Goal: Task Accomplishment & Management: Complete application form

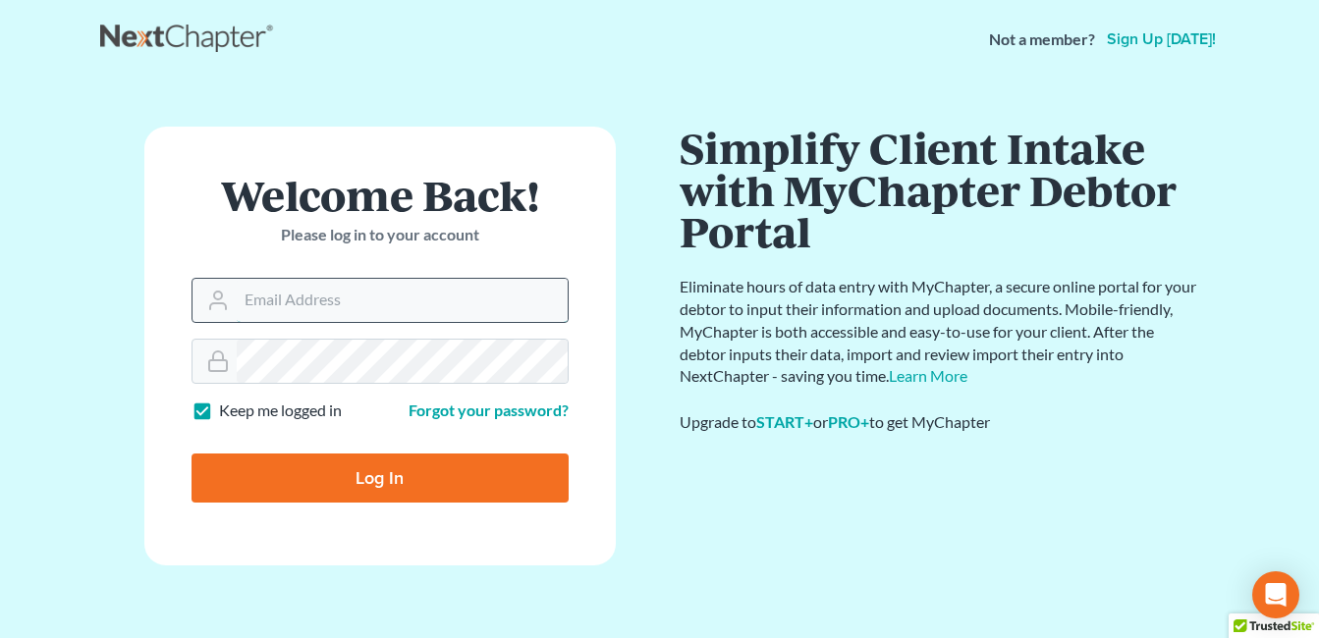
click at [340, 296] on input "Email Address" at bounding box center [402, 300] width 331 height 43
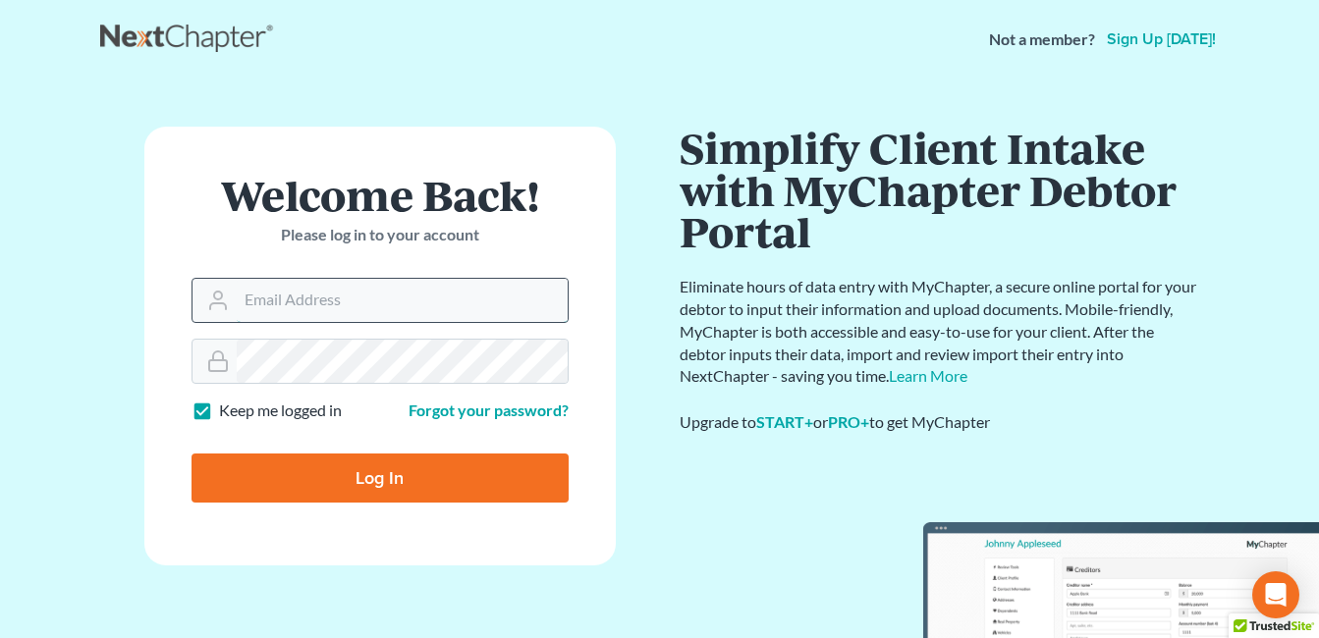
type input "[EMAIL_ADDRESS][DOMAIN_NAME]"
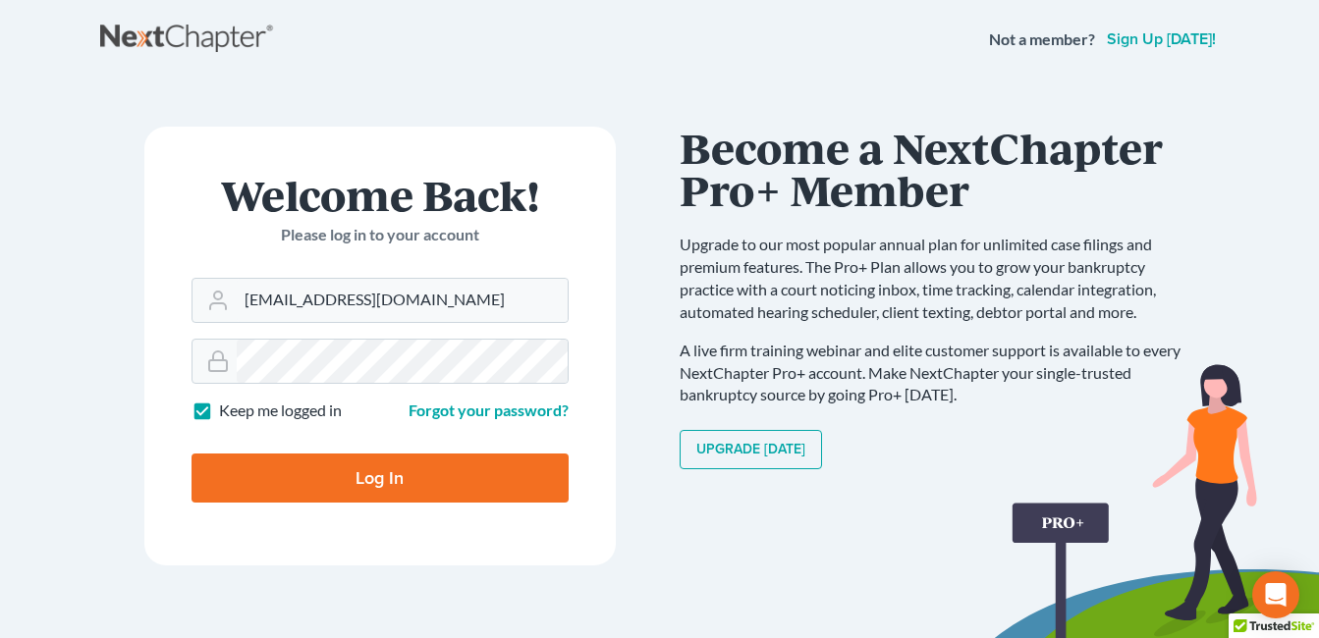
click at [415, 472] on input "Log In" at bounding box center [380, 478] width 377 height 49
type input "Thinking..."
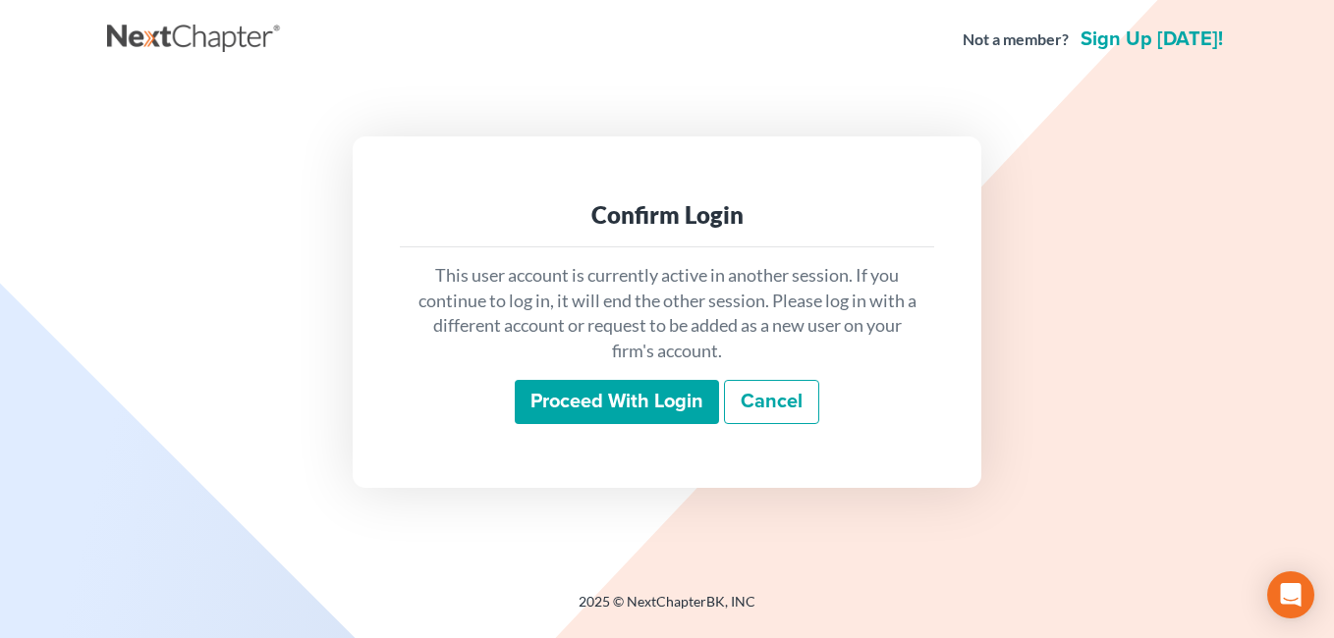
click at [558, 405] on input "Proceed with login" at bounding box center [617, 402] width 204 height 45
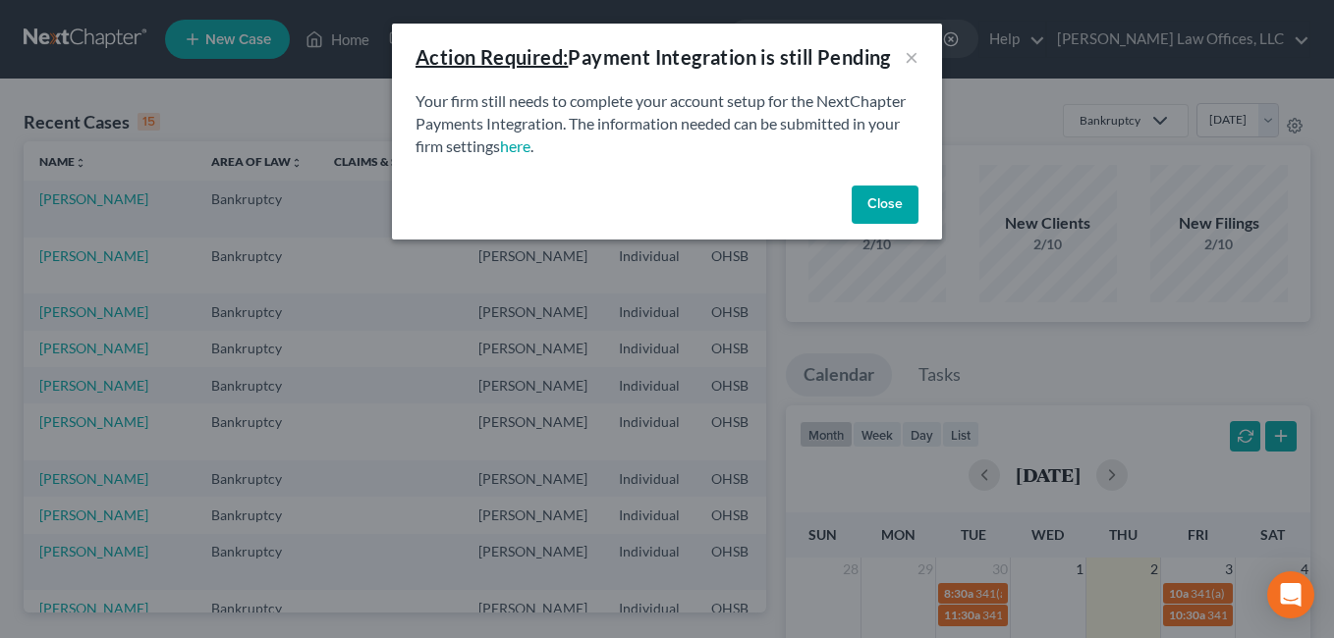
click at [865, 210] on button "Close" at bounding box center [885, 205] width 67 height 39
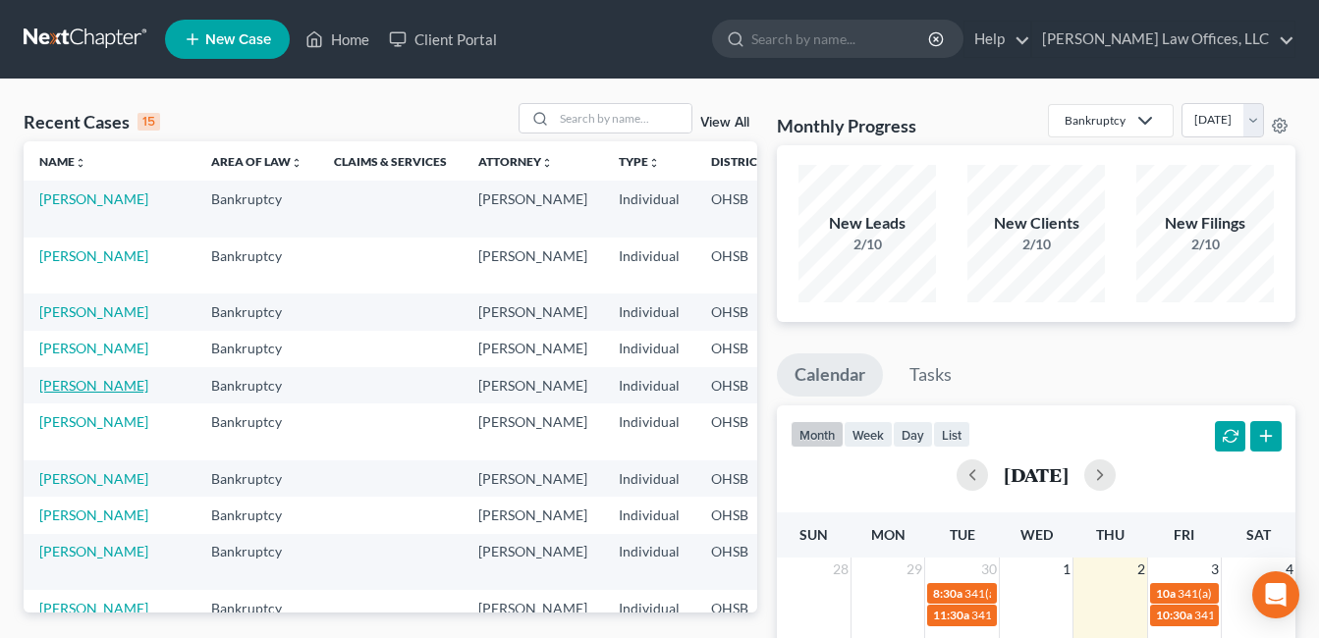
click at [59, 394] on link "[PERSON_NAME]" at bounding box center [93, 385] width 109 height 17
select select "4"
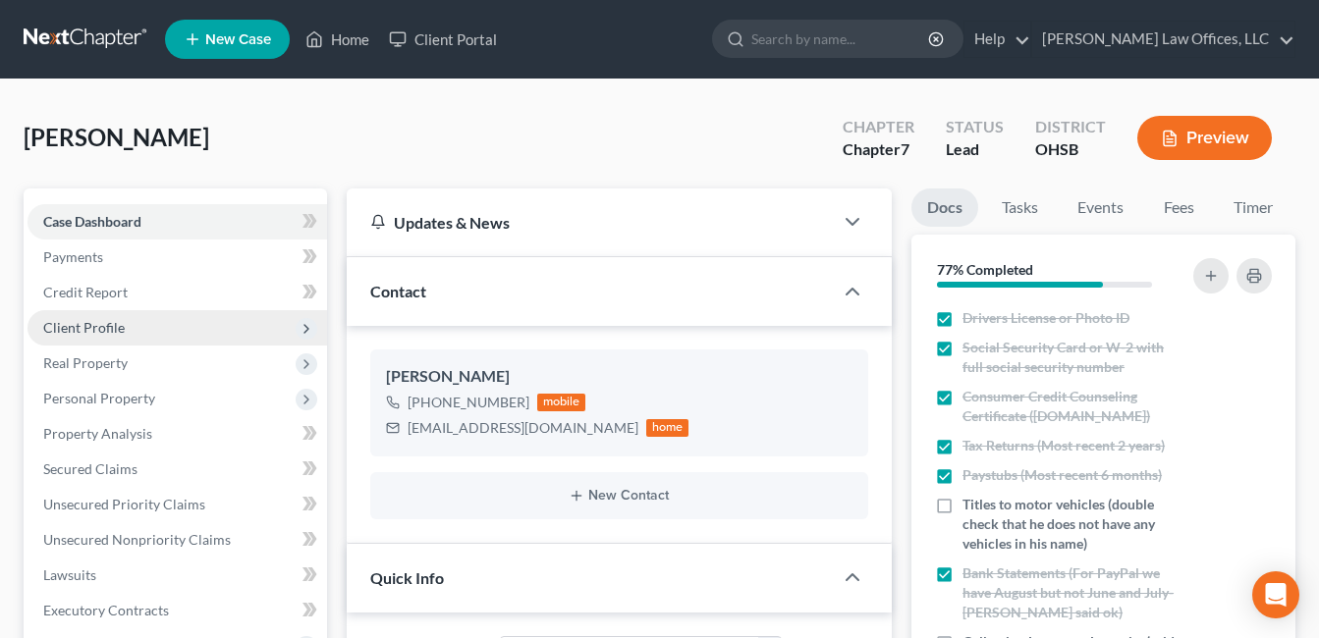
click at [115, 327] on span "Client Profile" at bounding box center [84, 327] width 82 height 17
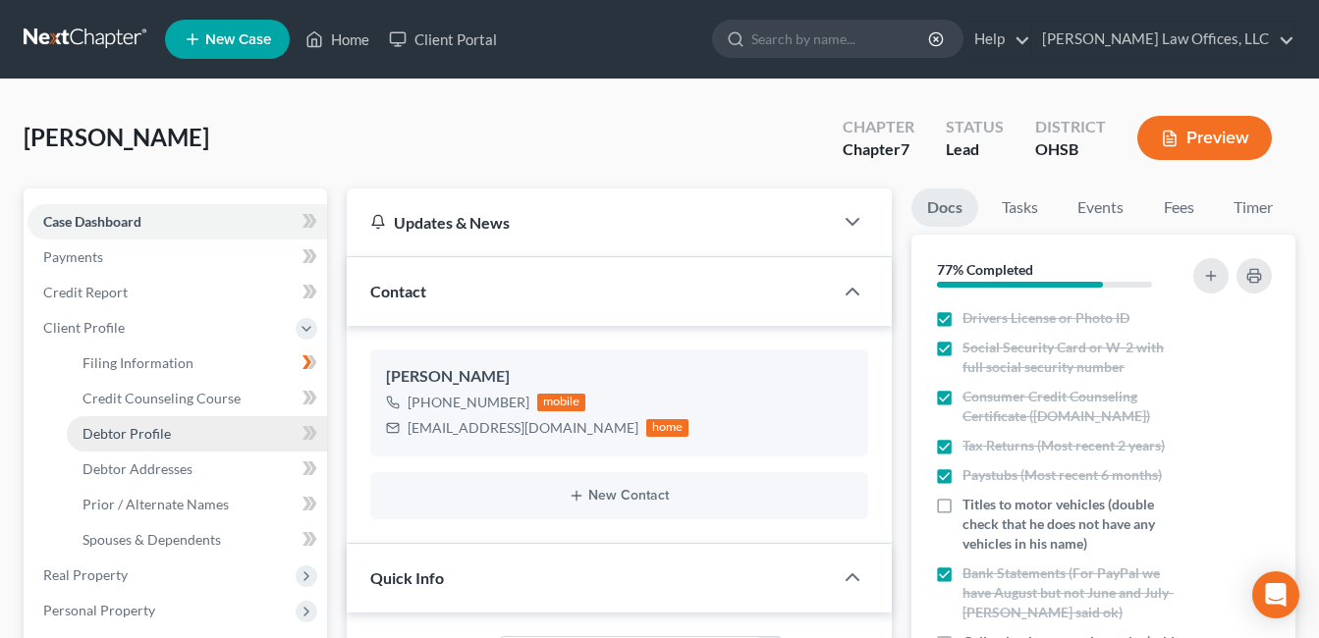
click at [170, 429] on link "Debtor Profile" at bounding box center [197, 433] width 260 height 35
select select "0"
select select "1"
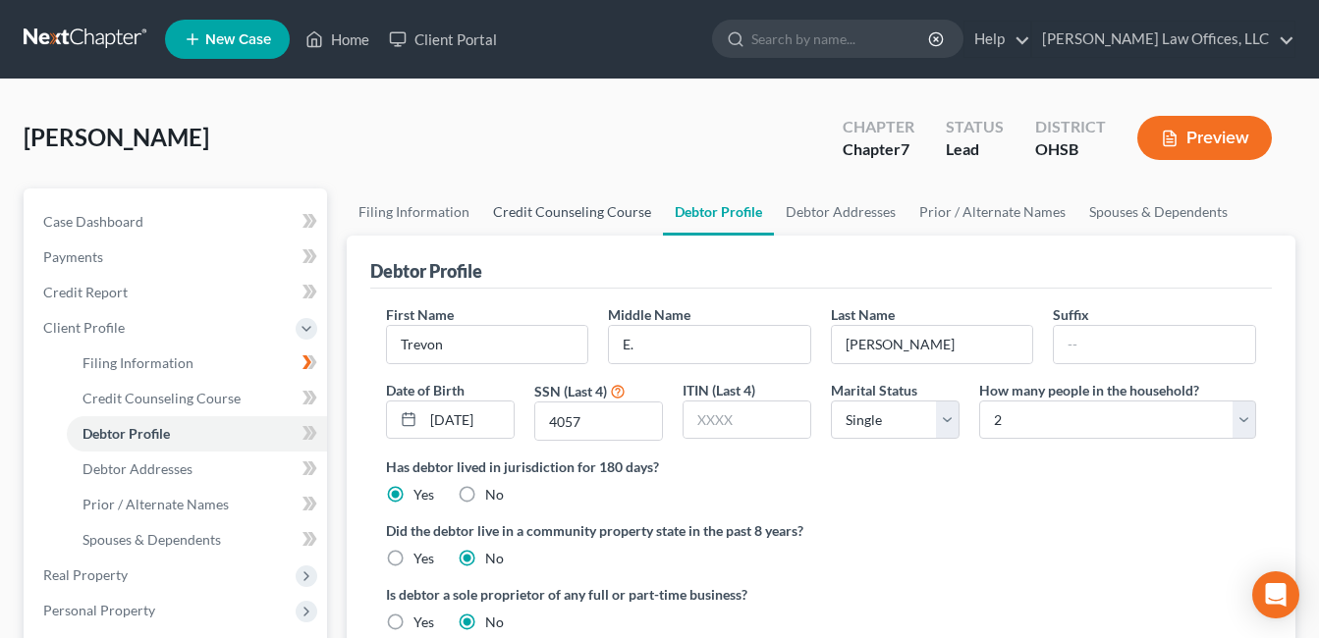
click at [589, 214] on link "Credit Counseling Course" at bounding box center [572, 212] width 182 height 47
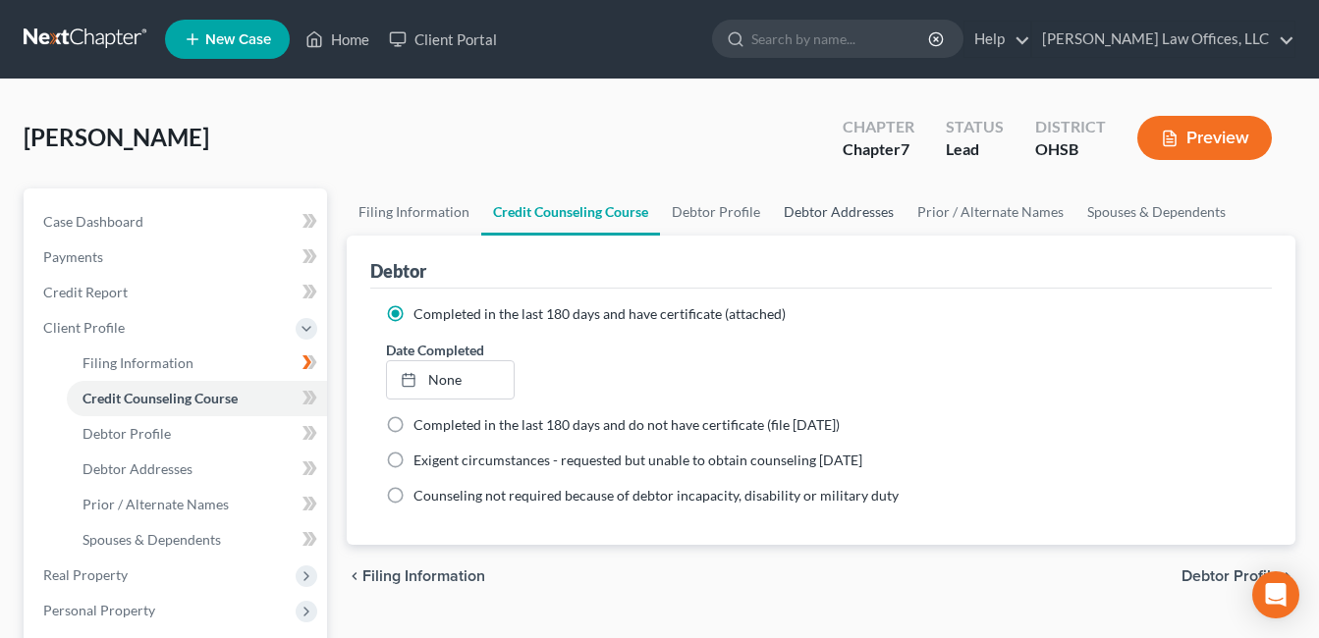
click at [801, 219] on link "Debtor Addresses" at bounding box center [839, 212] width 134 height 47
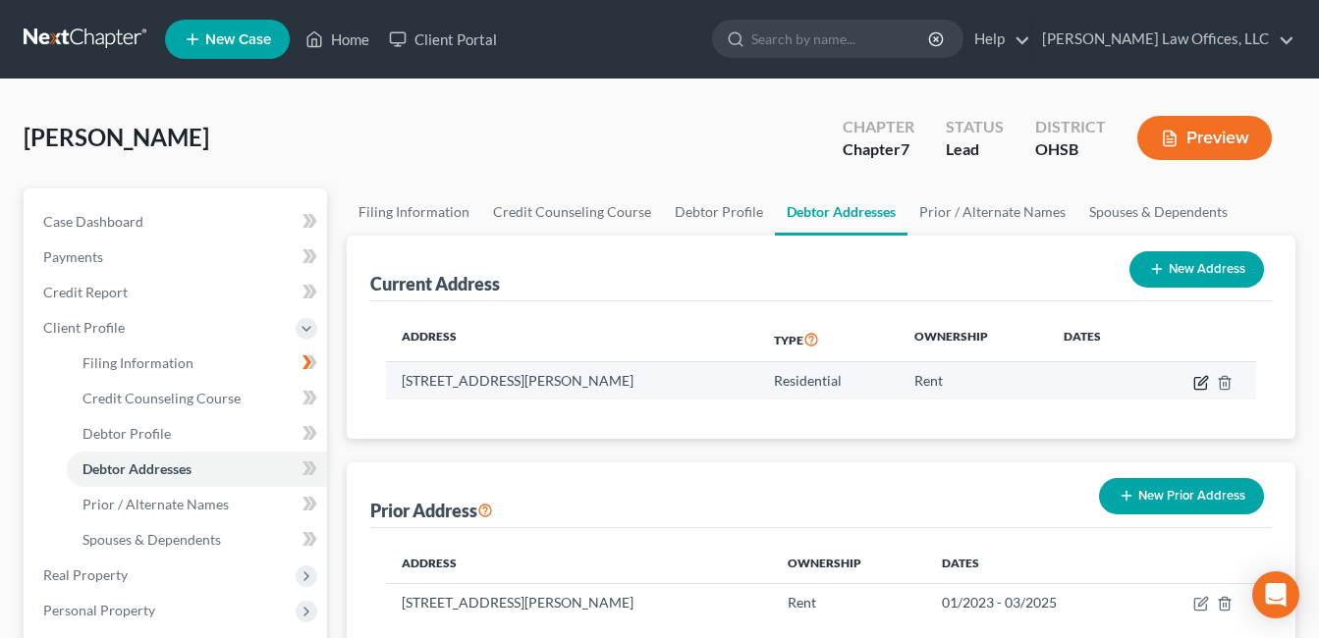
click at [1196, 382] on icon "button" at bounding box center [1201, 383] width 16 height 16
select select "36"
select select "0"
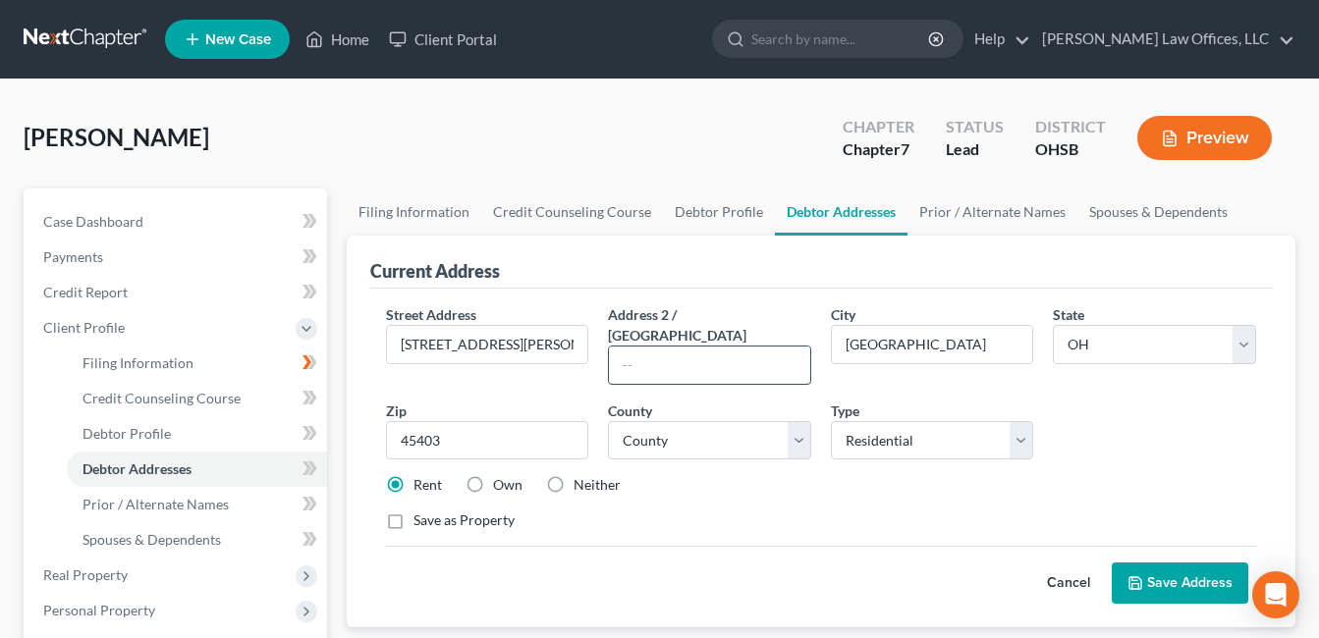
click at [638, 348] on input "text" at bounding box center [709, 365] width 201 height 37
type input "Unit 4"
click at [1161, 563] on button "Save Address" at bounding box center [1180, 583] width 137 height 41
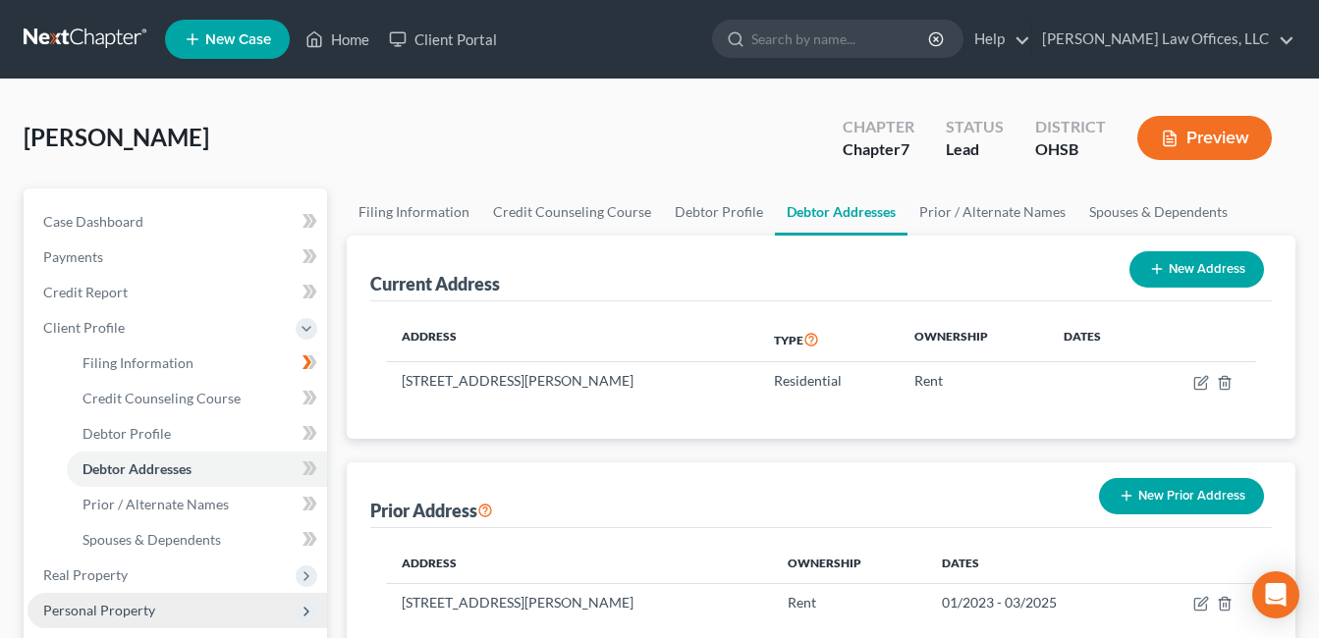
click at [109, 606] on span "Personal Property" at bounding box center [99, 610] width 112 height 17
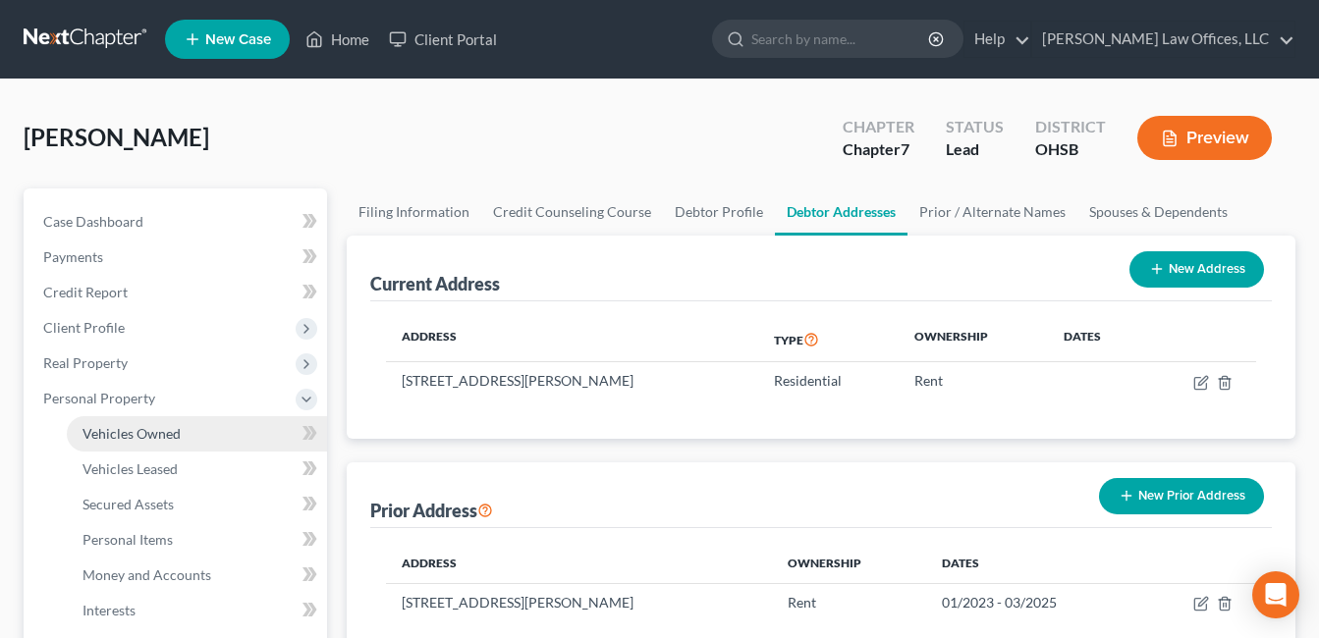
click at [143, 429] on span "Vehicles Owned" at bounding box center [132, 433] width 98 height 17
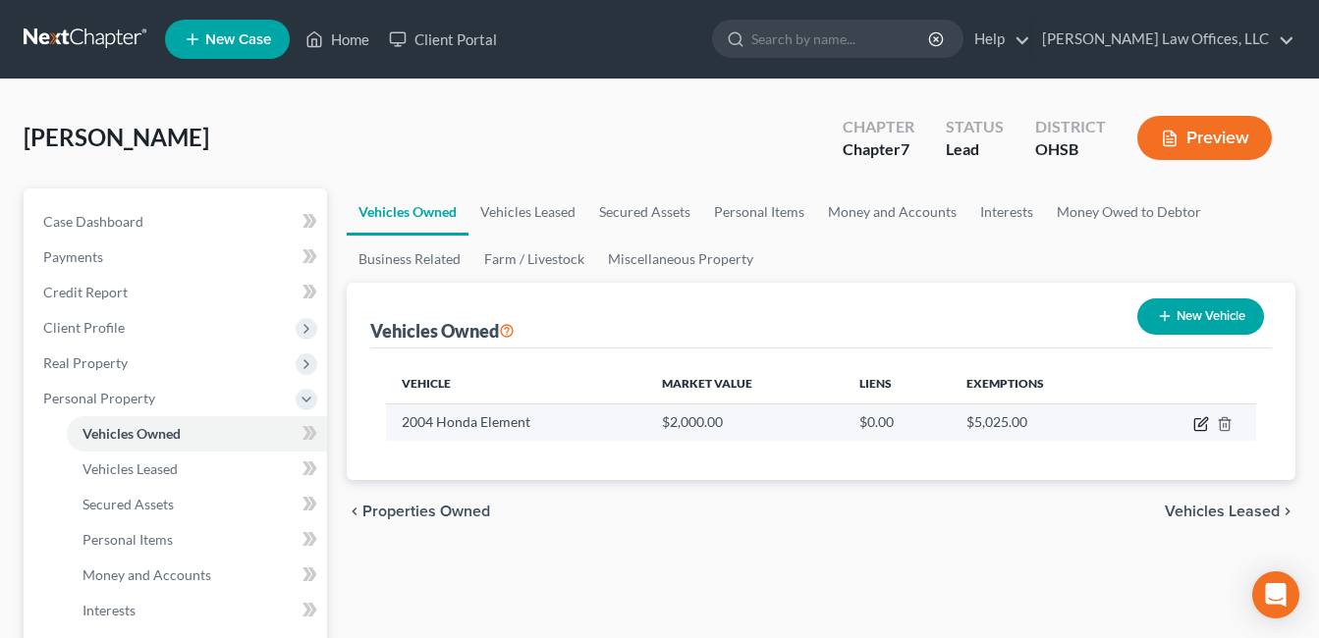
click at [1200, 425] on icon "button" at bounding box center [1201, 424] width 16 height 16
select select "0"
select select "22"
select select "3"
select select "0"
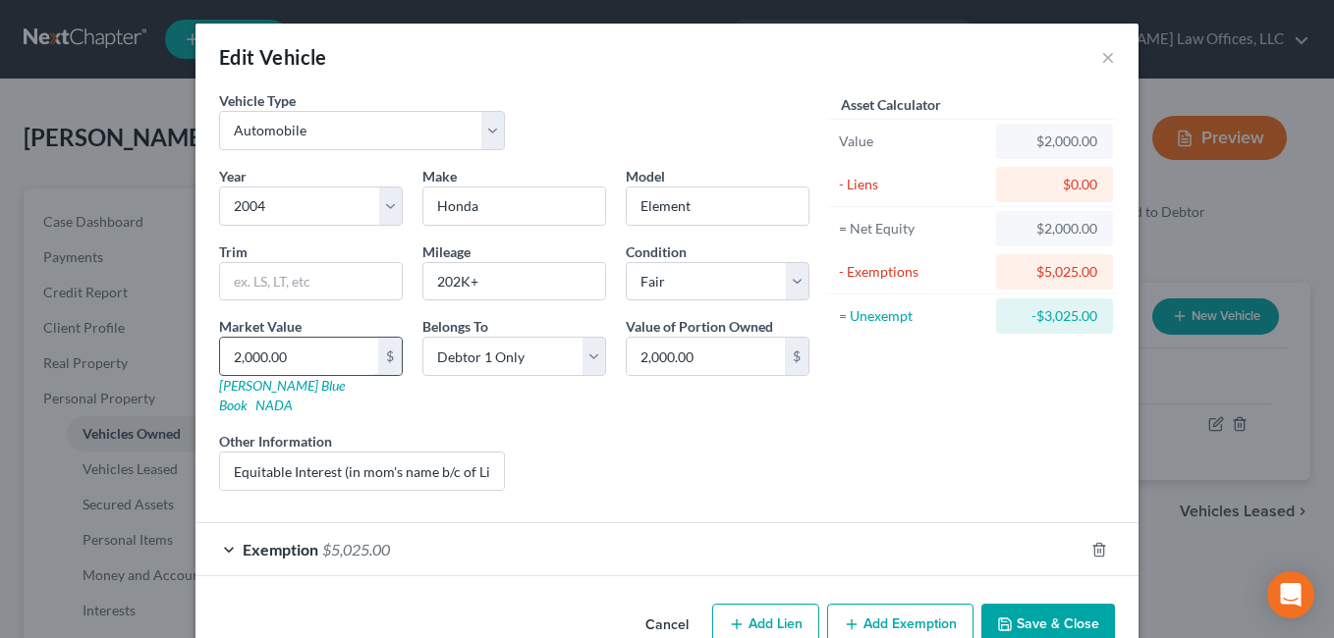
click at [289, 362] on input "2,000.00" at bounding box center [299, 356] width 158 height 37
type input "5"
type input "5.00"
type input "50"
type input "50.00"
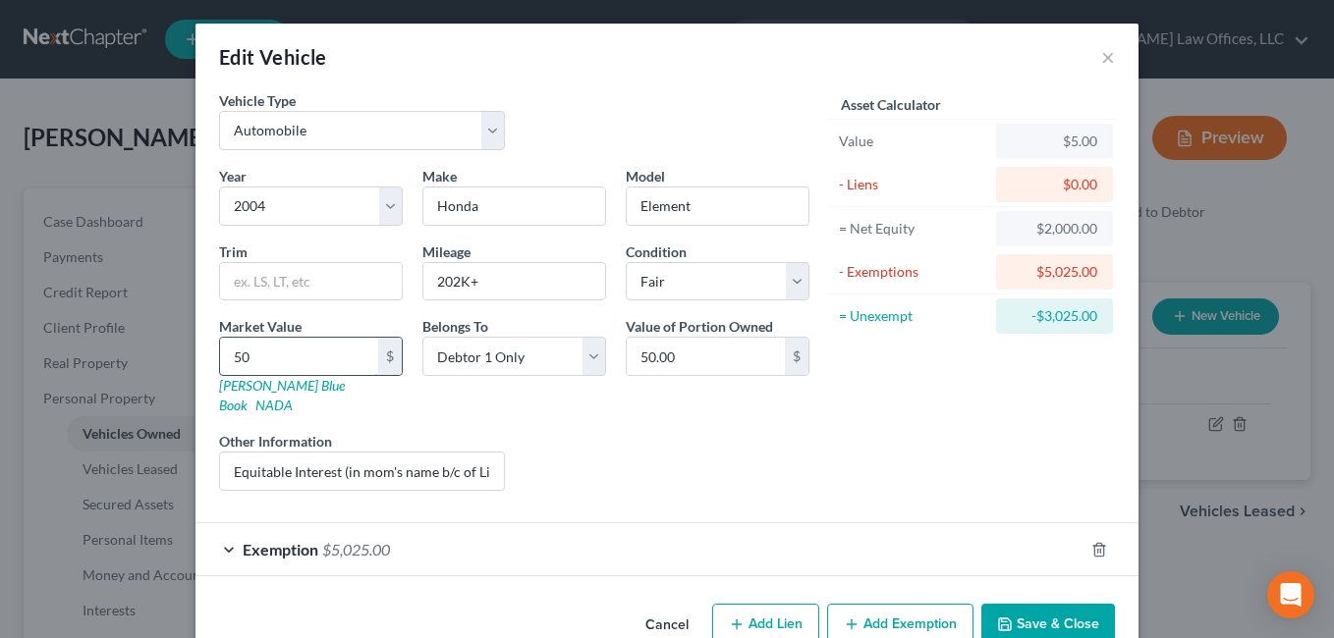
type input "500"
type input "500.00"
click at [1055, 604] on button "Save & Close" at bounding box center [1048, 624] width 134 height 41
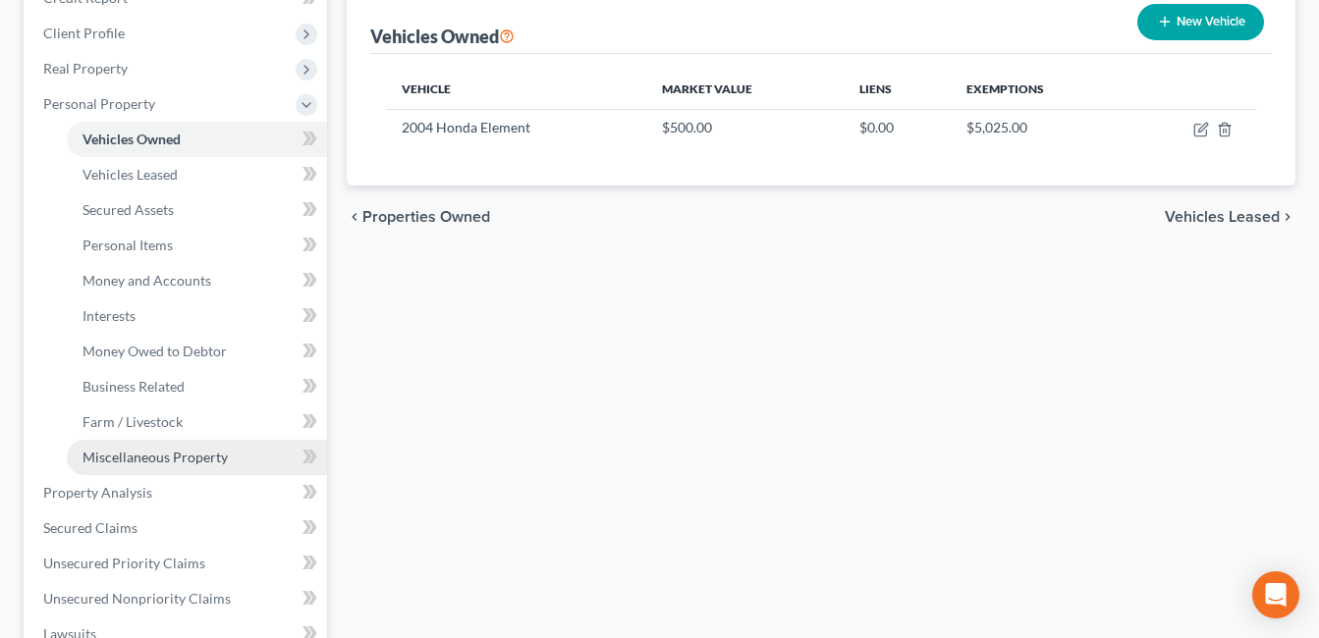
click at [133, 451] on span "Miscellaneous Property" at bounding box center [155, 457] width 145 height 17
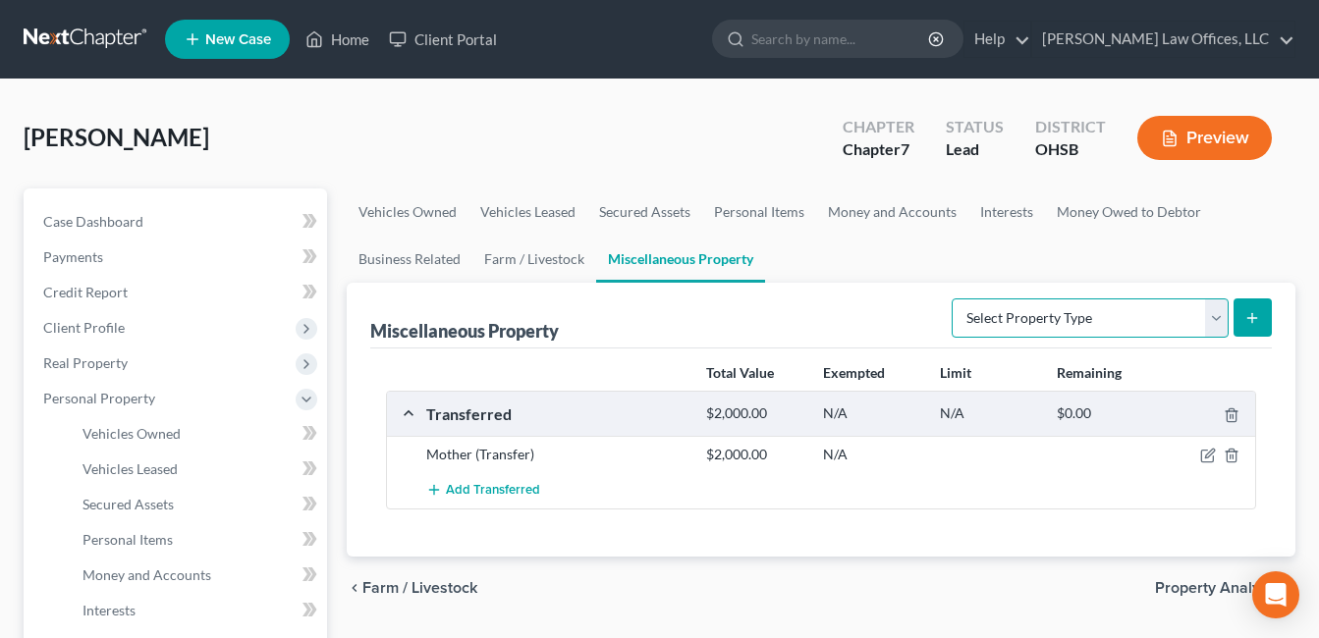
click at [1214, 319] on select "Select Property Type Assigned for Creditor Benefit [DATE] Holding for Another N…" at bounding box center [1090, 318] width 277 height 39
select select "transferred"
click at [952, 299] on select "Select Property Type Assigned for Creditor Benefit [DATE] Holding for Another N…" at bounding box center [1090, 318] width 277 height 39
click at [1257, 310] on icon "submit" at bounding box center [1253, 318] width 16 height 16
select select "Ordinary ([DATE])"
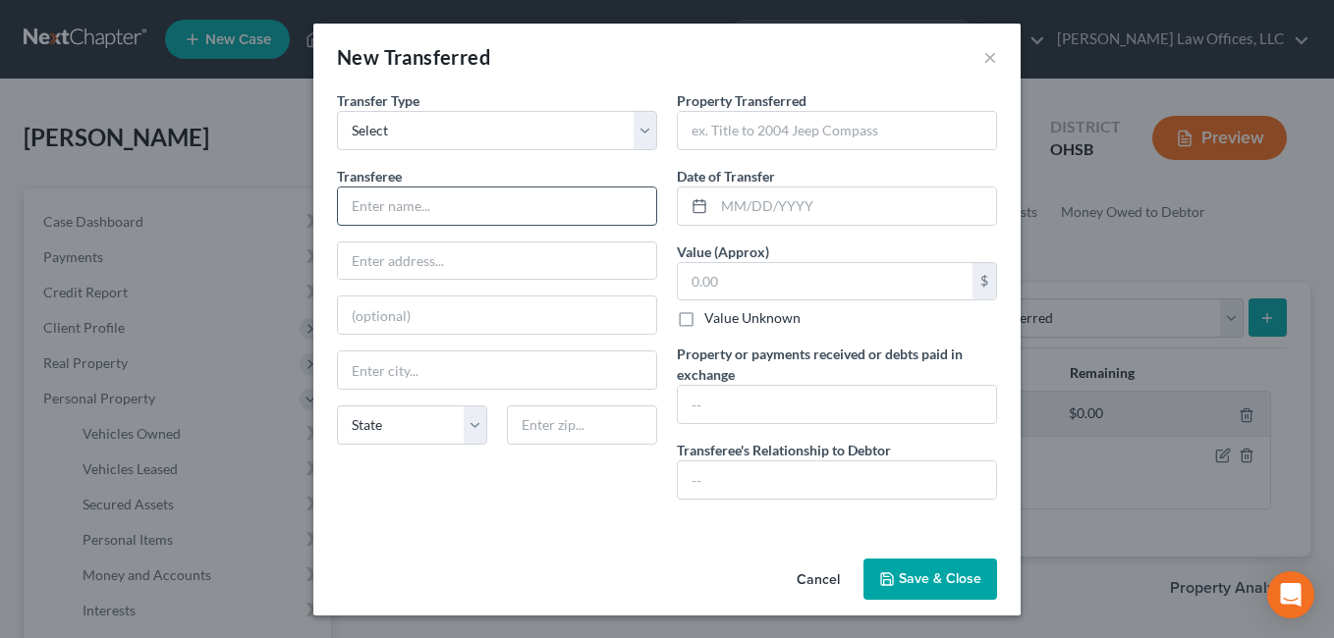
click at [527, 199] on input "text" at bounding box center [497, 206] width 318 height 37
type input "M"
click at [526, 199] on input "text" at bounding box center [497, 206] width 318 height 37
type input "Bona Fide Purchaser"
click at [740, 124] on input "text" at bounding box center [837, 130] width 318 height 37
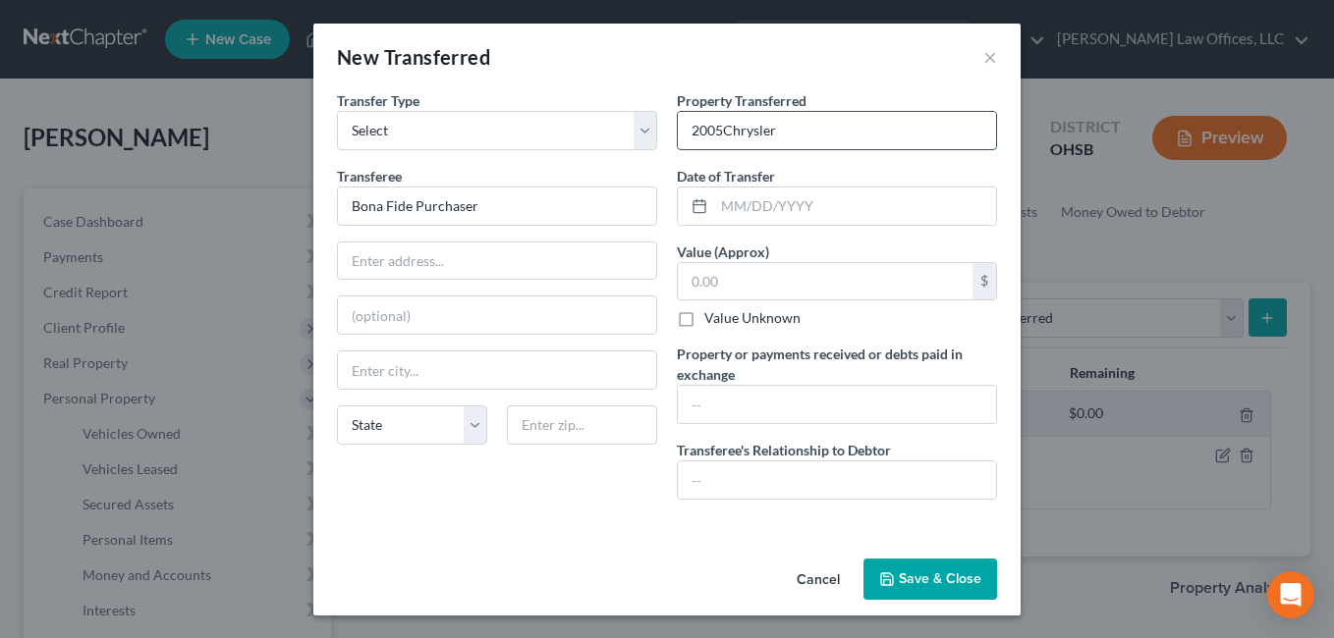
click at [718, 131] on input "2005Chrysler" at bounding box center [837, 130] width 318 height 37
type input "2005 Chrysler"
click at [736, 402] on input "text" at bounding box center [837, 404] width 318 height 37
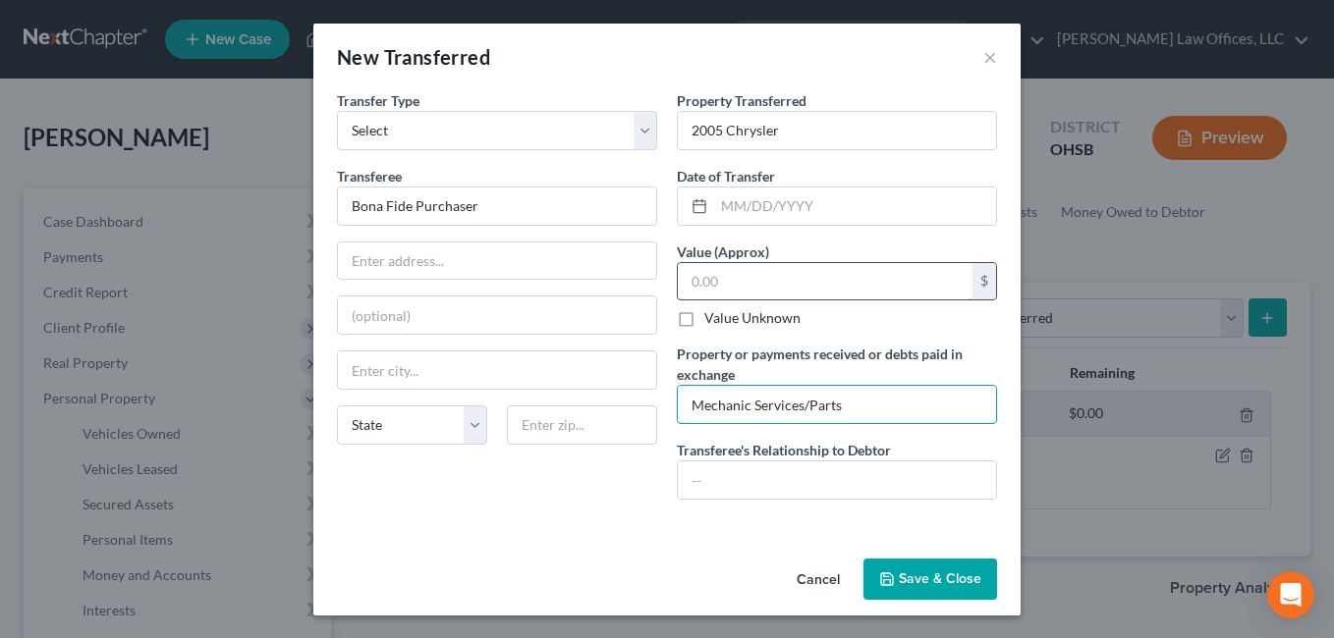
type input "Mechanic Services/Parts"
click at [772, 292] on input "text" at bounding box center [825, 281] width 295 height 37
type input "1,500.00"
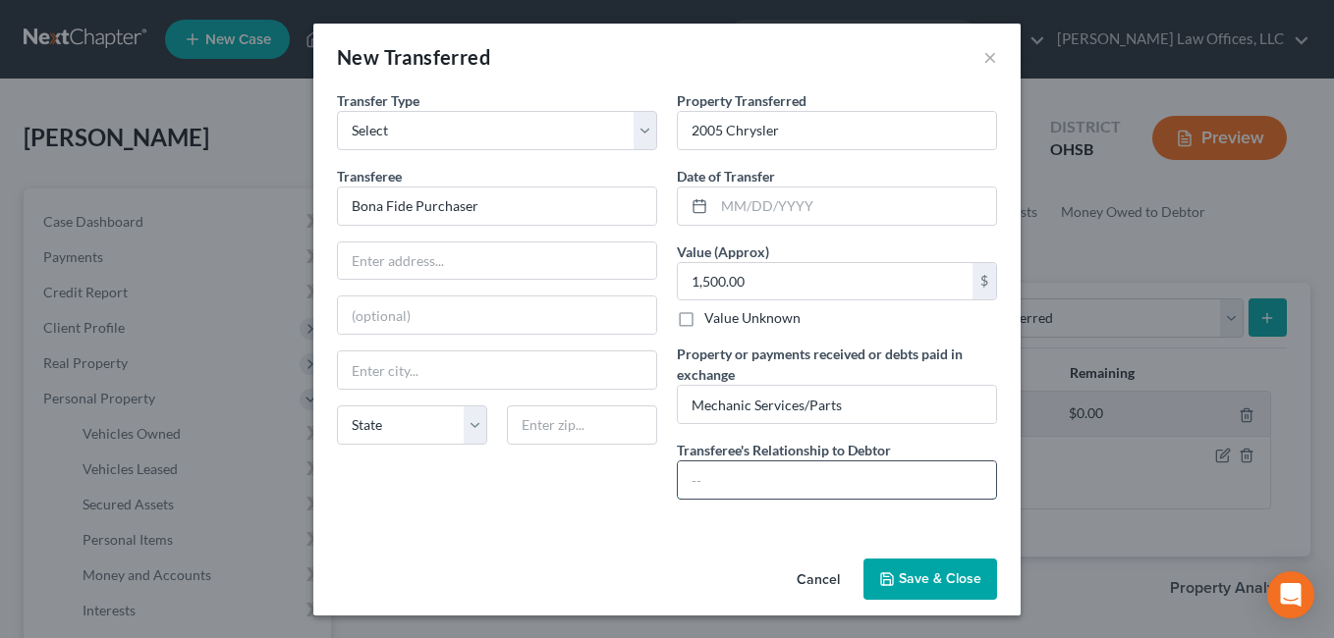
click at [742, 471] on input "text" at bounding box center [837, 480] width 318 height 37
type input "None"
click at [787, 208] on input "text" at bounding box center [855, 206] width 282 height 37
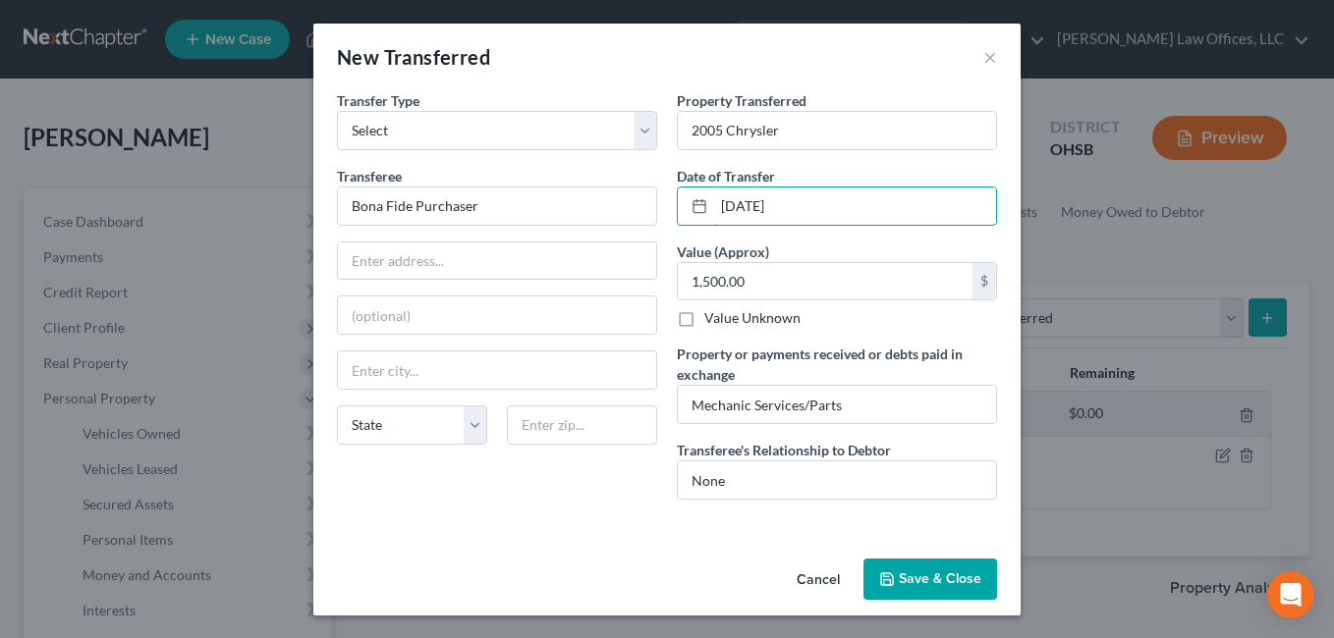
type input "[DATE]"
click at [923, 579] on button "Save & Close" at bounding box center [930, 579] width 134 height 41
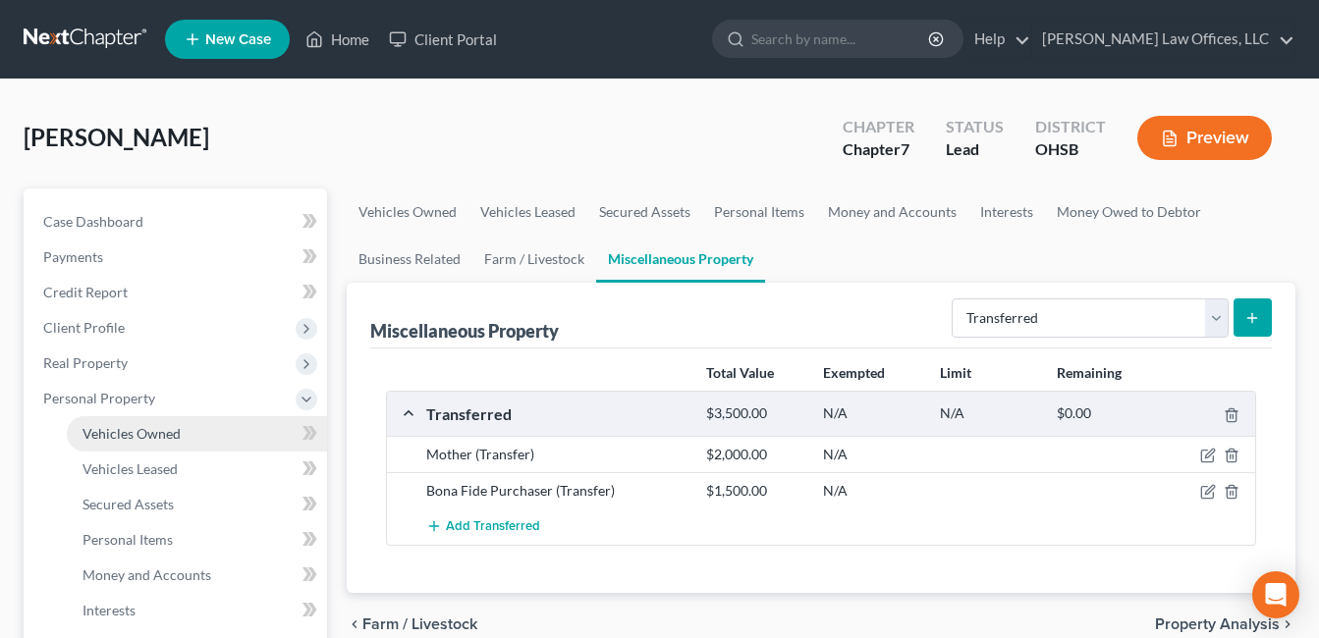
click at [167, 427] on span "Vehicles Owned" at bounding box center [132, 433] width 98 height 17
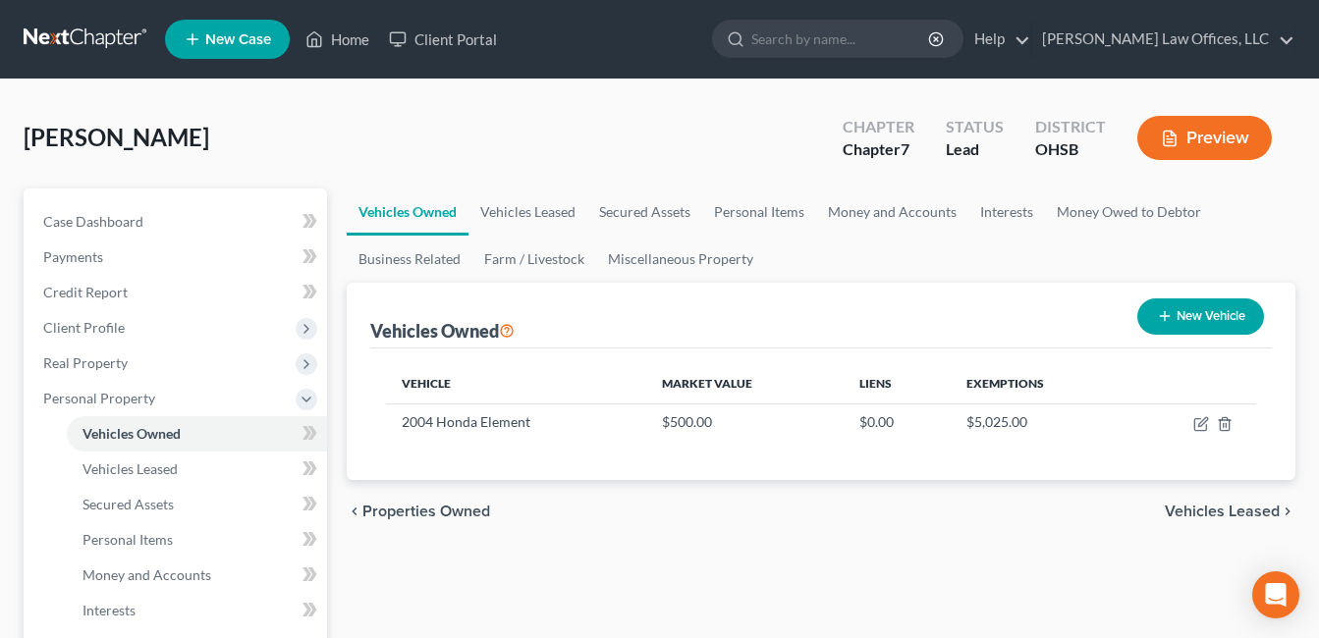
click at [1190, 313] on button "New Vehicle" at bounding box center [1200, 317] width 127 height 36
select select "0"
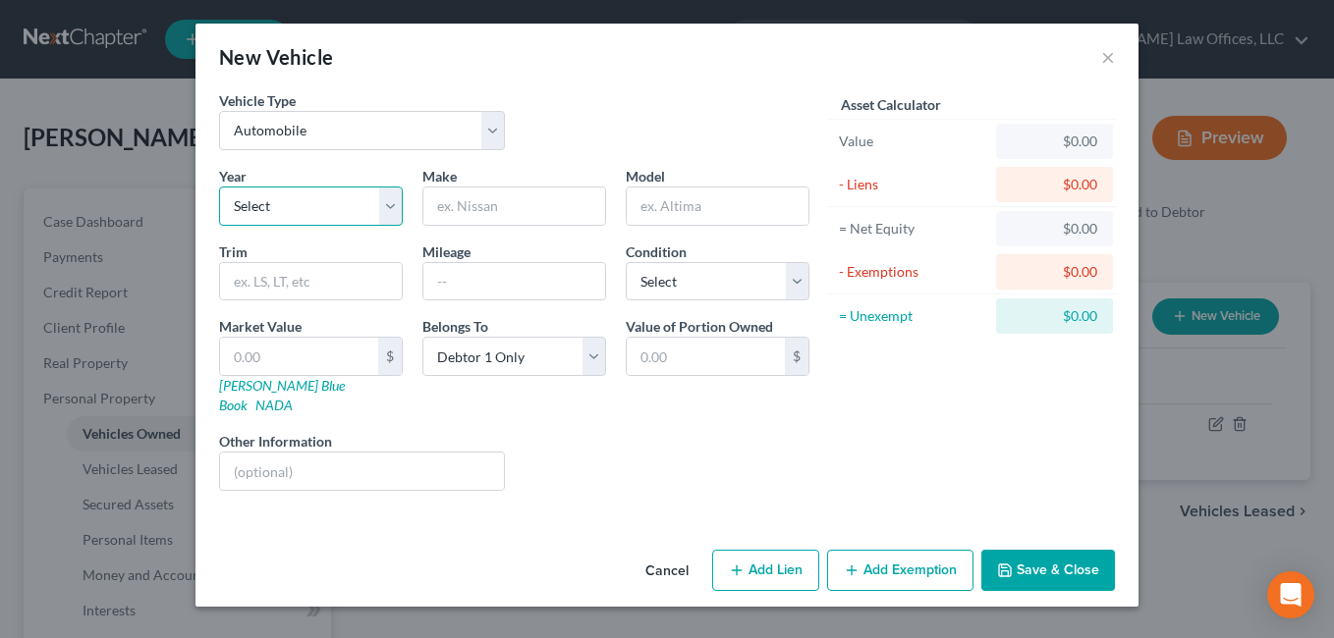
click at [389, 202] on select "Select 2026 2025 2024 2023 2022 2021 2020 2019 2018 2017 2016 2015 2014 2013 20…" at bounding box center [311, 206] width 184 height 39
select select "19"
click at [219, 187] on select "Select 2026 2025 2024 2023 2022 2021 2020 2019 2018 2017 2016 2015 2014 2013 20…" at bounding box center [311, 206] width 184 height 39
click at [538, 204] on input "text" at bounding box center [514, 206] width 182 height 37
type input "Dodge"
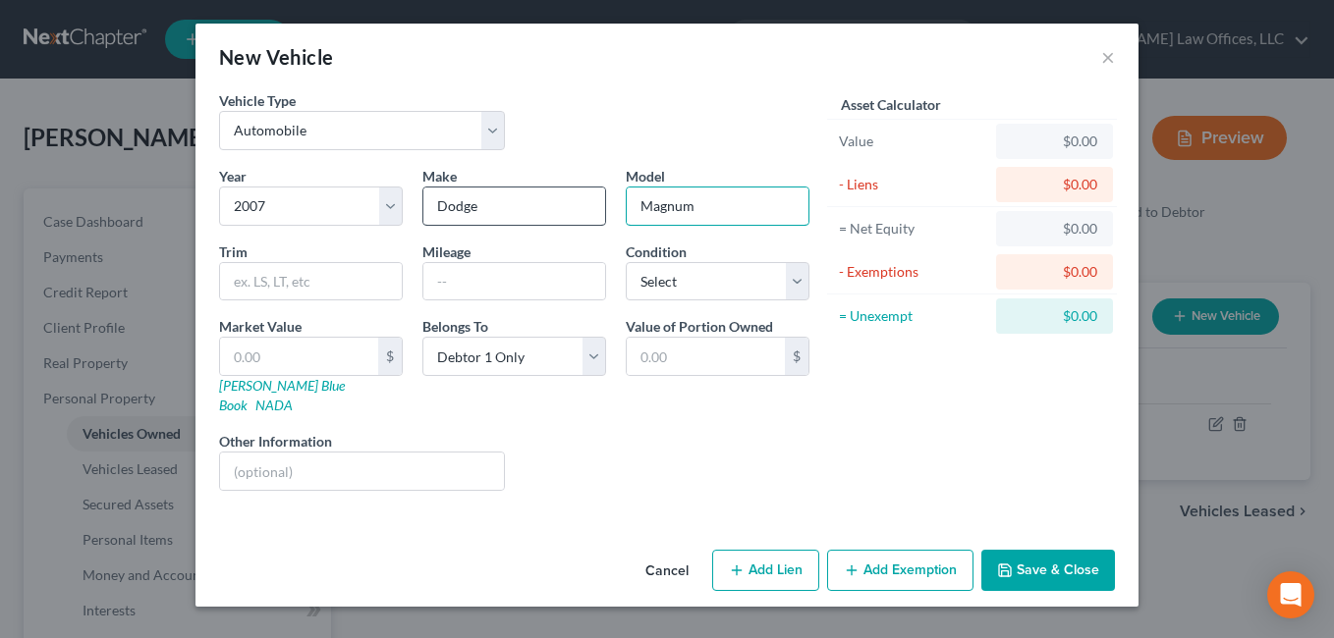
type input "Magnum"
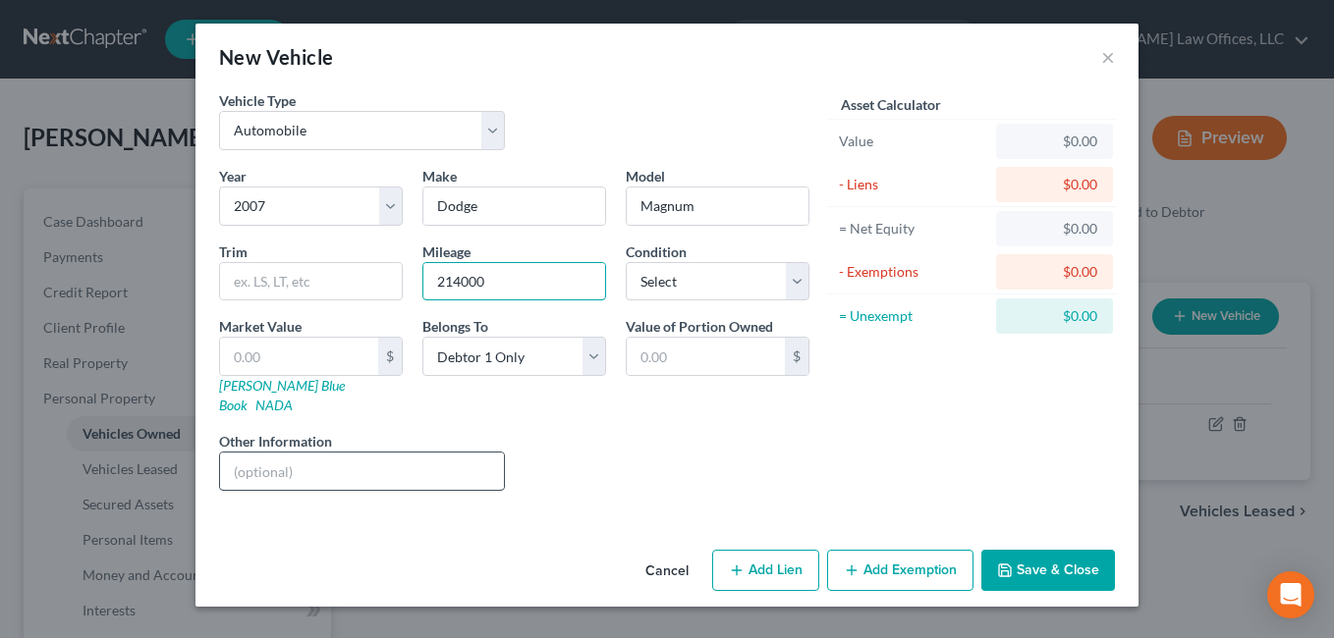
type input "214000"
click at [411, 469] on input "text" at bounding box center [362, 471] width 284 height 37
type input "Wrecked"
click at [794, 281] on select "Select Excellent Very Good Good Fair Poor" at bounding box center [718, 281] width 184 height 39
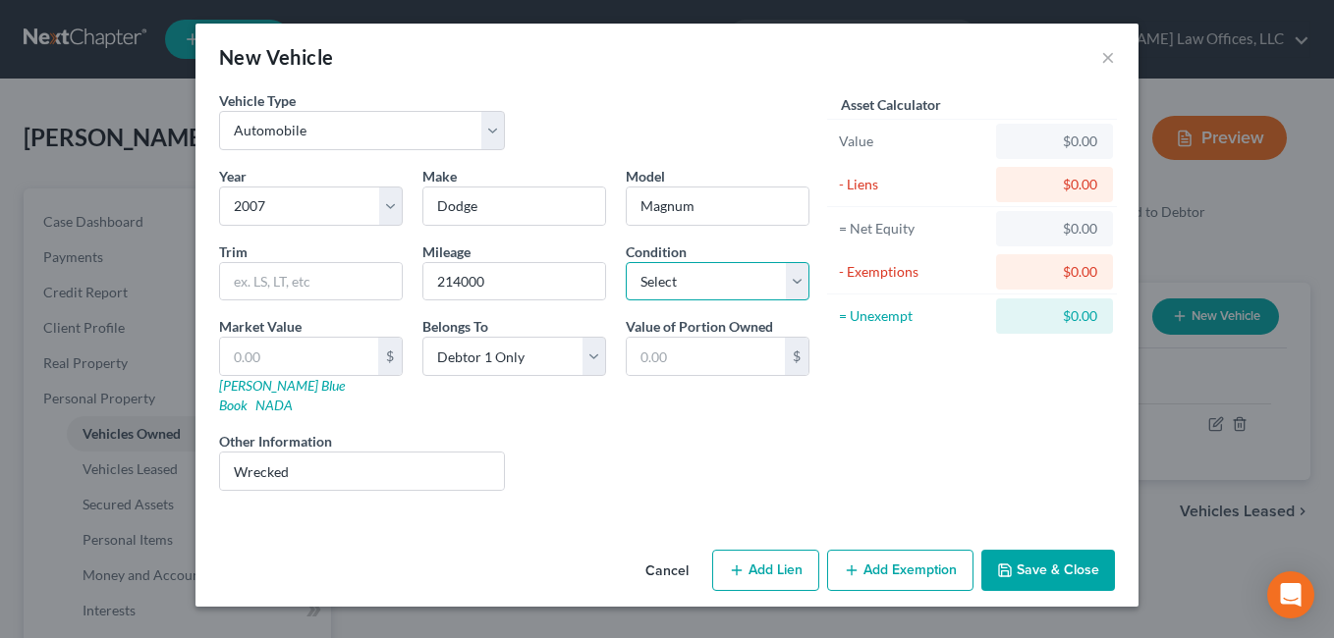
select select "4"
click at [626, 262] on select "Select Excellent Very Good Good Fair Poor" at bounding box center [718, 281] width 184 height 39
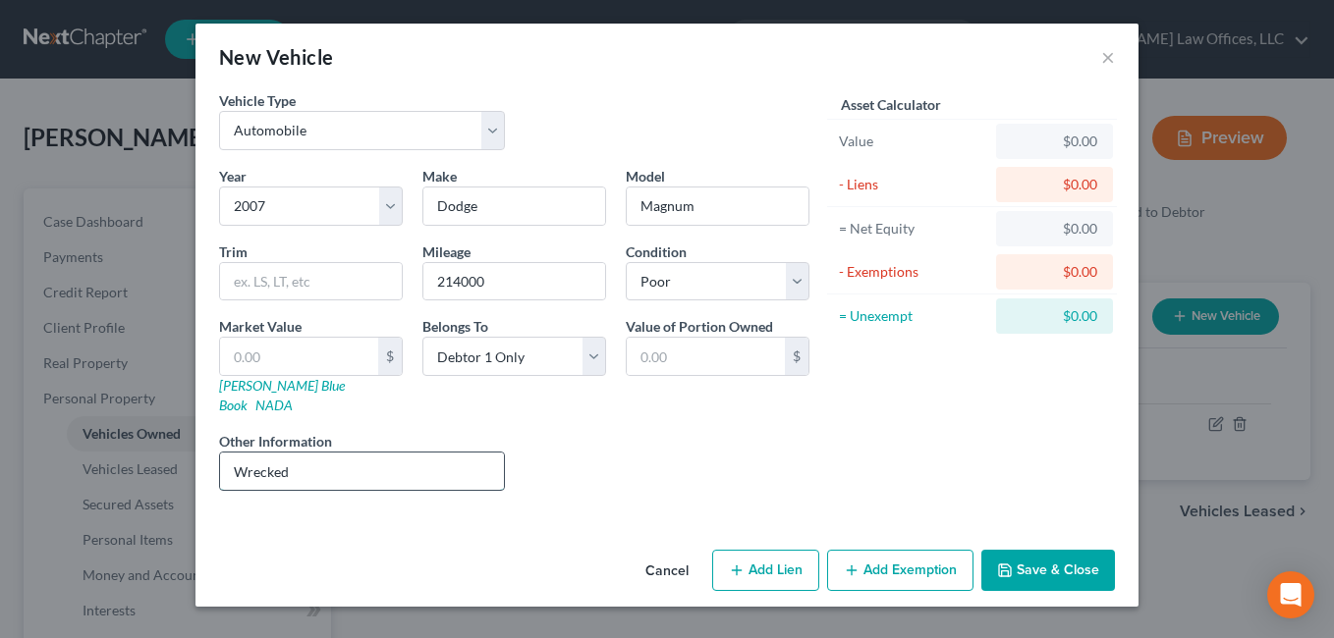
click at [235, 453] on input "Wrecked" at bounding box center [362, 471] width 284 height 37
type input "Location: Wrecked"
click at [272, 362] on input "text" at bounding box center [299, 356] width 158 height 37
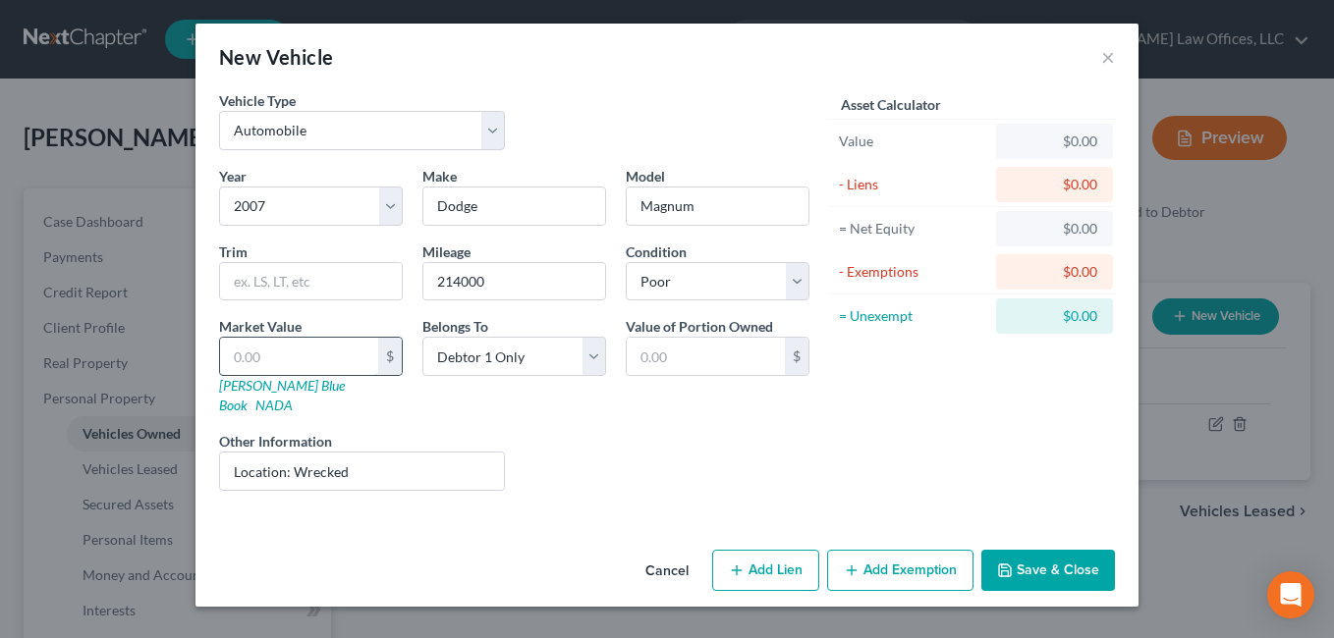
type input "4"
type input "4.00"
type input "40"
type input "40.00"
type input "400"
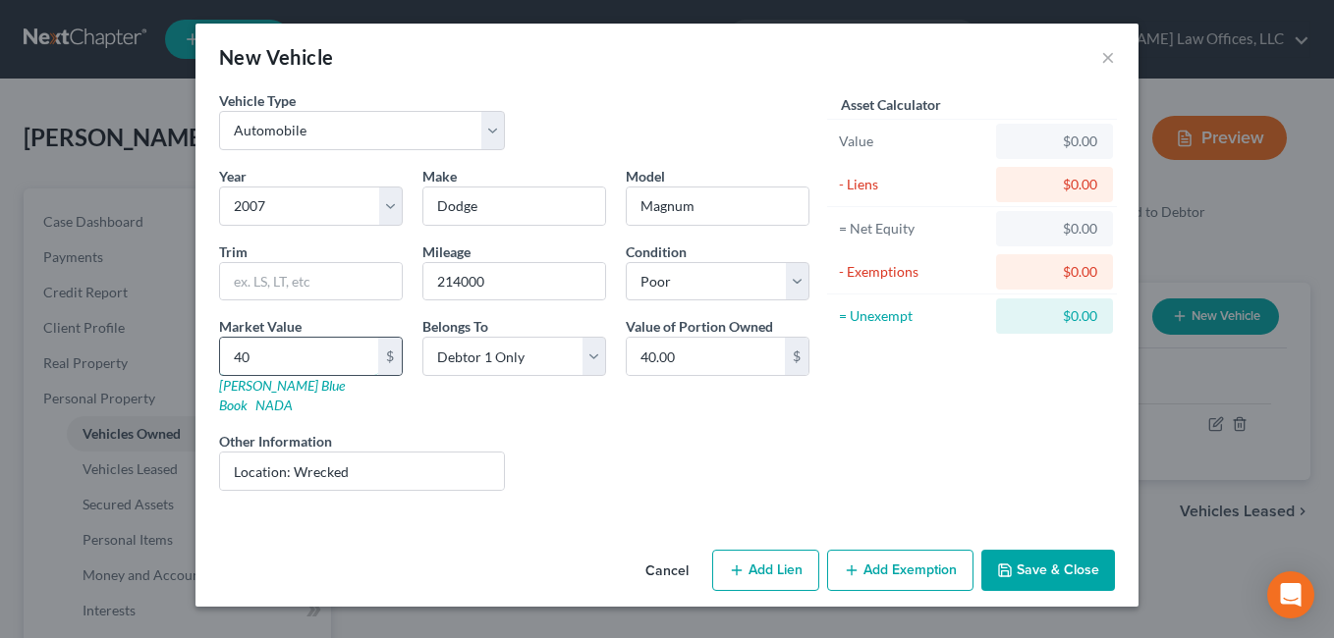
type input "400.00"
click at [378, 460] on input "Location: Wrecked" at bounding box center [362, 471] width 284 height 37
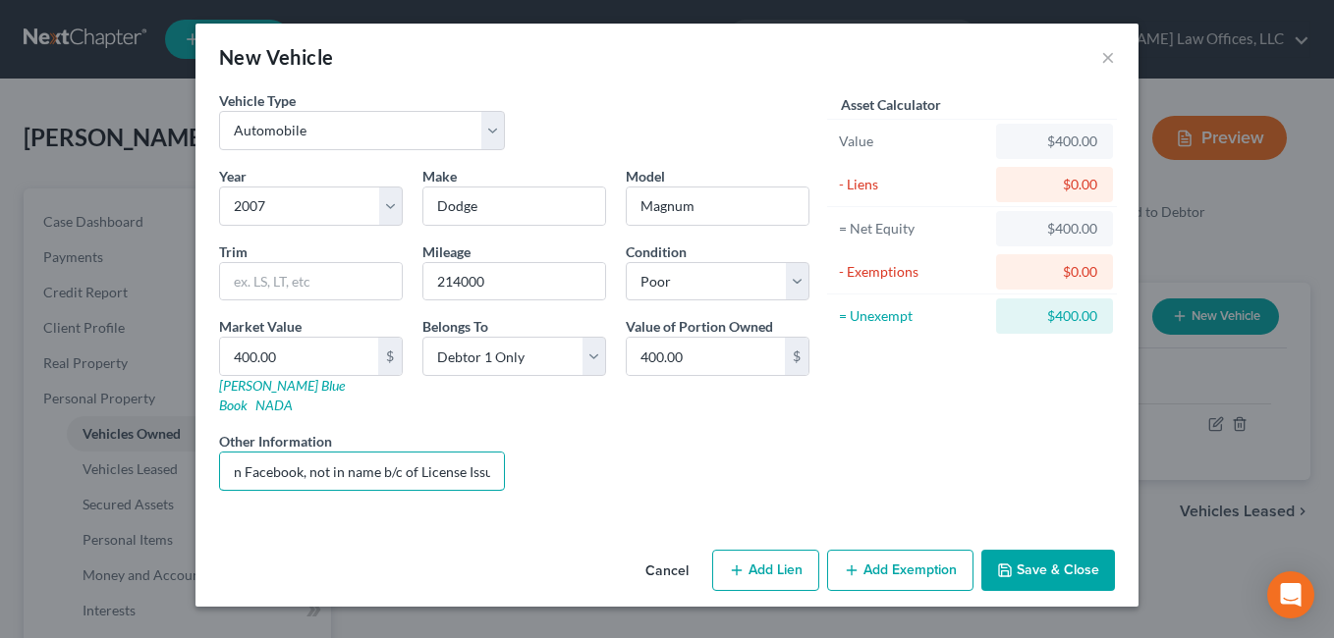
scroll to position [0, 256]
type input "Location: Wrecked (purchased for $400 on Facebook, not in name b/c of License I…"
drag, startPoint x: 460, startPoint y: 280, endPoint x: 469, endPoint y: 269, distance: 14.0
click at [460, 279] on input "214000" at bounding box center [514, 281] width 182 height 37
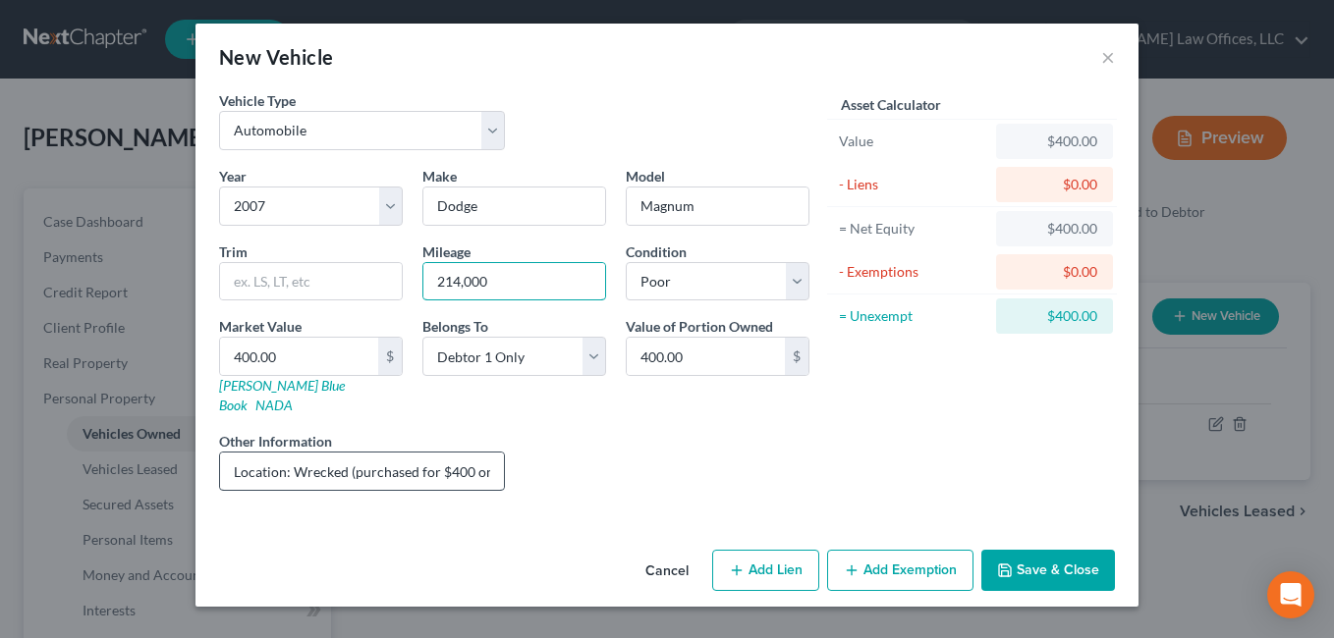
type input "214,000"
click at [294, 457] on input "Location: Wrecked (purchased for $400 on Facebook, not in name b/c of License I…" at bounding box center [362, 471] width 284 height 37
type input "Location: [STREET_ADDRESS][PERSON_NAME] Wrecked (purchased for $400 on Facebook…"
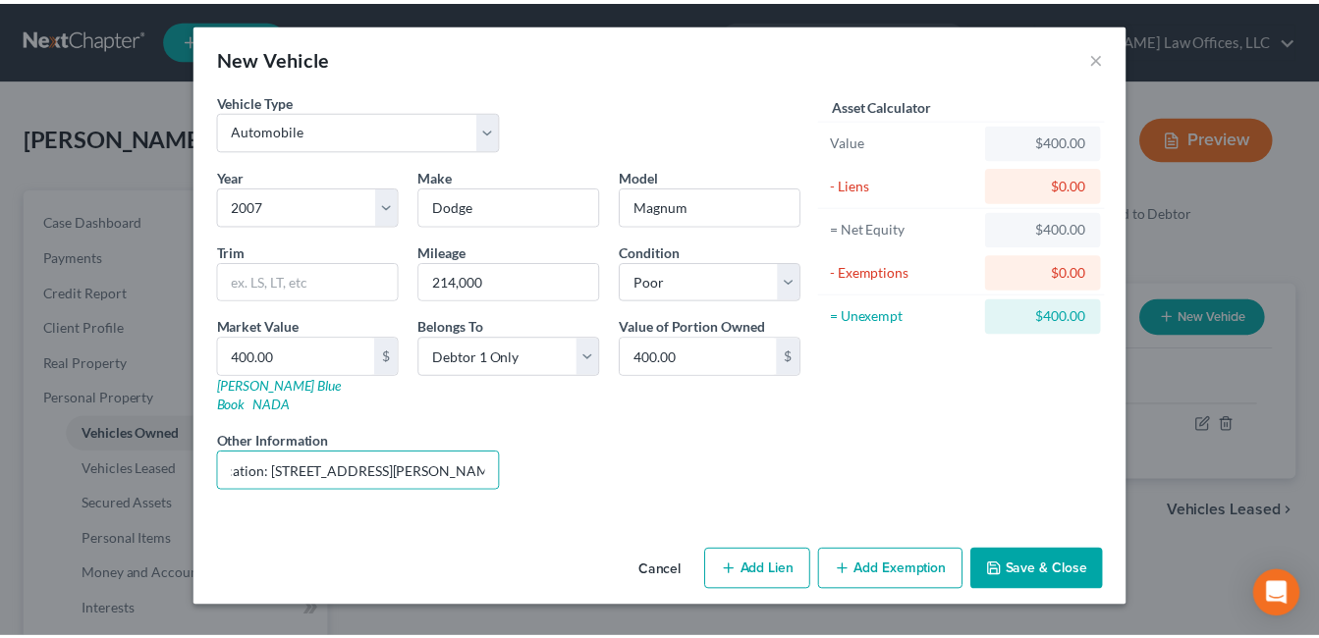
scroll to position [0, 0]
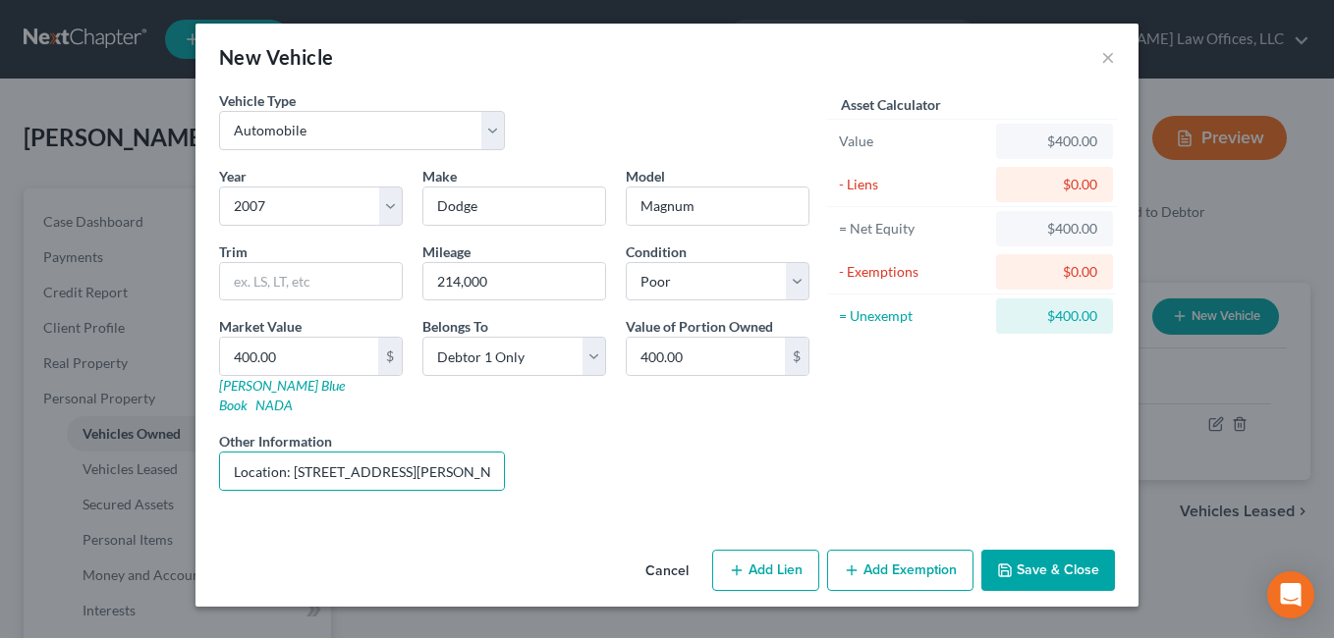
click at [1068, 552] on button "Save & Close" at bounding box center [1048, 570] width 134 height 41
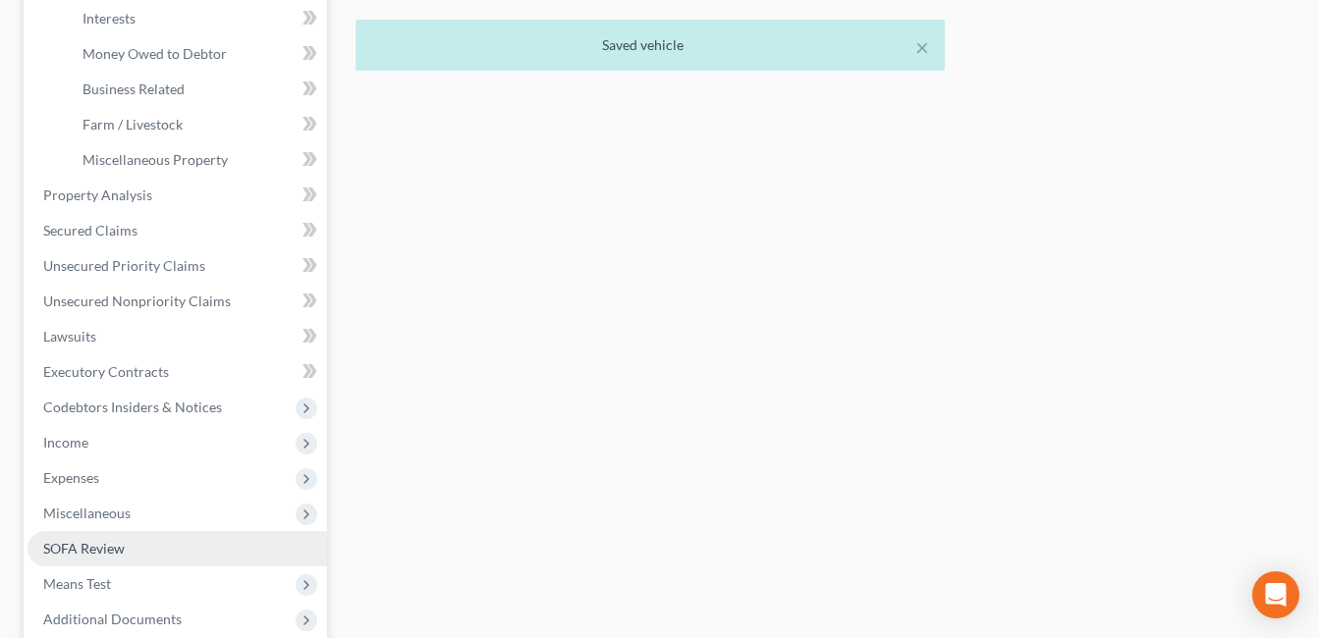
scroll to position [688, 0]
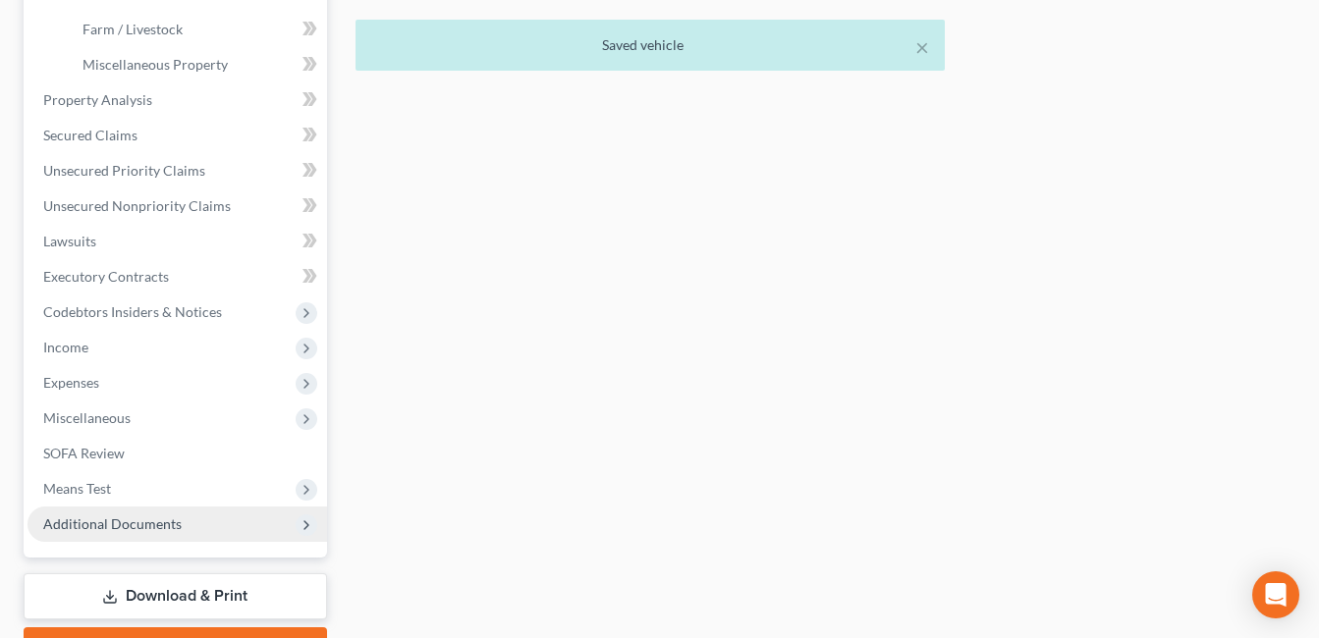
click at [153, 524] on span "Additional Documents" at bounding box center [112, 524] width 139 height 17
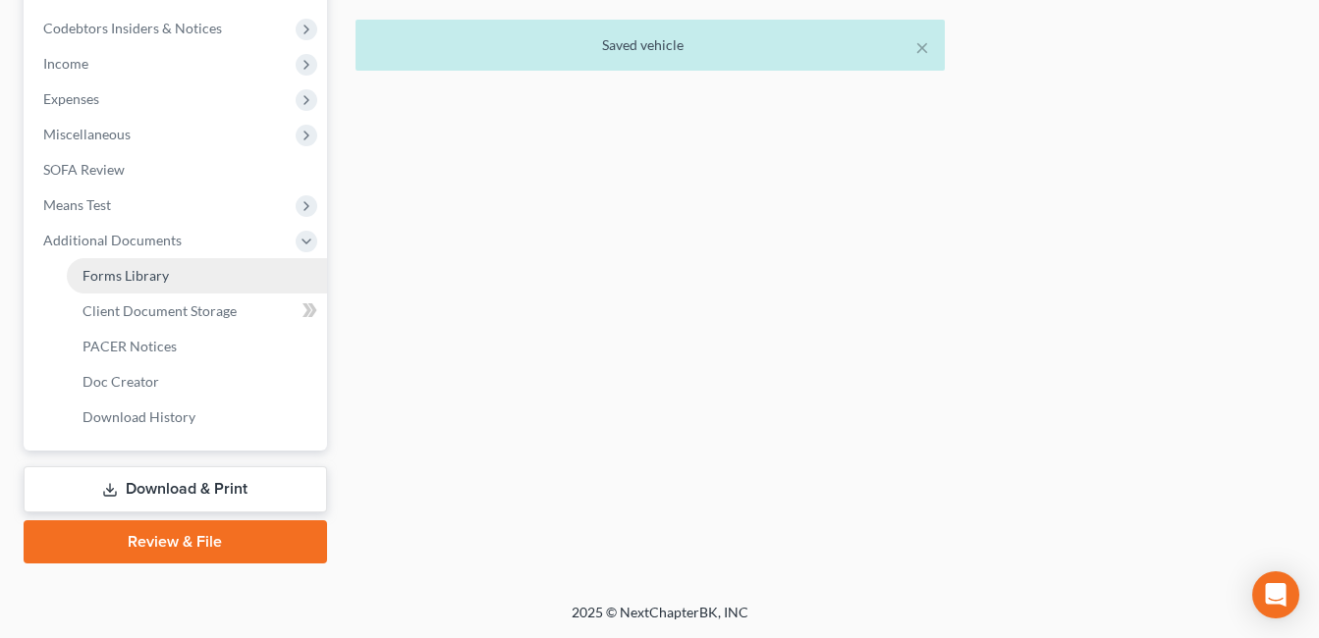
click at [214, 291] on link "Forms Library" at bounding box center [197, 275] width 260 height 35
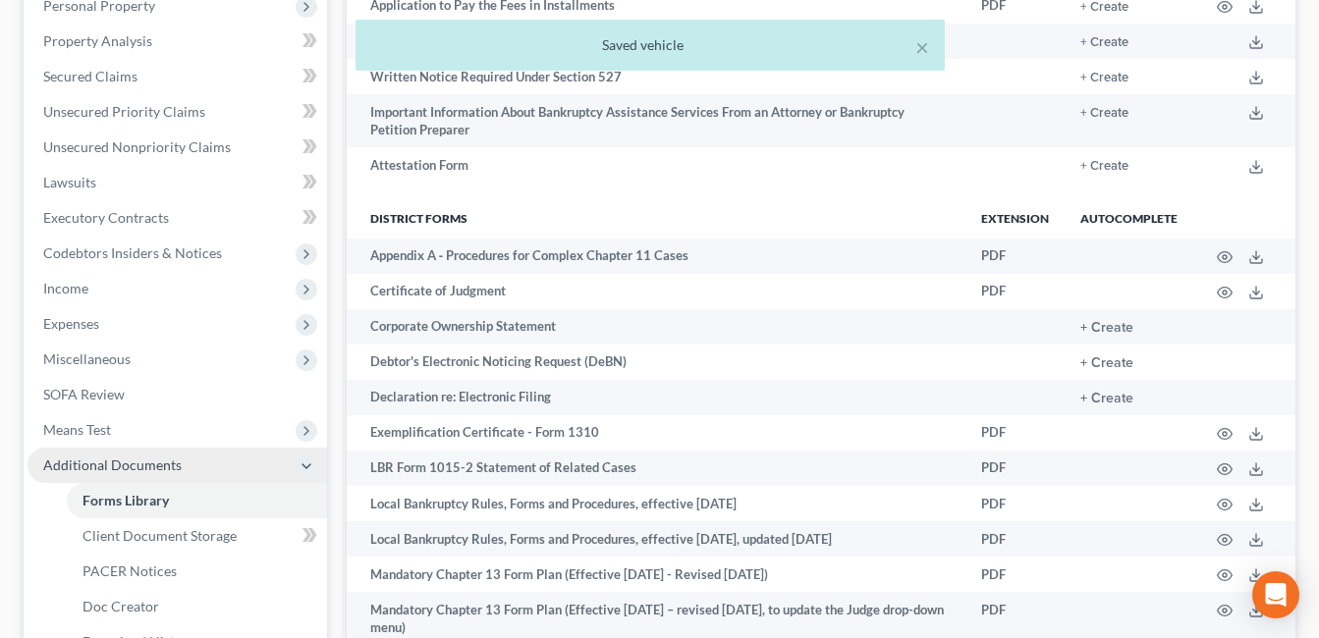
scroll to position [589, 0]
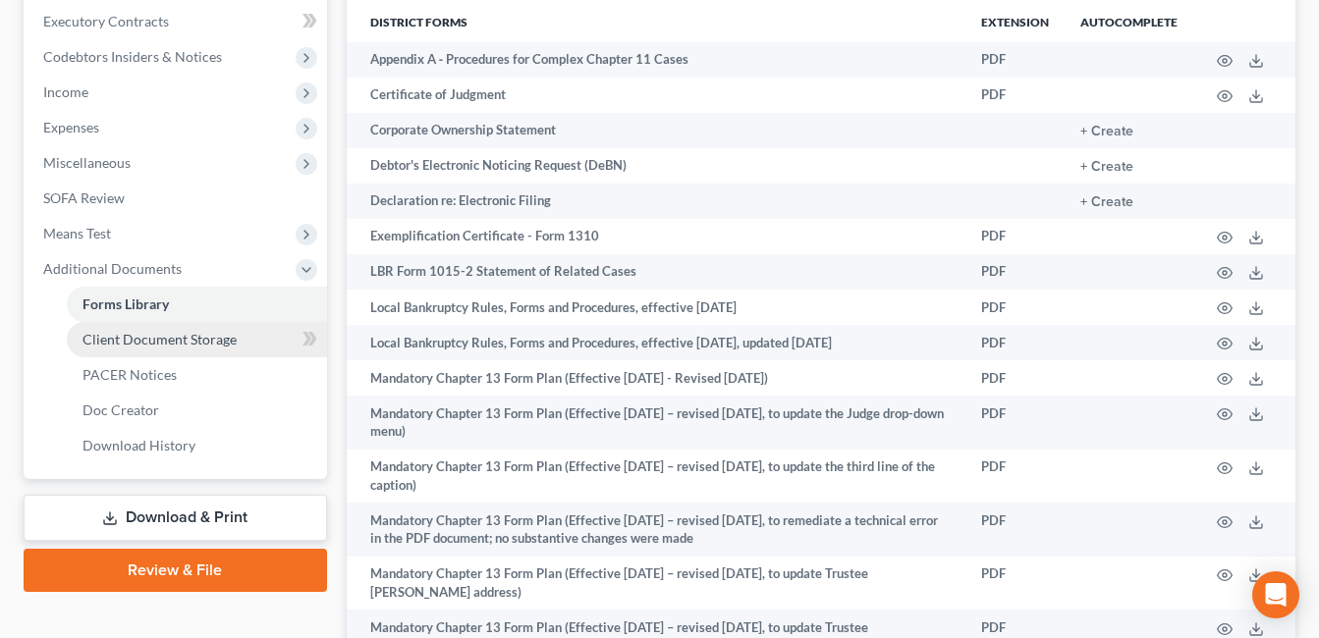
click at [204, 350] on link "Client Document Storage" at bounding box center [197, 339] width 260 height 35
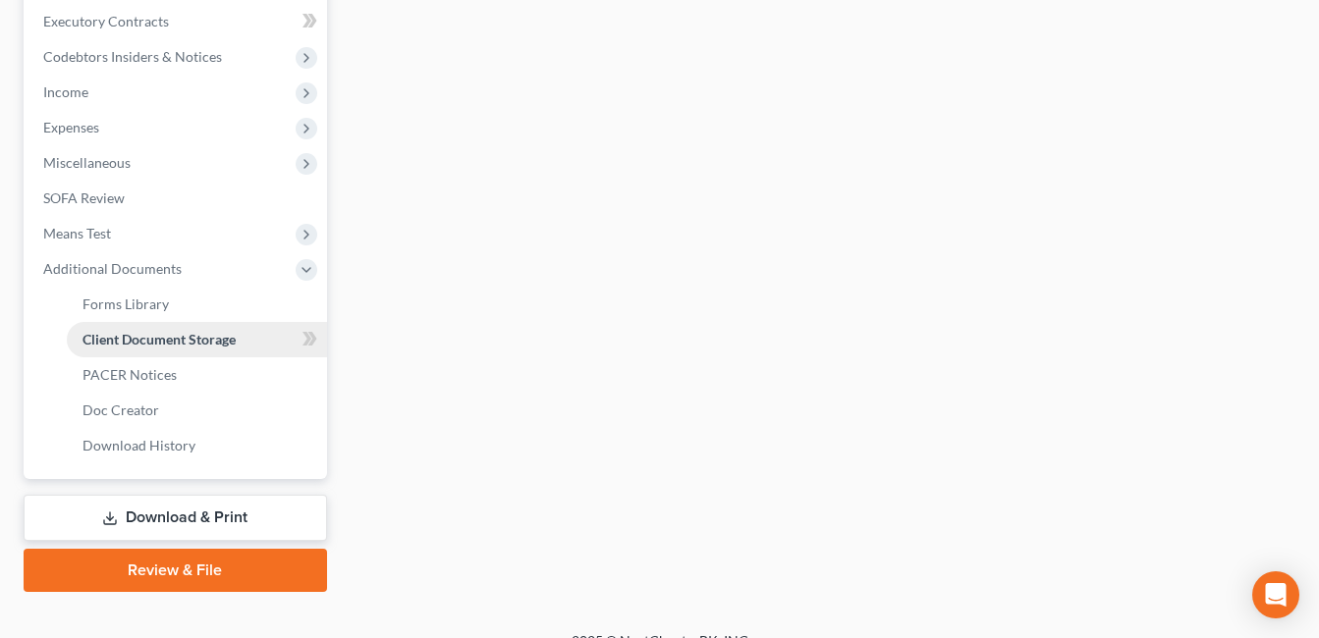
scroll to position [587, 0]
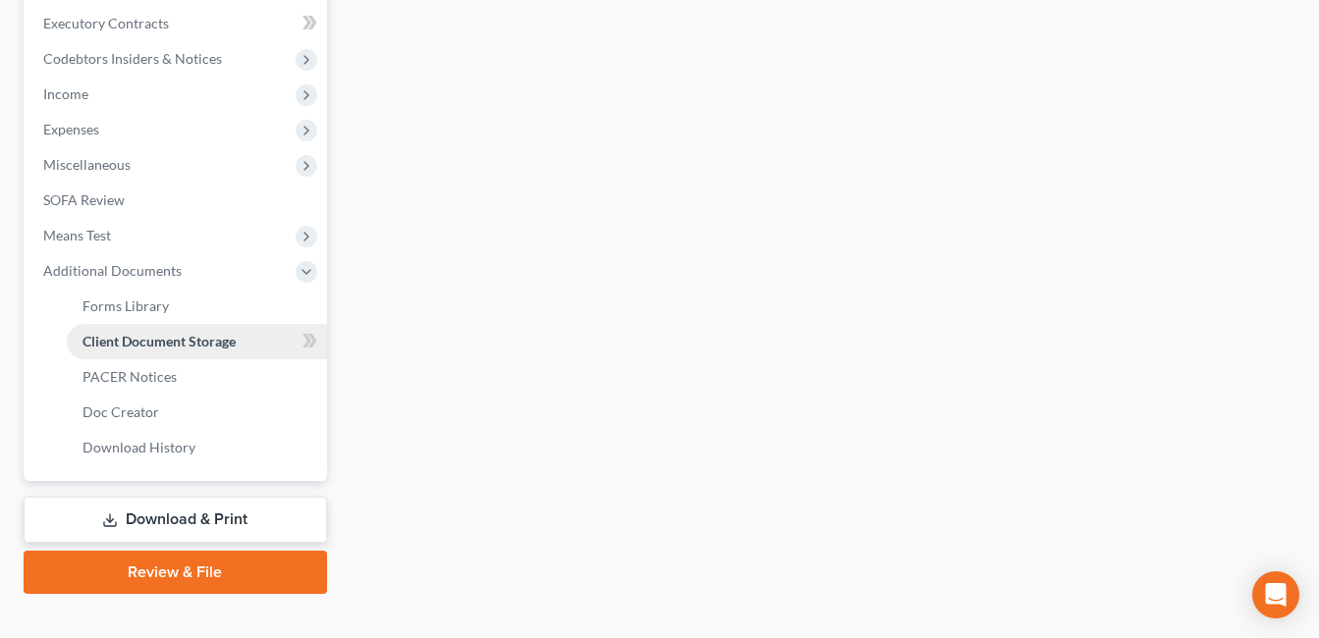
select select "7"
select select "52"
select select "37"
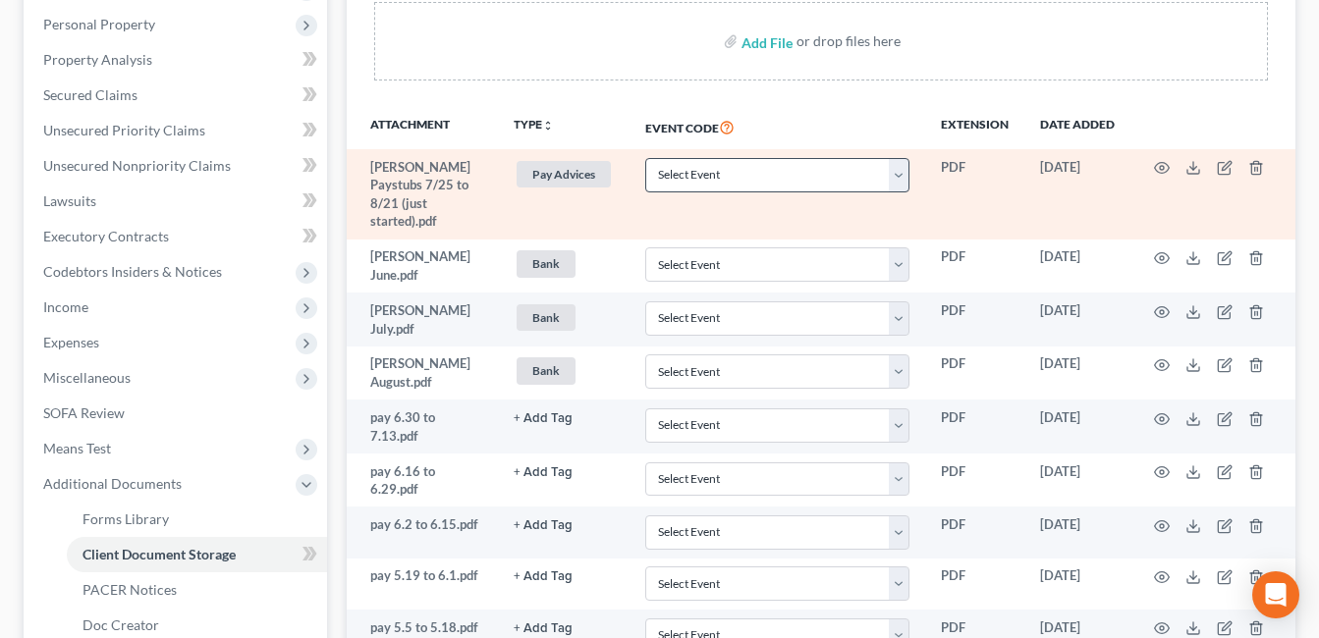
scroll to position [393, 0]
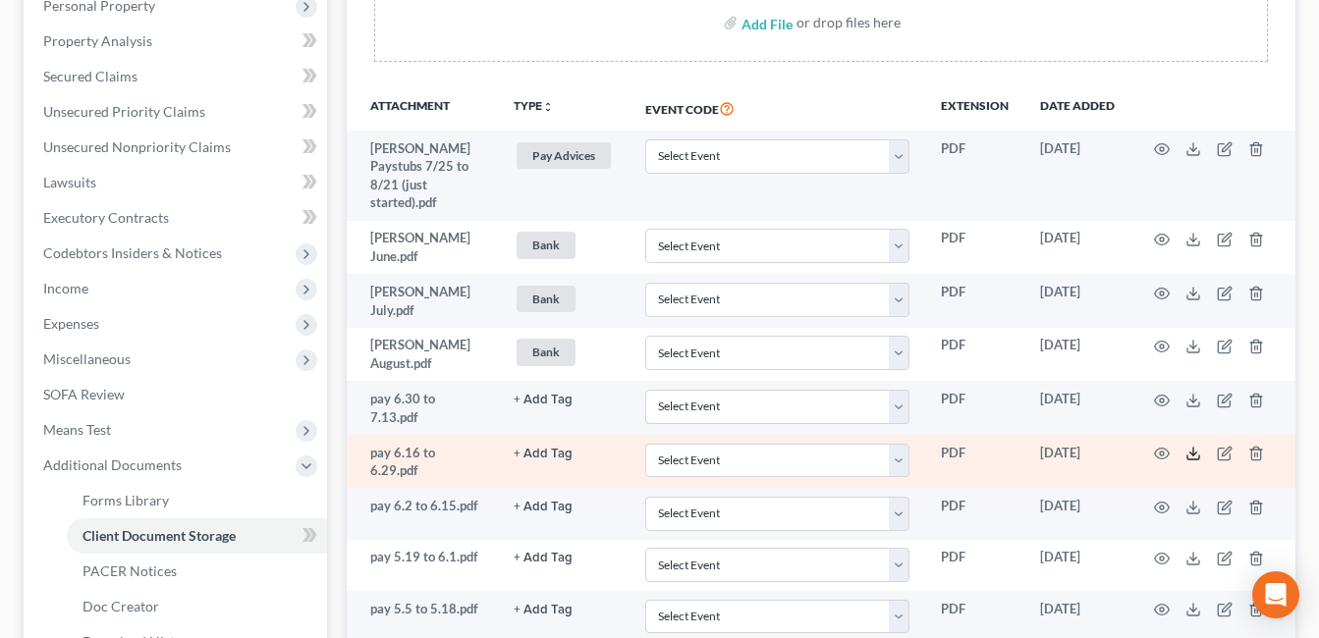
click at [1192, 446] on icon at bounding box center [1194, 454] width 16 height 16
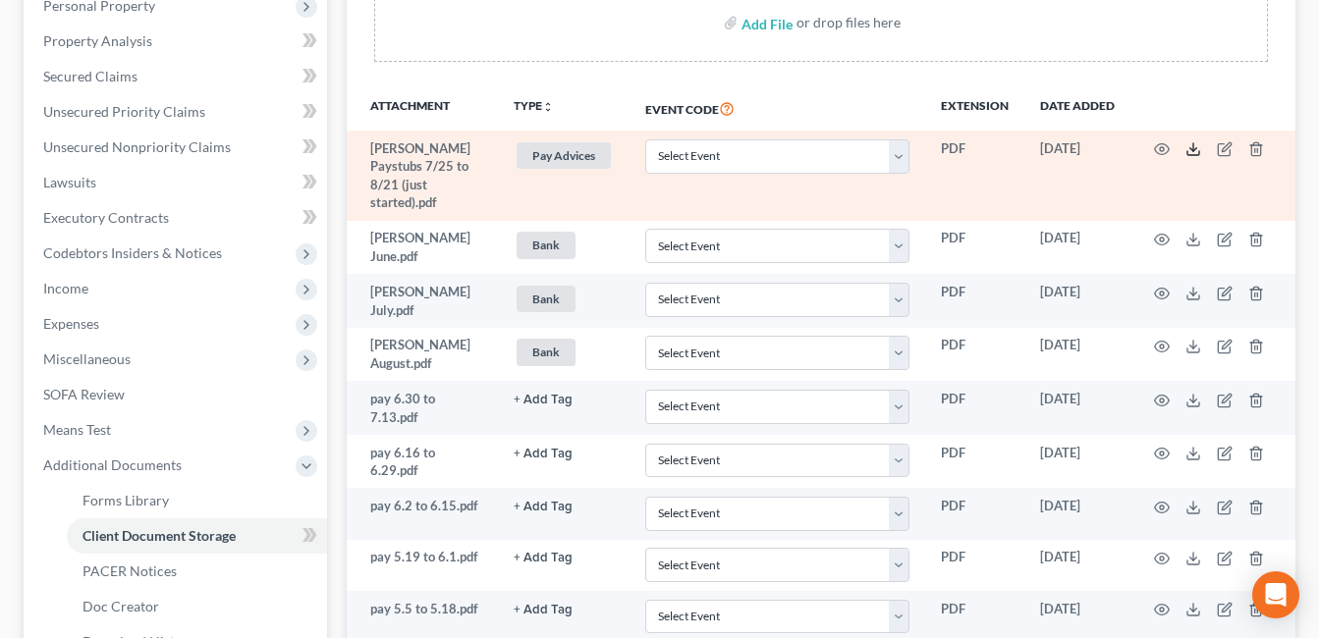
click at [1188, 145] on icon at bounding box center [1194, 149] width 16 height 16
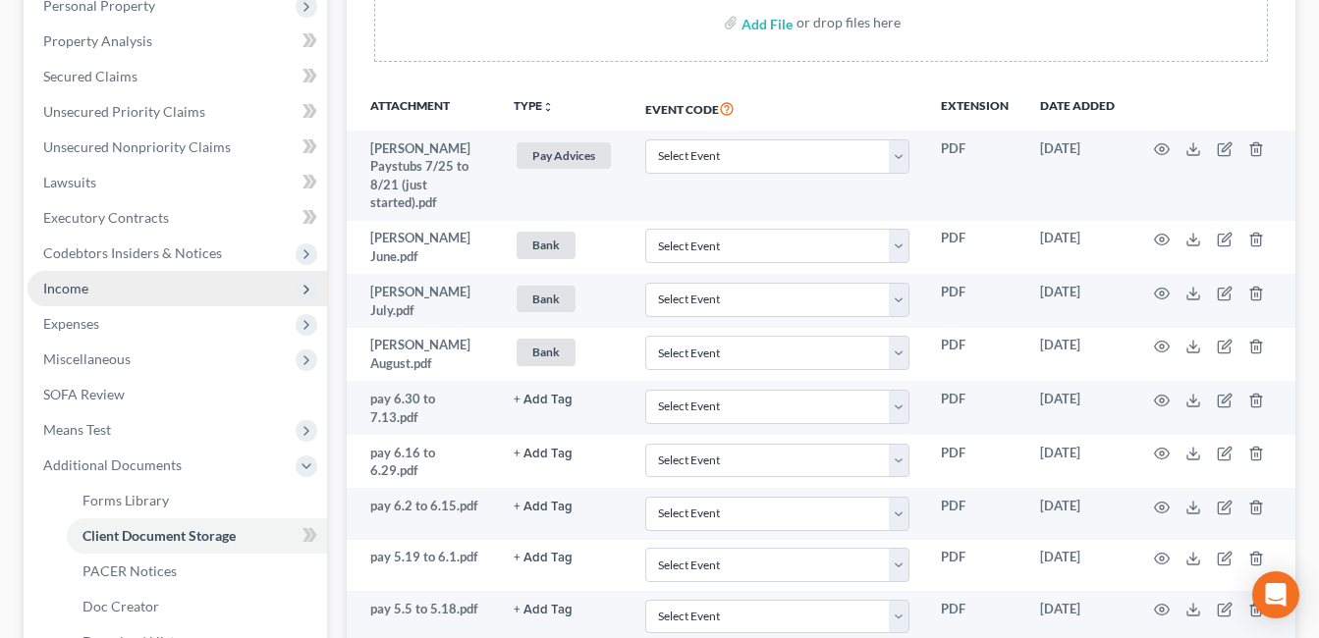
click at [125, 292] on span "Income" at bounding box center [178, 288] width 300 height 35
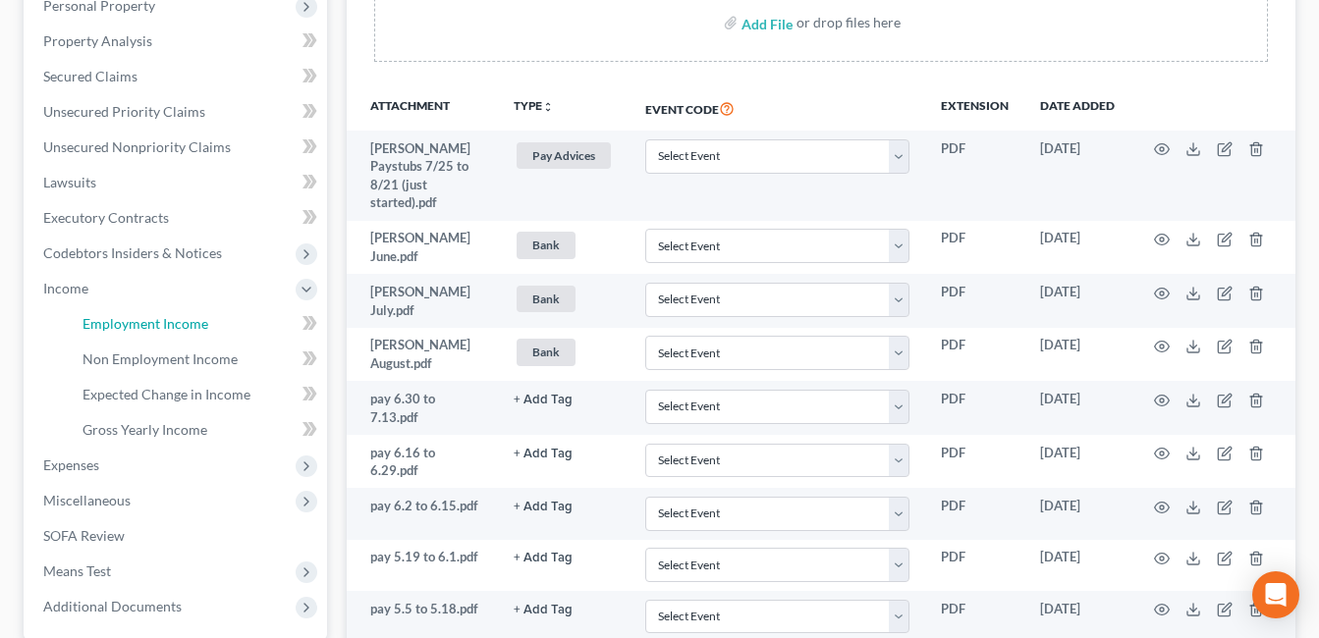
click at [153, 320] on span "Employment Income" at bounding box center [146, 323] width 126 height 17
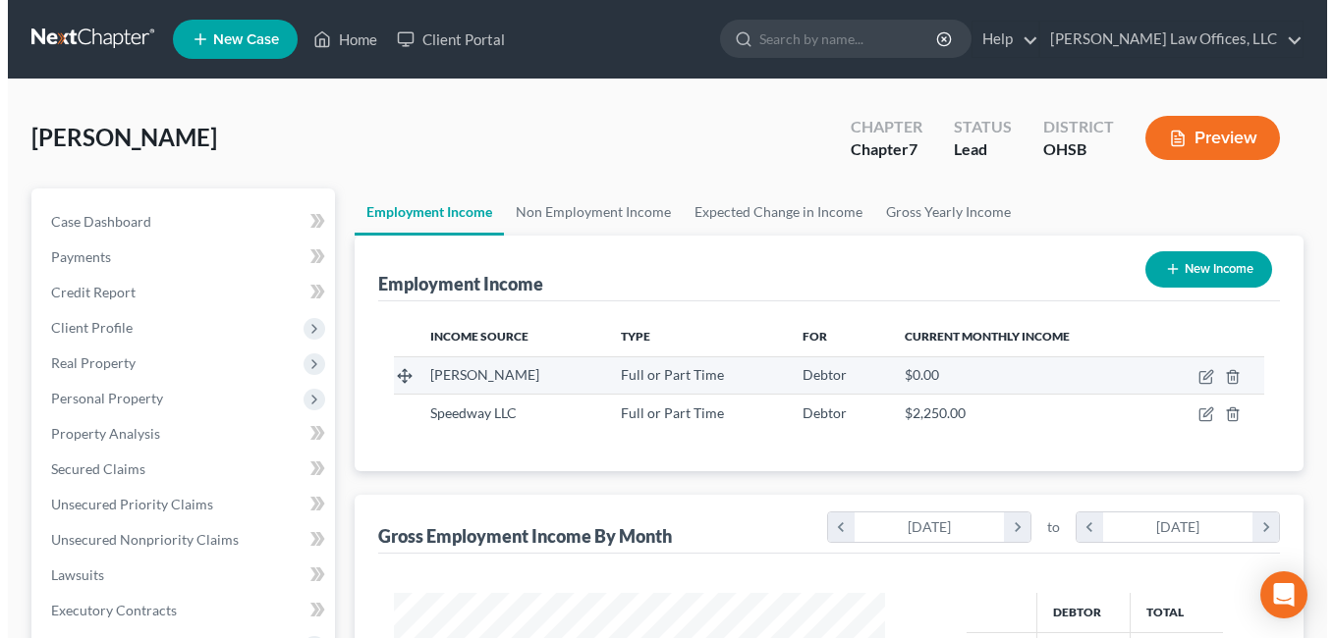
scroll to position [353, 531]
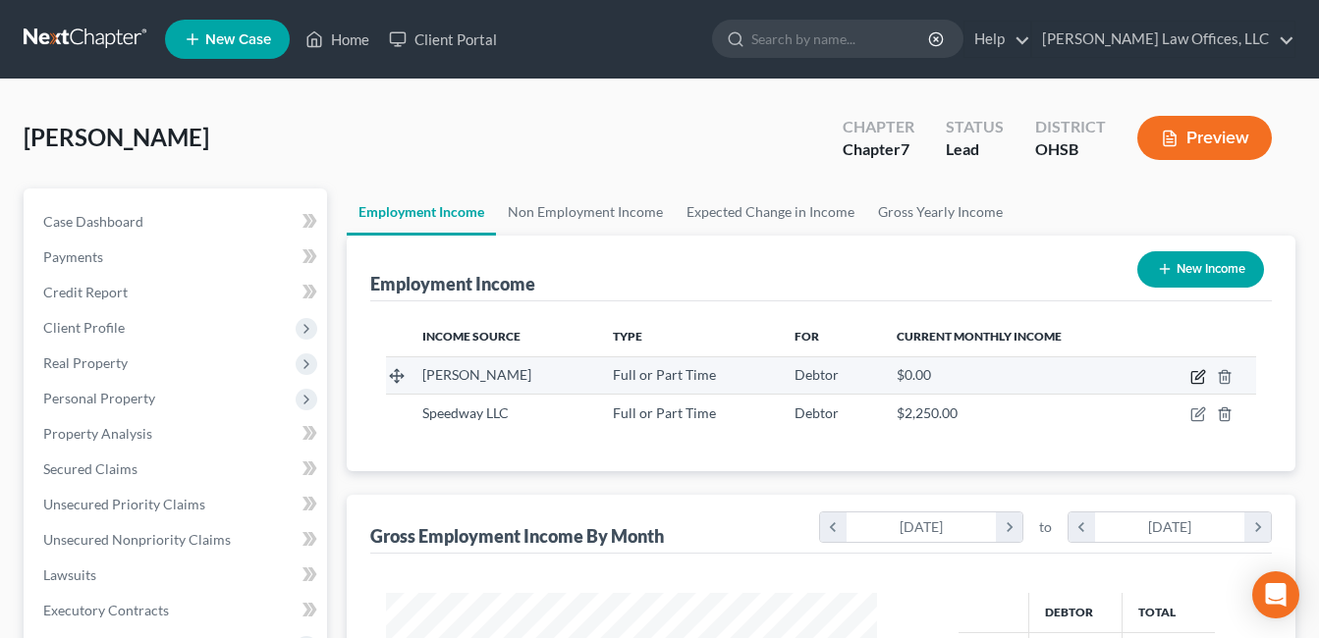
click at [1198, 377] on icon "button" at bounding box center [1199, 377] width 16 height 16
select select "0"
select select "39"
select select "2"
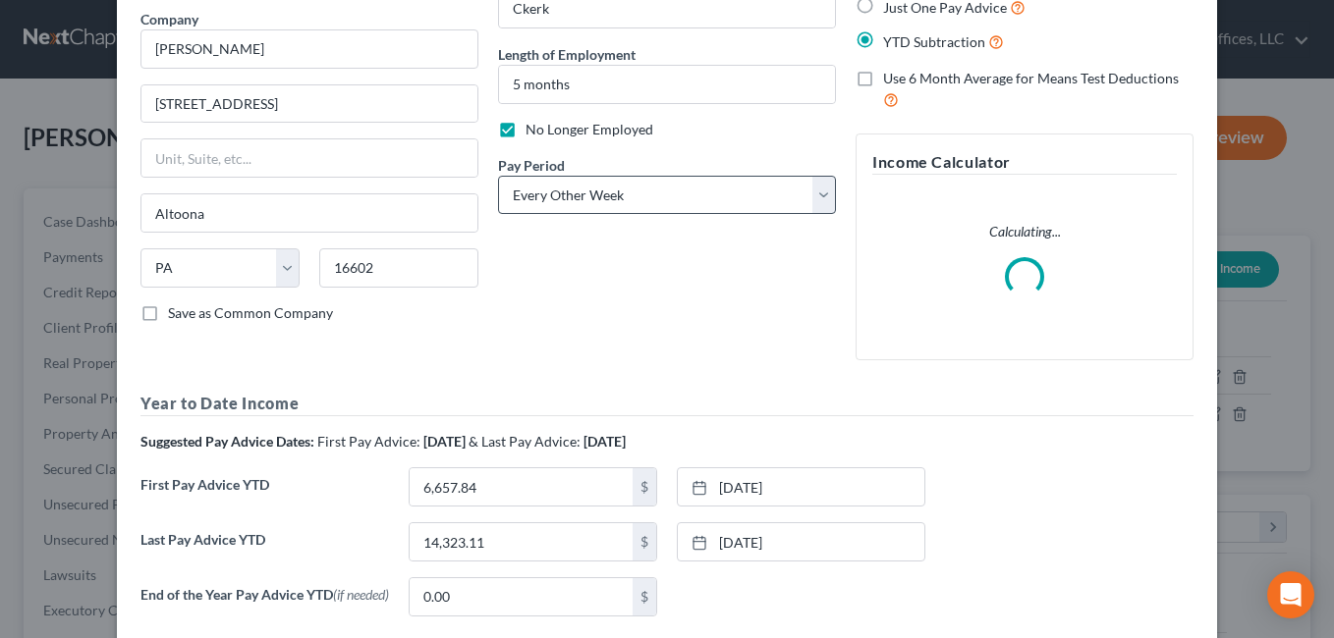
scroll to position [279, 0]
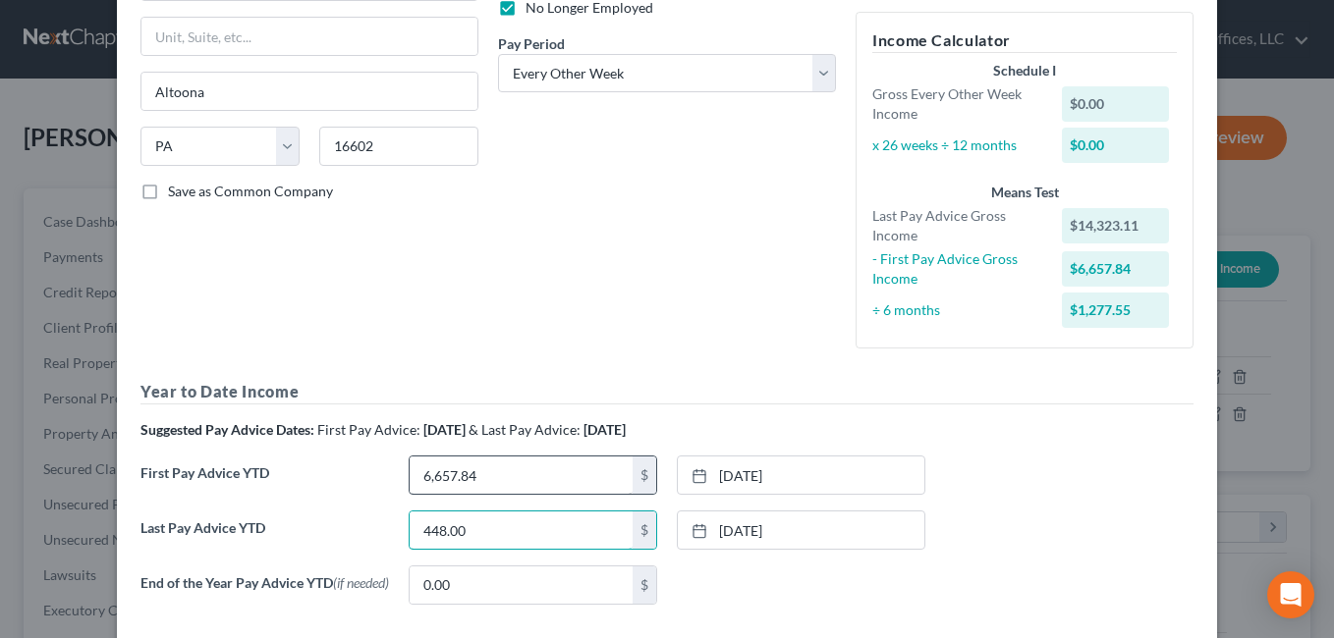
type input "448.00"
click at [1121, 480] on div "First Pay Advice YTD $ [DATE] close Date [DATE] Time 12:00 AM chevron_left [DAT…" at bounding box center [667, 483] width 1073 height 55
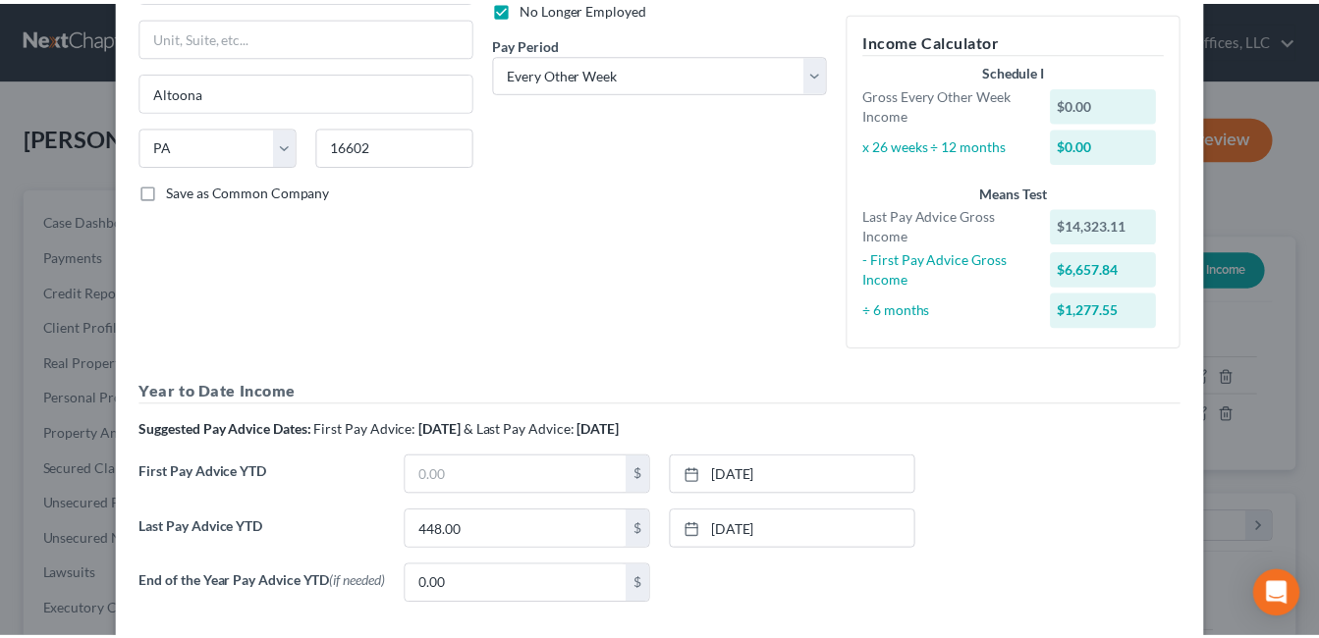
scroll to position [389, 0]
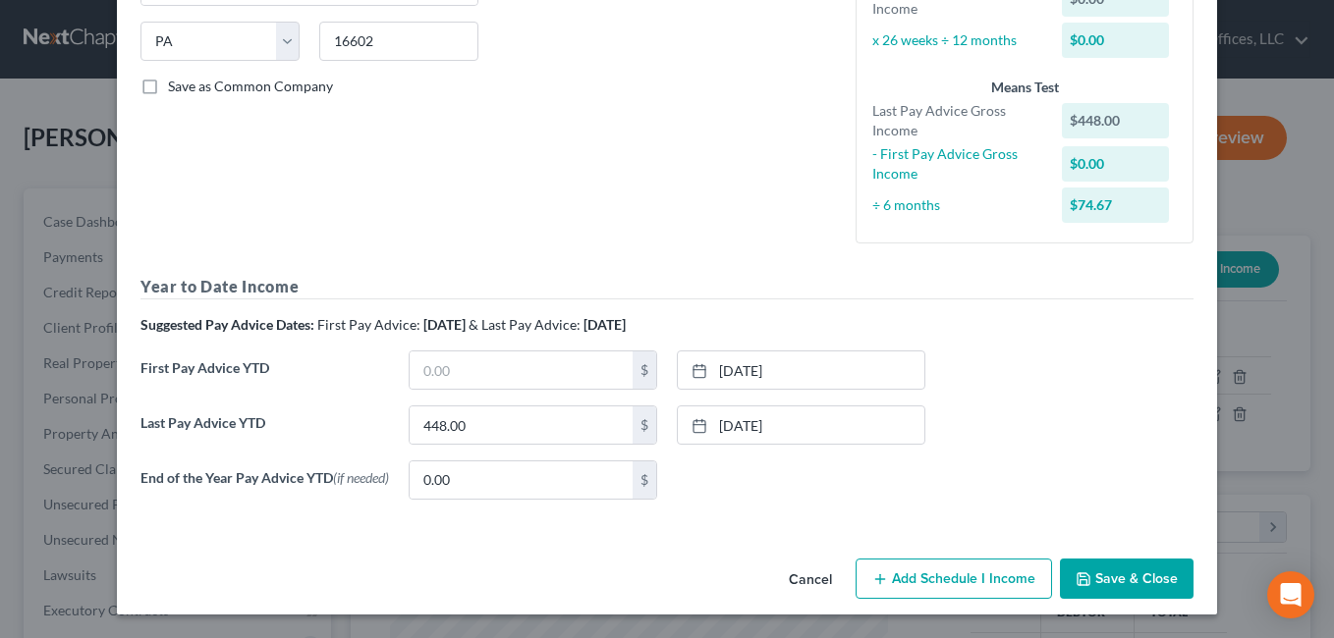
click at [1107, 577] on button "Save & Close" at bounding box center [1127, 579] width 134 height 41
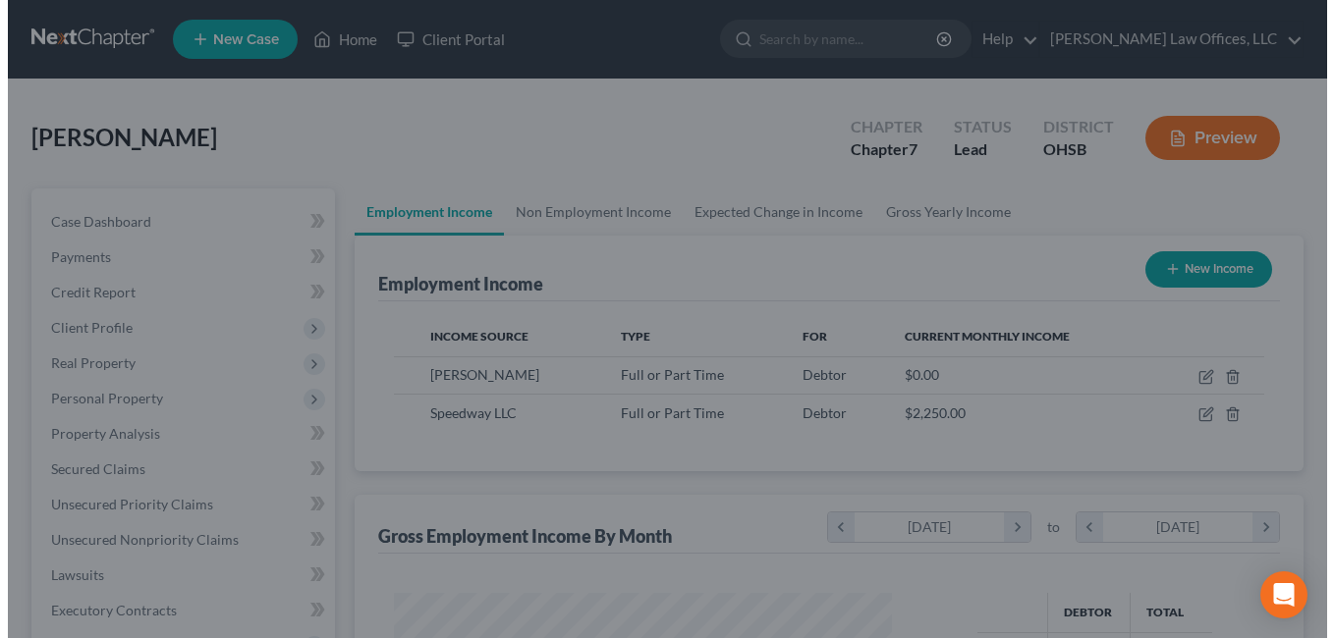
scroll to position [981927, 981748]
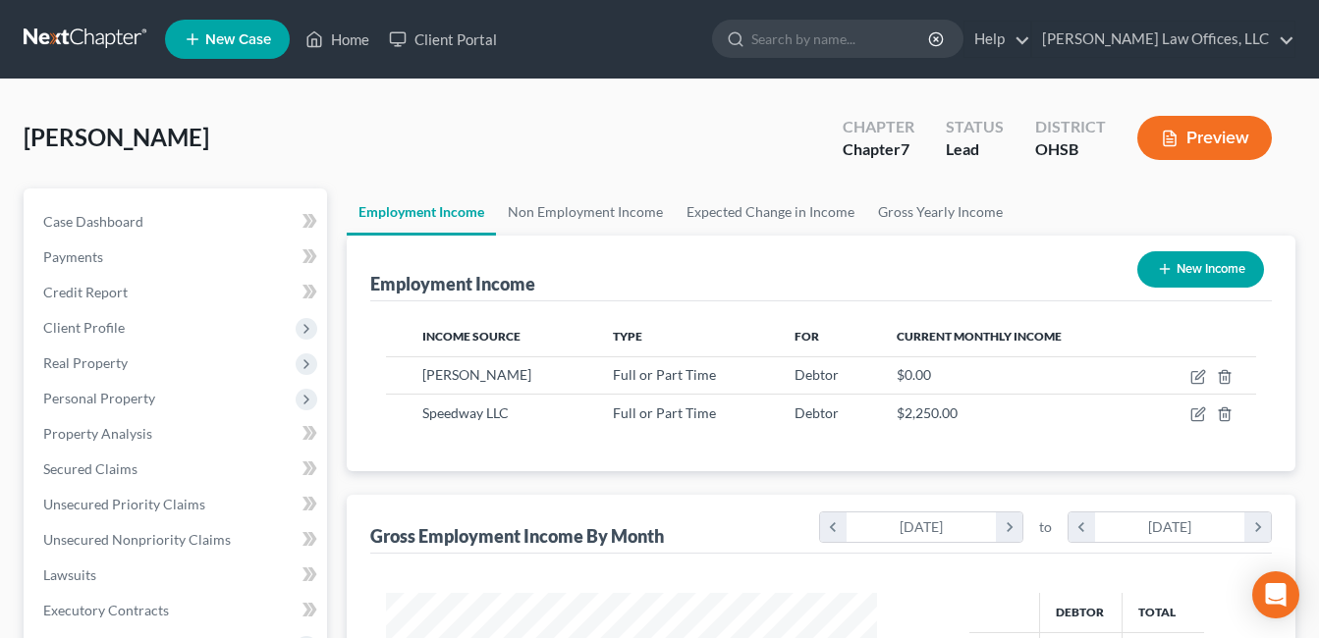
click at [1234, 267] on button "New Income" at bounding box center [1200, 269] width 127 height 36
select select "0"
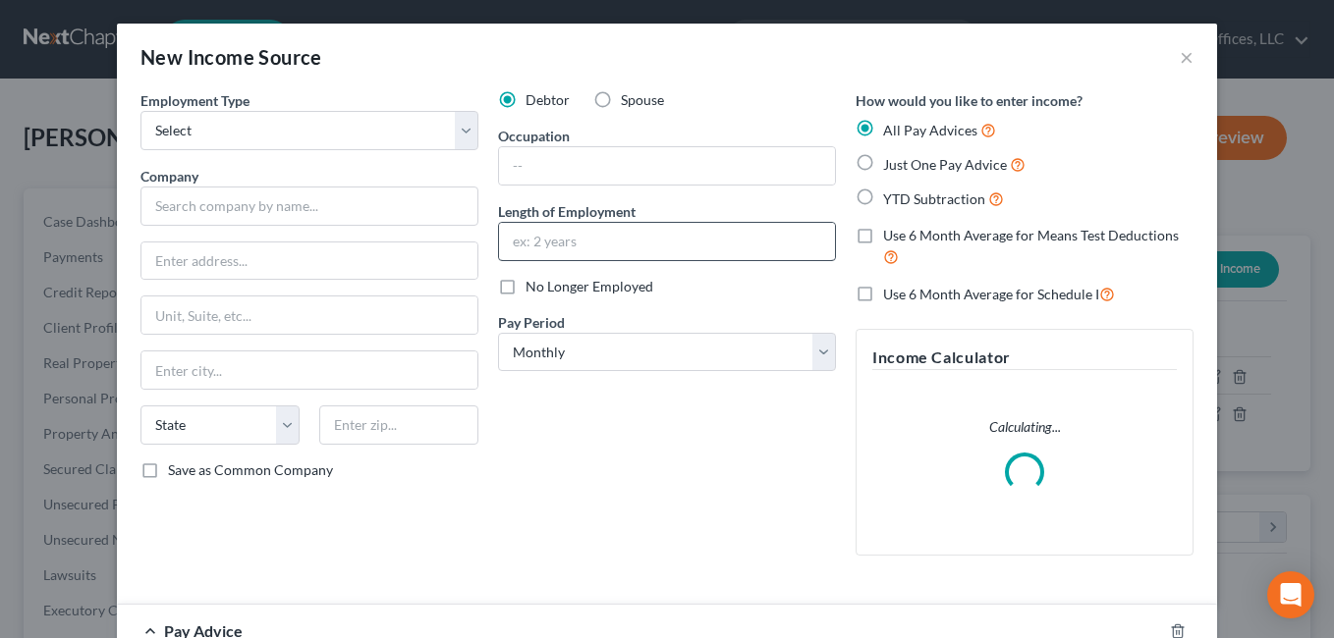
scroll to position [353, 537]
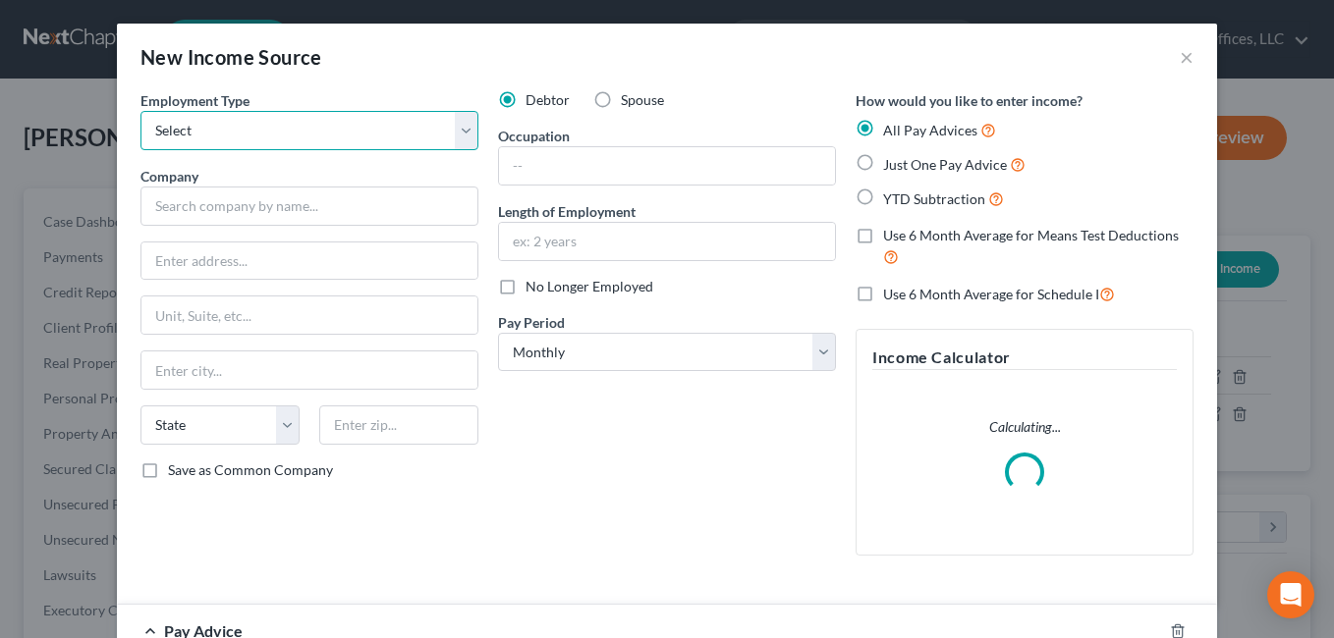
click at [460, 129] on select "Select Full or [DEMOGRAPHIC_DATA] Employment Self Employment" at bounding box center [309, 130] width 338 height 39
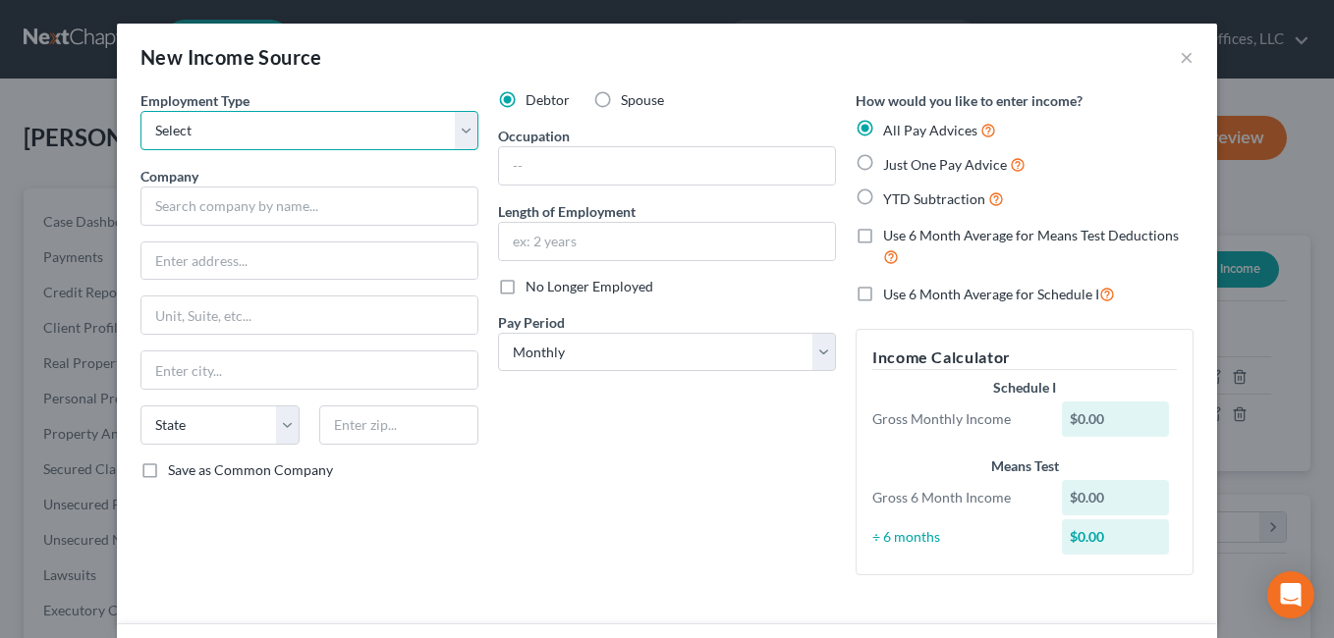
select select "0"
click at [140, 111] on select "Select Full or [DEMOGRAPHIC_DATA] Employment Self Employment" at bounding box center [309, 130] width 338 height 39
click at [274, 231] on div "Employment Type * Select Full or [DEMOGRAPHIC_DATA] Employment Self Employment …" at bounding box center [310, 340] width 358 height 501
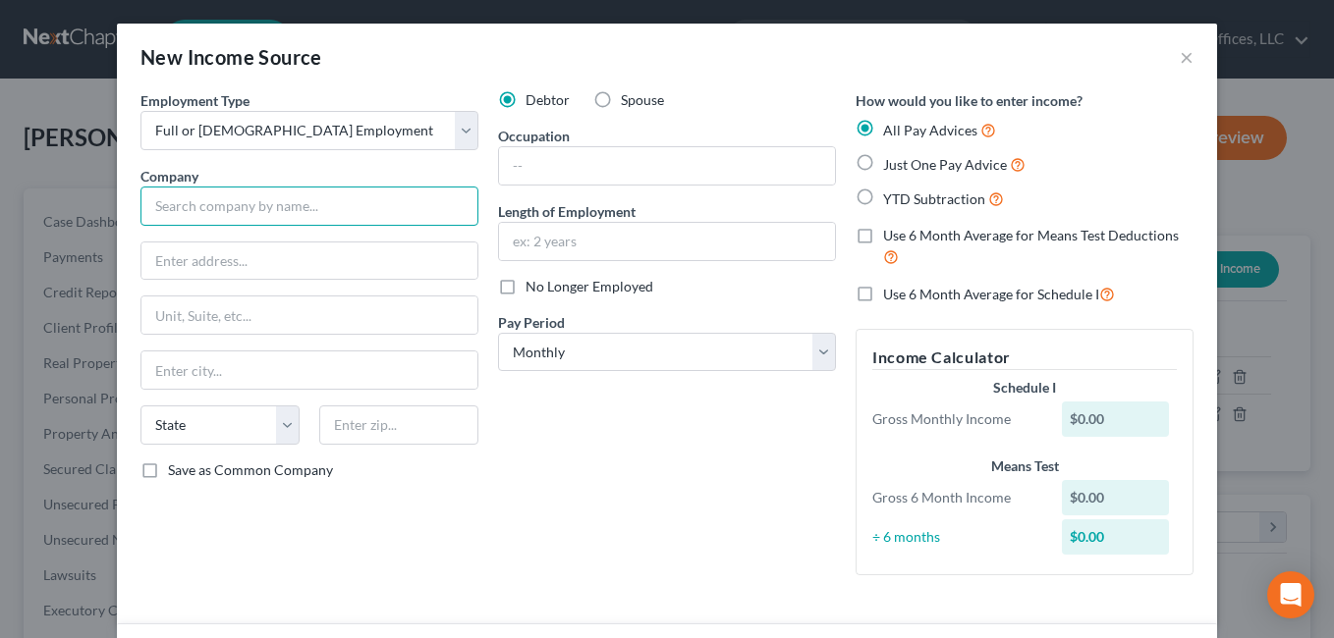
click at [281, 213] on input "text" at bounding box center [309, 206] width 338 height 39
type input "Dominos"
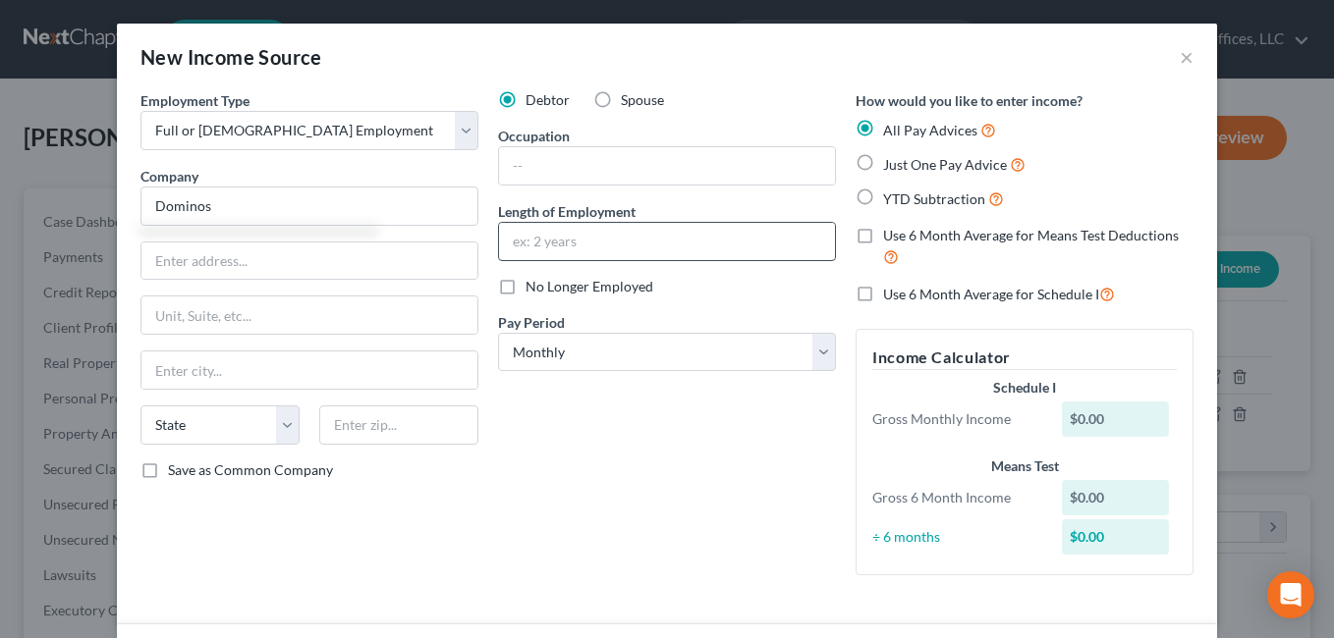
click at [526, 288] on label "No Longer Employed" at bounding box center [590, 287] width 128 height 20
click at [533, 288] on input "No Longer Employed" at bounding box center [539, 283] width 13 height 13
checkbox input "true"
click at [883, 199] on label "YTD Subtraction" at bounding box center [943, 199] width 121 height 23
click at [891, 199] on input "YTD Subtraction" at bounding box center [897, 194] width 13 height 13
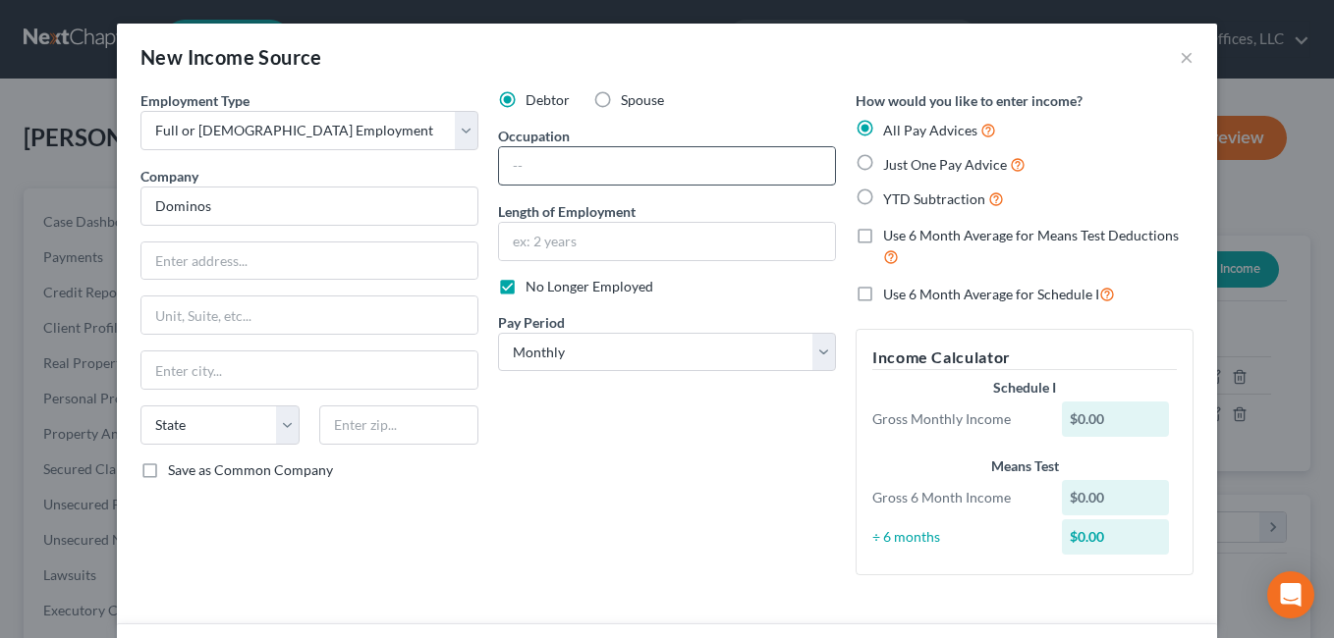
radio input "true"
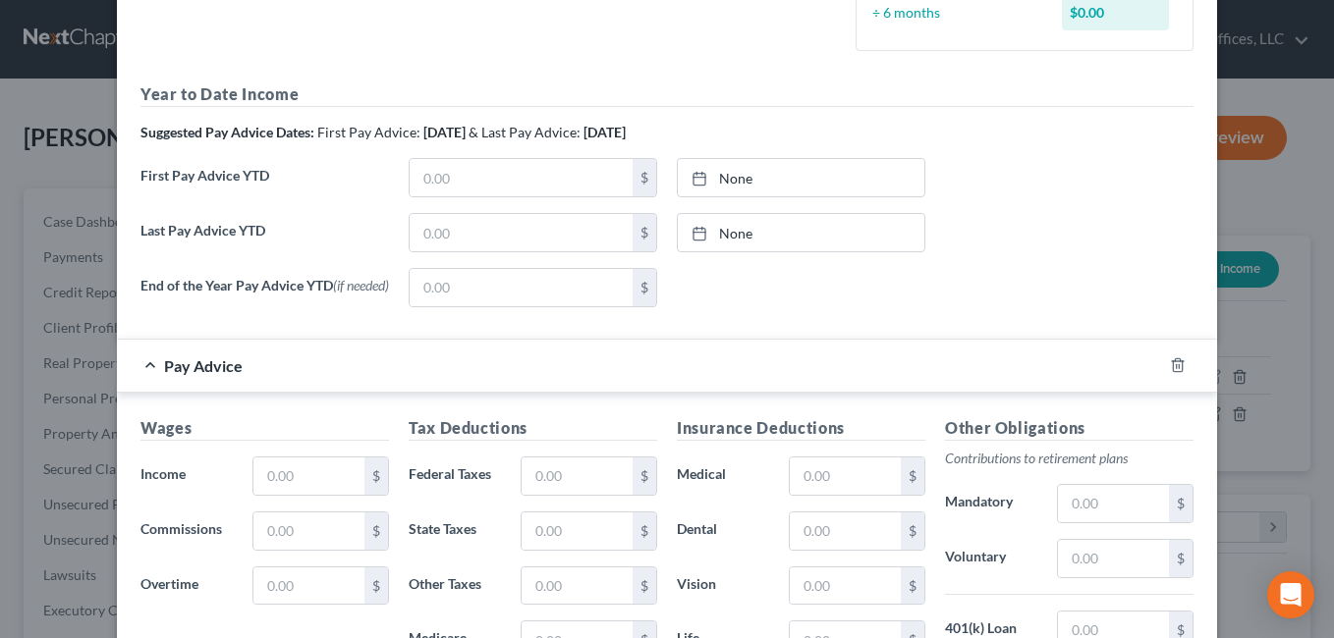
scroll to position [491, 0]
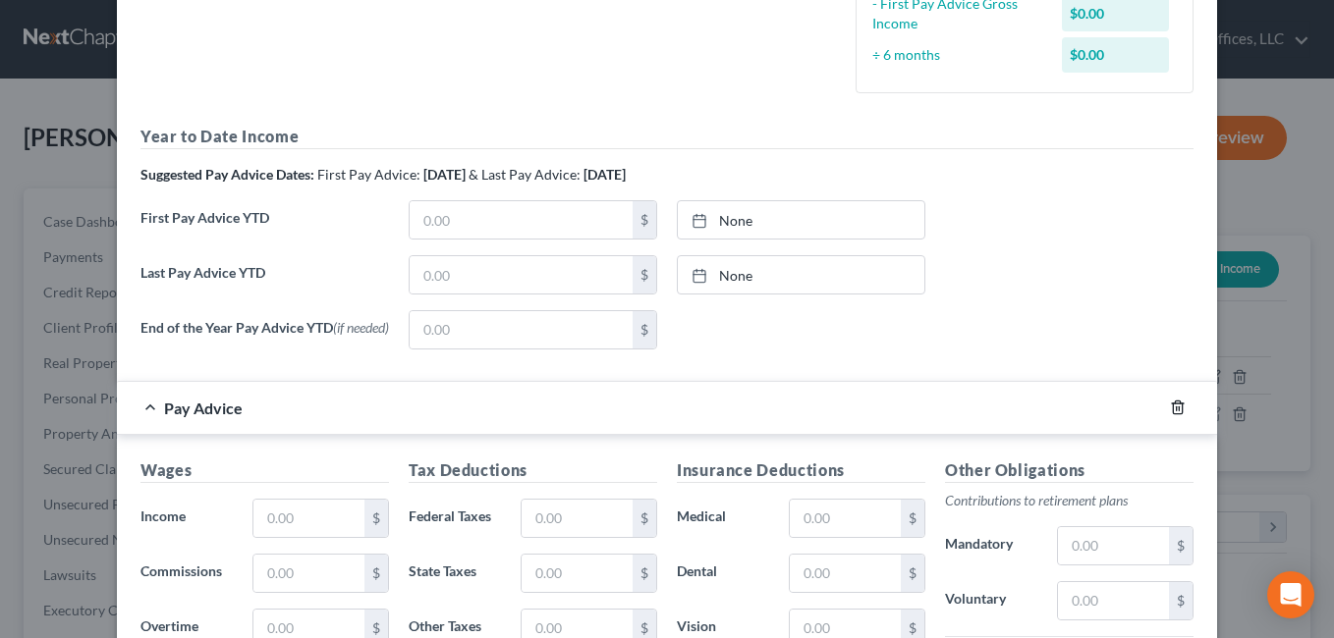
click at [1175, 369] on form "Employment Type * Select Full or [DEMOGRAPHIC_DATA] Employment Self Employment …" at bounding box center [666, 257] width 1053 height 1316
click at [735, 225] on link "None" at bounding box center [801, 219] width 247 height 37
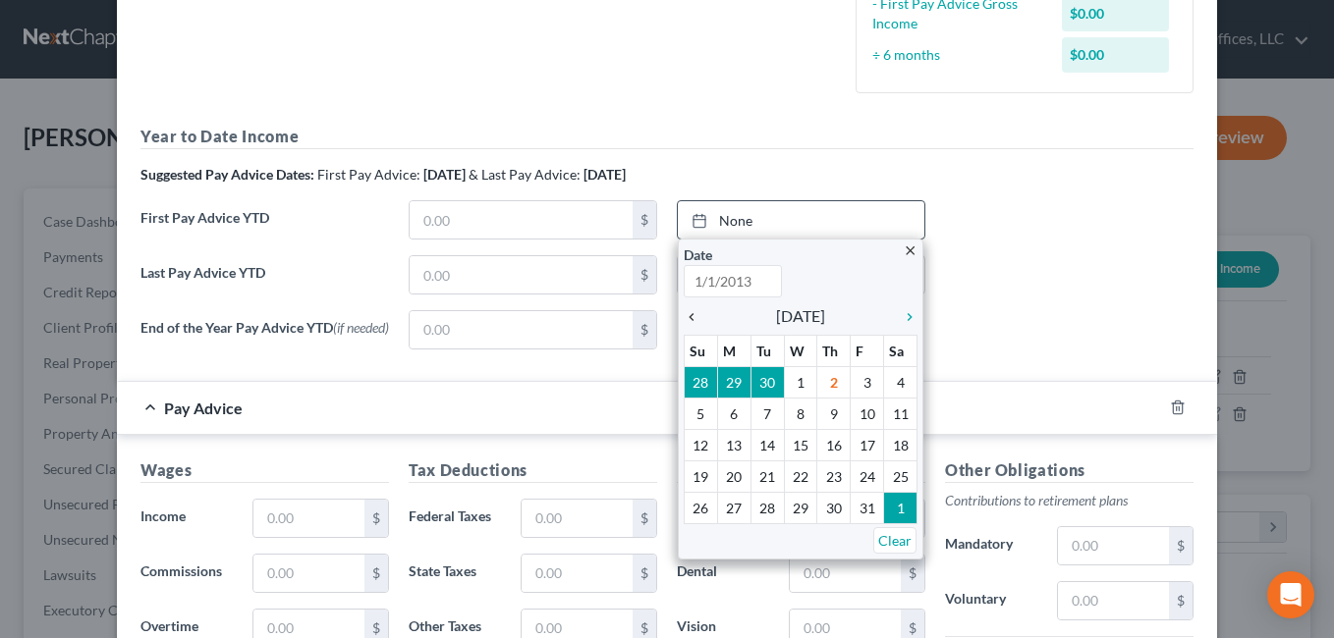
click at [686, 317] on icon "chevron_left" at bounding box center [697, 317] width 26 height 16
type input "[DATE]"
click at [686, 317] on icon "chevron_left" at bounding box center [697, 317] width 26 height 16
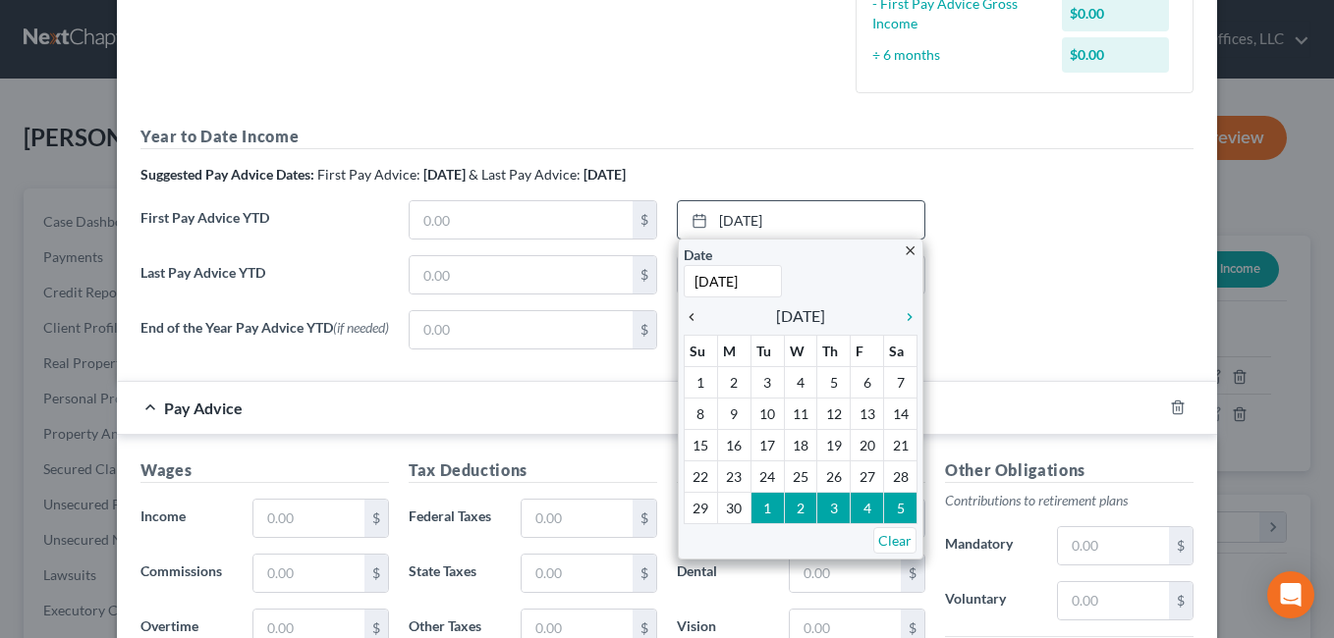
click at [686, 317] on icon "chevron_left" at bounding box center [697, 317] width 26 height 16
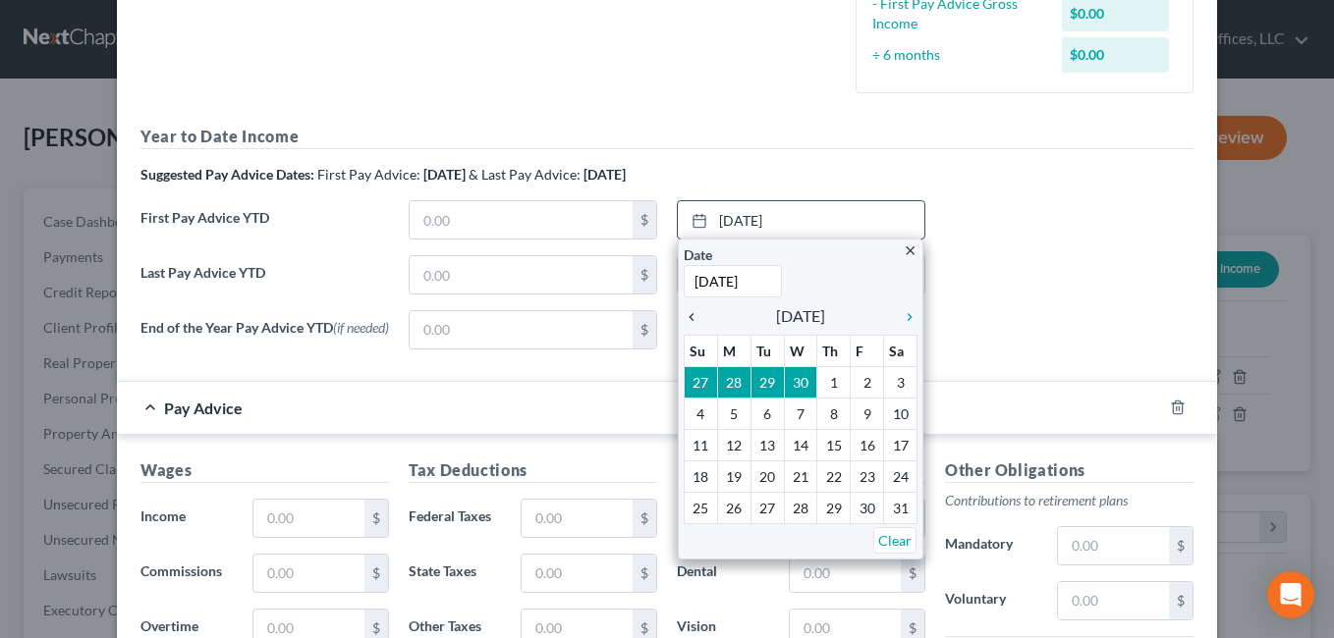
click at [686, 317] on icon "chevron_left" at bounding box center [697, 317] width 26 height 16
click at [684, 317] on icon "chevron_left" at bounding box center [697, 317] width 26 height 16
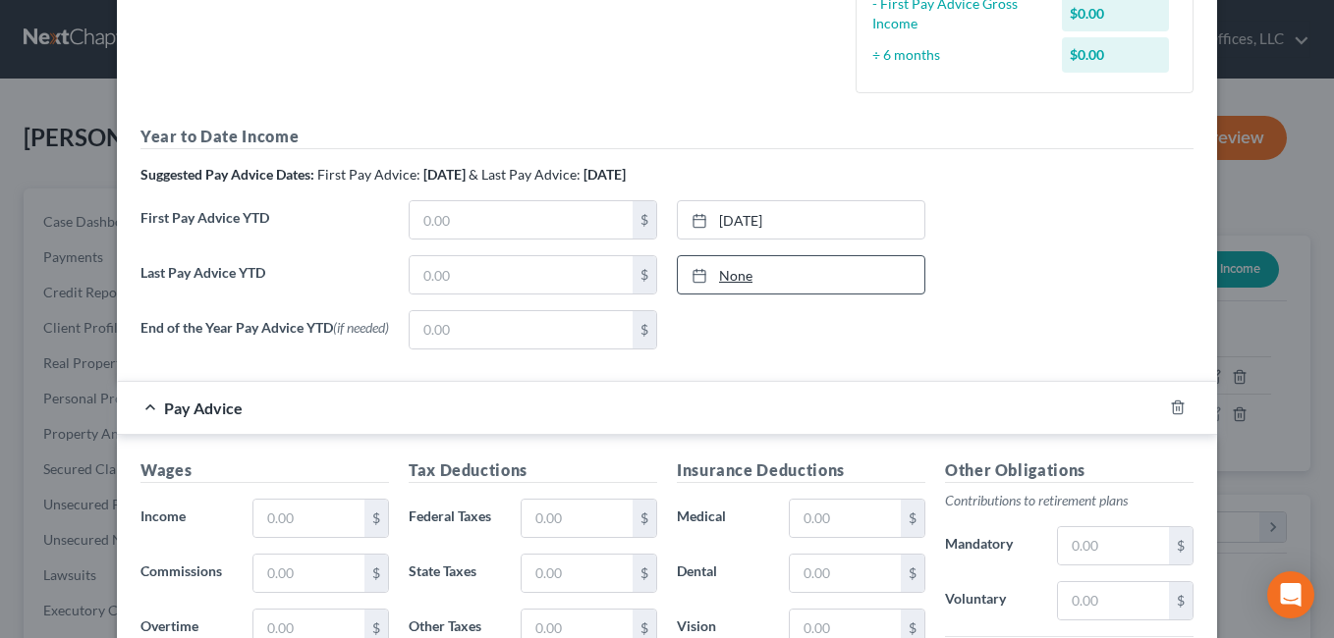
click at [734, 277] on link "None" at bounding box center [801, 274] width 247 height 37
type input "[DATE]"
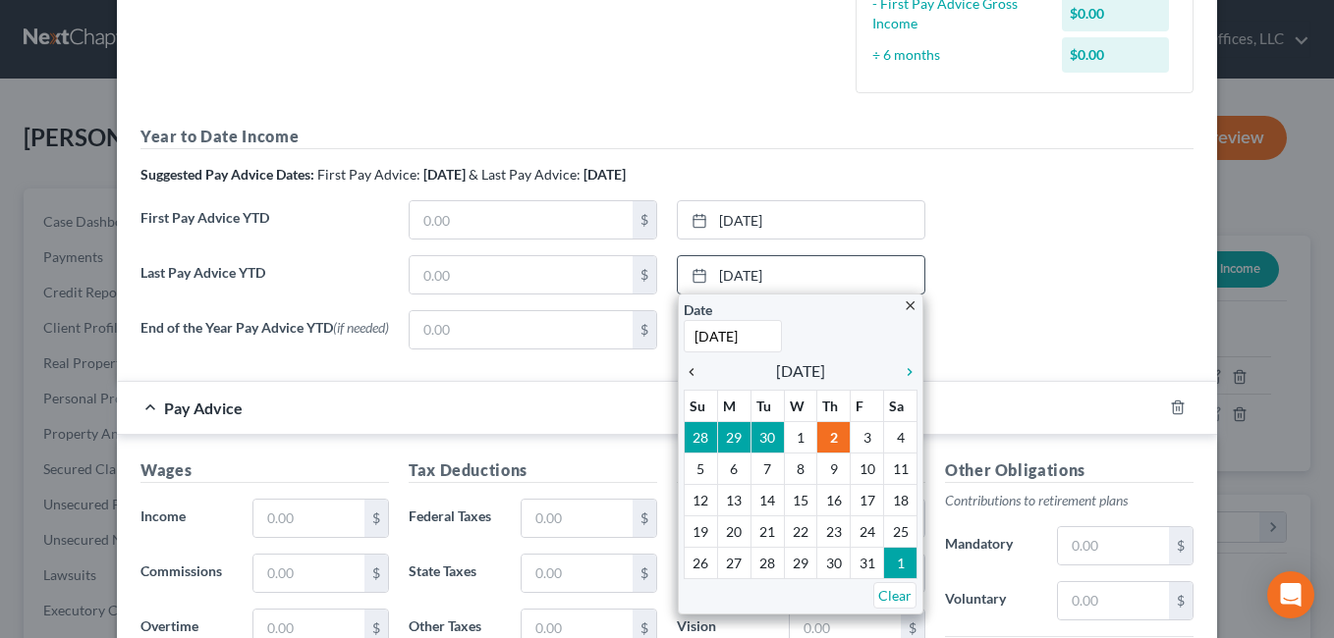
click at [684, 377] on icon "chevron_left" at bounding box center [697, 372] width 26 height 16
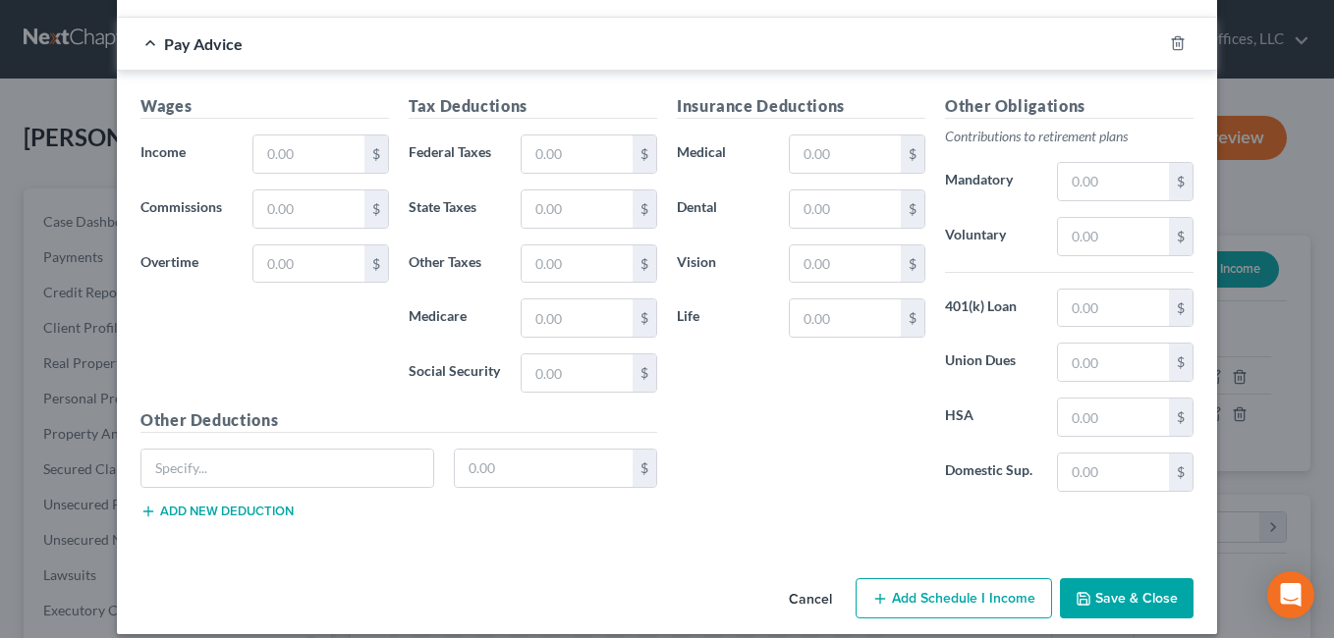
scroll to position [880, 0]
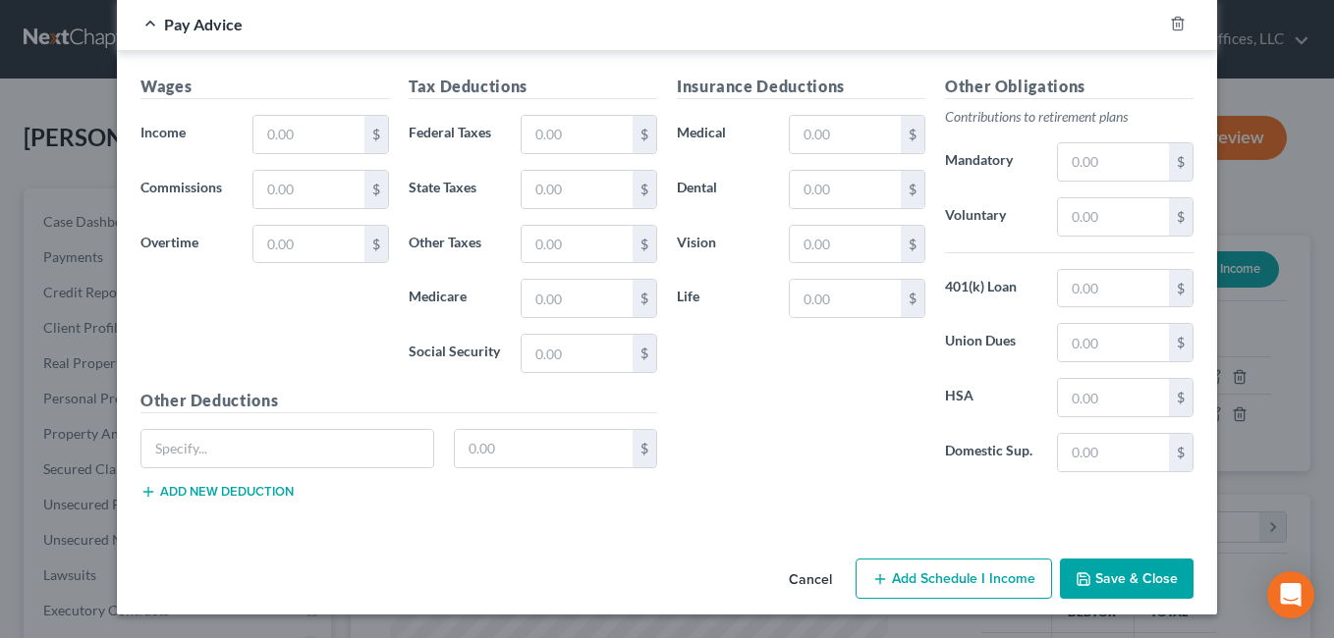
click at [1152, 576] on button "Save & Close" at bounding box center [1127, 579] width 134 height 41
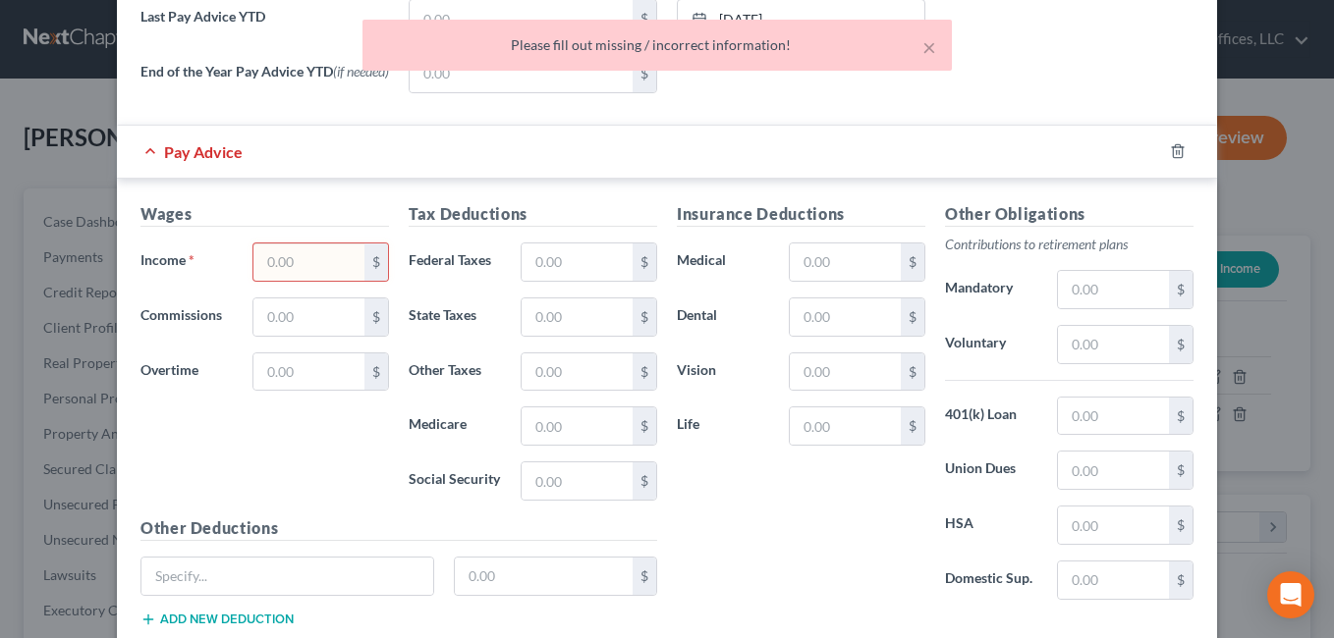
scroll to position [585, 0]
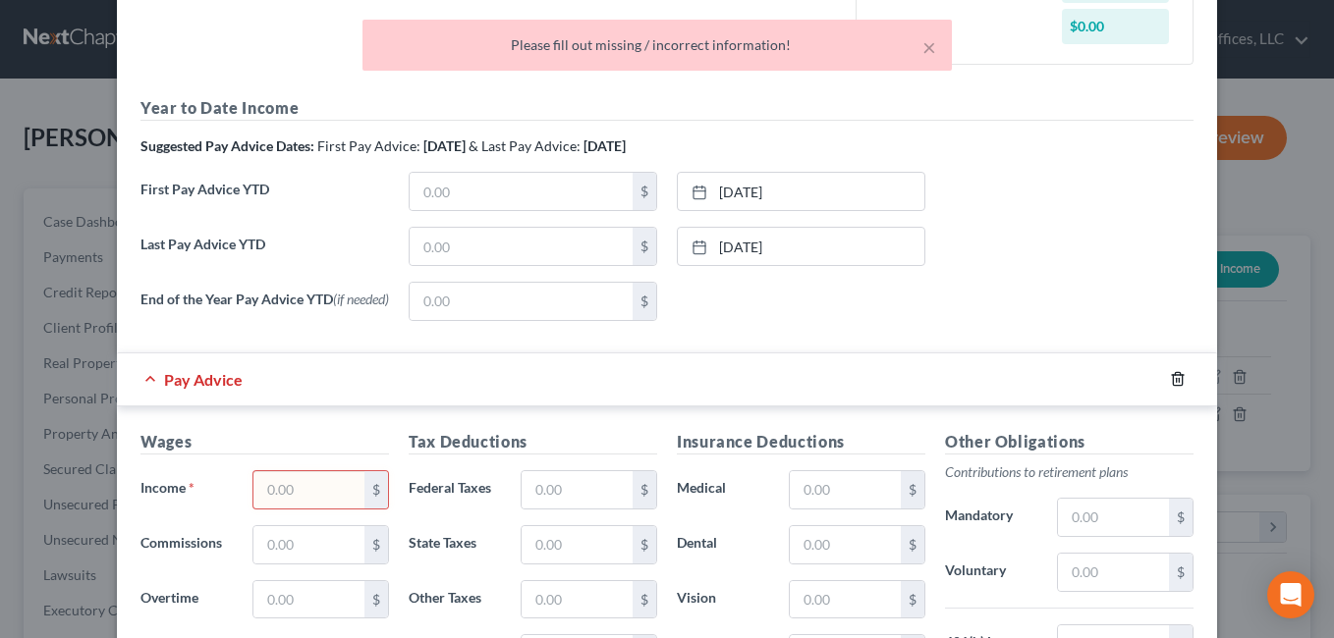
click at [1170, 309] on form "Employment Type * Select Full or [DEMOGRAPHIC_DATA] Employment Self Employment …" at bounding box center [666, 229] width 1053 height 1316
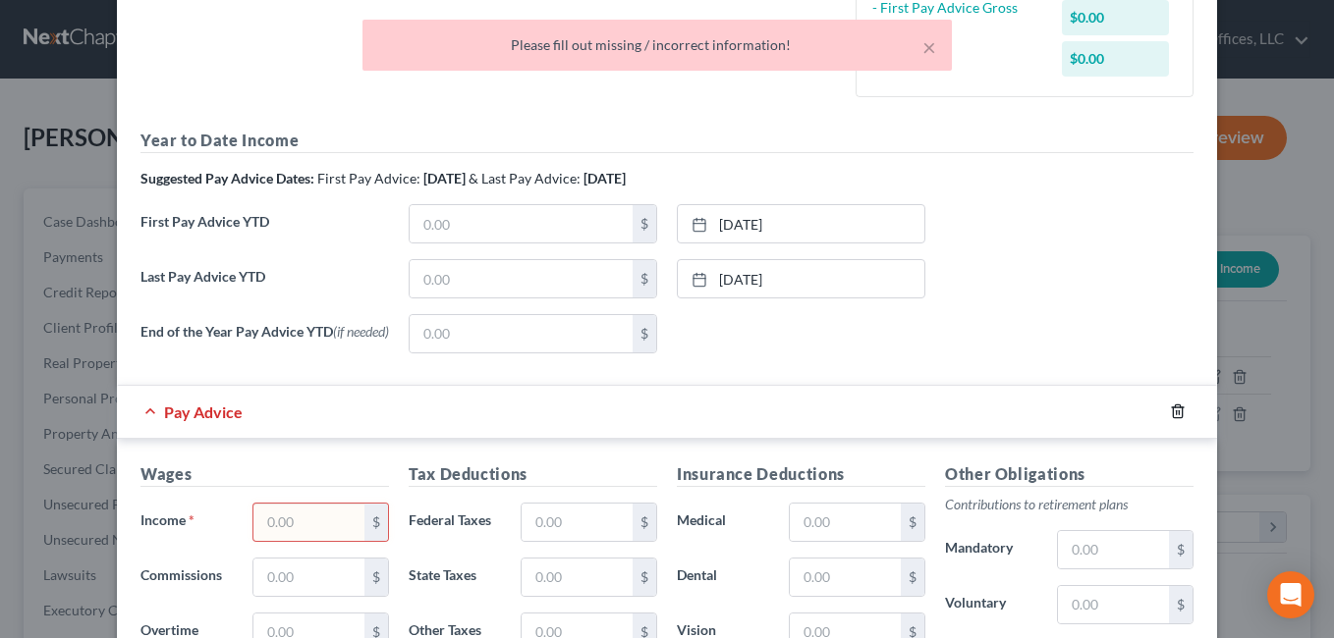
click at [1170, 415] on icon "button" at bounding box center [1178, 412] width 16 height 16
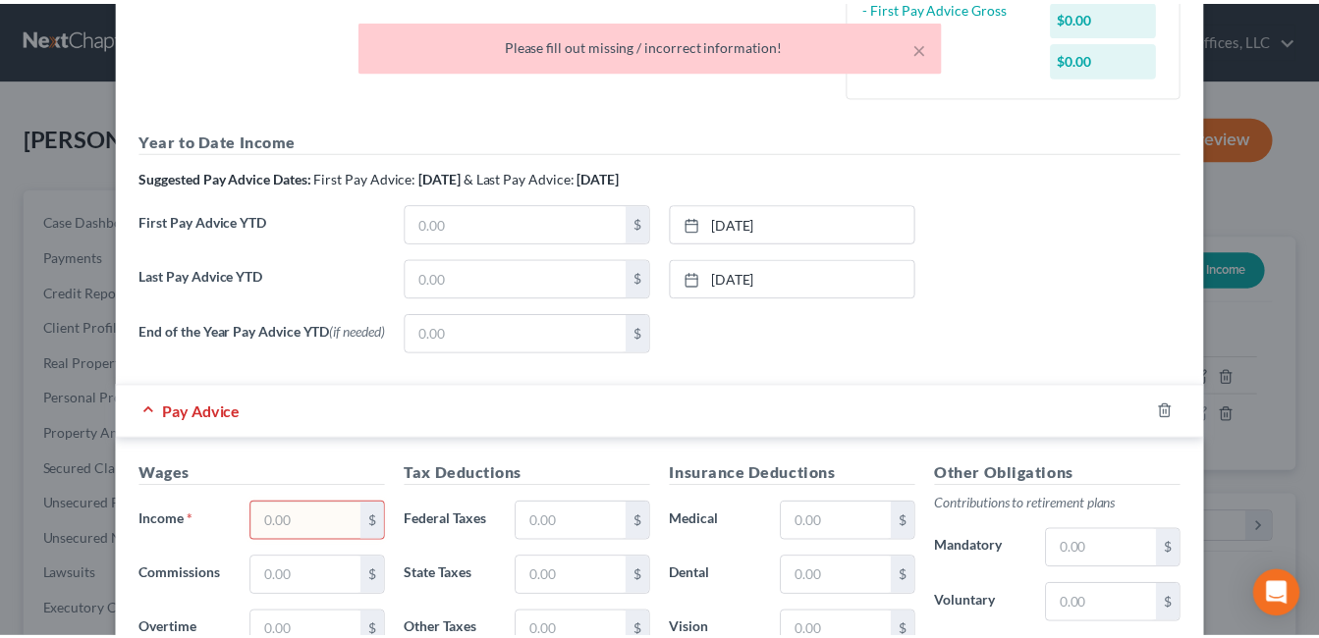
scroll to position [346, 0]
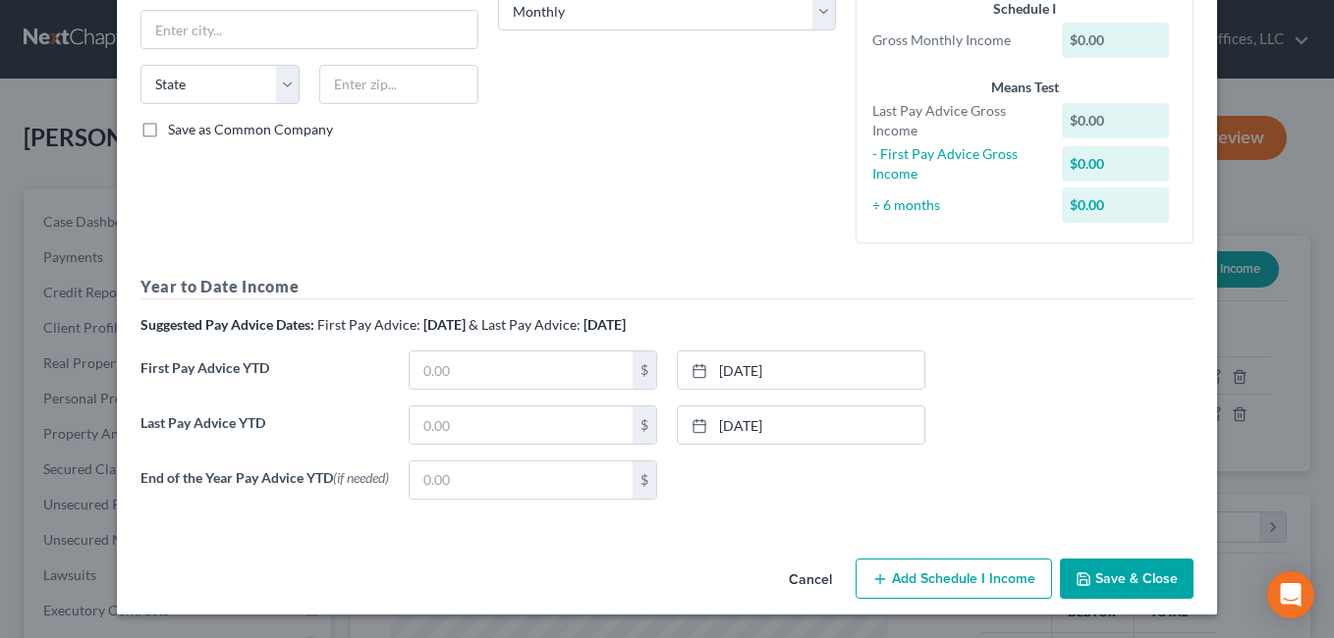
click at [1104, 580] on button "Save & Close" at bounding box center [1127, 579] width 134 height 41
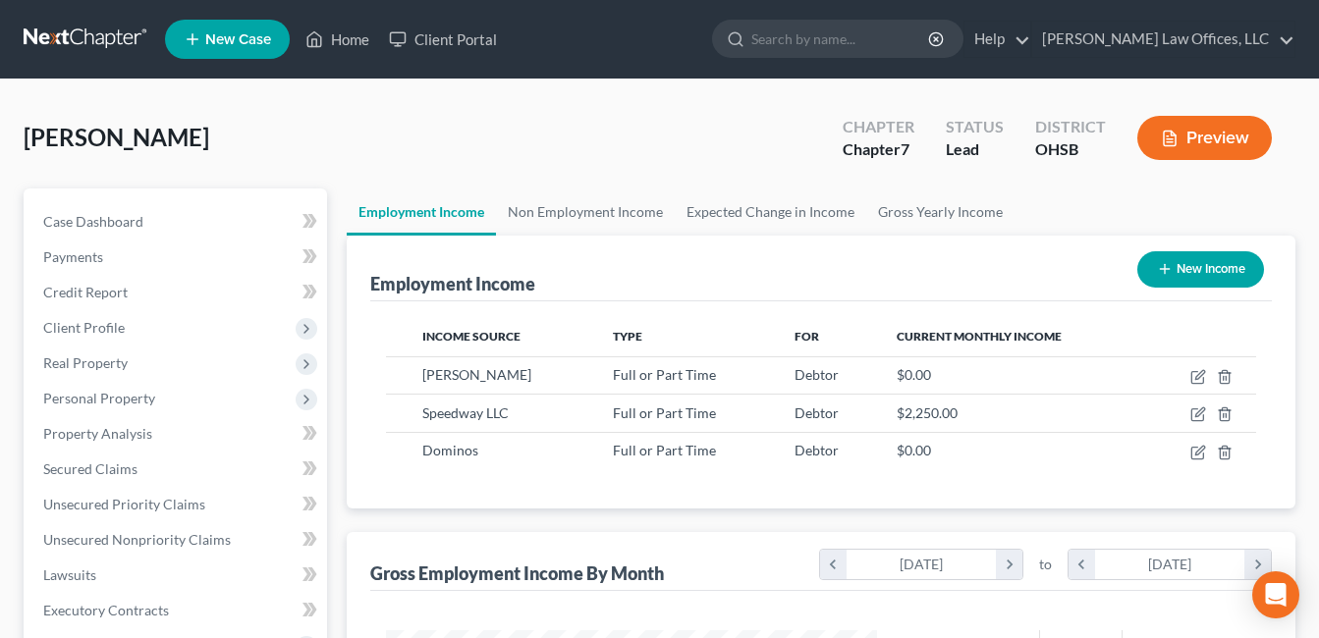
scroll to position [582, 0]
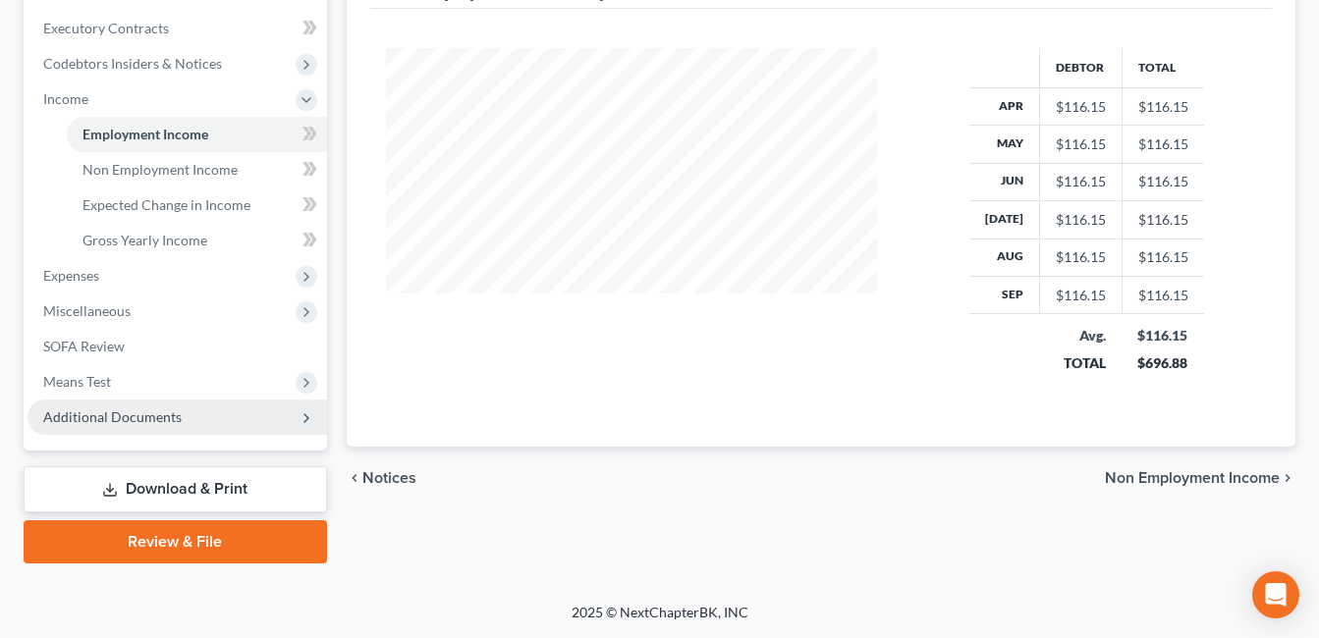
click at [143, 421] on span "Additional Documents" at bounding box center [112, 417] width 139 height 17
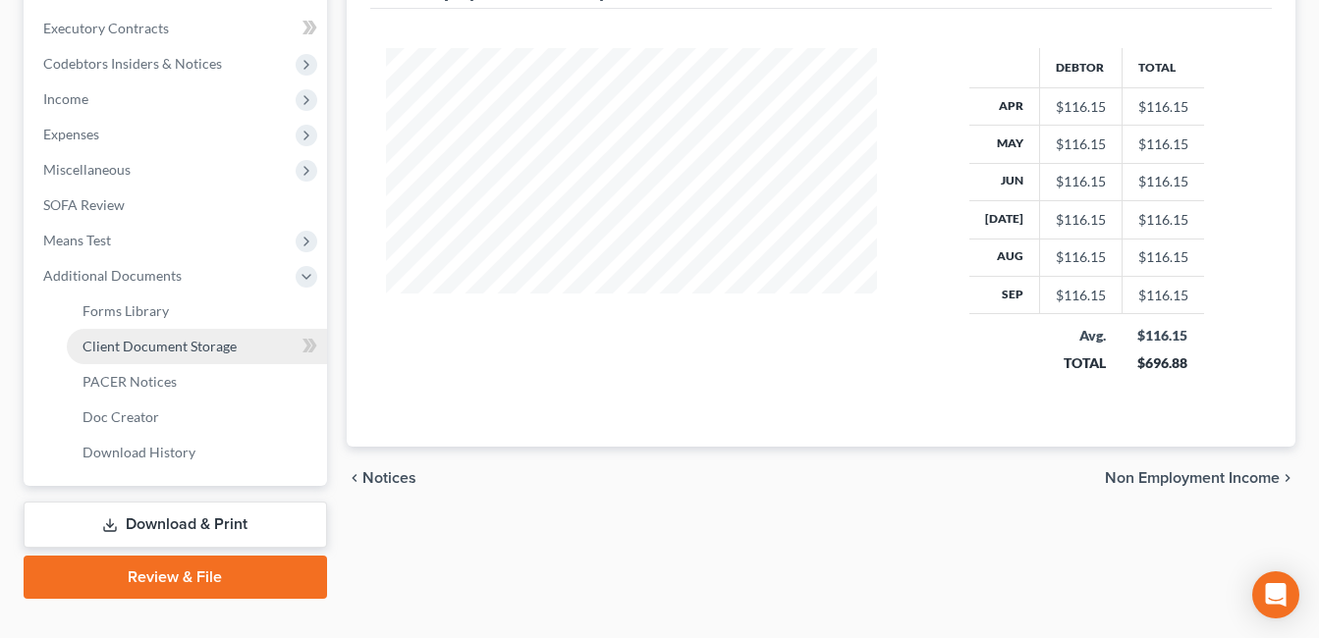
click at [195, 354] on span "Client Document Storage" at bounding box center [160, 346] width 154 height 17
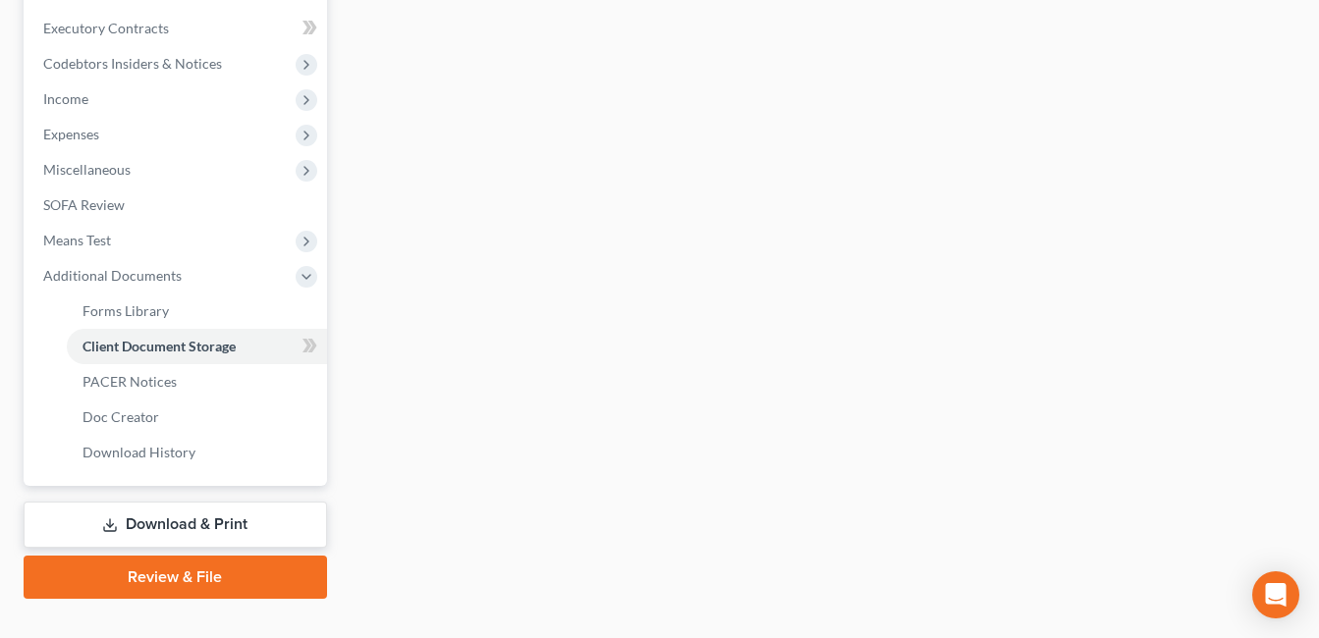
scroll to position [451, 0]
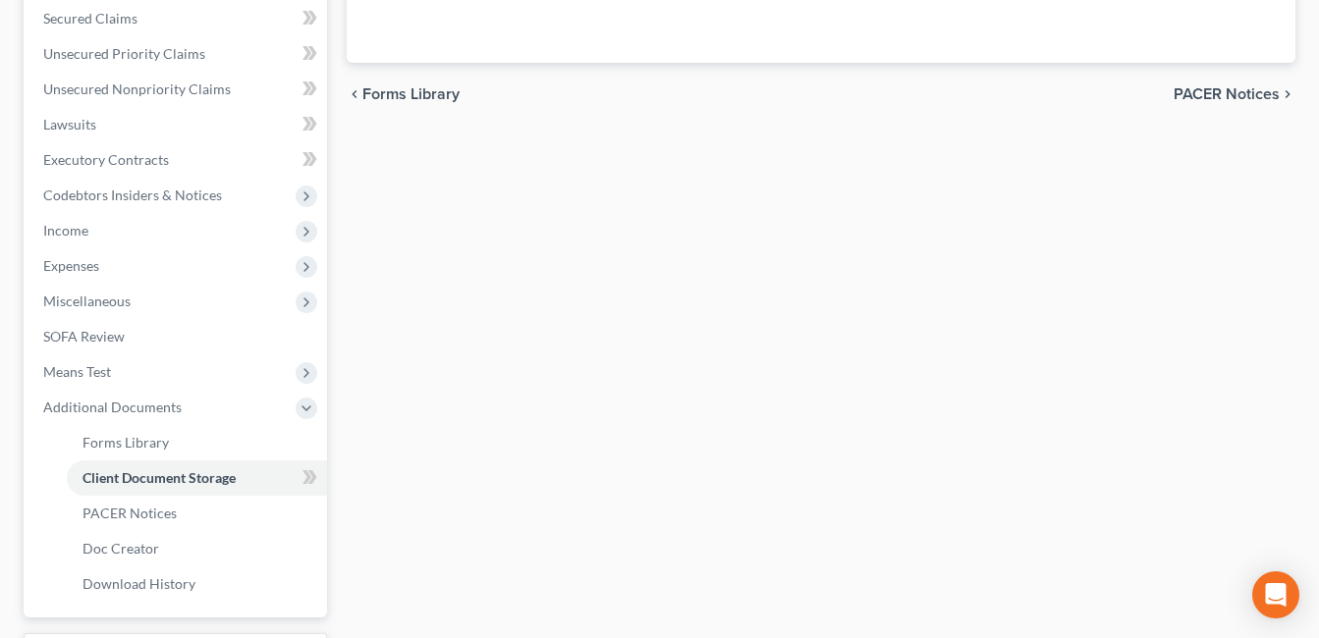
select select "7"
select select "52"
select select "37"
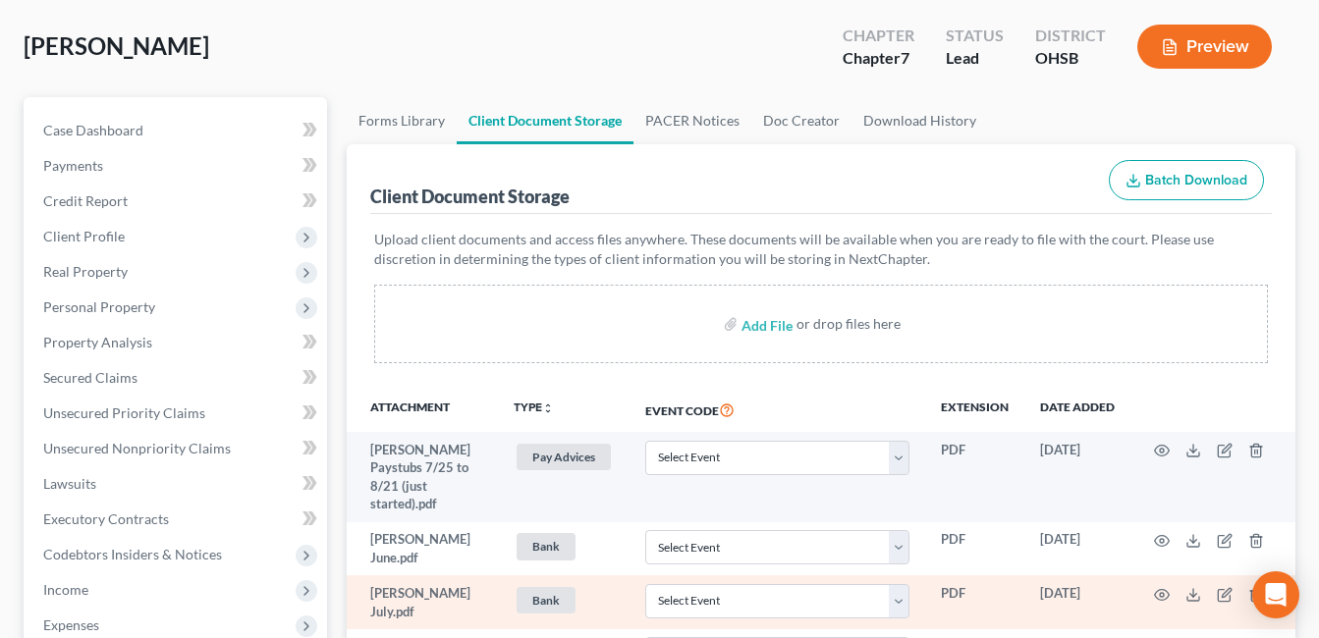
scroll to position [393, 0]
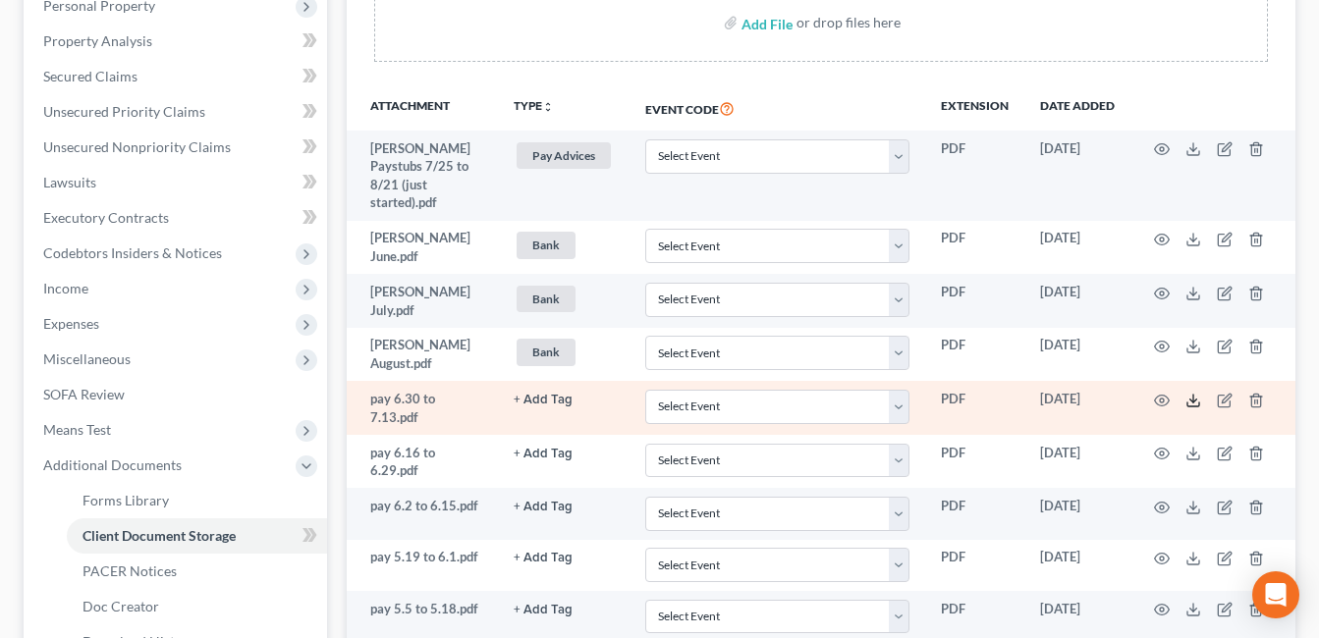
click at [1192, 393] on icon at bounding box center [1194, 401] width 16 height 16
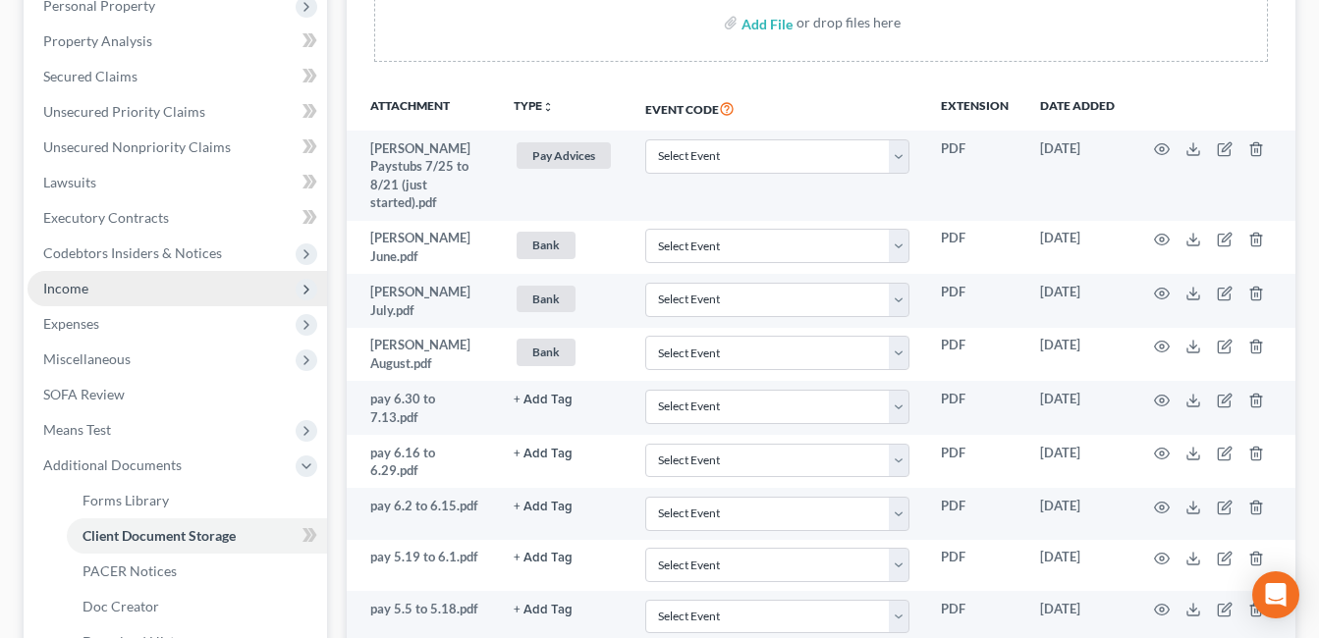
click at [50, 281] on span "Income" at bounding box center [65, 288] width 45 height 17
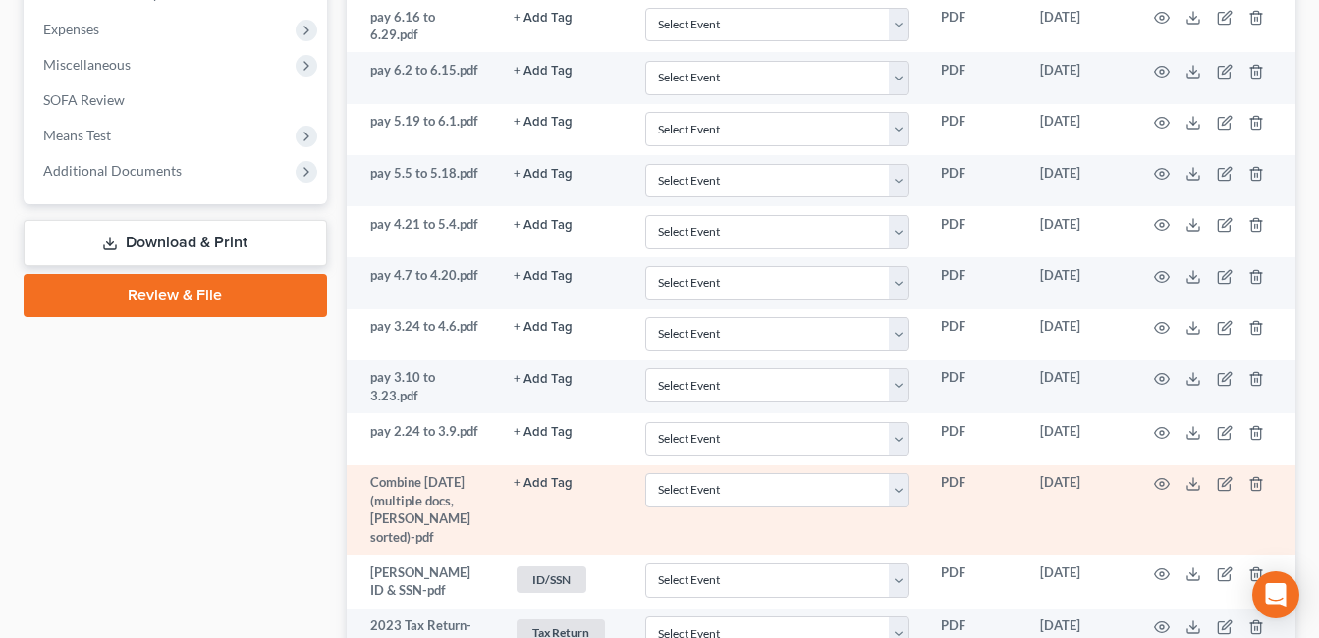
scroll to position [884, 0]
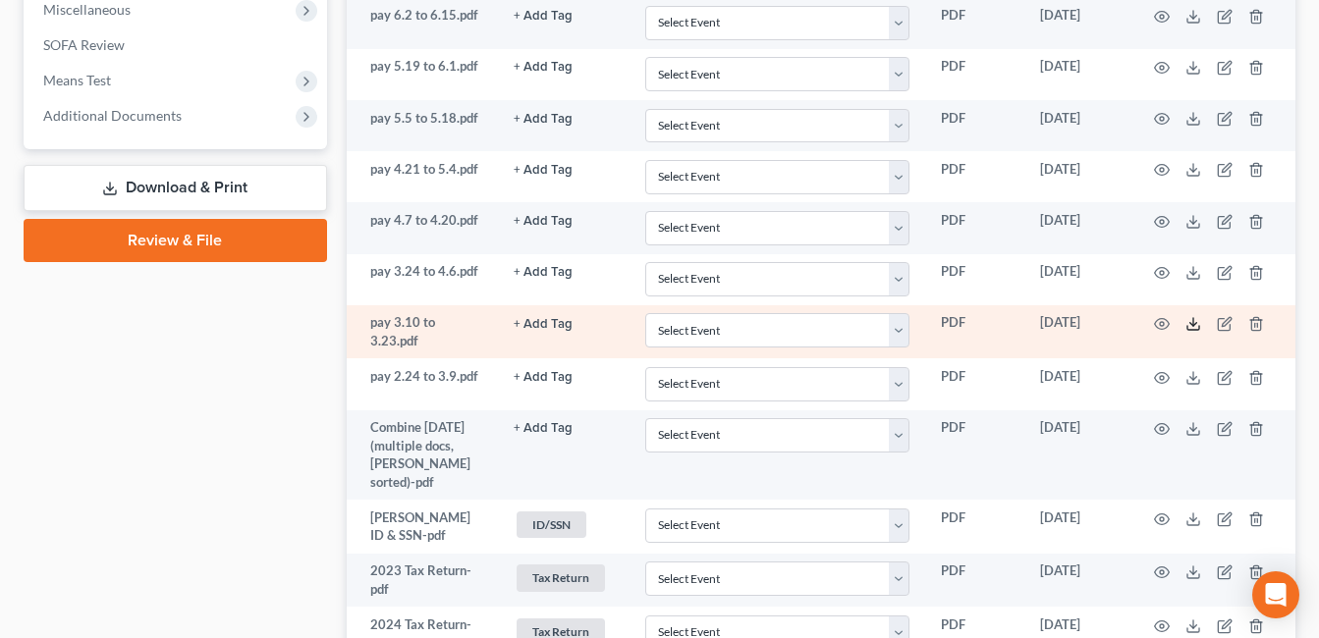
click at [1189, 316] on icon at bounding box center [1194, 324] width 16 height 16
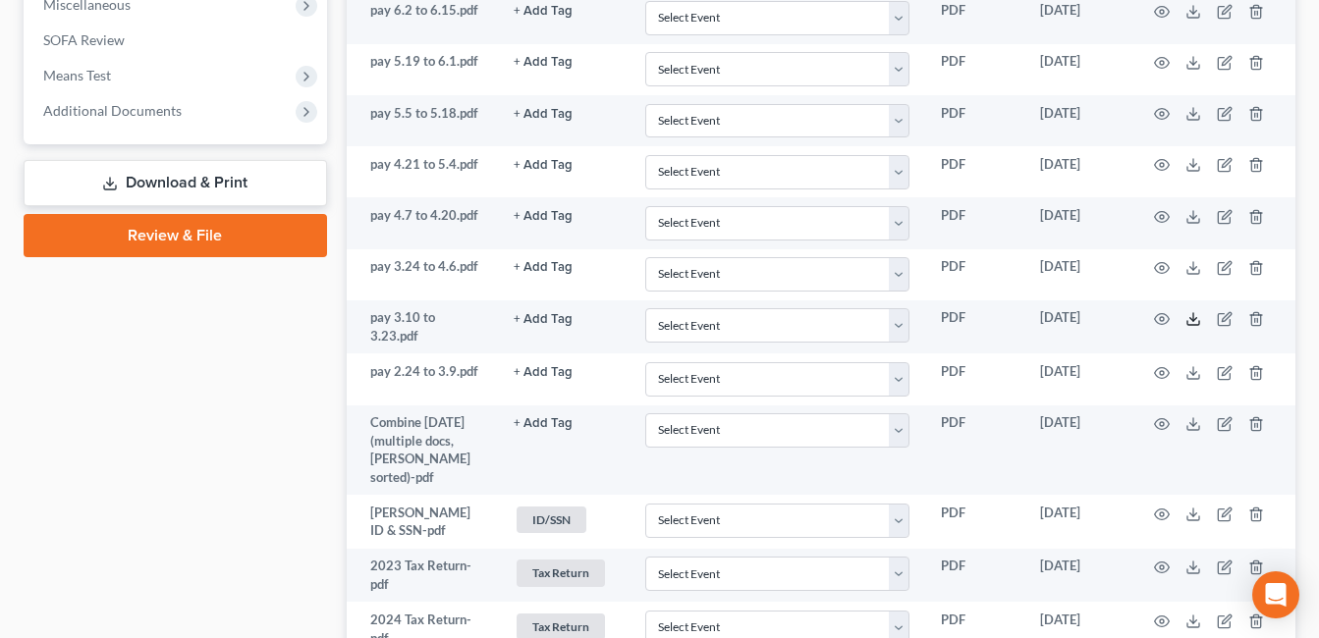
scroll to position [688, 0]
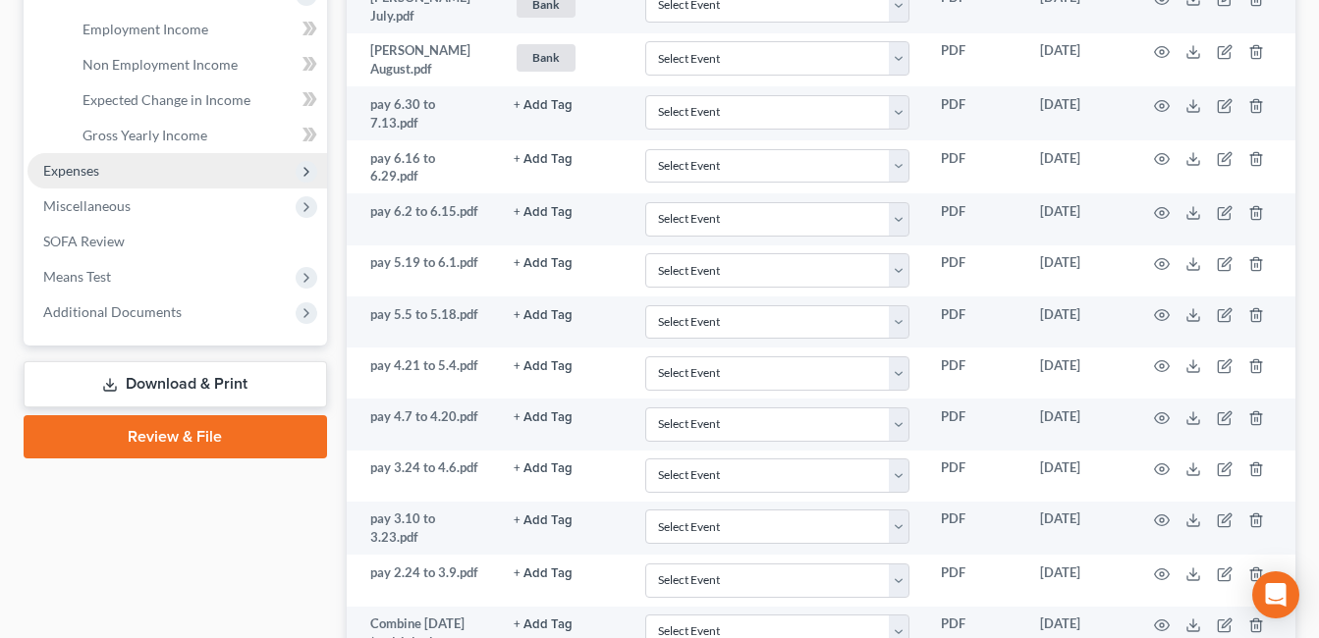
click at [108, 165] on span "Expenses" at bounding box center [178, 170] width 300 height 35
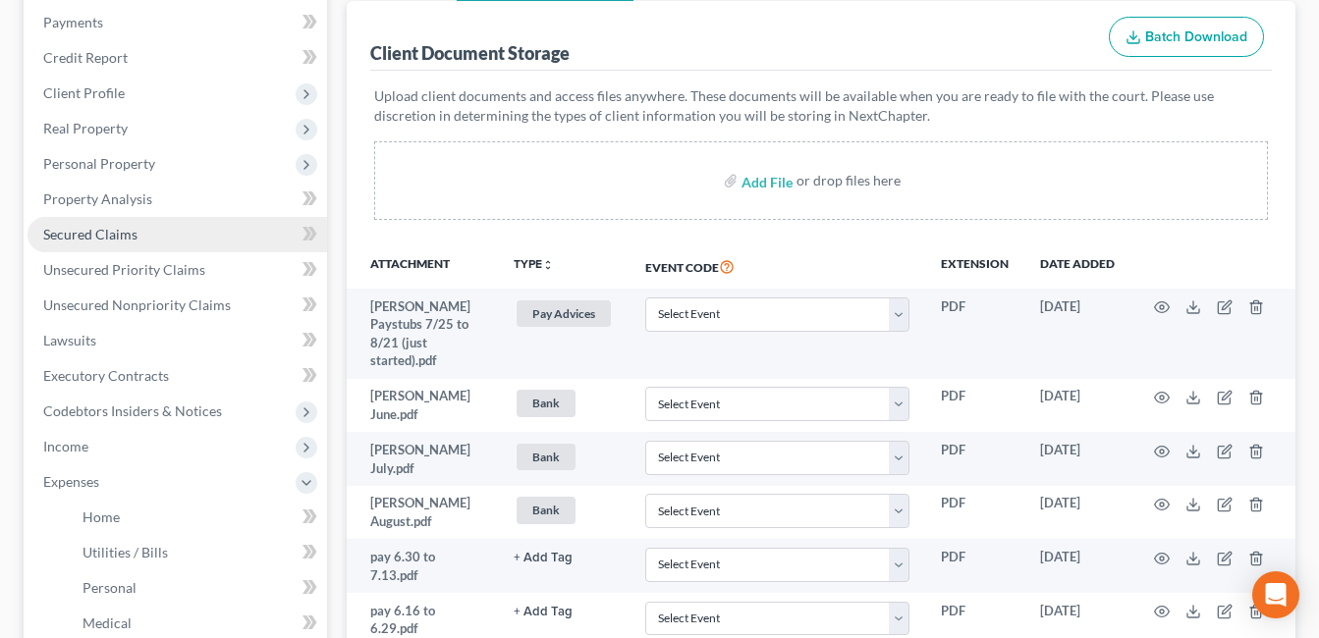
scroll to position [196, 0]
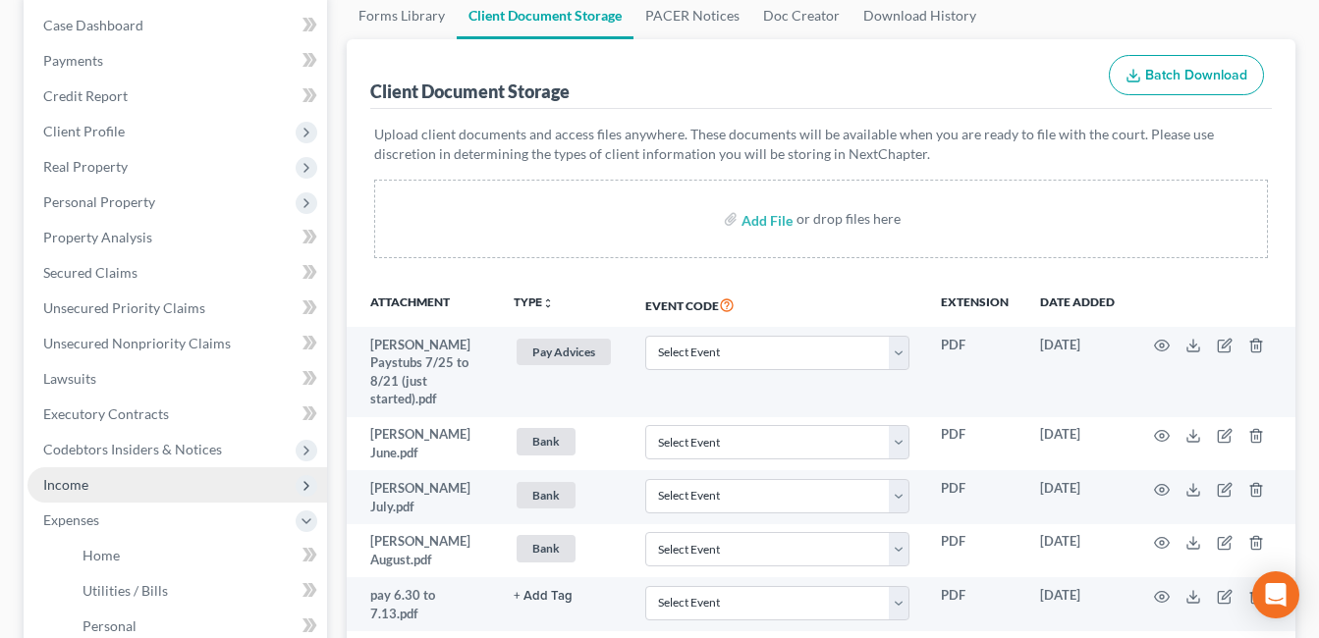
click at [85, 491] on span "Income" at bounding box center [65, 484] width 45 height 17
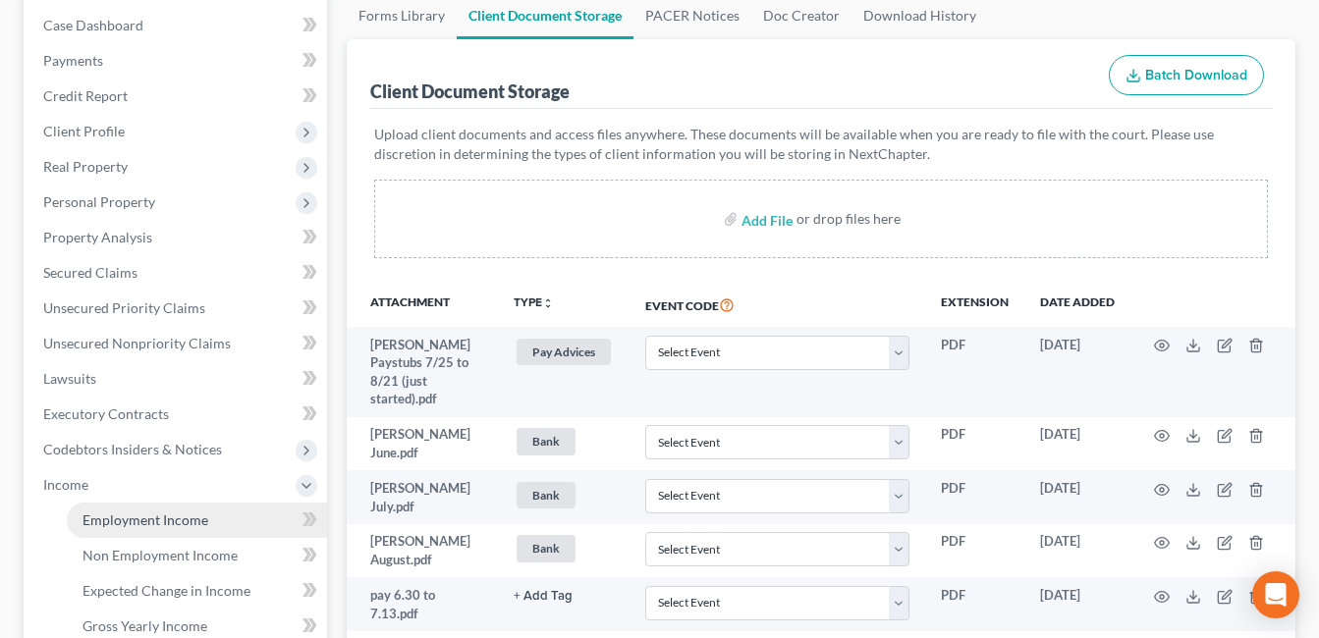
click at [165, 529] on link "Employment Income" at bounding box center [197, 520] width 260 height 35
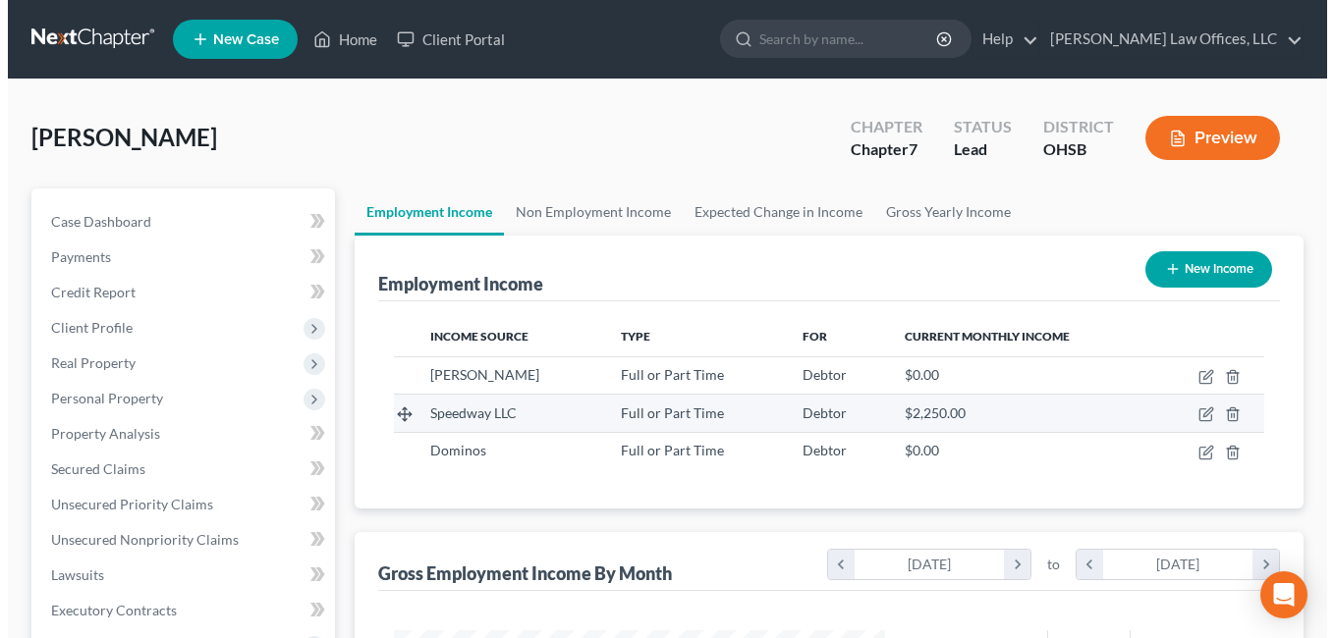
scroll to position [353, 531]
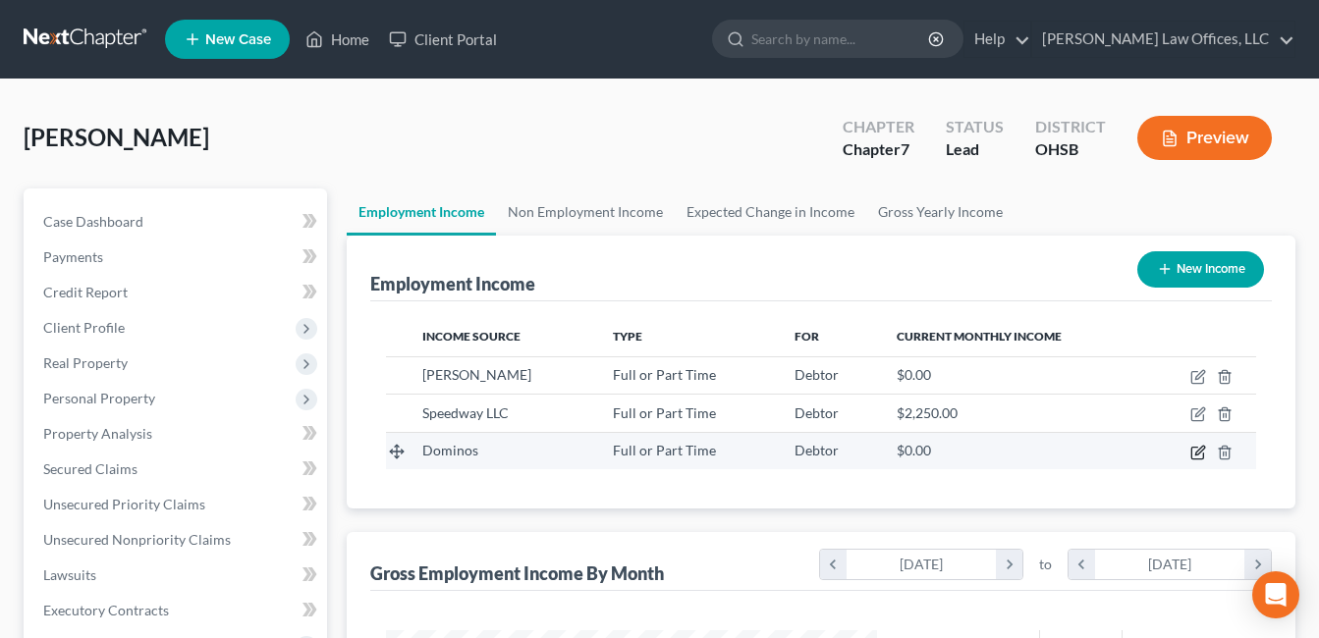
click at [1192, 455] on icon "button" at bounding box center [1198, 453] width 12 height 12
select select "0"
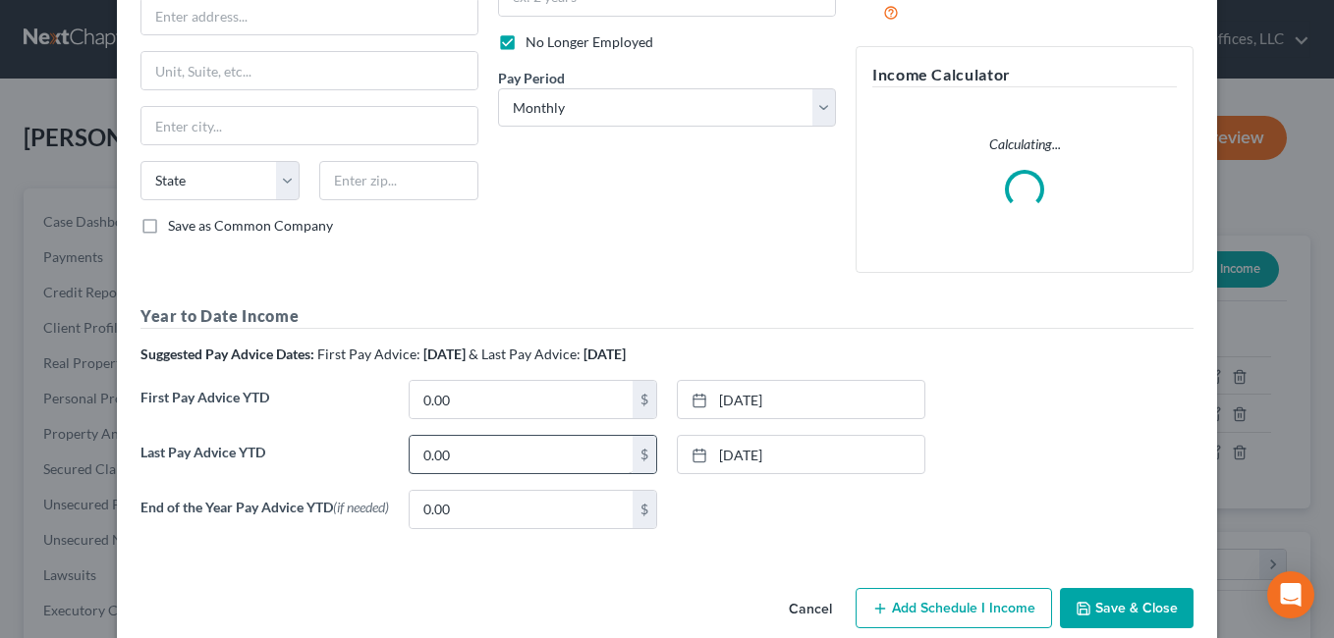
scroll to position [279, 0]
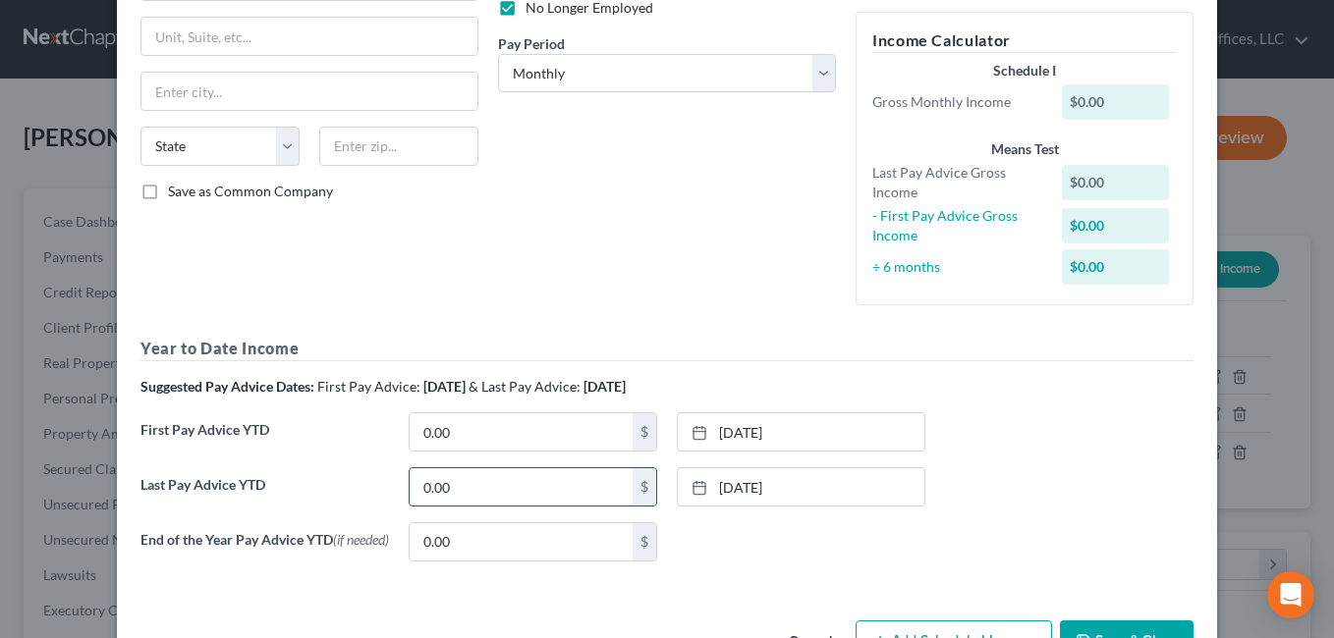
paste input "14,323.11"
type input "14,323.11"
paste input "6,657.84"
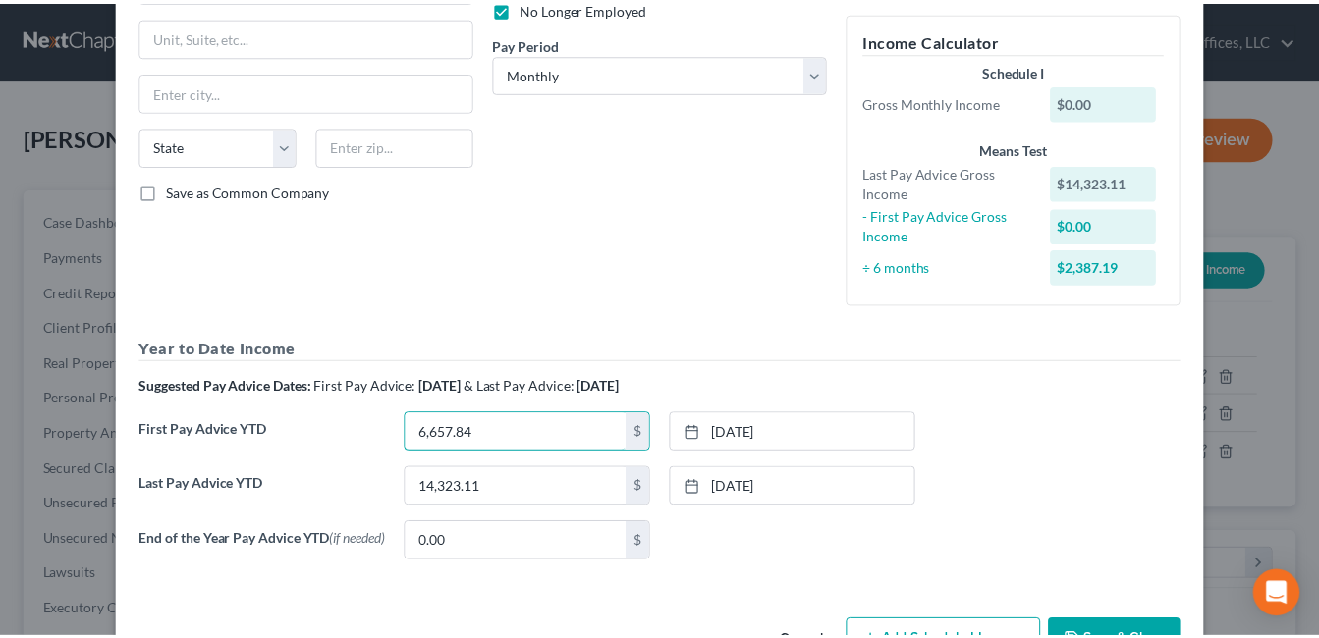
scroll to position [346, 0]
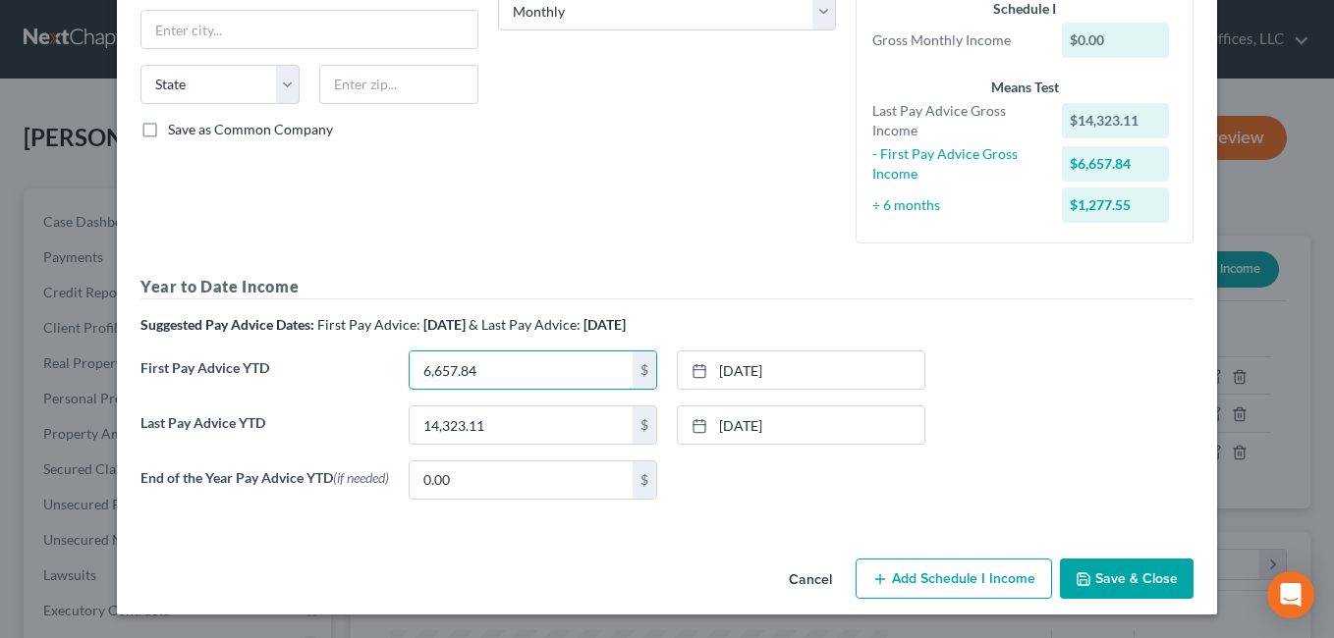
type input "6,657.84"
click at [1111, 571] on button "Save & Close" at bounding box center [1127, 579] width 134 height 41
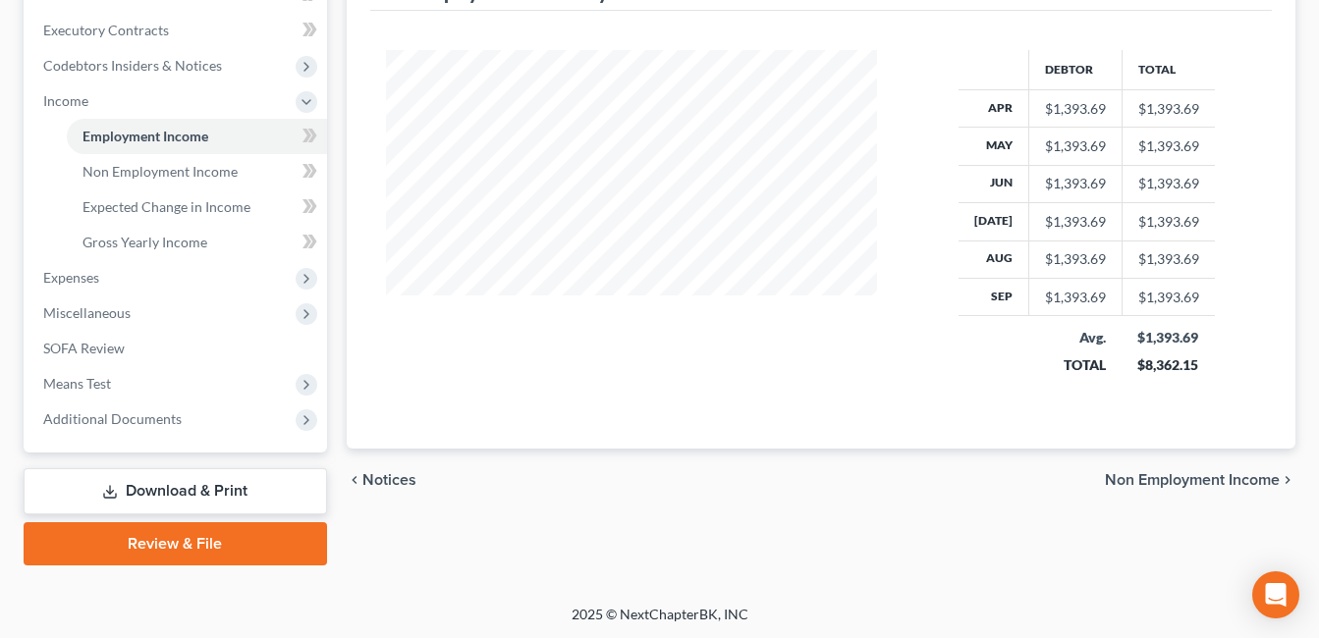
scroll to position [582, 0]
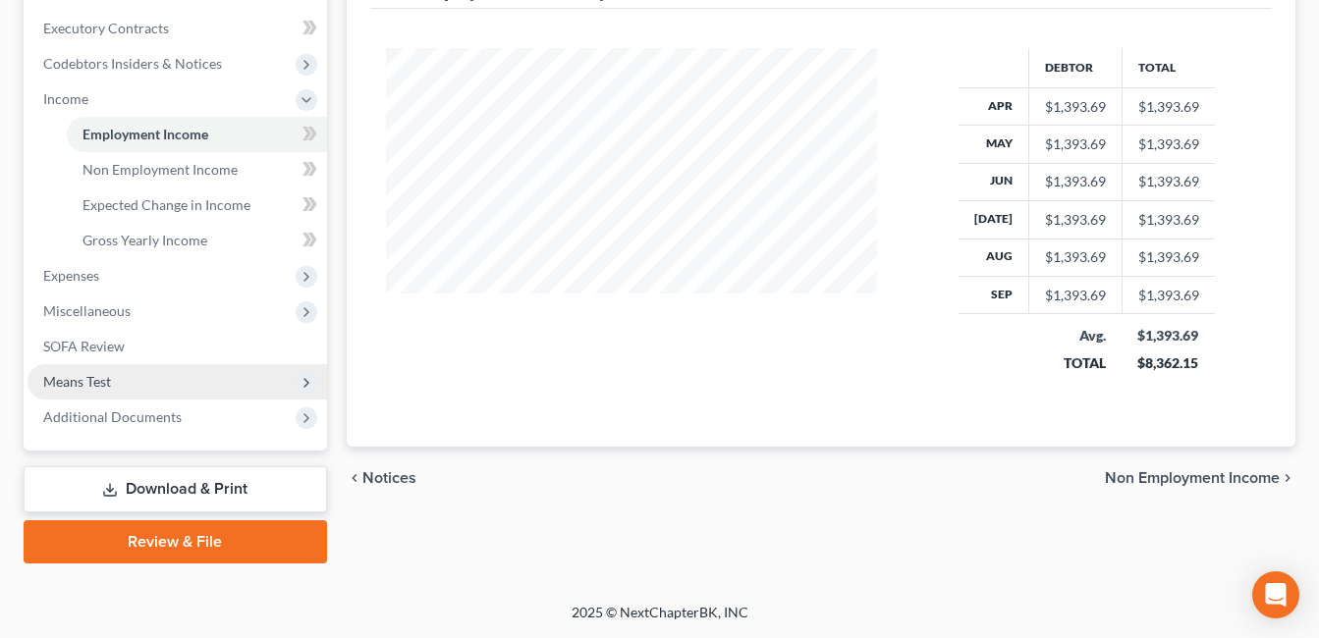
click at [85, 389] on span "Means Test" at bounding box center [77, 381] width 68 height 17
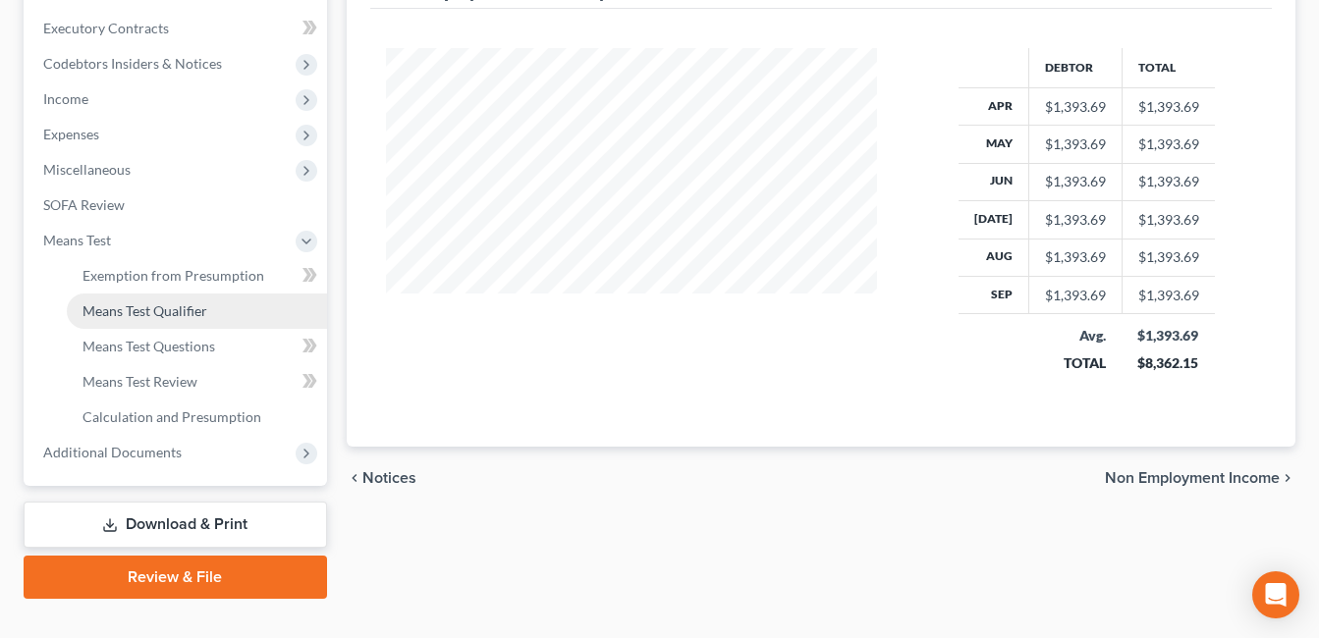
click at [166, 305] on span "Means Test Qualifier" at bounding box center [145, 311] width 125 height 17
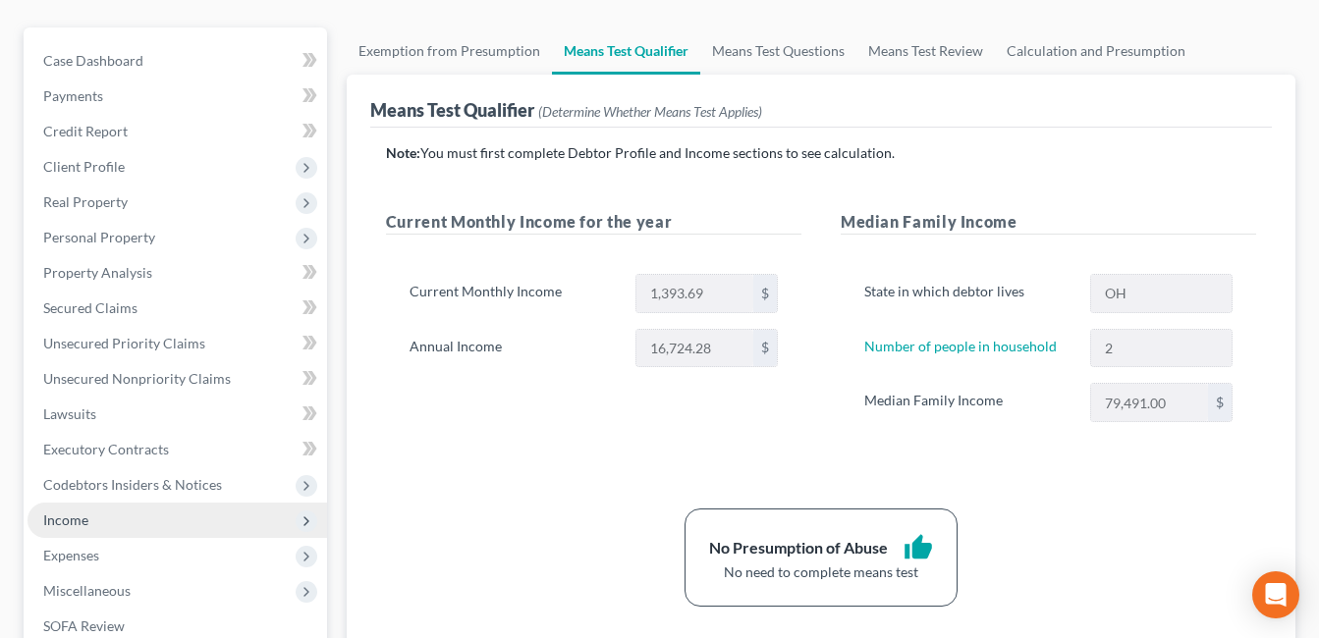
scroll to position [196, 0]
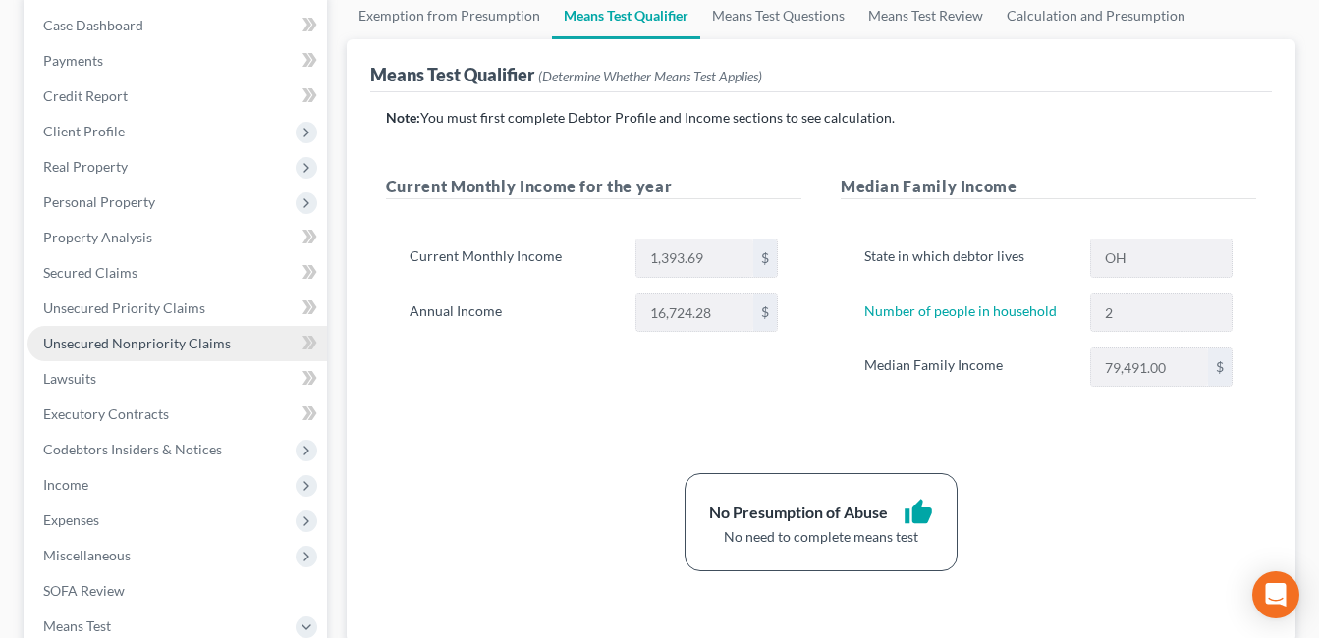
click at [161, 339] on span "Unsecured Nonpriority Claims" at bounding box center [137, 343] width 188 height 17
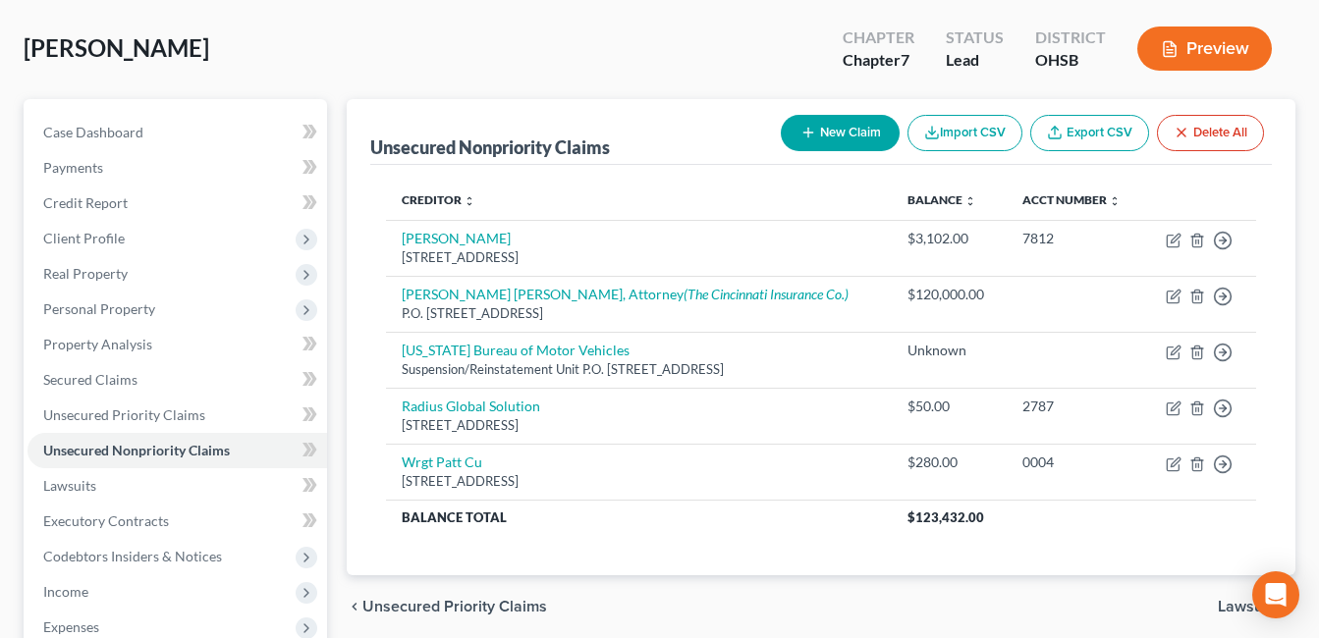
scroll to position [98, 0]
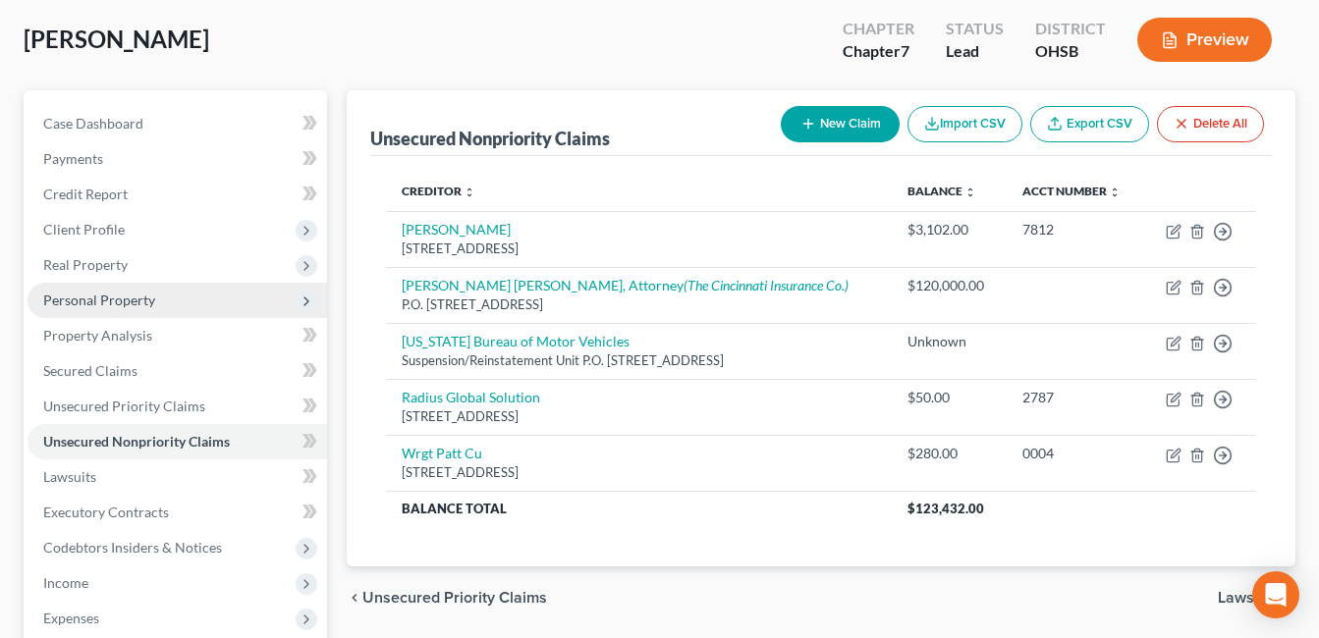
click at [161, 306] on span "Personal Property" at bounding box center [178, 300] width 300 height 35
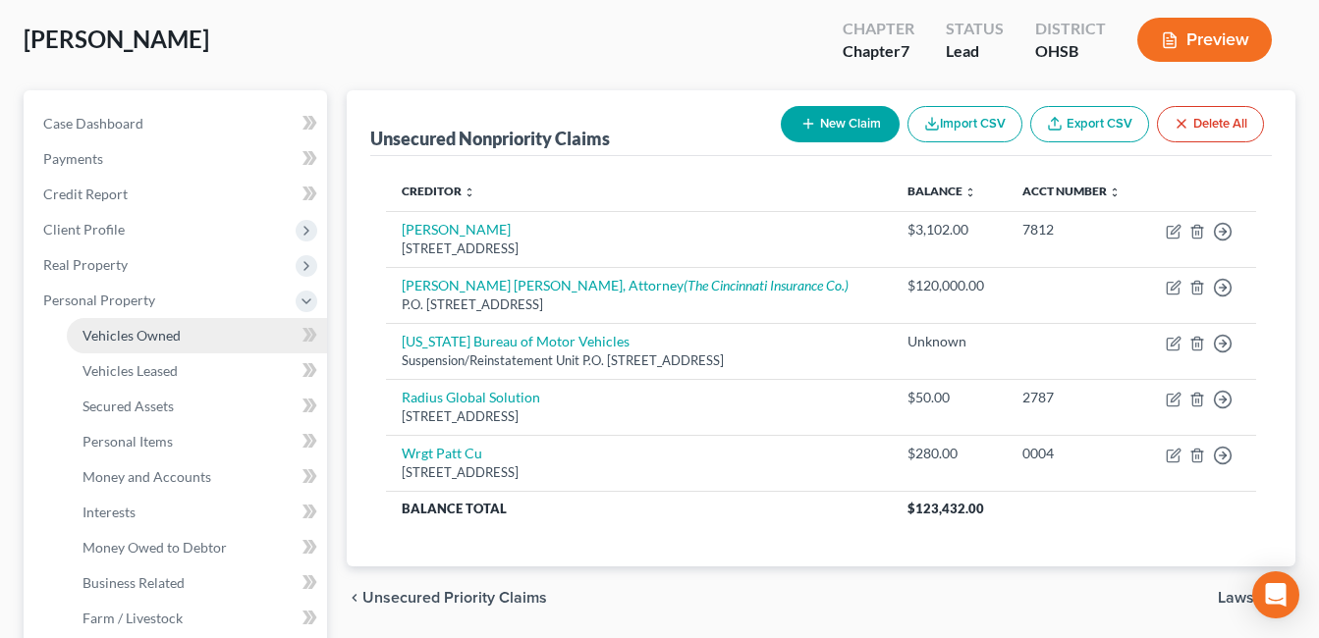
click at [163, 327] on span "Vehicles Owned" at bounding box center [132, 335] width 98 height 17
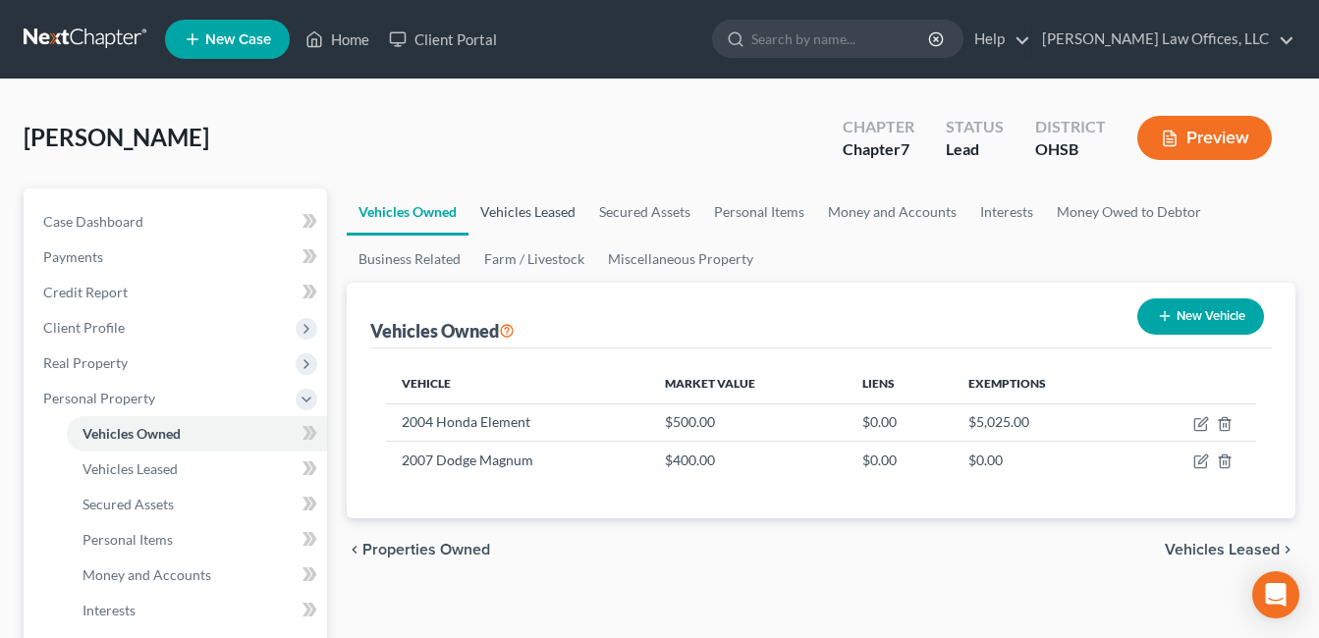
click at [515, 199] on link "Vehicles Leased" at bounding box center [528, 212] width 119 height 47
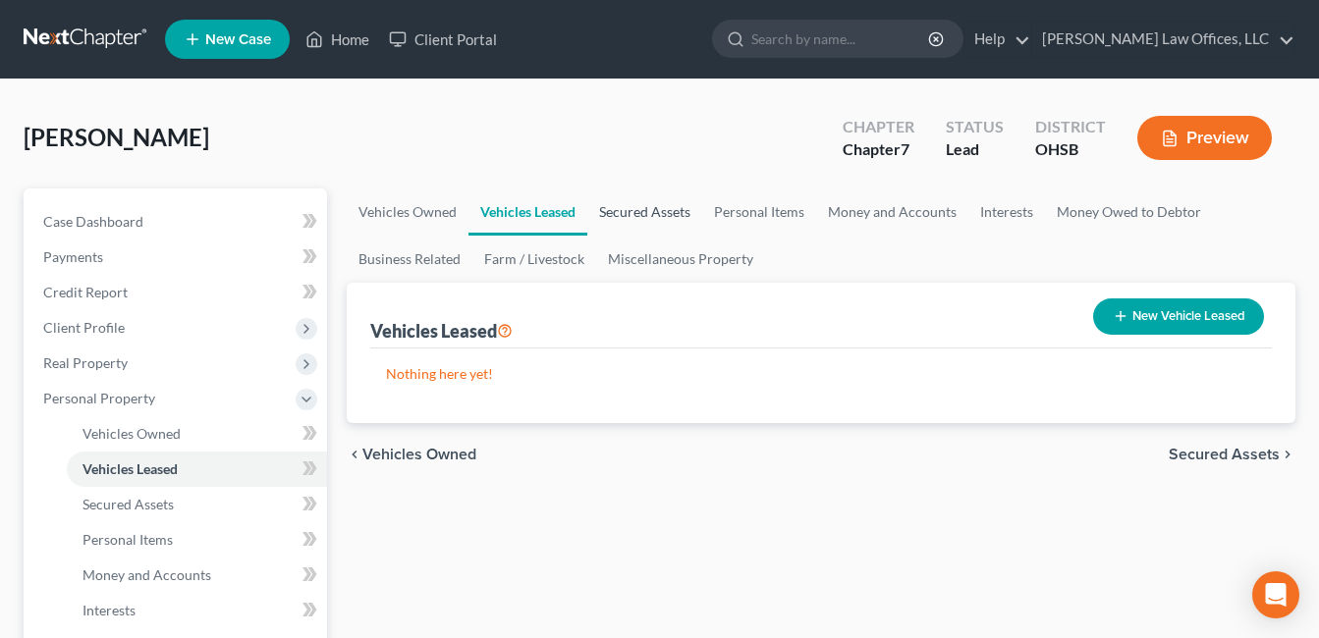
click at [614, 204] on link "Secured Assets" at bounding box center [644, 212] width 115 height 47
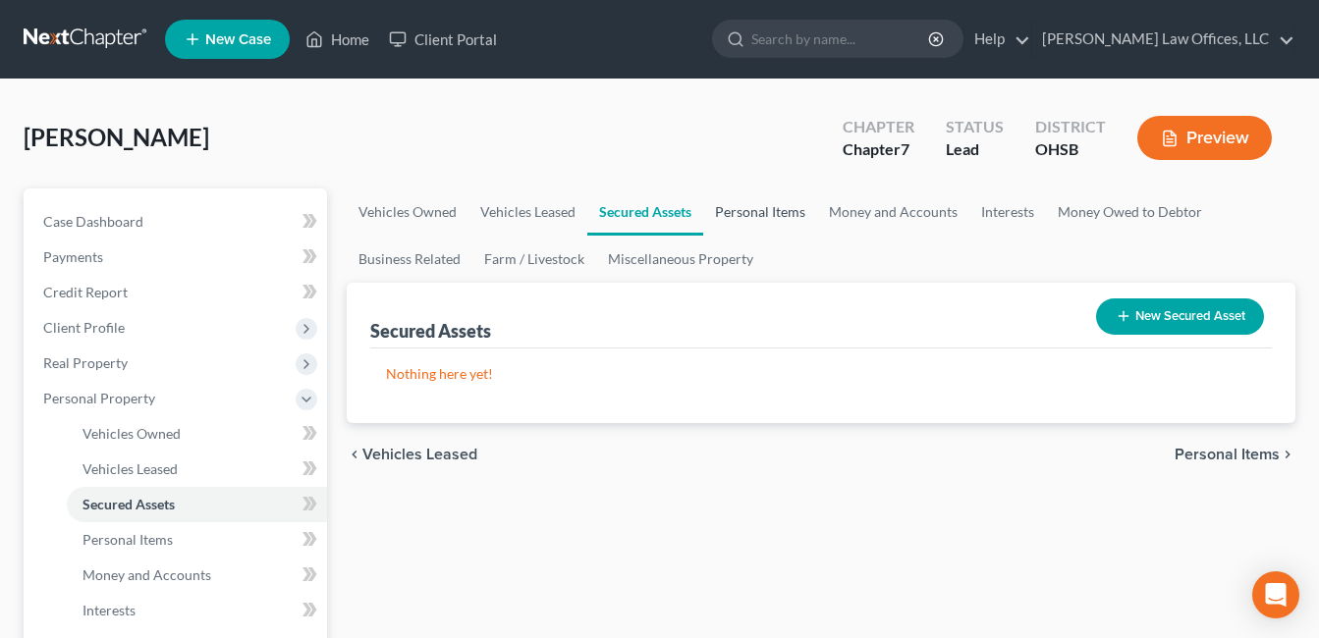
click at [743, 210] on link "Personal Items" at bounding box center [760, 212] width 114 height 47
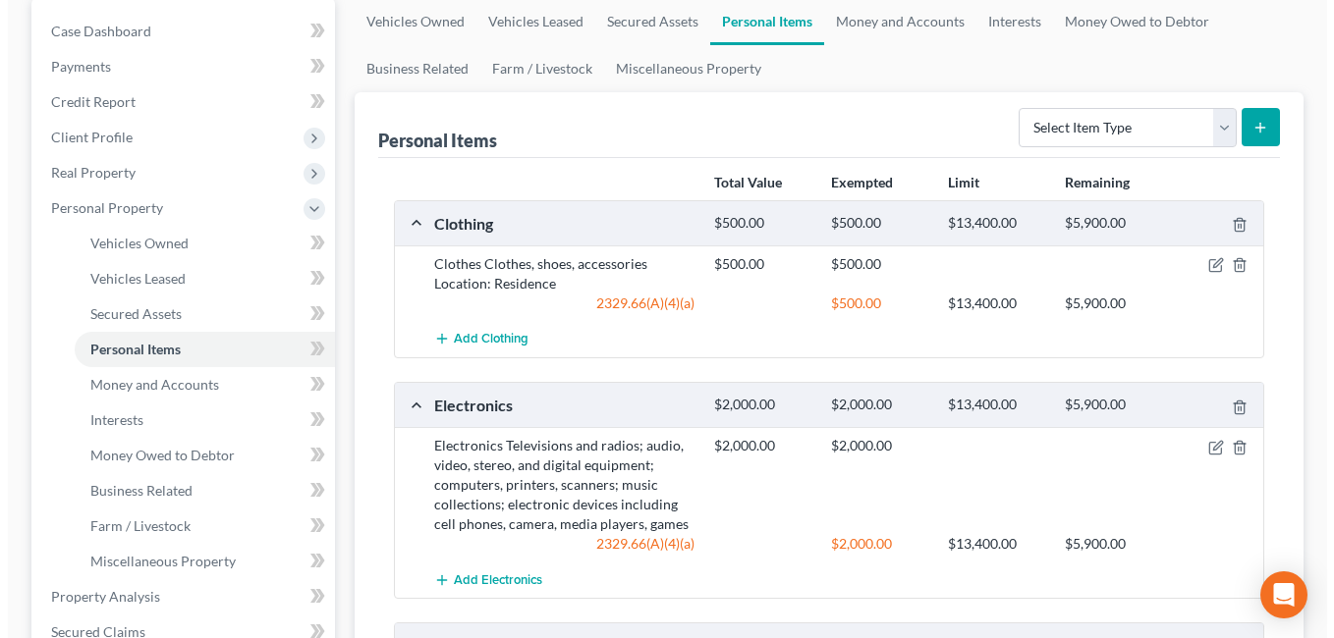
scroll to position [196, 0]
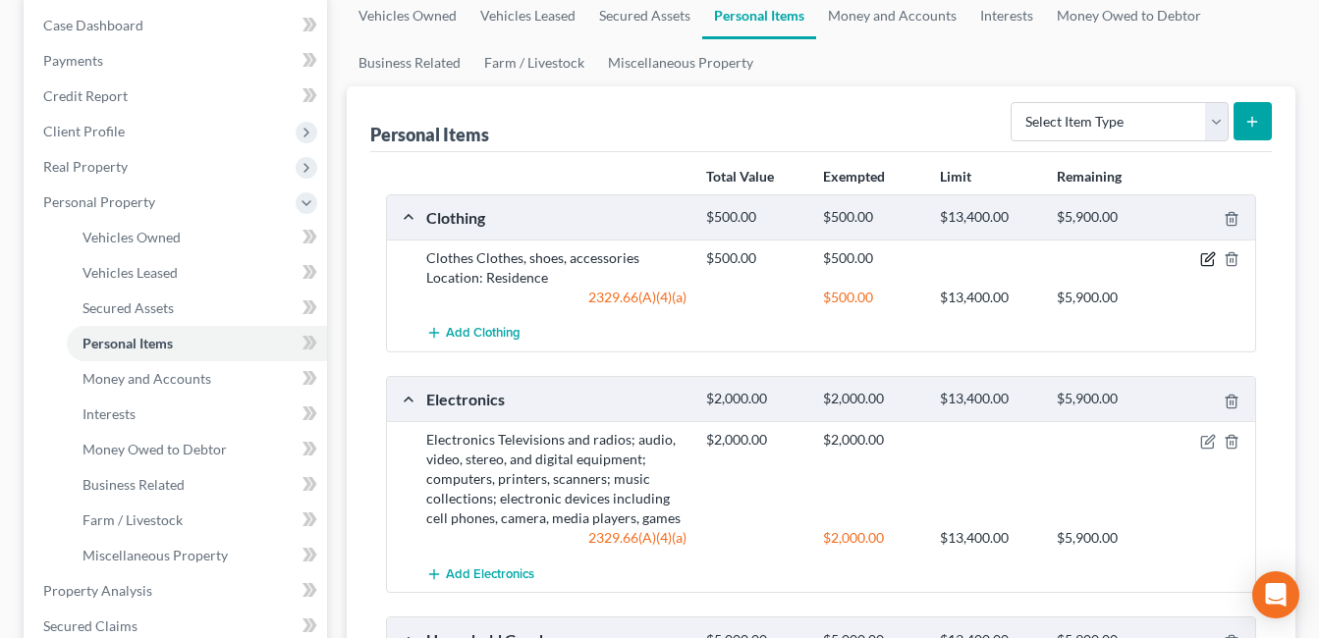
click at [1202, 259] on icon "button" at bounding box center [1208, 259] width 16 height 16
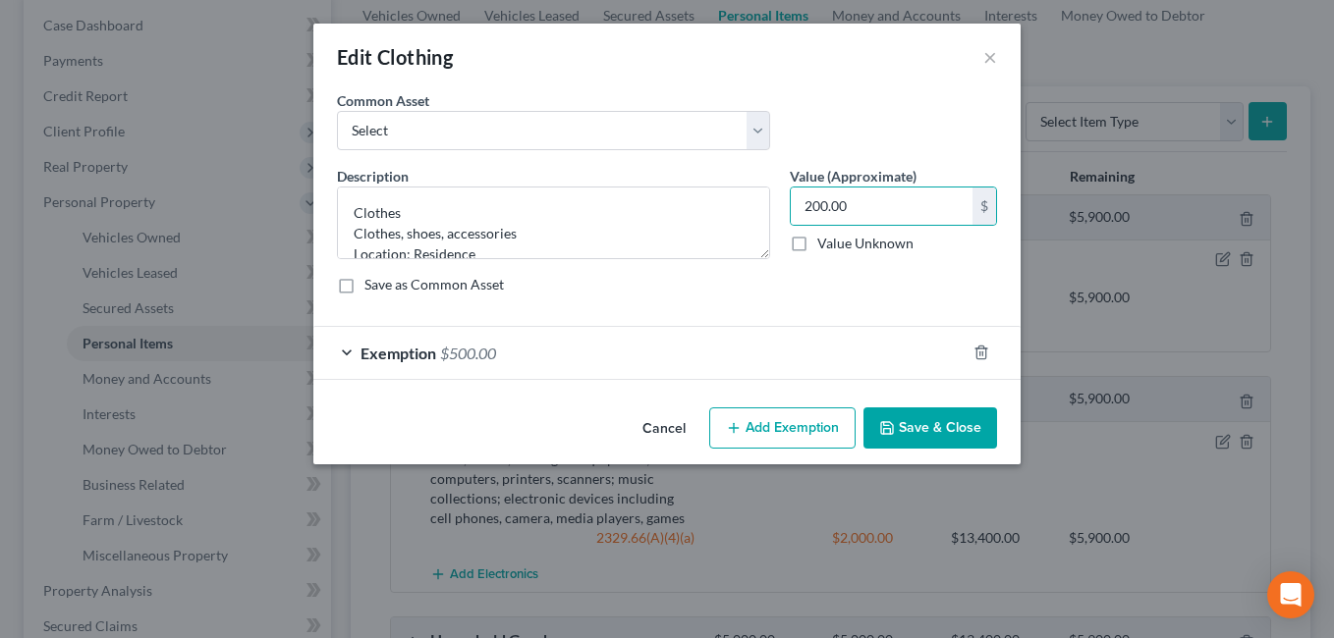
click at [800, 349] on div "Exemption $500.00" at bounding box center [639, 353] width 652 height 52
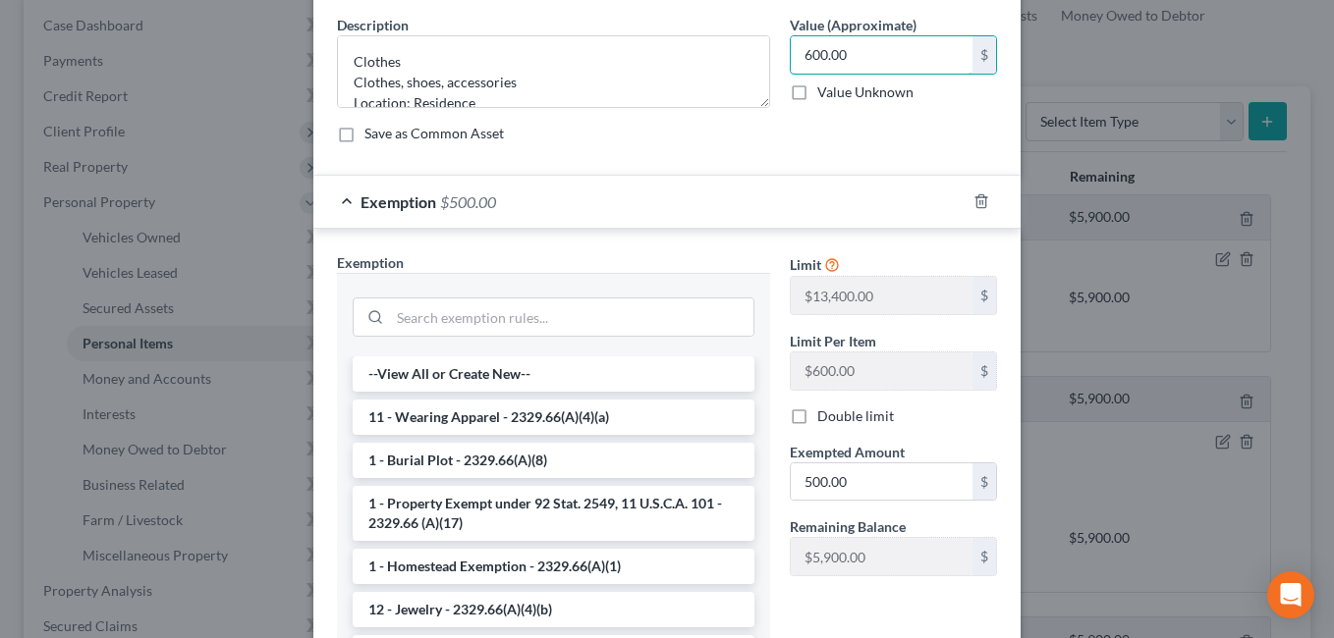
scroll to position [323, 0]
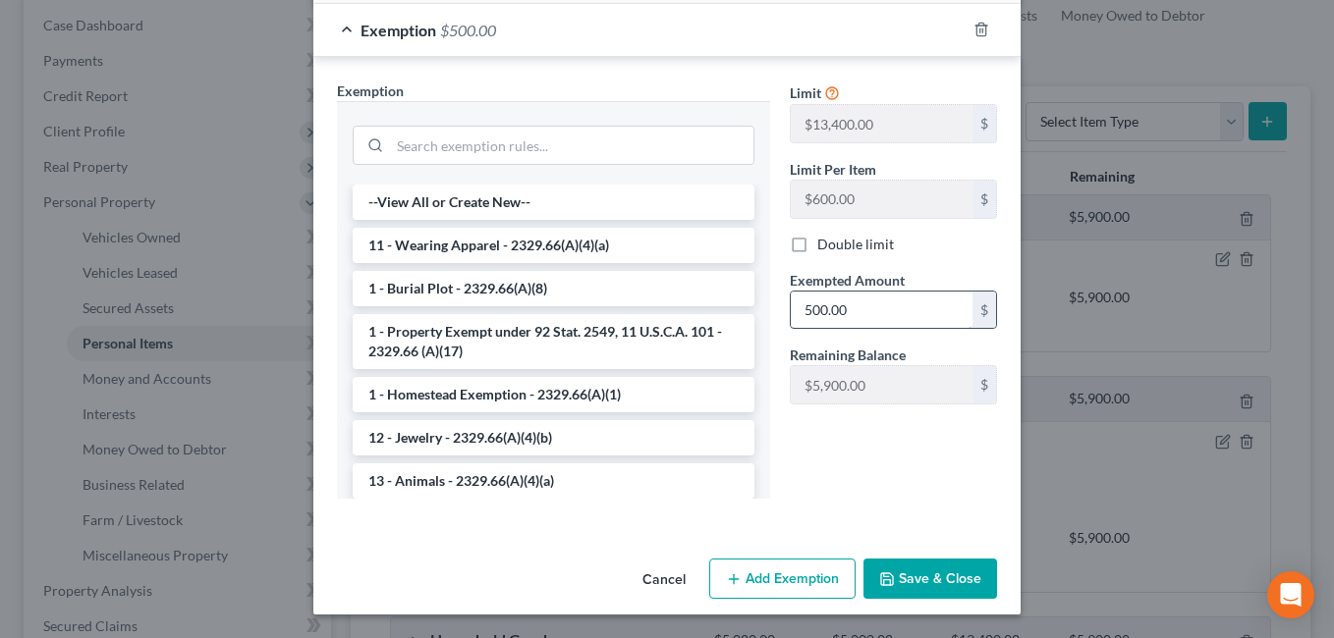
type input "600.00"
click at [915, 567] on button "Save & Close" at bounding box center [930, 579] width 134 height 41
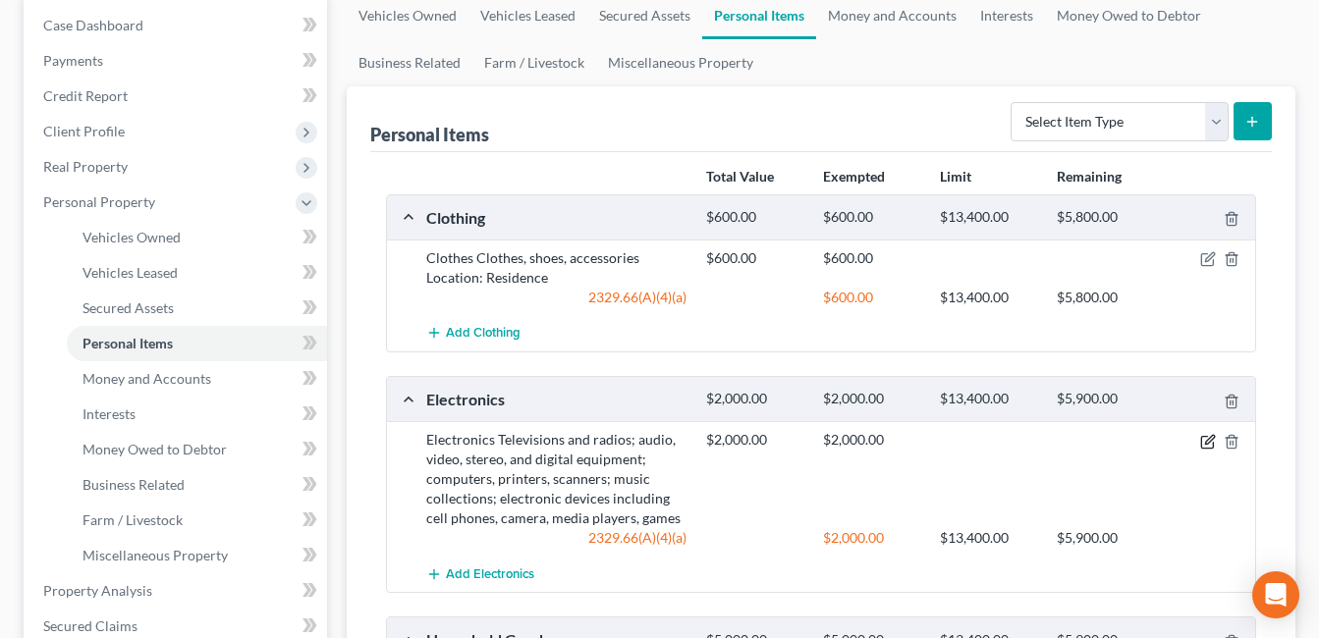
click at [1206, 438] on icon "button" at bounding box center [1208, 442] width 16 height 16
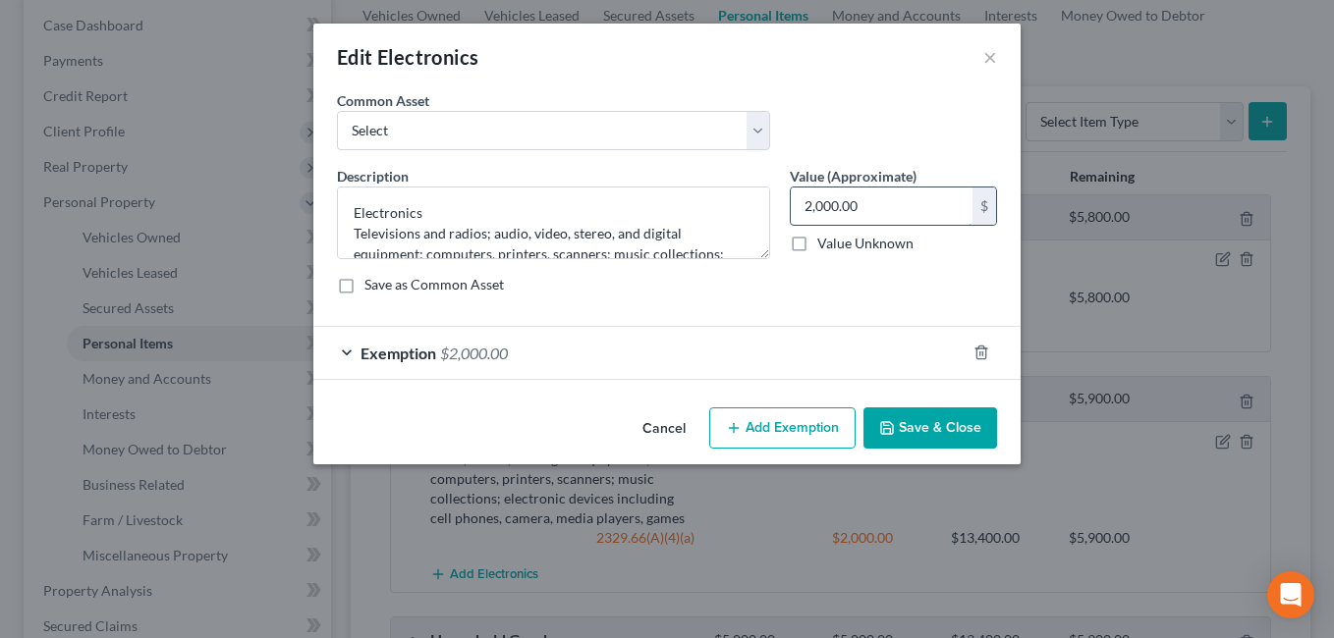
click at [874, 208] on input "2,000.00" at bounding box center [882, 206] width 182 height 37
type input "350.00"
click at [708, 355] on div "Exemption $2,000.00" at bounding box center [639, 353] width 652 height 52
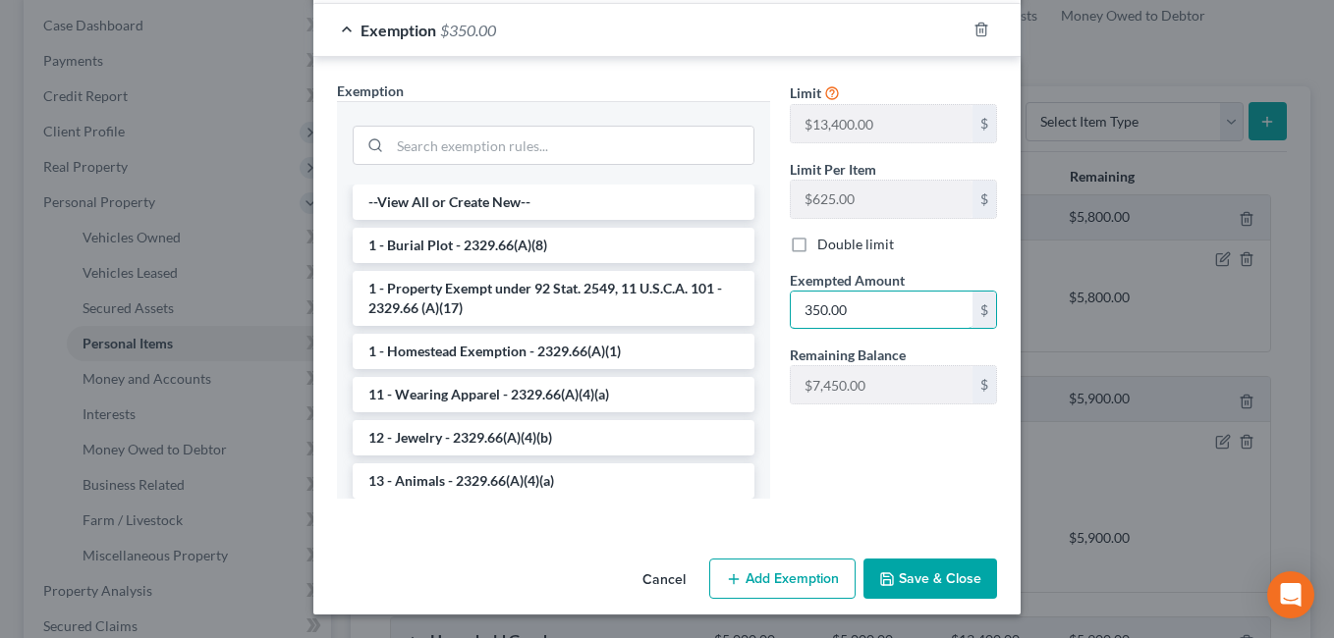
type input "350.00"
click at [940, 587] on button "Save & Close" at bounding box center [930, 579] width 134 height 41
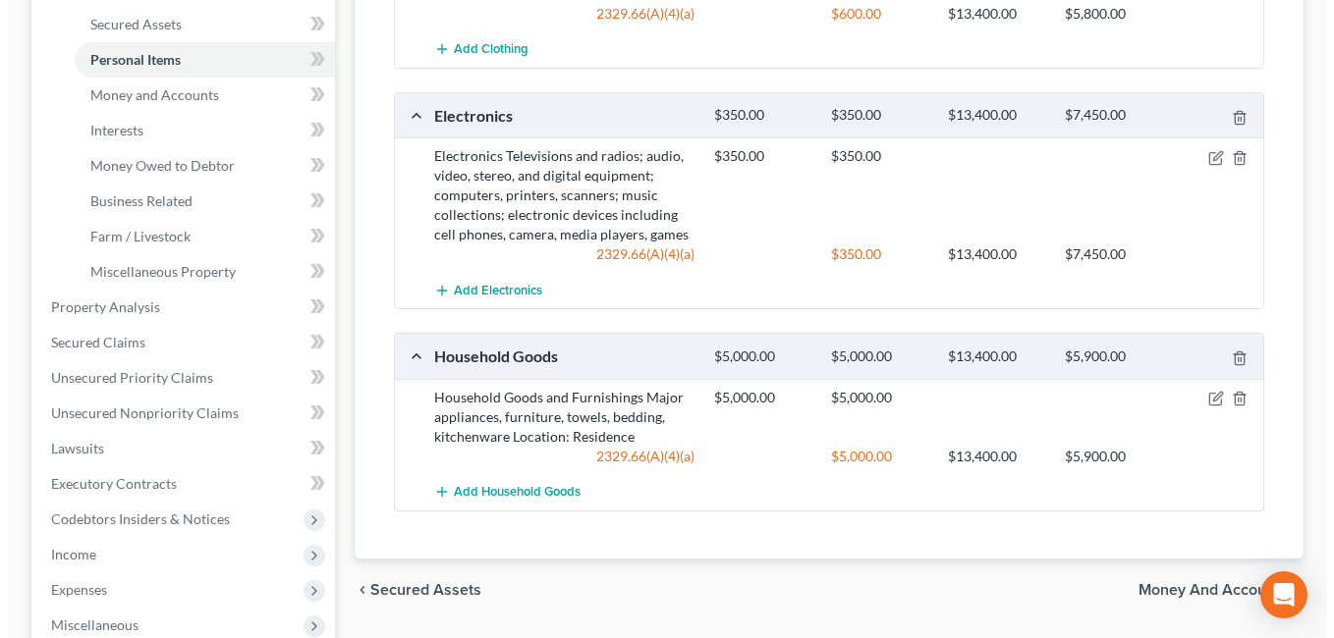
scroll to position [491, 0]
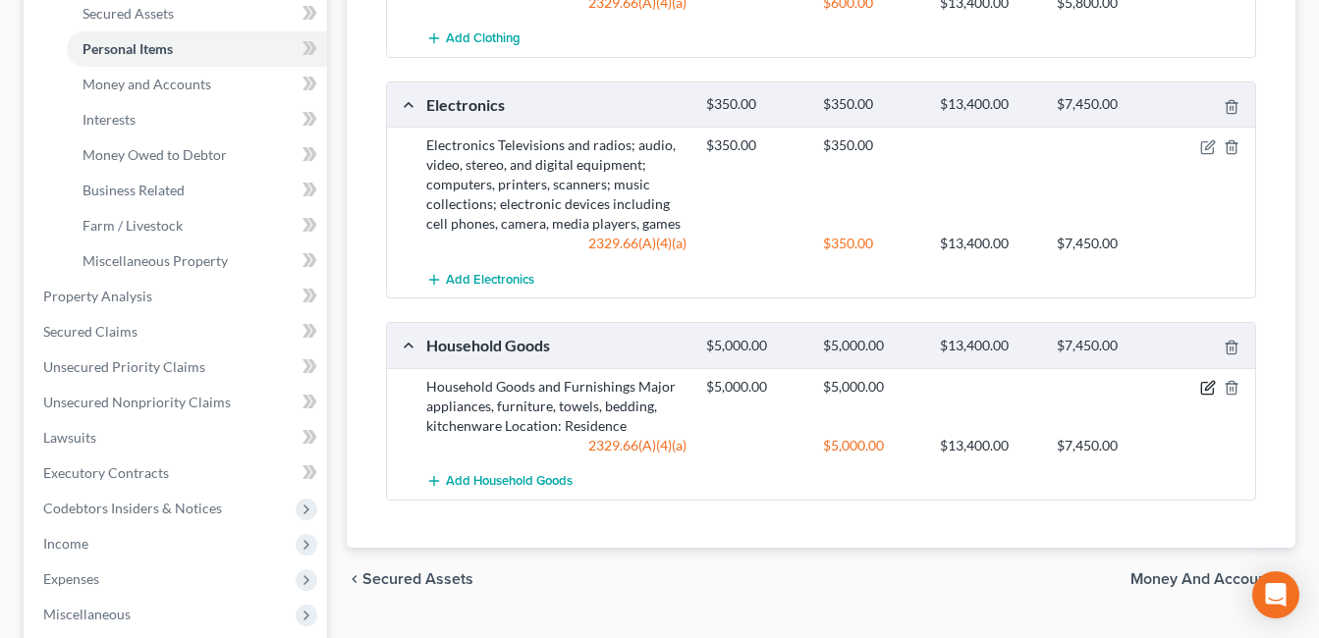
click at [1207, 388] on icon "button" at bounding box center [1208, 388] width 16 height 16
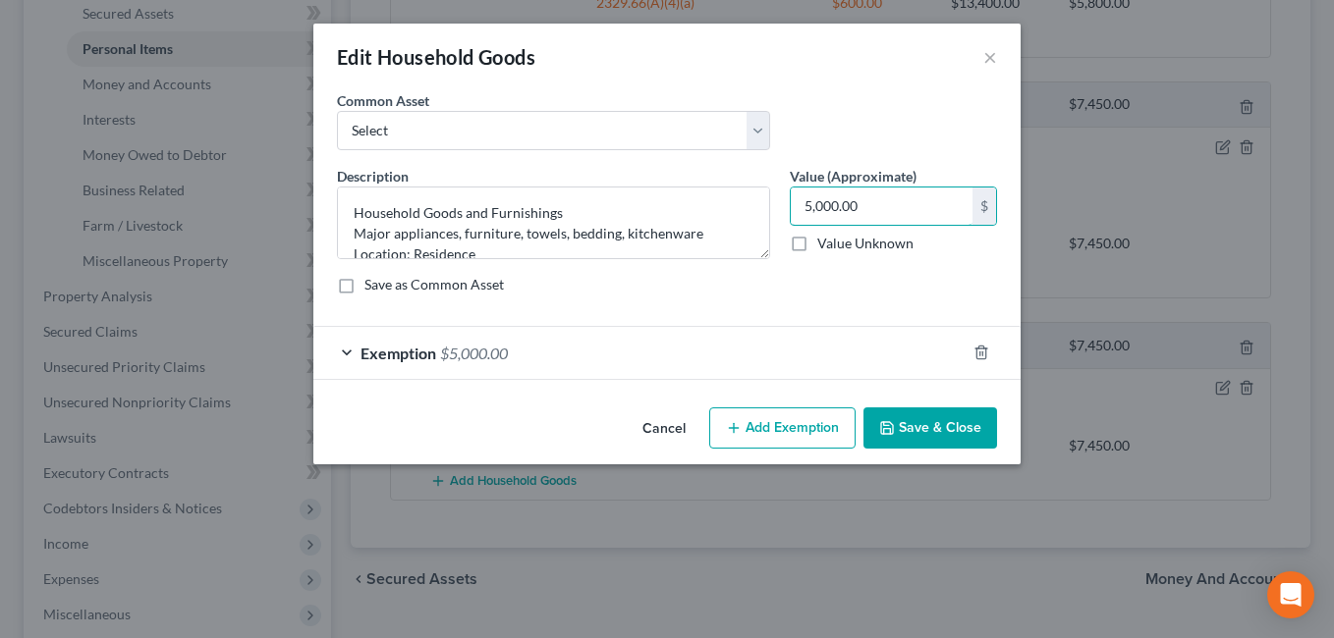
type input "1"
type input "250.00"
click at [745, 359] on div "Exemption $5,000.00" at bounding box center [639, 353] width 652 height 52
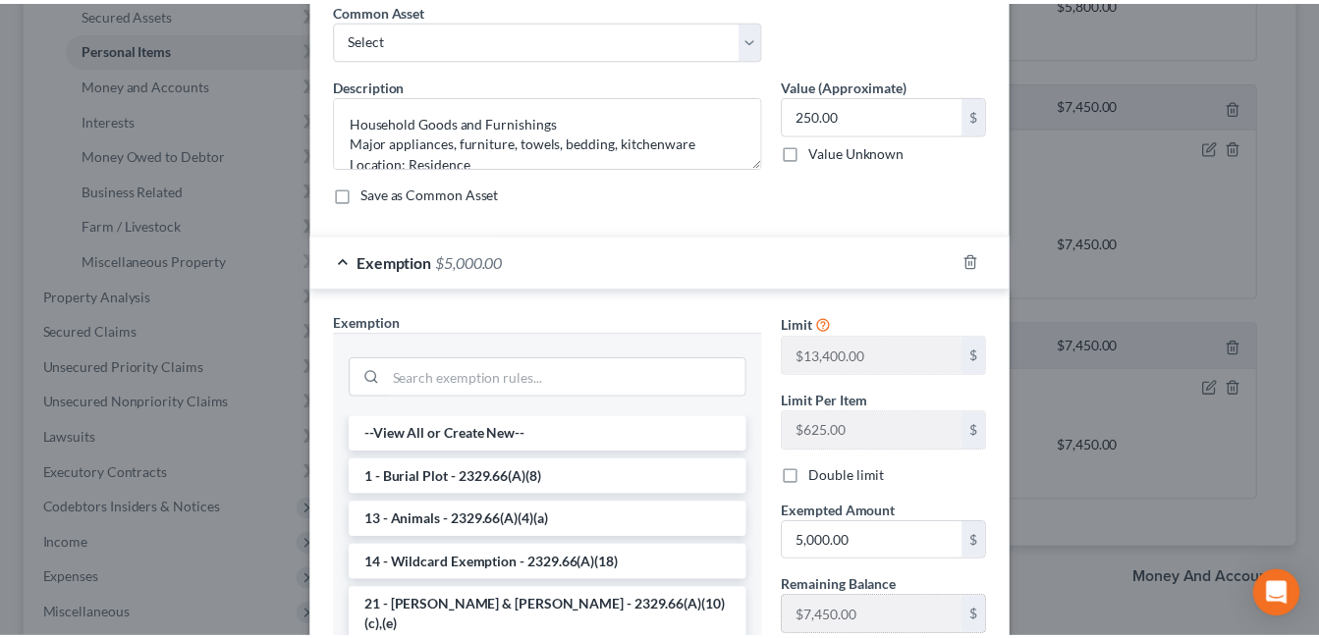
scroll to position [323, 0]
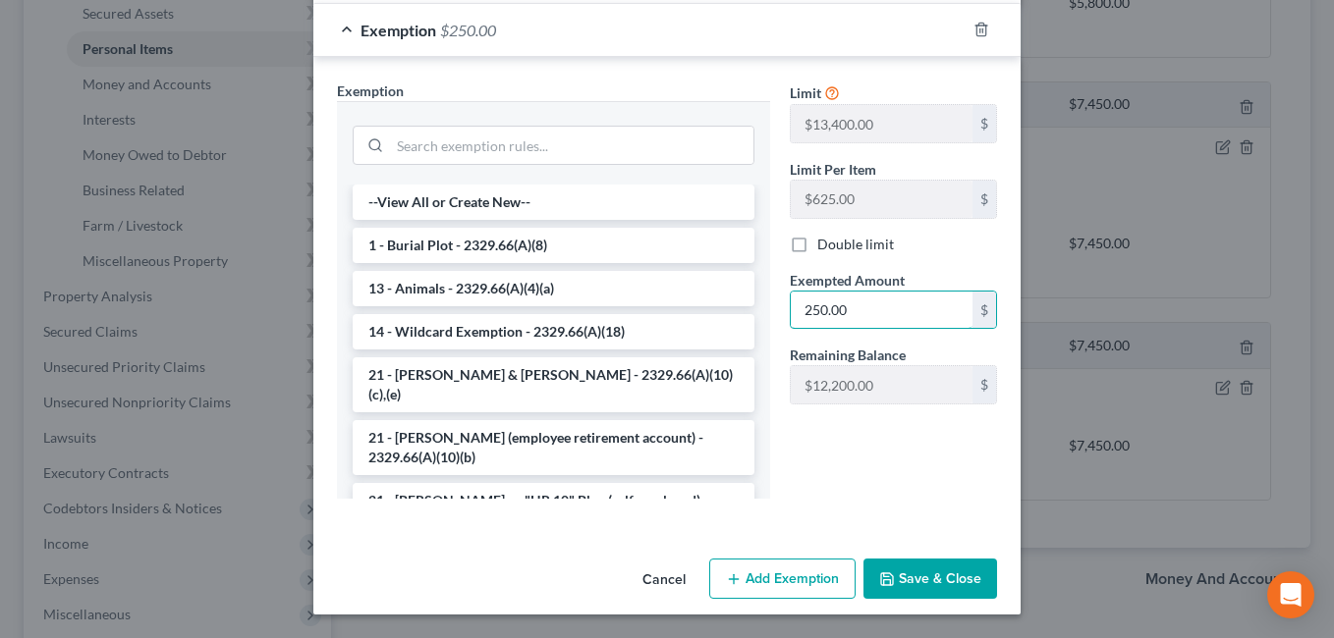
type input "250.00"
drag, startPoint x: 950, startPoint y: 579, endPoint x: 941, endPoint y: 569, distance: 13.2
click at [951, 579] on button "Save & Close" at bounding box center [930, 579] width 134 height 41
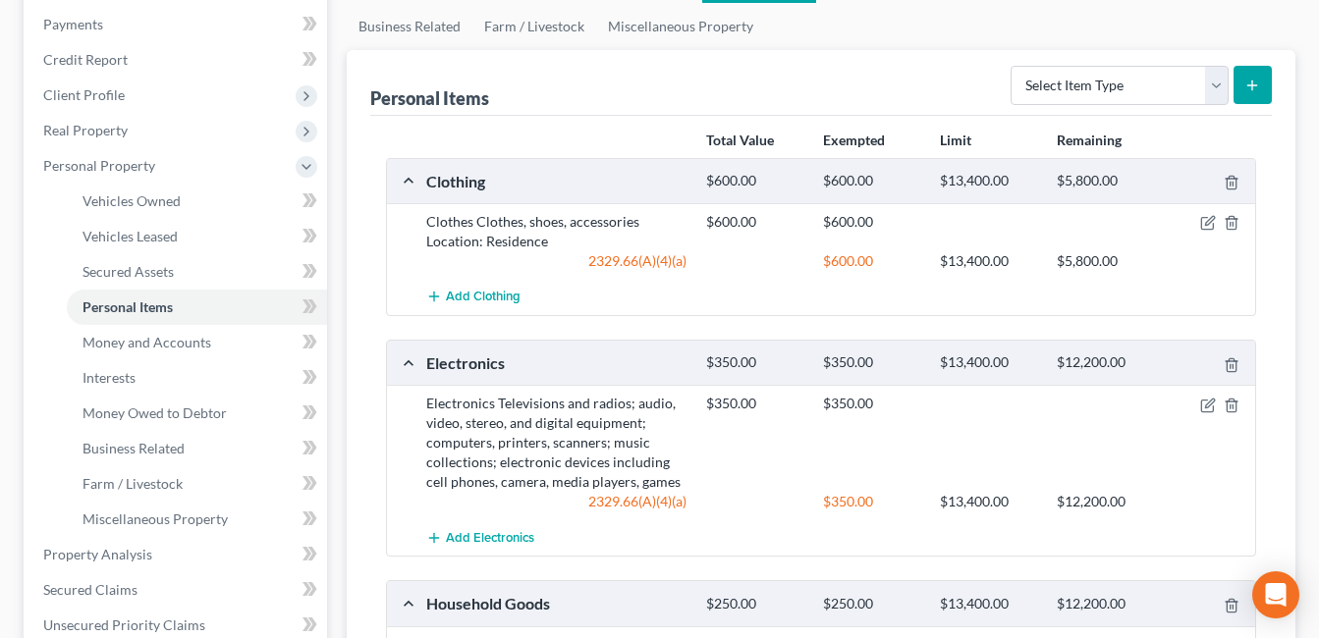
scroll to position [0, 0]
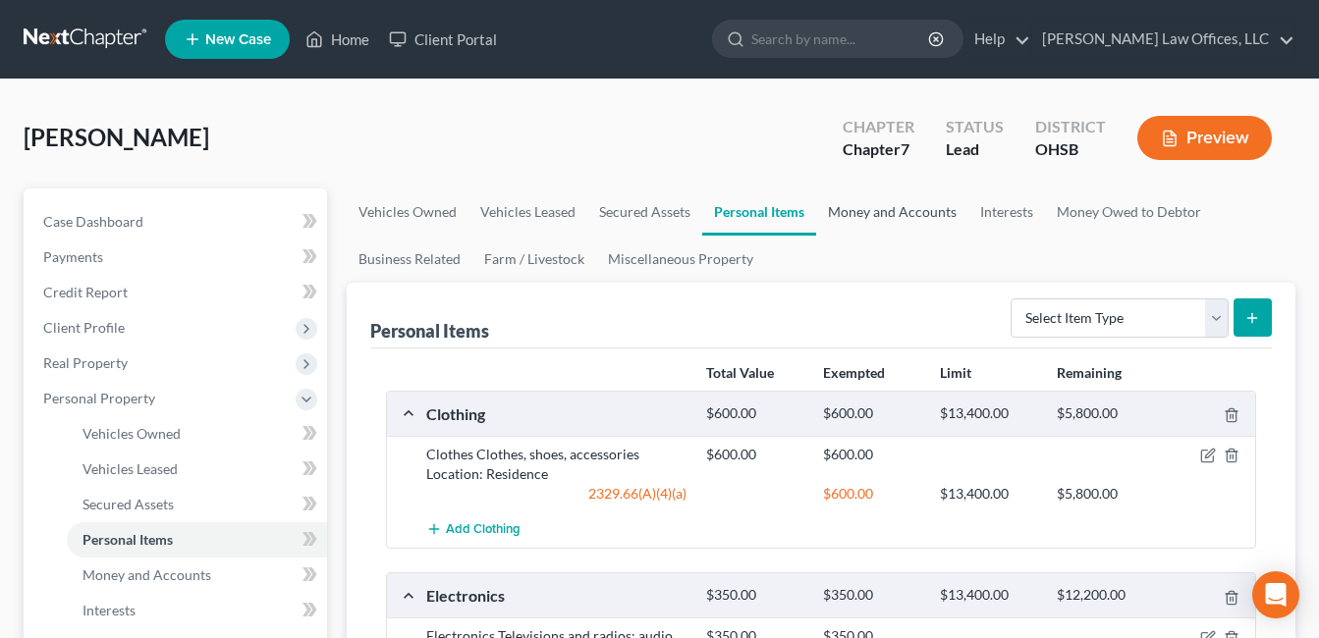
click at [878, 215] on link "Money and Accounts" at bounding box center [892, 212] width 152 height 47
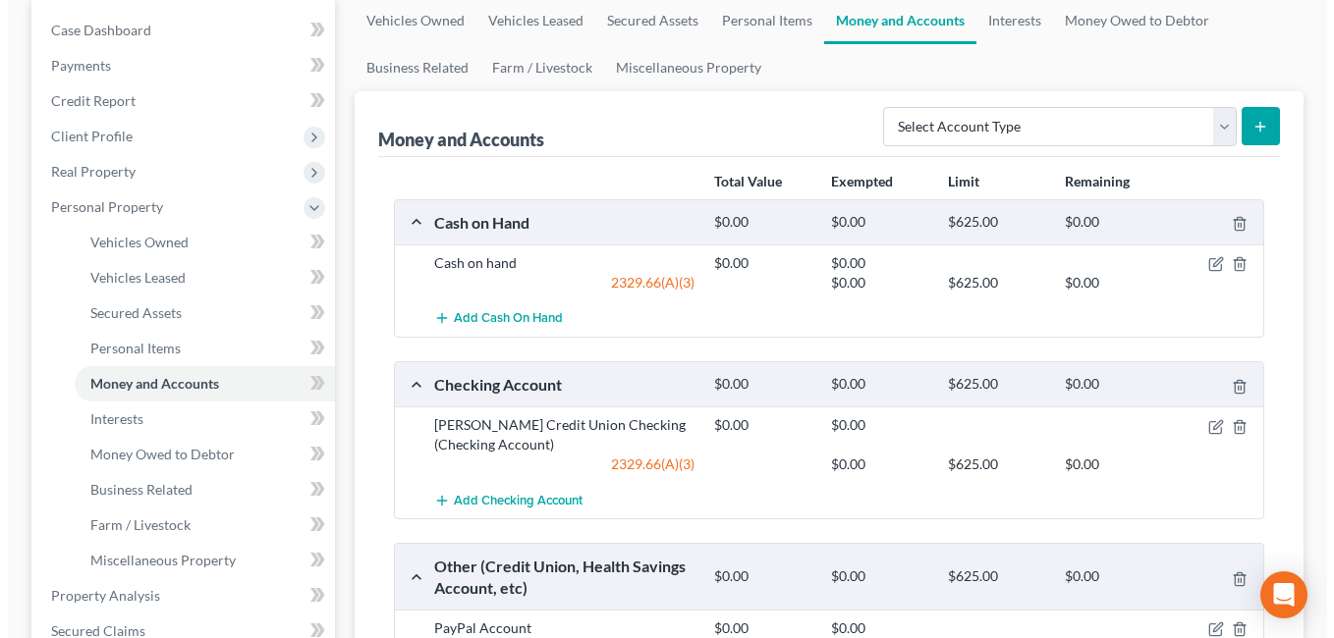
scroll to position [115, 0]
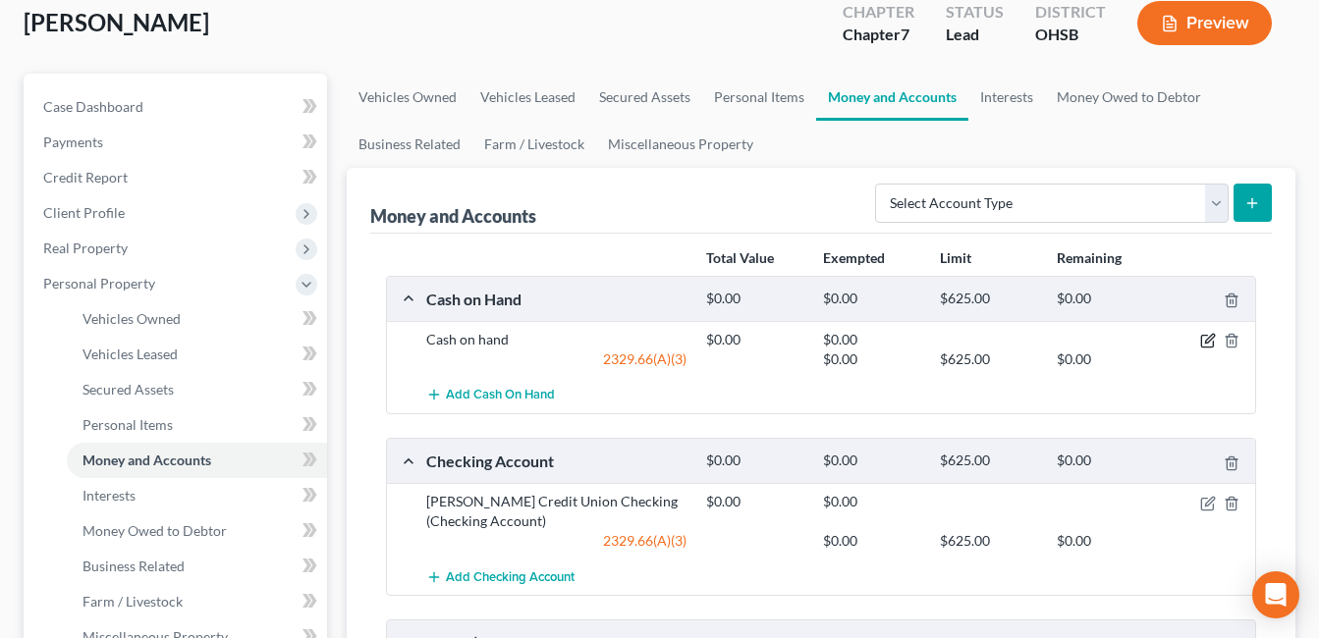
click at [1204, 342] on icon "button" at bounding box center [1208, 341] width 16 height 16
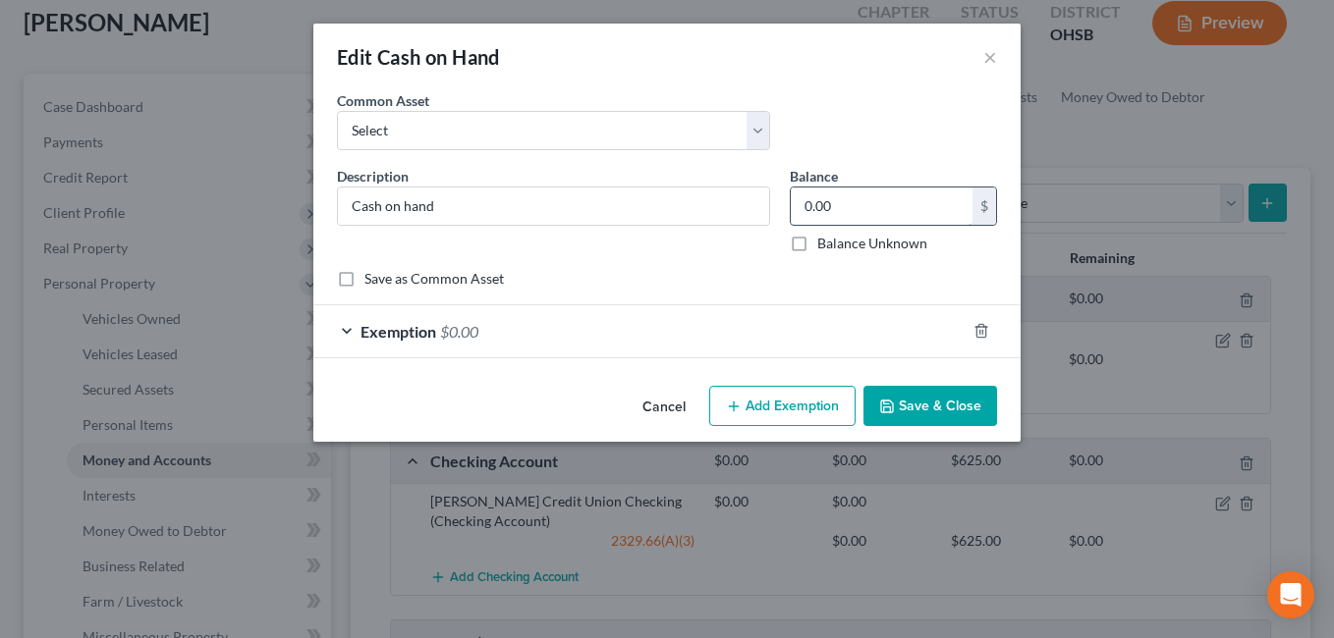
click at [823, 214] on input "0.00" at bounding box center [882, 206] width 182 height 37
type input "10.00"
click at [697, 316] on div "Exemption $0.00" at bounding box center [639, 331] width 652 height 52
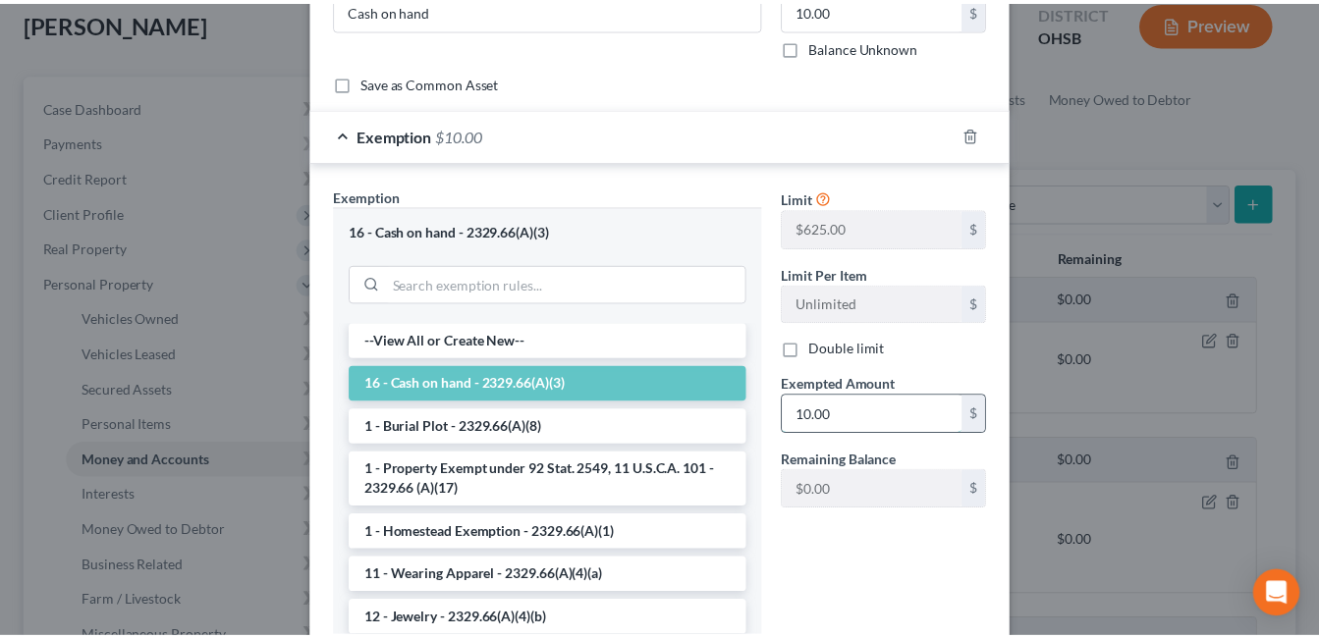
scroll to position [336, 0]
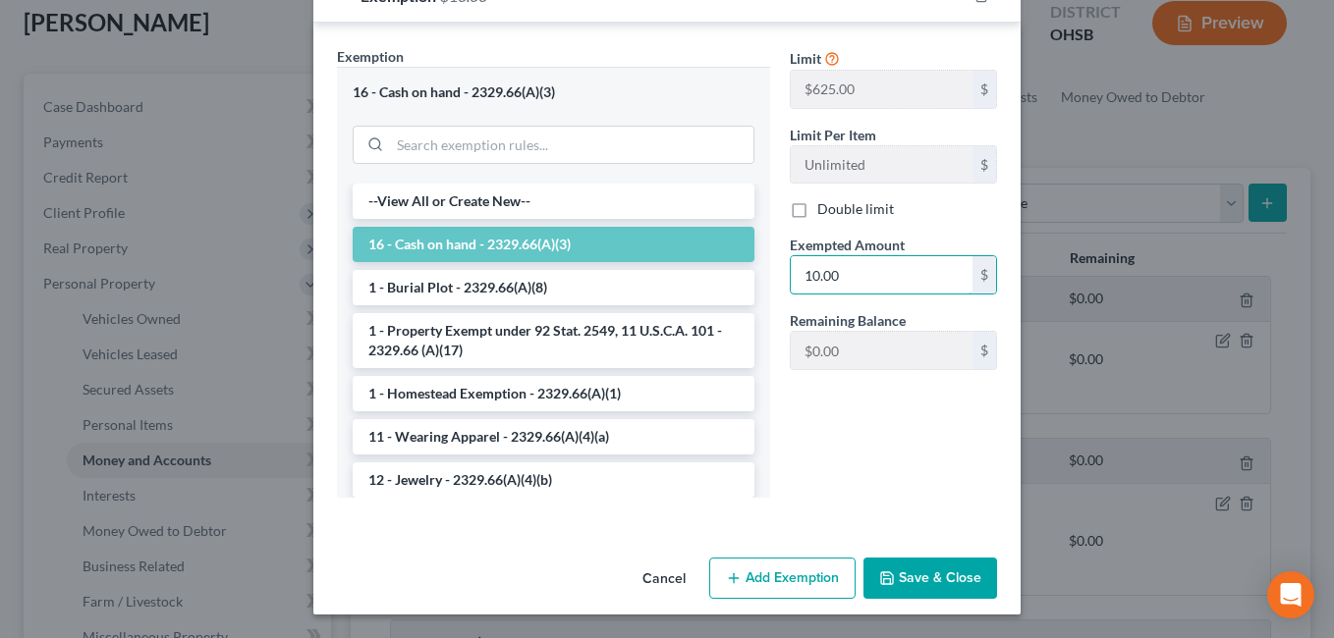
type input "10.00"
click at [903, 573] on button "Save & Close" at bounding box center [930, 578] width 134 height 41
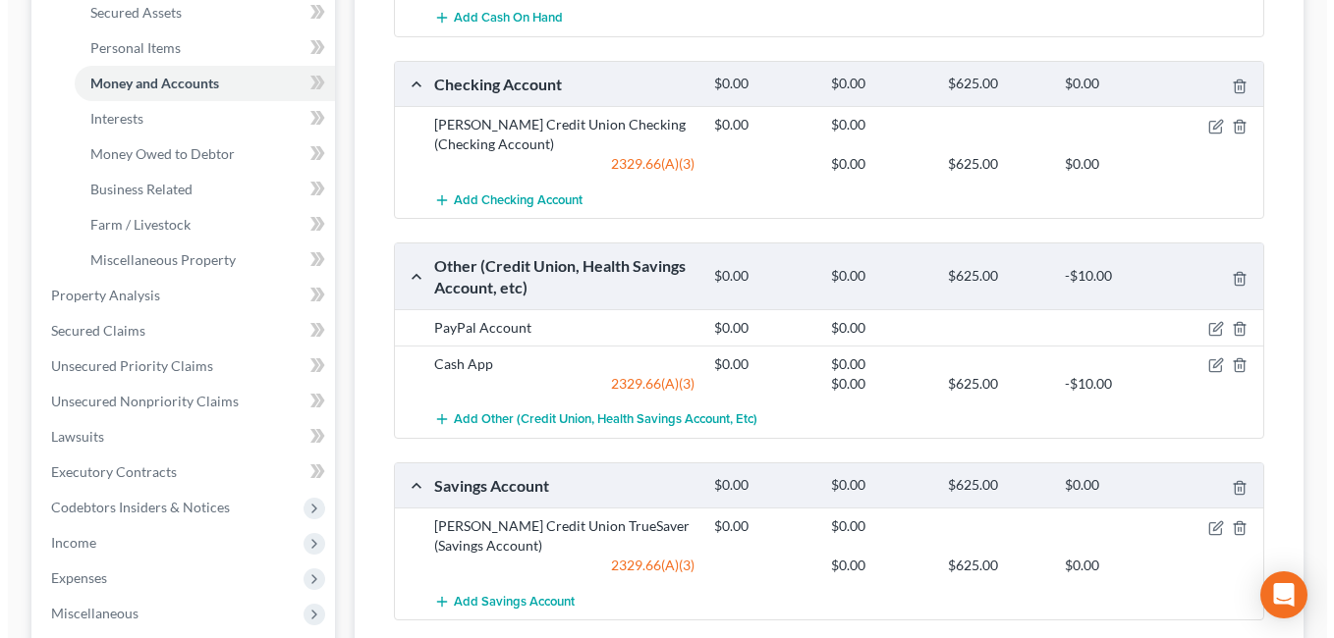
scroll to position [508, 0]
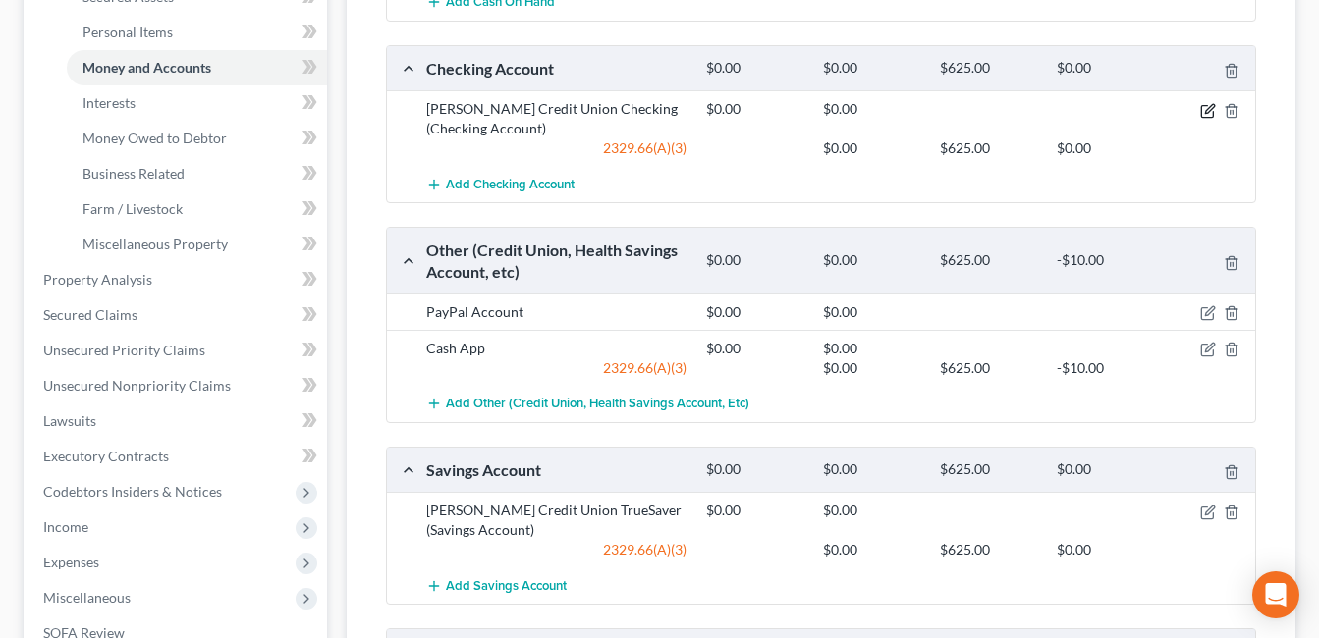
click at [1211, 115] on icon "button" at bounding box center [1208, 111] width 16 height 16
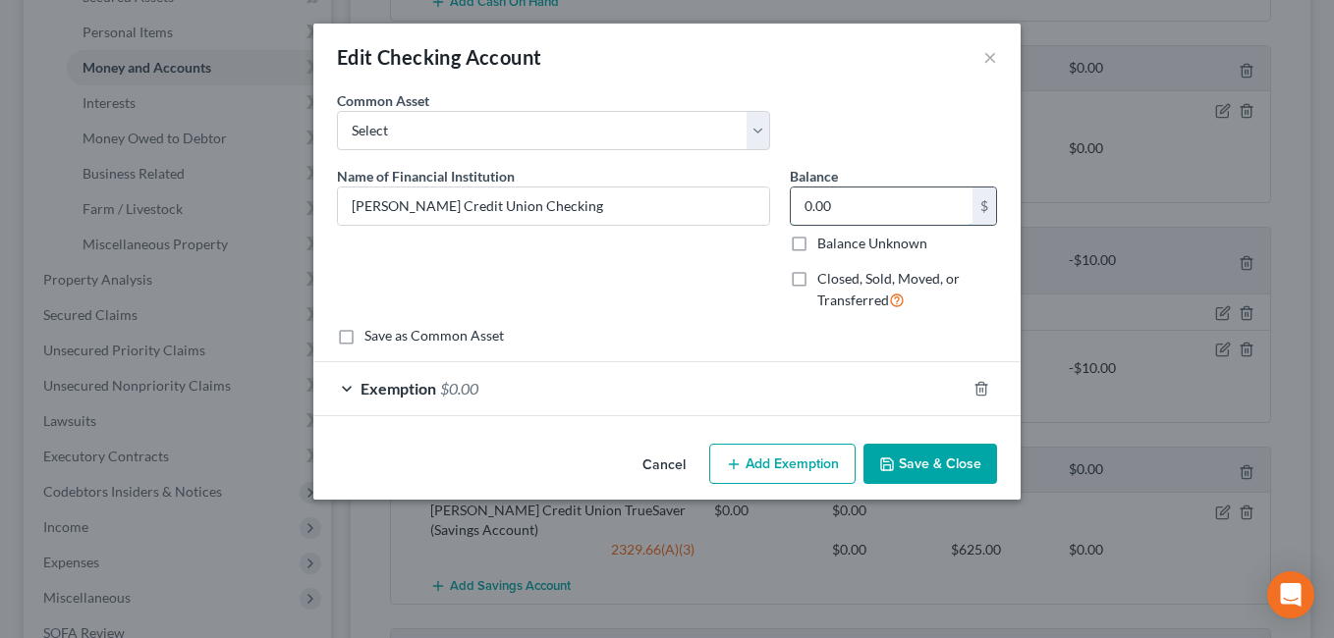
click at [856, 196] on input "0.00" at bounding box center [882, 206] width 182 height 37
type input "142.27"
click at [788, 382] on div "Exemption $0.00" at bounding box center [639, 388] width 652 height 52
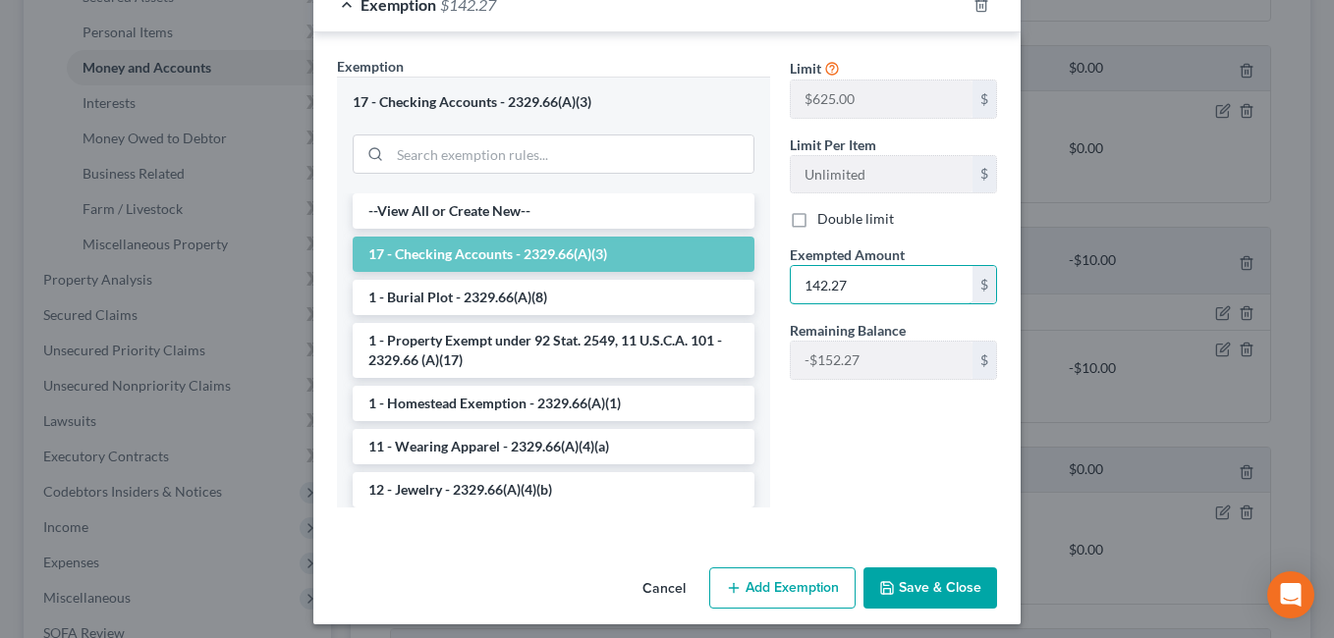
scroll to position [394, 0]
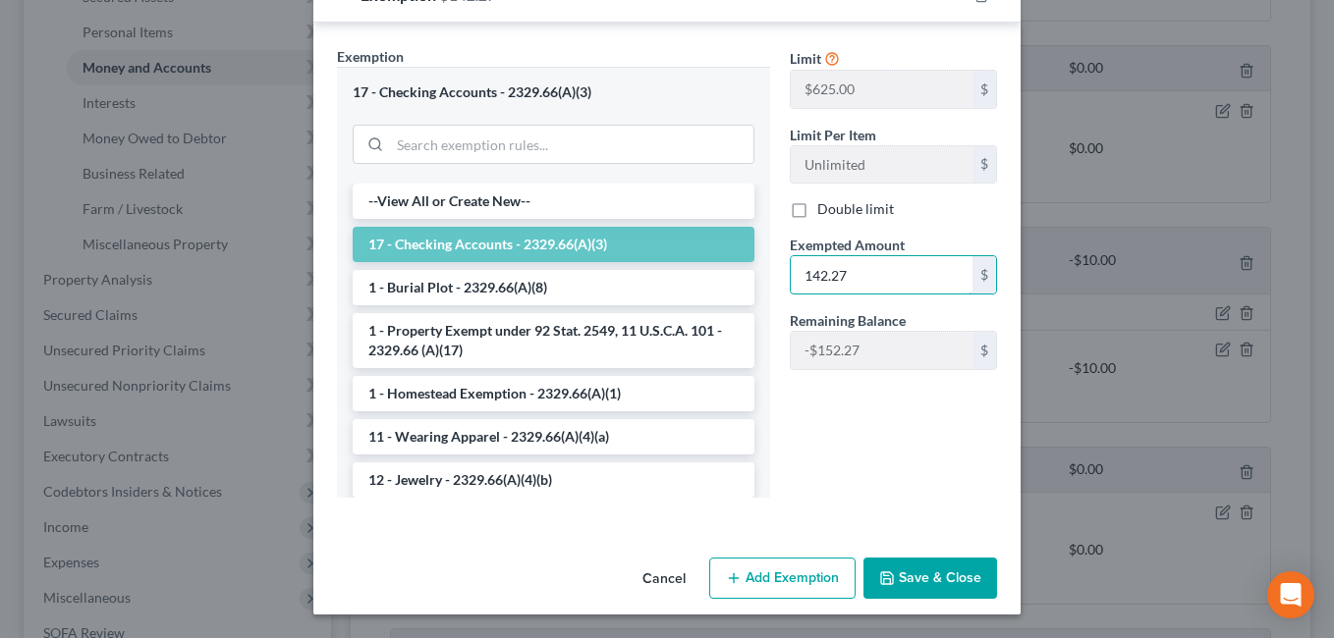
type input "142.27"
click at [938, 562] on button "Save & Close" at bounding box center [930, 578] width 134 height 41
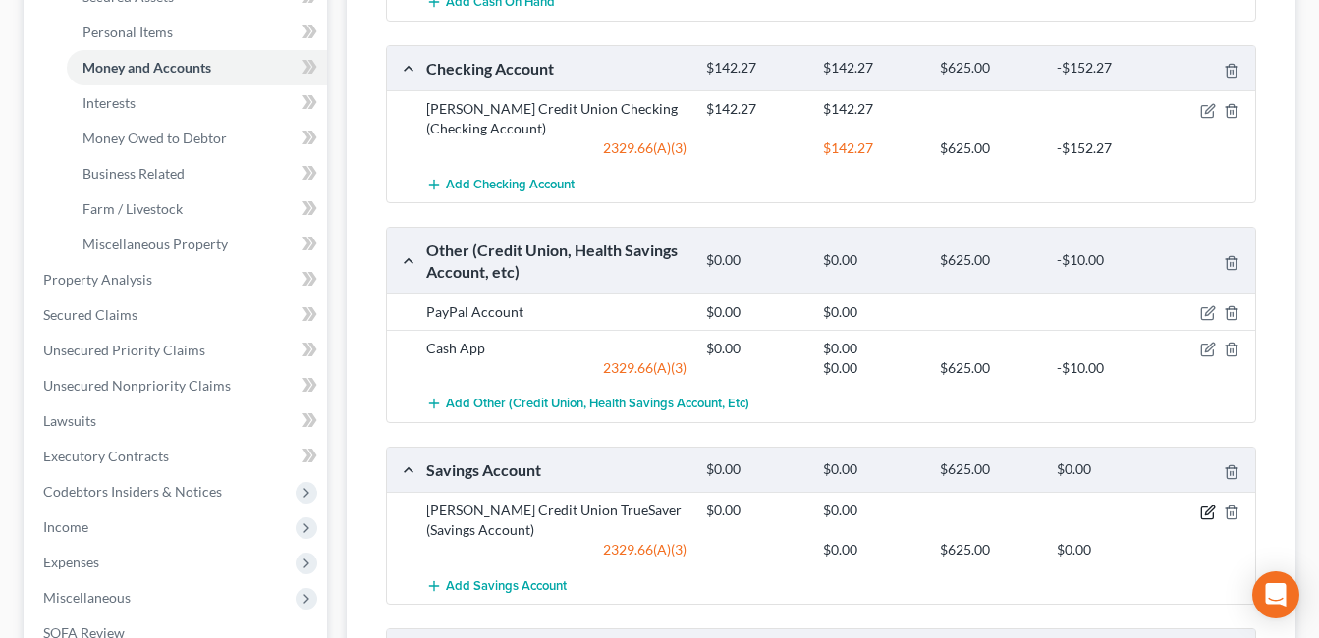
click at [1204, 515] on icon "button" at bounding box center [1208, 513] width 16 height 16
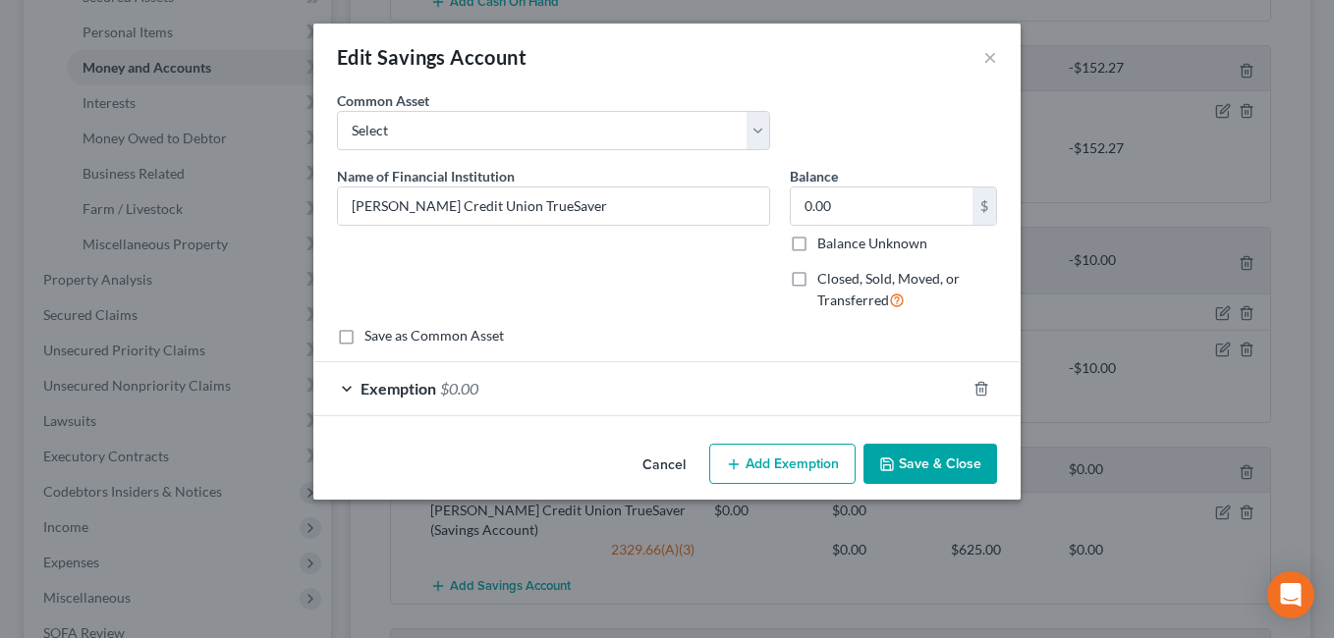
click at [834, 125] on div "Common Asset Select Savings Account" at bounding box center [667, 128] width 680 height 76
click at [850, 221] on input "0.00" at bounding box center [882, 206] width 182 height 37
type input "5.52"
click at [837, 388] on div "Exemption $0.00" at bounding box center [639, 388] width 652 height 52
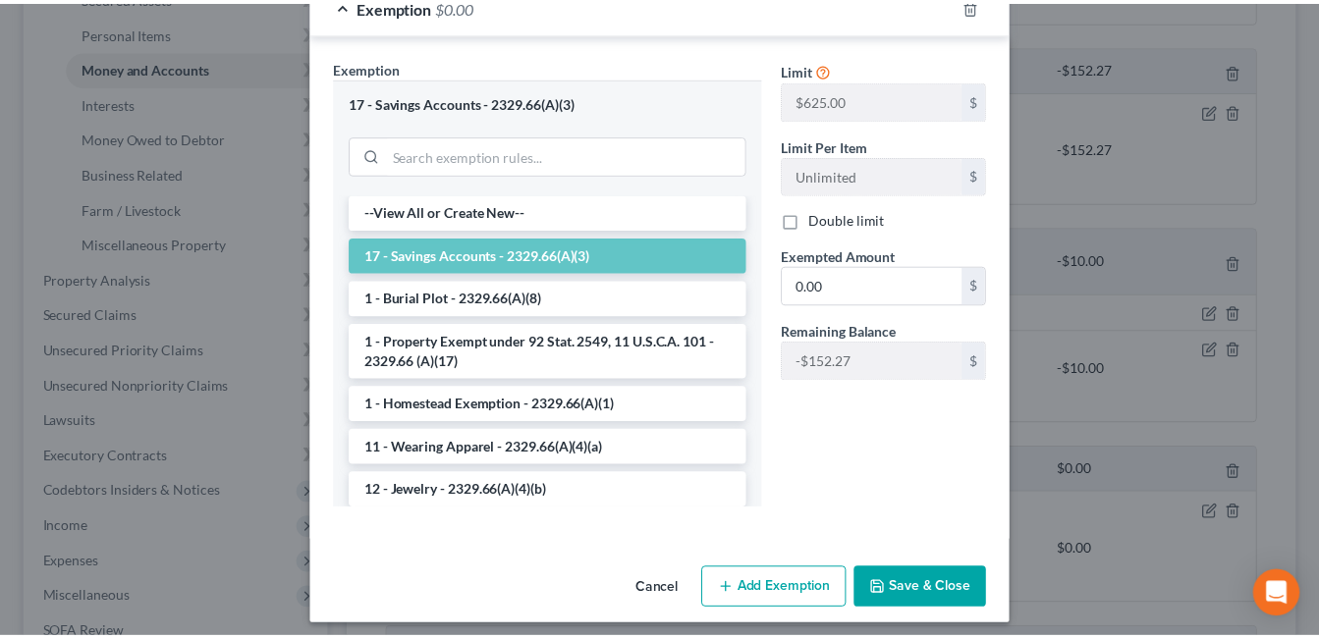
scroll to position [393, 0]
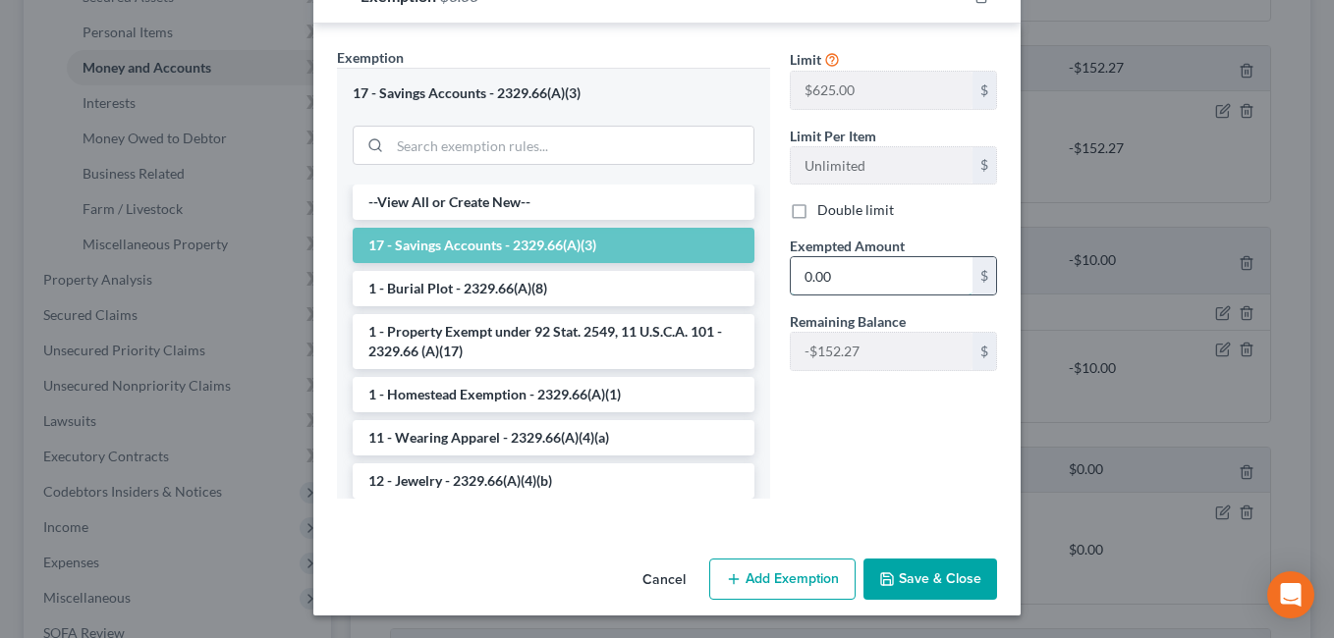
click at [841, 286] on input "0.00" at bounding box center [882, 275] width 182 height 37
type input "5.52"
click at [1004, 577] on div "Cancel Add Exemption Save & Close" at bounding box center [666, 583] width 707 height 65
click at [970, 579] on button "Save & Close" at bounding box center [930, 579] width 134 height 41
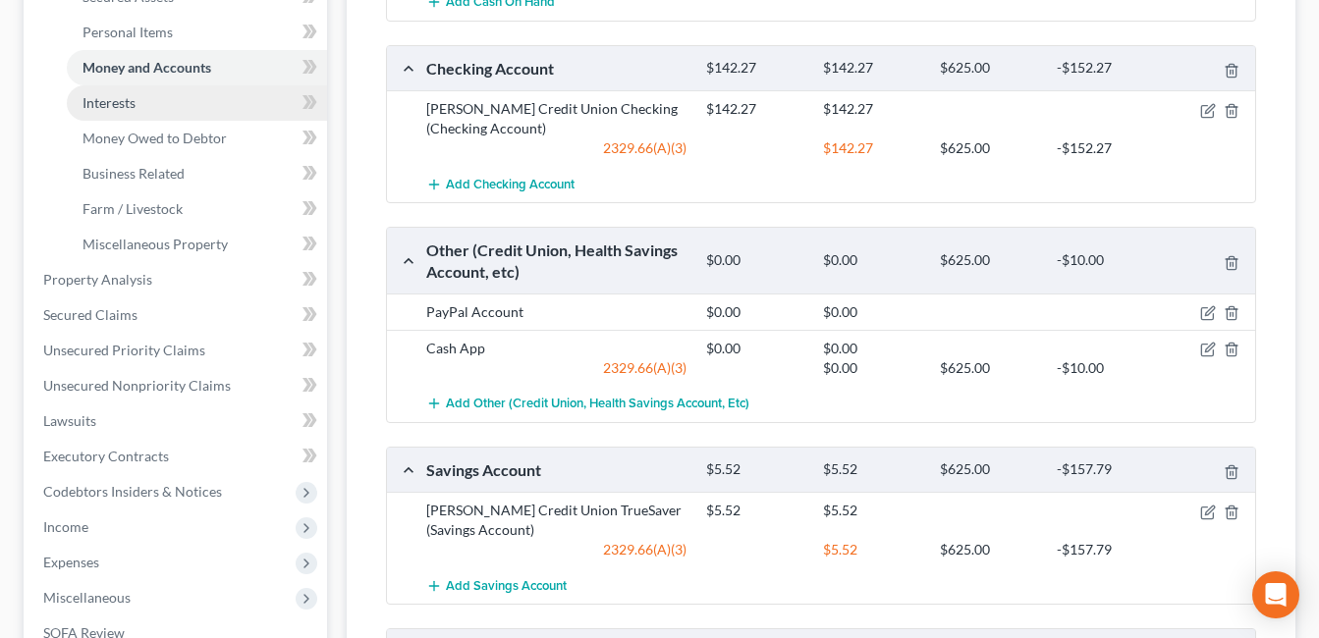
click at [177, 96] on link "Interests" at bounding box center [197, 102] width 260 height 35
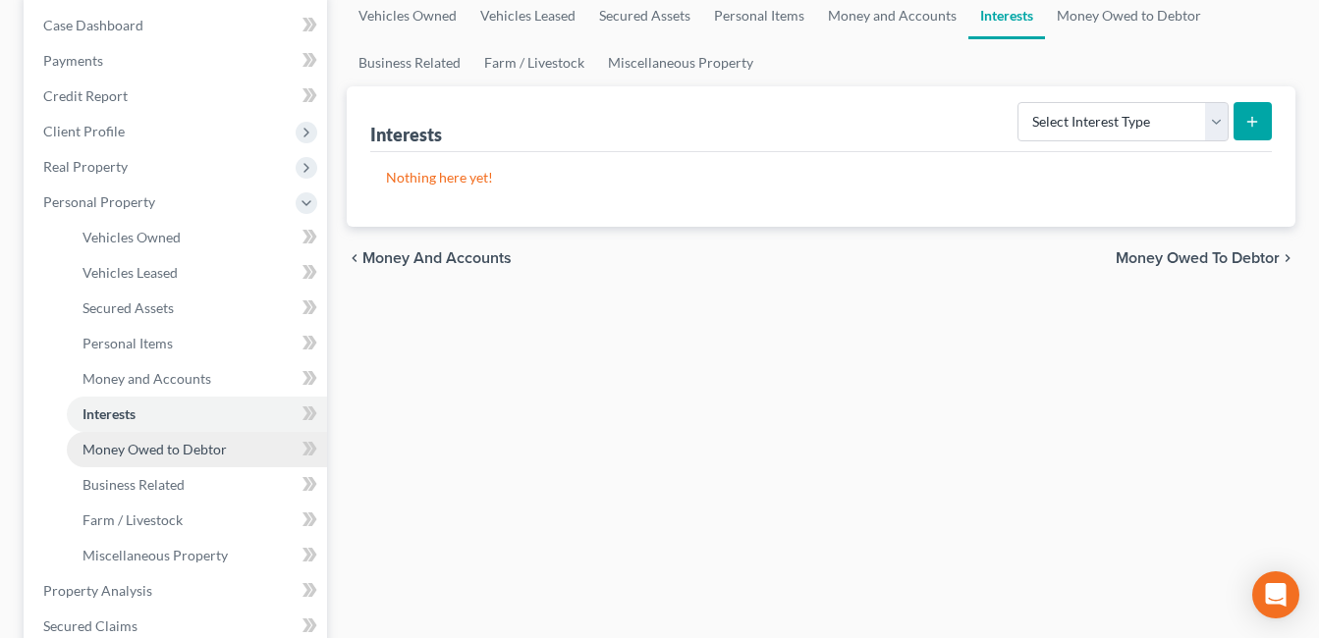
click at [155, 453] on span "Money Owed to Debtor" at bounding box center [155, 449] width 144 height 17
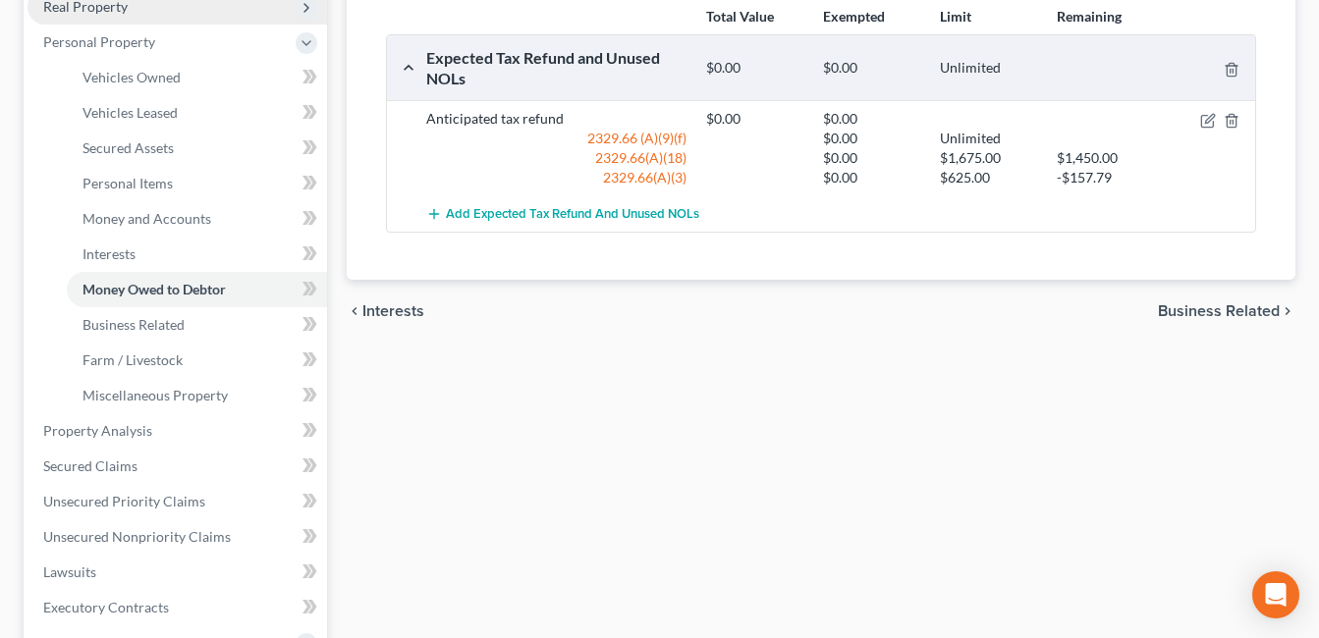
scroll to position [393, 0]
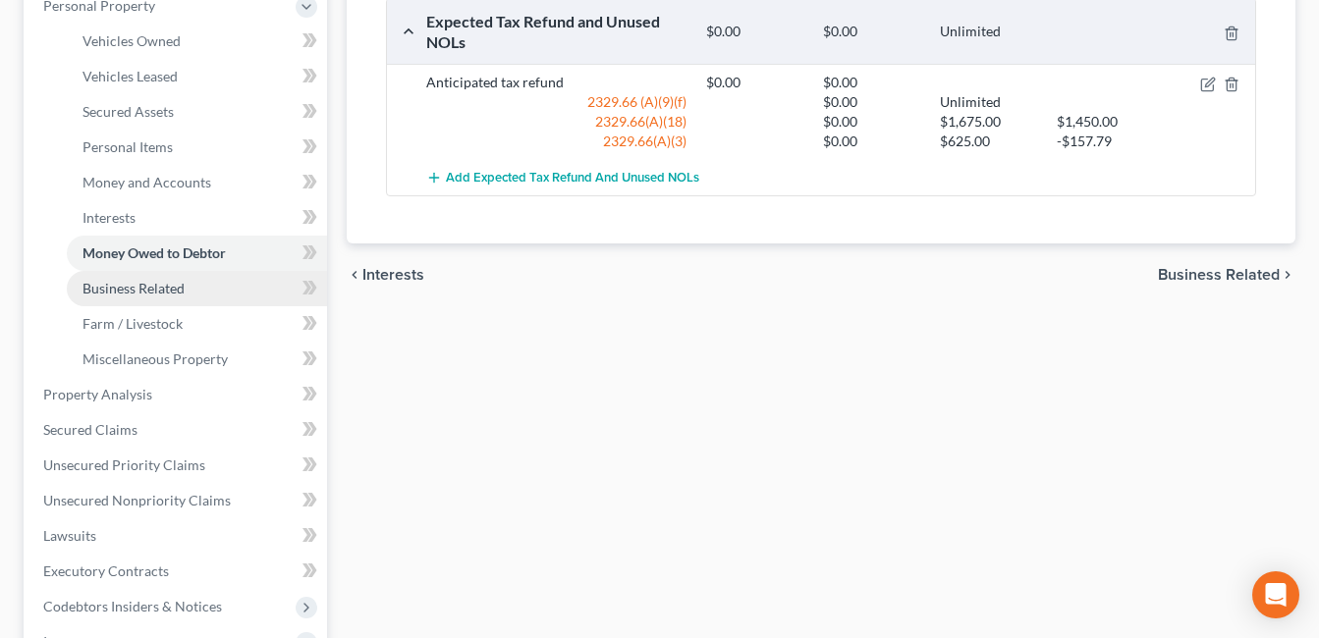
click at [130, 297] on link "Business Related" at bounding box center [197, 288] width 260 height 35
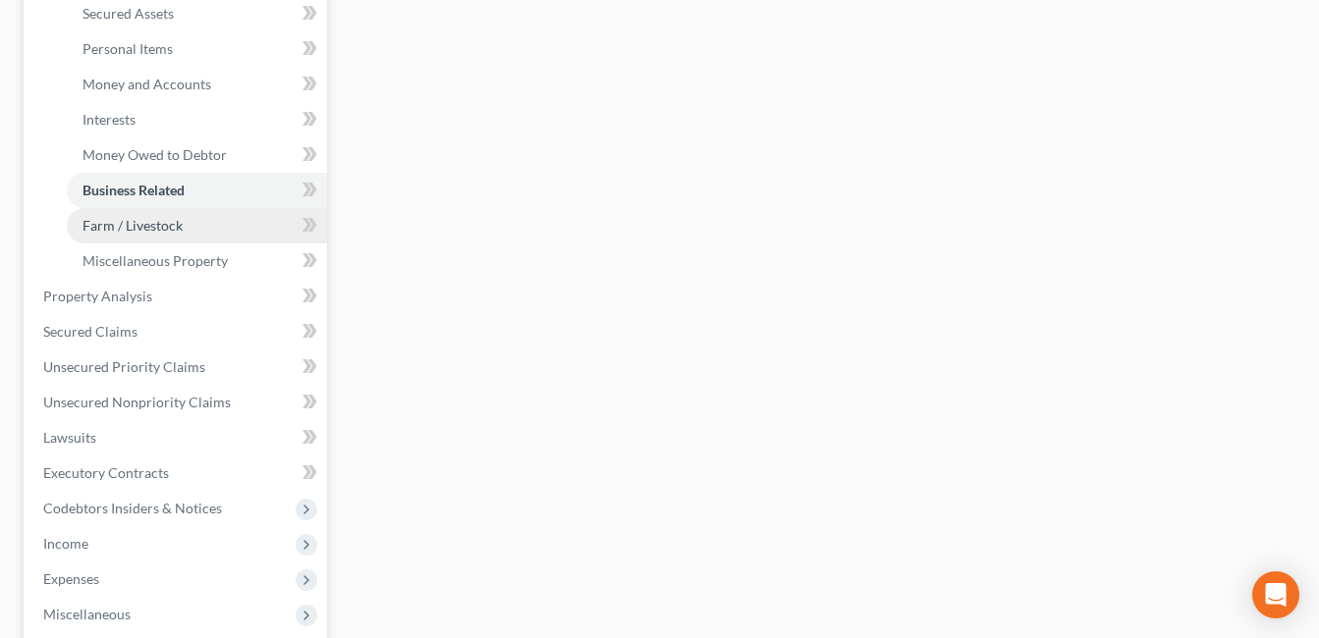
click at [153, 226] on span "Farm / Livestock" at bounding box center [133, 225] width 100 height 17
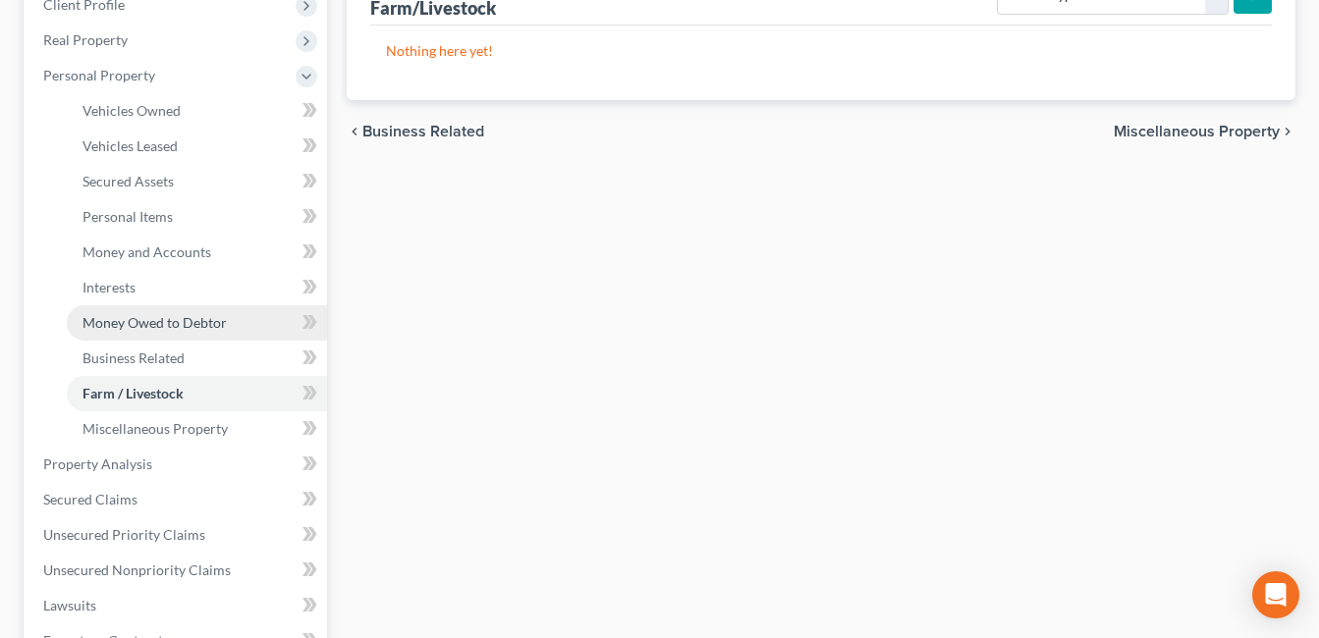
scroll to position [393, 0]
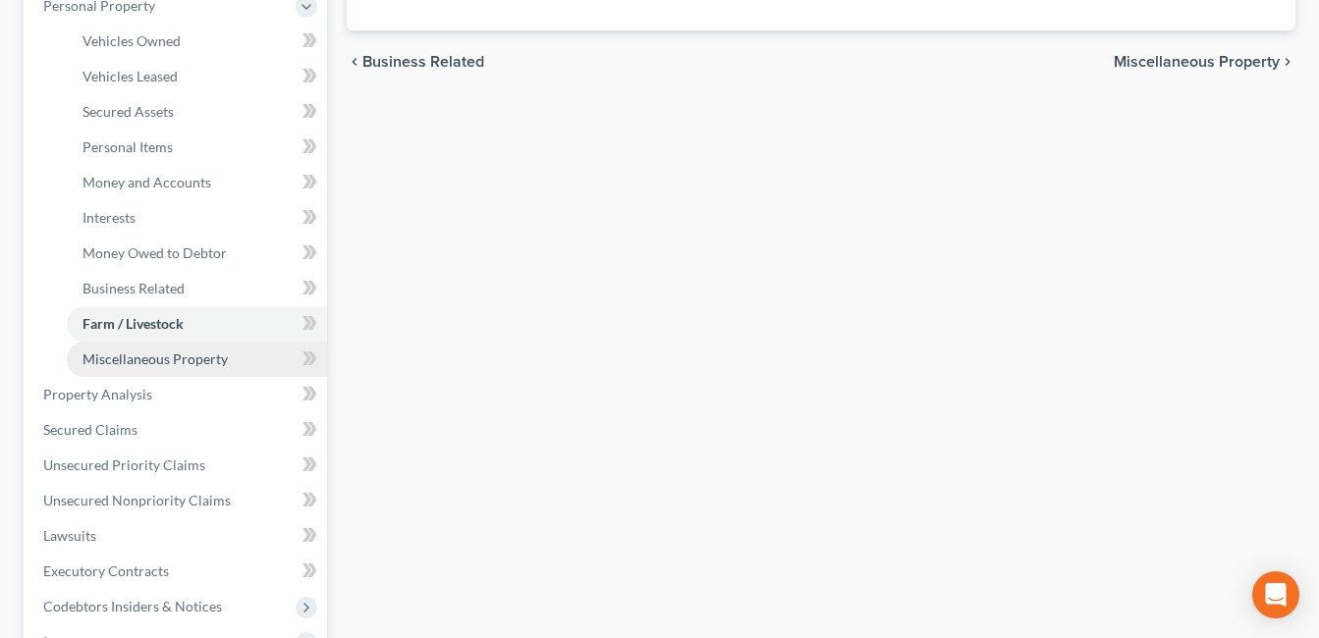
click at [152, 357] on span "Miscellaneous Property" at bounding box center [155, 359] width 145 height 17
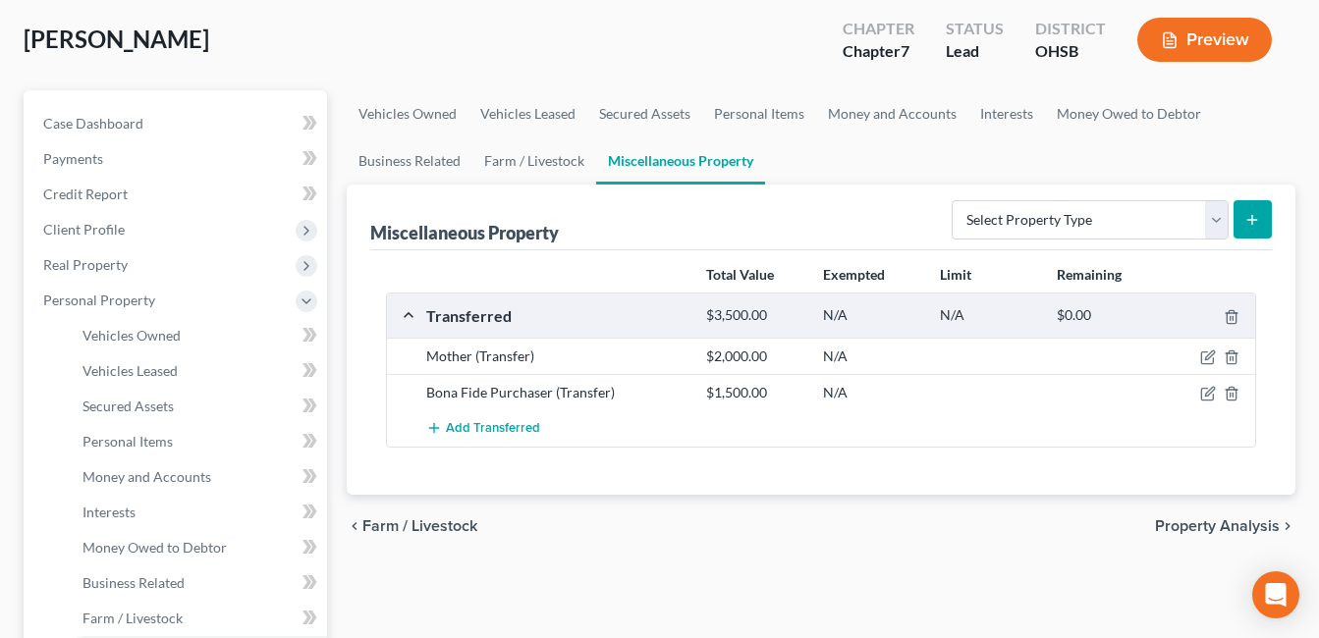
scroll to position [491, 0]
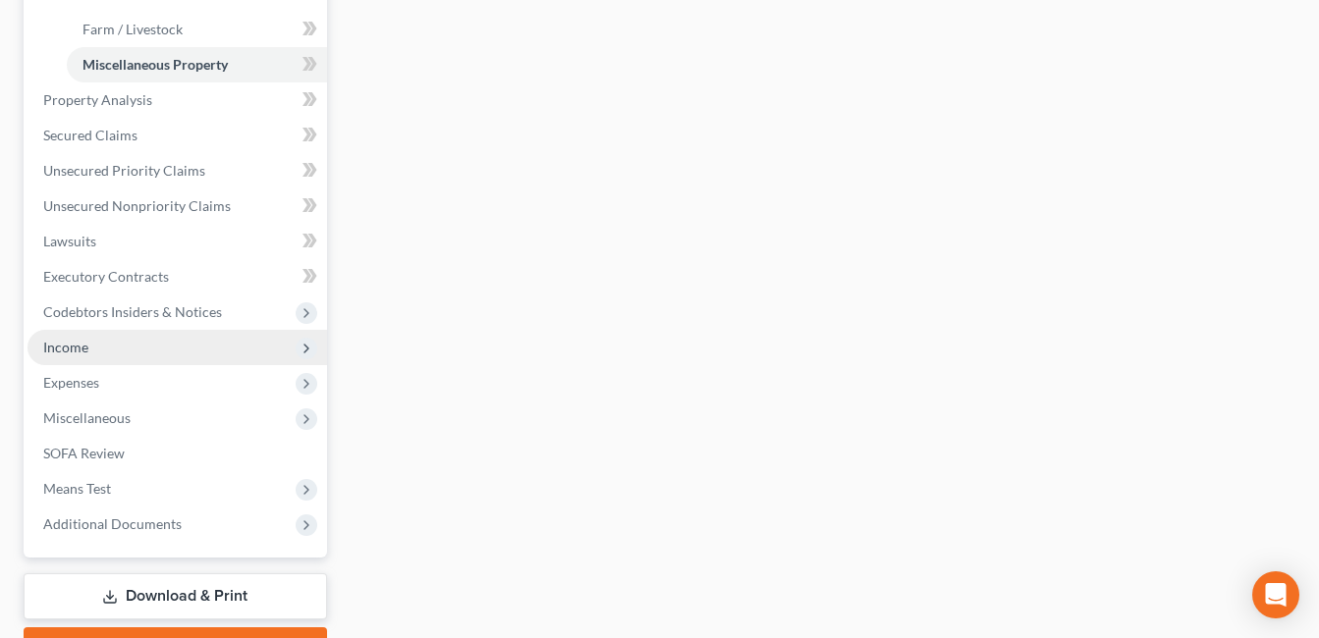
click at [111, 341] on span "Income" at bounding box center [178, 347] width 300 height 35
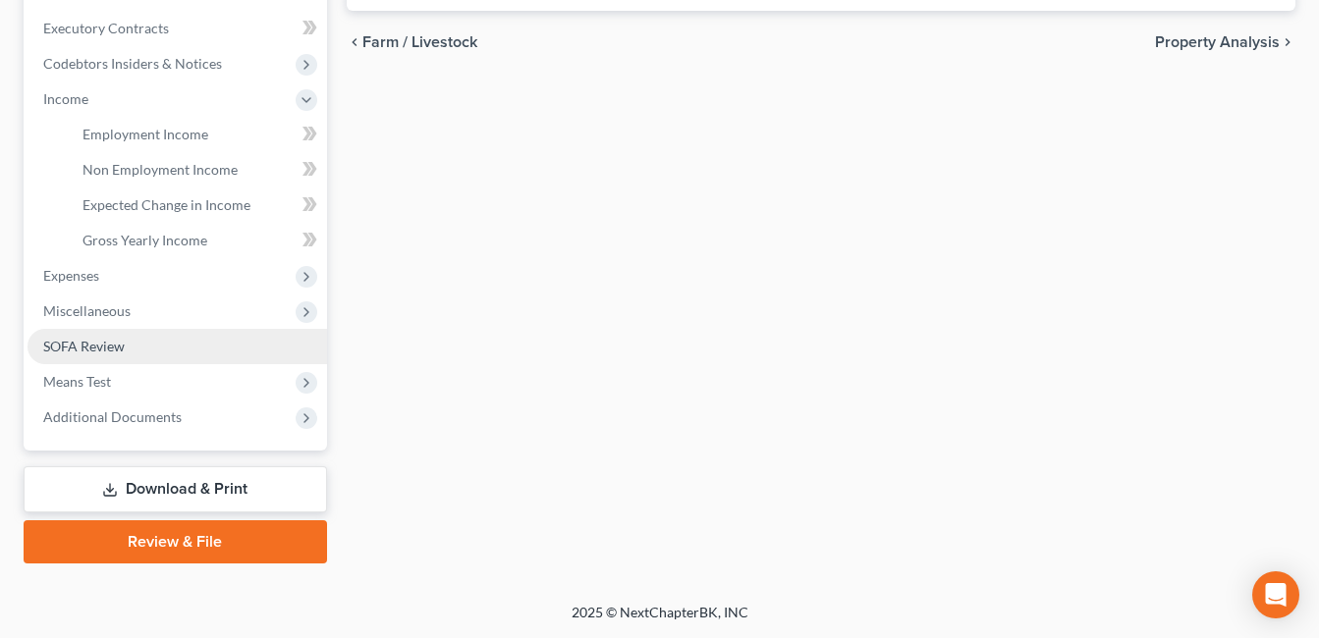
scroll to position [582, 0]
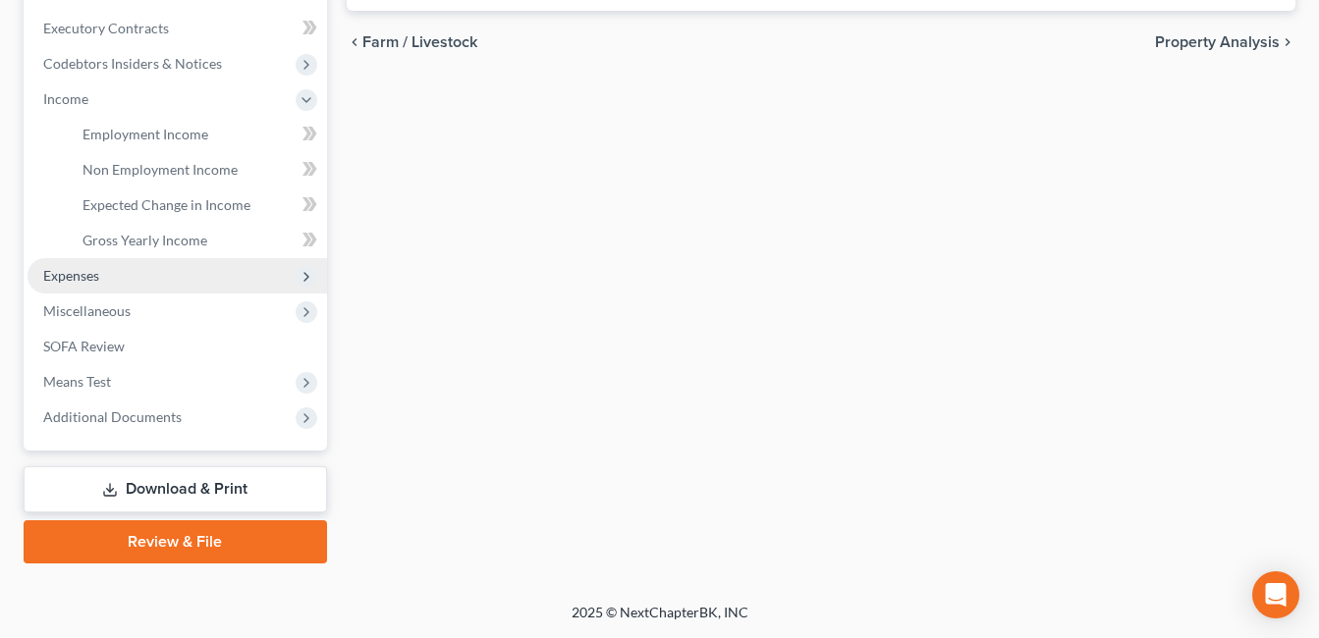
click at [88, 272] on span "Expenses" at bounding box center [71, 275] width 56 height 17
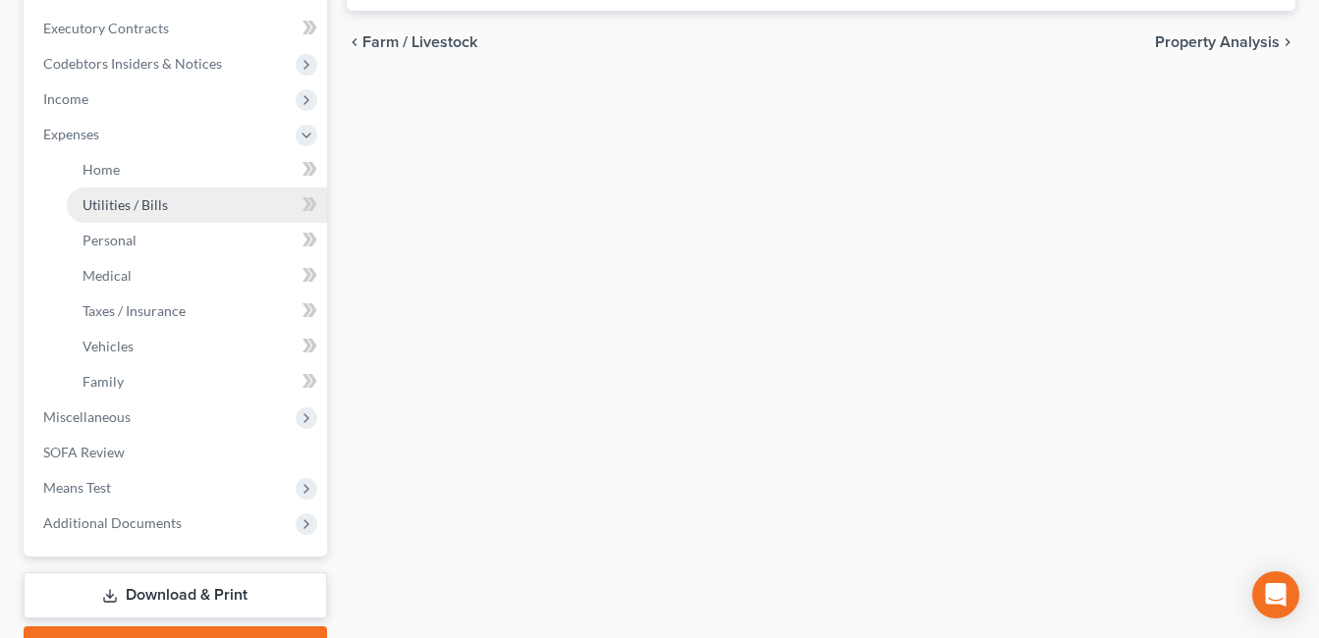
scroll to position [583, 0]
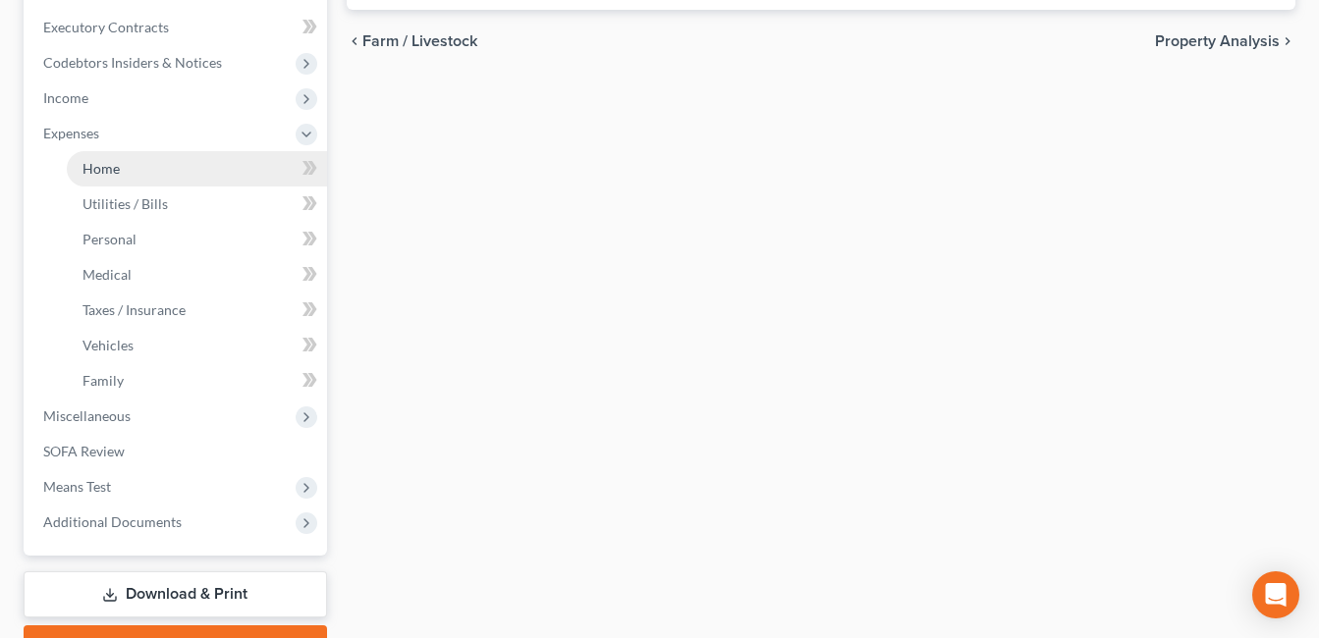
click at [127, 159] on link "Home" at bounding box center [197, 168] width 260 height 35
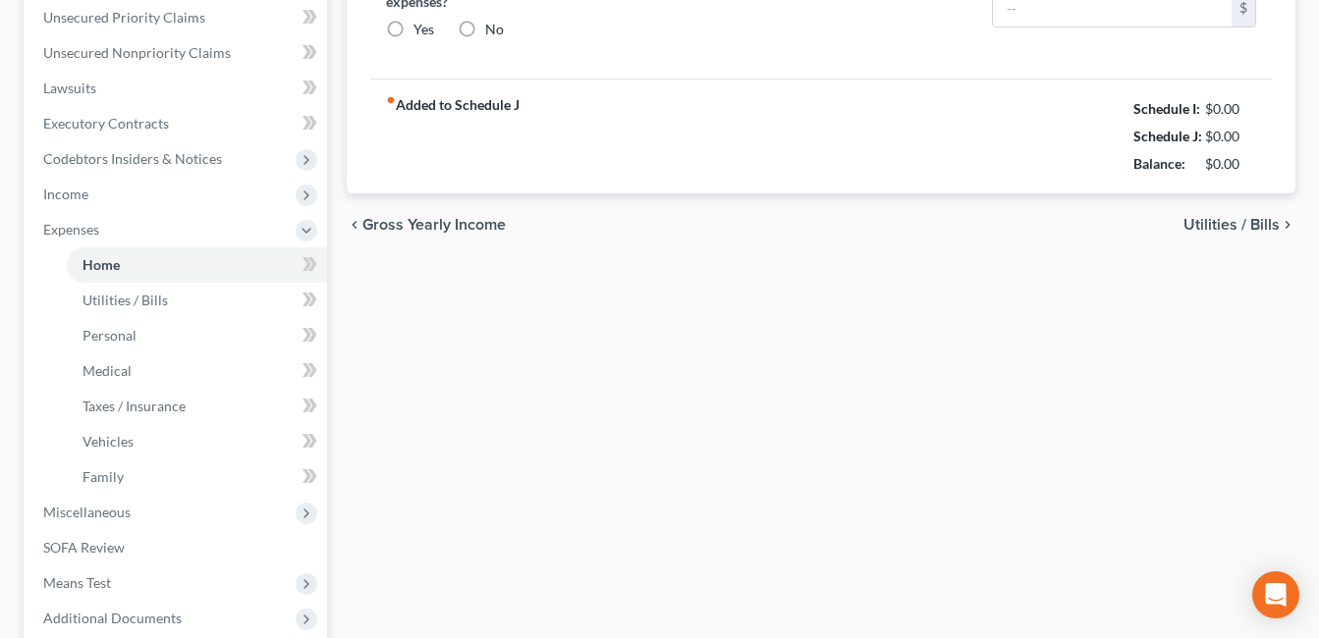
type input "850.00"
radio input "true"
type input "15.00"
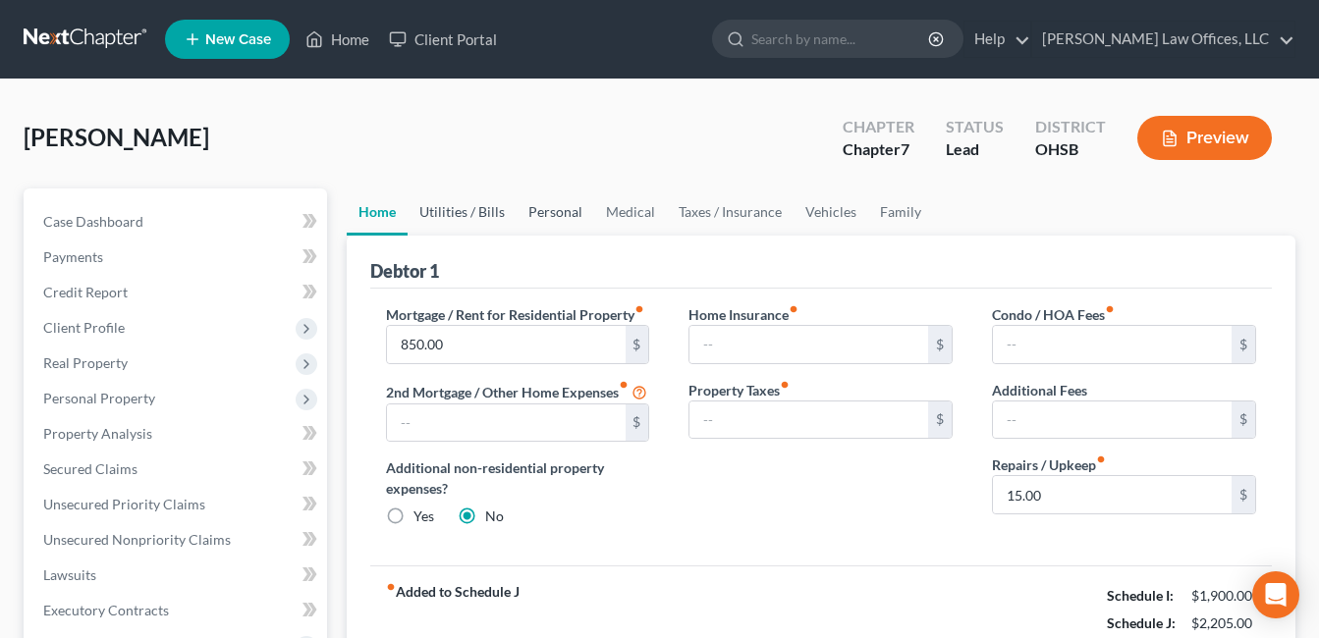
drag, startPoint x: 468, startPoint y: 201, endPoint x: 546, endPoint y: 188, distance: 79.8
click at [468, 200] on link "Utilities / Bills" at bounding box center [462, 212] width 109 height 47
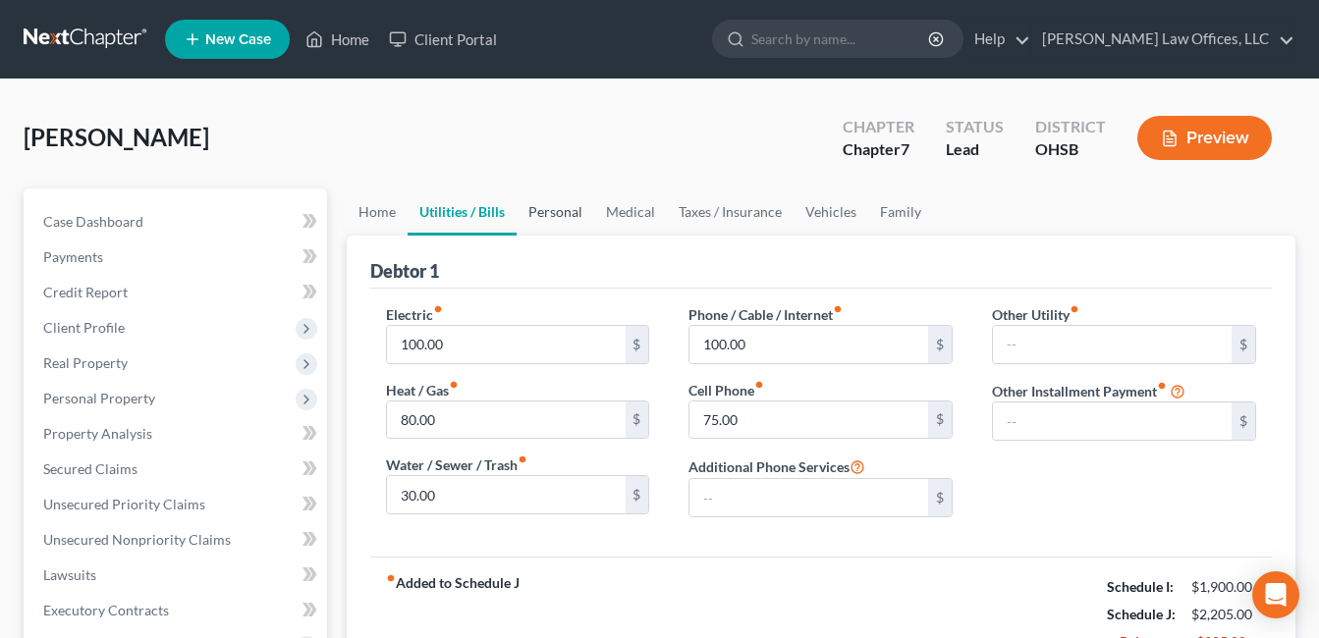
click at [544, 217] on link "Personal" at bounding box center [556, 212] width 78 height 47
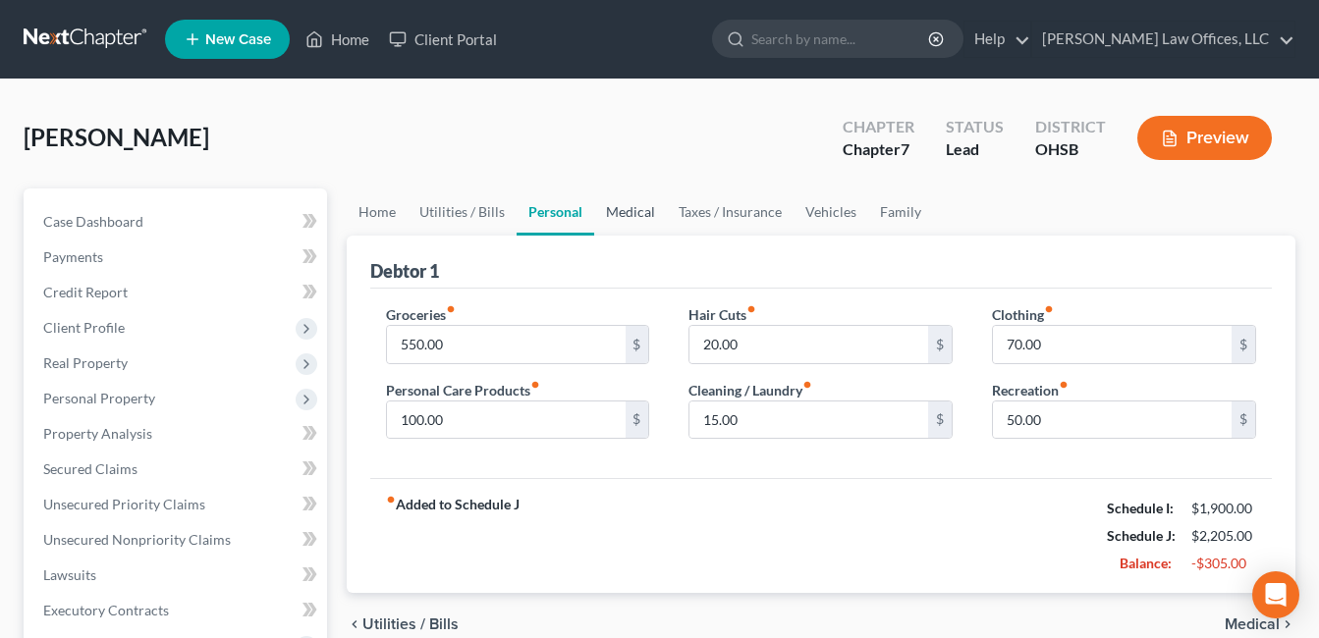
click at [627, 203] on link "Medical" at bounding box center [630, 212] width 73 height 47
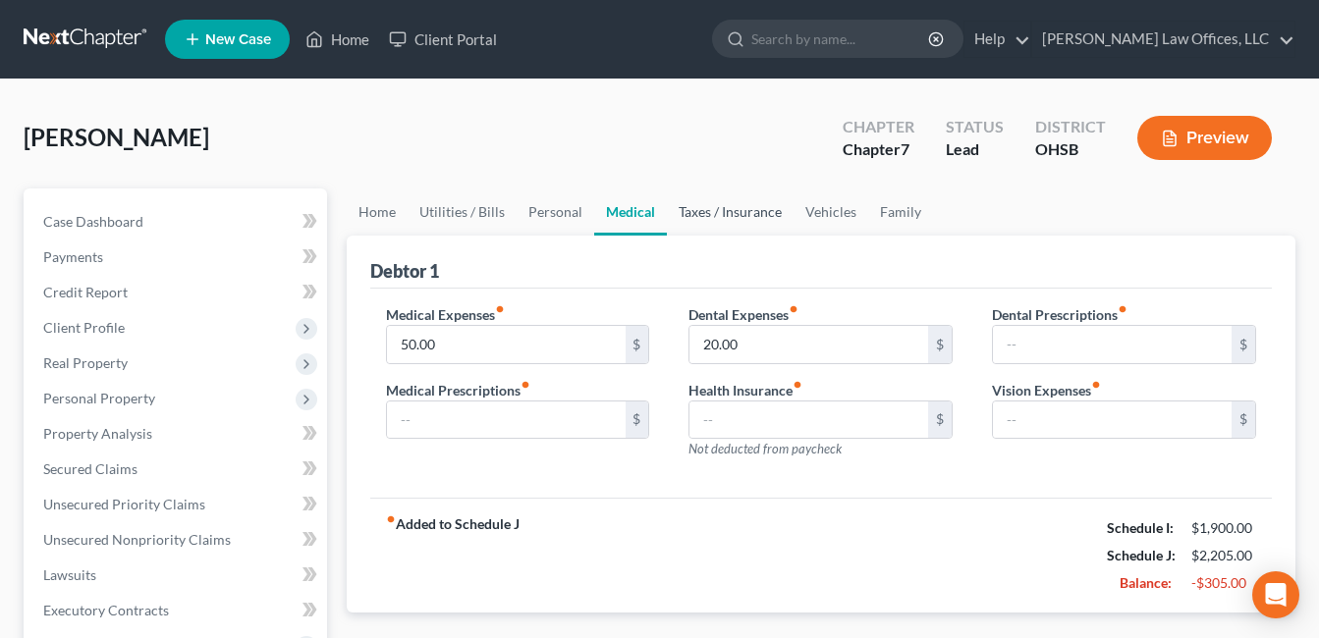
click at [723, 202] on link "Taxes / Insurance" at bounding box center [730, 212] width 127 height 47
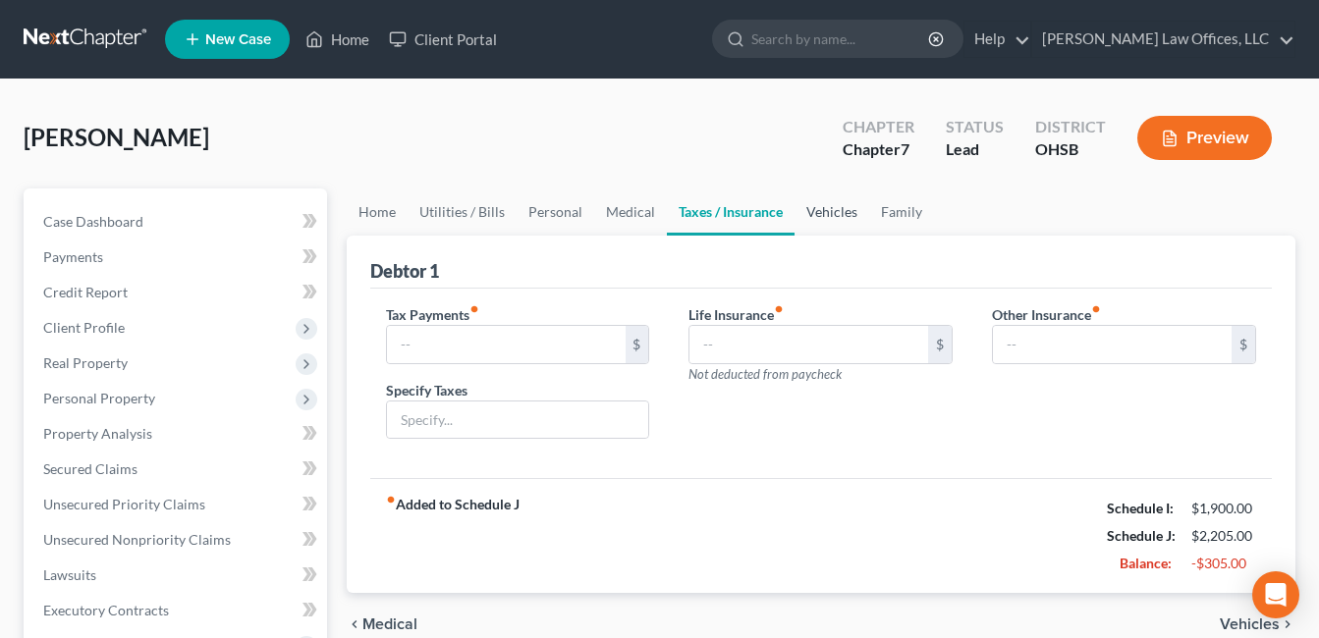
click at [810, 209] on link "Vehicles" at bounding box center [832, 212] width 75 height 47
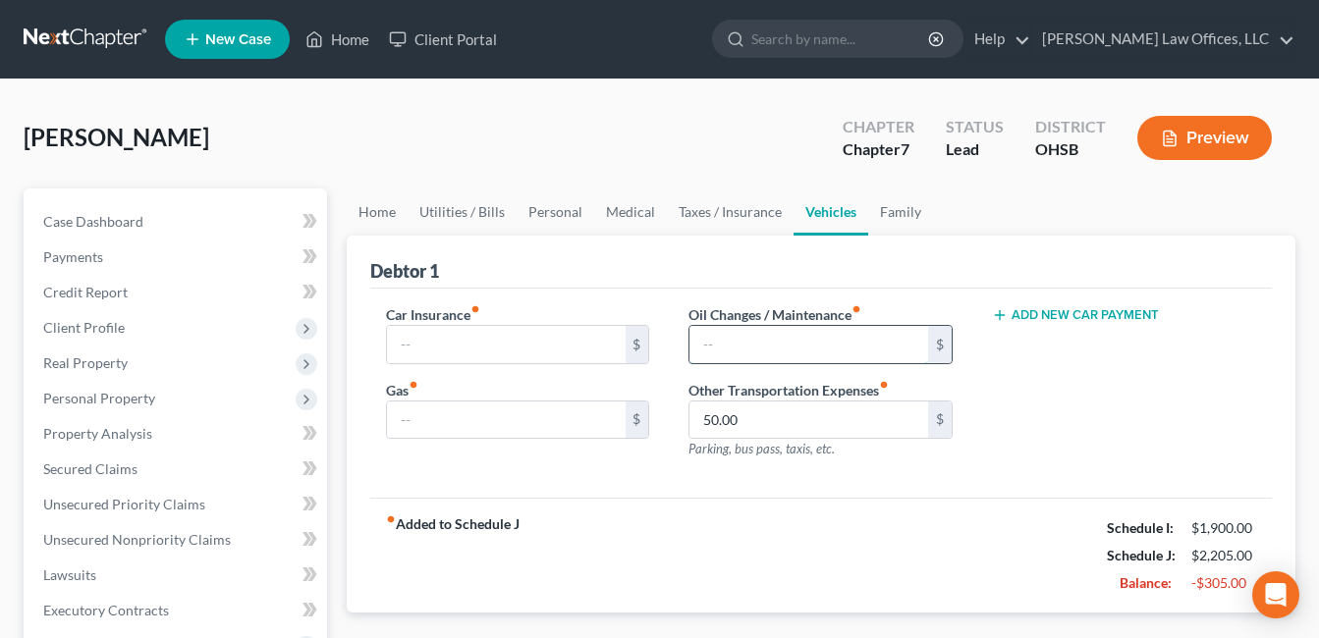
click at [780, 340] on input "text" at bounding box center [809, 344] width 239 height 37
type input "100.00"
click at [382, 223] on link "Home" at bounding box center [377, 212] width 61 height 47
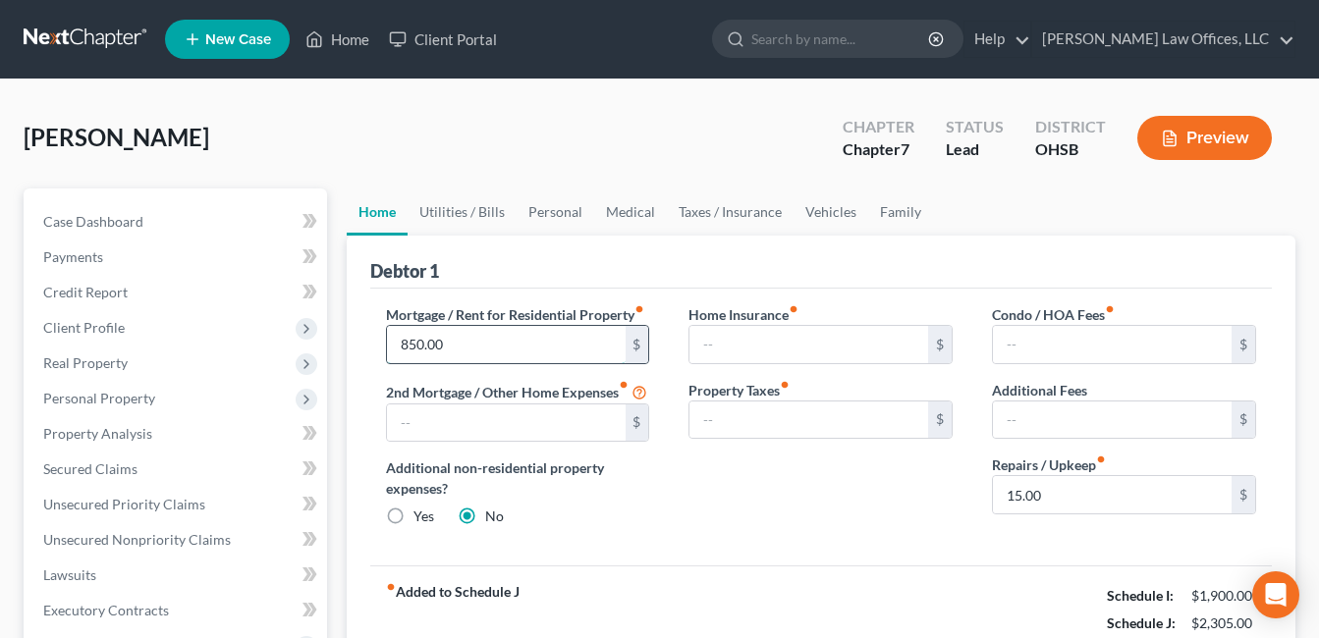
click at [443, 338] on input "850.00" at bounding box center [506, 344] width 239 height 37
type input "425.00"
click at [894, 207] on link "Family" at bounding box center [900, 212] width 65 height 47
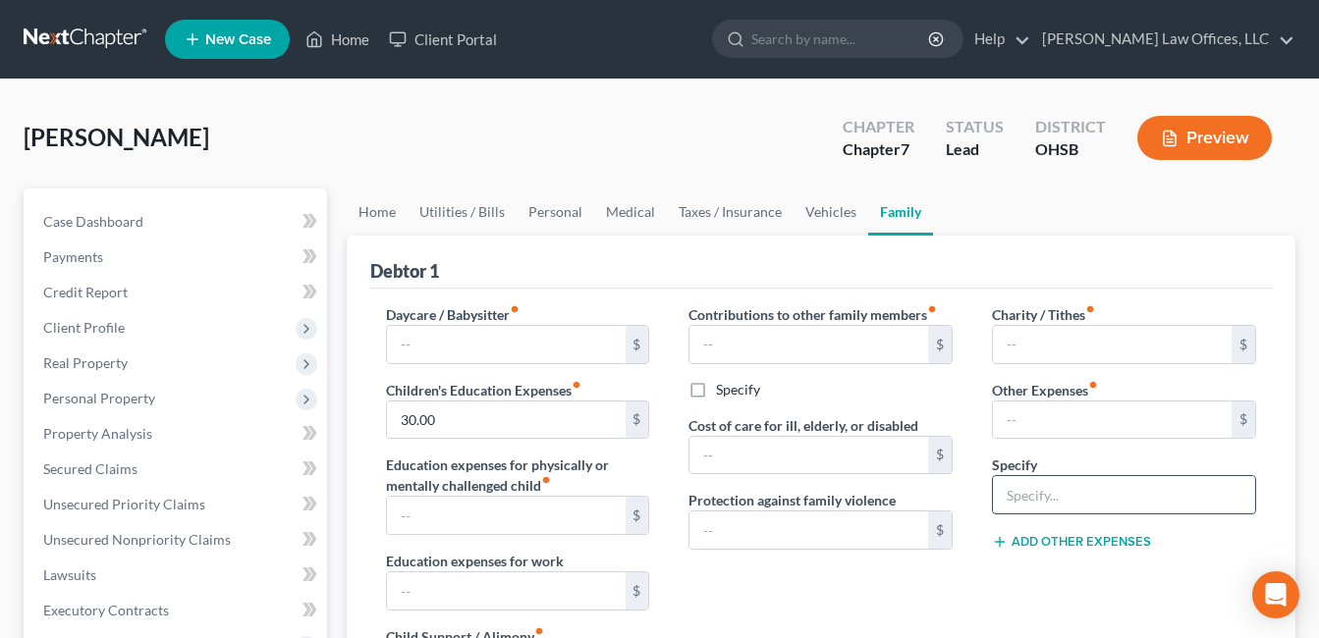
click at [1034, 492] on input "text" at bounding box center [1124, 494] width 262 height 37
drag, startPoint x: 1133, startPoint y: 485, endPoint x: 1119, endPoint y: 489, distance: 14.3
click at [1133, 485] on input "Anticipated Vehicle Payment" at bounding box center [1124, 494] width 262 height 37
drag, startPoint x: 1084, startPoint y: 498, endPoint x: 1222, endPoint y: 499, distance: 137.5
click at [1222, 499] on input "Anticipated Vehicle Payment" at bounding box center [1124, 494] width 262 height 37
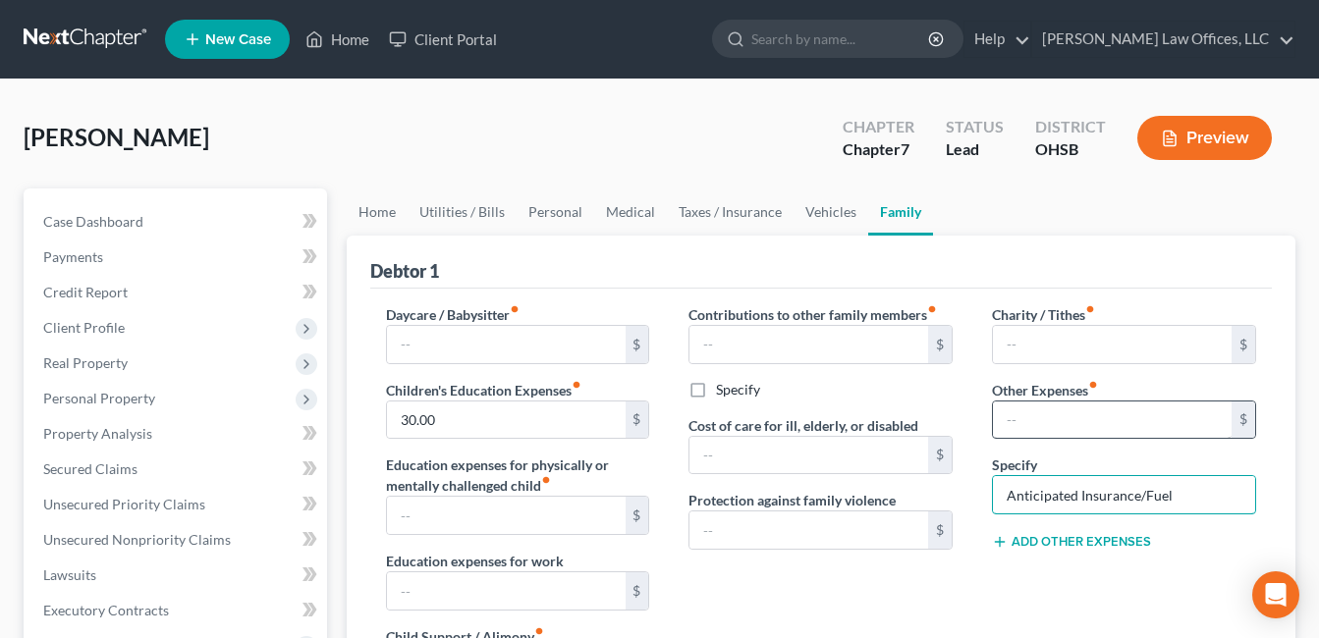
type input "Anticipated Insurance/Fuel"
click at [1183, 425] on input "text" at bounding box center [1112, 420] width 239 height 37
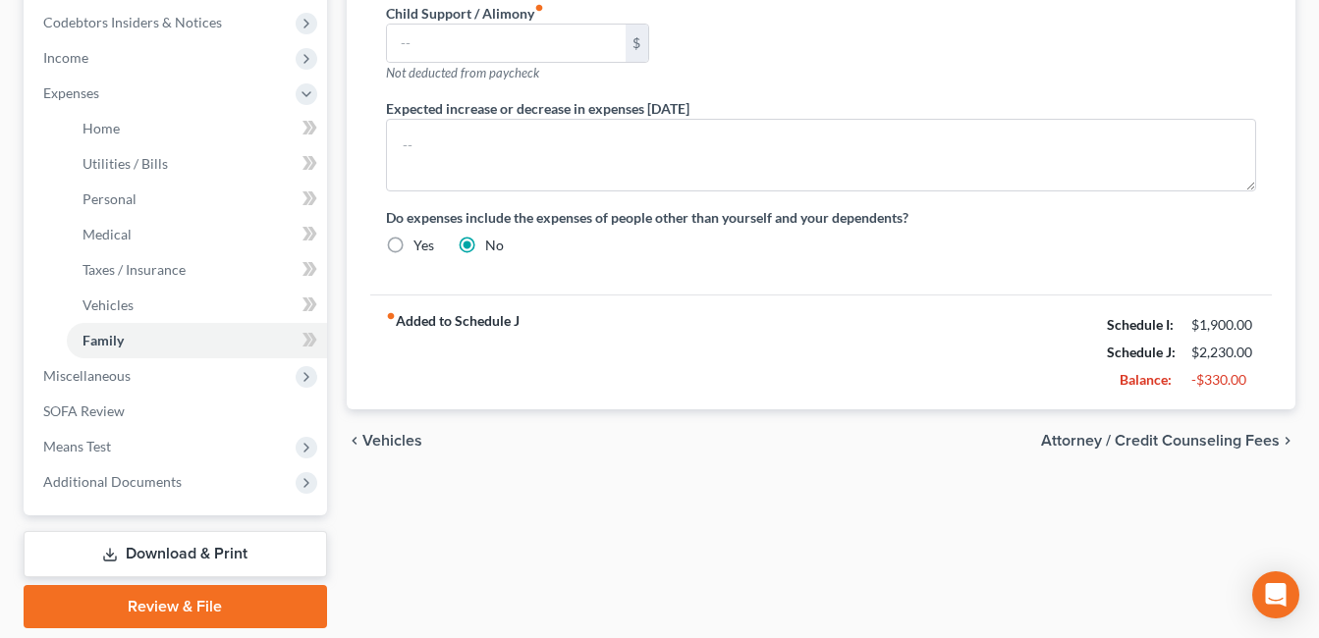
type input "350.00"
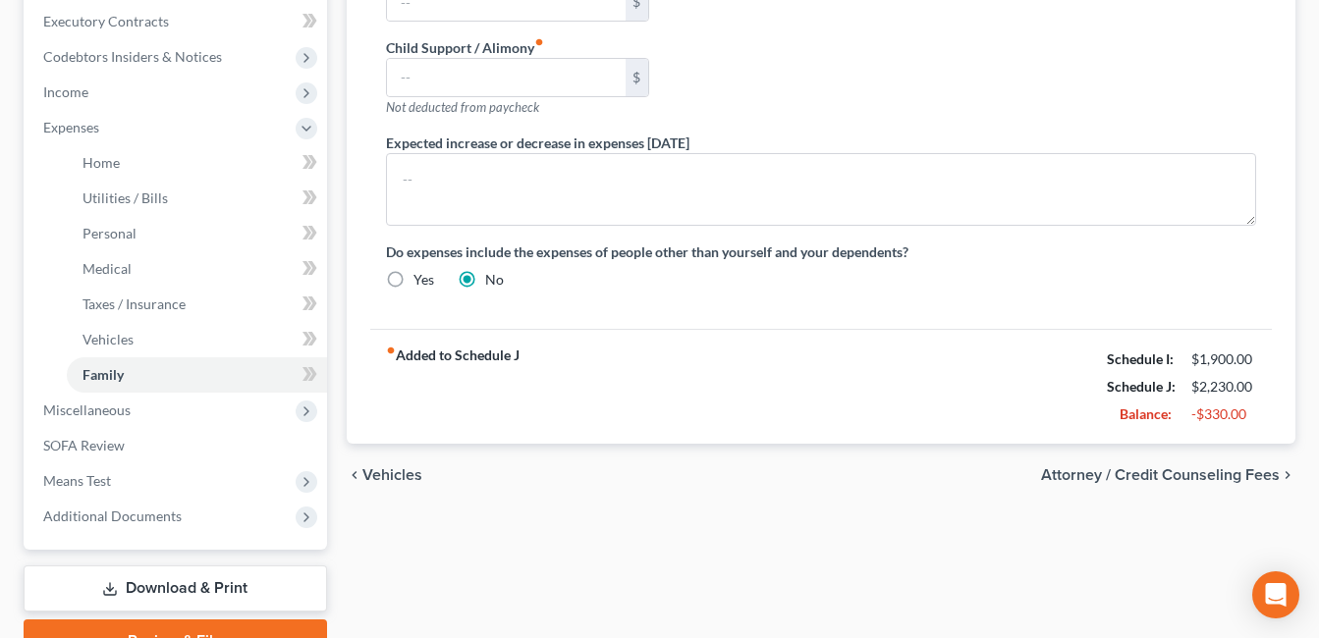
click at [931, 350] on div "fiber_manual_record Added to Schedule J Schedule I: $1,900.00 Schedule J: $2,23…" at bounding box center [821, 386] width 902 height 115
click at [248, 581] on link "Download & Print" at bounding box center [176, 589] width 304 height 46
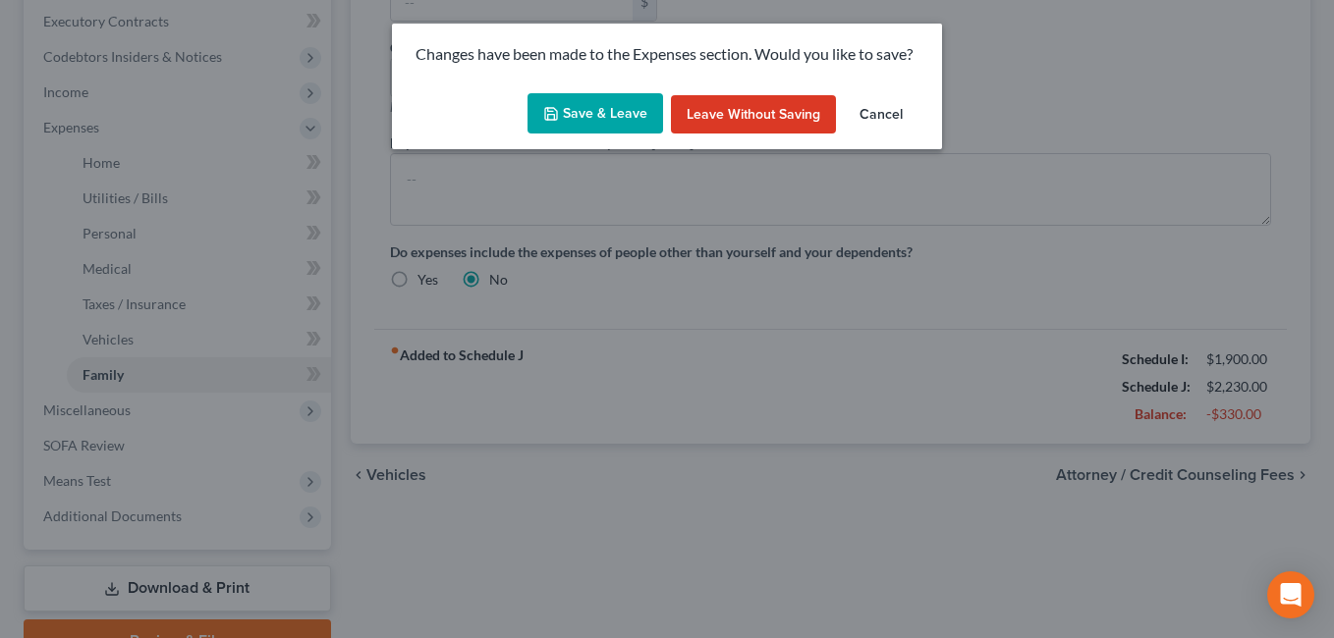
click at [567, 113] on button "Save & Leave" at bounding box center [595, 113] width 136 height 41
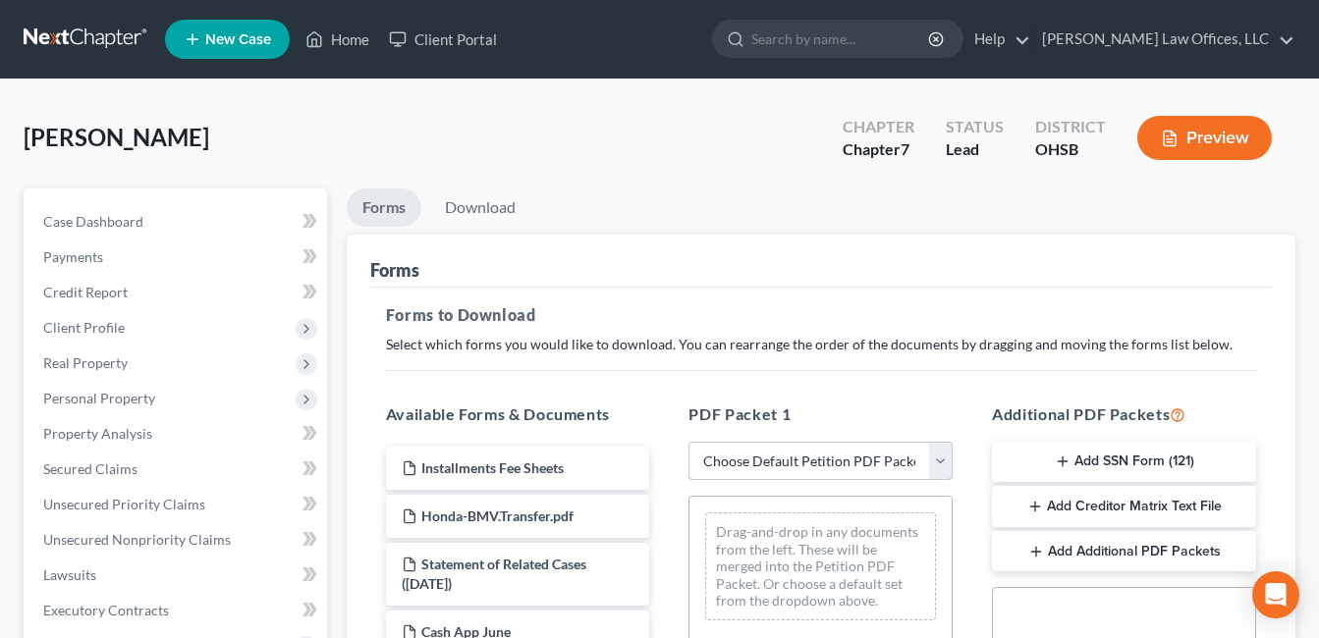
click at [943, 454] on select "Choose Default Petition PDF Packet Complete Bankruptcy Petition (all forms and …" at bounding box center [821, 461] width 264 height 39
select select "0"
click at [689, 442] on select "Choose Default Petition PDF Packet Complete Bankruptcy Petition (all forms and …" at bounding box center [821, 461] width 264 height 39
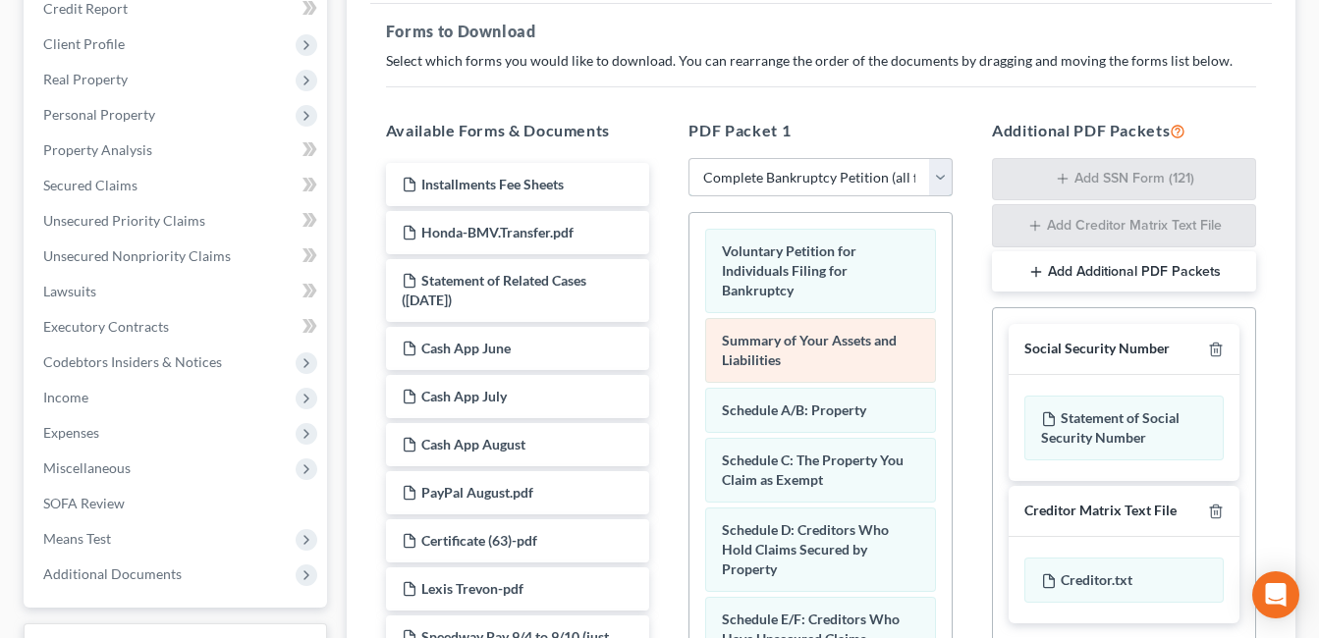
scroll to position [295, 0]
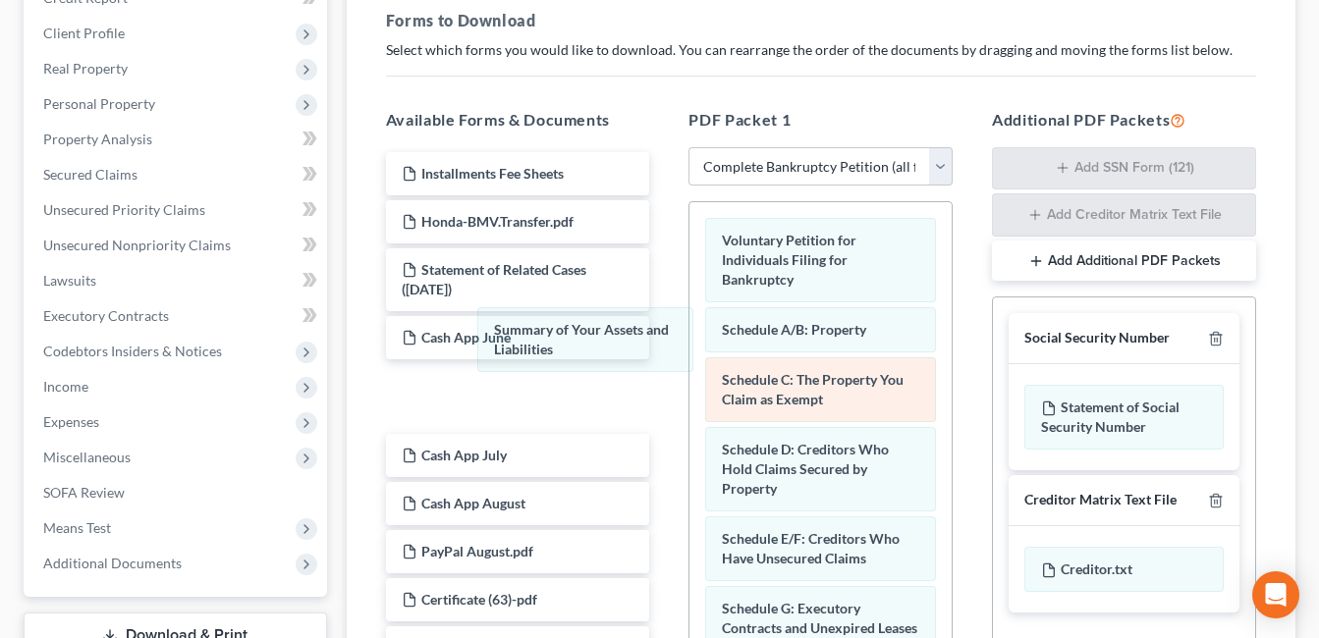
drag, startPoint x: 873, startPoint y: 345, endPoint x: 868, endPoint y: 375, distance: 30.8
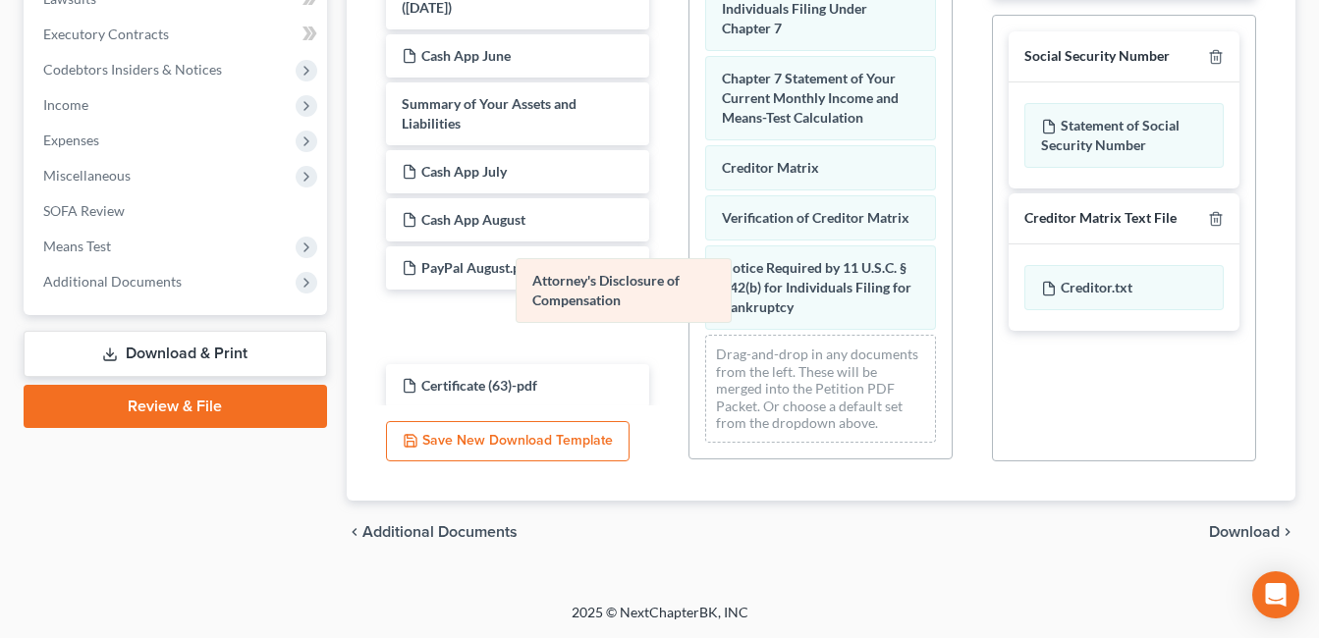
scroll to position [756, 0]
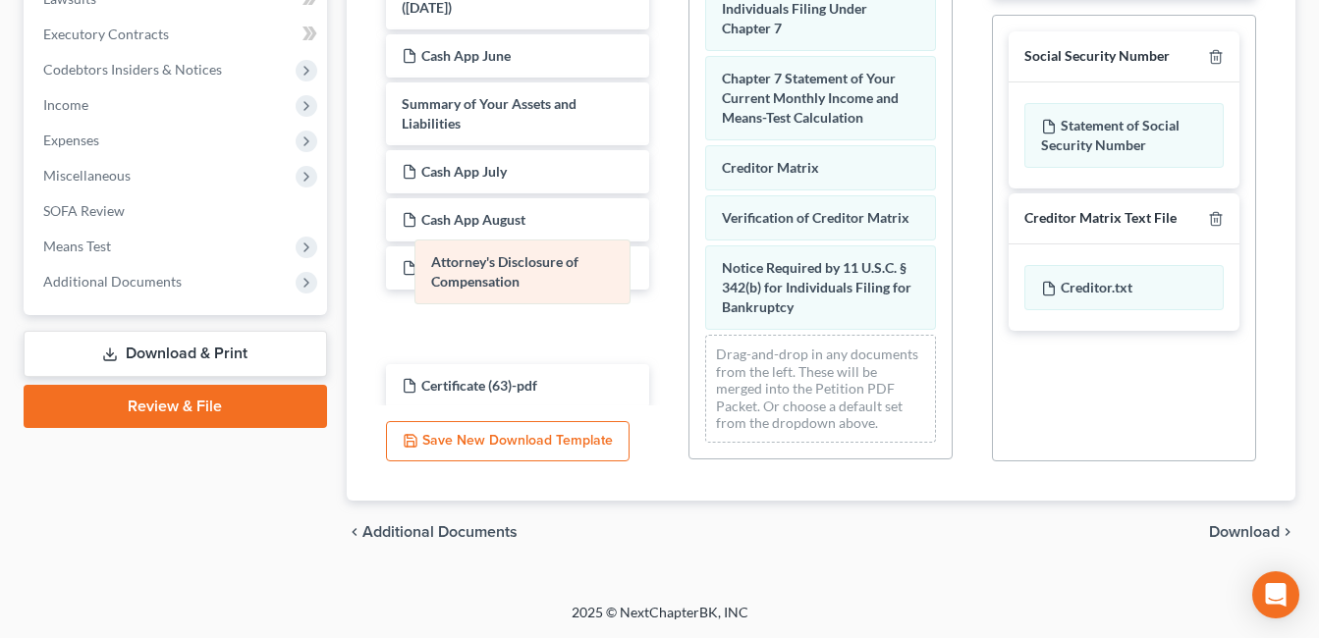
drag, startPoint x: 826, startPoint y: 304, endPoint x: 534, endPoint y: 278, distance: 292.9
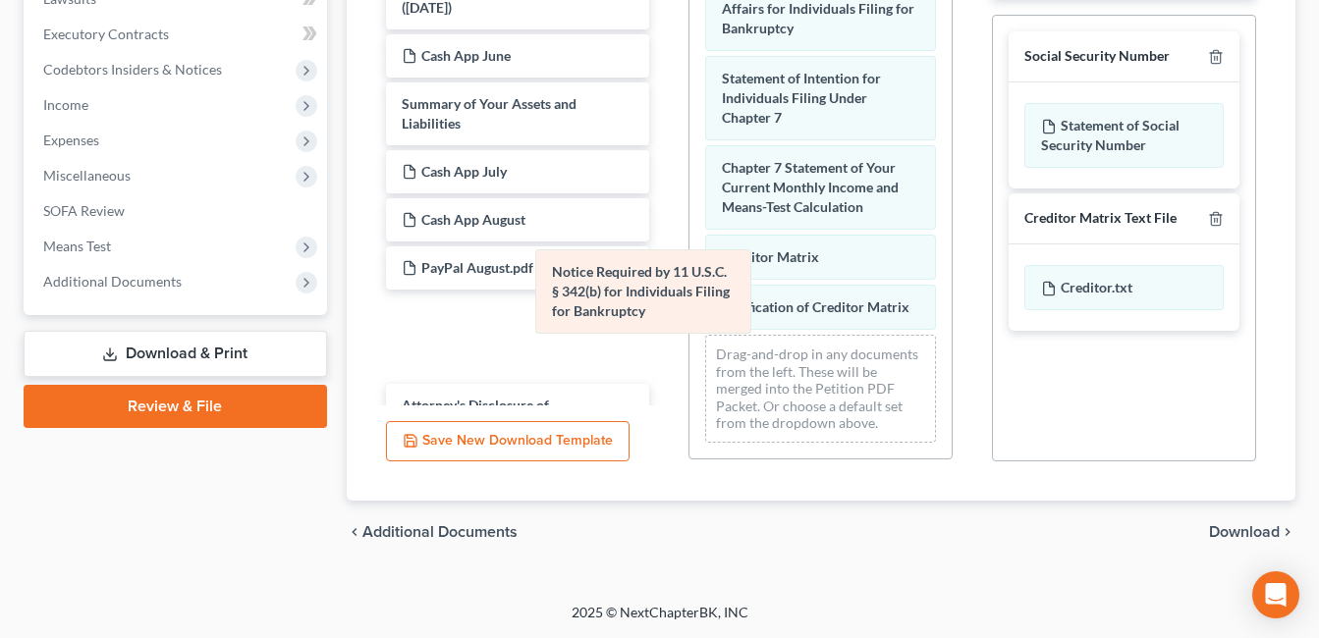
scroll to position [667, 0]
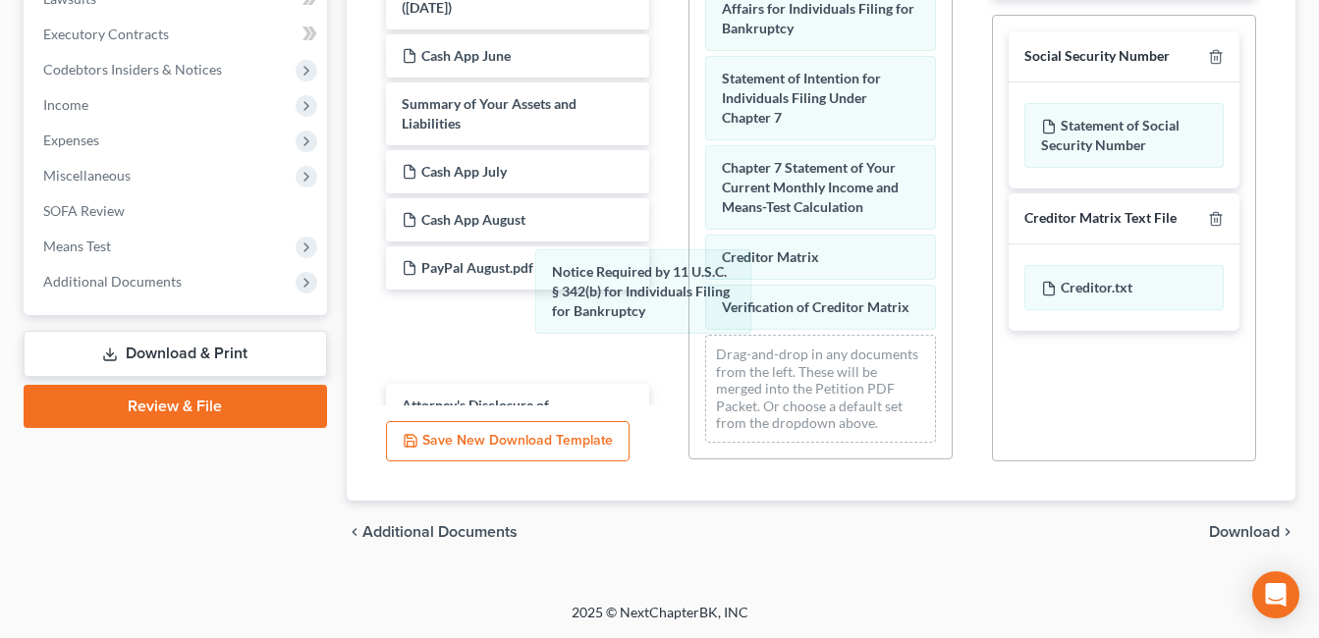
drag, startPoint x: 822, startPoint y: 285, endPoint x: 909, endPoint y: 403, distance: 146.2
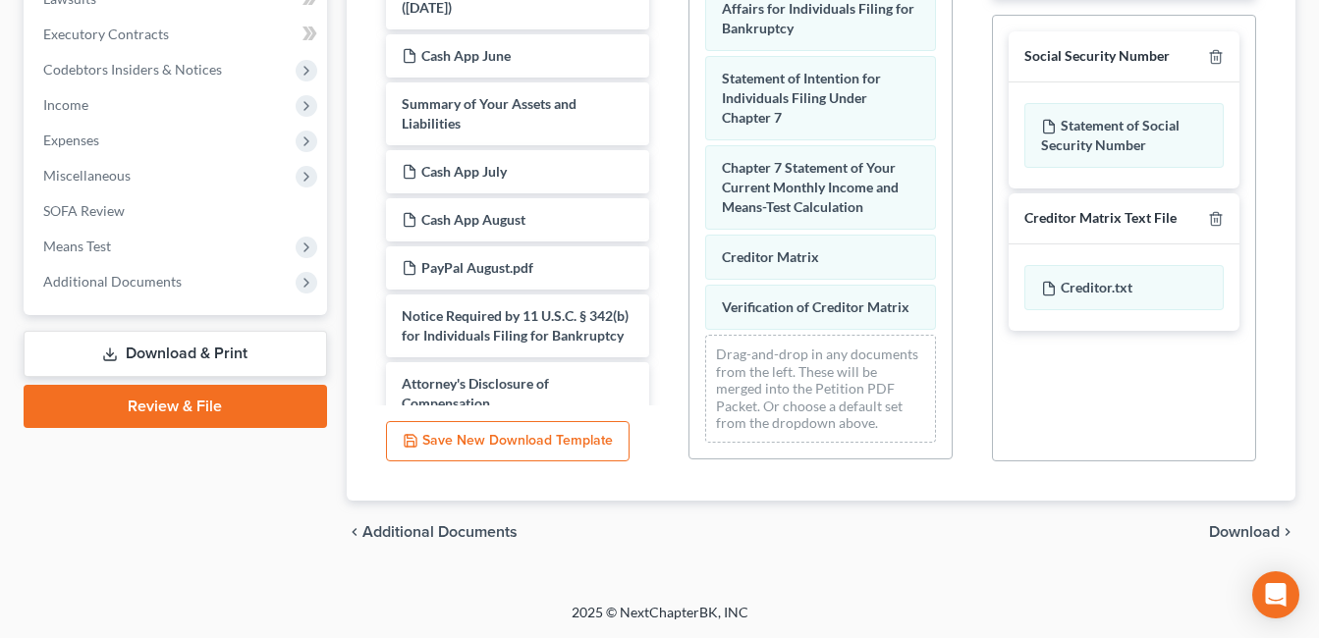
click at [1239, 527] on span "Download" at bounding box center [1244, 533] width 71 height 16
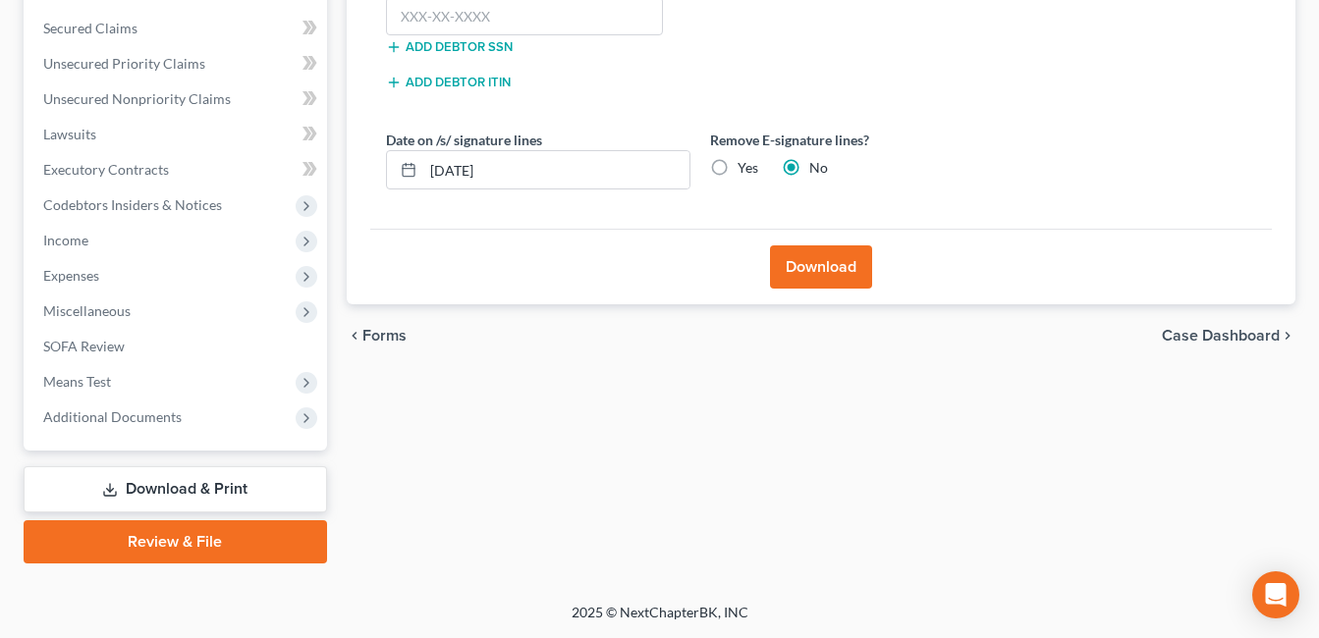
scroll to position [441, 0]
click at [500, 23] on input "text" at bounding box center [525, 16] width 278 height 39
type input "278-98-4057"
click at [798, 266] on button "Download" at bounding box center [821, 267] width 102 height 43
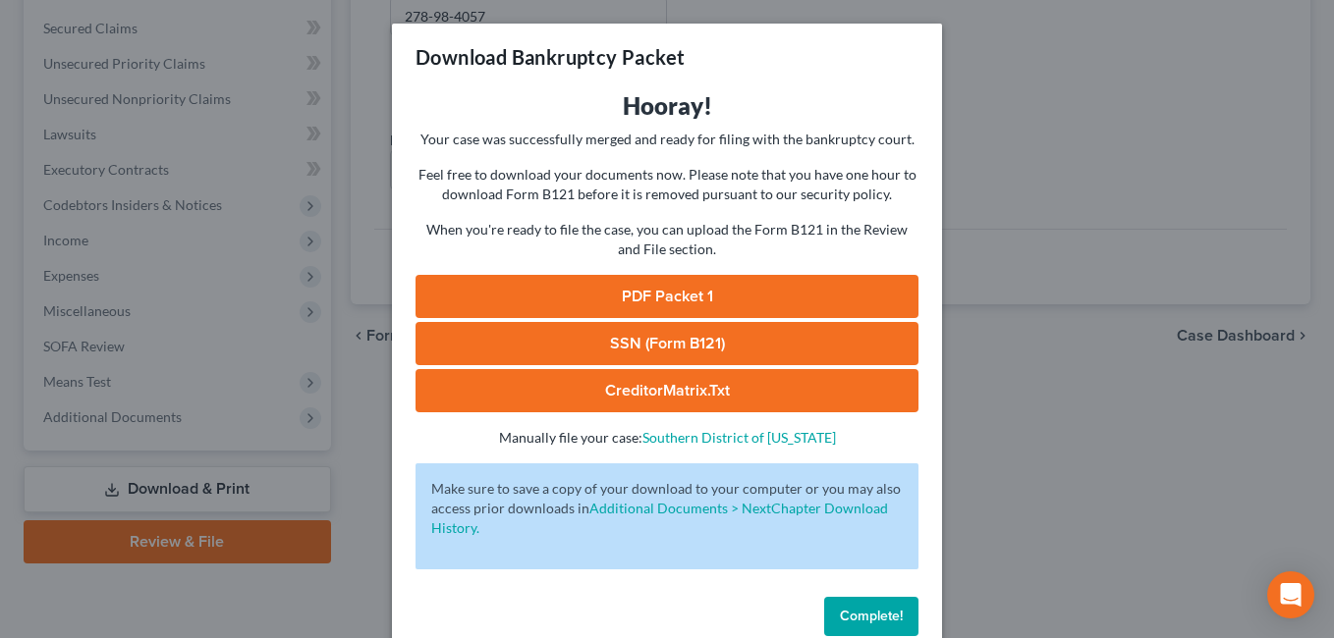
click at [660, 296] on link "PDF Packet 1" at bounding box center [667, 296] width 503 height 43
click at [882, 610] on span "Complete!" at bounding box center [871, 616] width 63 height 17
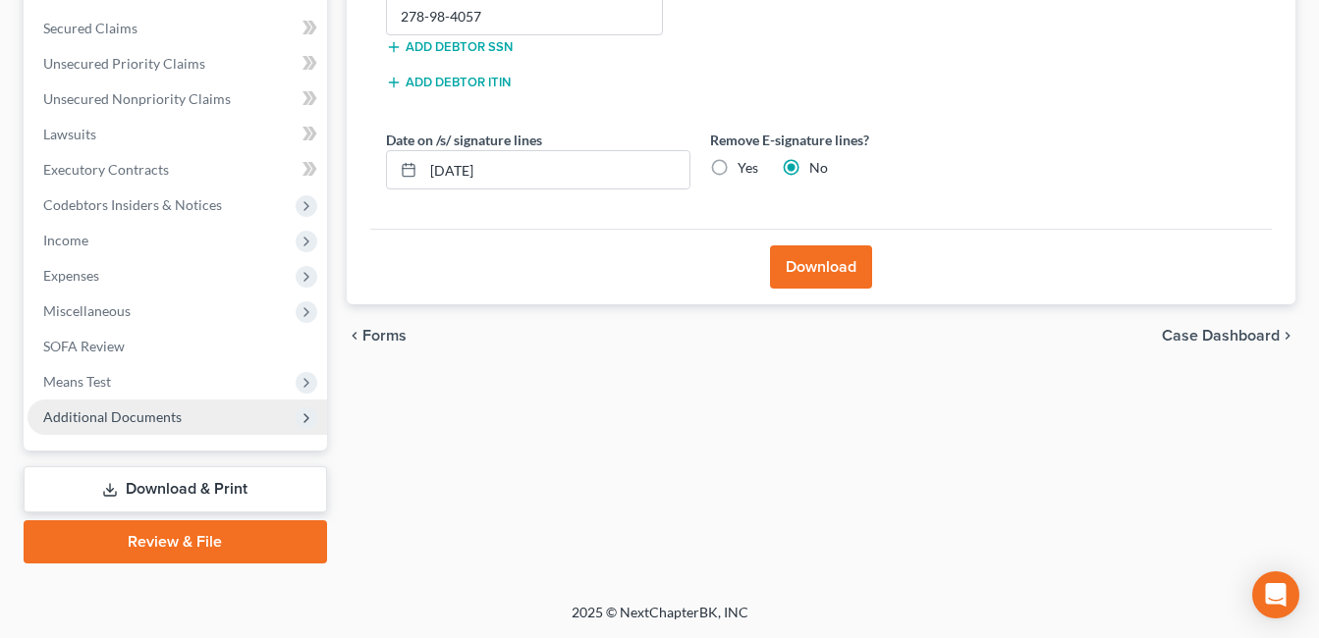
click at [173, 421] on span "Additional Documents" at bounding box center [112, 417] width 139 height 17
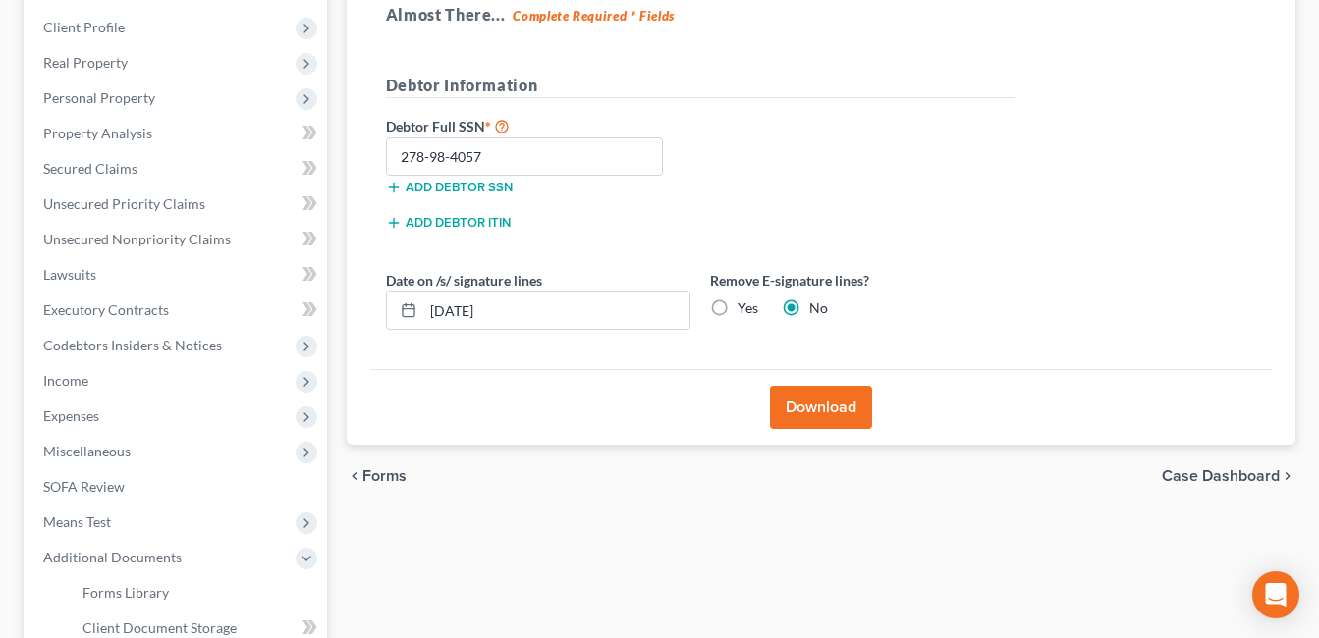
scroll to position [48, 0]
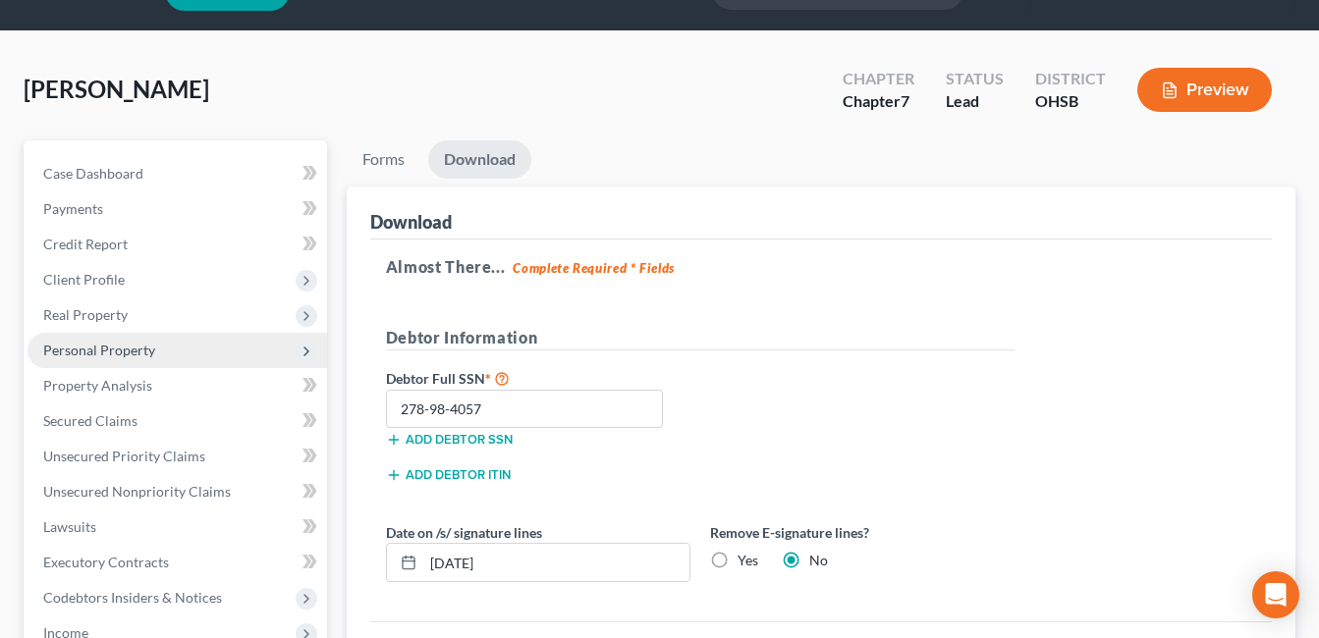
click at [169, 342] on span "Personal Property" at bounding box center [178, 350] width 300 height 35
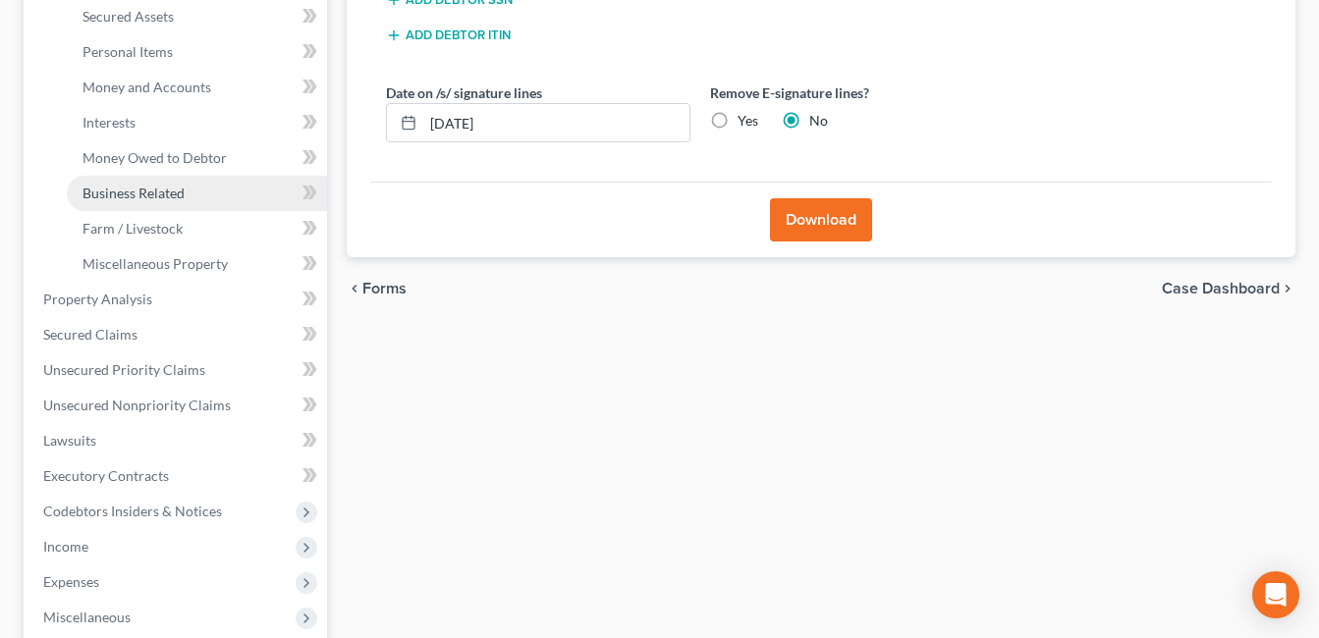
scroll to position [441, 0]
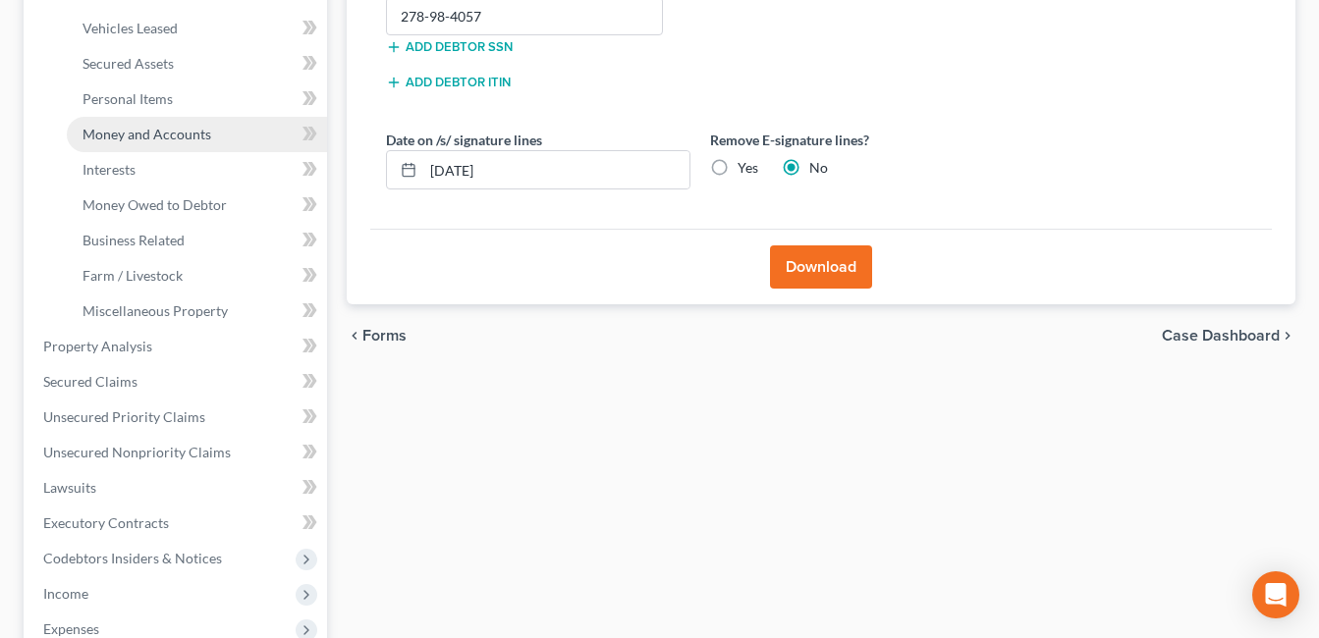
click at [169, 135] on span "Money and Accounts" at bounding box center [147, 134] width 129 height 17
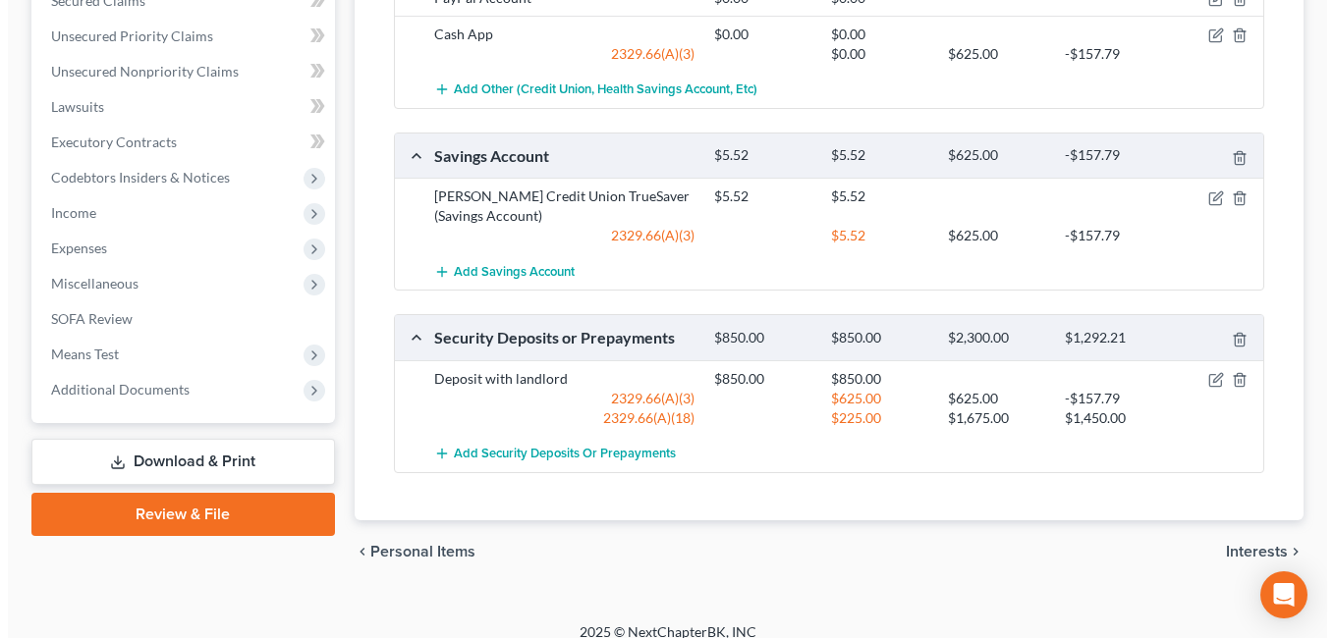
scroll to position [842, 0]
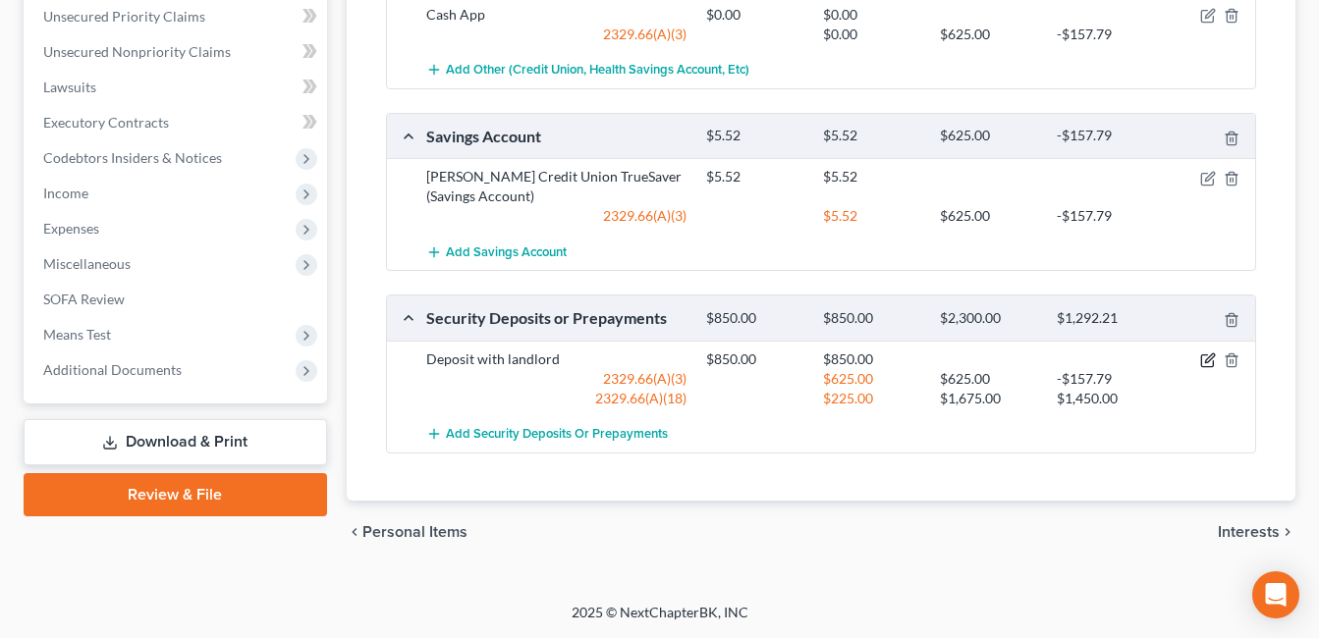
click at [1203, 359] on icon "button" at bounding box center [1208, 361] width 16 height 16
select select "3"
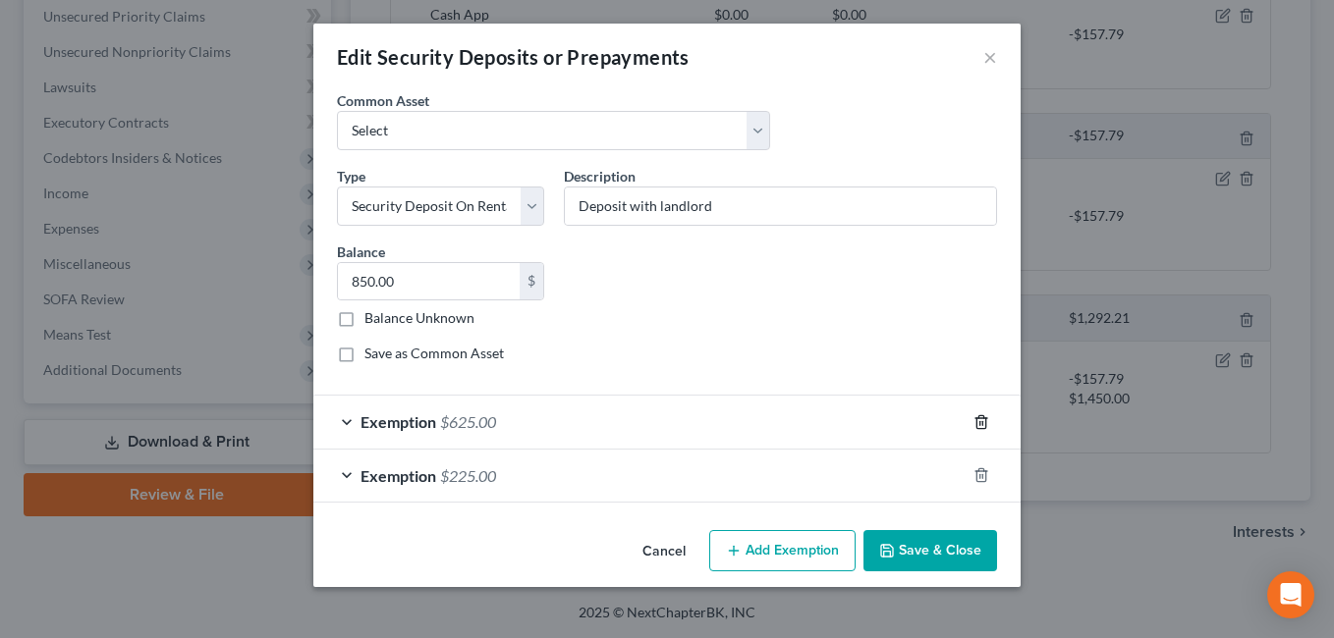
click at [982, 421] on line "button" at bounding box center [982, 423] width 0 height 4
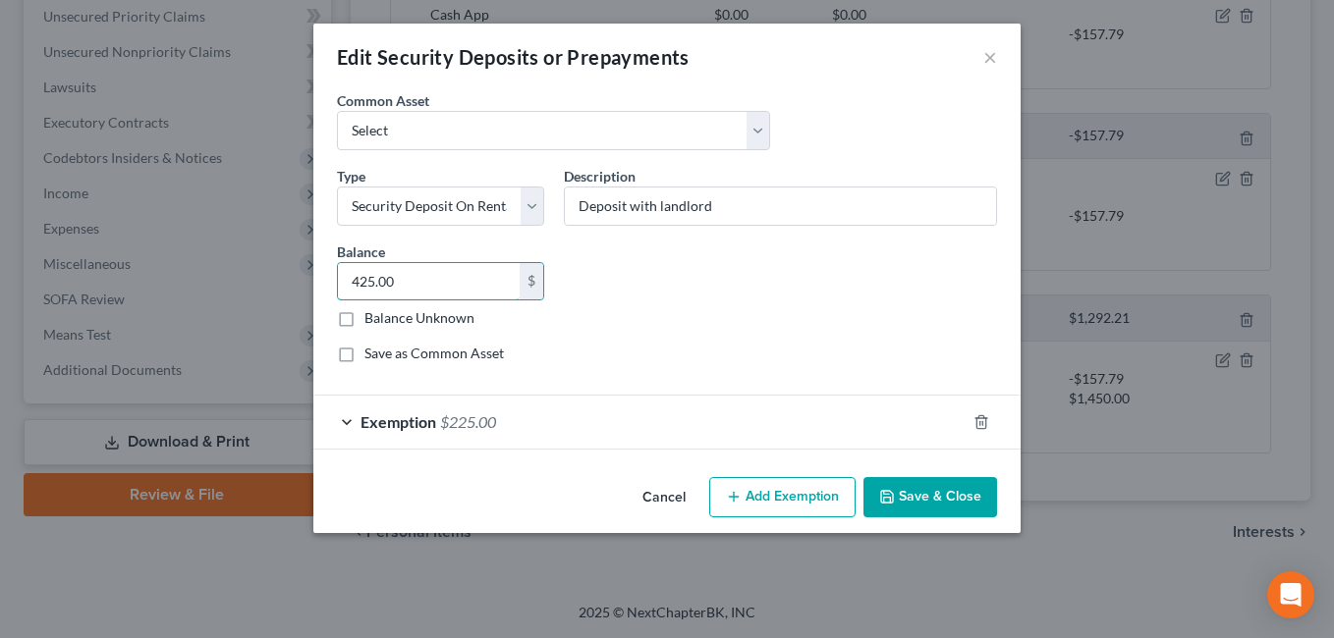
type input "425.00"
click at [569, 416] on div "Exemption $225.00" at bounding box center [639, 422] width 652 height 52
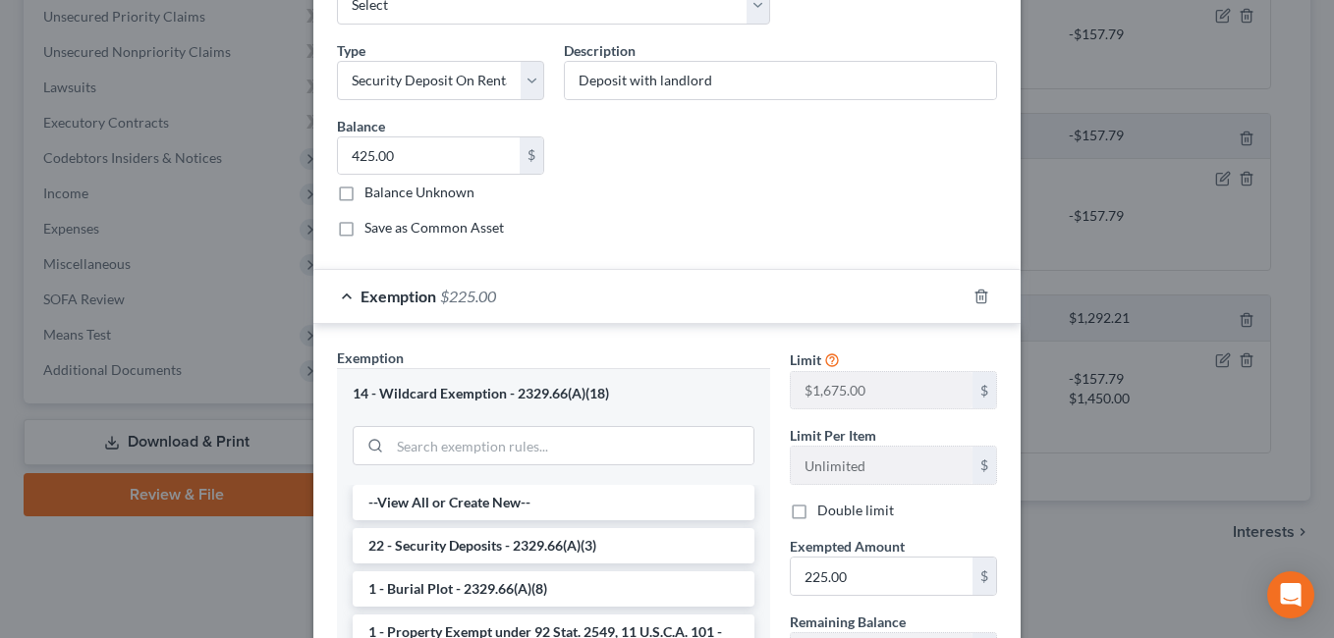
scroll to position [393, 0]
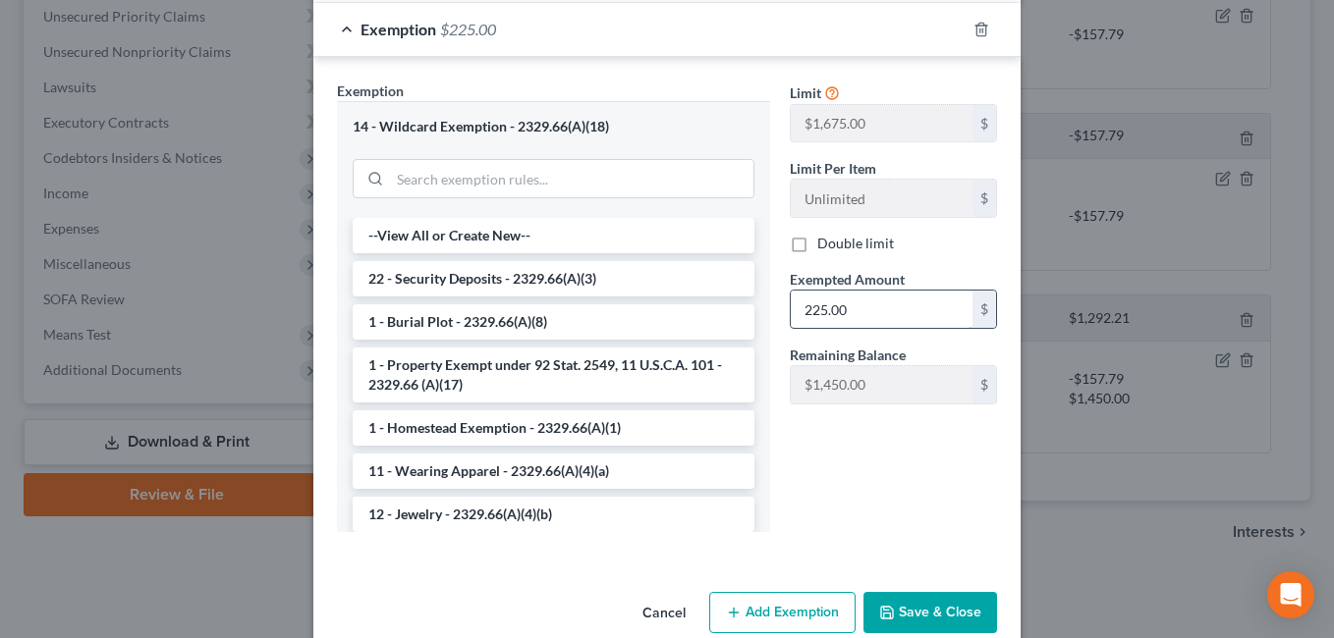
click at [861, 313] on input "225.00" at bounding box center [882, 309] width 182 height 37
type input "425.00"
click at [917, 600] on button "Save & Close" at bounding box center [930, 612] width 134 height 41
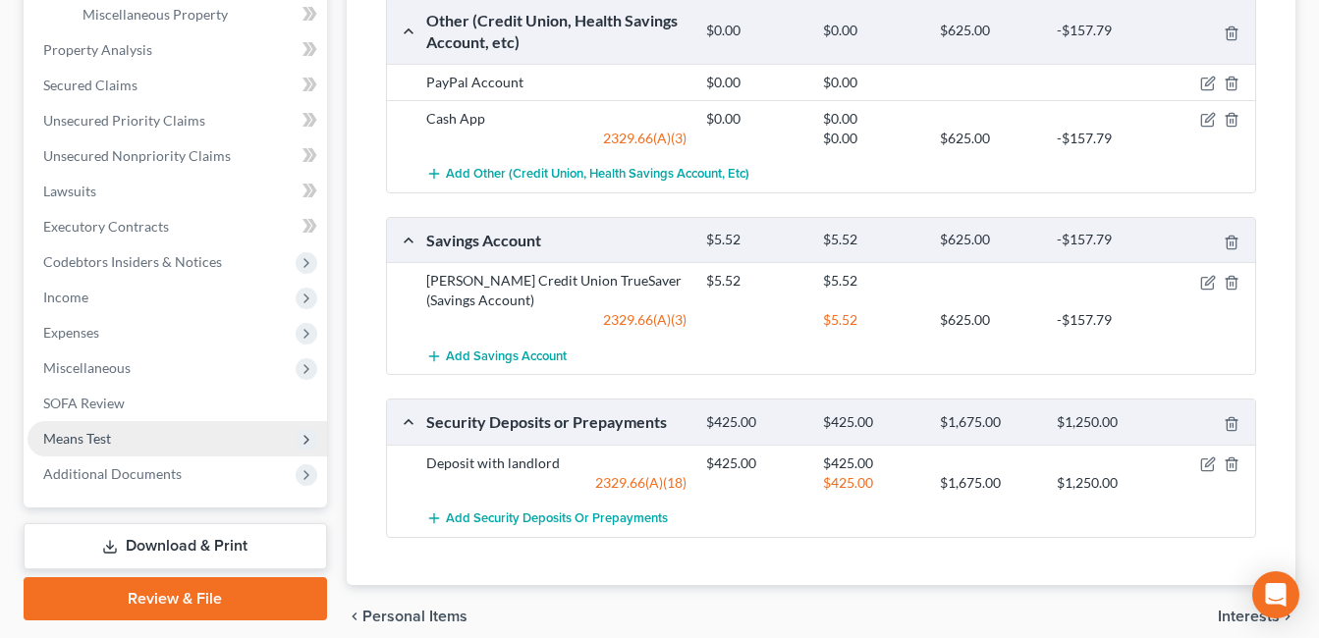
scroll to position [626, 0]
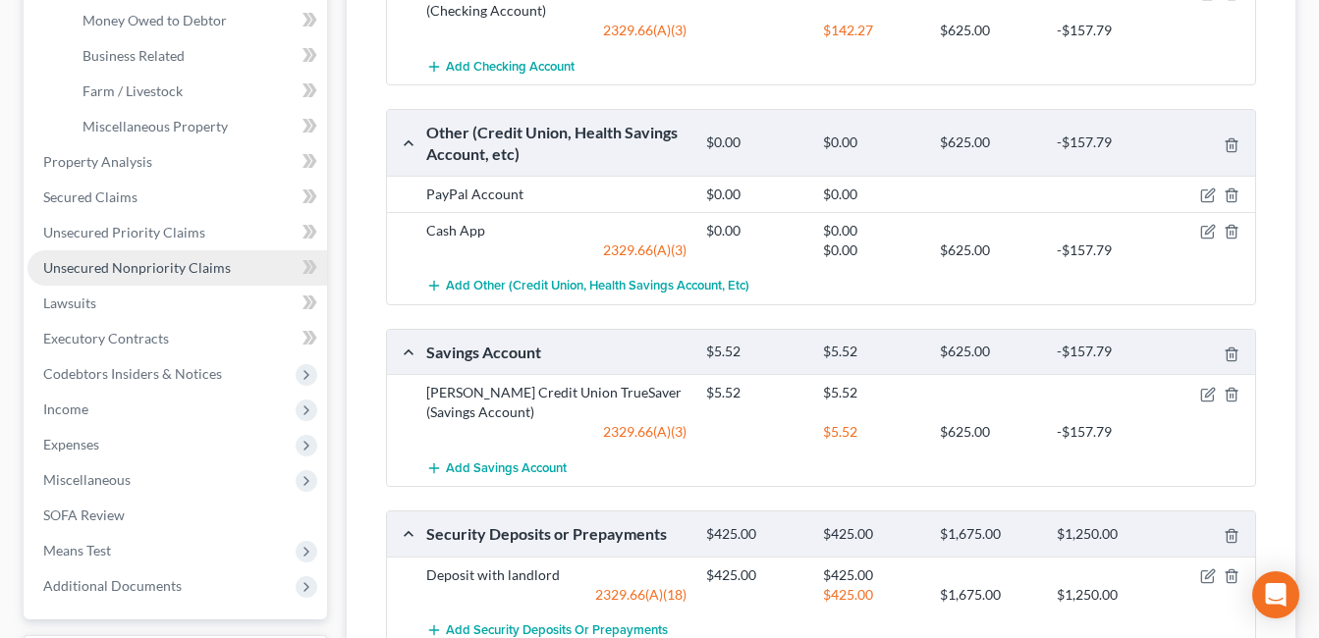
click at [183, 270] on span "Unsecured Nonpriority Claims" at bounding box center [137, 267] width 188 height 17
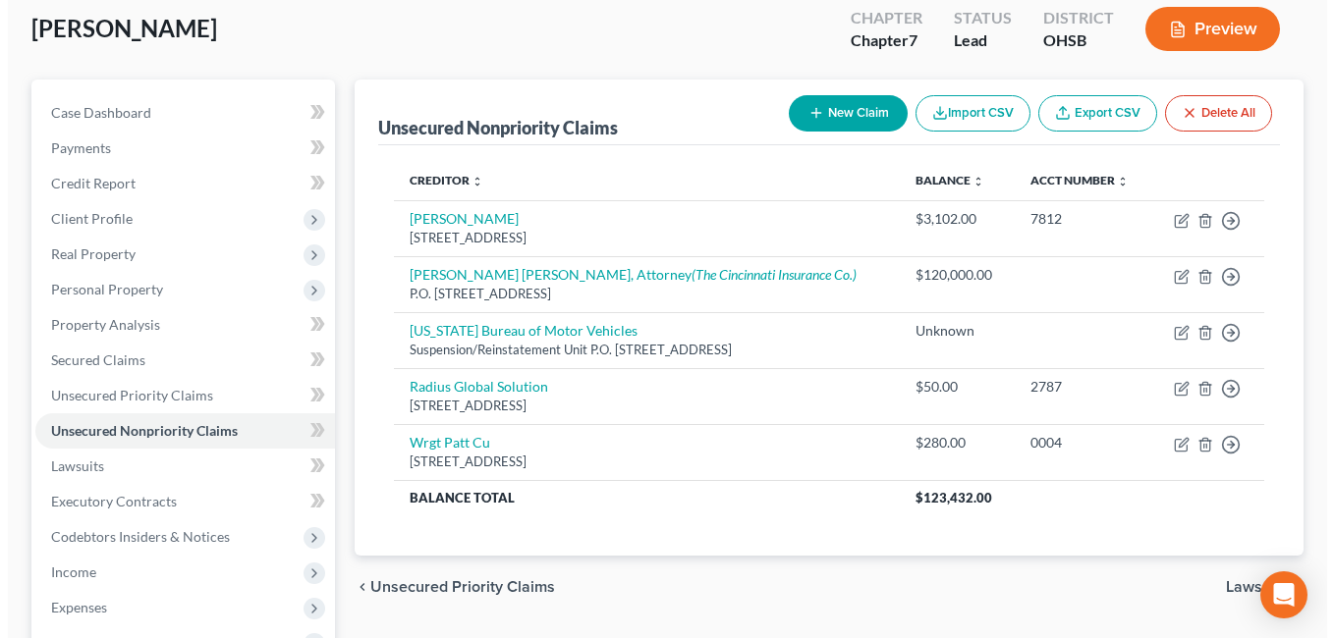
scroll to position [98, 0]
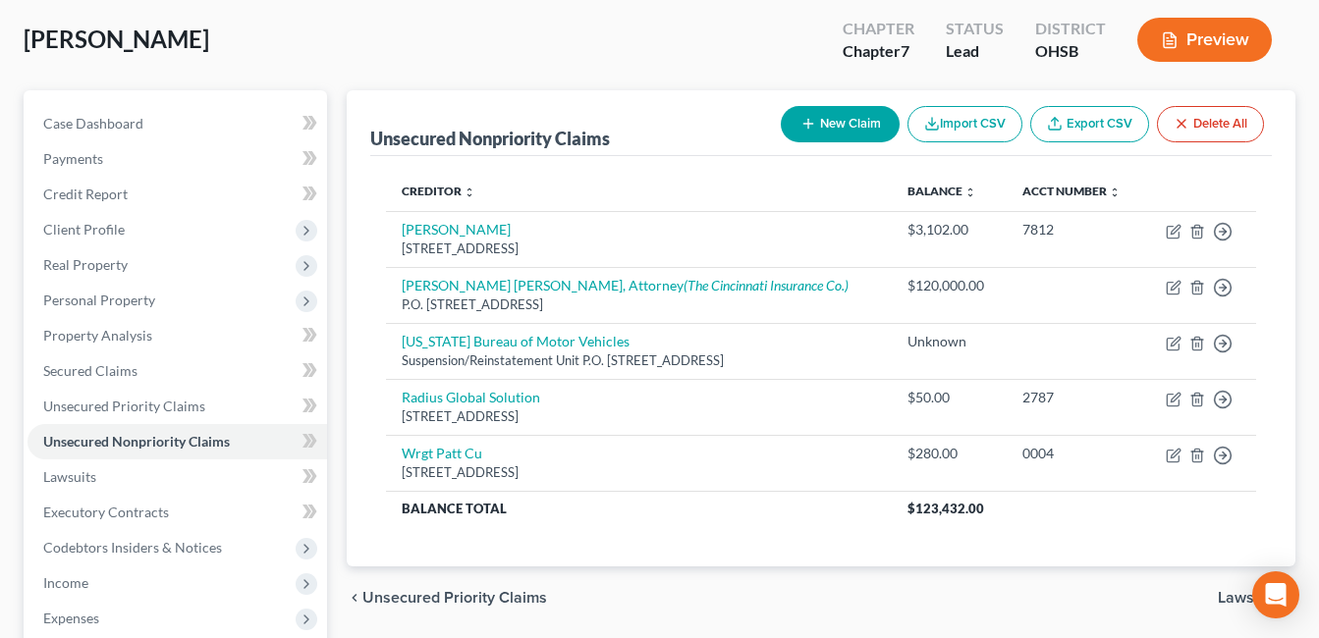
click at [856, 125] on button "New Claim" at bounding box center [840, 124] width 119 height 36
select select "0"
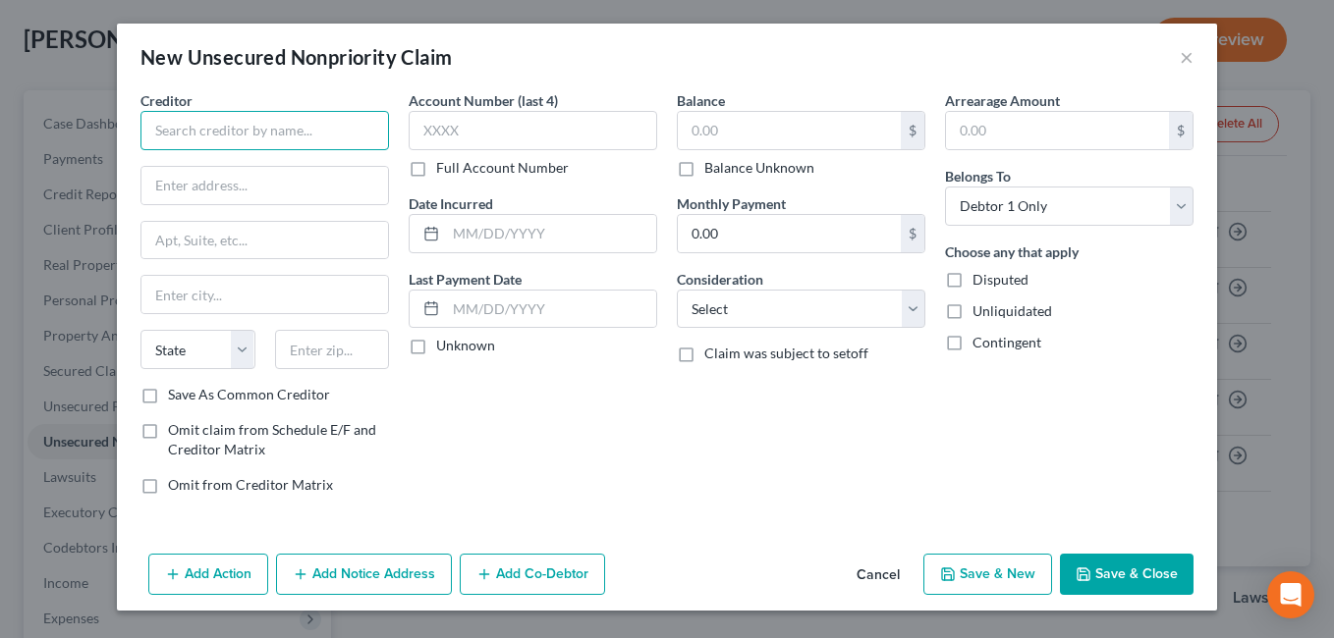
click at [344, 125] on input "text" at bounding box center [264, 130] width 249 height 39
drag, startPoint x: 321, startPoint y: 128, endPoint x: 188, endPoint y: 127, distance: 133.6
click at [132, 134] on div "Creditor * Bottom Top Investments State [US_STATE] AK AR AZ CA CO [GEOGRAPHIC_D…" at bounding box center [265, 300] width 268 height 420
paste input "to the Top Investments LLC [STREET_ADDRESS]"
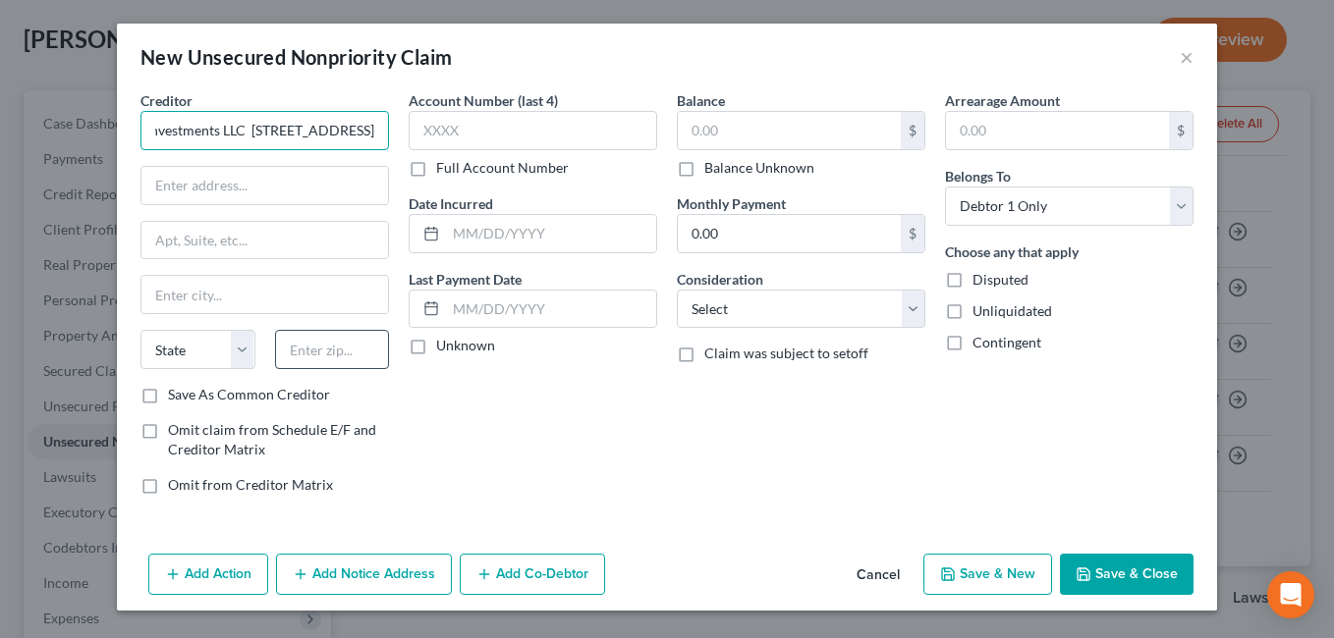
type input "Bottom to the Top Investments LLC [STREET_ADDRESS]"
click at [317, 341] on input "text" at bounding box center [332, 349] width 115 height 39
type input "45432-0000"
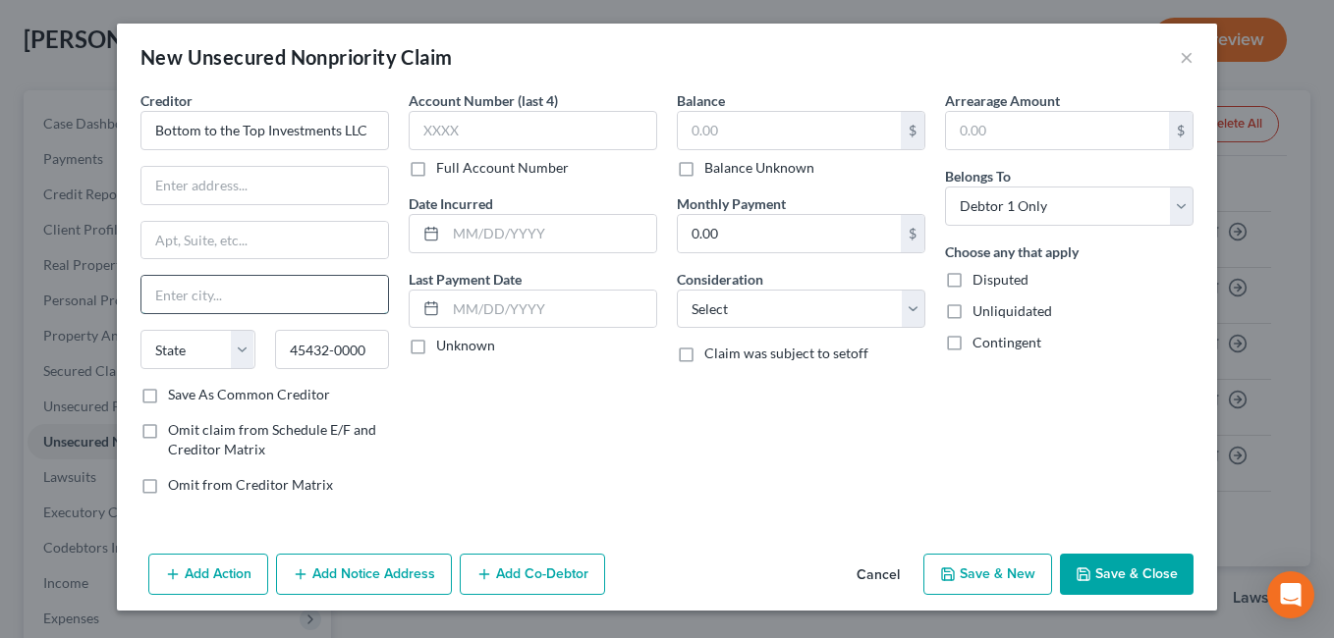
click at [235, 299] on input "text" at bounding box center [264, 294] width 247 height 37
type input "[GEOGRAPHIC_DATA]"
select select "36"
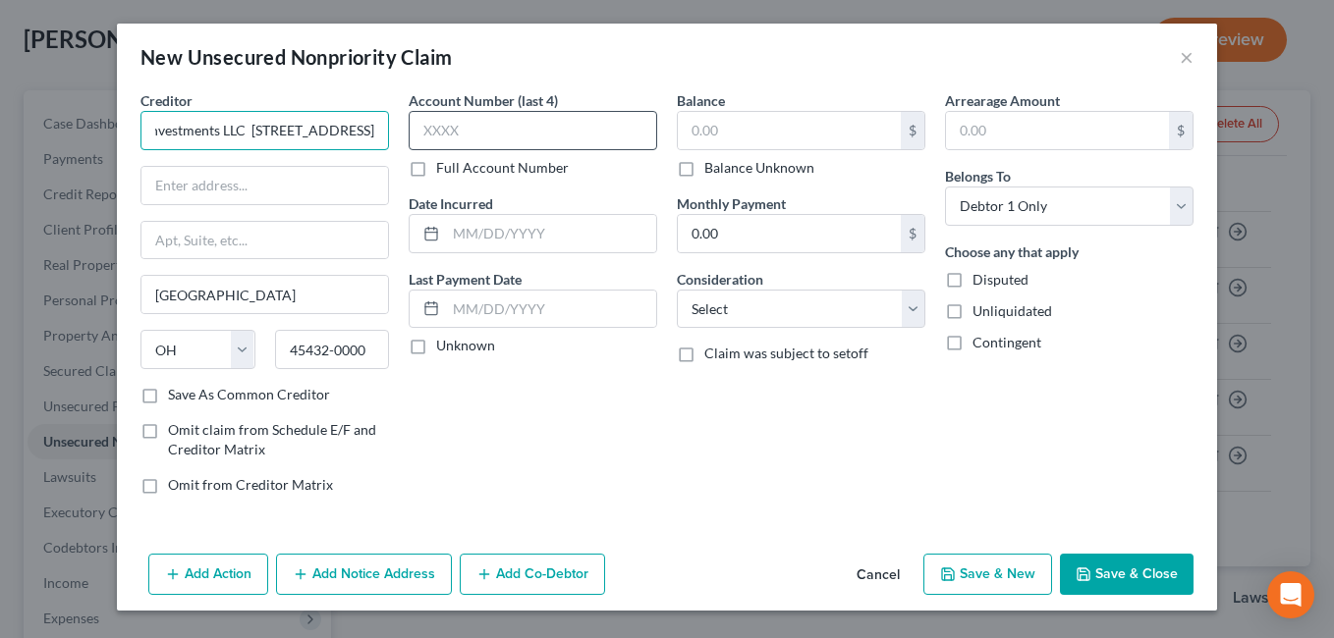
scroll to position [0, 269]
drag, startPoint x: 375, startPoint y: 130, endPoint x: 333, endPoint y: 127, distance: 42.3
click at [451, 139] on div "Creditor * Bottom to the Top Investments LLC [STREET_ADDRESS] [GEOGRAPHIC_DATA]…" at bounding box center [667, 300] width 1073 height 420
type input "Bottom to the Top Investments LLC"
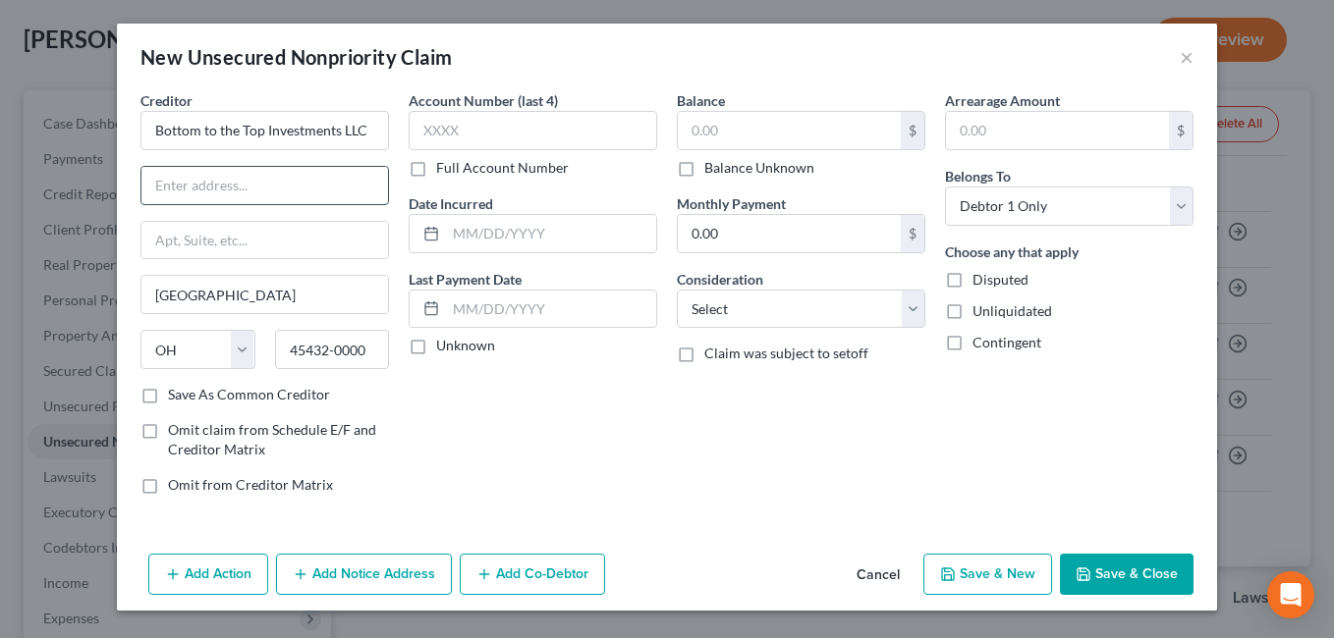
paste input "[STREET_ADDRESS]"
drag, startPoint x: 264, startPoint y: 184, endPoint x: 412, endPoint y: 194, distance: 147.7
click at [412, 194] on div "Creditor * Bottom to the Top Investments LLC [STREET_ADDRESS] [GEOGRAPHIC_DATA]…" at bounding box center [667, 300] width 1073 height 420
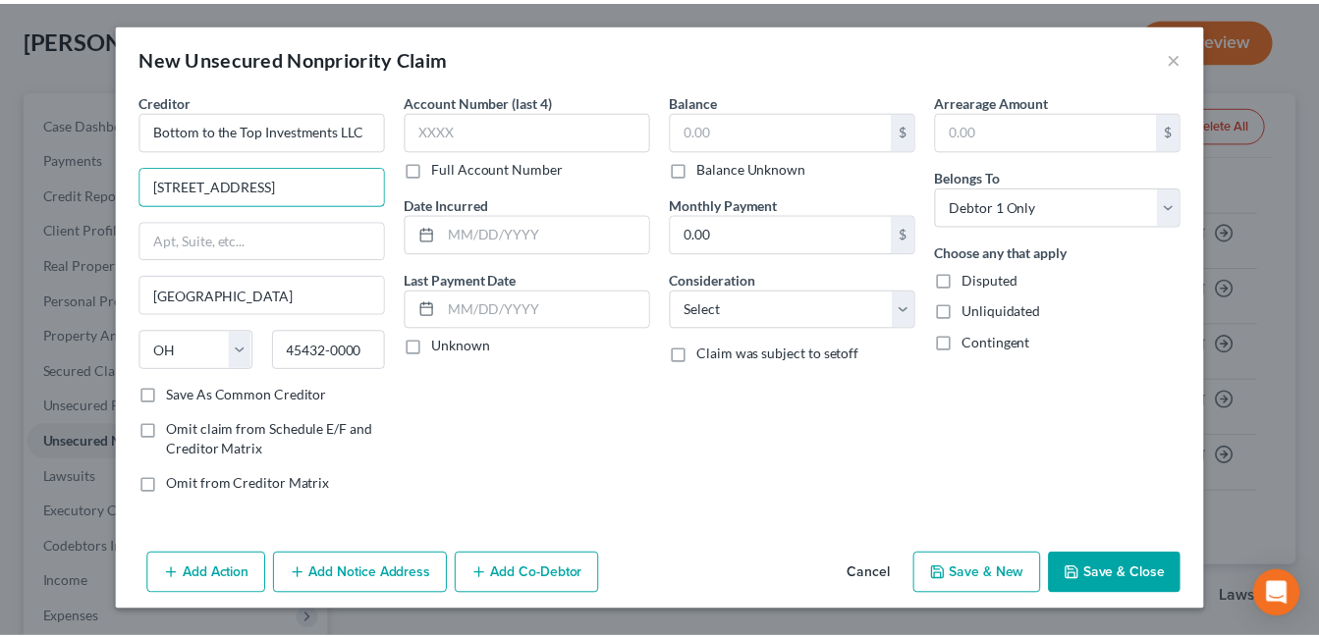
scroll to position [0, 0]
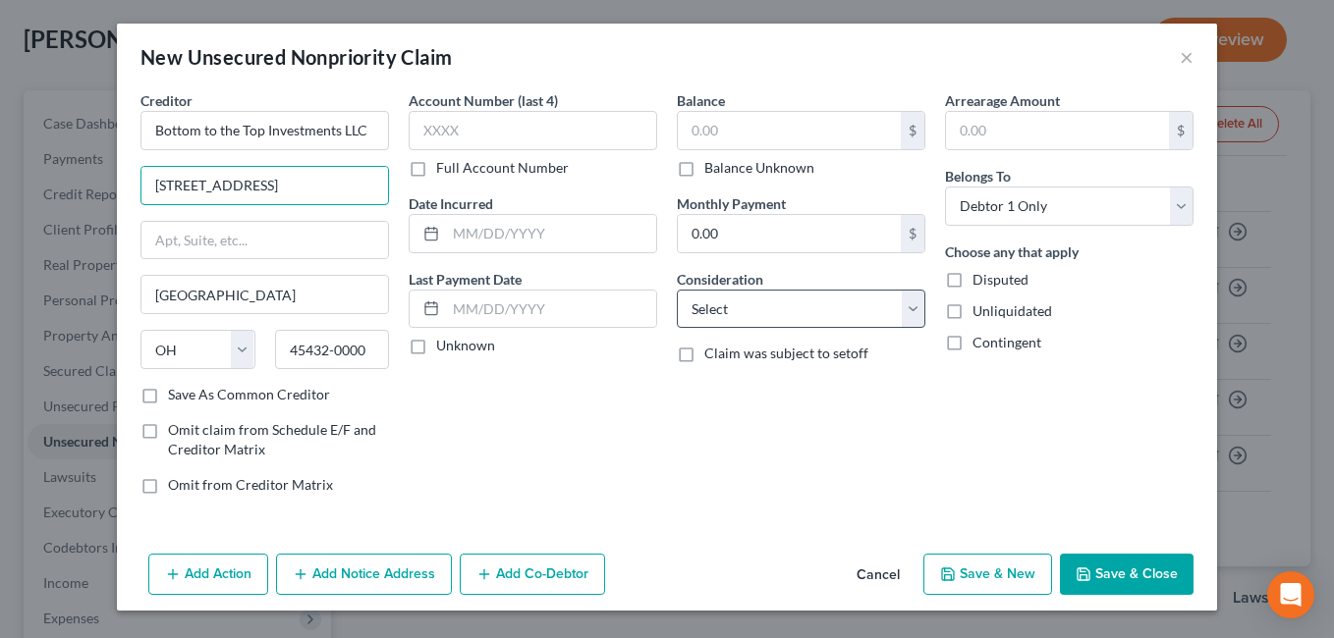
type input "[STREET_ADDRESS]"
drag, startPoint x: 905, startPoint y: 307, endPoint x: 893, endPoint y: 309, distance: 11.9
click at [905, 307] on select "Select Cable / Satellite Services Collection Agency Credit Card Debt Debt Couns…" at bounding box center [801, 309] width 249 height 39
select select "4"
click at [677, 290] on select "Select Cable / Satellite Services Collection Agency Credit Card Debt Debt Couns…" at bounding box center [801, 309] width 249 height 39
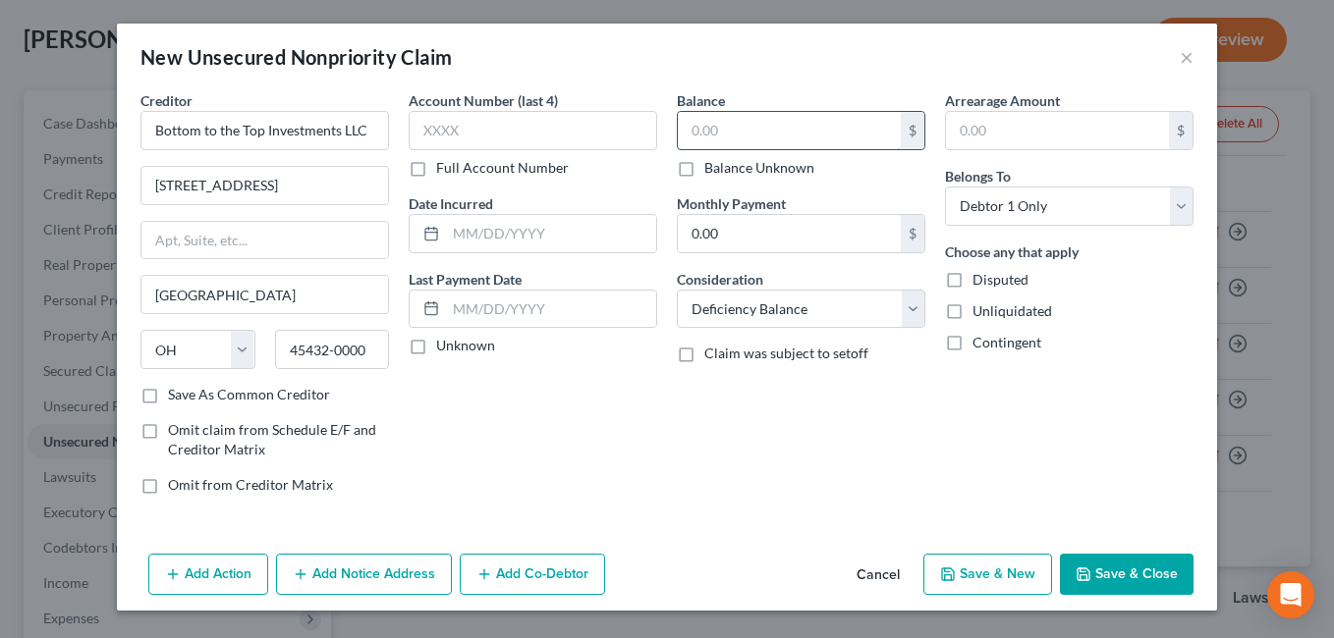
drag, startPoint x: 740, startPoint y: 125, endPoint x: 729, endPoint y: 130, distance: 11.9
click at [732, 128] on input "text" at bounding box center [789, 130] width 223 height 37
type input "3,100.00"
click at [1114, 561] on button "Save & Close" at bounding box center [1127, 574] width 134 height 41
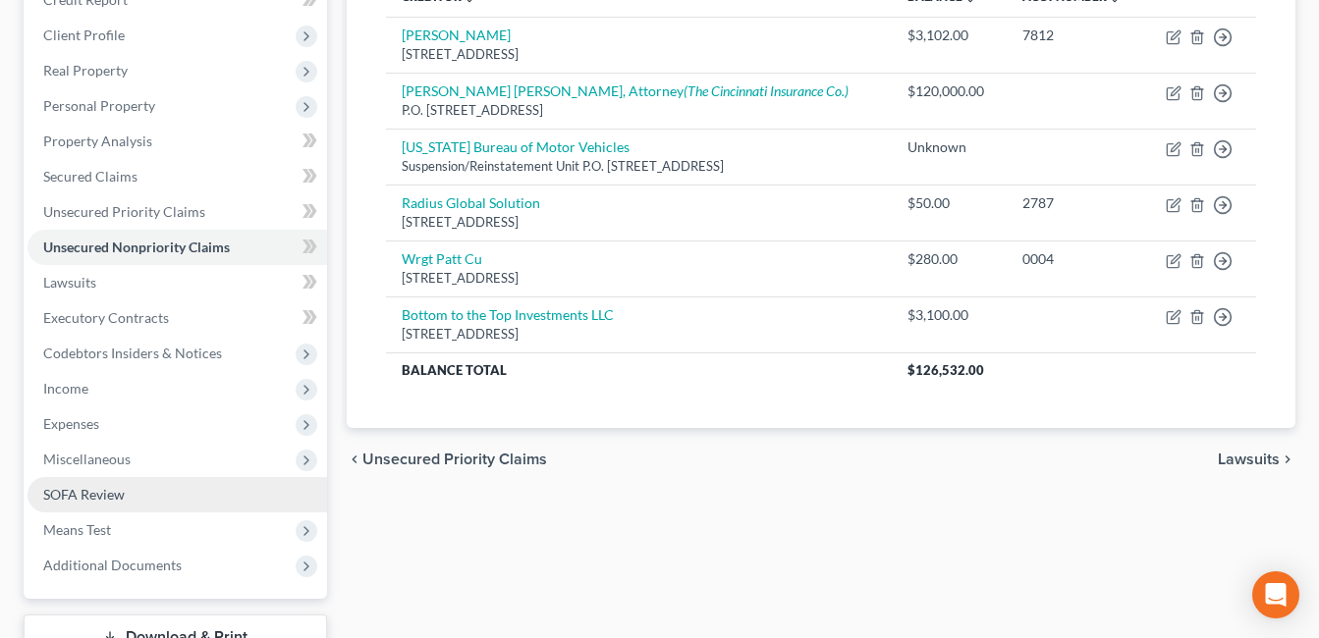
scroll to position [295, 0]
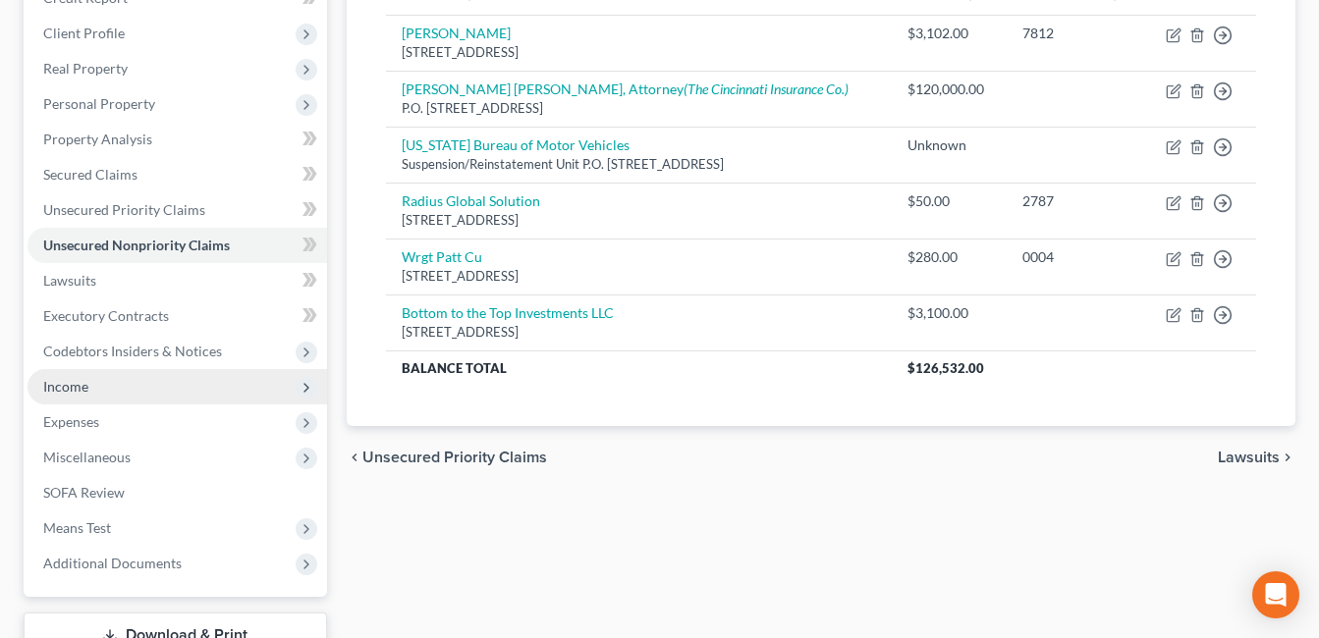
click at [144, 391] on span "Income" at bounding box center [178, 386] width 300 height 35
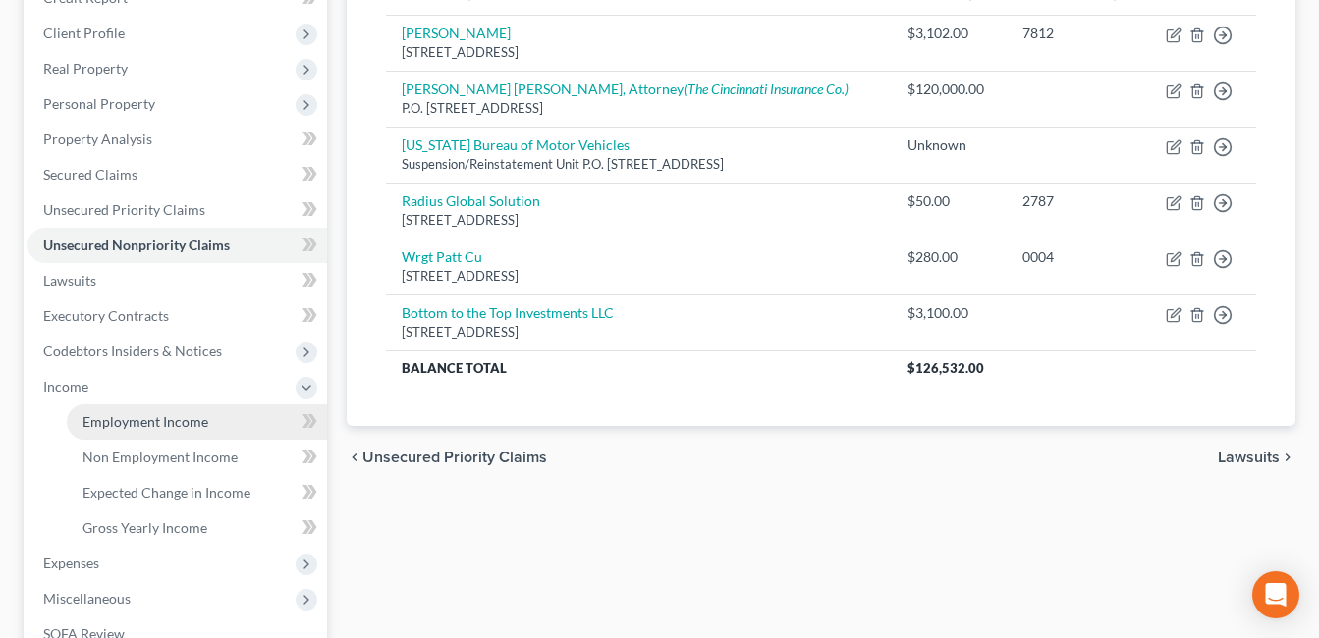
click at [151, 420] on span "Employment Income" at bounding box center [146, 422] width 126 height 17
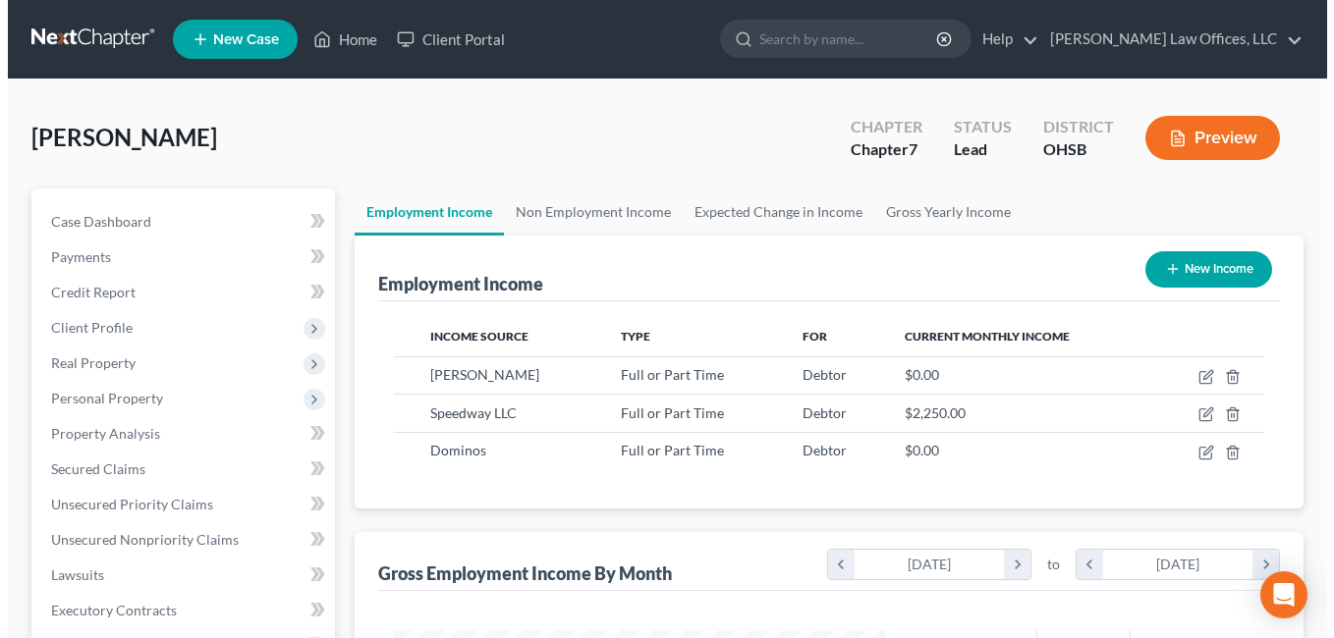
scroll to position [353, 531]
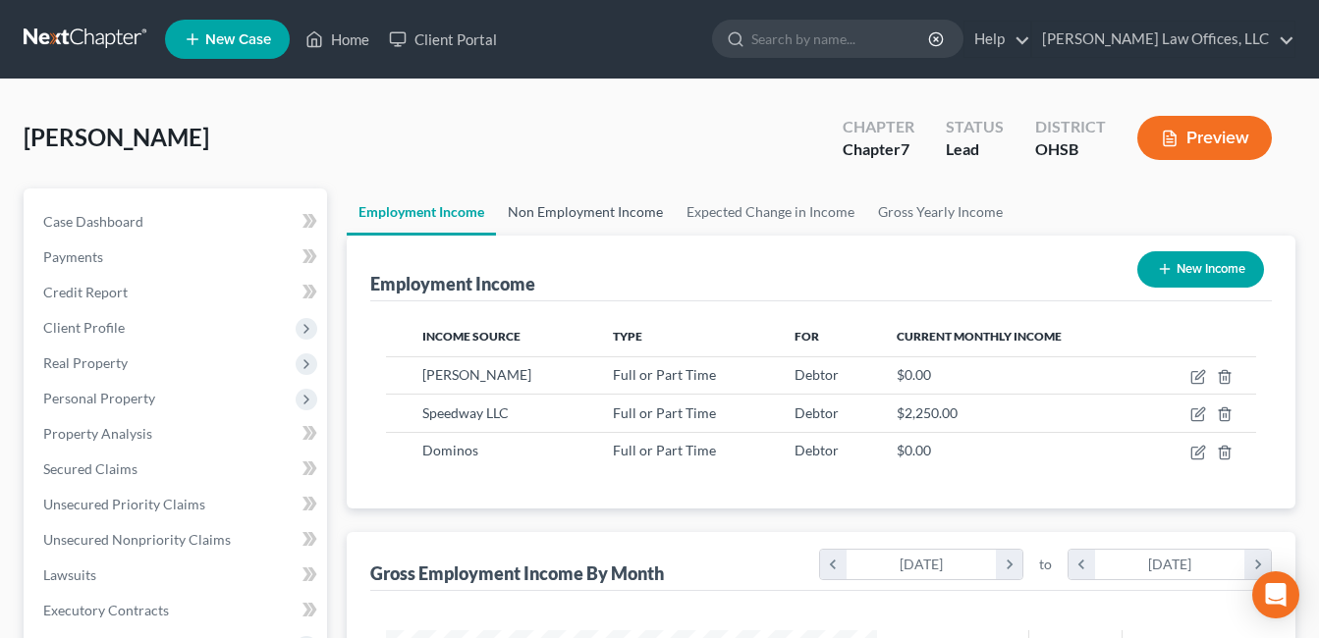
click at [608, 206] on link "Non Employment Income" at bounding box center [585, 212] width 179 height 47
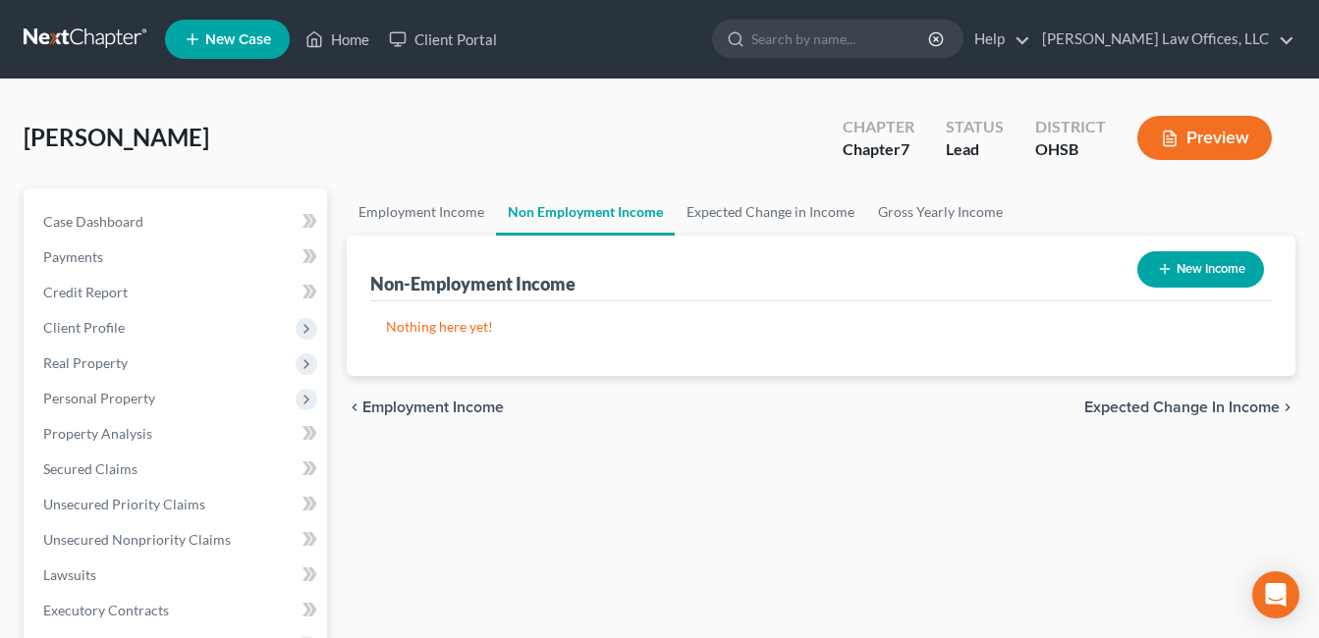
click at [1160, 262] on icon "button" at bounding box center [1165, 269] width 16 height 16
select select "0"
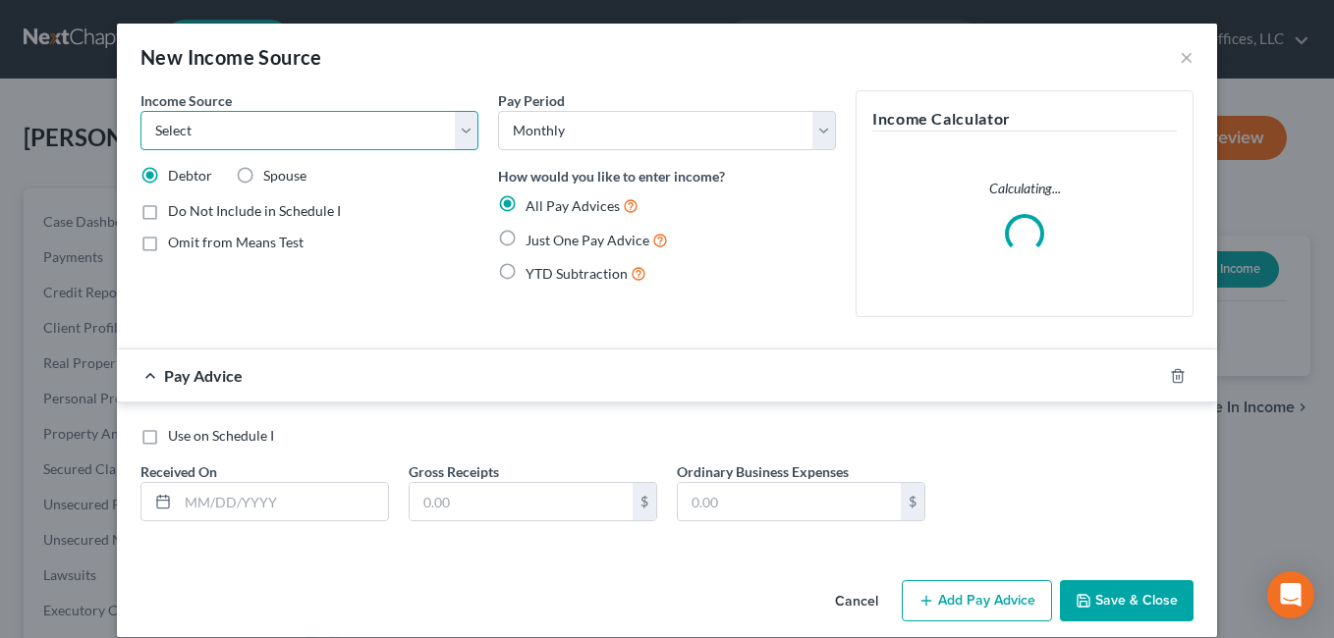
click at [458, 128] on select "Select Unemployment Disability (from employer) Pension Retirement Social Securi…" at bounding box center [309, 130] width 338 height 39
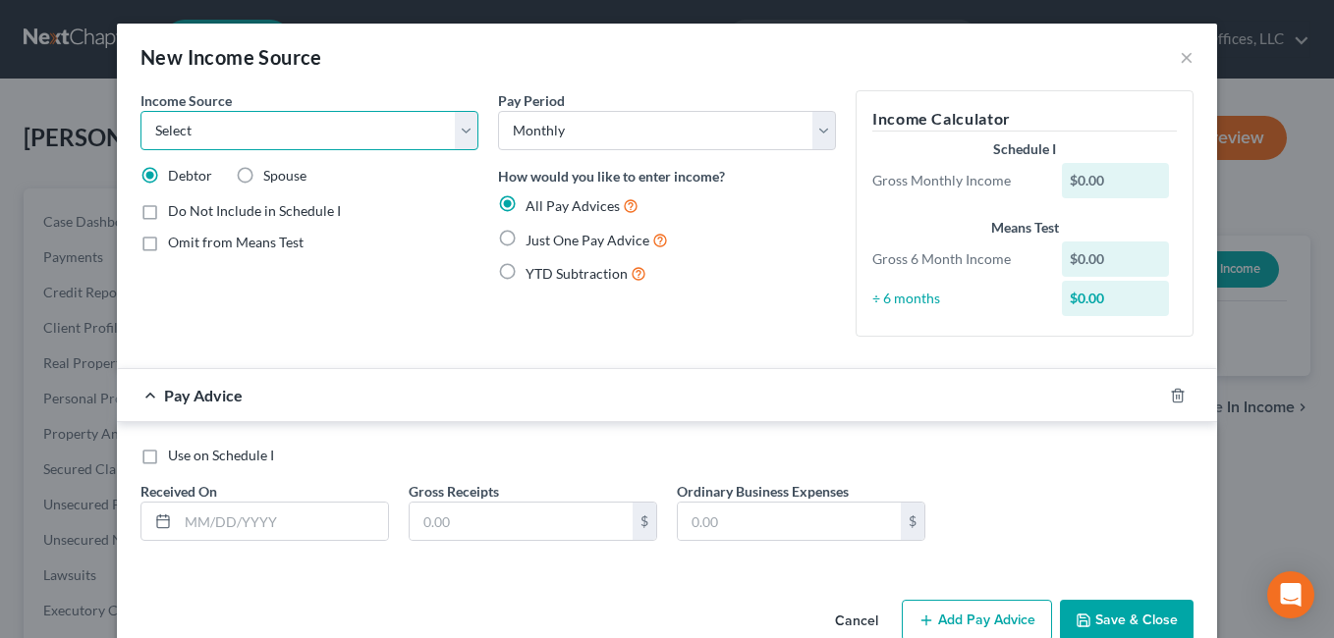
select select "5"
click at [140, 111] on select "Select Unemployment Disability (from employer) Pension Retirement Social Securi…" at bounding box center [309, 130] width 338 height 39
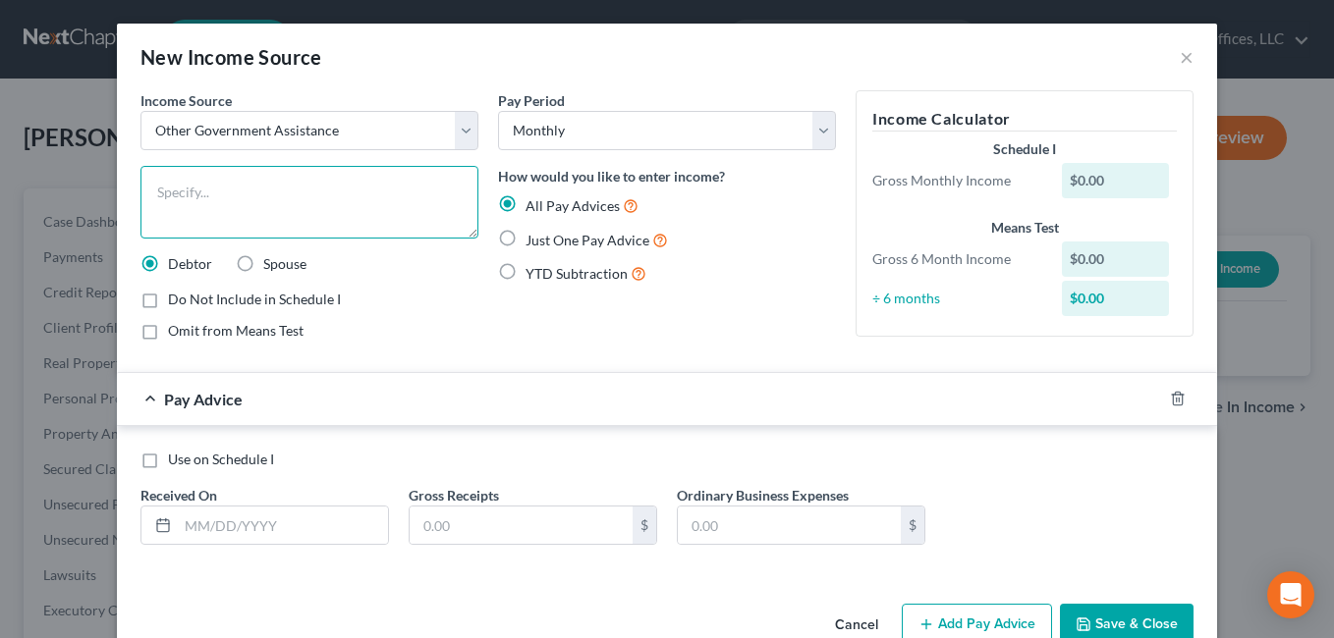
click at [287, 189] on textarea at bounding box center [309, 202] width 338 height 73
type textarea "Food Assistance"
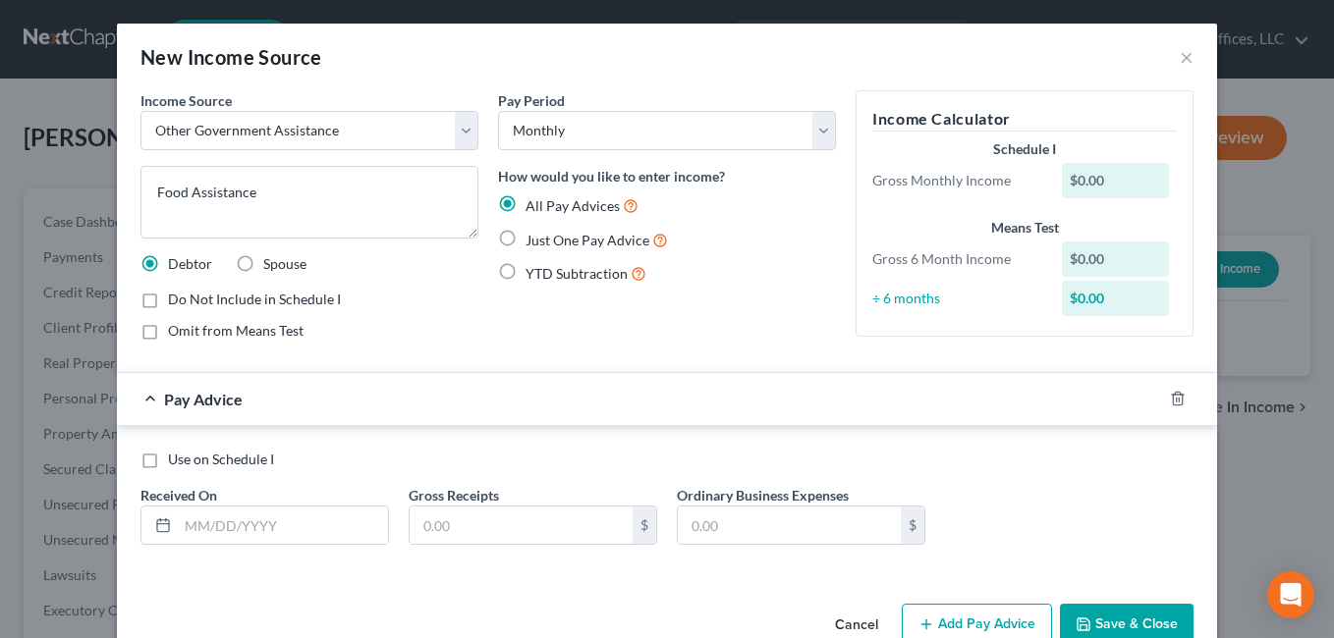
drag, startPoint x: 499, startPoint y: 235, endPoint x: 320, endPoint y: 416, distance: 254.2
click at [526, 236] on label "Just One Pay Advice" at bounding box center [597, 240] width 142 height 23
click at [533, 236] on input "Just One Pay Advice" at bounding box center [539, 235] width 13 height 13
radio input "true"
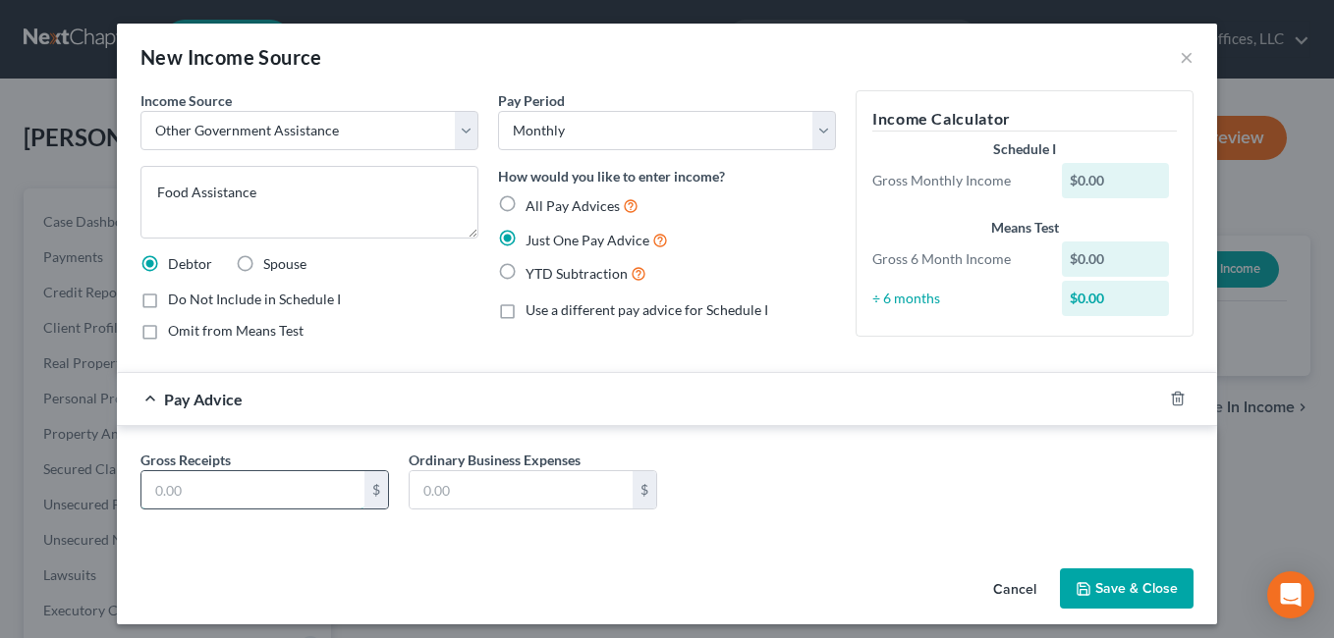
click at [196, 505] on input "text" at bounding box center [252, 489] width 223 height 37
type input "490.00"
click at [1088, 584] on button "Save & Close" at bounding box center [1127, 589] width 134 height 41
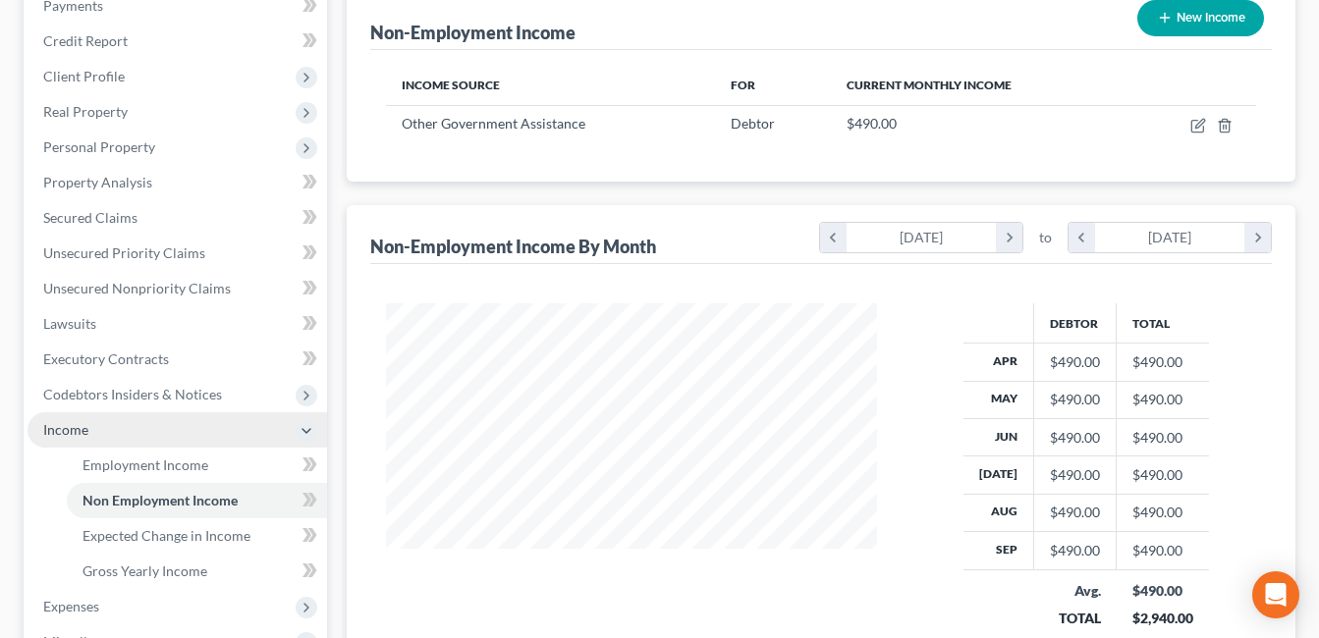
scroll to position [393, 0]
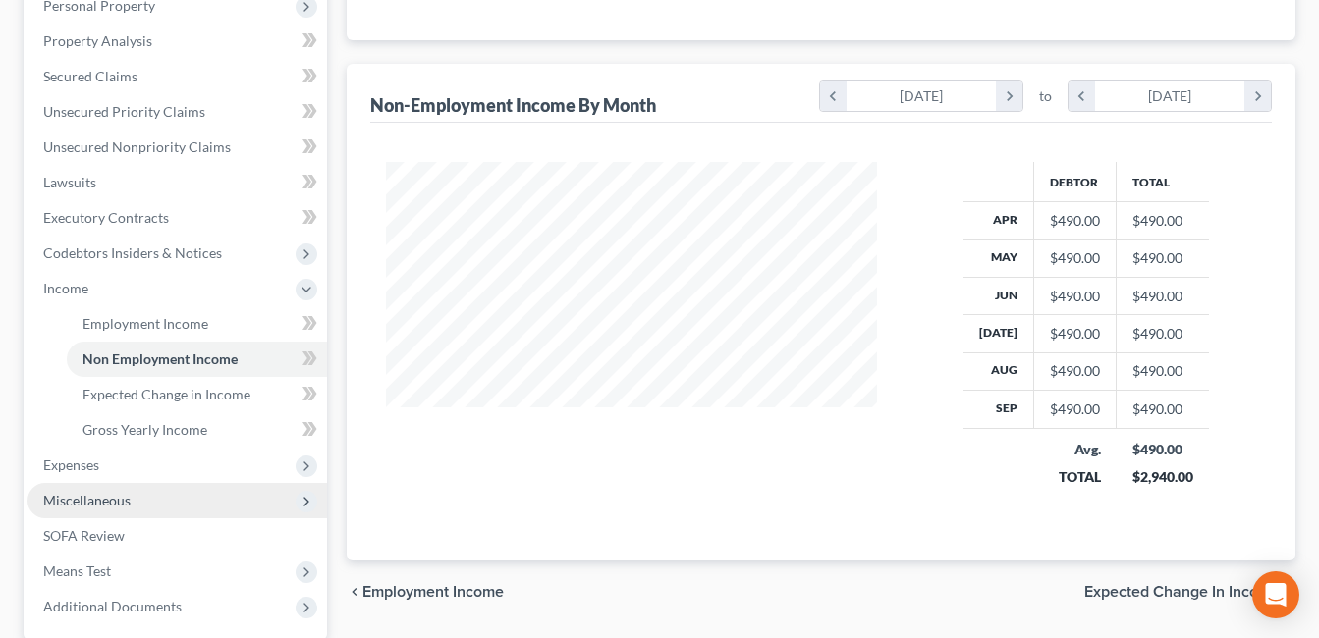
click at [106, 490] on span "Miscellaneous" at bounding box center [178, 500] width 300 height 35
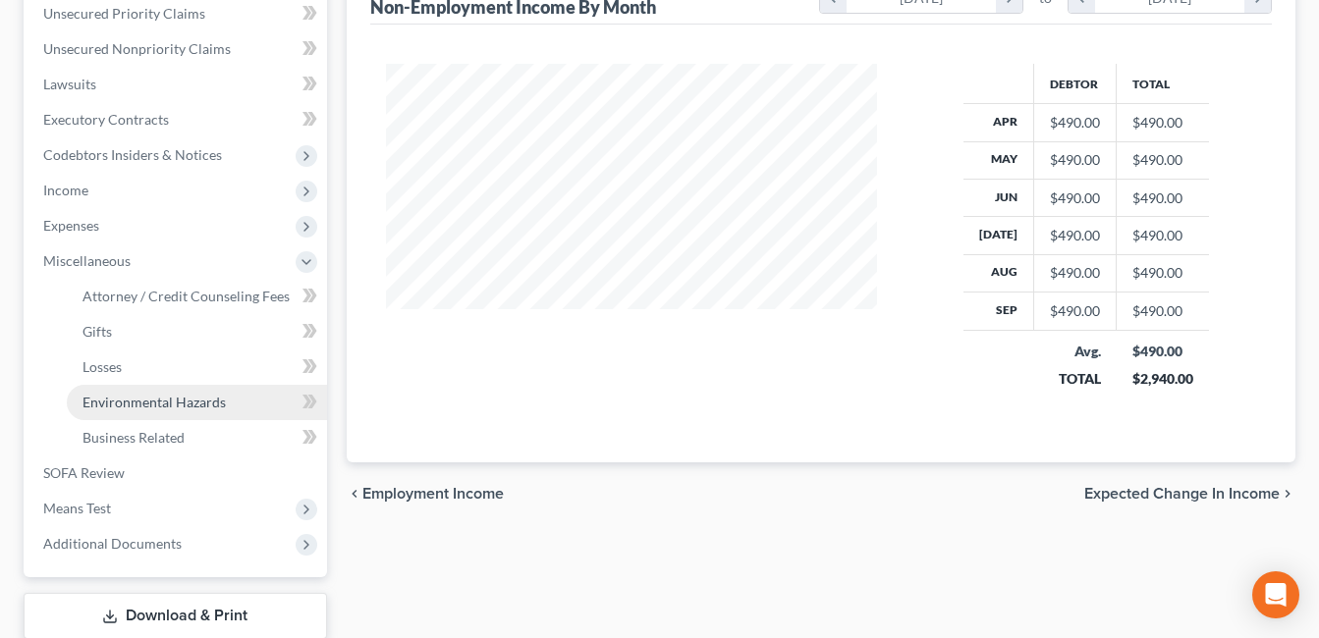
scroll to position [0, 0]
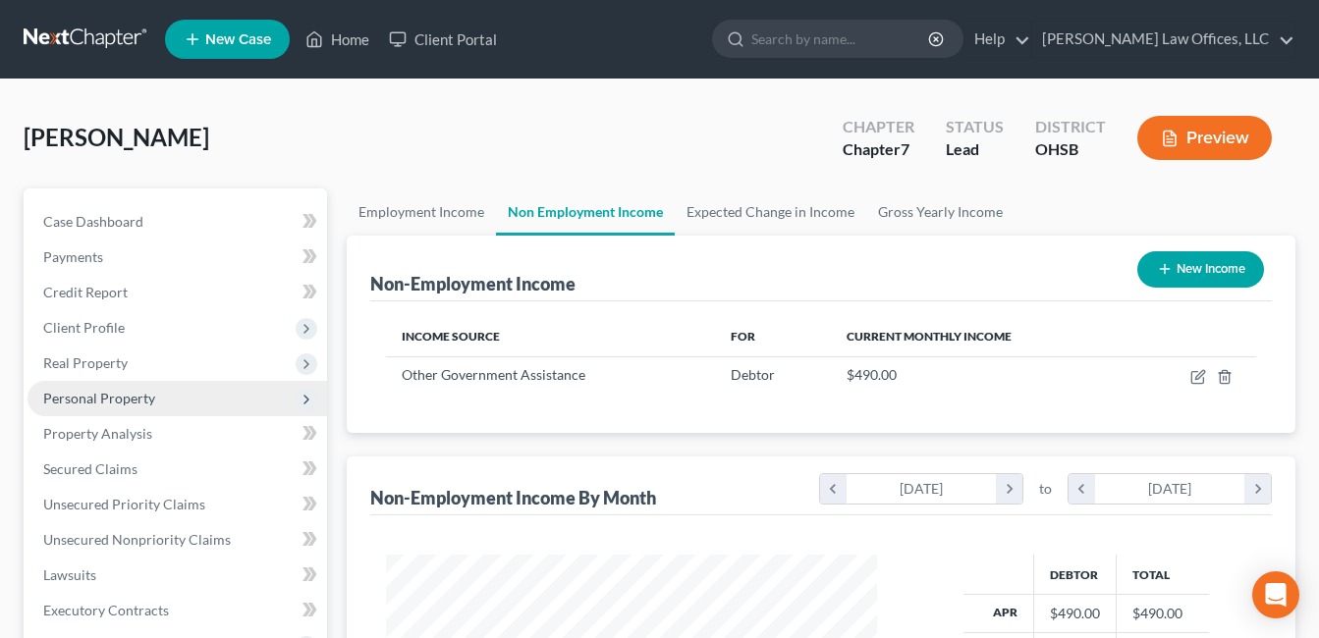
click at [116, 401] on span "Personal Property" at bounding box center [99, 398] width 112 height 17
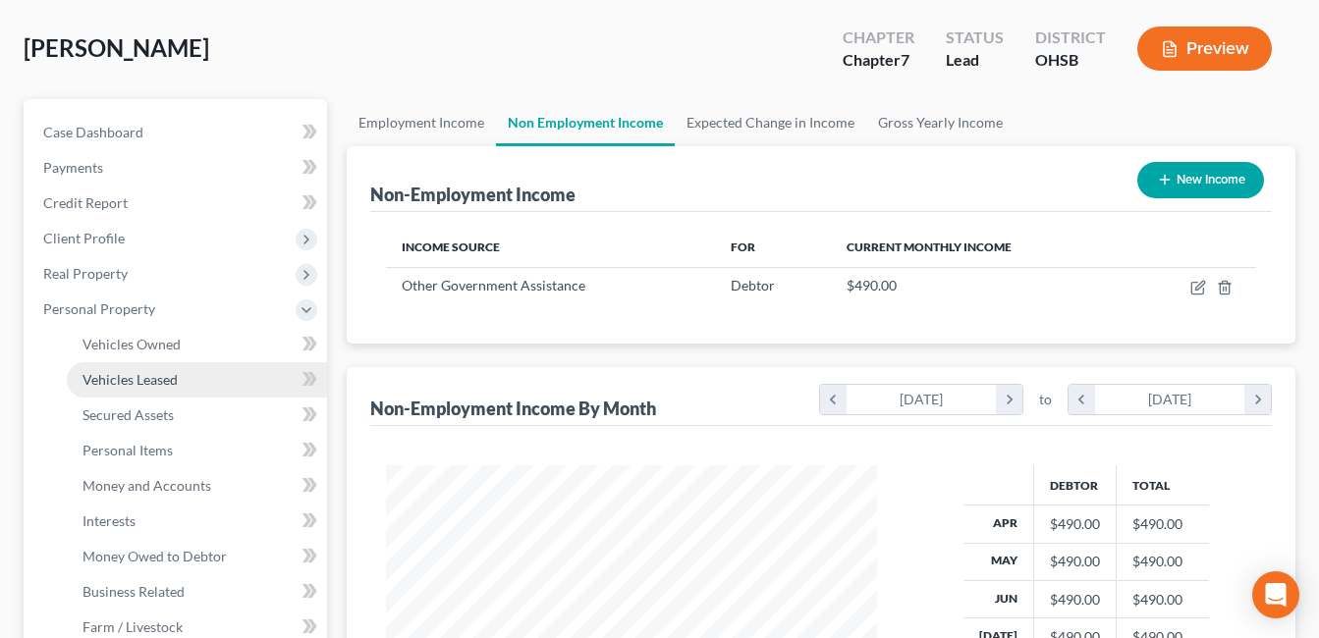
scroll to position [196, 0]
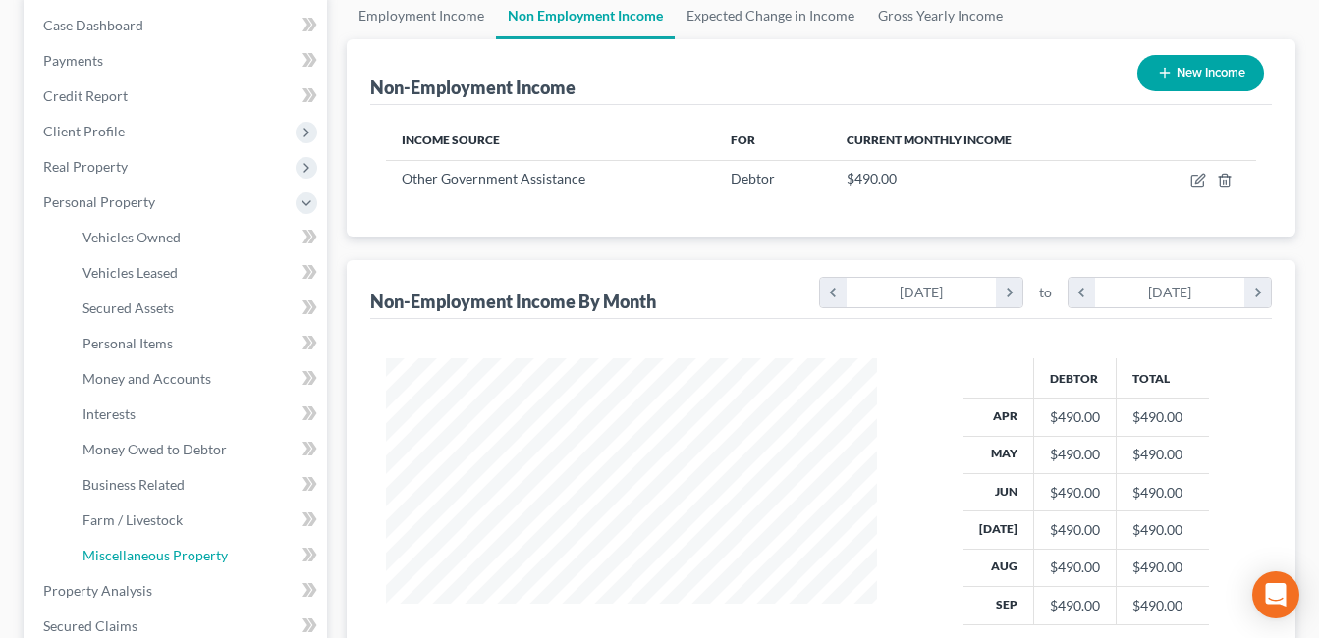
drag, startPoint x: 179, startPoint y: 543, endPoint x: 389, endPoint y: 479, distance: 219.7
click at [179, 544] on link "Miscellaneous Property" at bounding box center [197, 555] width 260 height 35
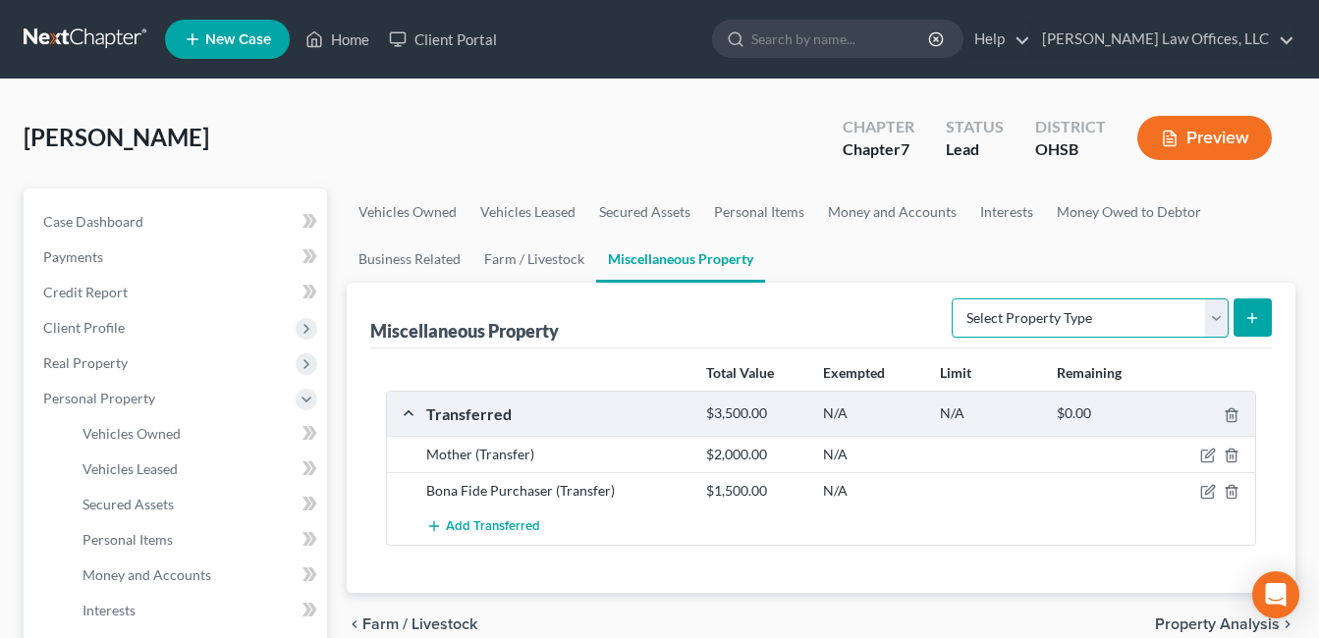
click at [1216, 318] on select "Select Property Type Assigned for Creditor Benefit [DATE] Holding for Another N…" at bounding box center [1090, 318] width 277 height 39
select select "transferred"
click at [952, 299] on select "Select Property Type Assigned for Creditor Benefit [DATE] Holding for Another N…" at bounding box center [1090, 318] width 277 height 39
click at [1207, 453] on icon "button" at bounding box center [1208, 456] width 16 height 16
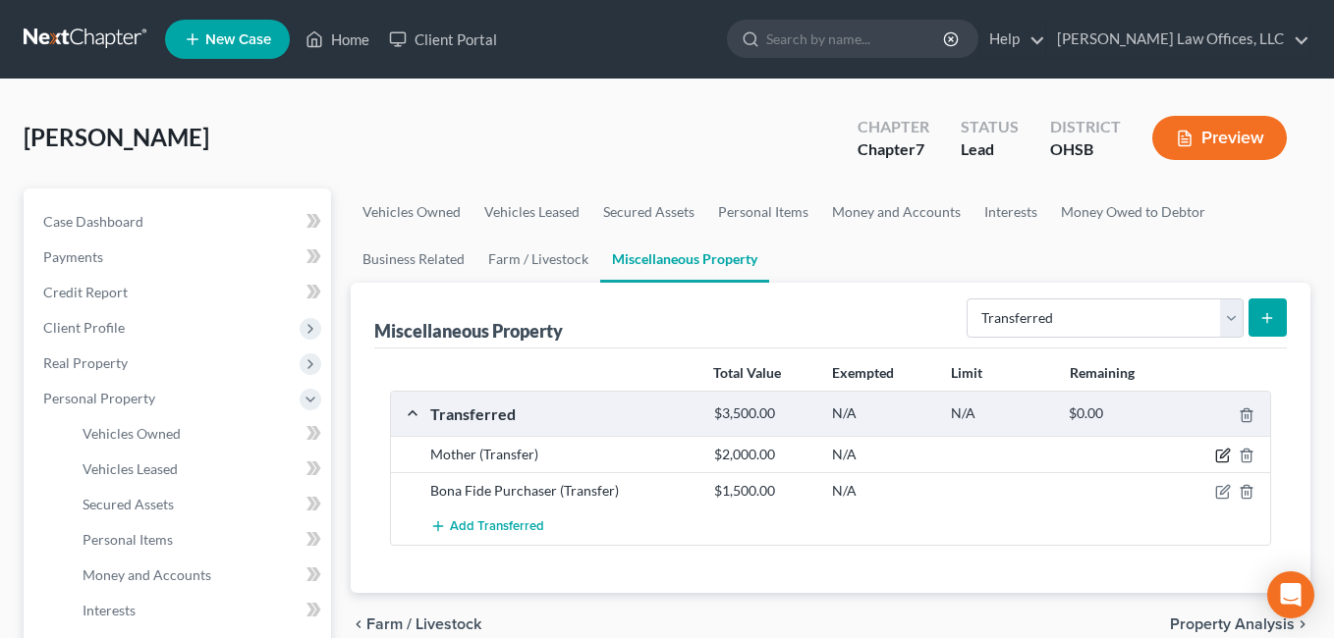
select select "Ordinary ([DATE])"
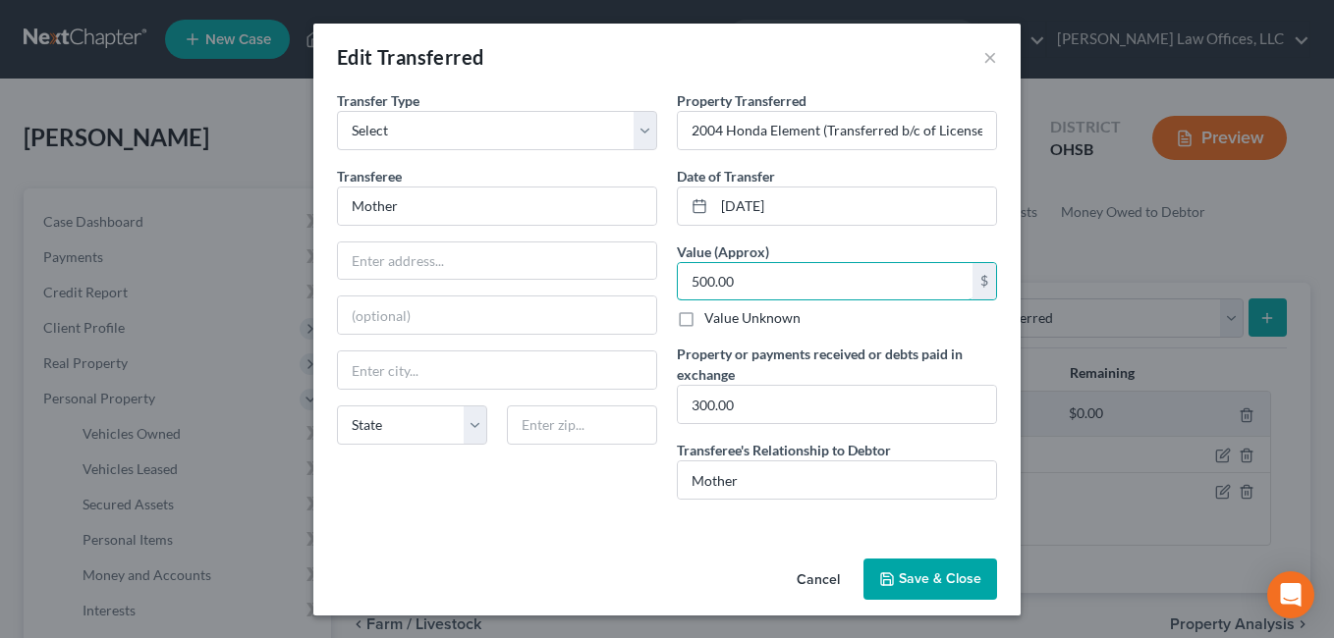
type input "500.00"
click at [892, 568] on button "Save & Close" at bounding box center [930, 579] width 134 height 41
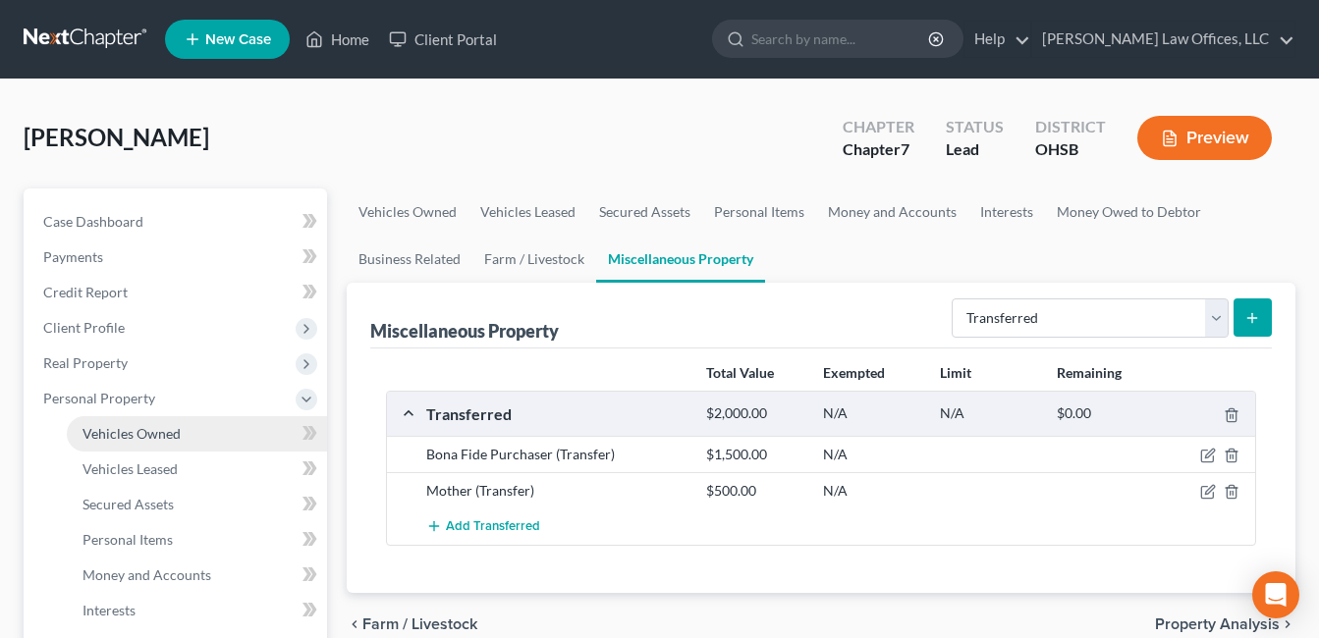
click at [158, 431] on span "Vehicles Owned" at bounding box center [132, 433] width 98 height 17
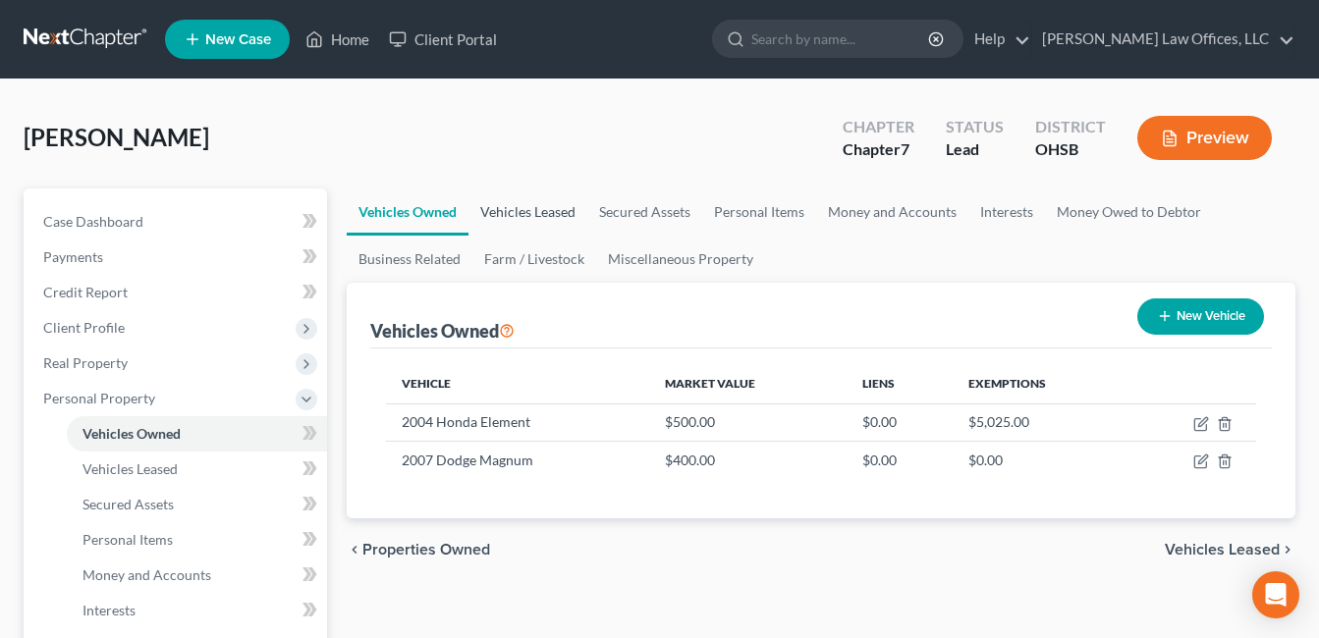
click at [496, 217] on link "Vehicles Leased" at bounding box center [528, 212] width 119 height 47
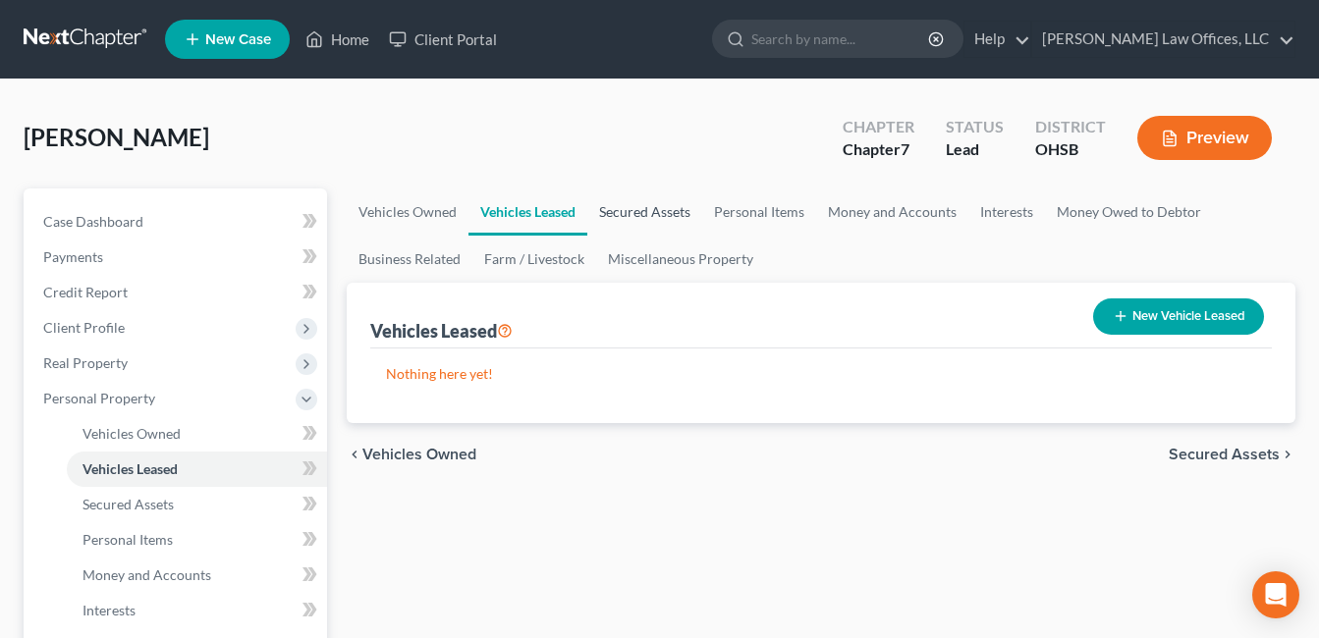
click at [622, 207] on link "Secured Assets" at bounding box center [644, 212] width 115 height 47
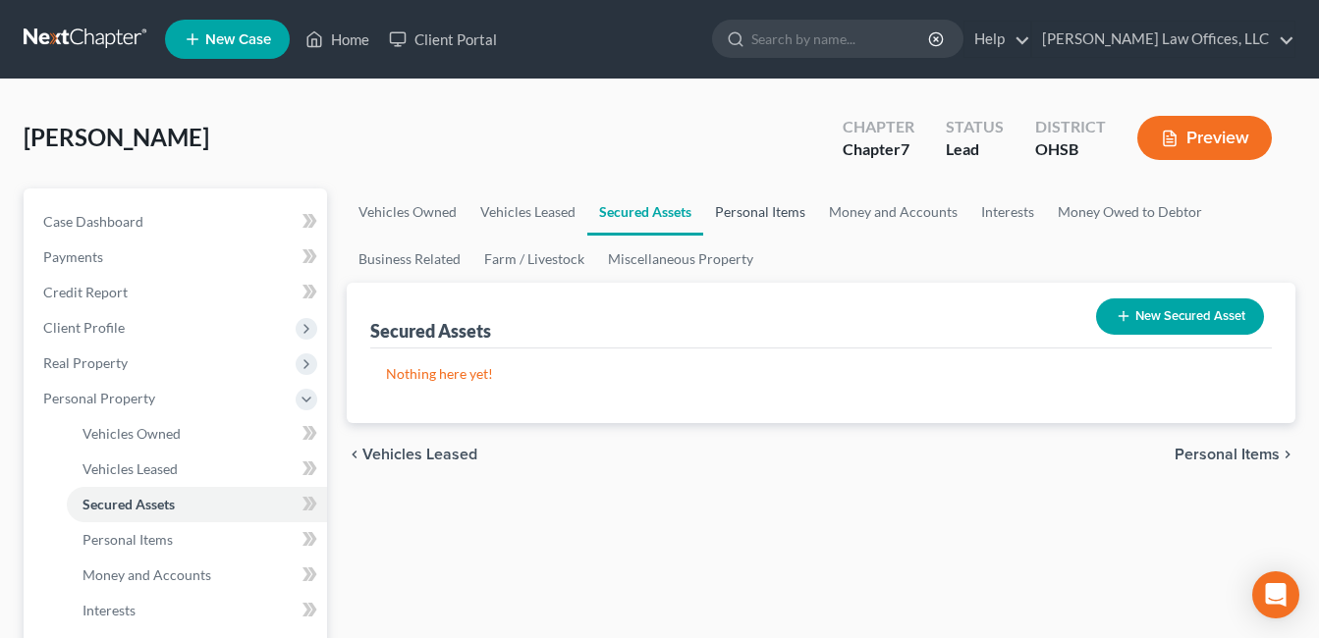
click at [753, 202] on link "Personal Items" at bounding box center [760, 212] width 114 height 47
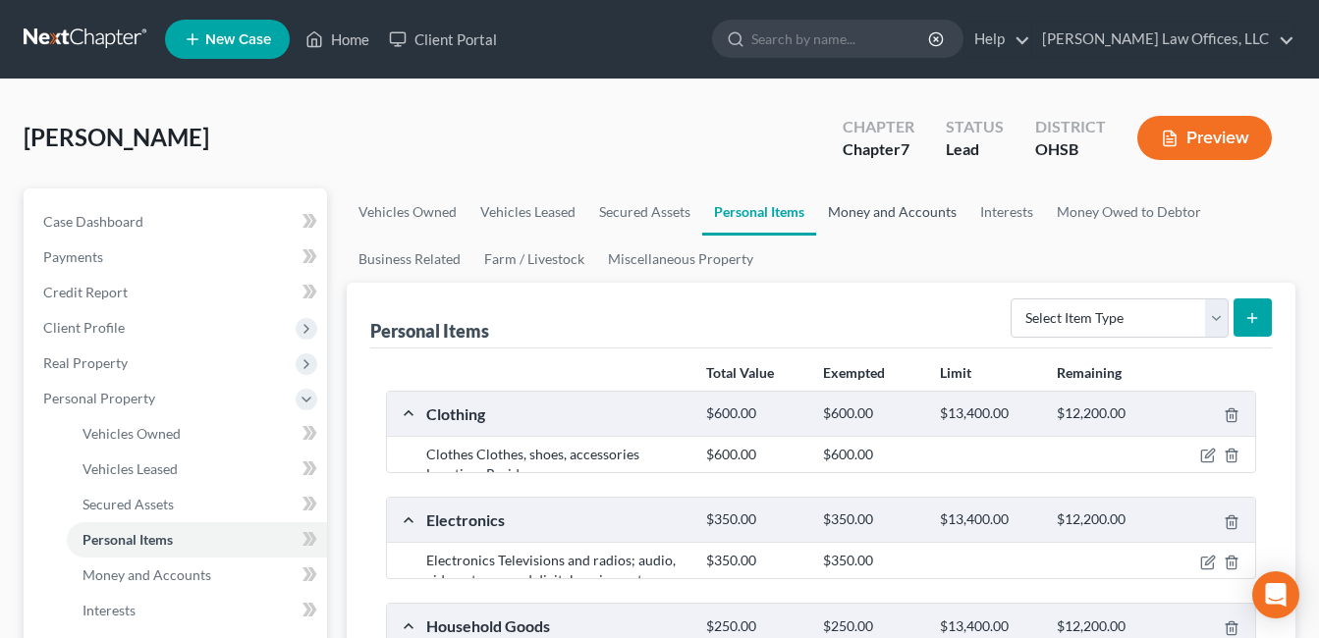
click at [883, 215] on link "Money and Accounts" at bounding box center [892, 212] width 152 height 47
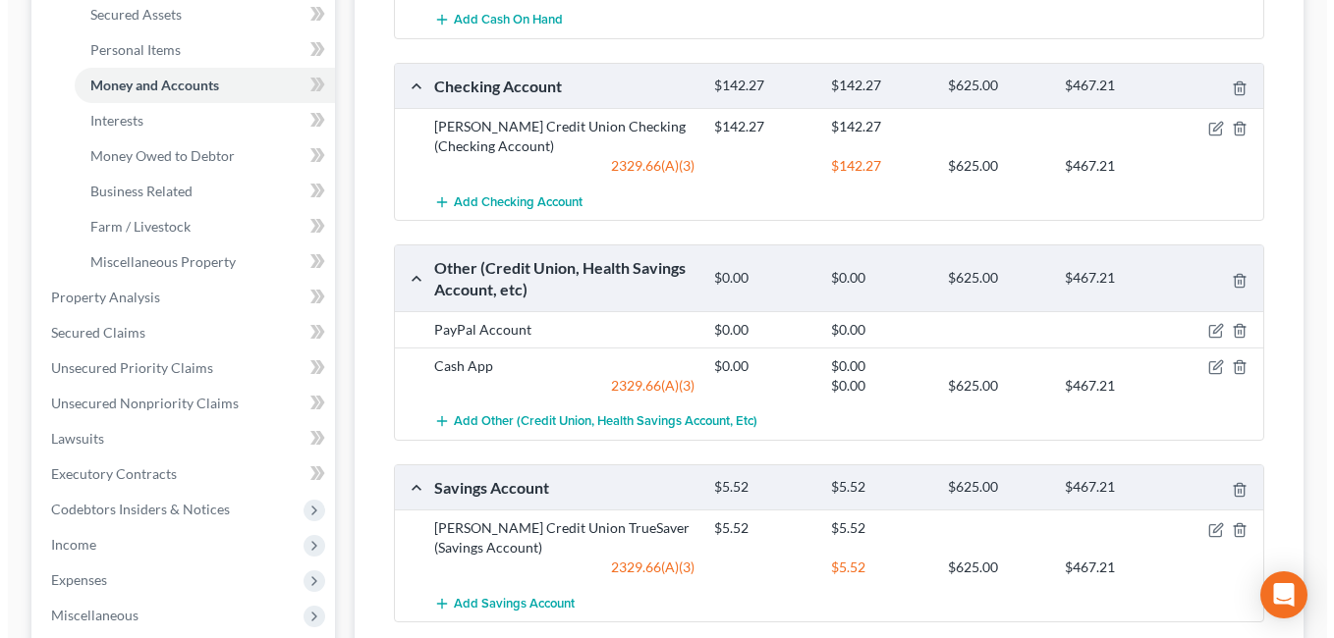
scroll to position [491, 0]
click at [1204, 130] on icon "button" at bounding box center [1208, 128] width 16 height 16
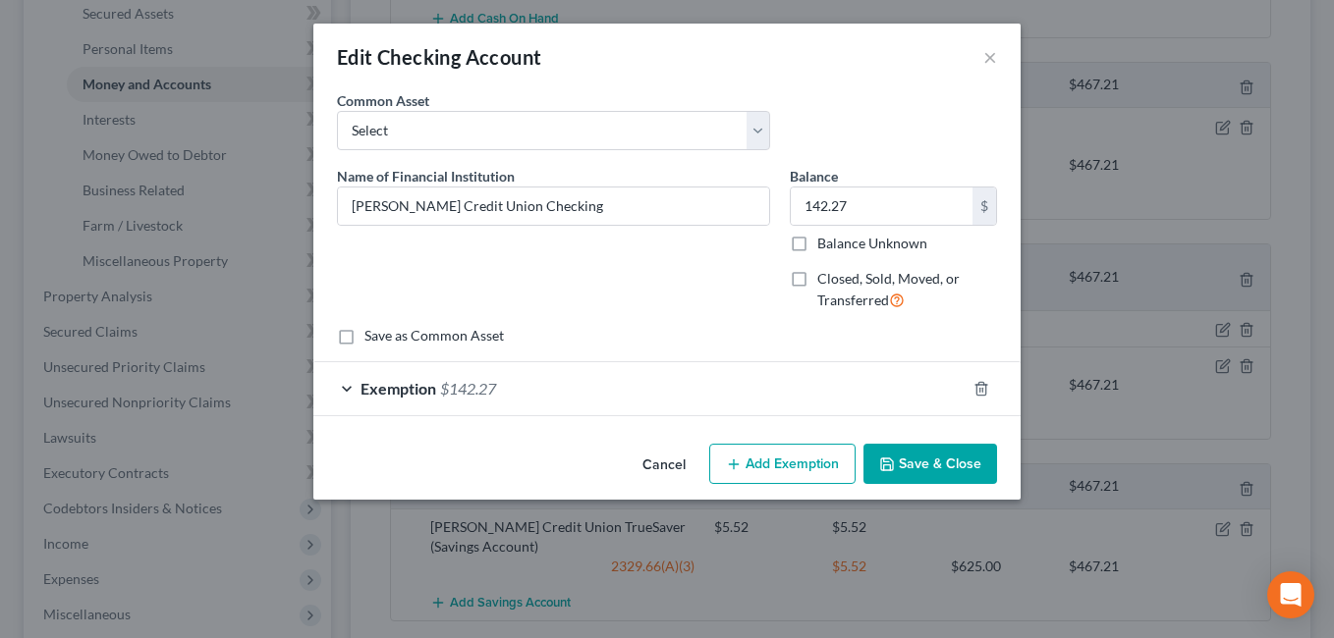
click at [761, 374] on div "Exemption $142.27" at bounding box center [639, 388] width 652 height 52
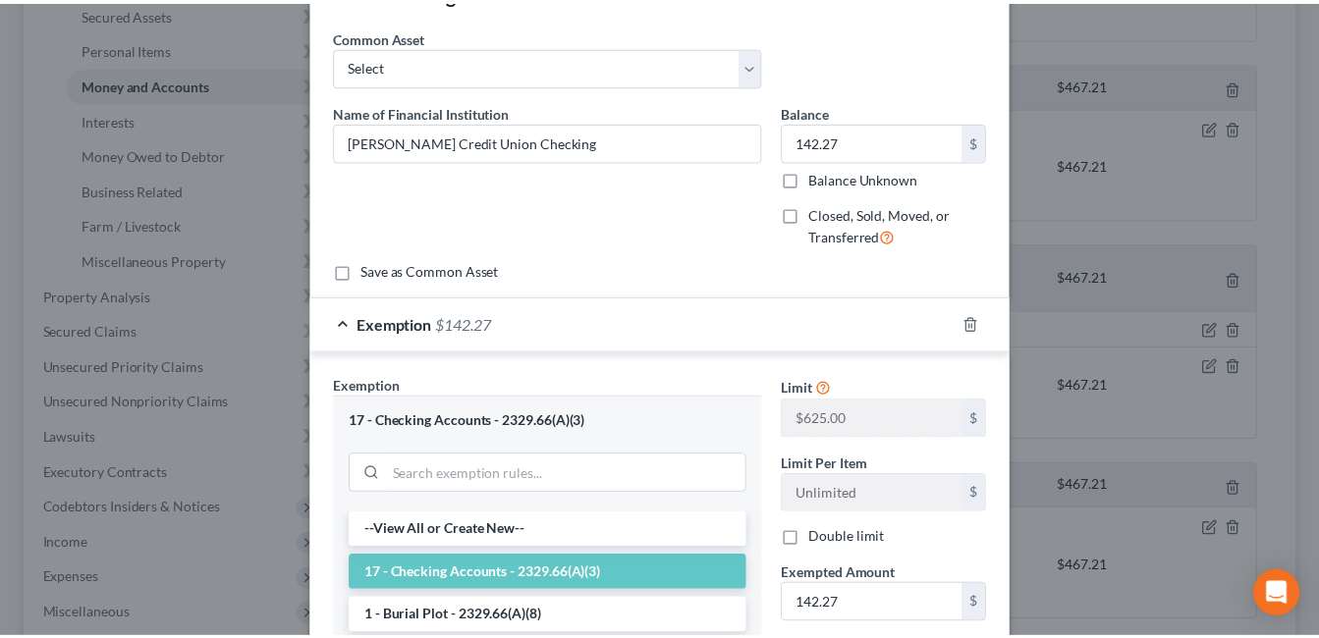
scroll to position [393, 0]
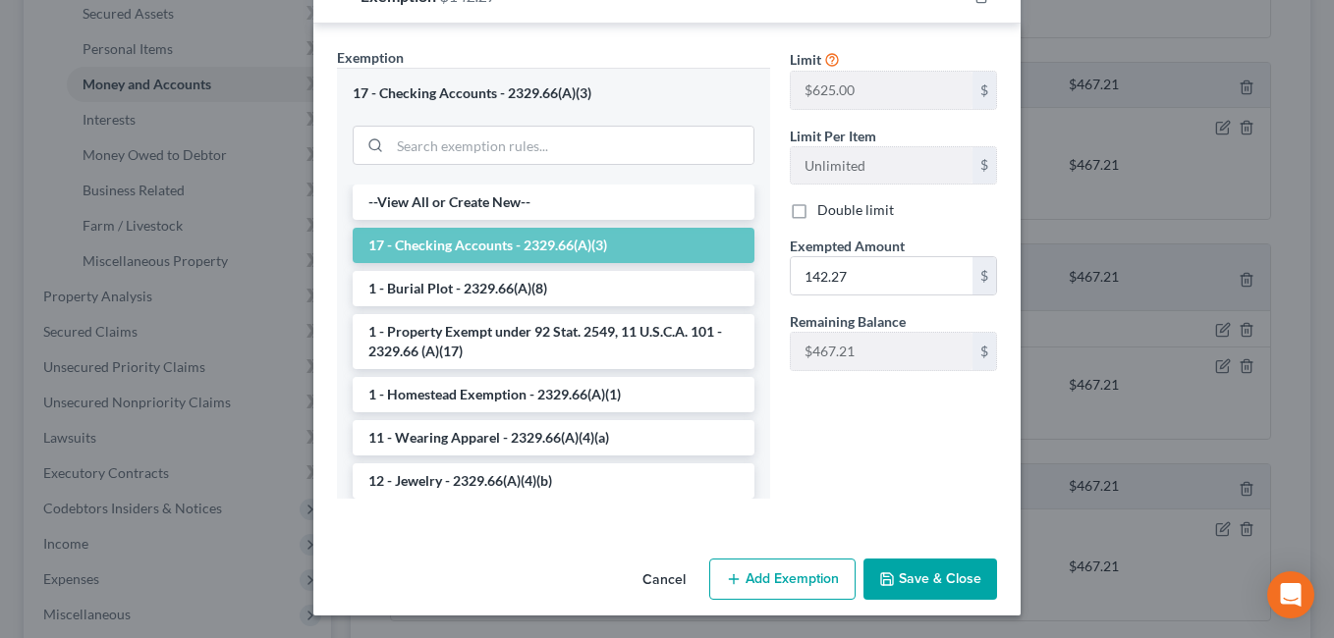
click at [910, 575] on button "Save & Close" at bounding box center [930, 579] width 134 height 41
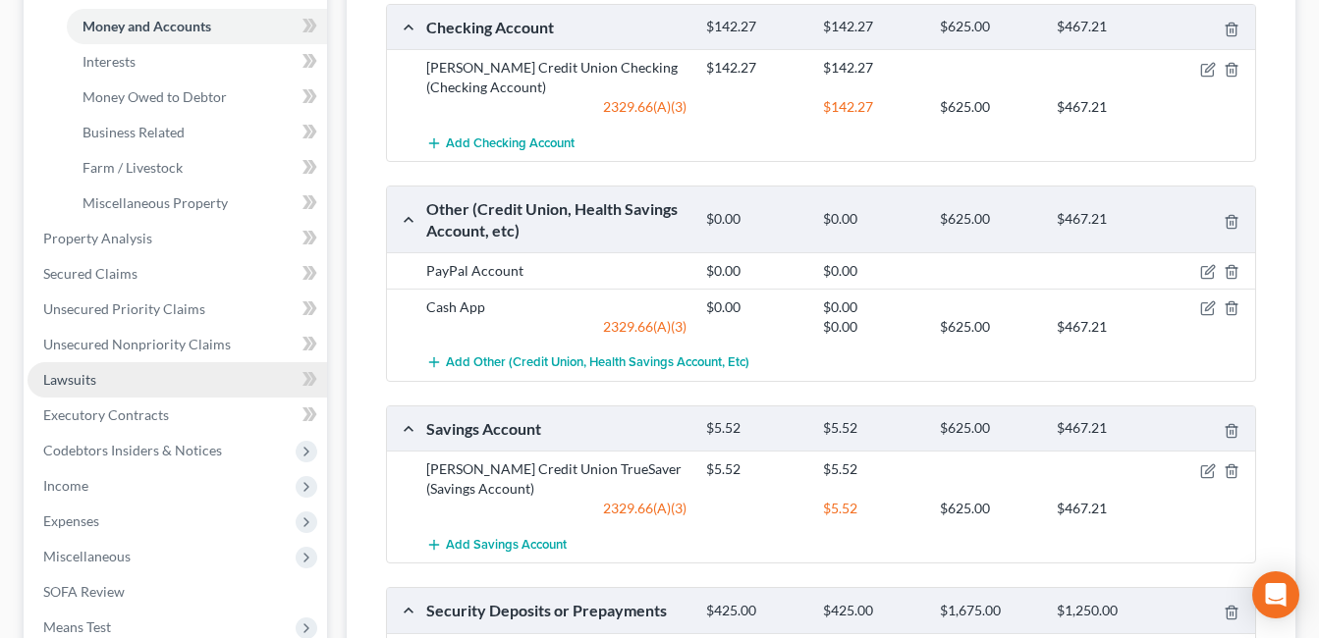
scroll to position [527, 0]
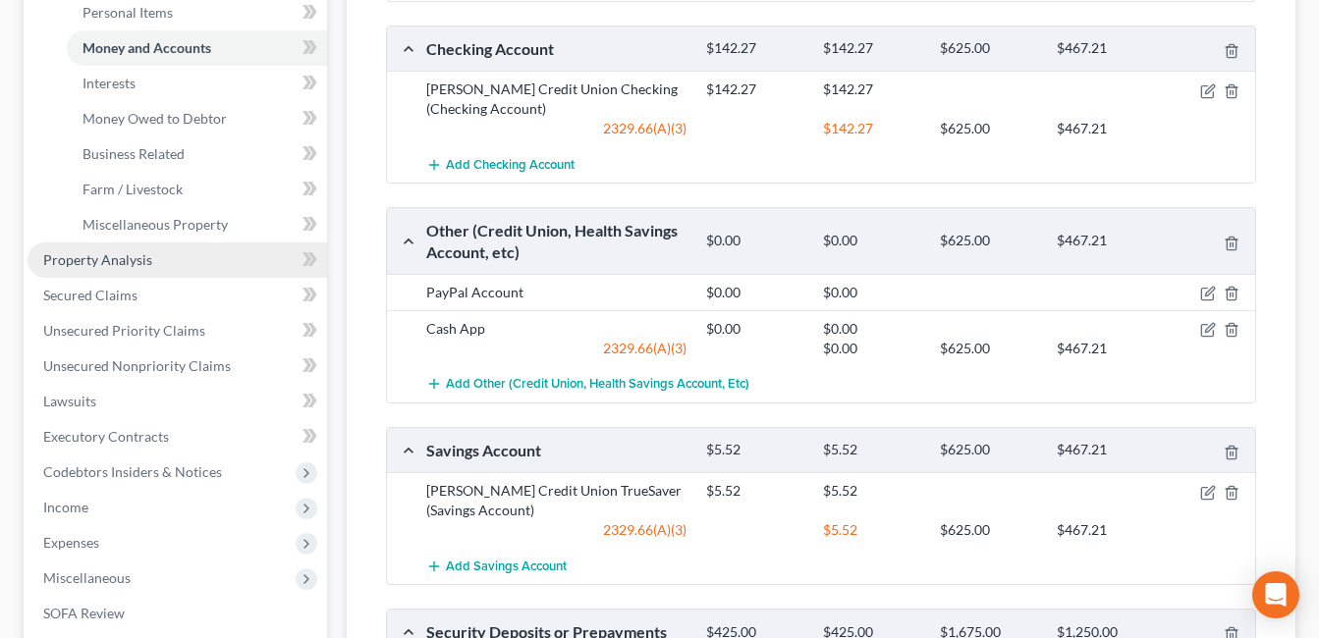
click at [182, 257] on link "Property Analysis" at bounding box center [178, 260] width 300 height 35
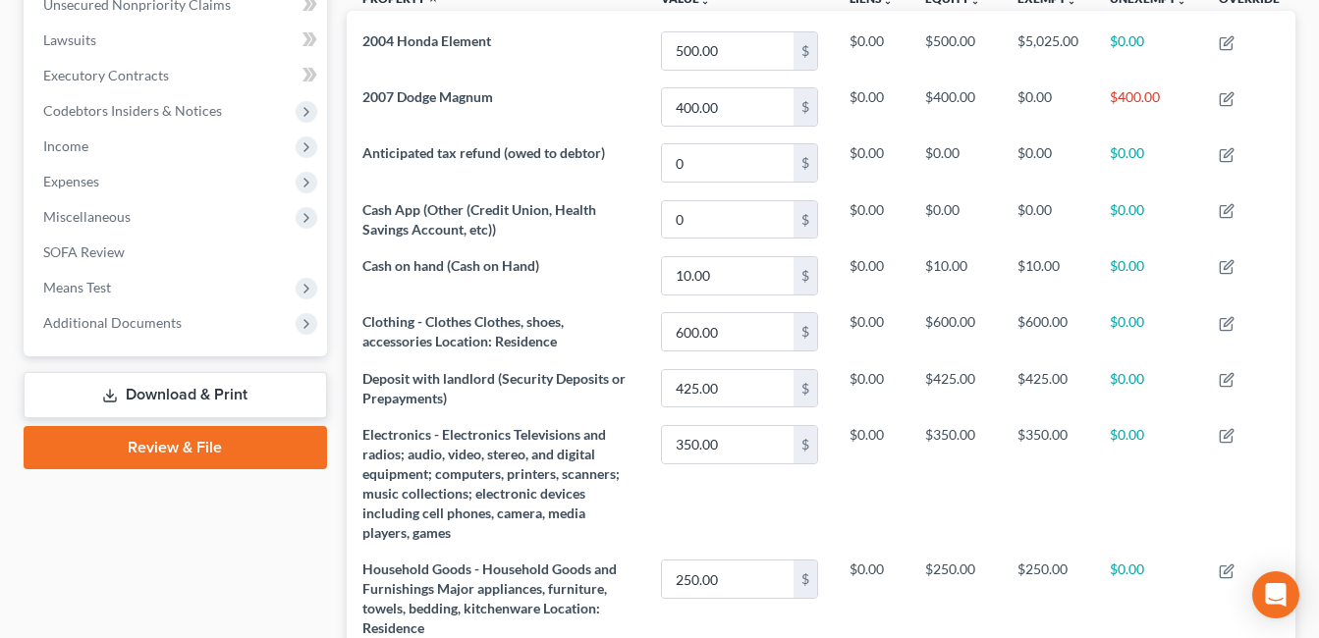
scroll to position [196, 0]
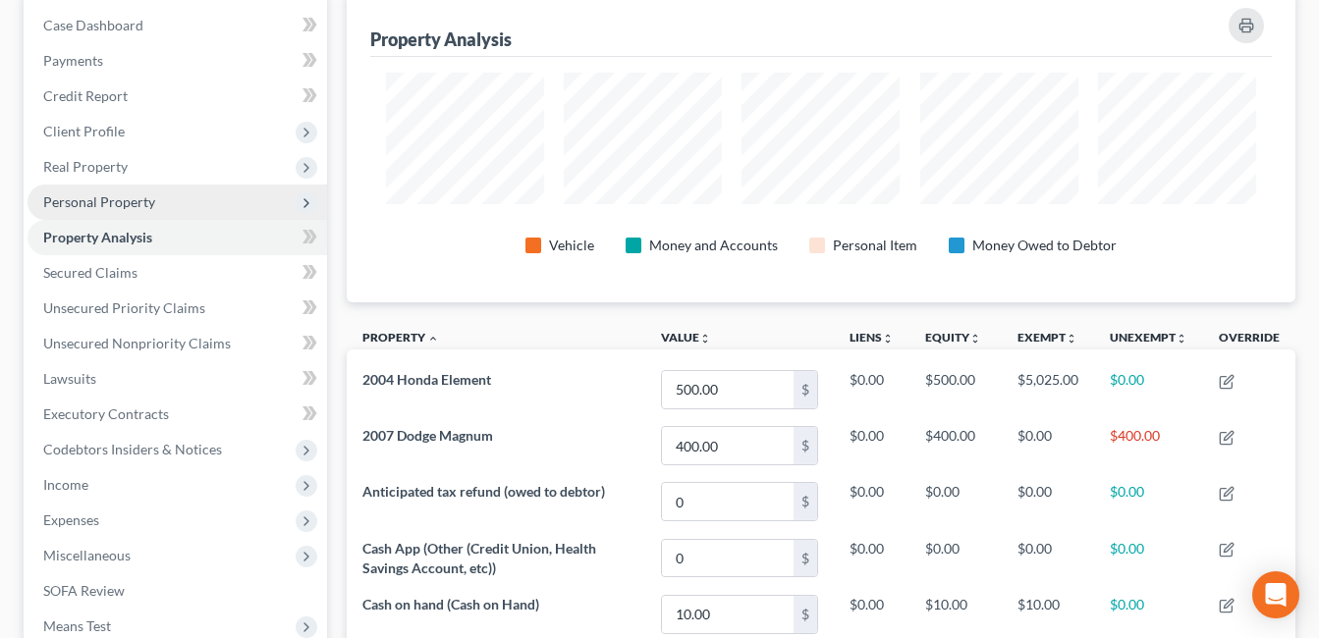
click at [128, 195] on span "Personal Property" at bounding box center [99, 202] width 112 height 17
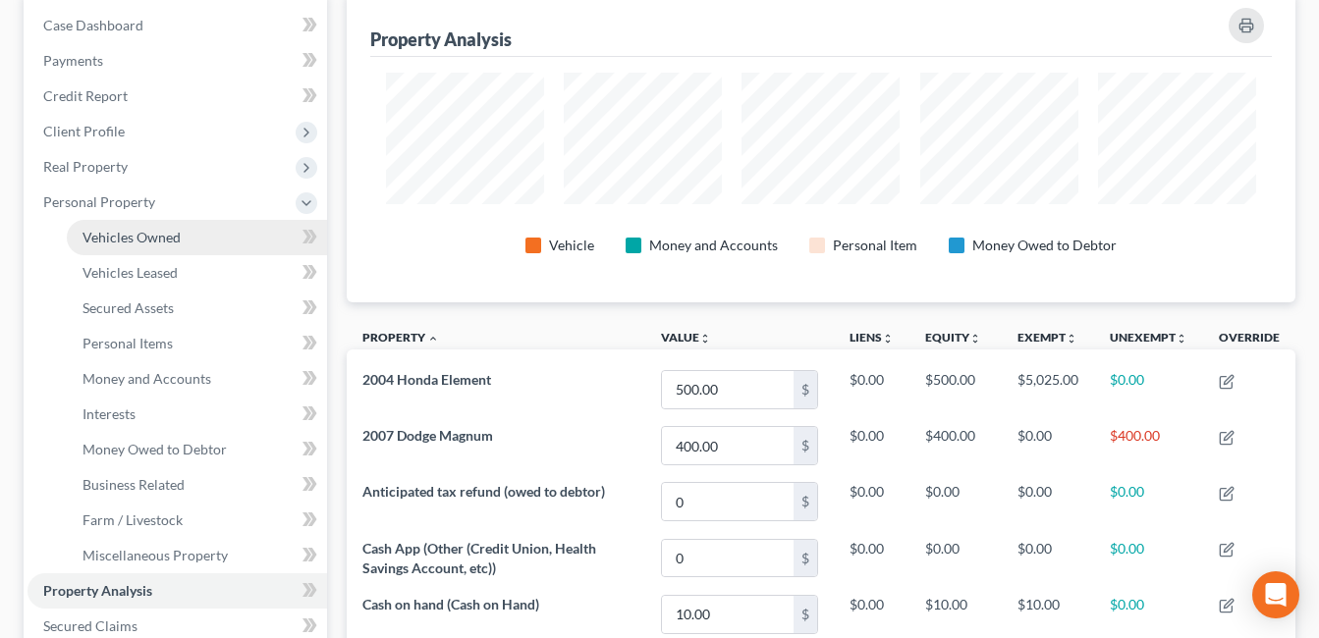
click at [166, 233] on span "Vehicles Owned" at bounding box center [132, 237] width 98 height 17
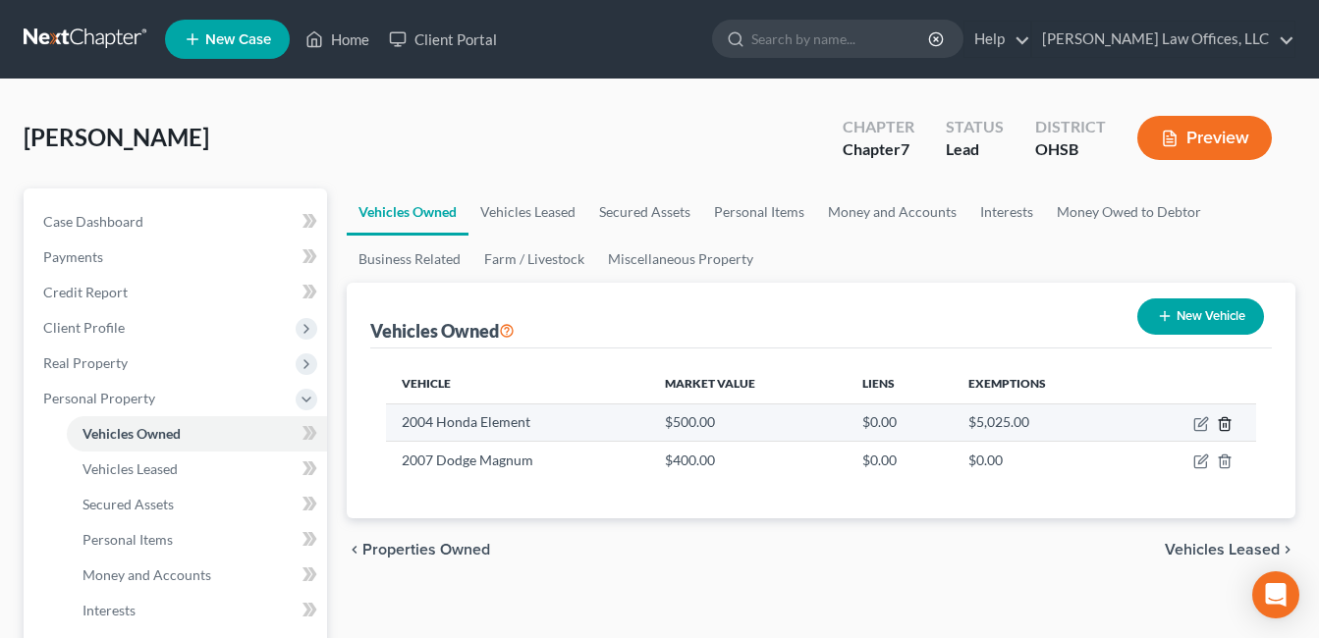
click at [1225, 422] on icon "button" at bounding box center [1225, 424] width 16 height 16
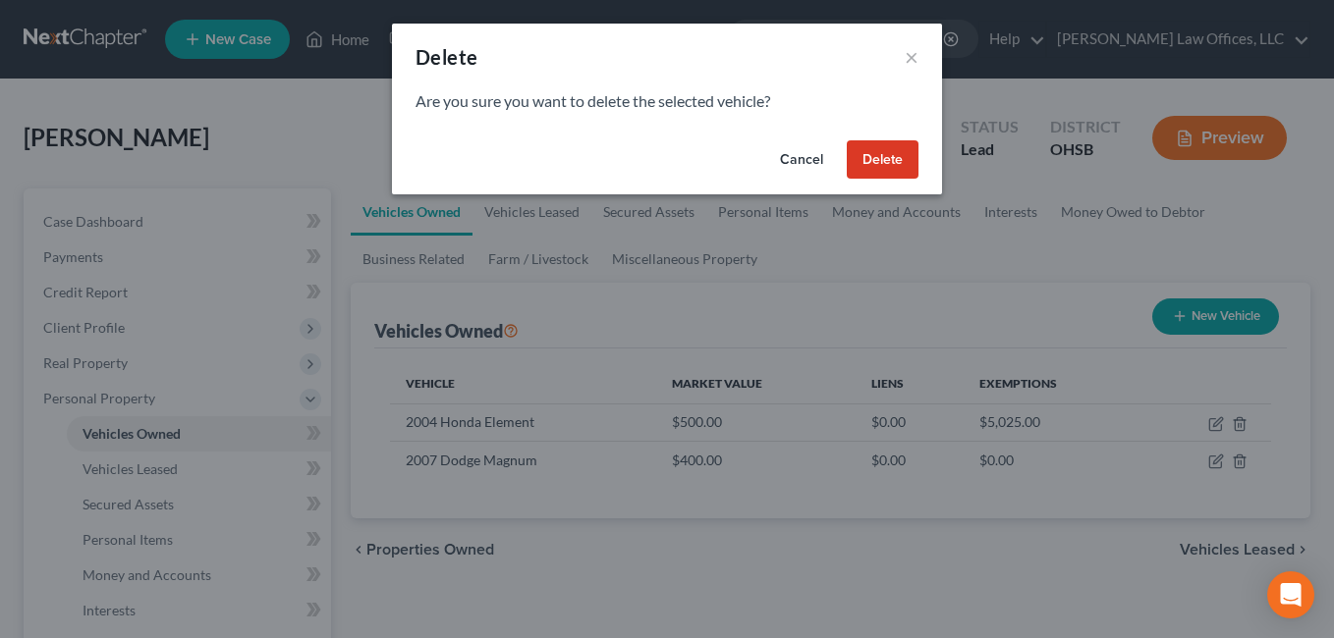
click at [895, 168] on button "Delete" at bounding box center [883, 159] width 72 height 39
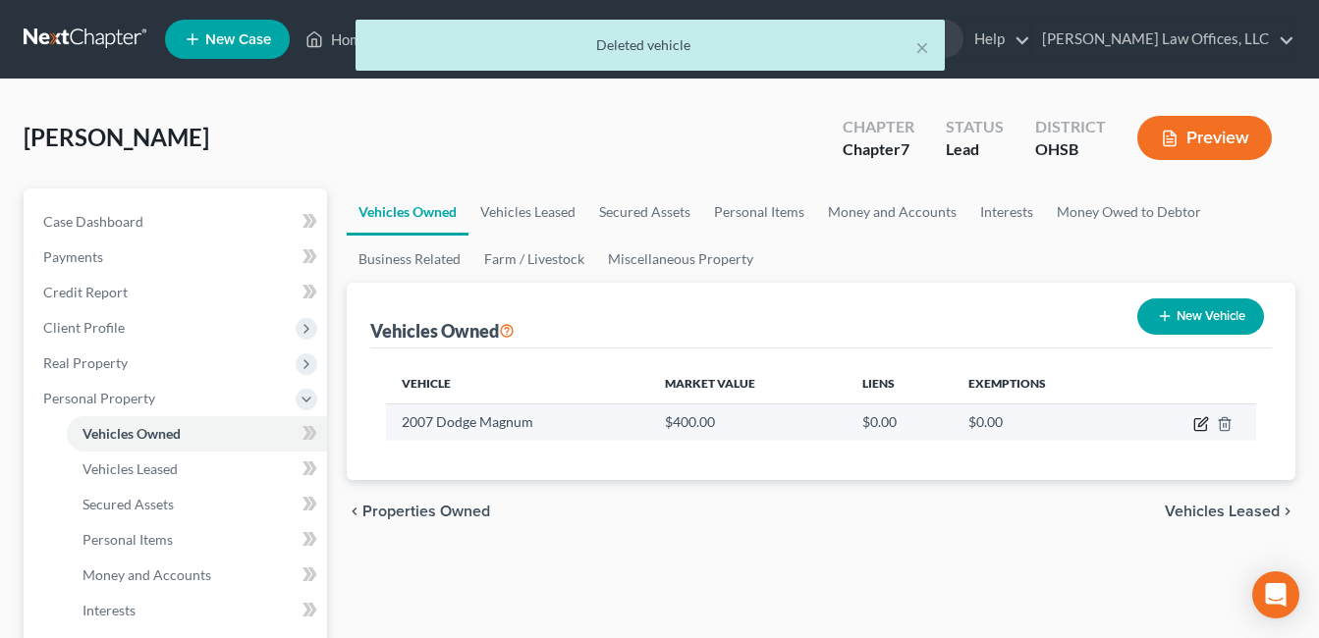
click at [1196, 423] on icon "button" at bounding box center [1201, 424] width 16 height 16
select select "0"
select select "19"
select select "4"
select select "0"
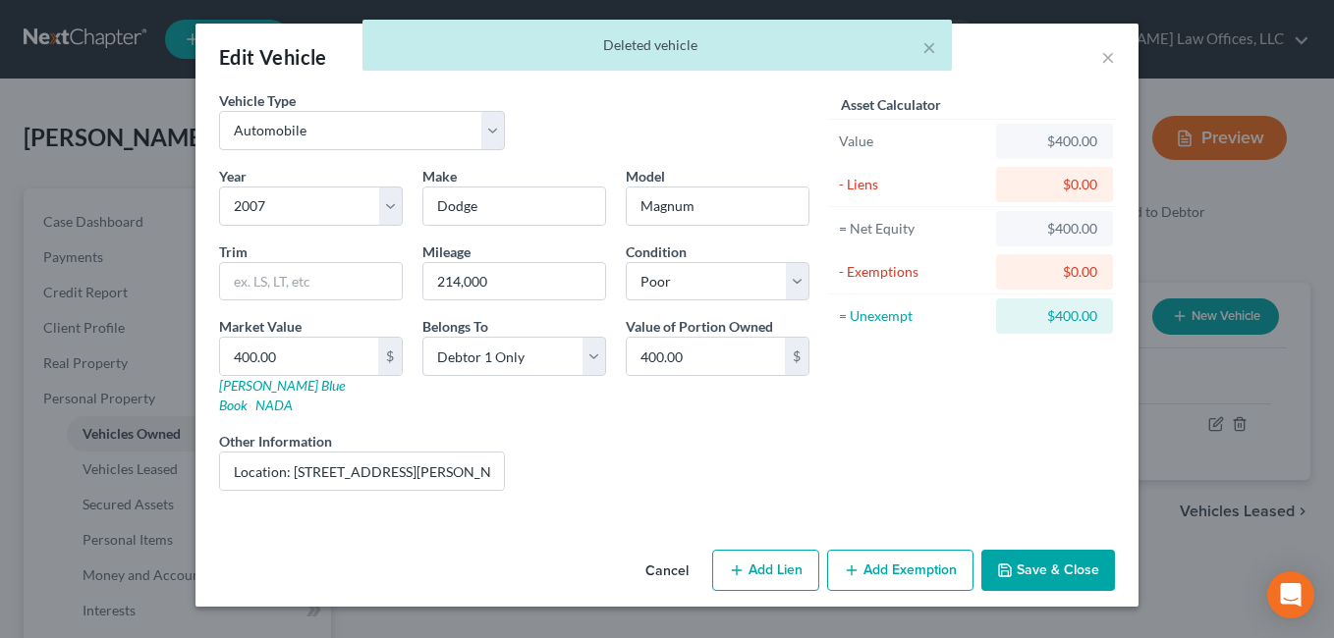
click at [933, 550] on button "Add Exemption" at bounding box center [900, 570] width 146 height 41
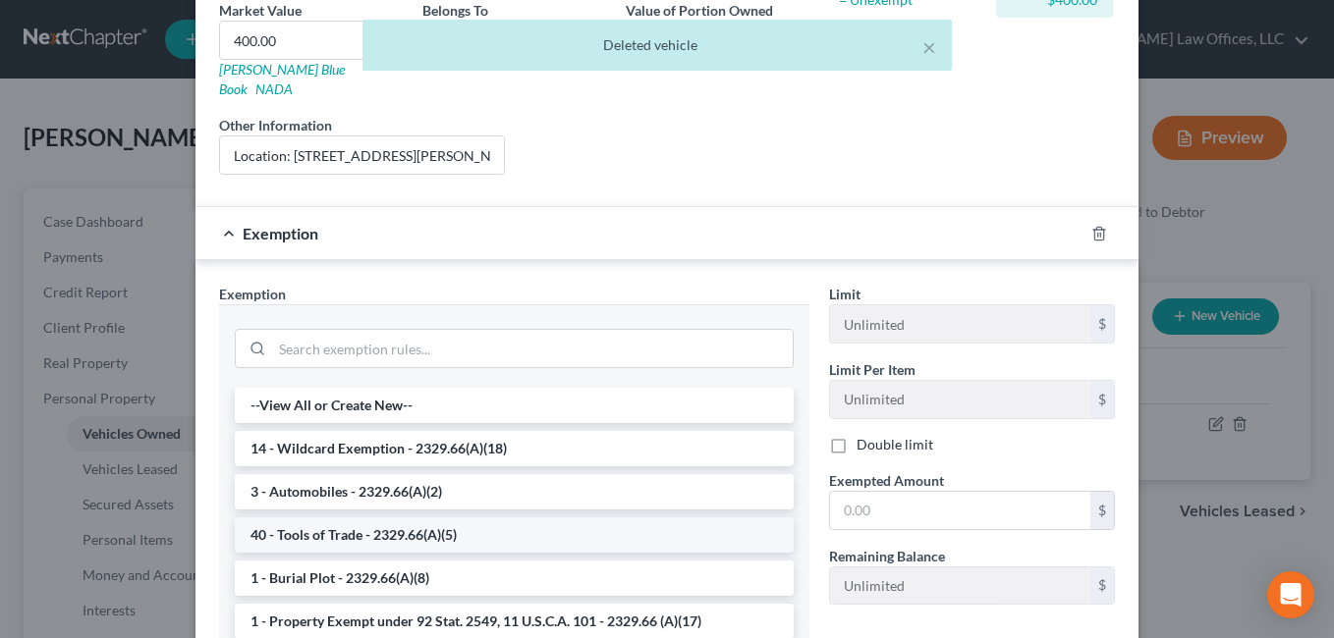
scroll to position [393, 0]
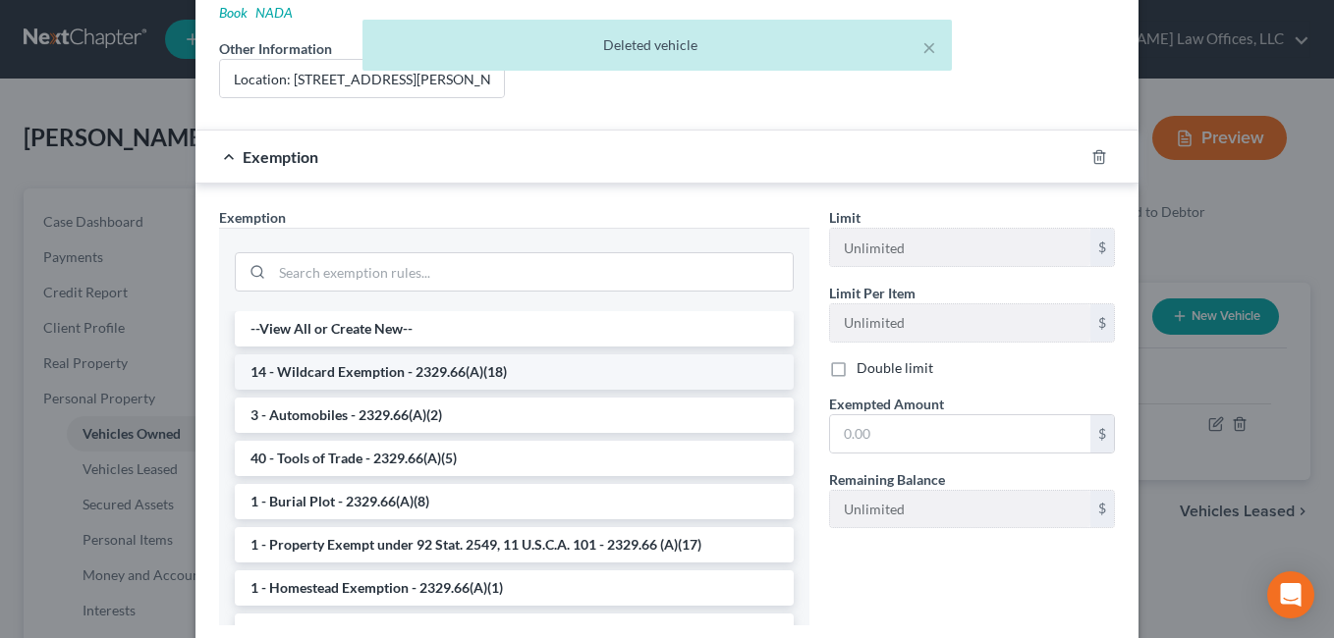
click at [403, 355] on li "14 - Wildcard Exemption - 2329.66(A)(18)" at bounding box center [514, 372] width 559 height 35
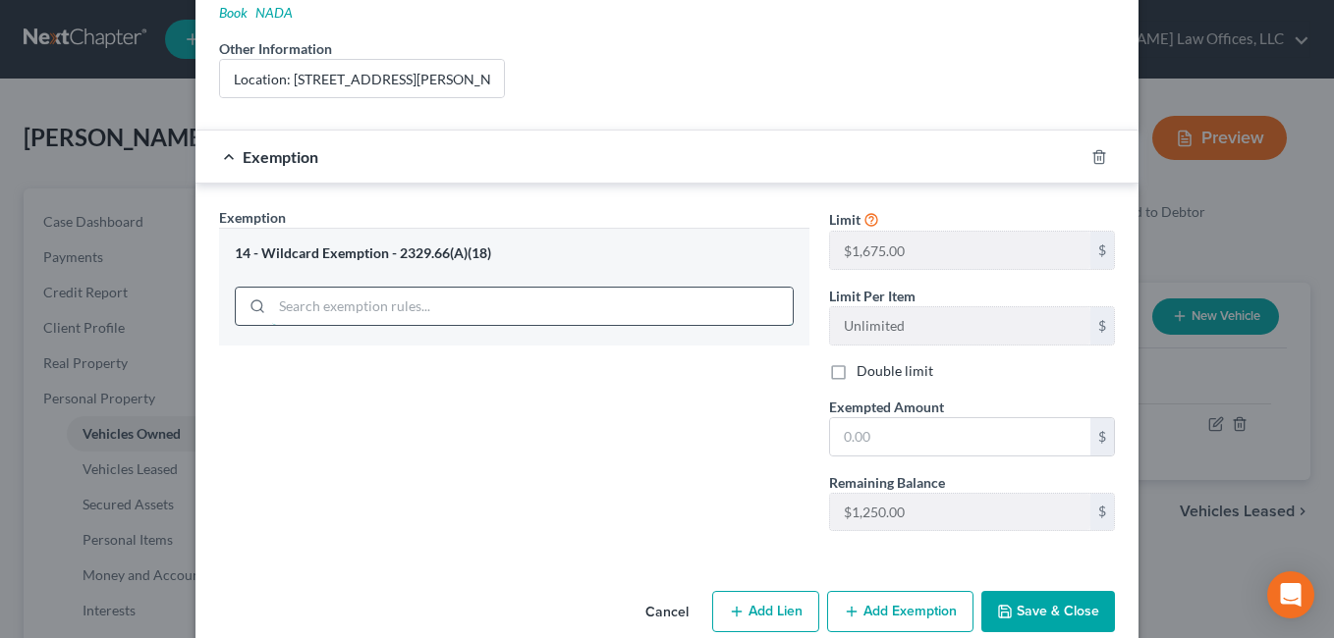
click at [506, 296] on input "search" at bounding box center [532, 306] width 521 height 37
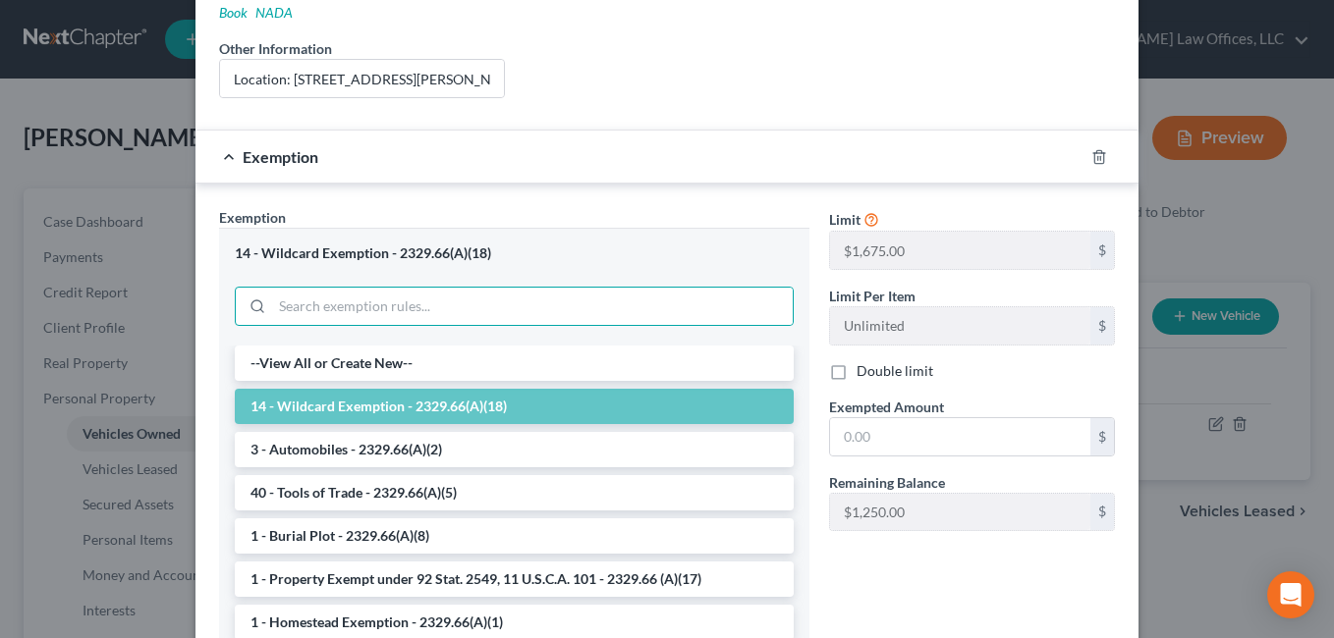
click at [390, 432] on li "3 - Automobiles - 2329.66(A)(2)" at bounding box center [514, 449] width 559 height 35
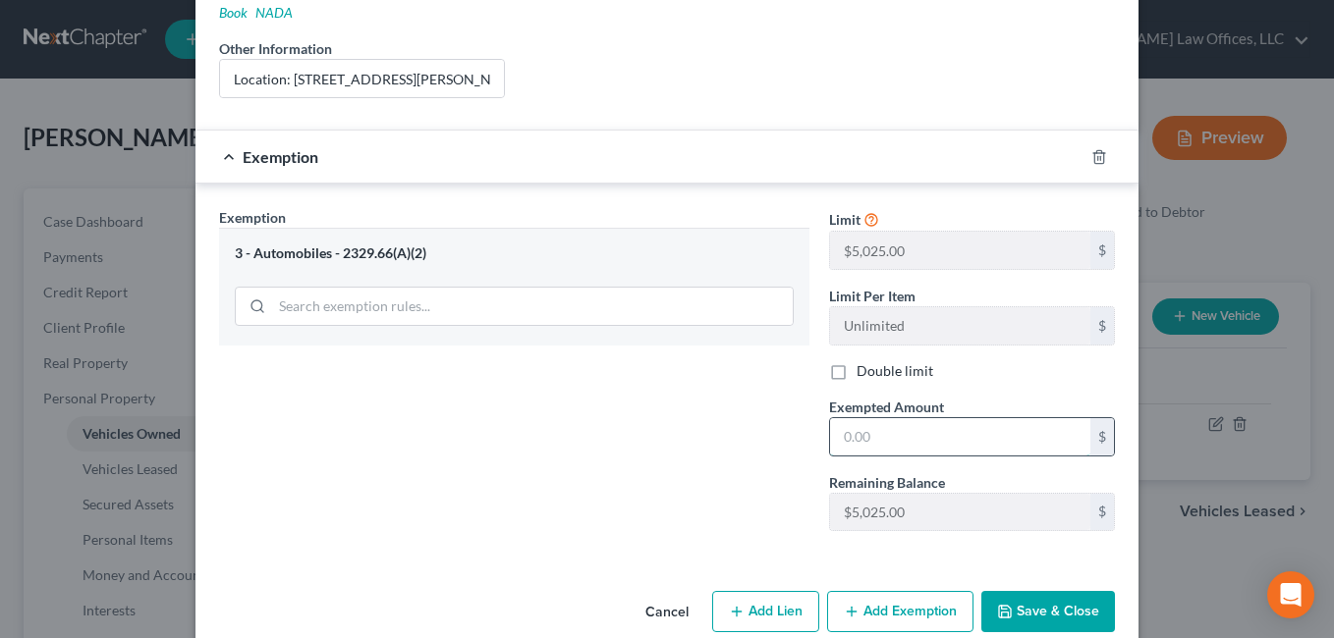
click at [893, 425] on input "text" at bounding box center [960, 436] width 260 height 37
type input "5,025.00"
click at [346, 60] on input "Location: [STREET_ADDRESS][PERSON_NAME] Wrecked (purchased for $400 on Facebook…" at bounding box center [362, 78] width 284 height 37
drag, startPoint x: 347, startPoint y: 58, endPoint x: 469, endPoint y: 58, distance: 121.8
click at [471, 60] on input "Location: [STREET_ADDRESS][PERSON_NAME] Wrecked (purchased for $400 on Facebook…" at bounding box center [362, 78] width 284 height 37
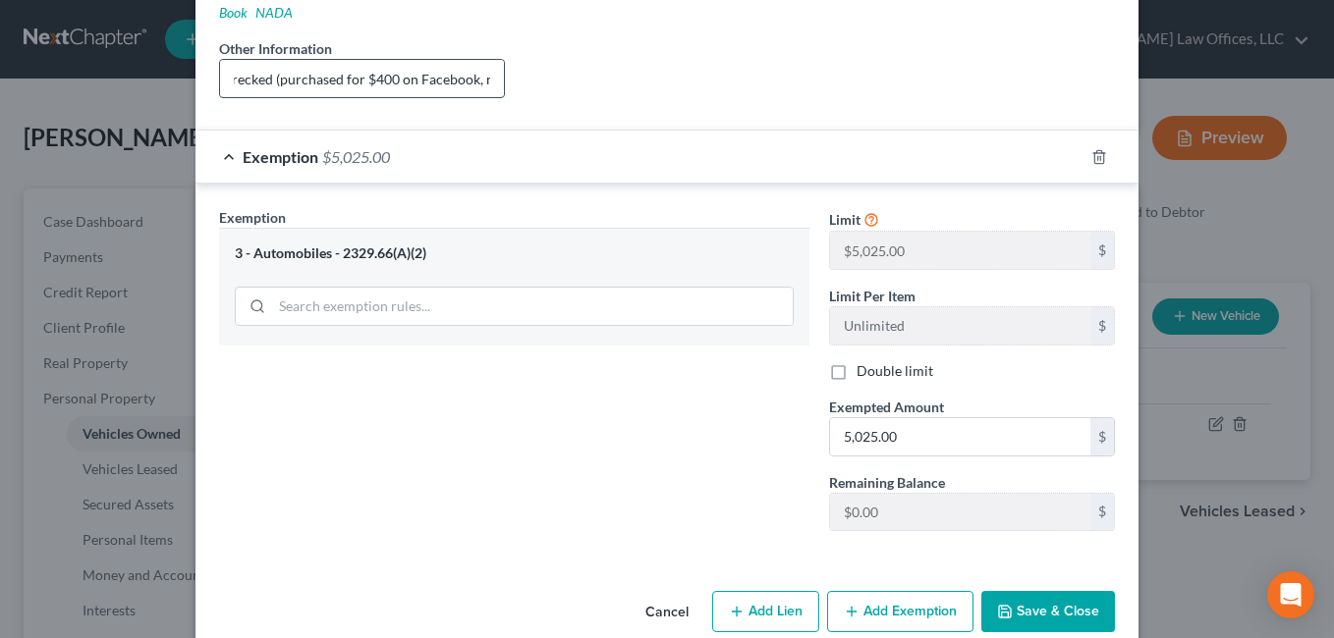
scroll to position [0, 321]
click at [422, 61] on input "Location: [STREET_ADDRESS][PERSON_NAME] Wrecked (purchased for $400 on Facebook…" at bounding box center [362, 78] width 284 height 37
drag, startPoint x: 404, startPoint y: 60, endPoint x: 496, endPoint y: 62, distance: 92.4
click at [496, 62] on input "Location: [STREET_ADDRESS][PERSON_NAME] Wrecked (purchased for $400 on Facebook…" at bounding box center [362, 78] width 284 height 37
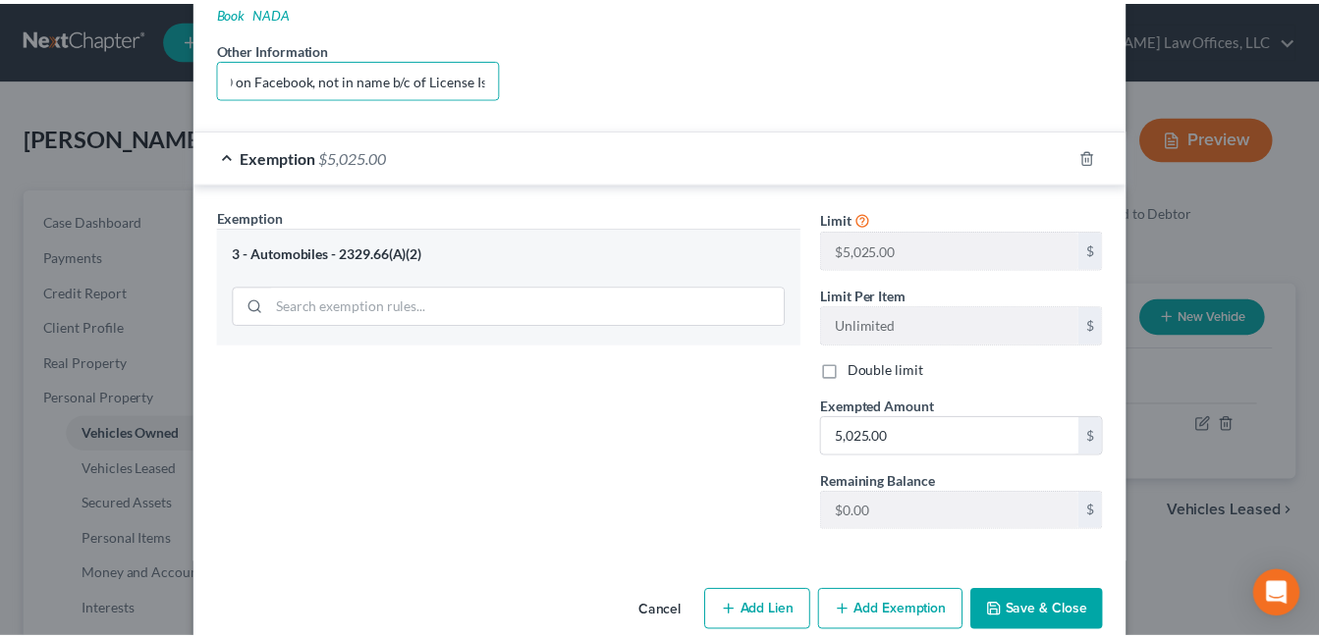
scroll to position [0, 0]
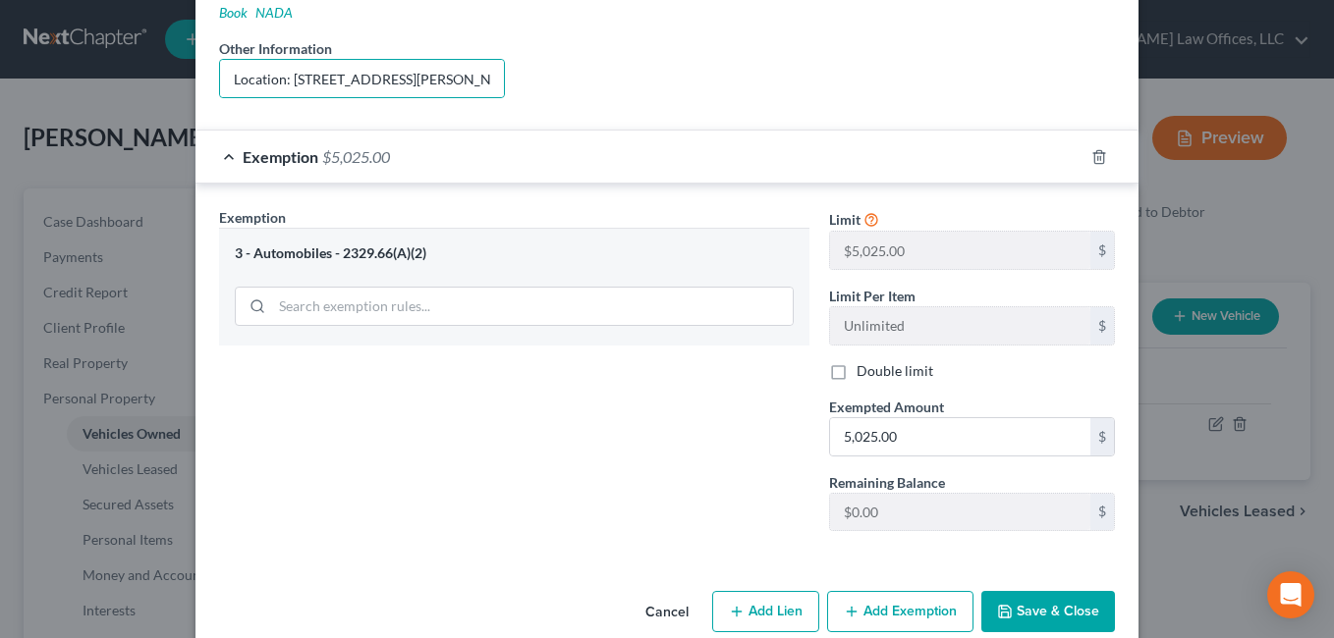
click at [1047, 591] on button "Save & Close" at bounding box center [1048, 611] width 134 height 41
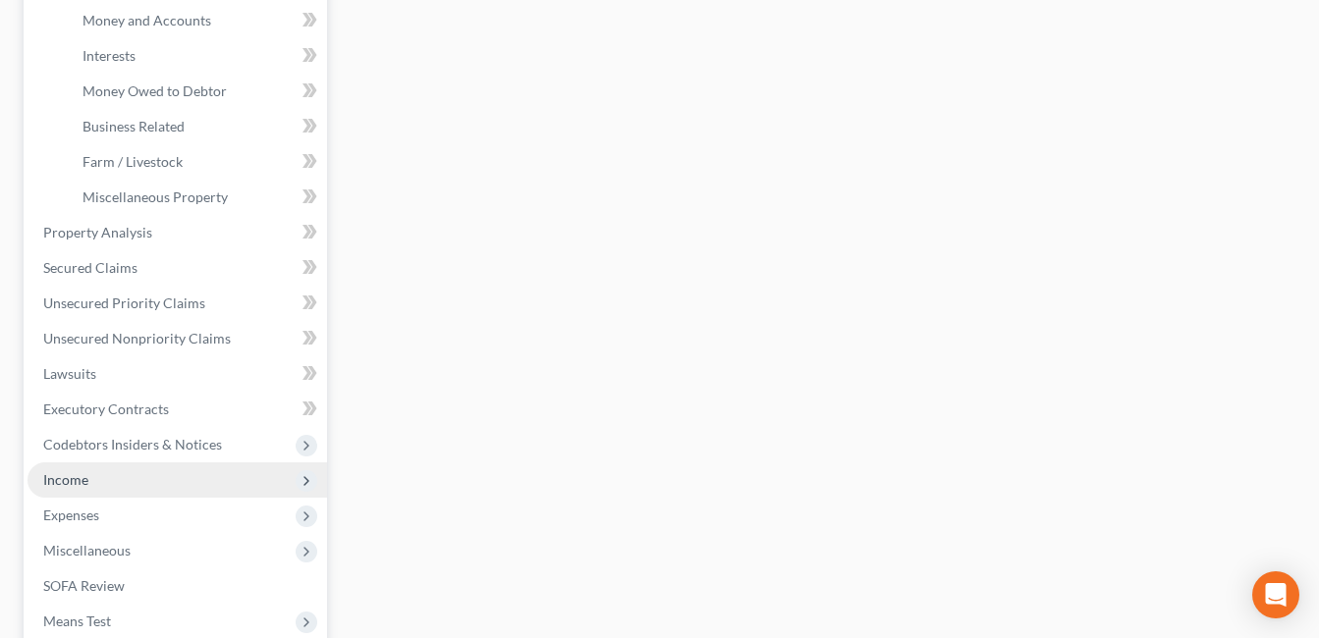
scroll to position [589, 0]
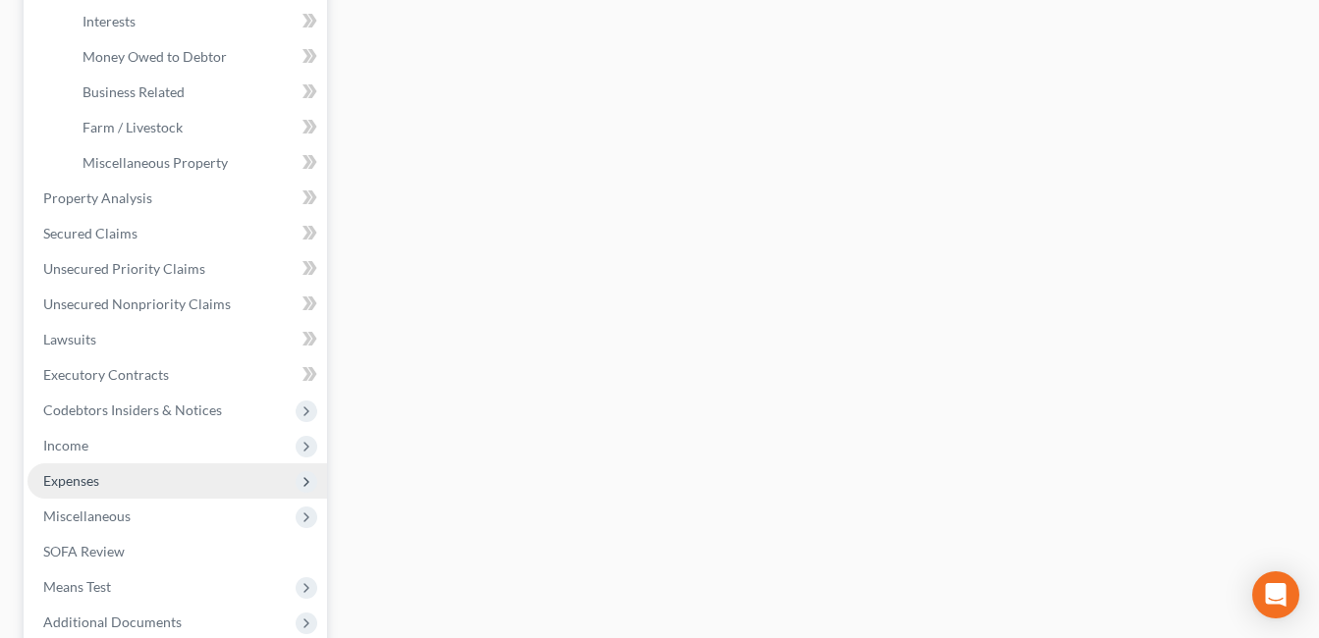
click at [172, 483] on span "Expenses" at bounding box center [178, 481] width 300 height 35
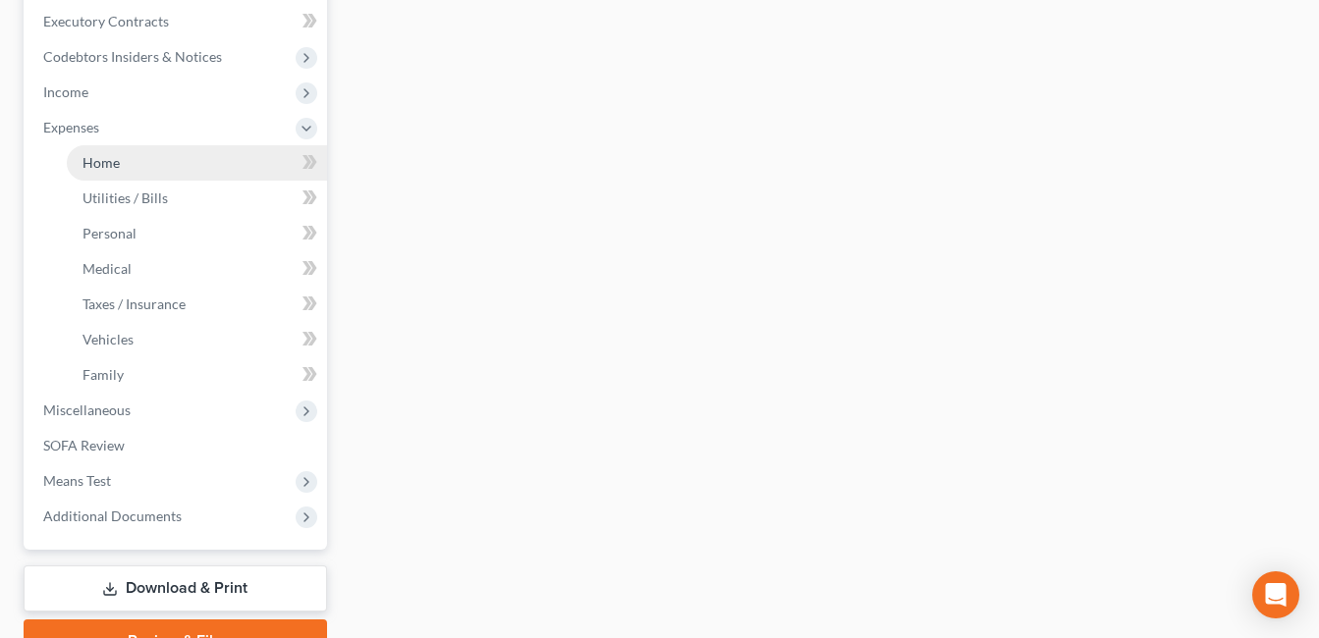
click at [151, 169] on link "Home" at bounding box center [197, 162] width 260 height 35
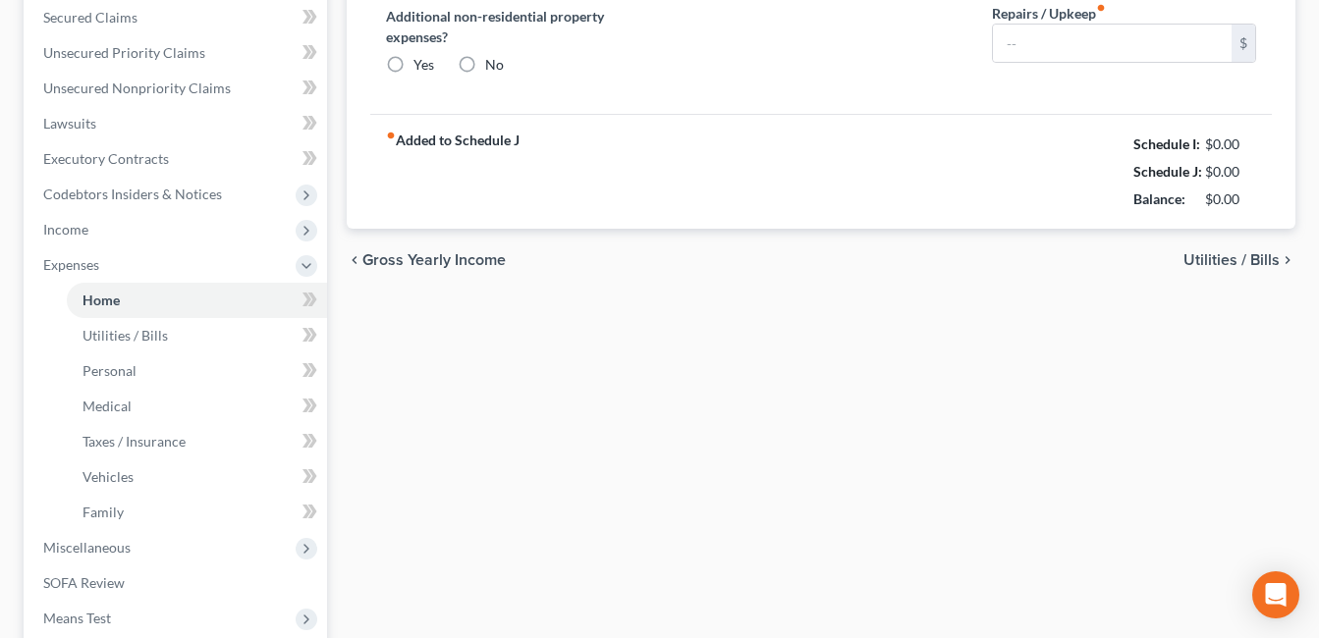
type input "425.00"
radio input "true"
type input "15.00"
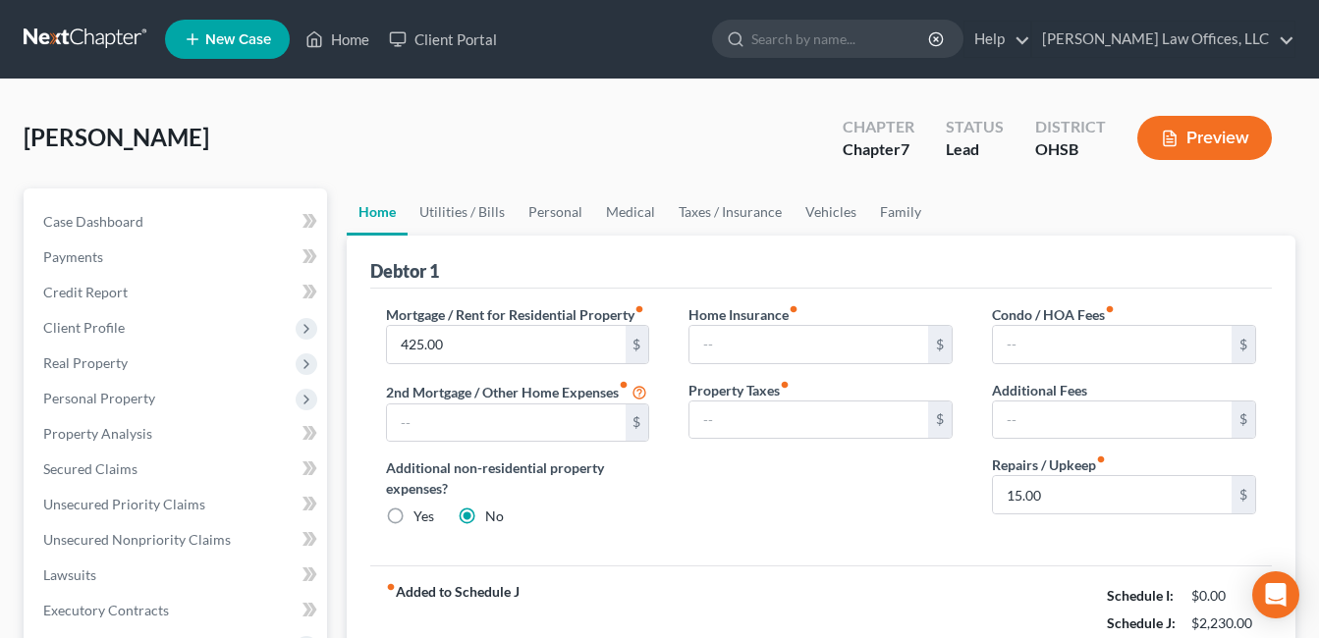
scroll to position [295, 0]
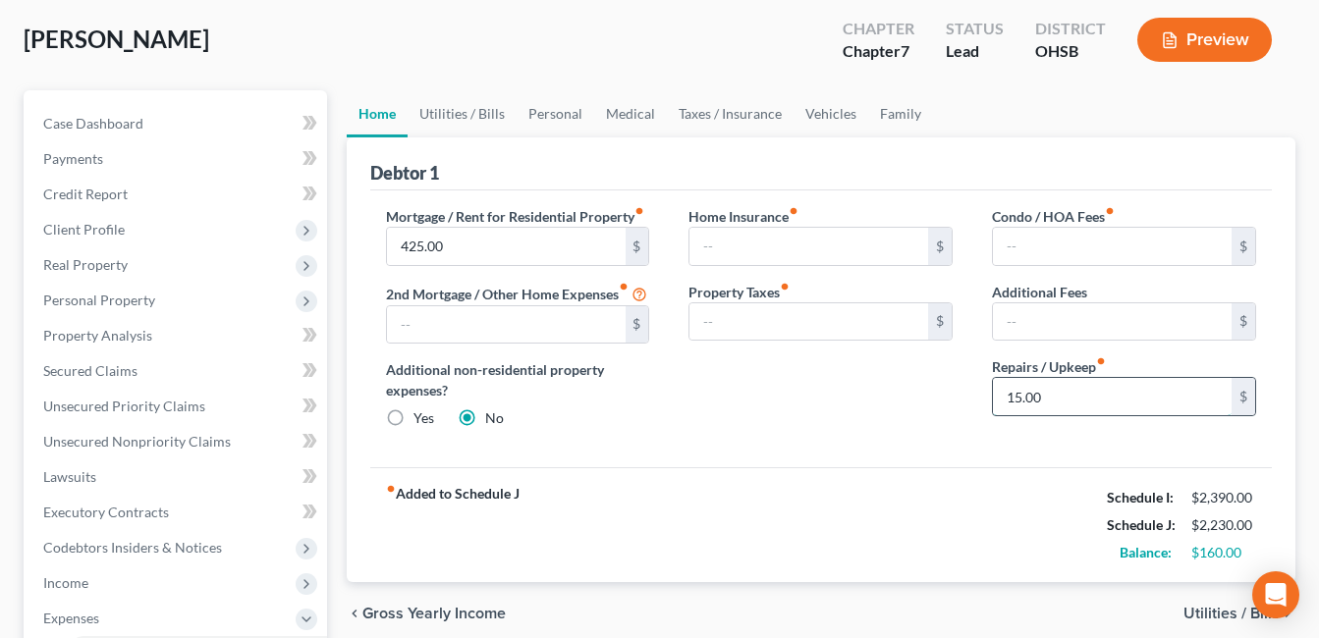
click at [1059, 394] on input "15.00" at bounding box center [1112, 396] width 239 height 37
click at [444, 117] on link "Utilities / Bills" at bounding box center [462, 113] width 109 height 47
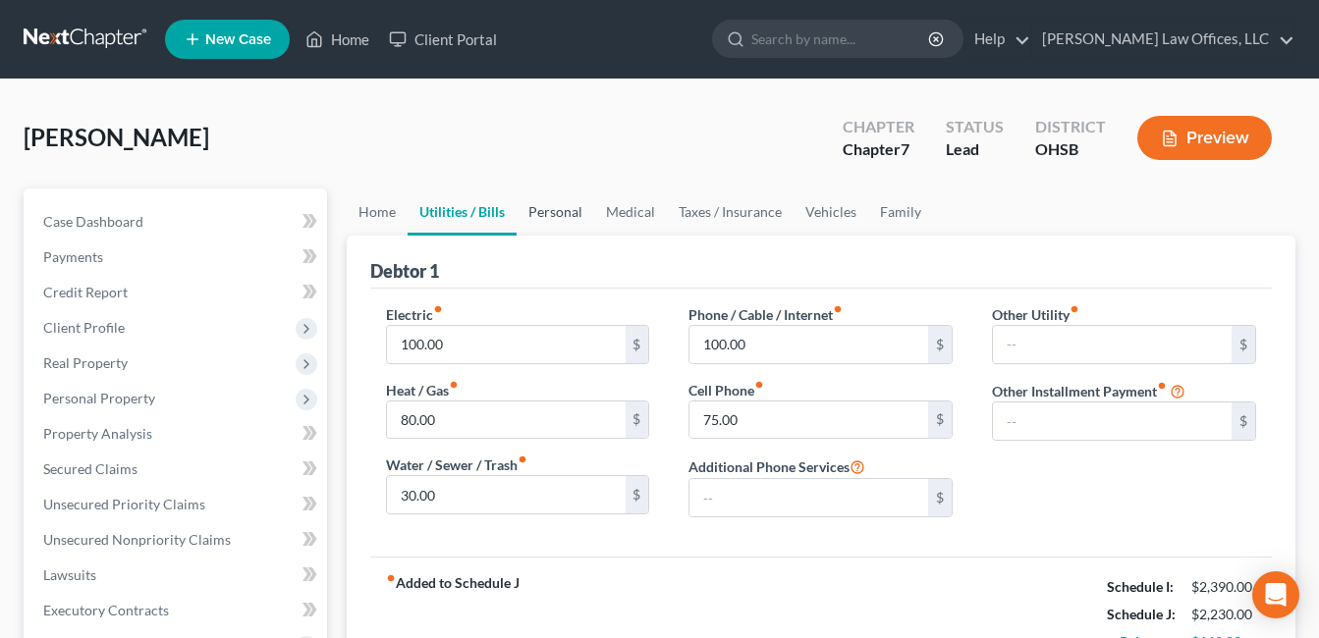
click at [566, 210] on link "Personal" at bounding box center [556, 212] width 78 height 47
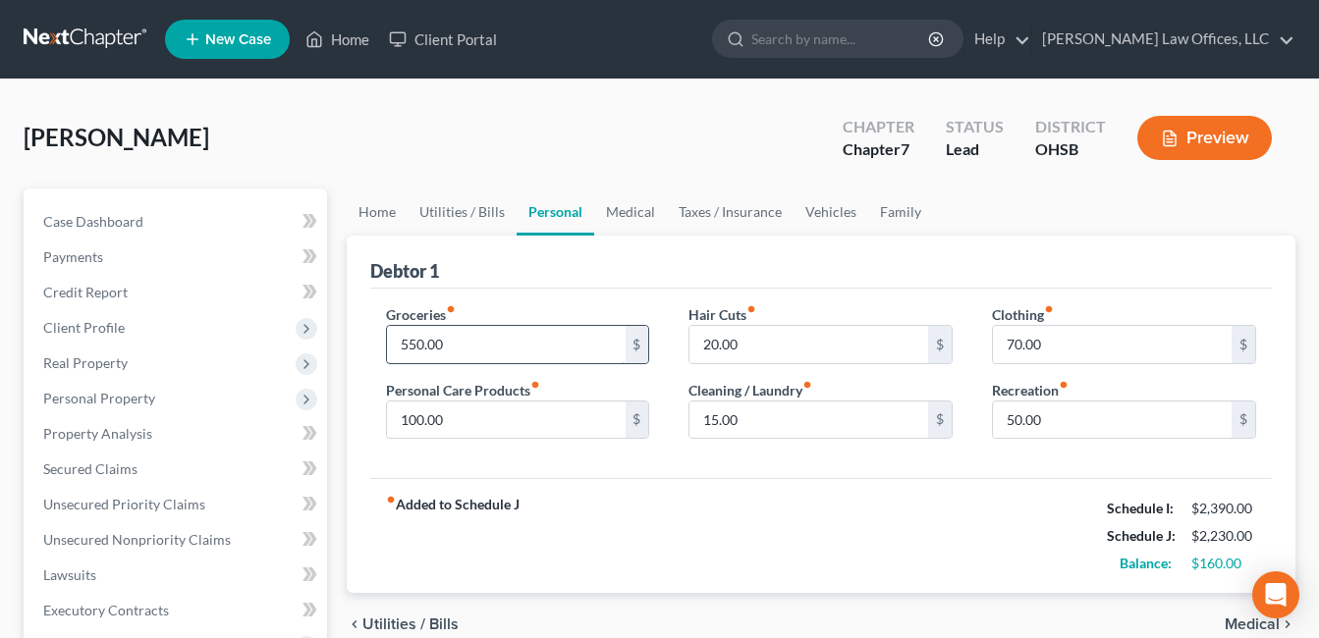
click at [473, 341] on input "550.00" at bounding box center [506, 344] width 239 height 37
click at [473, 342] on input "650.00" at bounding box center [506, 344] width 239 height 37
drag, startPoint x: 473, startPoint y: 342, endPoint x: 379, endPoint y: 354, distance: 95.0
click at [379, 354] on div "Groceries fiber_manual_record 650.00 $ Personal Care Products fiber_manual_reco…" at bounding box center [518, 380] width 304 height 151
type input "596.00"
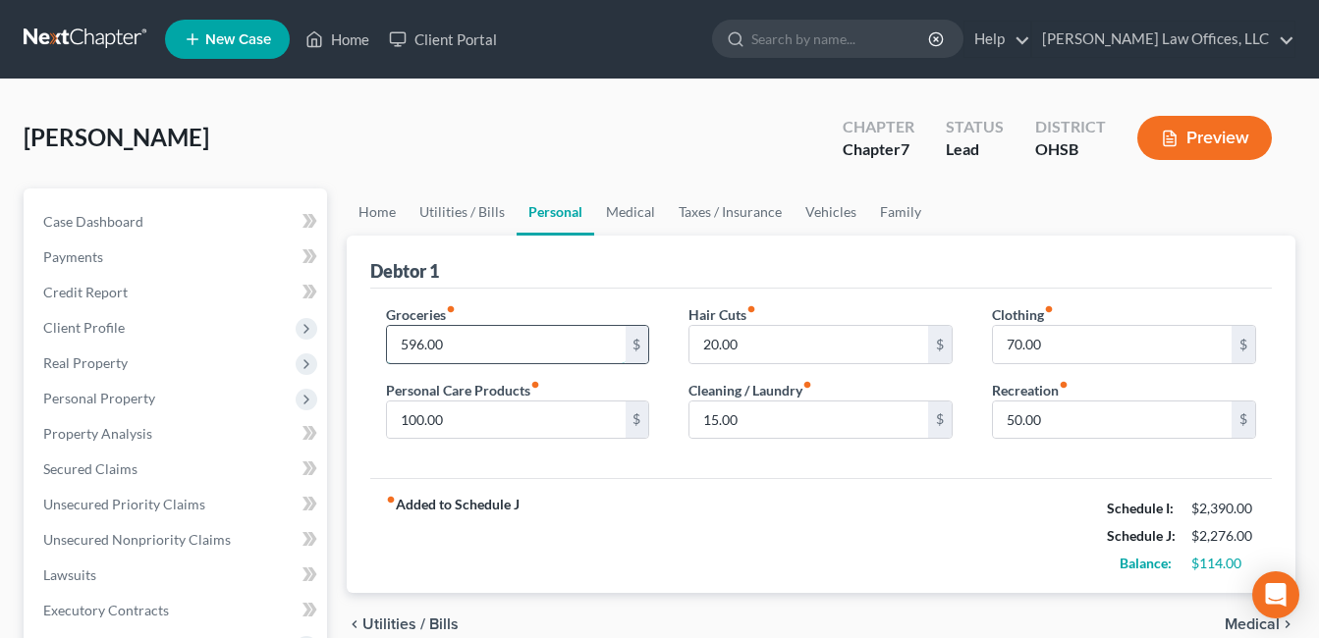
drag, startPoint x: 445, startPoint y: 346, endPoint x: 404, endPoint y: 352, distance: 41.7
click at [404, 352] on input "596.00" at bounding box center [506, 344] width 239 height 37
type input "695.00"
click at [762, 347] on input "20.00" at bounding box center [809, 344] width 239 height 37
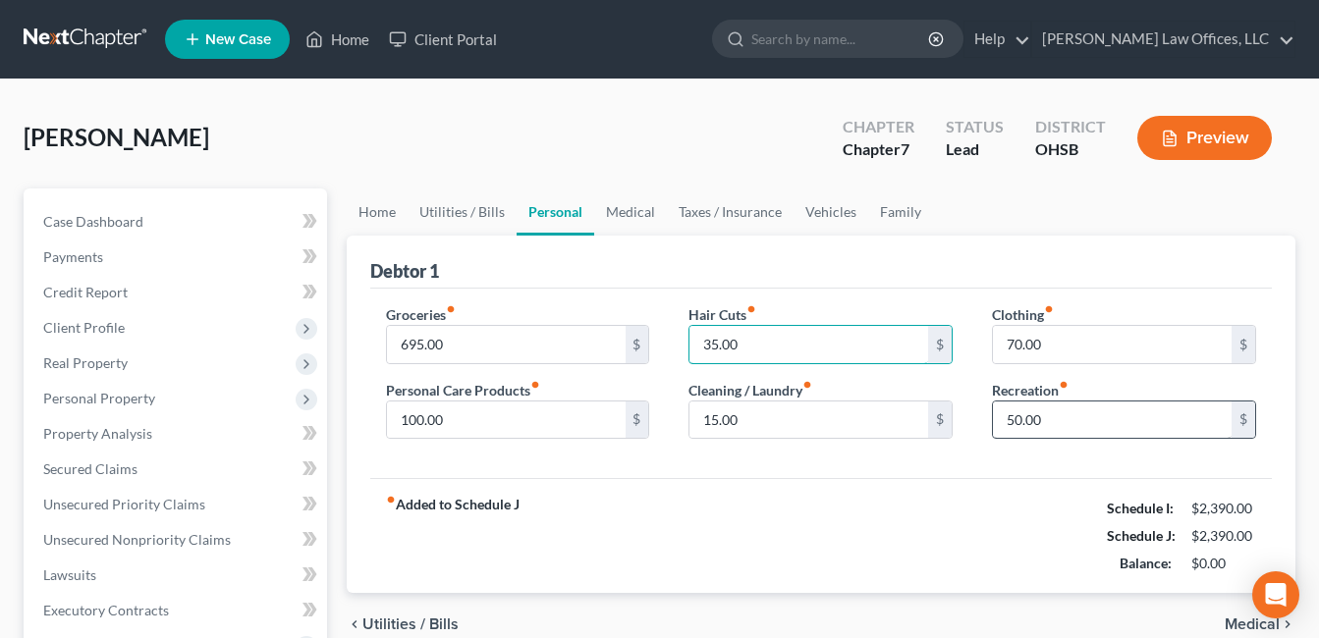
type input "35.00"
click at [1070, 404] on input "50.00" at bounding box center [1112, 420] width 239 height 37
click at [1056, 342] on input "70.00" at bounding box center [1112, 344] width 239 height 37
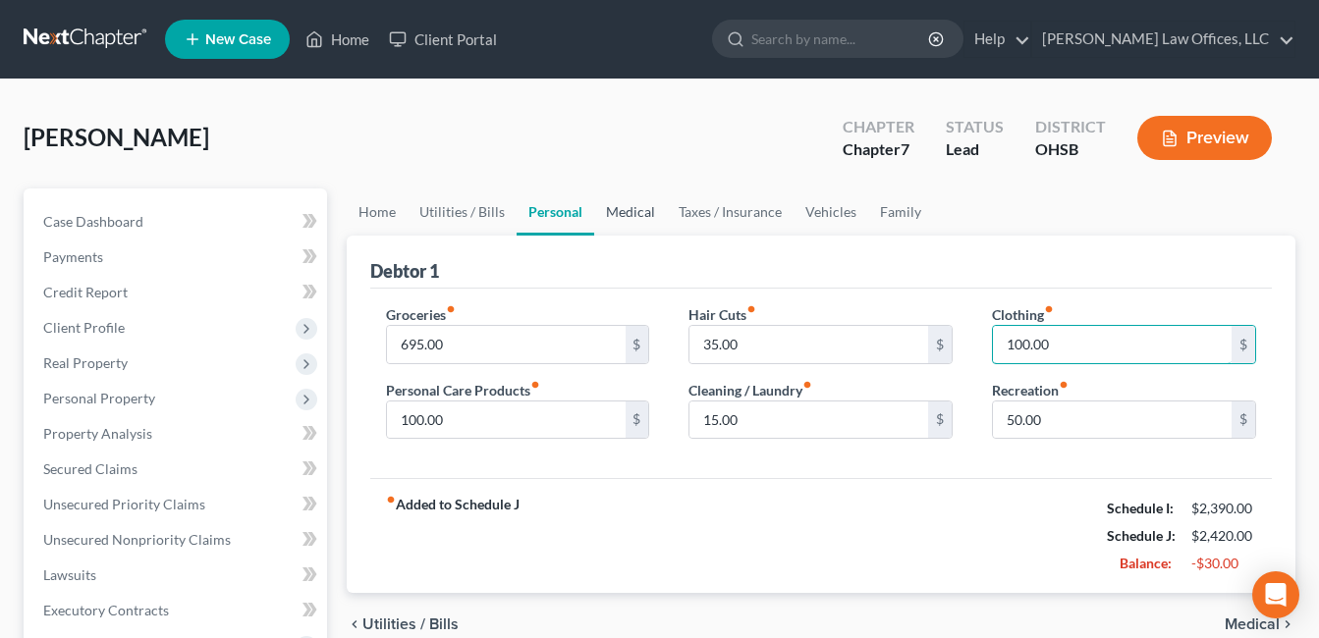
type input "100.00"
drag, startPoint x: 620, startPoint y: 206, endPoint x: 689, endPoint y: 219, distance: 69.9
click at [620, 207] on link "Medical" at bounding box center [630, 212] width 73 height 47
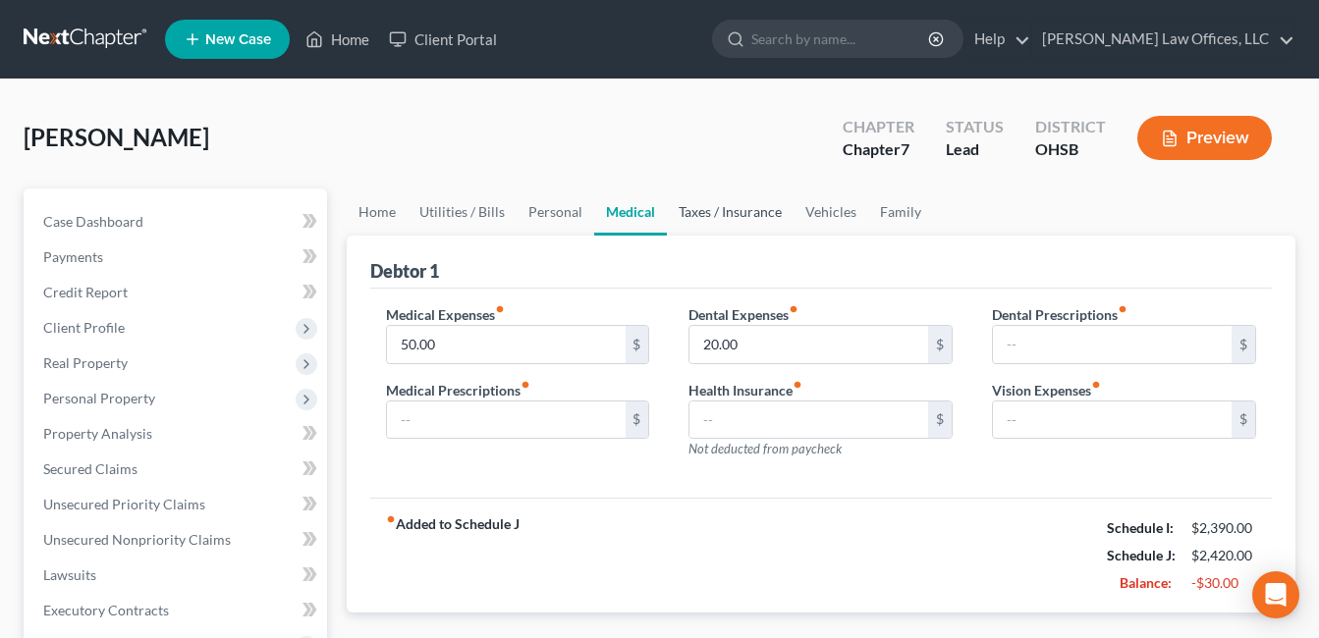
click at [715, 219] on link "Taxes / Insurance" at bounding box center [730, 212] width 127 height 47
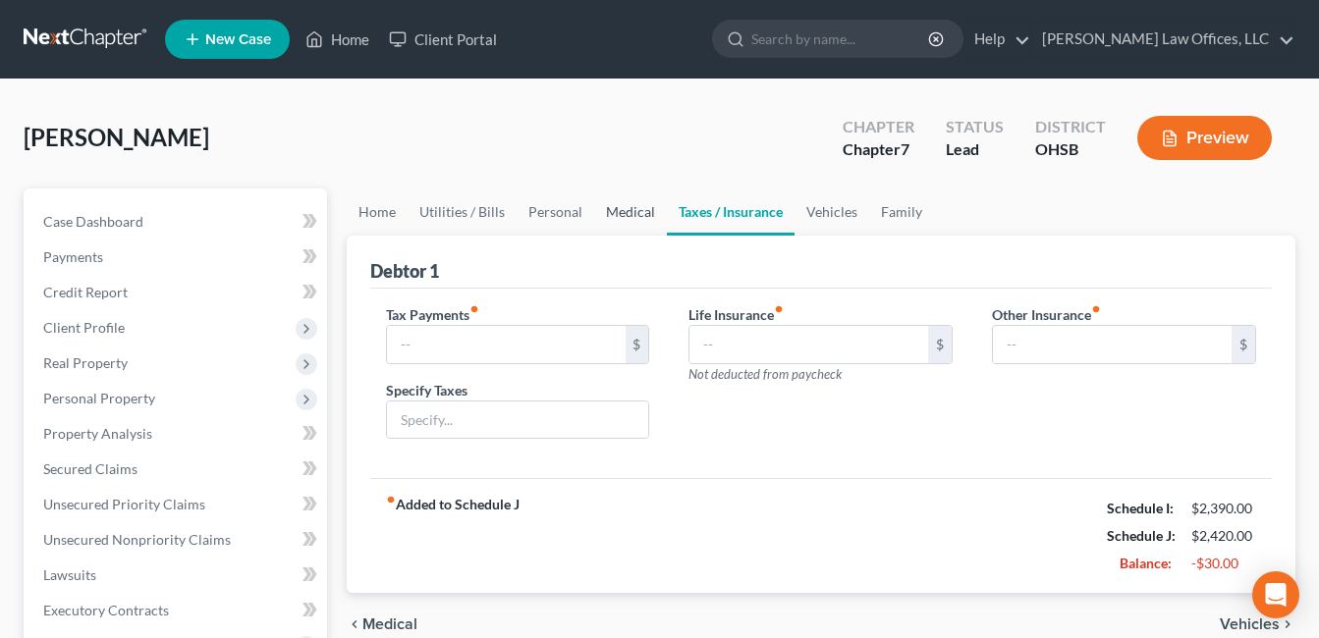
click at [632, 217] on link "Medical" at bounding box center [630, 212] width 73 height 47
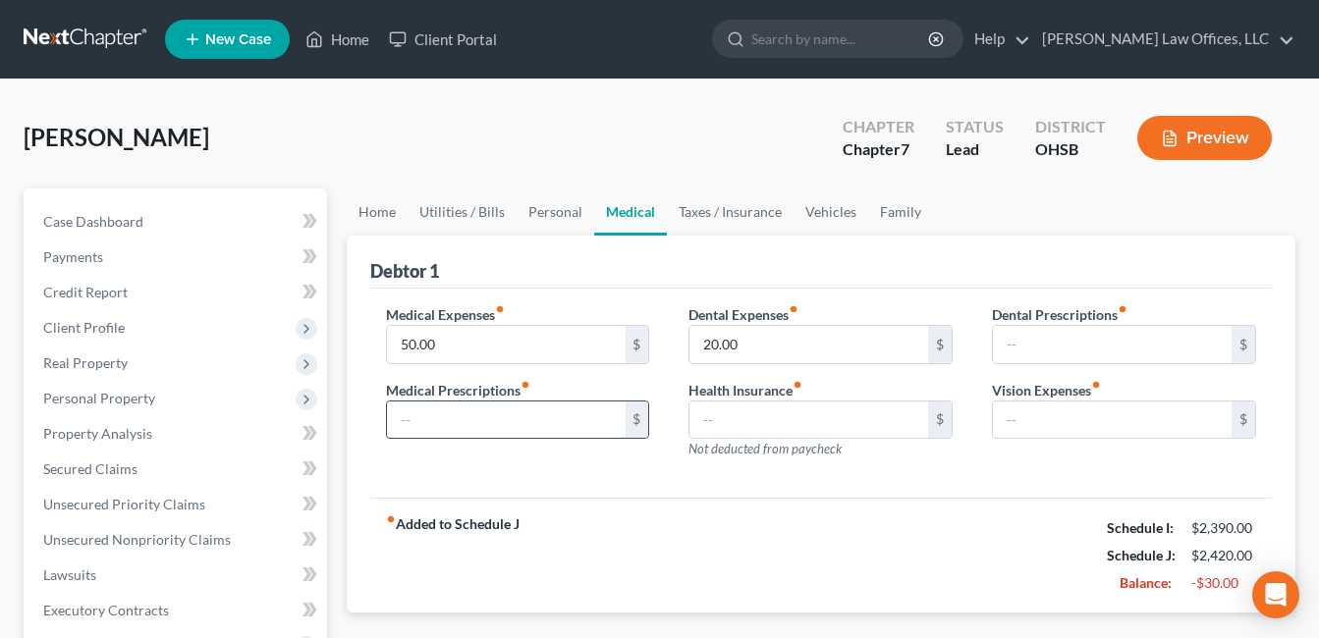
click at [501, 417] on input "text" at bounding box center [506, 420] width 239 height 37
type input "25.00"
click at [695, 224] on link "Taxes / Insurance" at bounding box center [730, 212] width 127 height 47
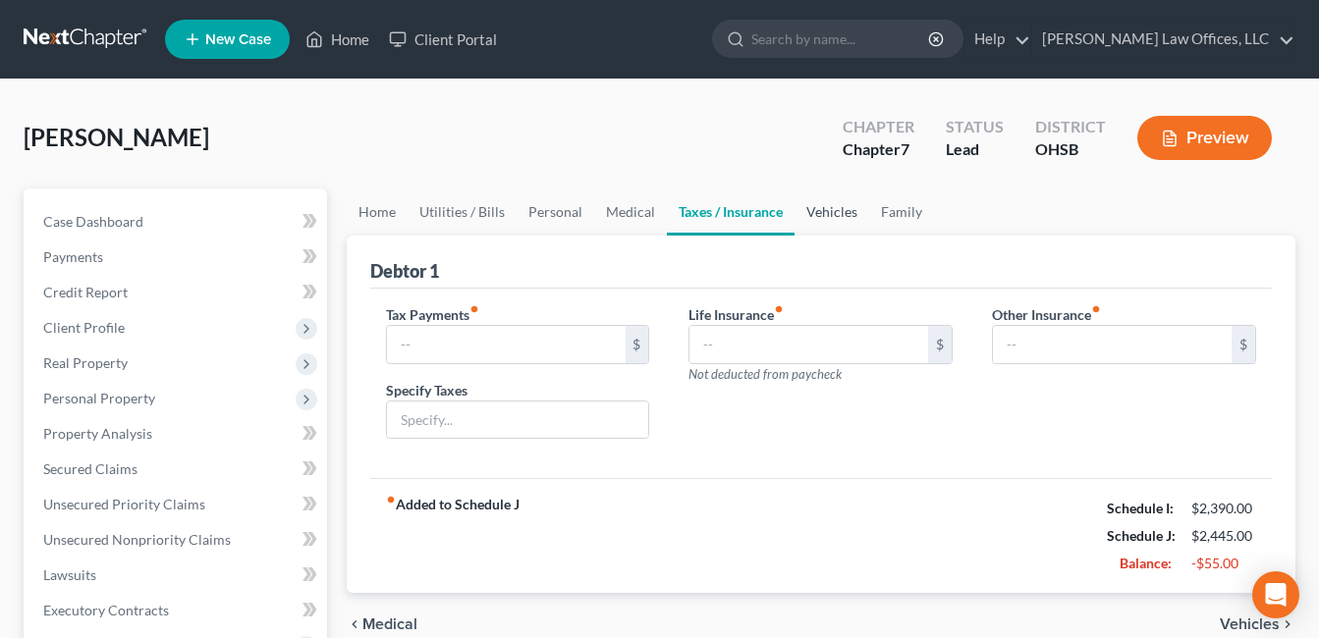
click at [842, 212] on link "Vehicles" at bounding box center [832, 212] width 75 height 47
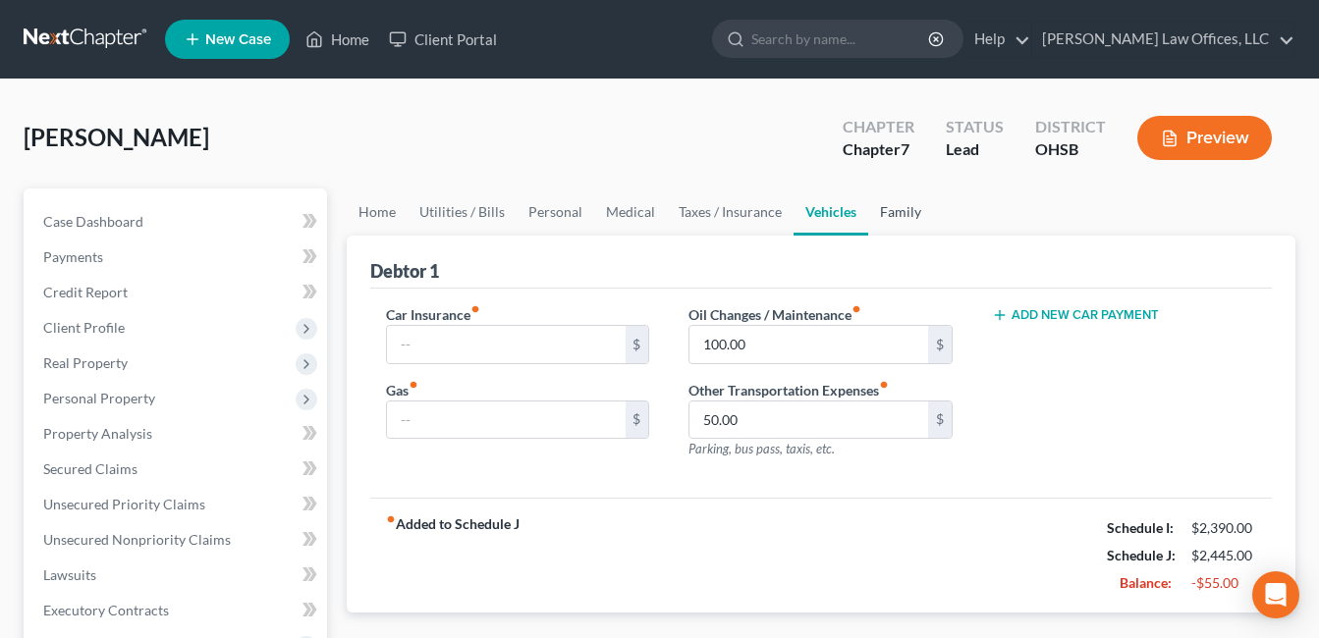
click at [900, 209] on link "Family" at bounding box center [900, 212] width 65 height 47
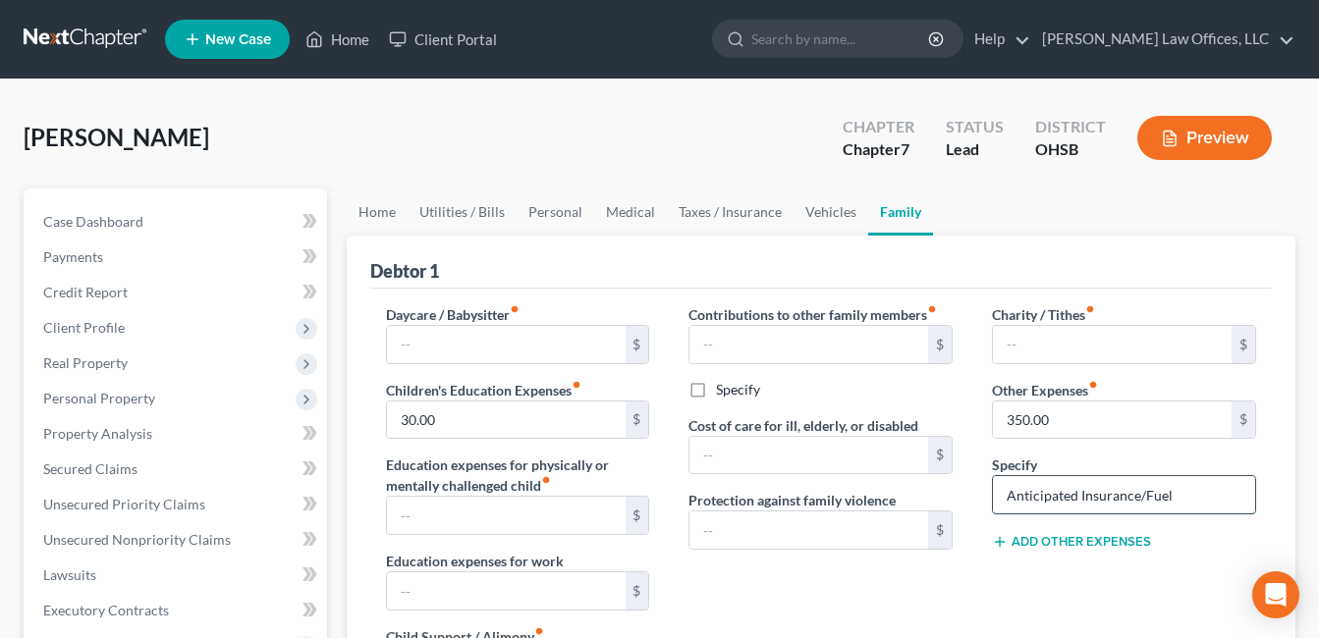
click at [1081, 488] on input "Anticipated Insurance/Fuel" at bounding box center [1124, 494] width 262 height 37
type input "Anticipated Car Insurance/Fuel"
click at [175, 405] on span "Personal Property" at bounding box center [178, 398] width 300 height 35
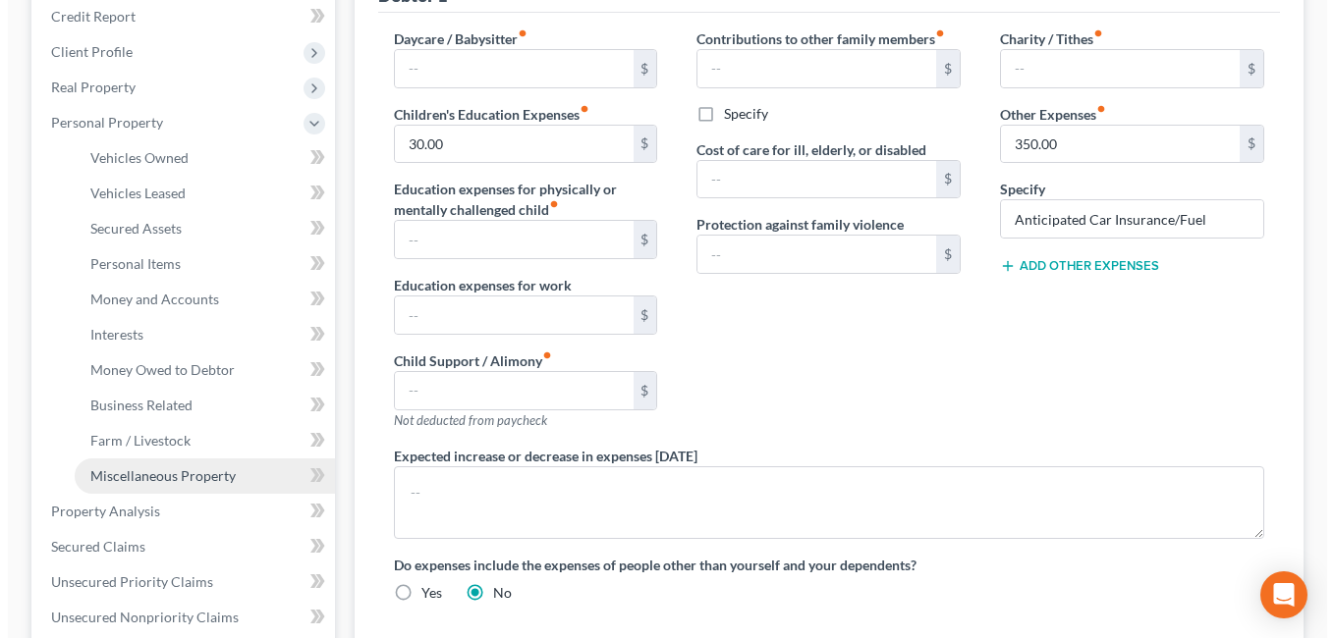
scroll to position [295, 0]
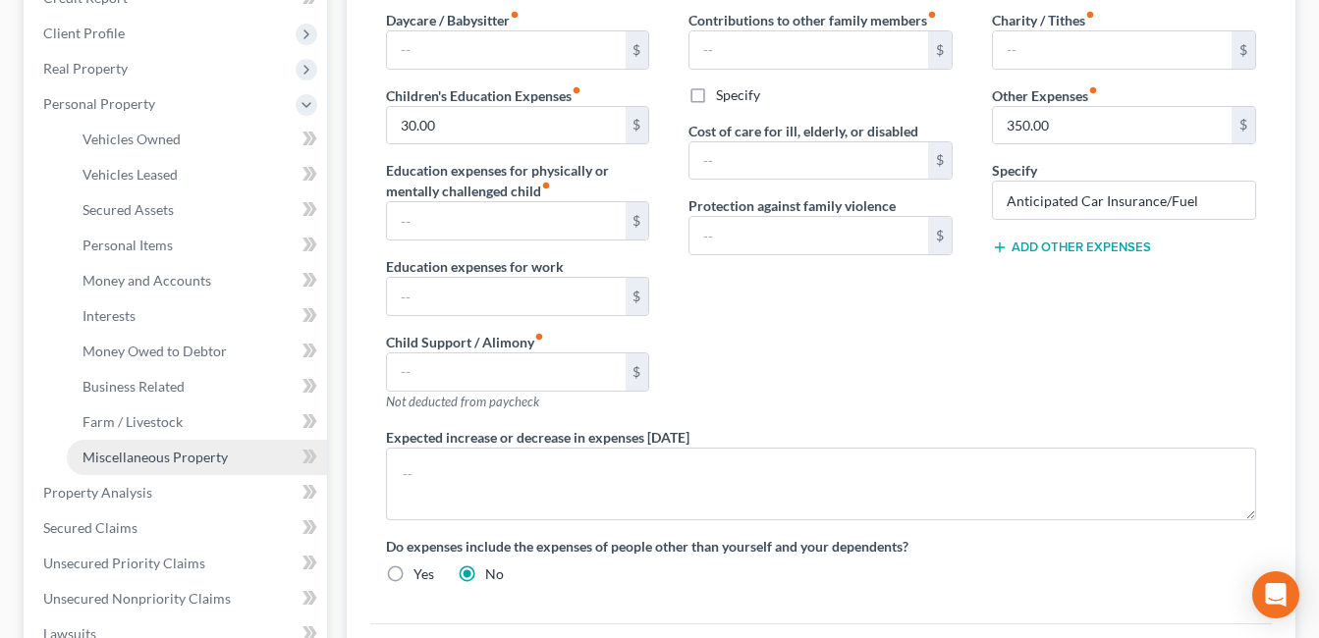
click at [162, 442] on link "Miscellaneous Property" at bounding box center [197, 457] width 260 height 35
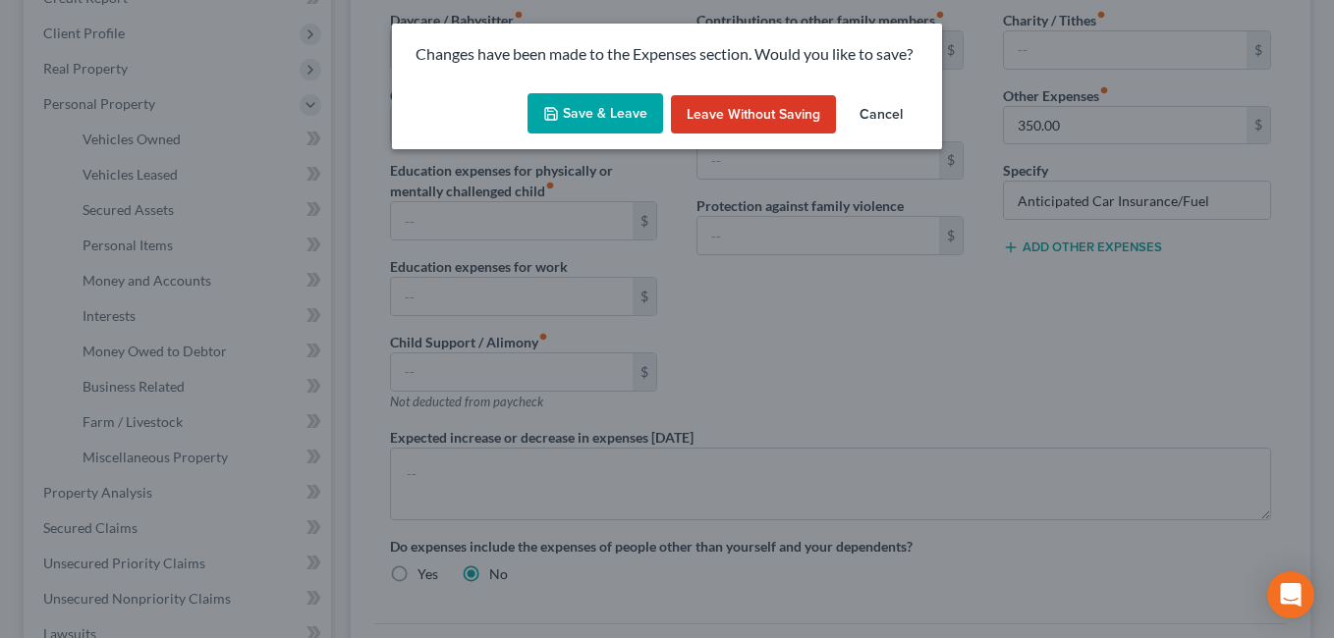
click at [608, 114] on button "Save & Leave" at bounding box center [595, 113] width 136 height 41
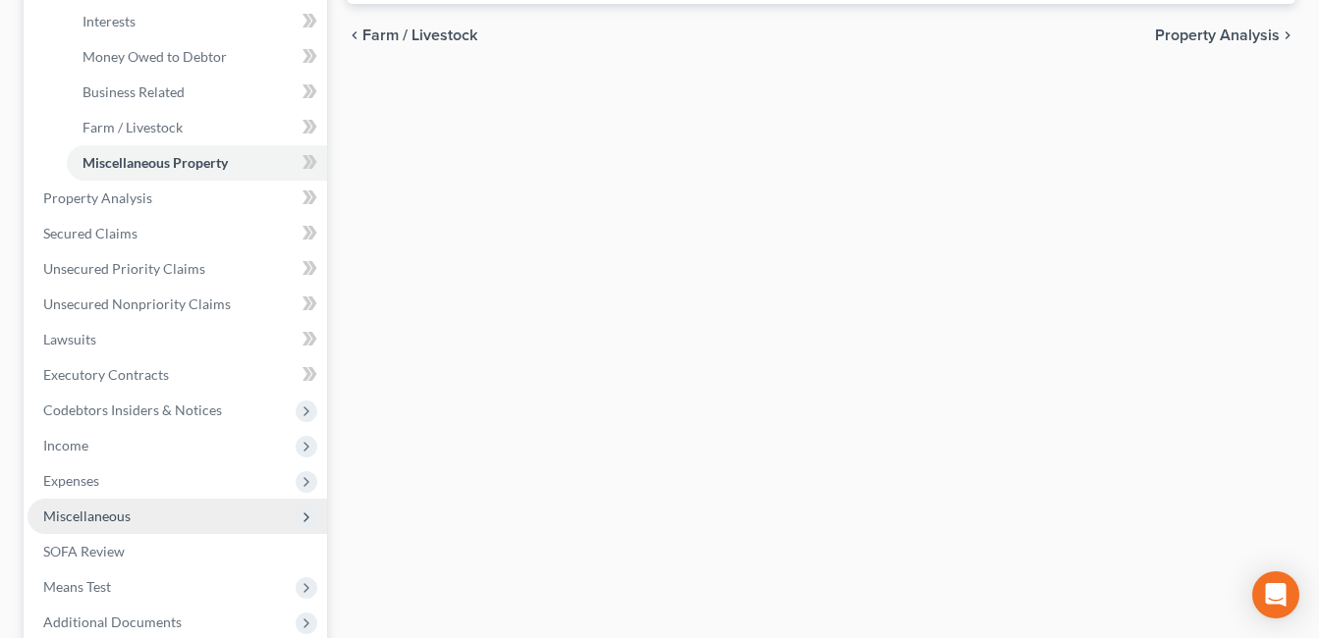
scroll to position [688, 0]
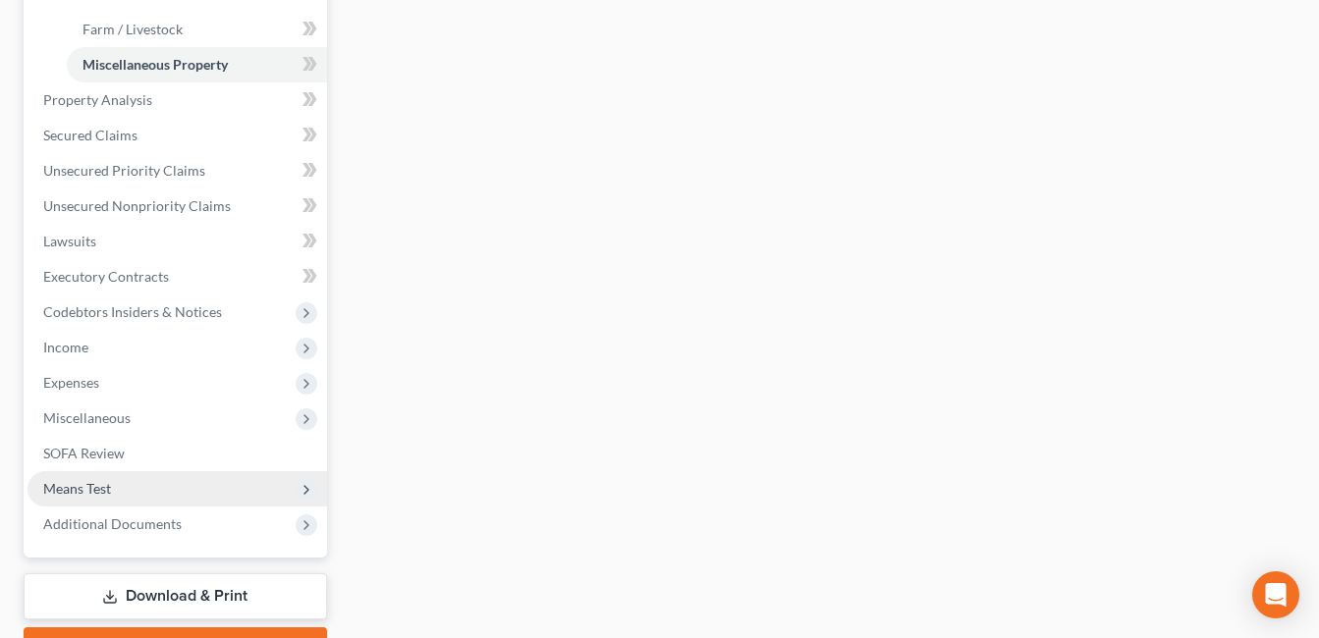
click at [194, 492] on span "Means Test" at bounding box center [178, 488] width 300 height 35
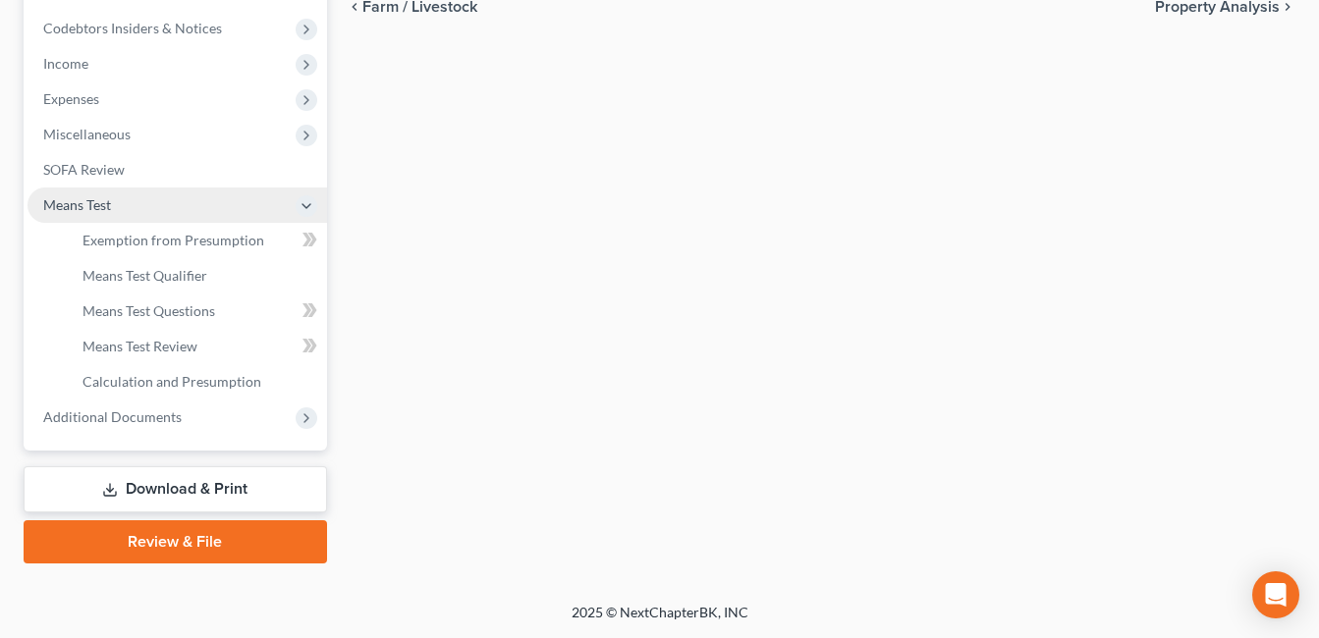
scroll to position [618, 0]
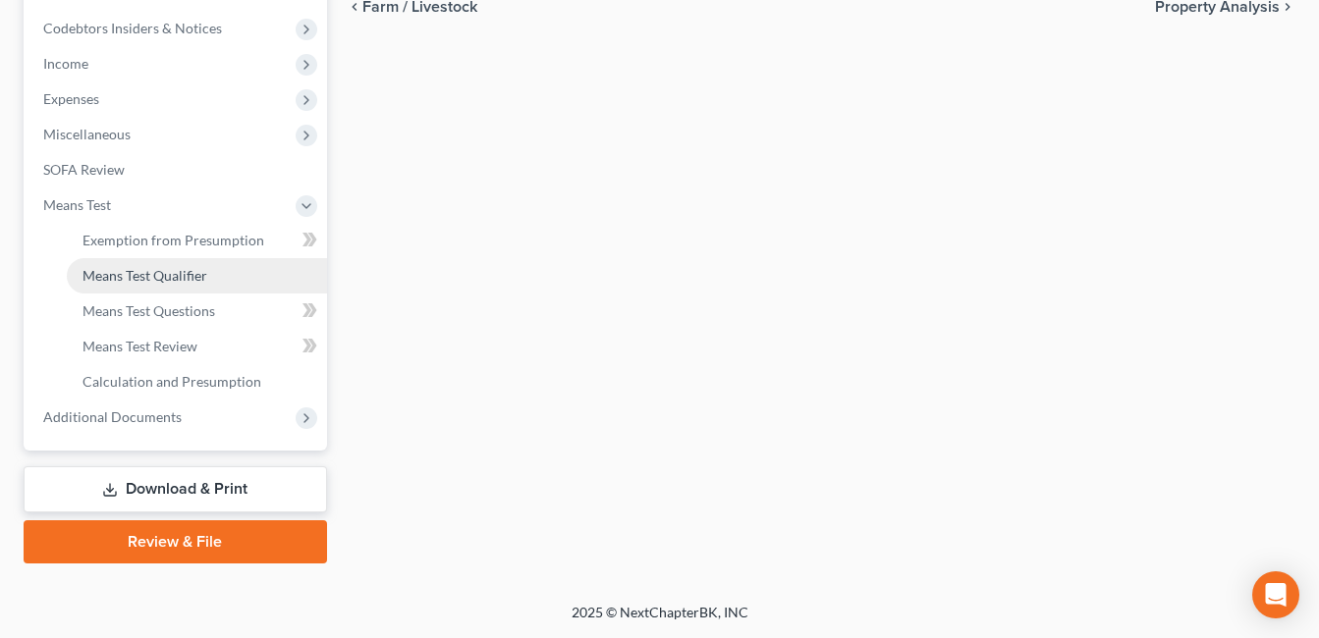
click at [174, 283] on span "Means Test Qualifier" at bounding box center [145, 275] width 125 height 17
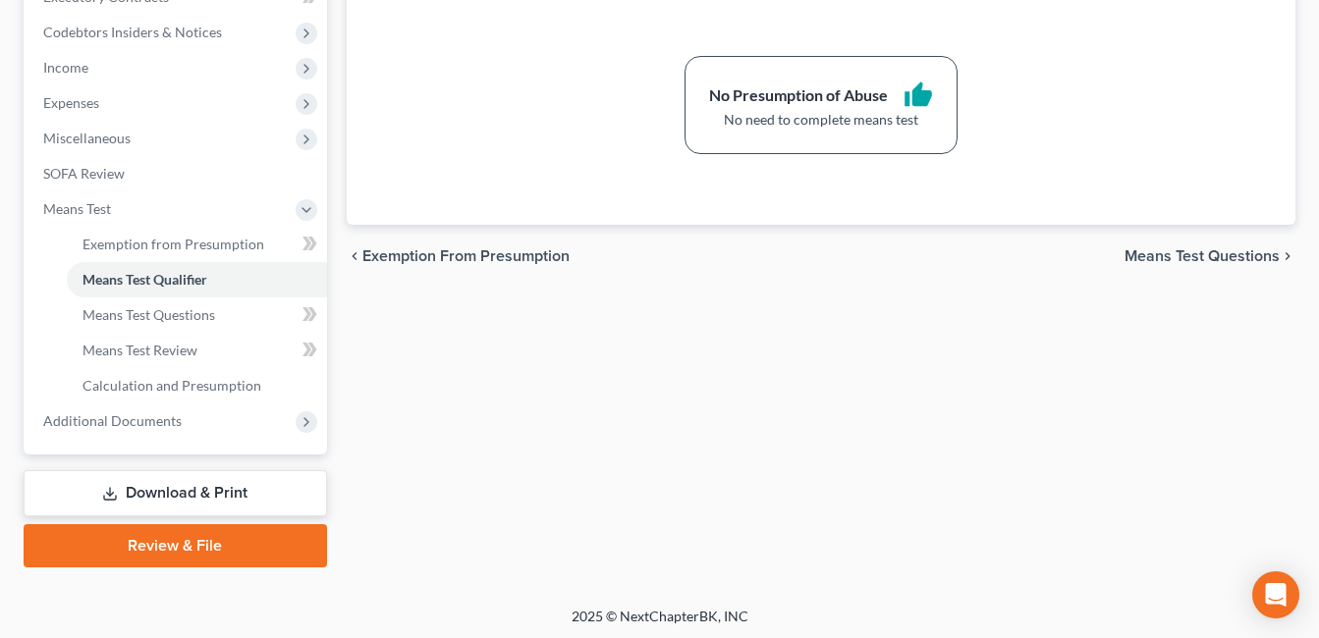
scroll to position [618, 0]
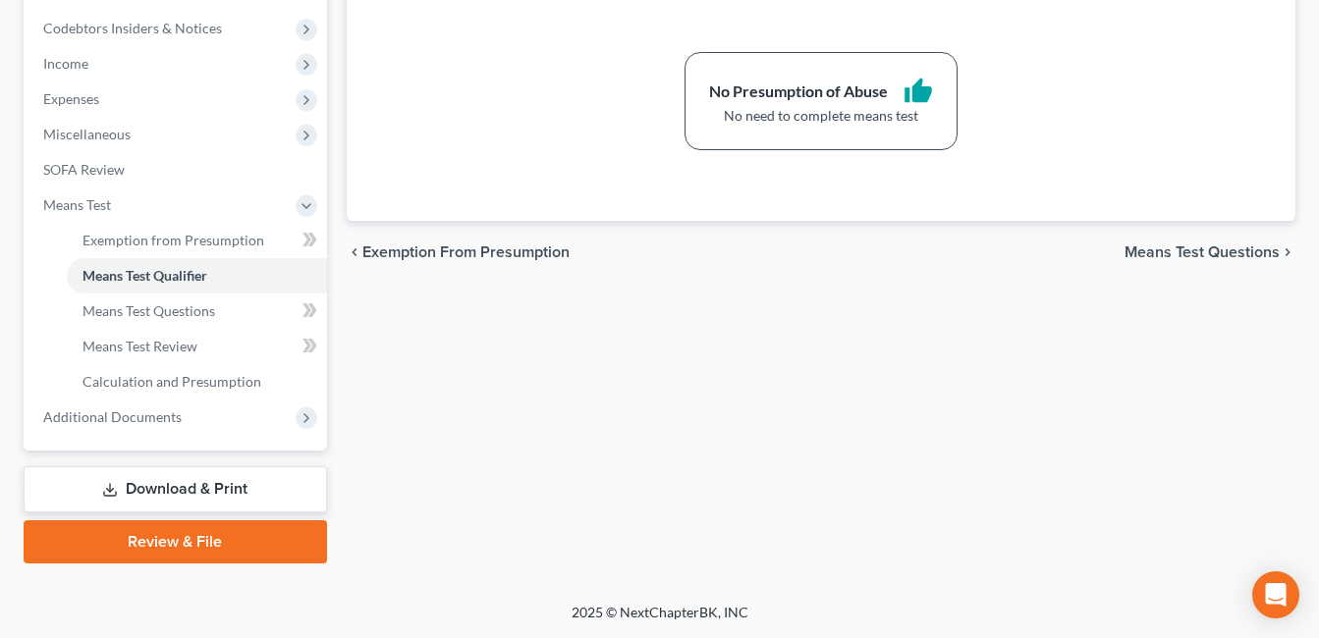
click at [249, 533] on link "Review & File" at bounding box center [176, 542] width 304 height 43
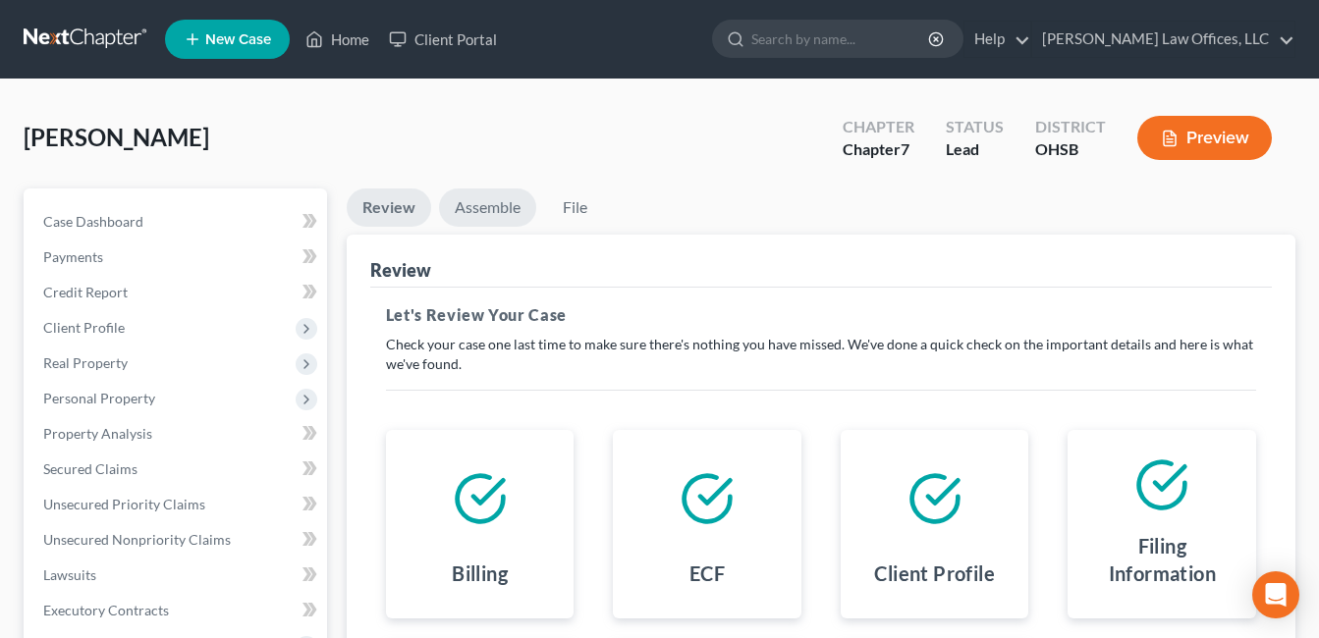
click at [489, 200] on link "Assemble" at bounding box center [487, 208] width 97 height 38
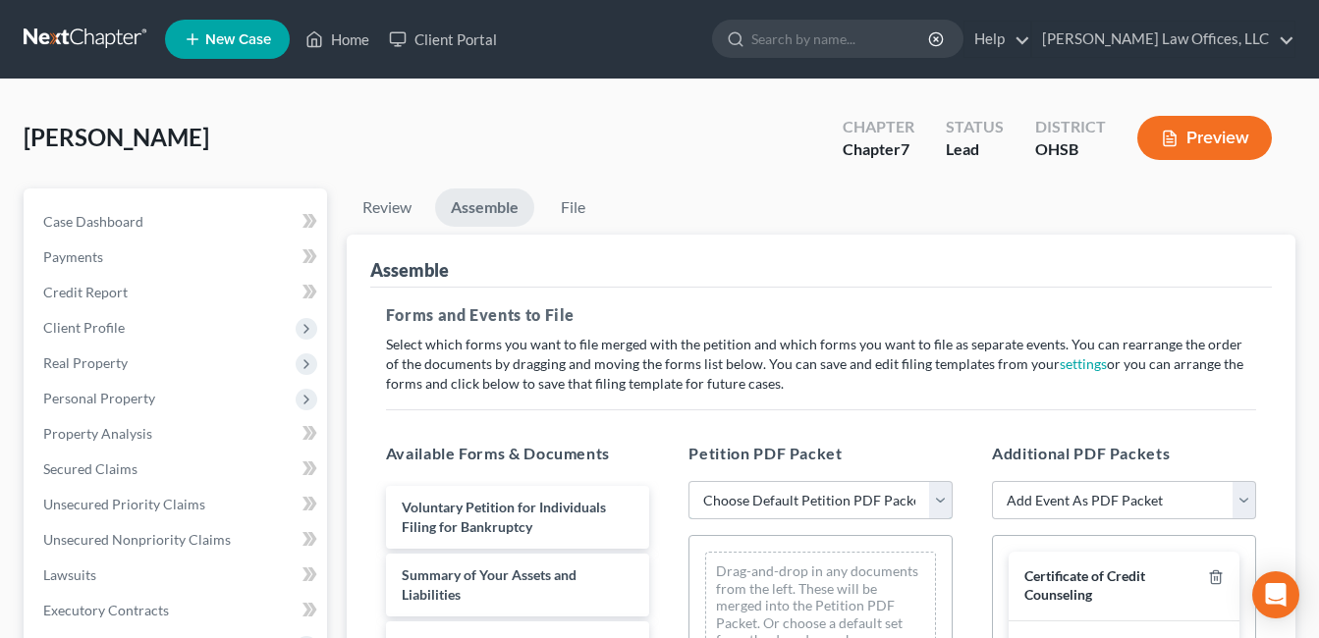
click at [944, 495] on select "Choose Default Petition PDF Packet Emergency Filing (Voluntary Petition and Cre…" at bounding box center [821, 500] width 264 height 39
select select "4"
click at [689, 481] on select "Choose Default Petition PDF Packet Emergency Filing (Voluntary Petition and Cre…" at bounding box center [821, 500] width 264 height 39
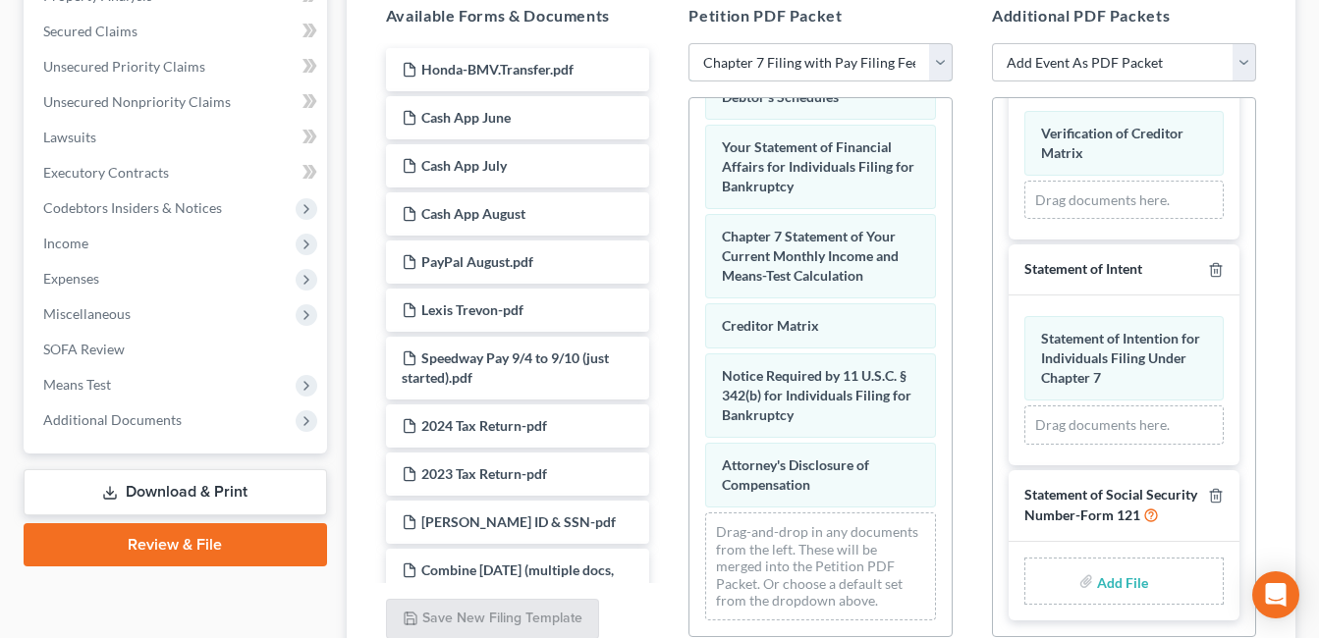
scroll to position [491, 0]
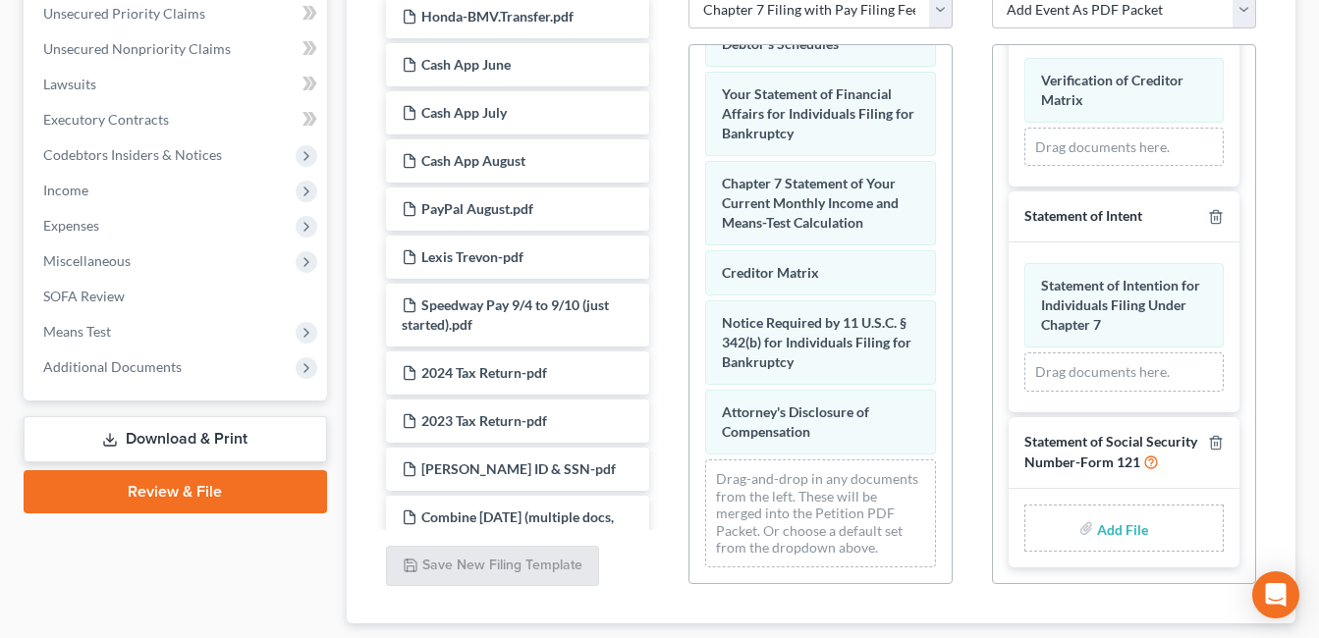
click at [1104, 535] on input "file" at bounding box center [1120, 528] width 47 height 35
type input "C:\fakepath\[PERSON_NAME].SSN.pdf"
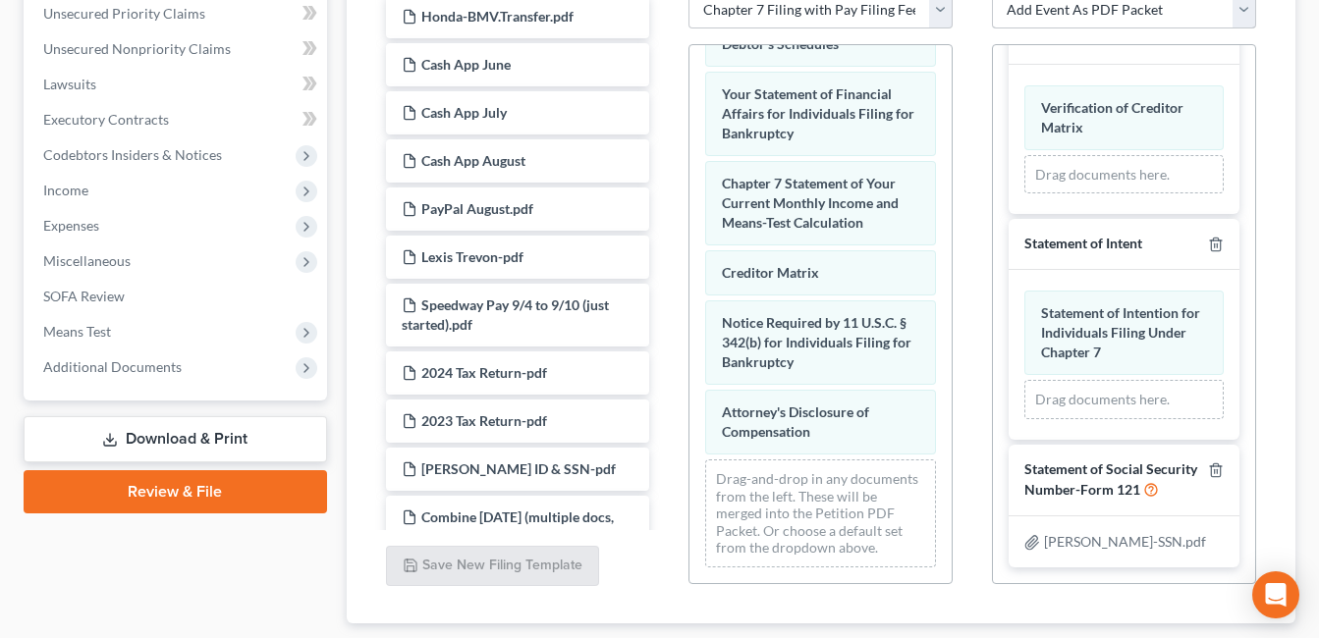
scroll to position [863, 0]
click at [180, 362] on span "Additional Documents" at bounding box center [178, 367] width 300 height 35
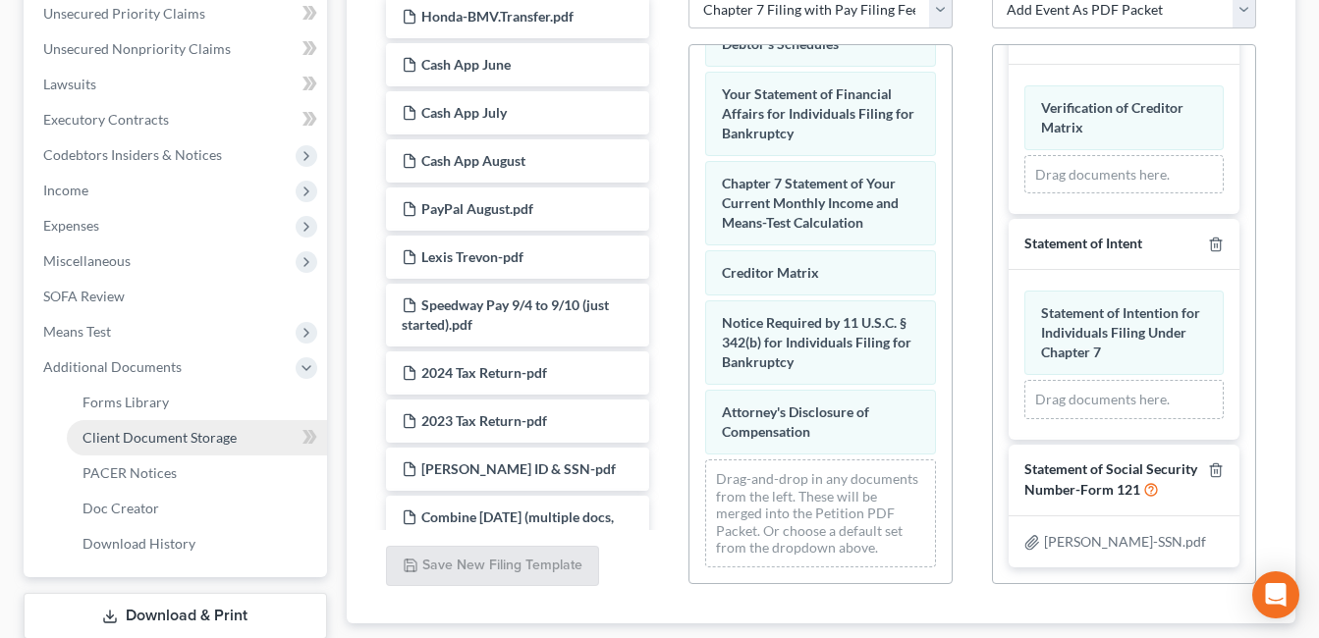
click at [192, 439] on span "Client Document Storage" at bounding box center [160, 437] width 154 height 17
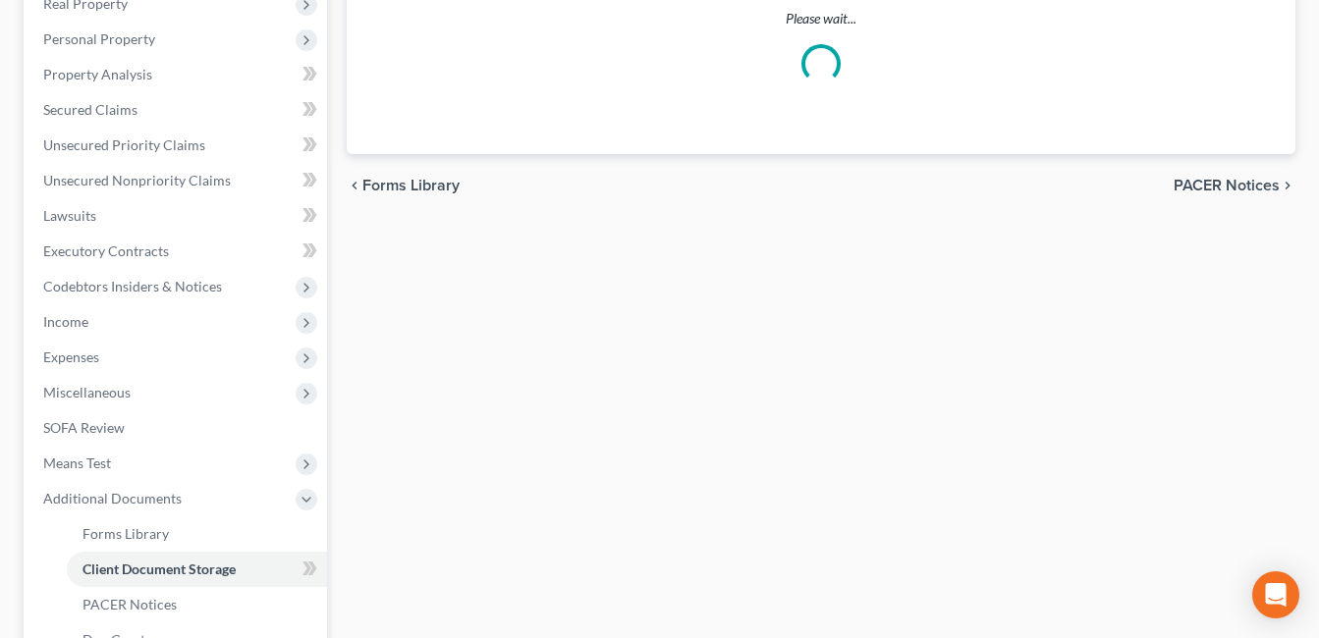
scroll to position [111, 0]
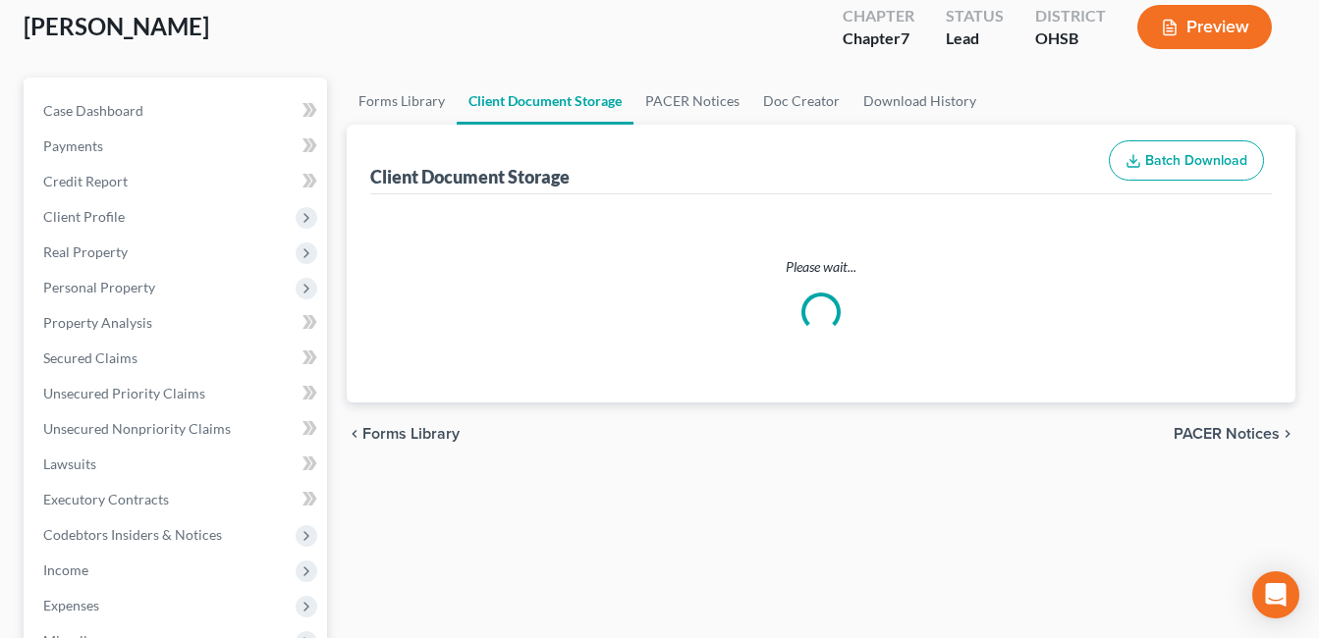
select select "7"
select select "52"
select select "37"
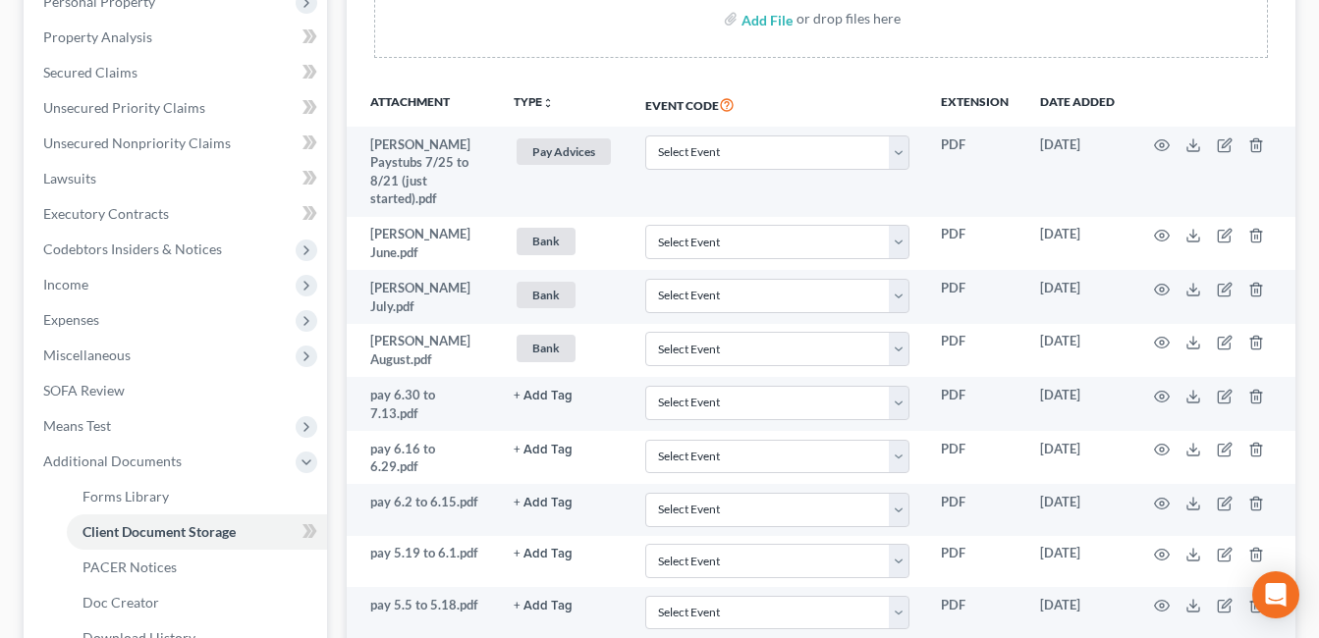
scroll to position [393, 0]
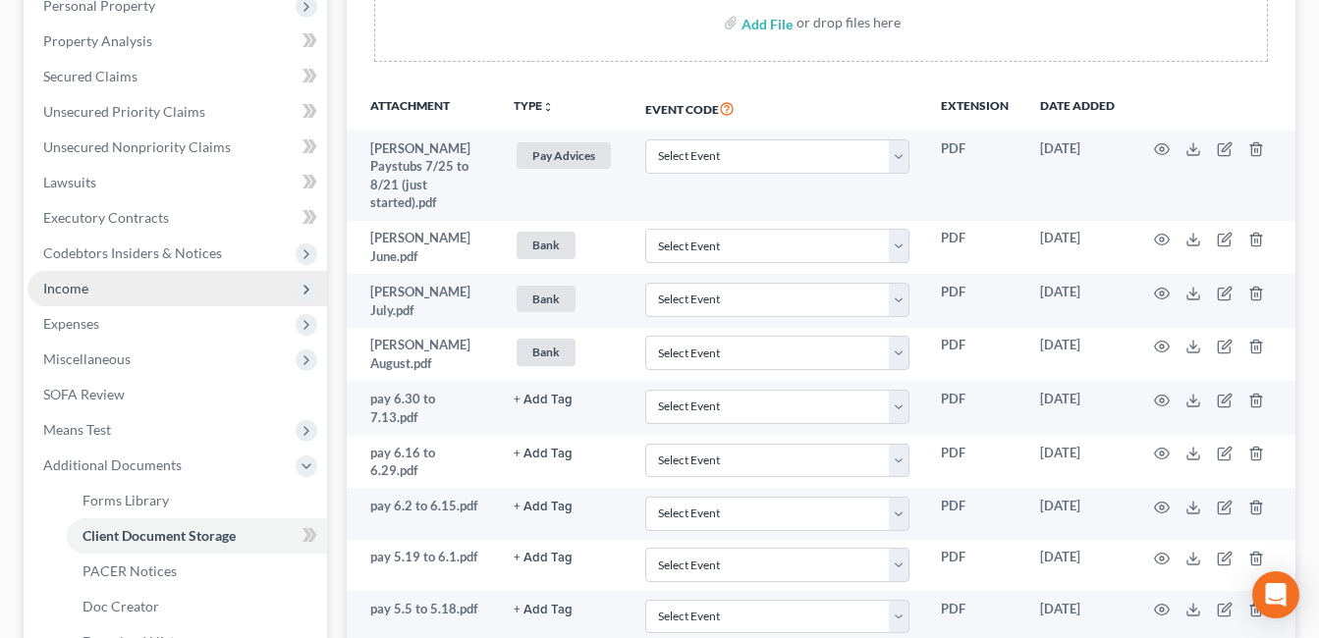
click at [79, 284] on span "Income" at bounding box center [65, 288] width 45 height 17
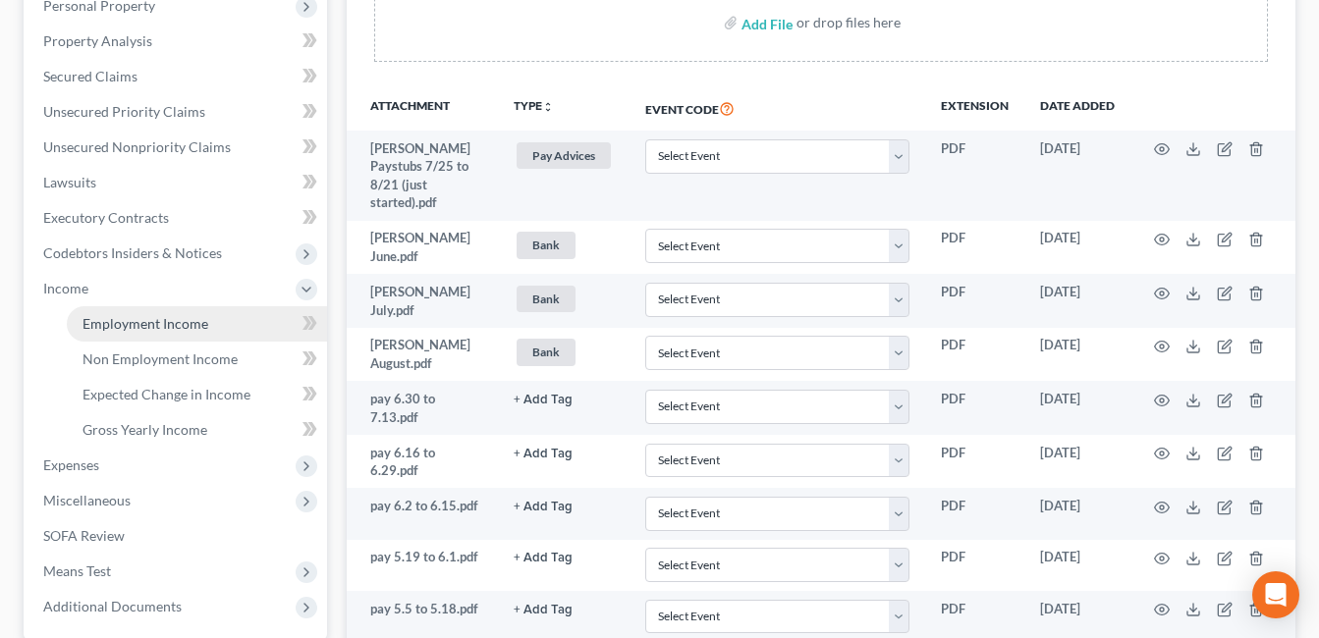
click at [114, 315] on span "Employment Income" at bounding box center [146, 323] width 126 height 17
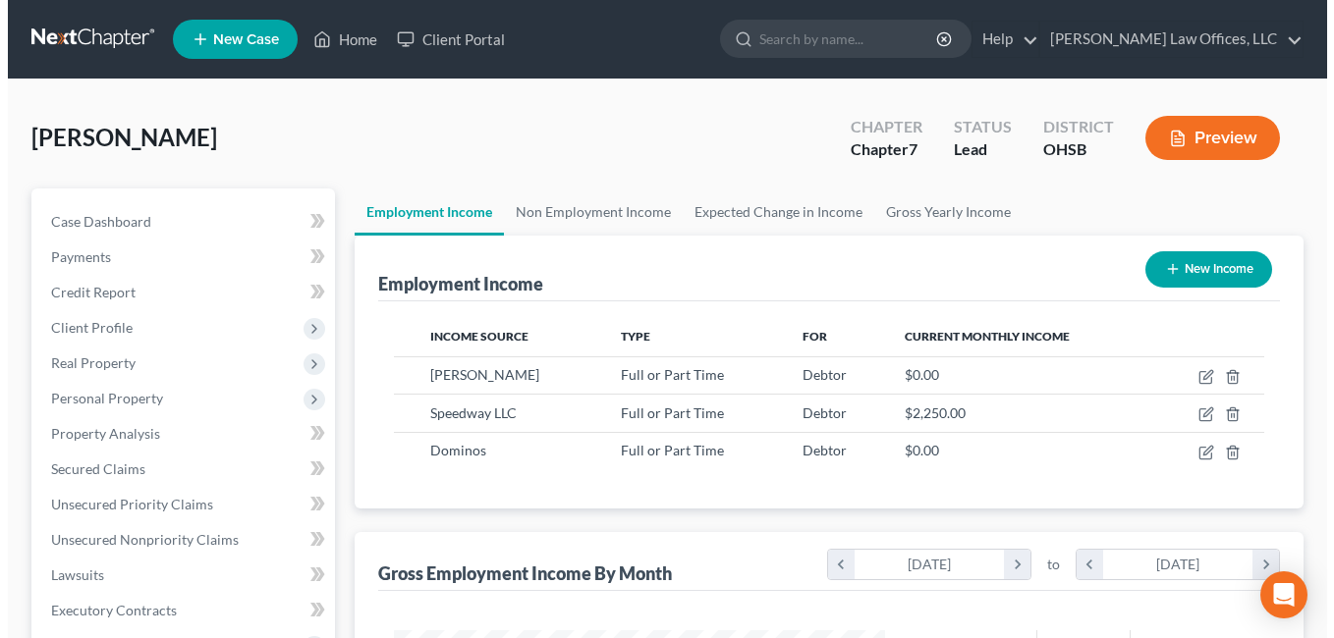
scroll to position [353, 531]
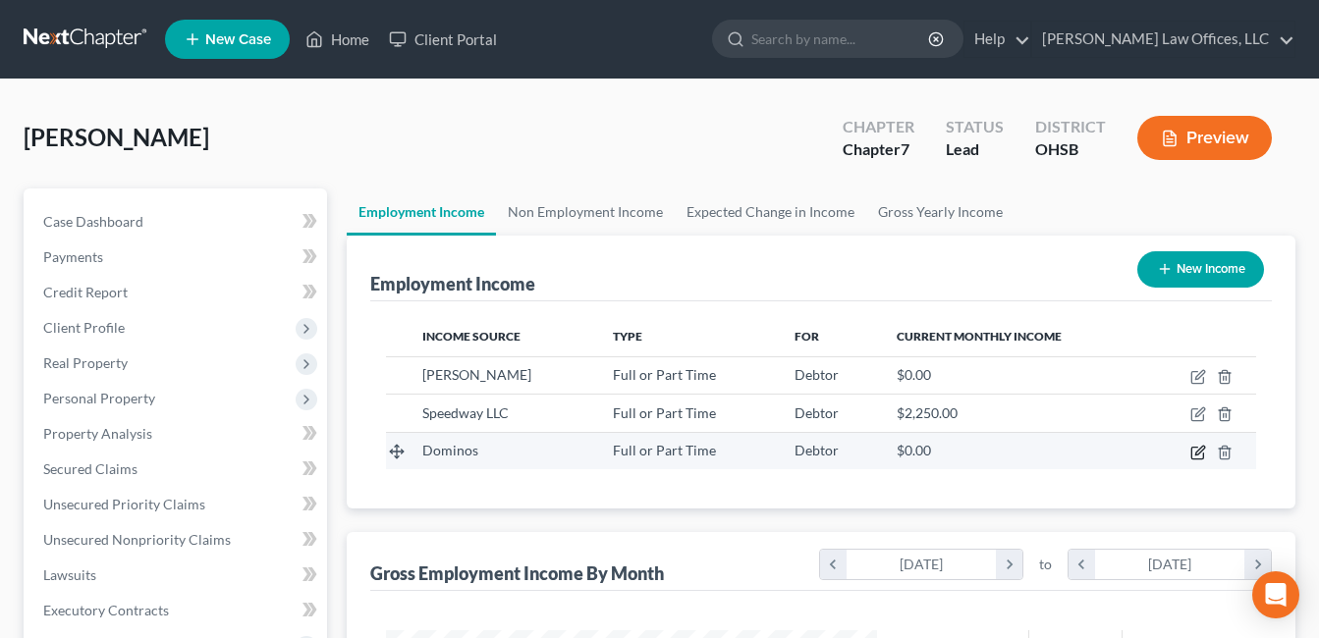
click at [1191, 453] on td at bounding box center [1201, 450] width 110 height 37
click at [1196, 451] on icon "button" at bounding box center [1199, 453] width 16 height 16
select select "0"
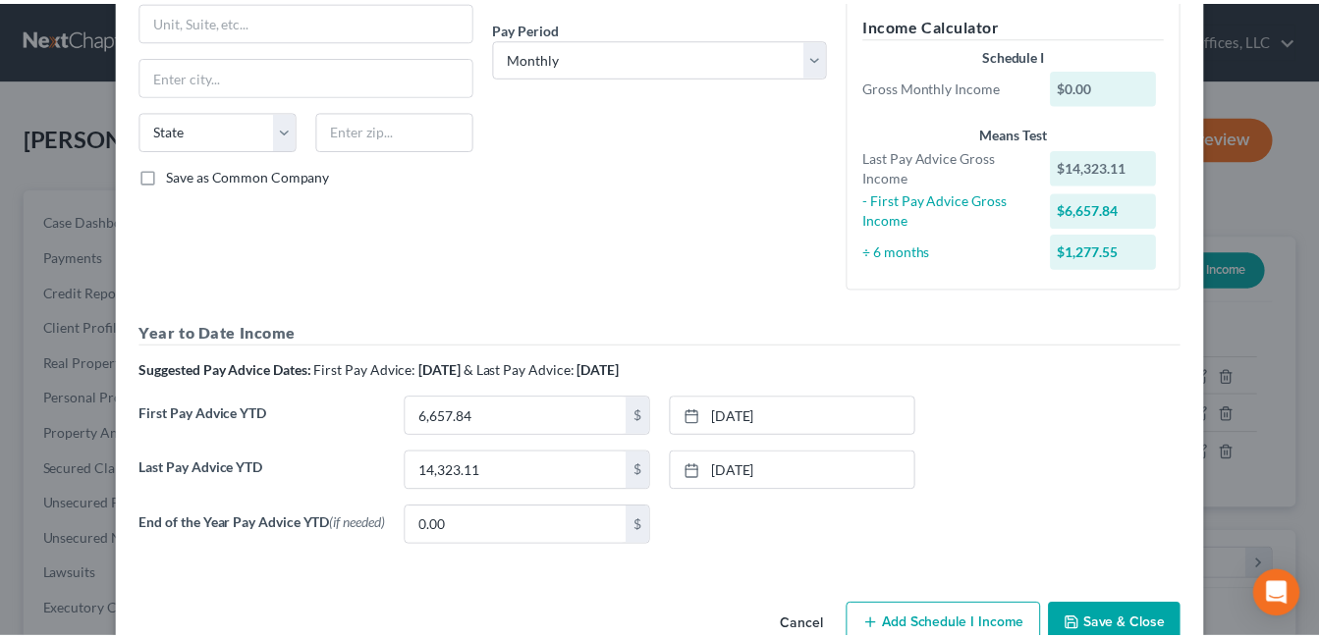
scroll to position [346, 0]
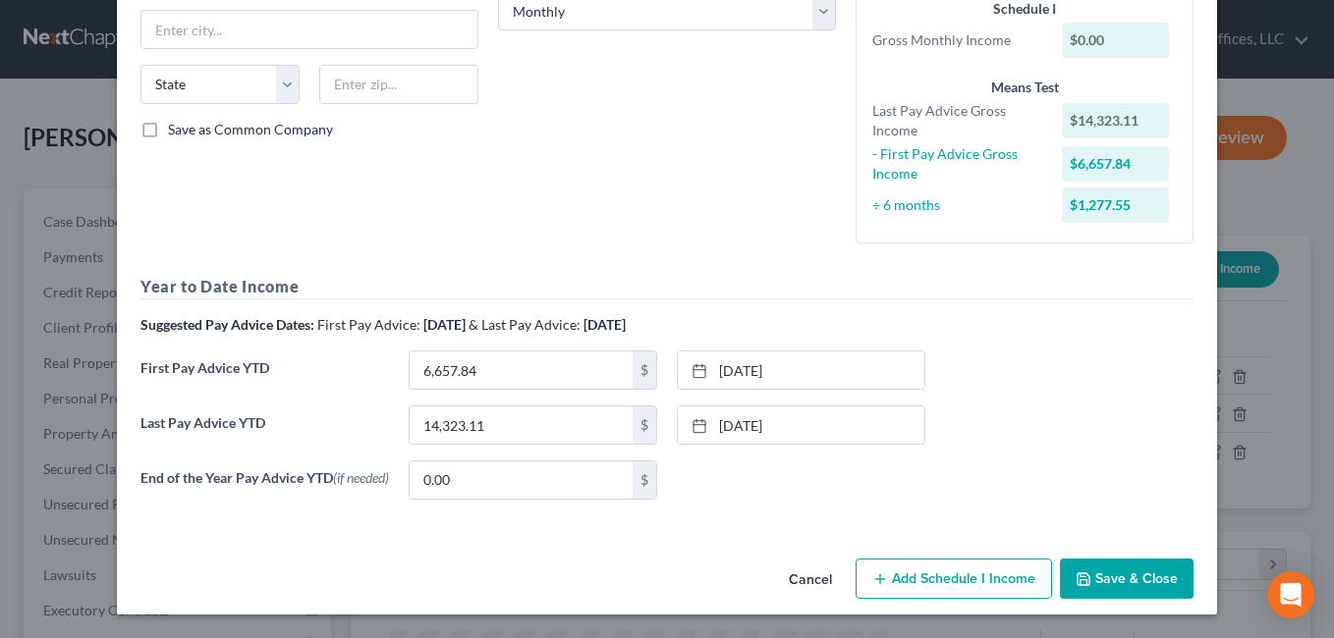
click at [1116, 575] on button "Save & Close" at bounding box center [1127, 579] width 134 height 41
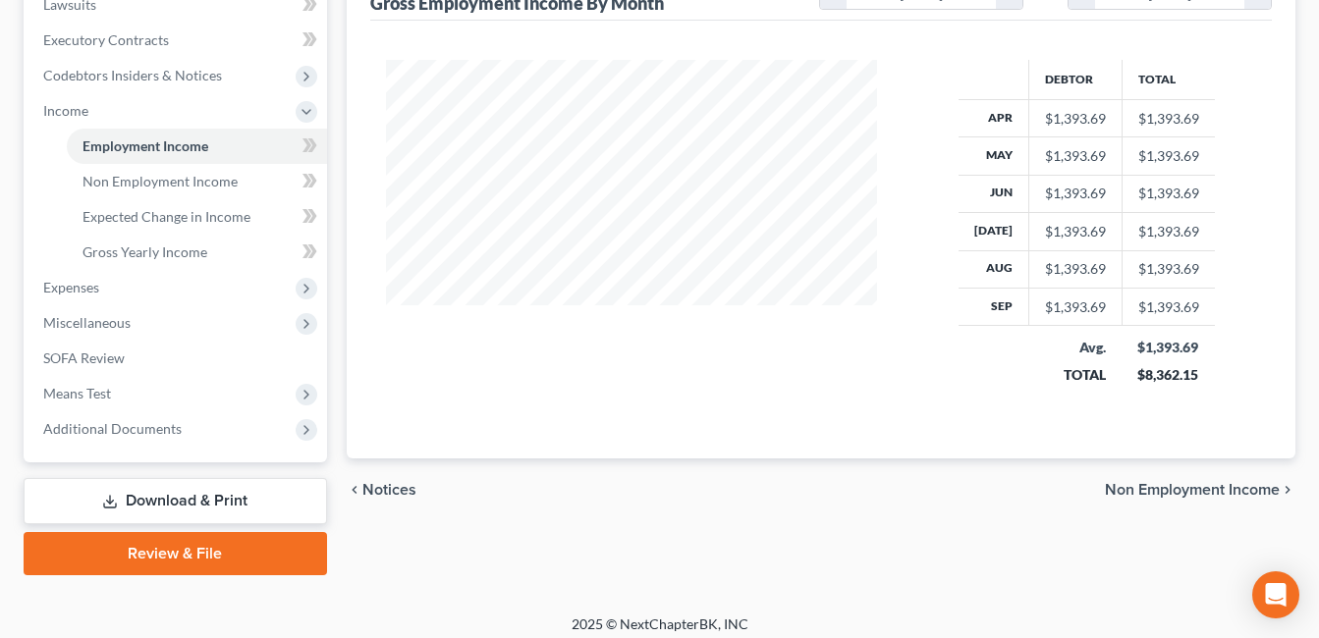
scroll to position [582, 0]
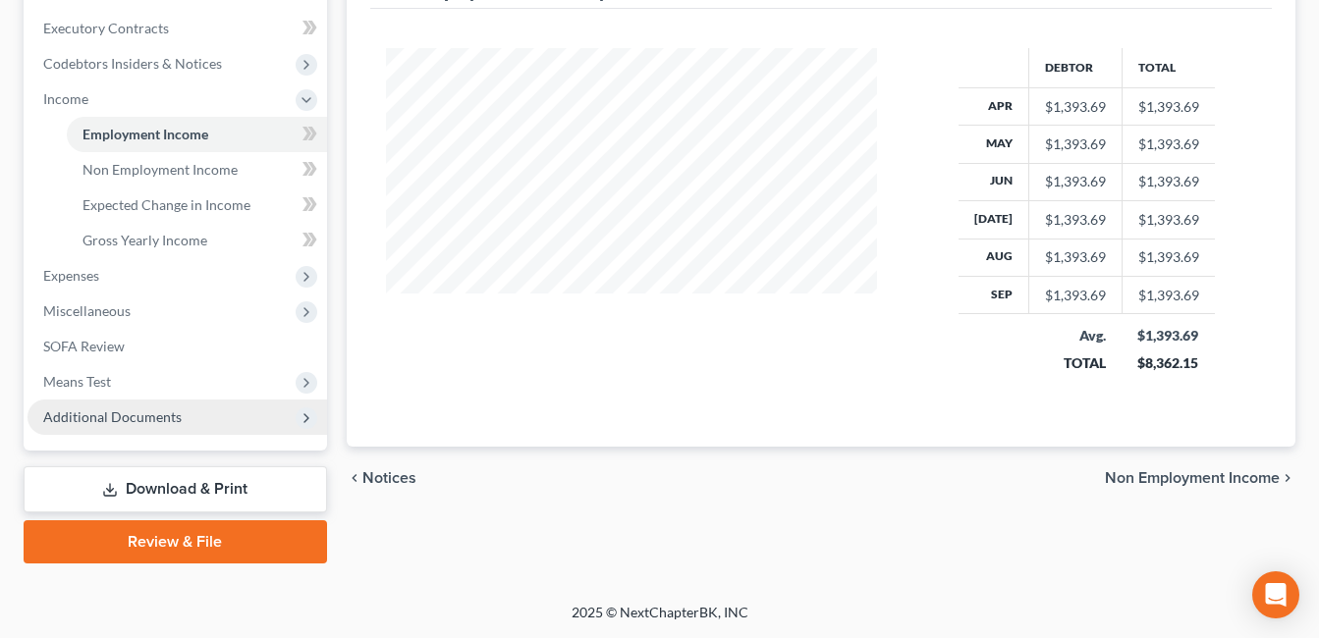
click at [180, 429] on span "Additional Documents" at bounding box center [178, 417] width 300 height 35
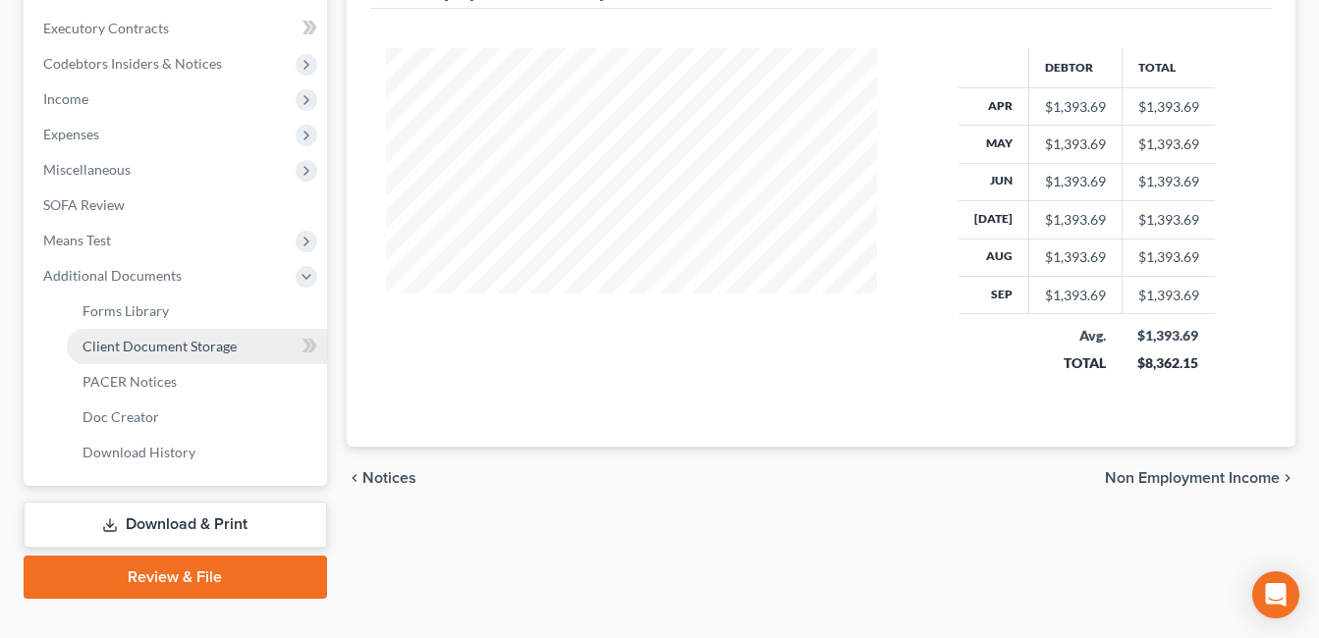
click at [238, 349] on link "Client Document Storage" at bounding box center [197, 346] width 260 height 35
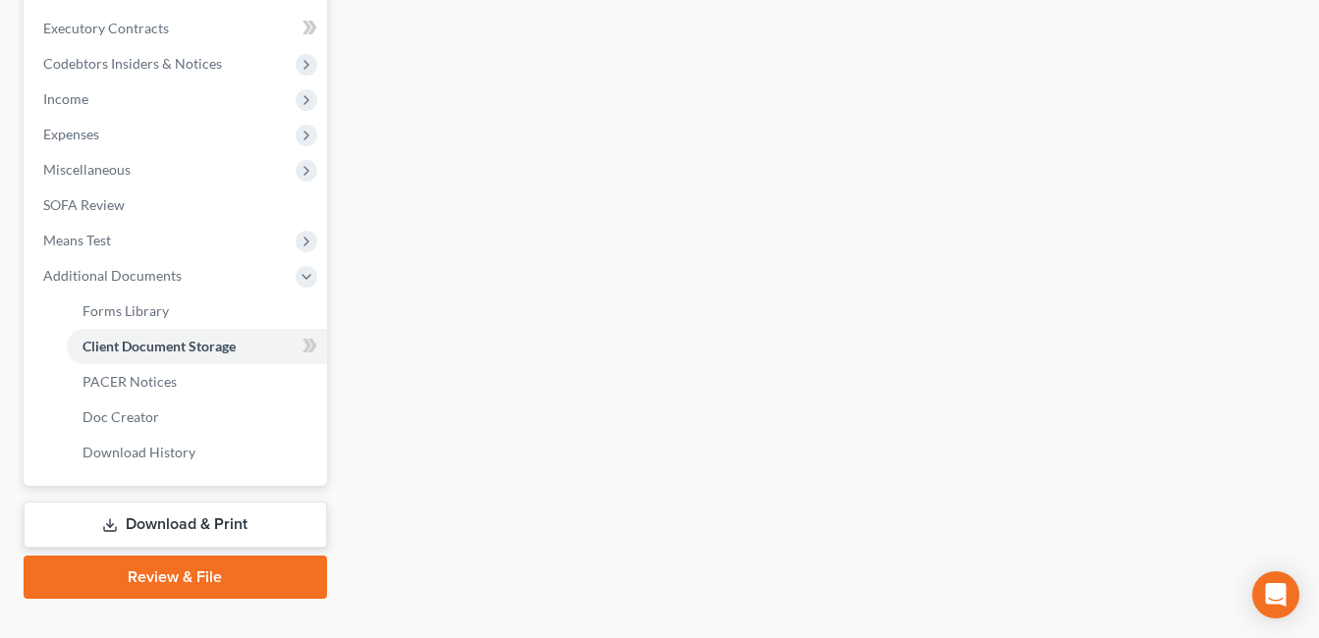
scroll to position [581, 0]
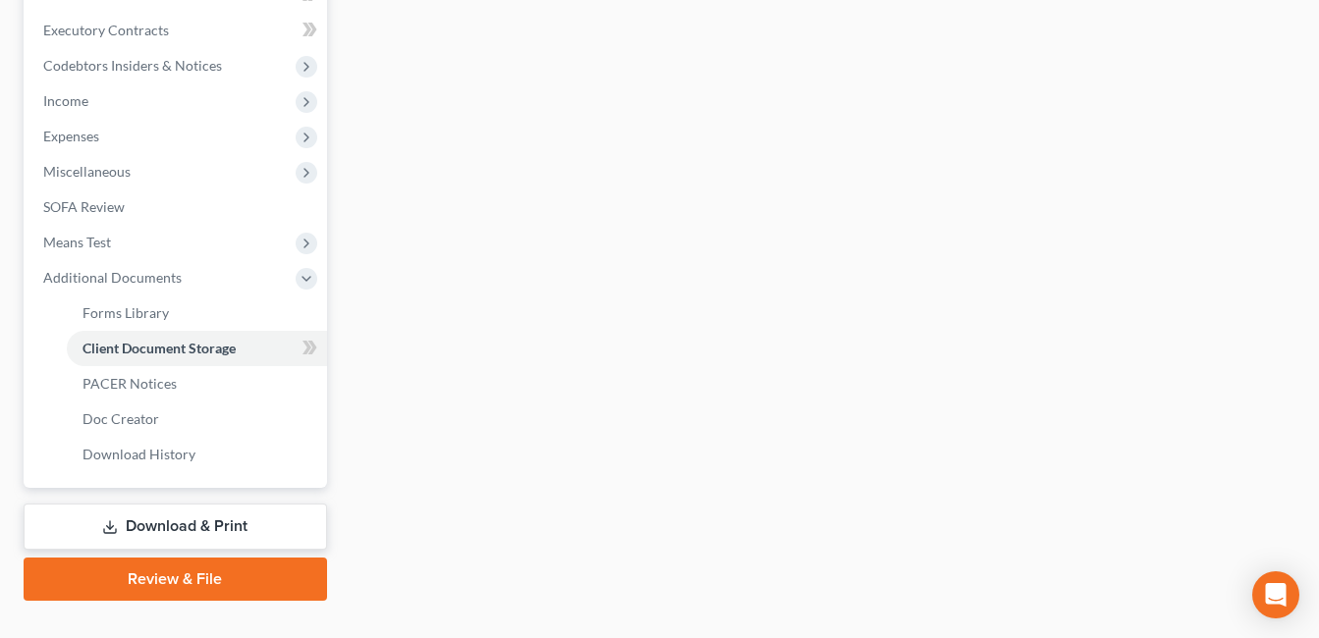
select select "7"
select select "52"
select select "37"
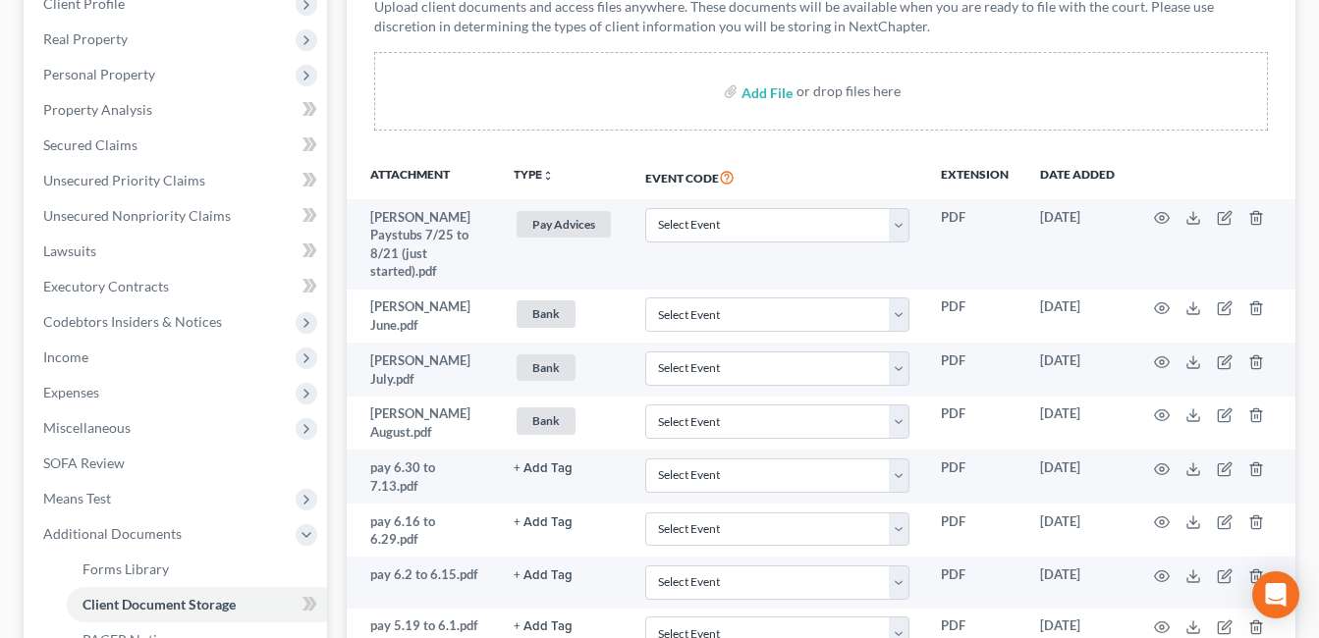
scroll to position [393, 0]
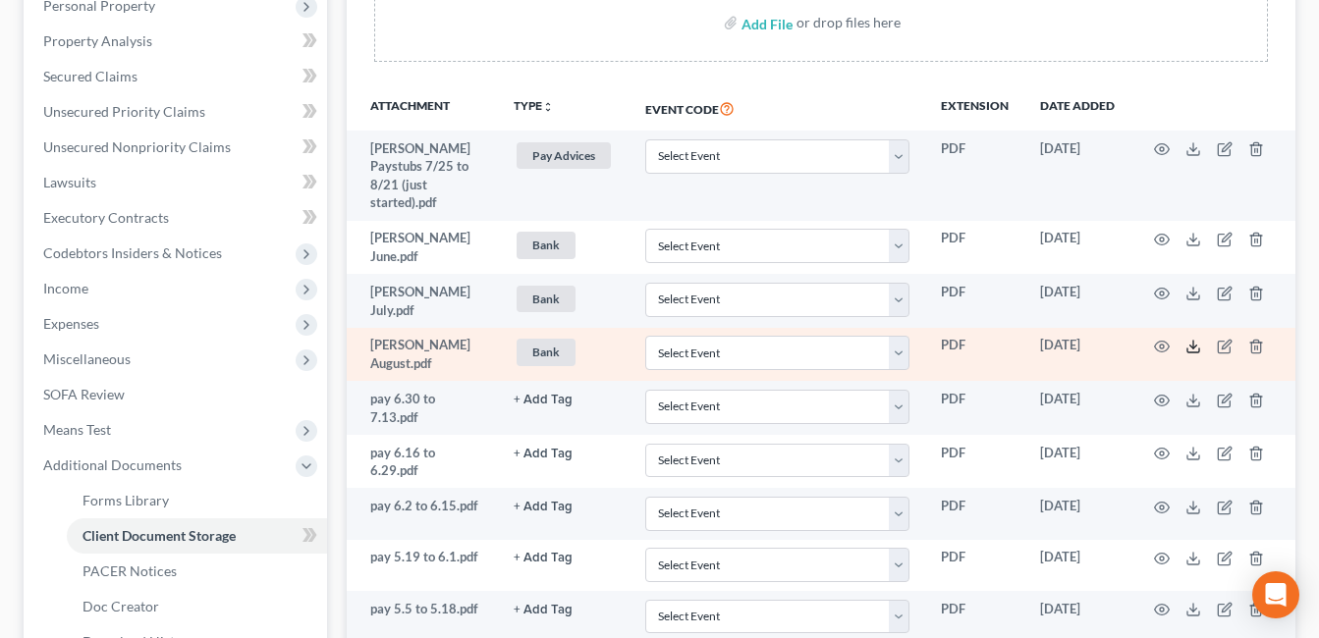
click at [1194, 339] on icon at bounding box center [1194, 347] width 16 height 16
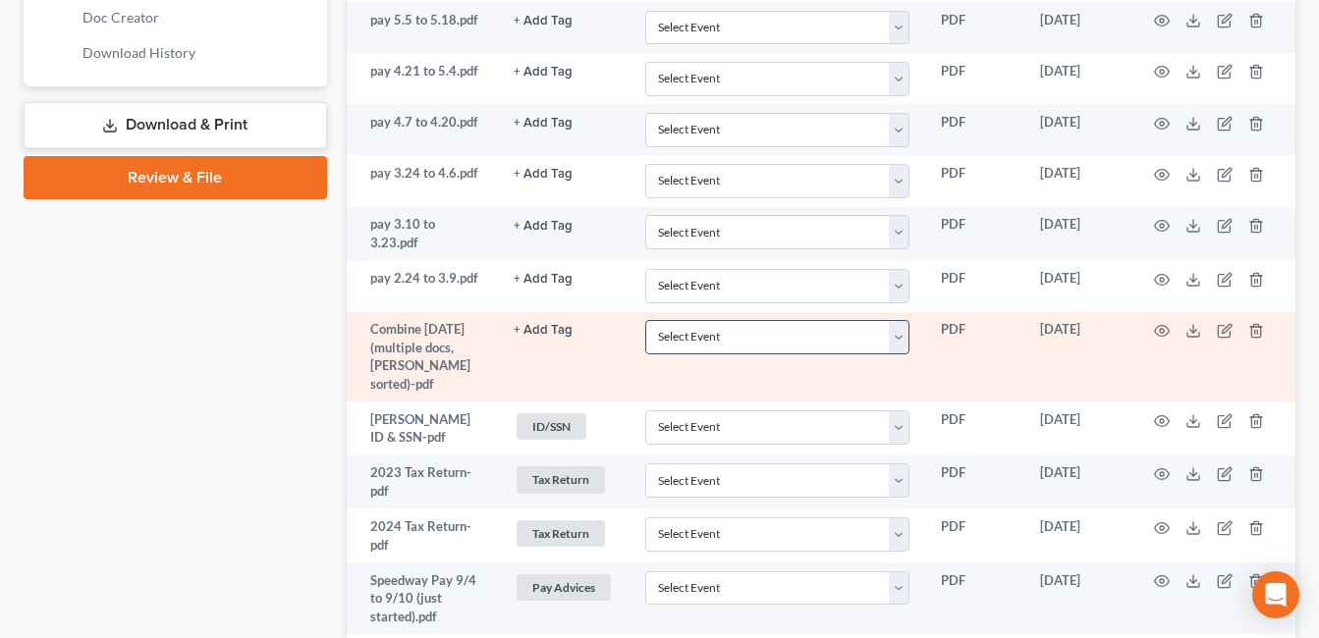
scroll to position [1081, 0]
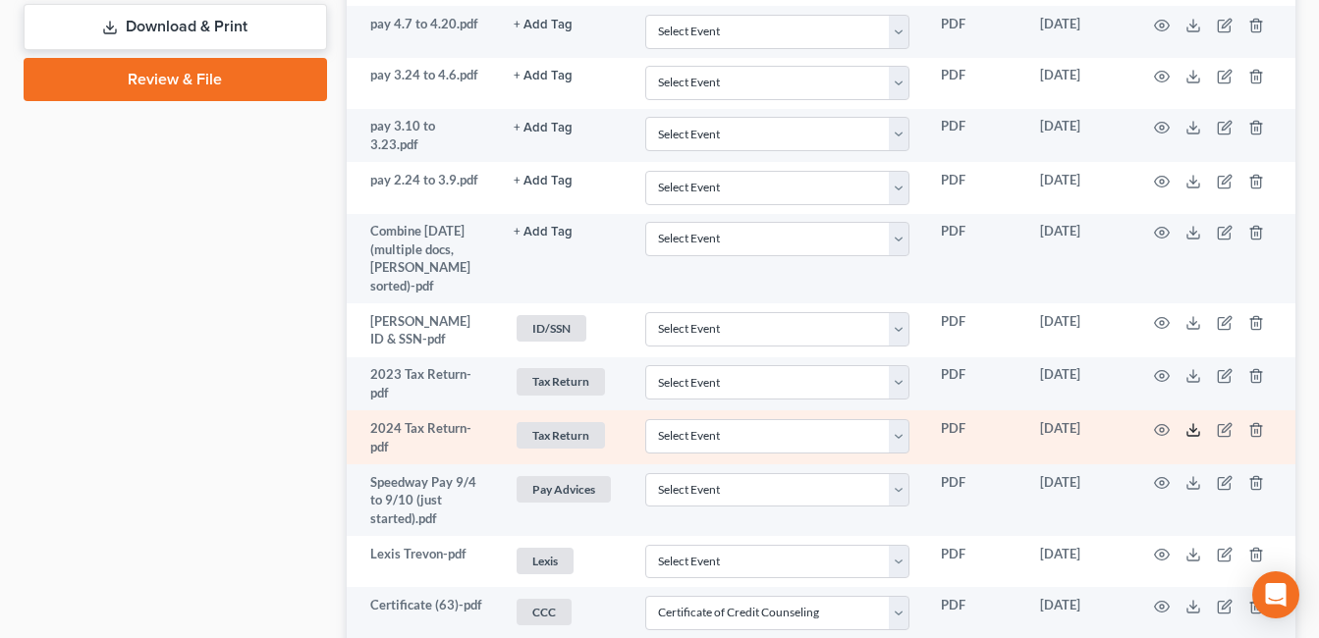
drag, startPoint x: 1188, startPoint y: 428, endPoint x: 1181, endPoint y: 418, distance: 12.0
click at [1188, 428] on icon at bounding box center [1194, 430] width 16 height 16
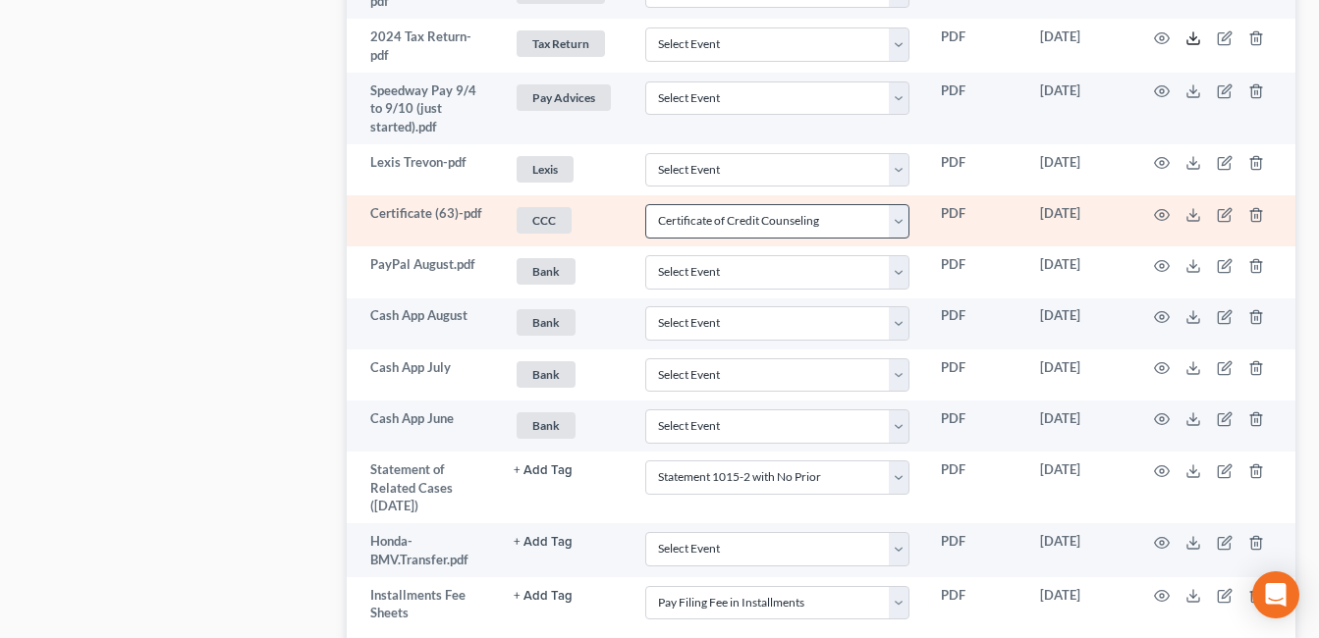
scroll to position [1473, 0]
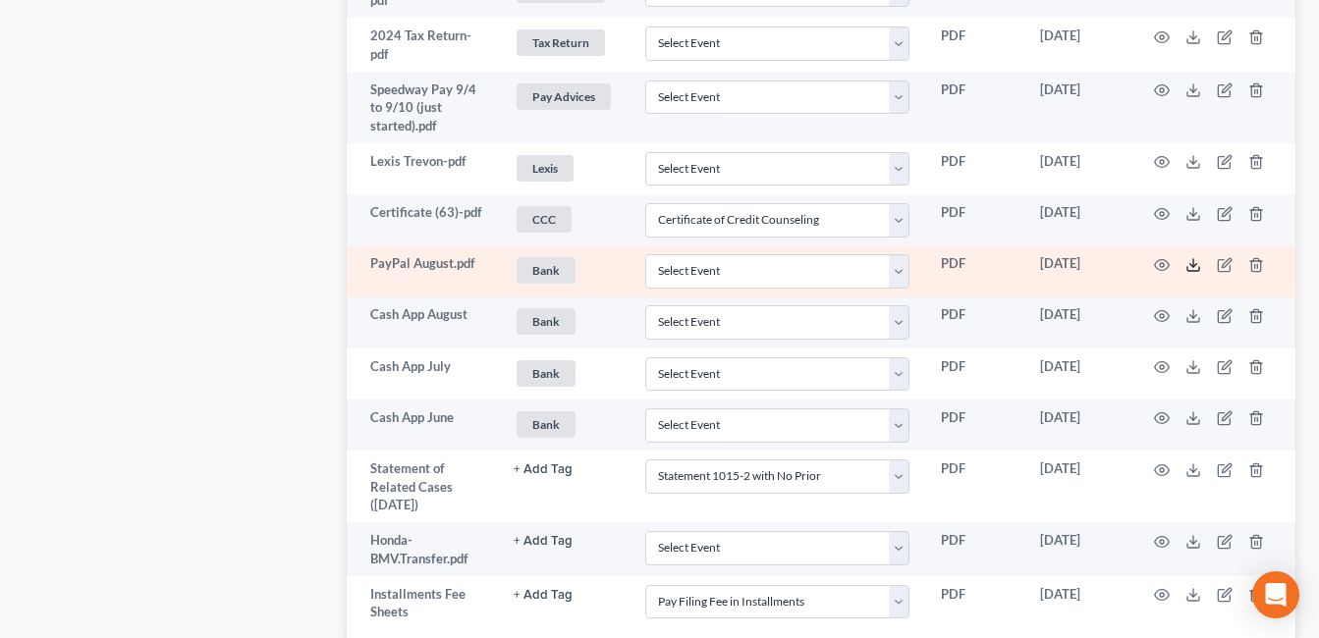
click at [1193, 259] on line at bounding box center [1193, 263] width 0 height 8
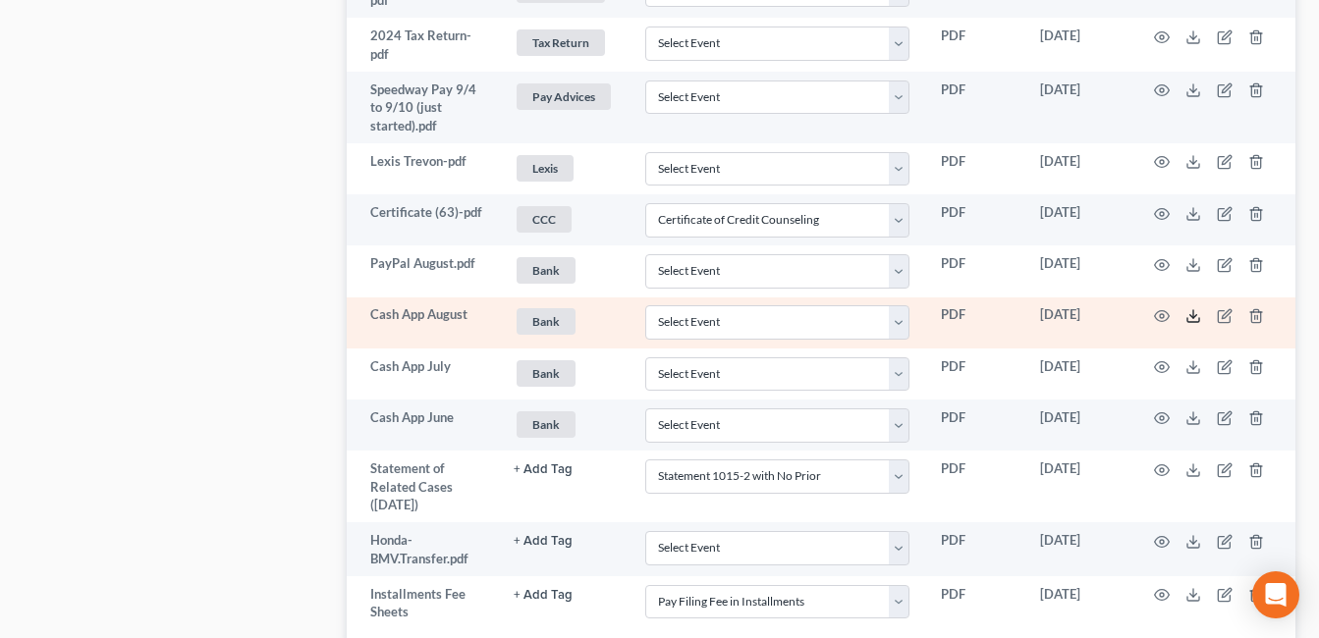
click at [1194, 315] on polyline at bounding box center [1194, 316] width 7 height 3
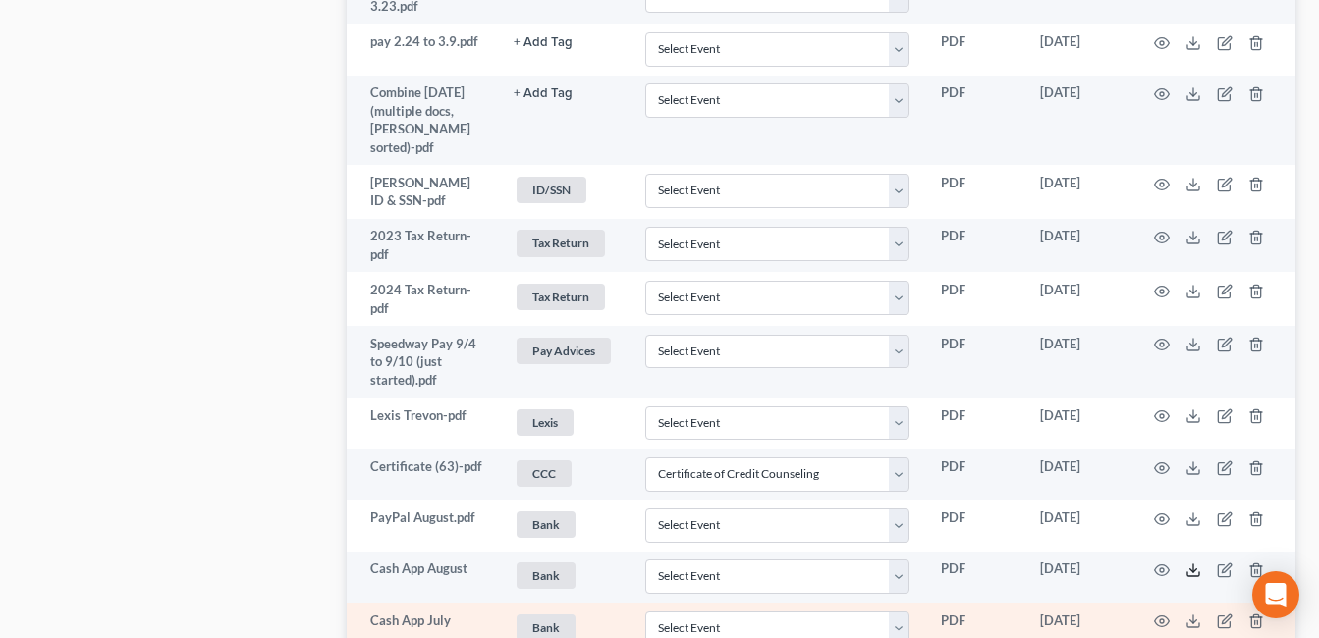
scroll to position [1125, 0]
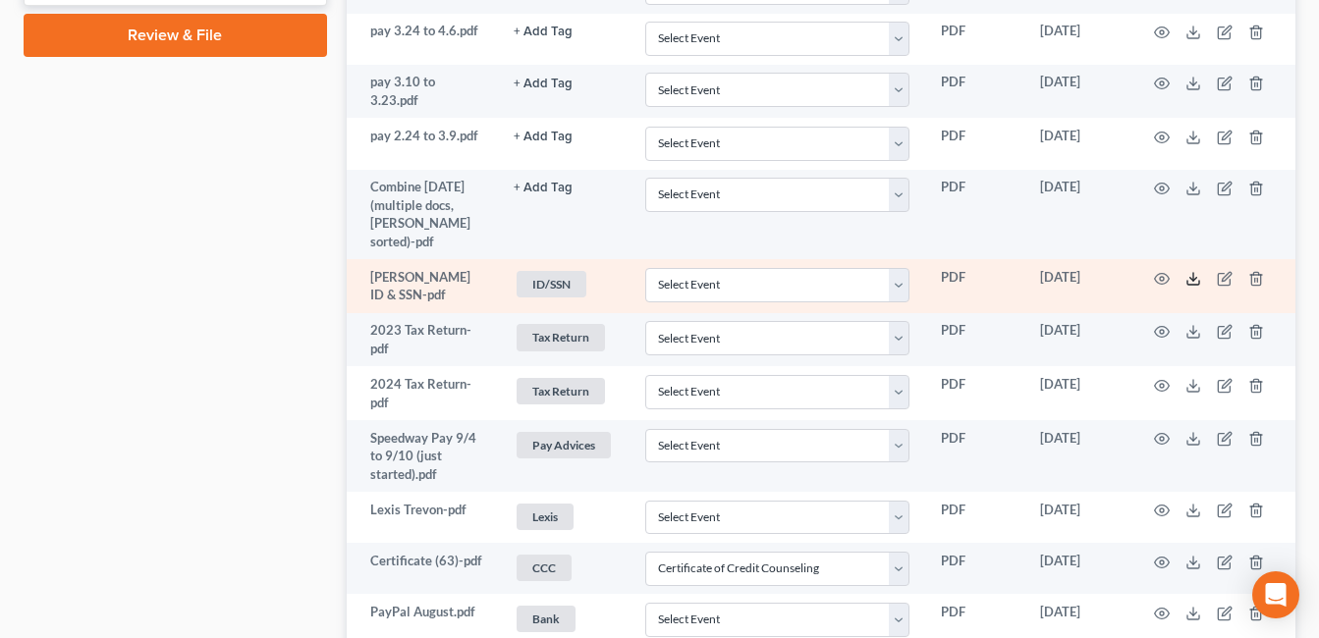
click at [1192, 277] on icon at bounding box center [1194, 279] width 16 height 16
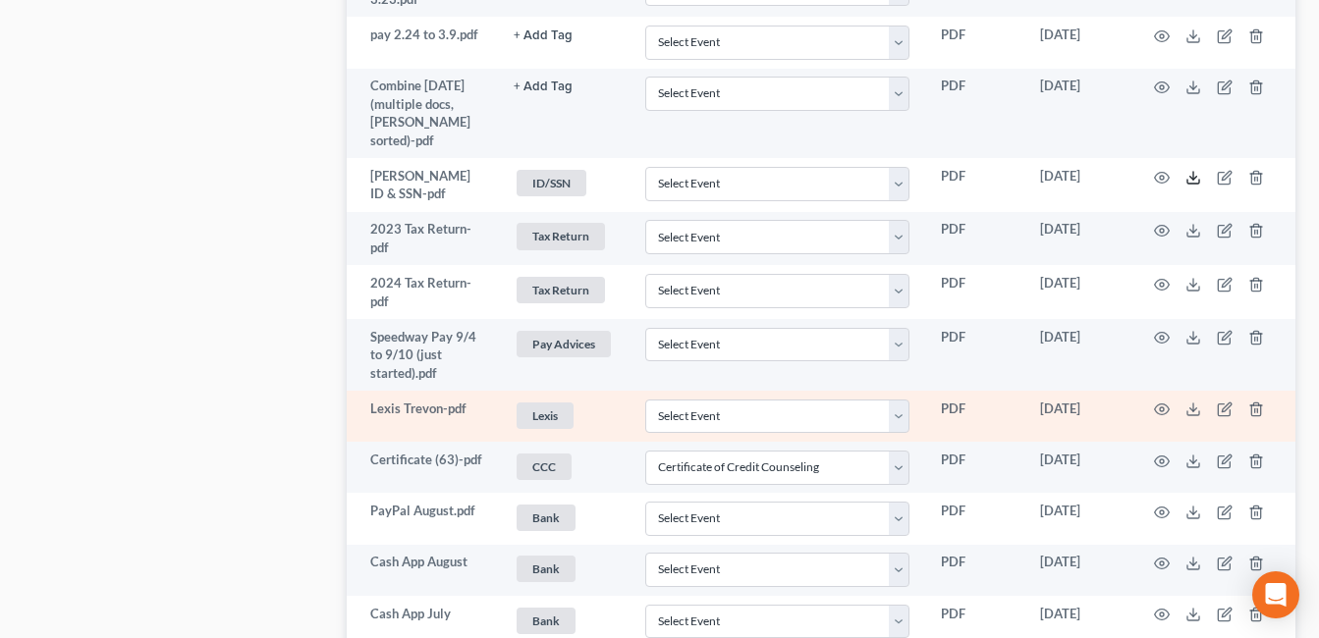
scroll to position [1321, 0]
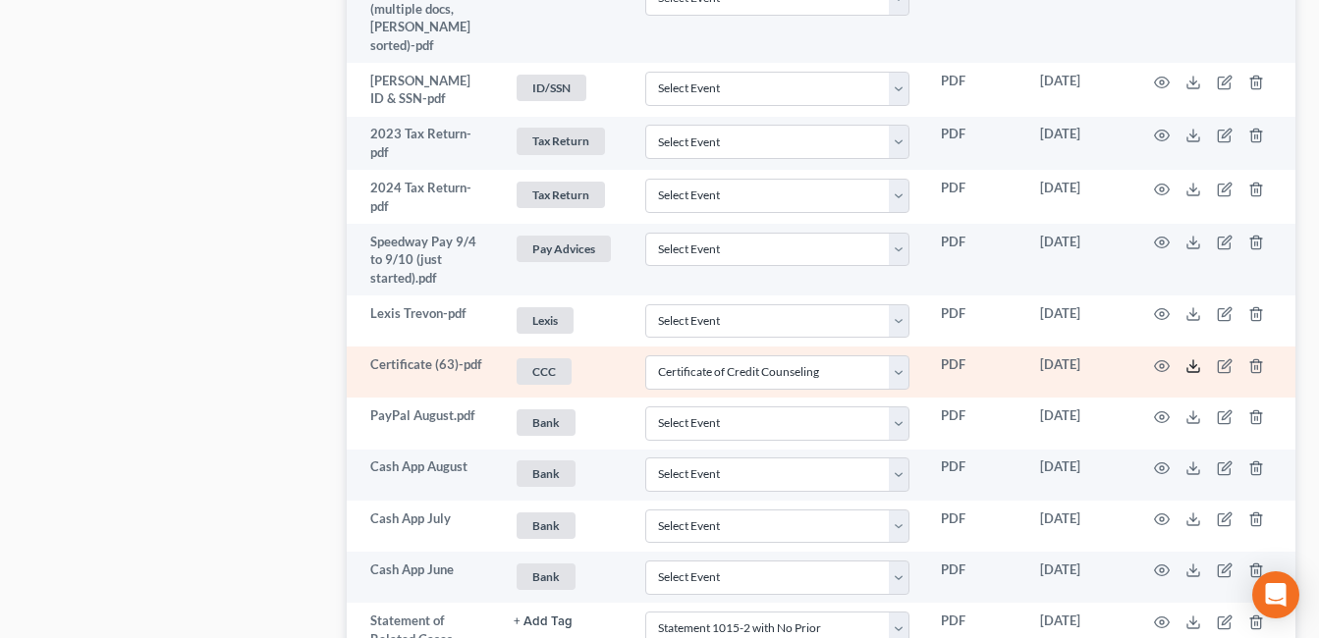
click at [1196, 364] on polyline at bounding box center [1194, 365] width 7 height 3
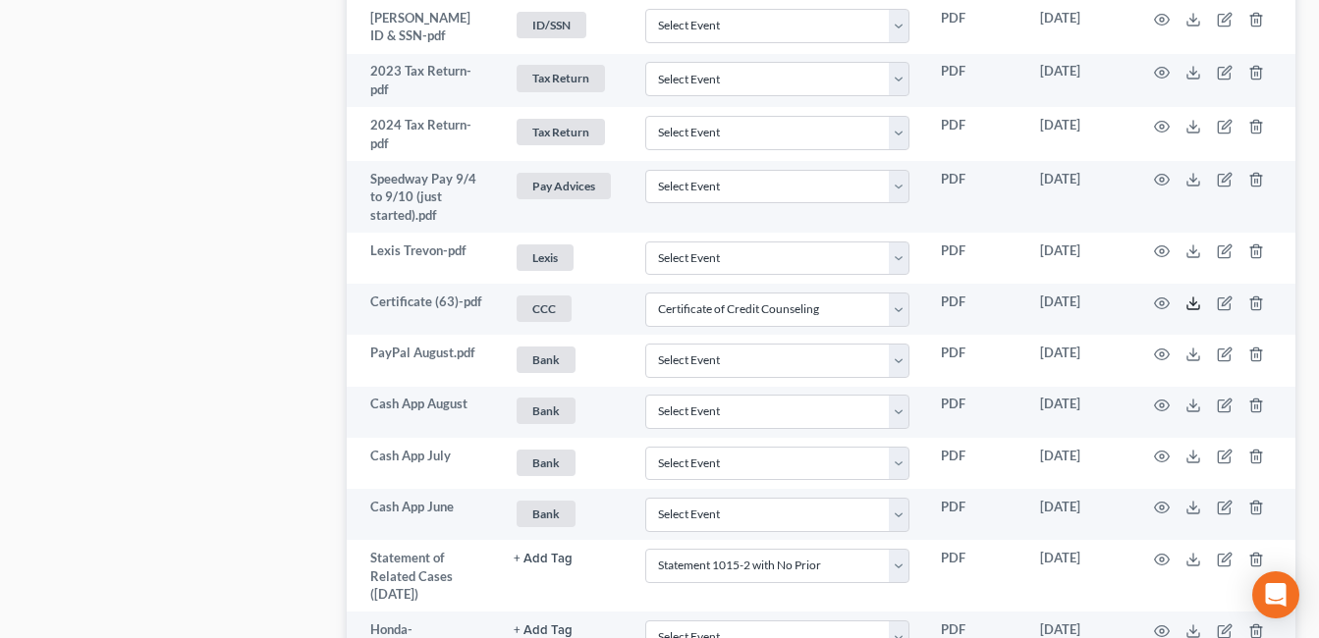
scroll to position [830, 0]
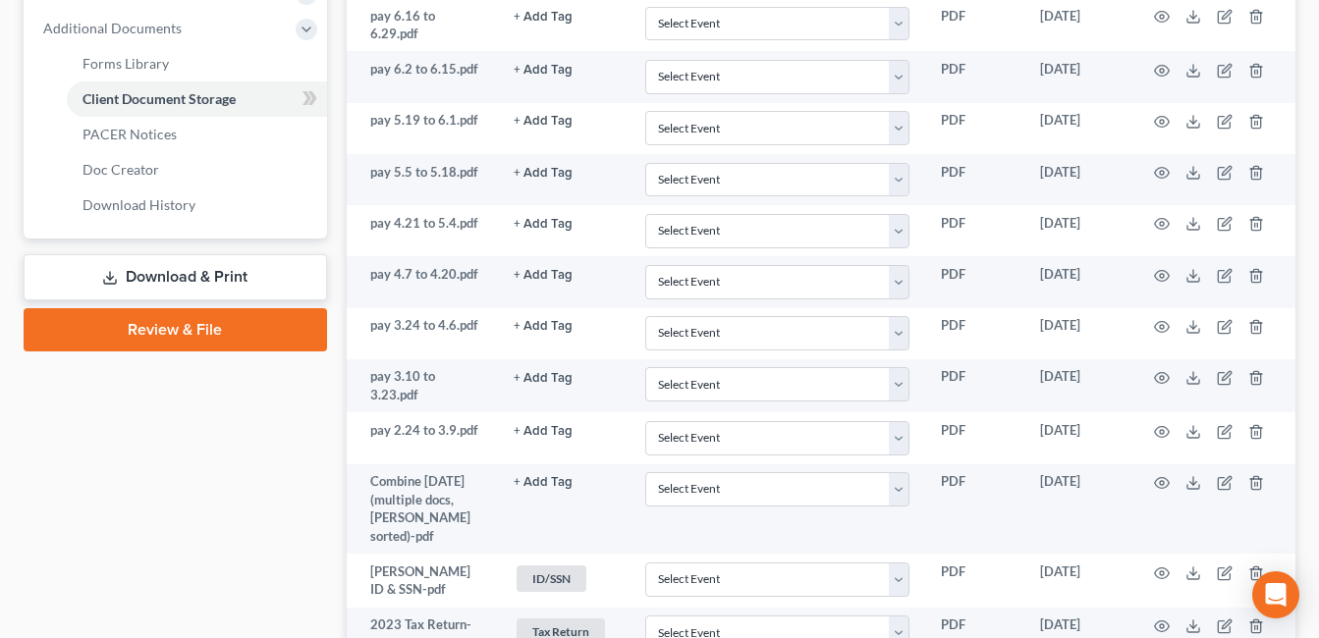
click at [226, 326] on link "Review & File" at bounding box center [176, 329] width 304 height 43
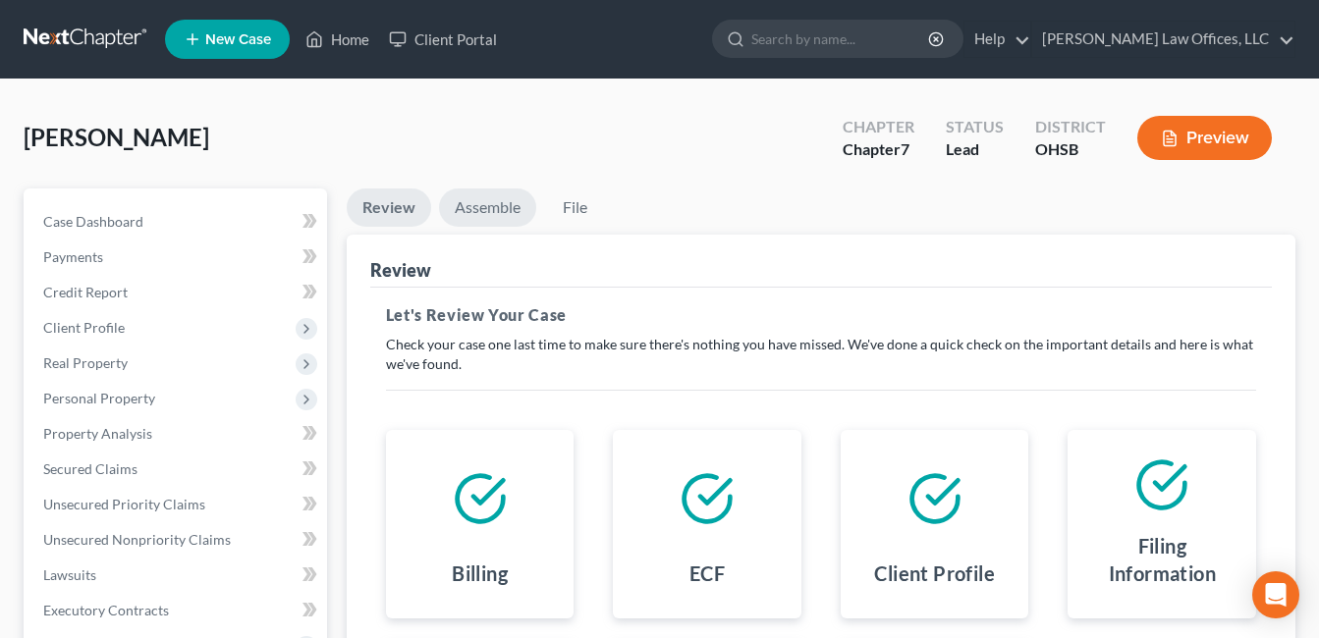
click at [494, 204] on link "Assemble" at bounding box center [487, 208] width 97 height 38
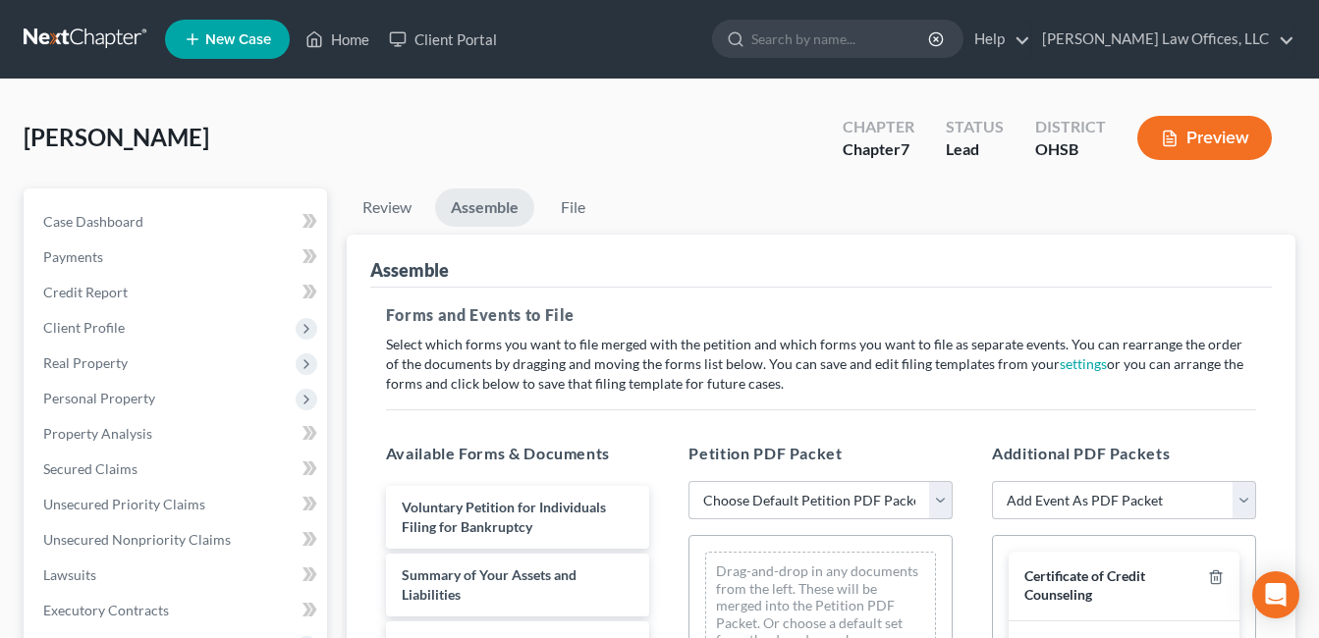
drag, startPoint x: 936, startPoint y: 500, endPoint x: 922, endPoint y: 502, distance: 13.9
click at [936, 500] on select "Choose Default Petition PDF Packet Emergency Filing (Voluntary Petition and Cre…" at bounding box center [821, 500] width 264 height 39
select select "4"
click at [689, 481] on select "Choose Default Petition PDF Packet Emergency Filing (Voluntary Petition and Cre…" at bounding box center [821, 500] width 264 height 39
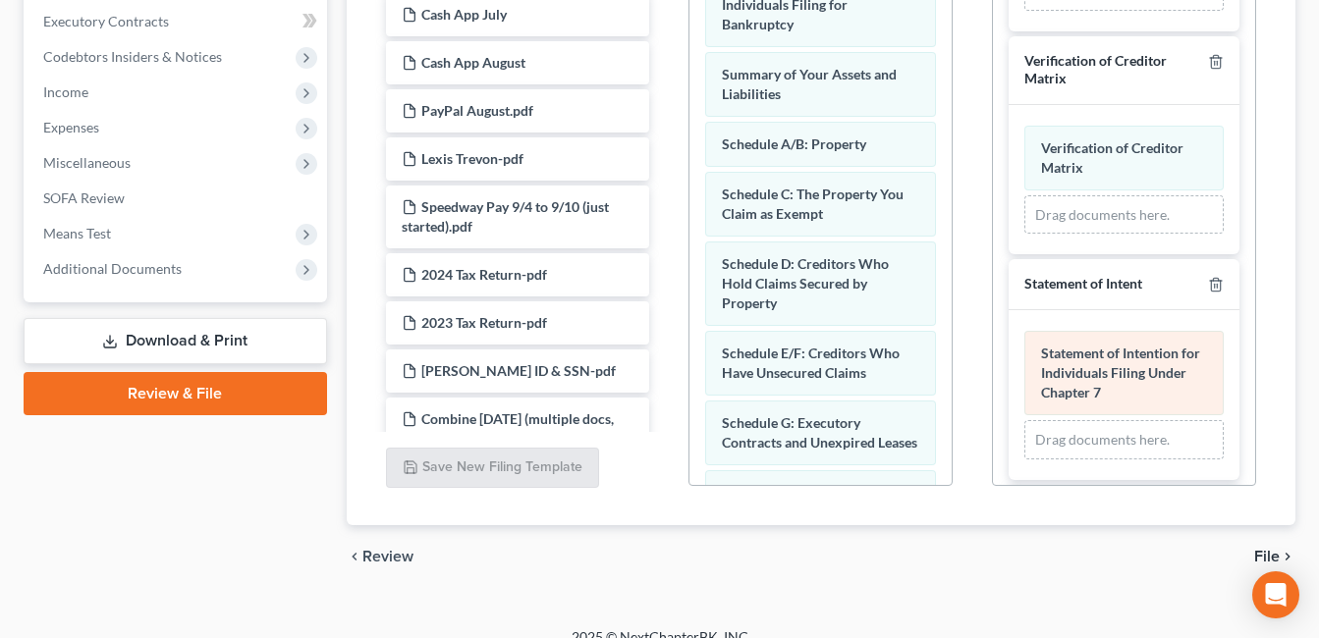
scroll to position [891, 0]
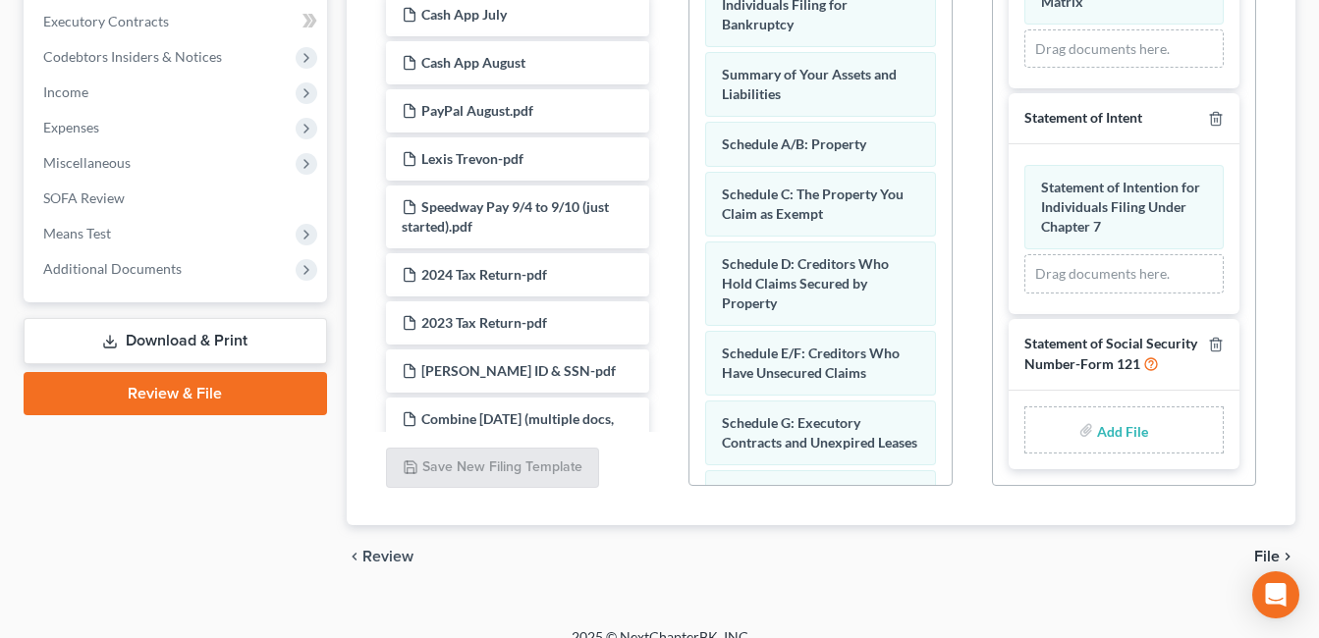
click at [1110, 433] on input "file" at bounding box center [1120, 430] width 47 height 35
type input "C:\fakepath\[PERSON_NAME].SSN.pdf"
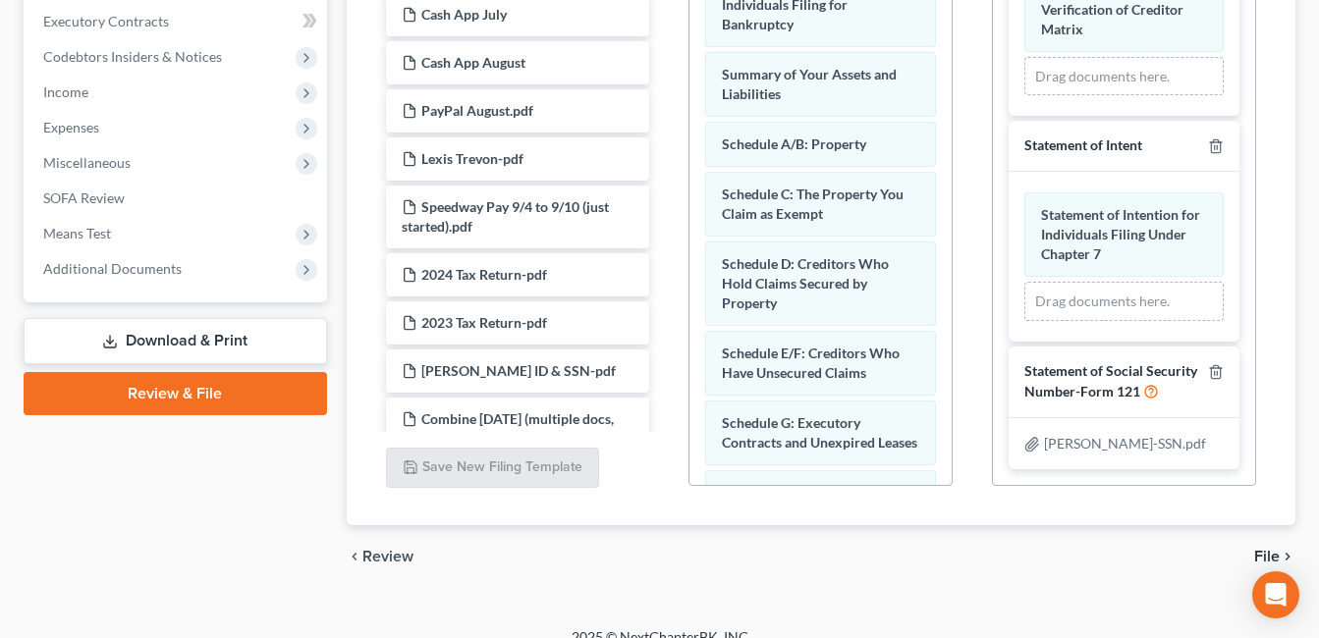
scroll to position [863, 0]
click at [1271, 549] on span "File" at bounding box center [1267, 557] width 26 height 16
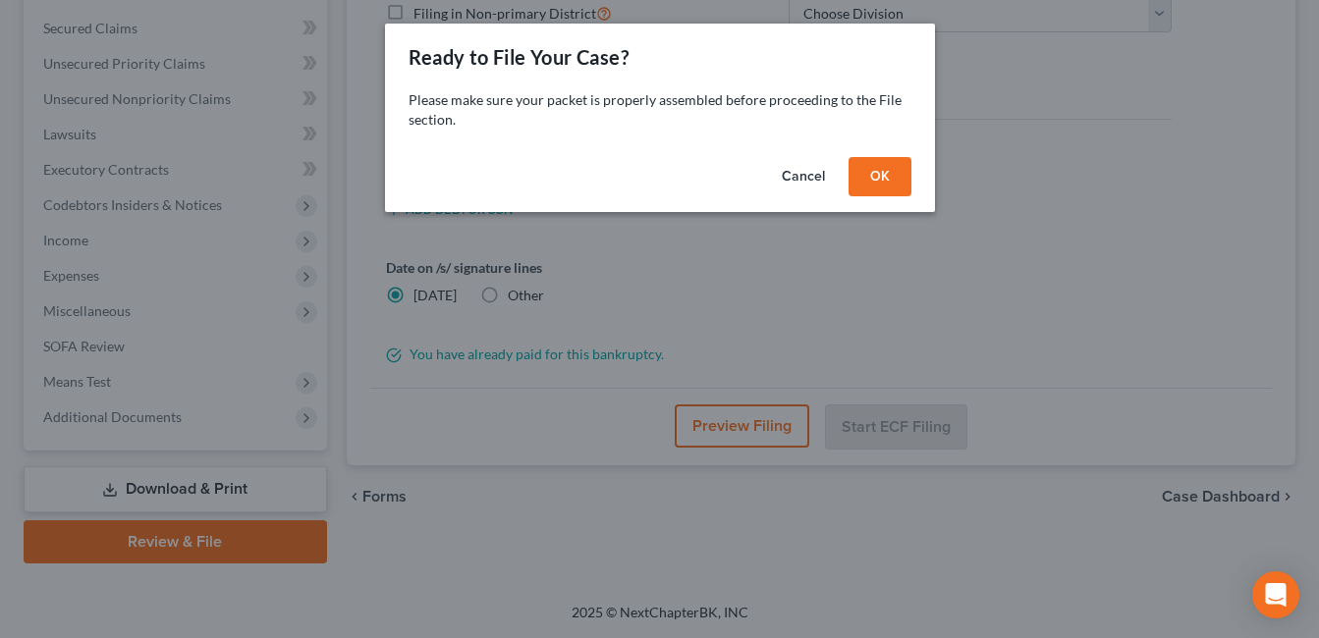
scroll to position [441, 0]
drag, startPoint x: 891, startPoint y: 176, endPoint x: 1068, endPoint y: 39, distance: 223.4
click at [891, 177] on button "OK" at bounding box center [887, 176] width 63 height 39
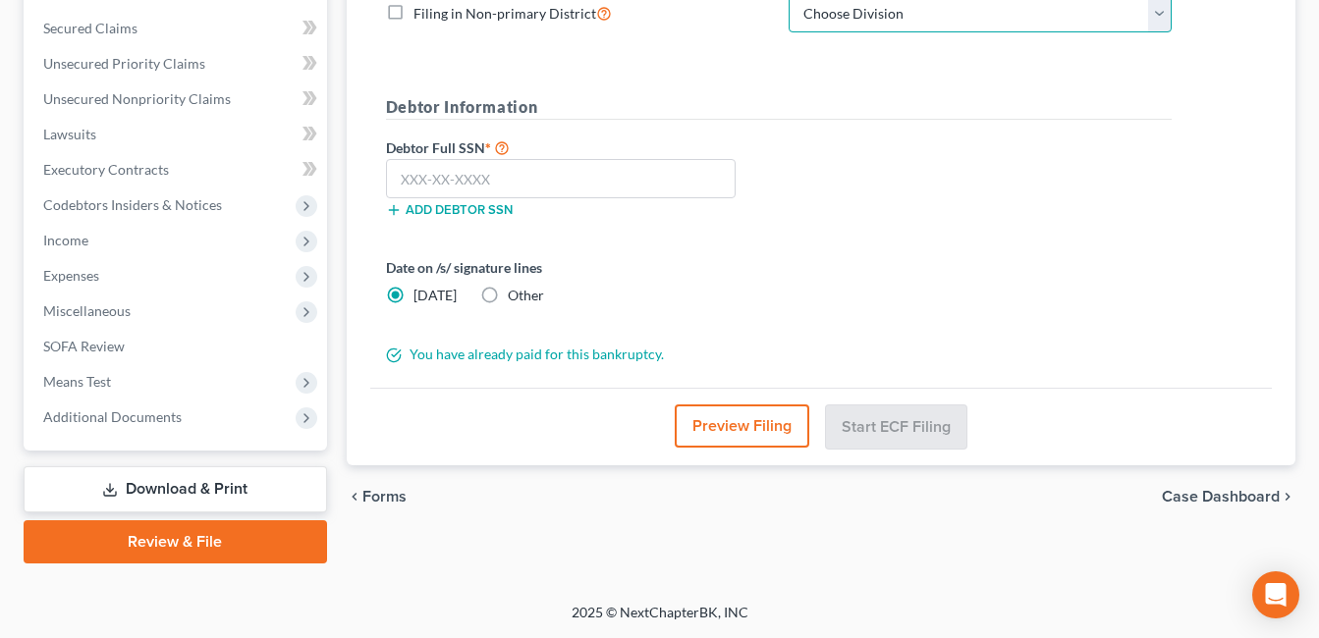
scroll to position [435, 0]
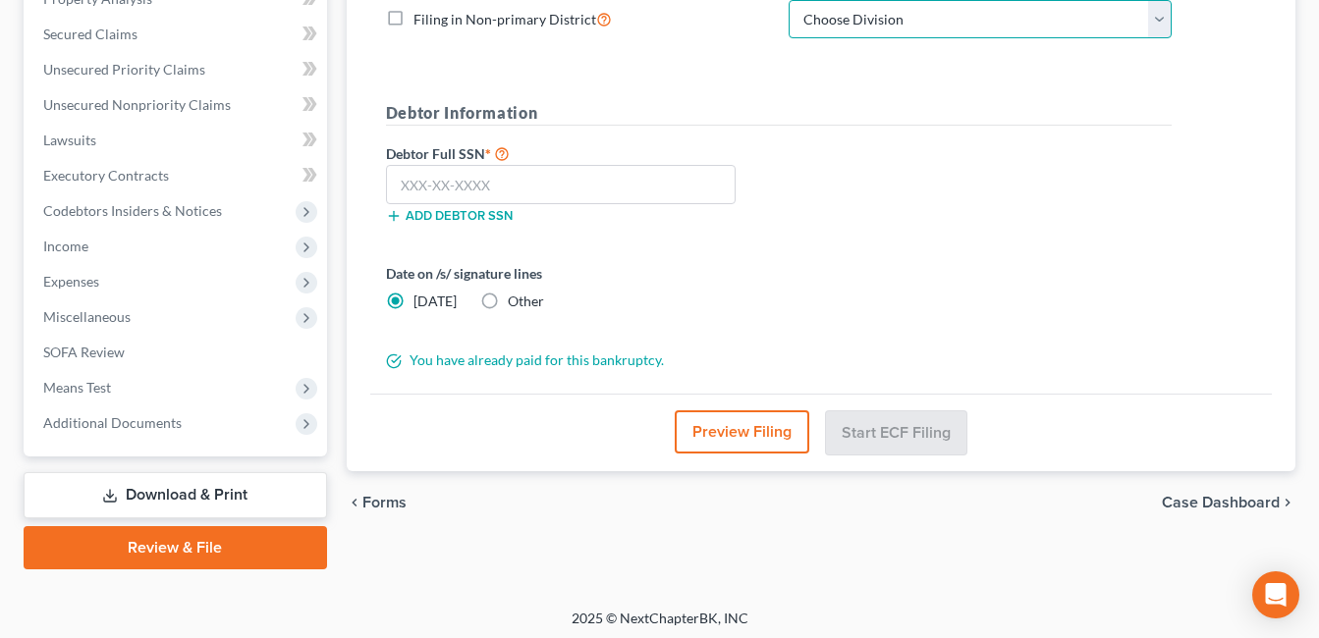
drag, startPoint x: 1161, startPoint y: 16, endPoint x: 1096, endPoint y: 39, distance: 69.0
click at [1161, 16] on select "Choose Division Cincinnati Columbus [GEOGRAPHIC_DATA]" at bounding box center [980, 19] width 383 height 39
select select "2"
click at [789, 0] on select "Choose Division Cincinnati Columbus [GEOGRAPHIC_DATA]" at bounding box center [980, 19] width 383 height 39
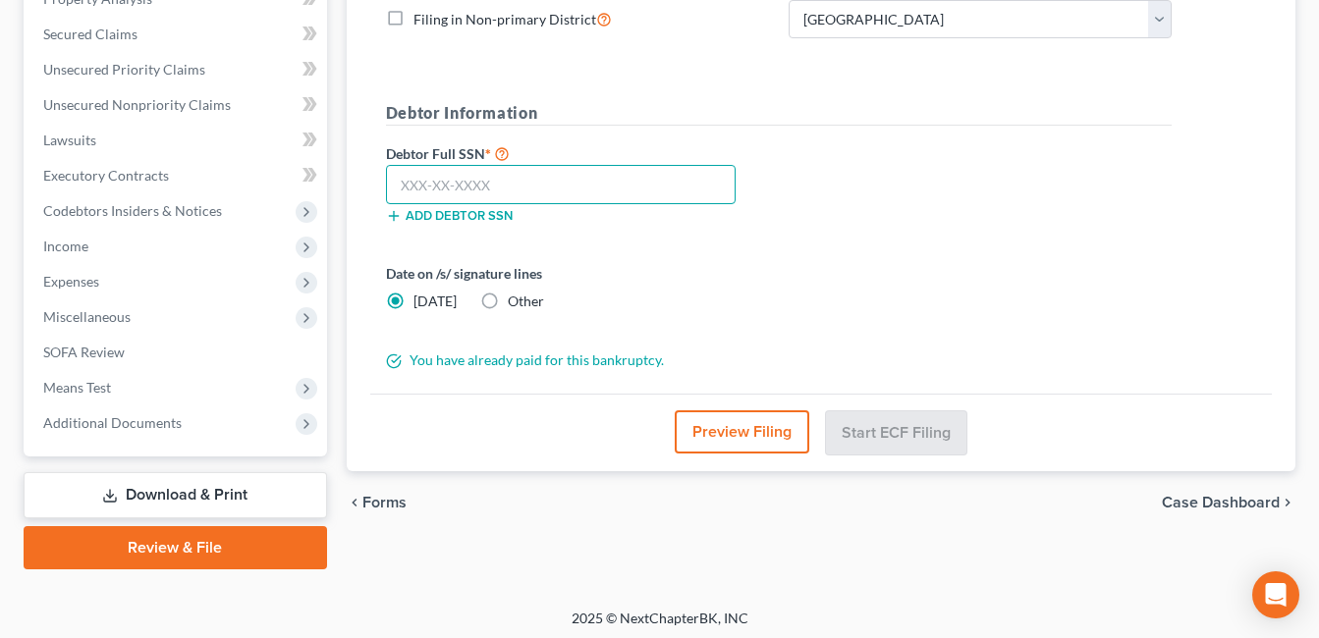
click at [629, 180] on input "text" at bounding box center [561, 184] width 350 height 39
type input "278-98-4057"
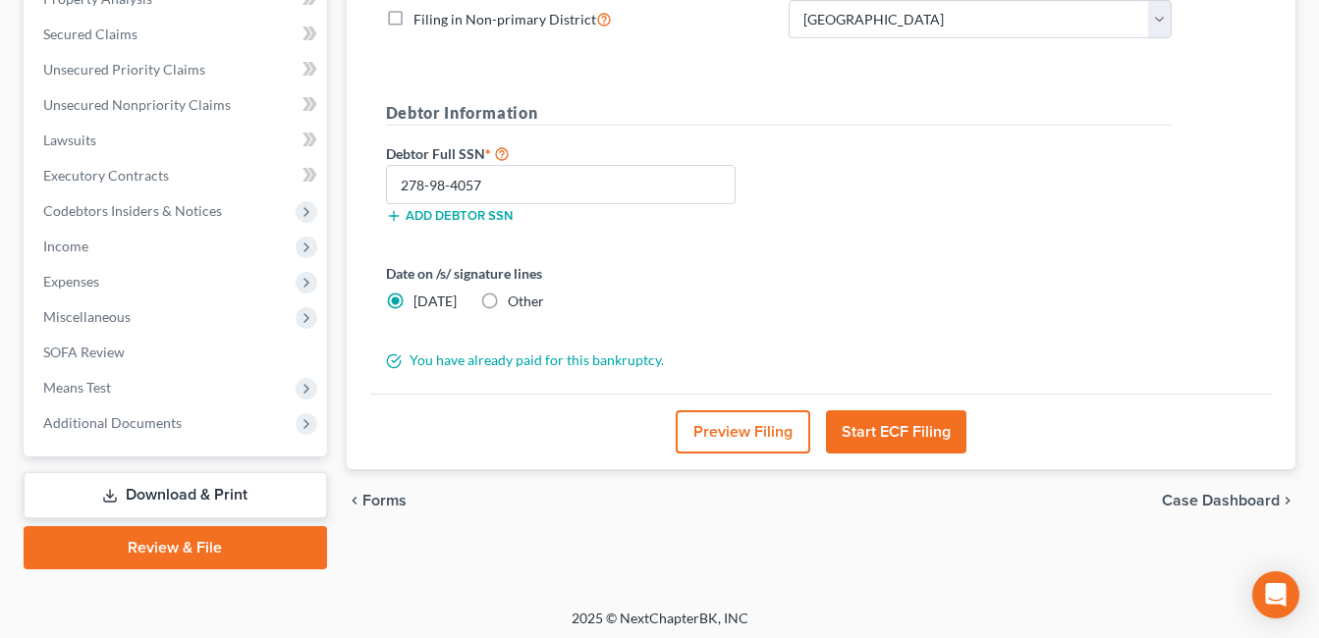
click at [909, 423] on button "Start ECF Filing" at bounding box center [896, 432] width 140 height 43
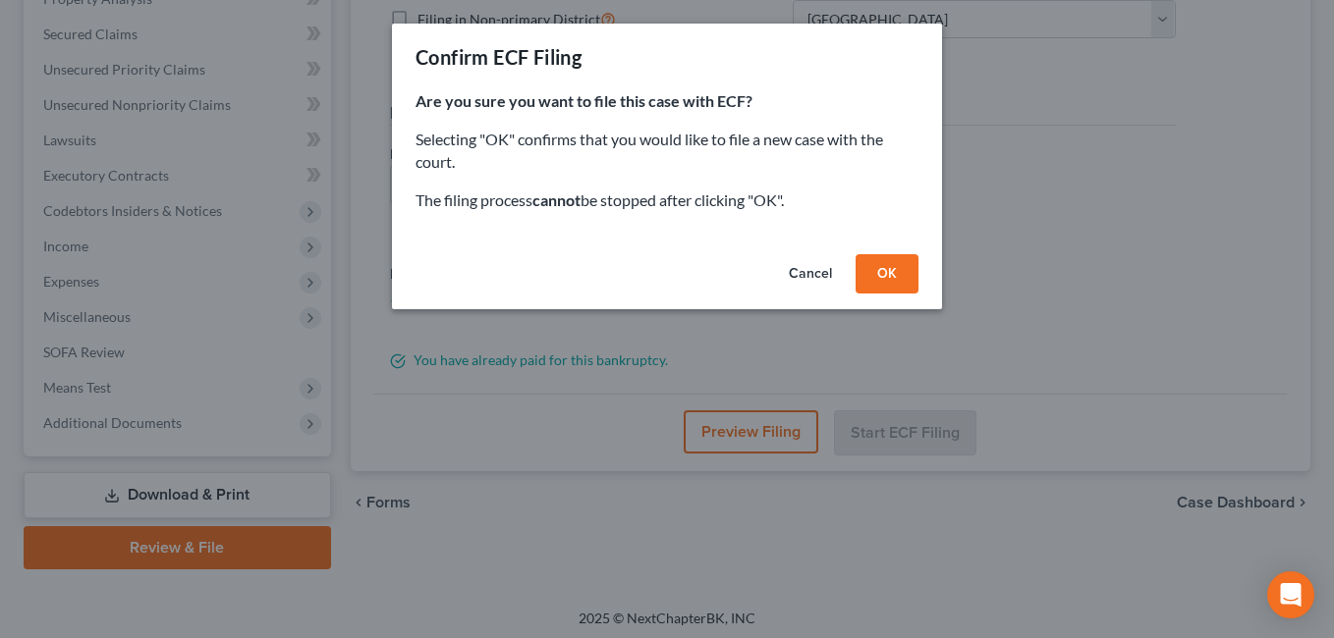
click at [885, 270] on button "OK" at bounding box center [887, 273] width 63 height 39
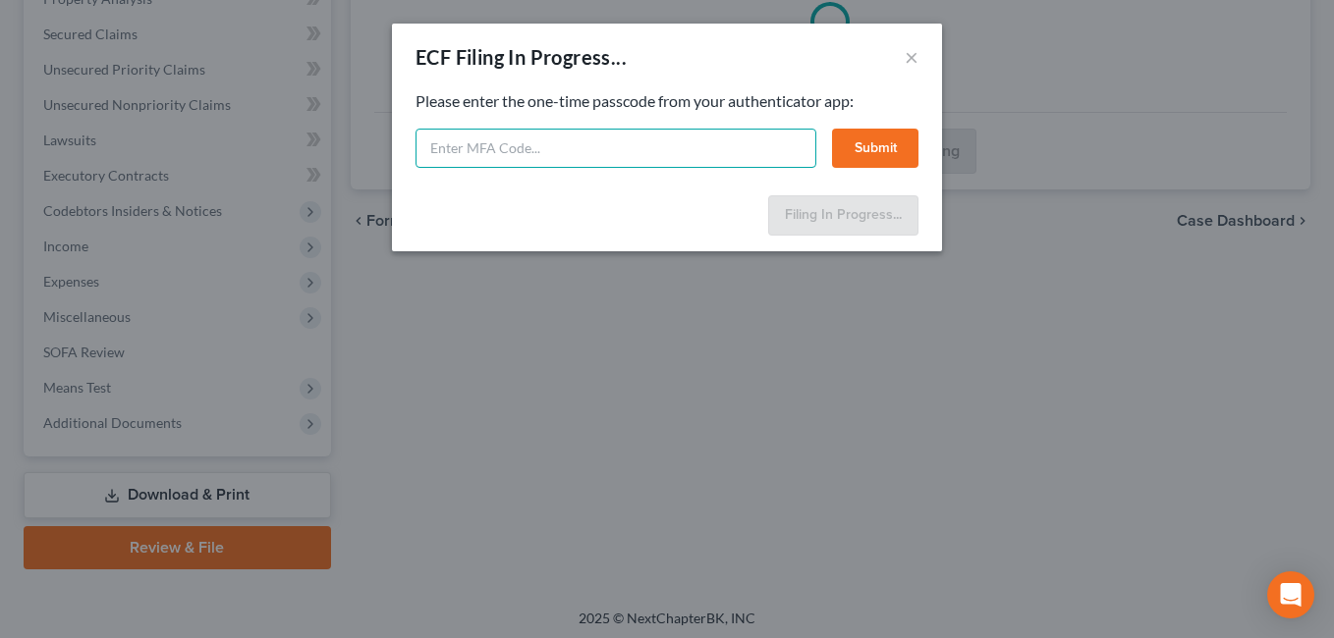
click at [690, 147] on input "text" at bounding box center [616, 148] width 401 height 39
type input "881285"
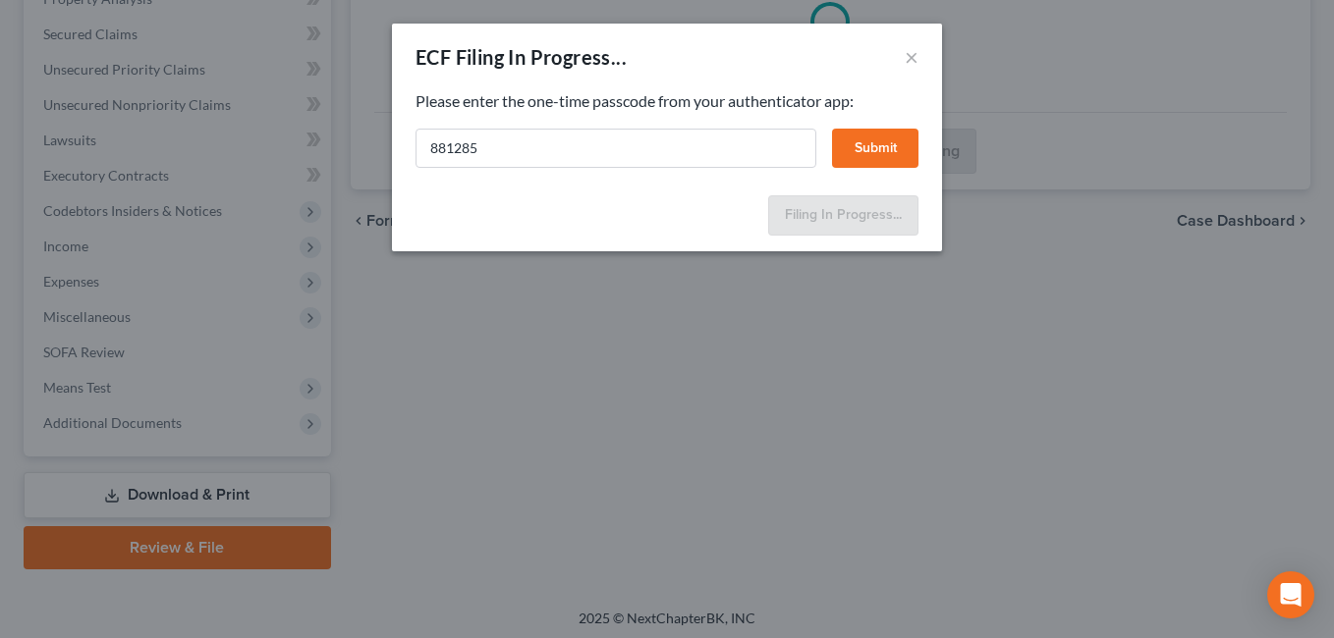
click at [867, 150] on button "Submit" at bounding box center [875, 148] width 86 height 39
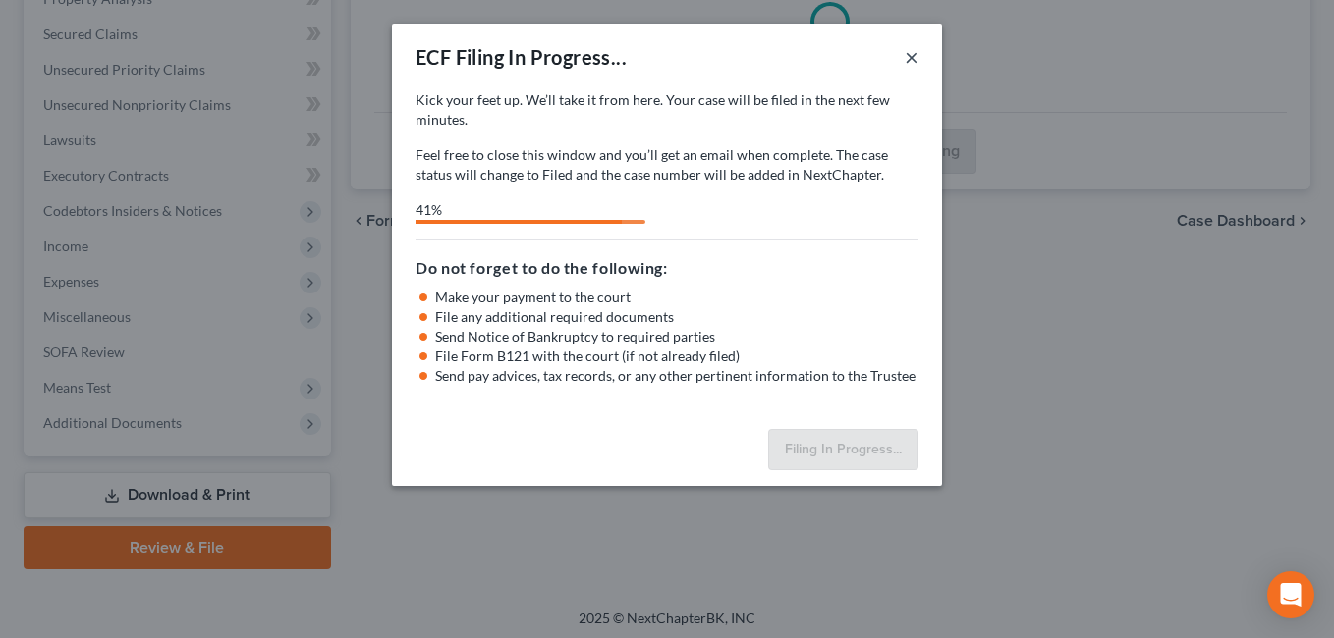
click at [915, 52] on button "×" at bounding box center [912, 57] width 14 height 24
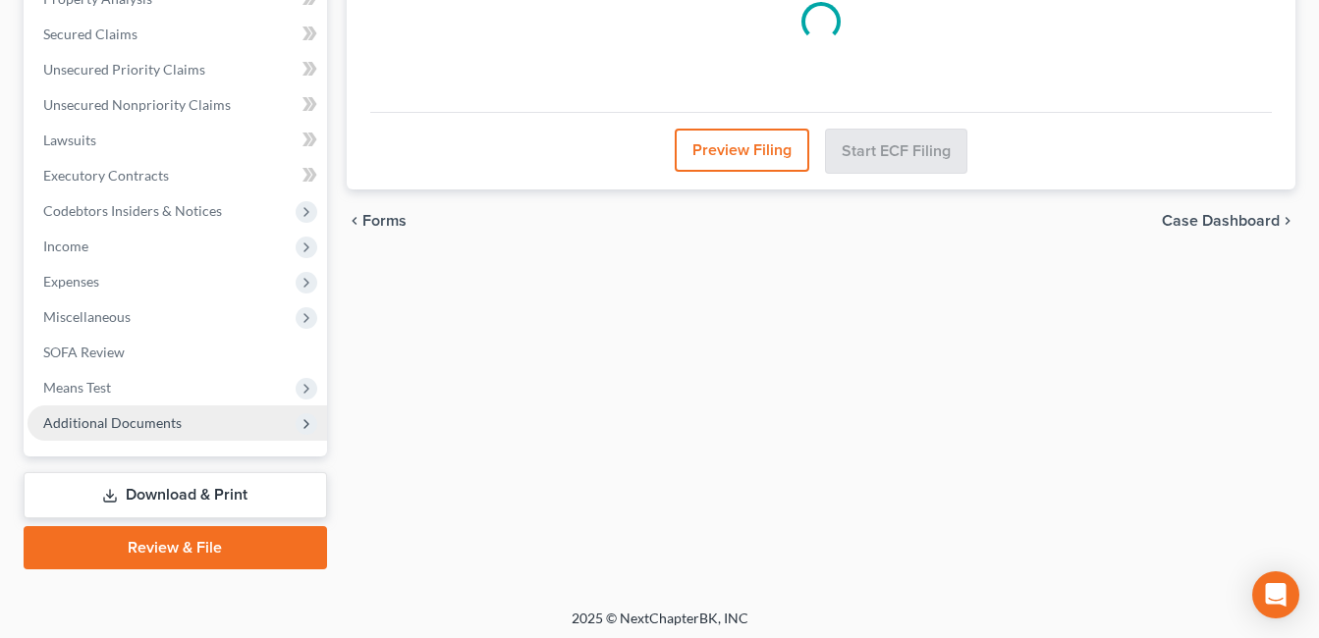
click at [158, 425] on span "Additional Documents" at bounding box center [112, 423] width 139 height 17
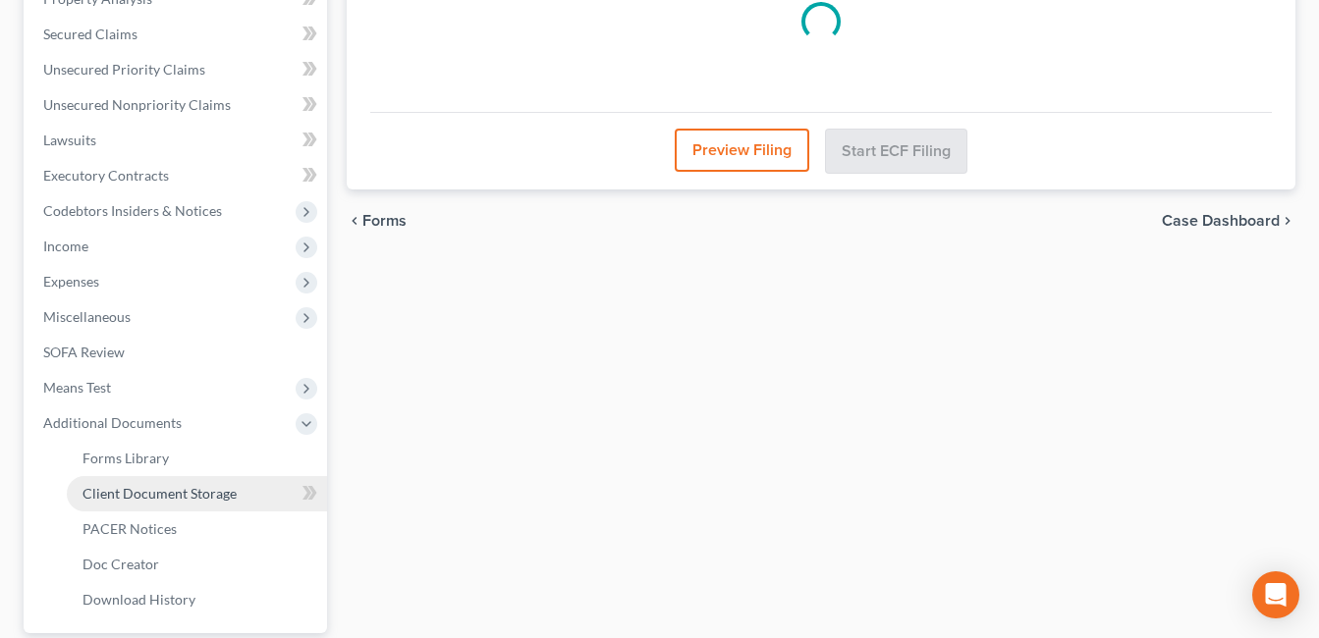
click at [171, 500] on span "Client Document Storage" at bounding box center [160, 493] width 154 height 17
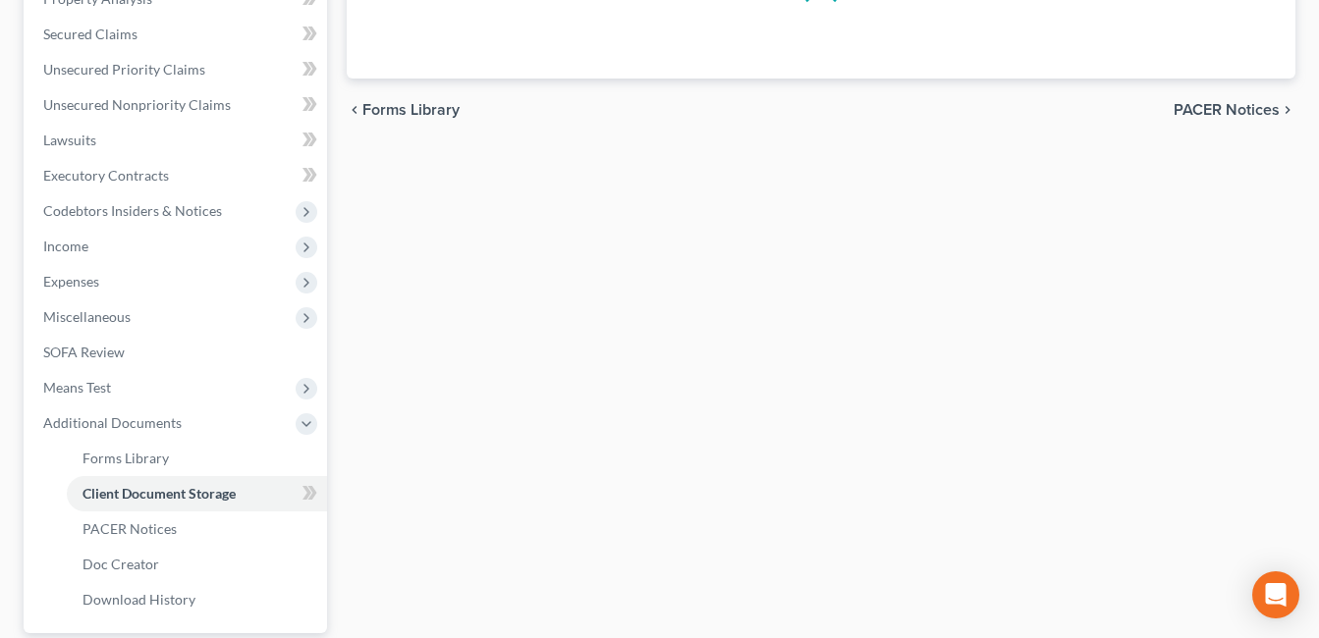
select select "7"
select select "52"
select select "37"
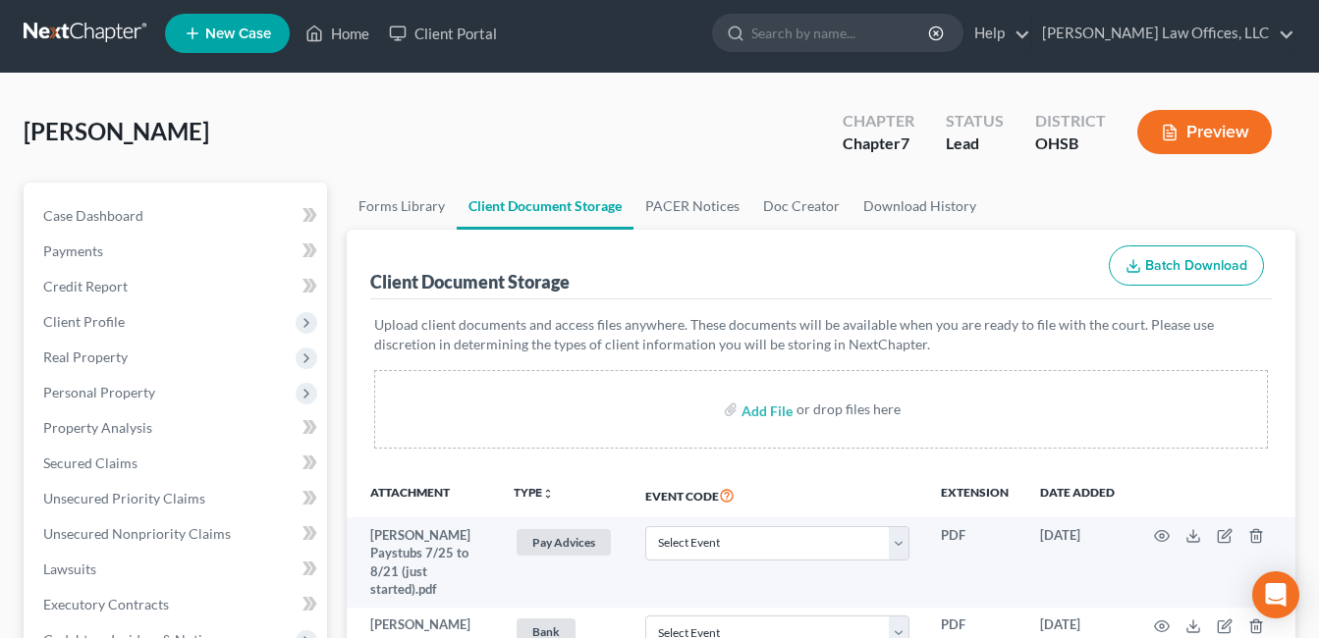
scroll to position [688, 0]
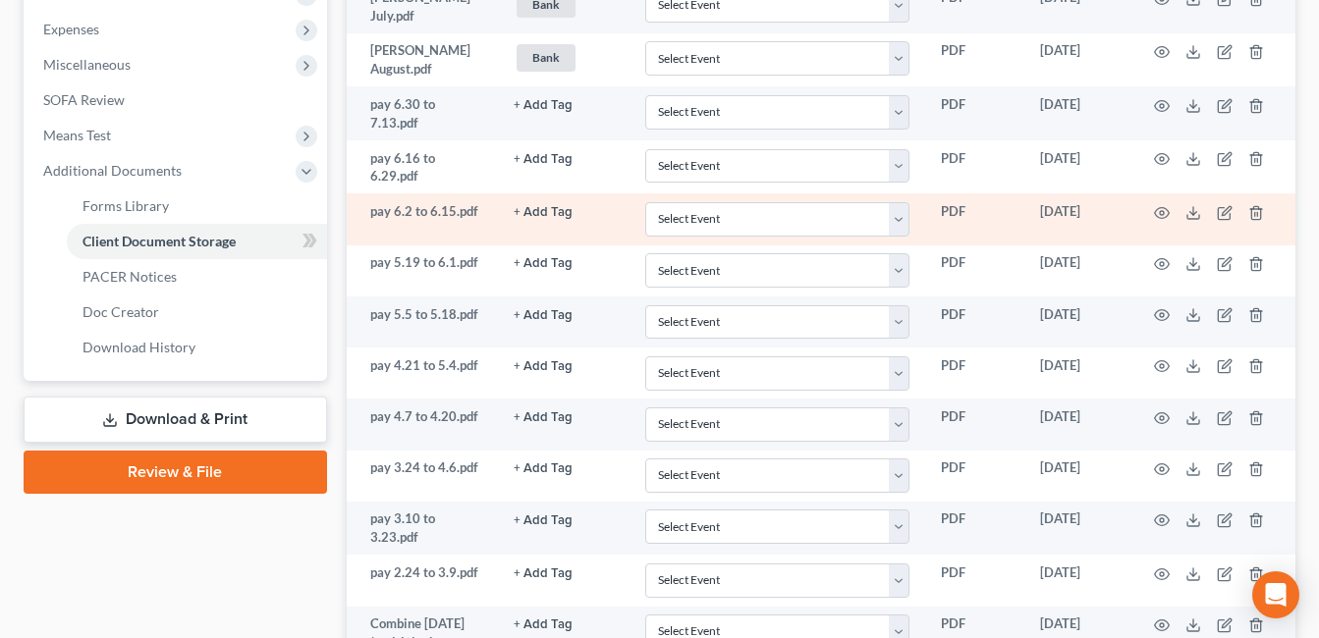
click at [284, 413] on link "Download & Print" at bounding box center [176, 420] width 304 height 46
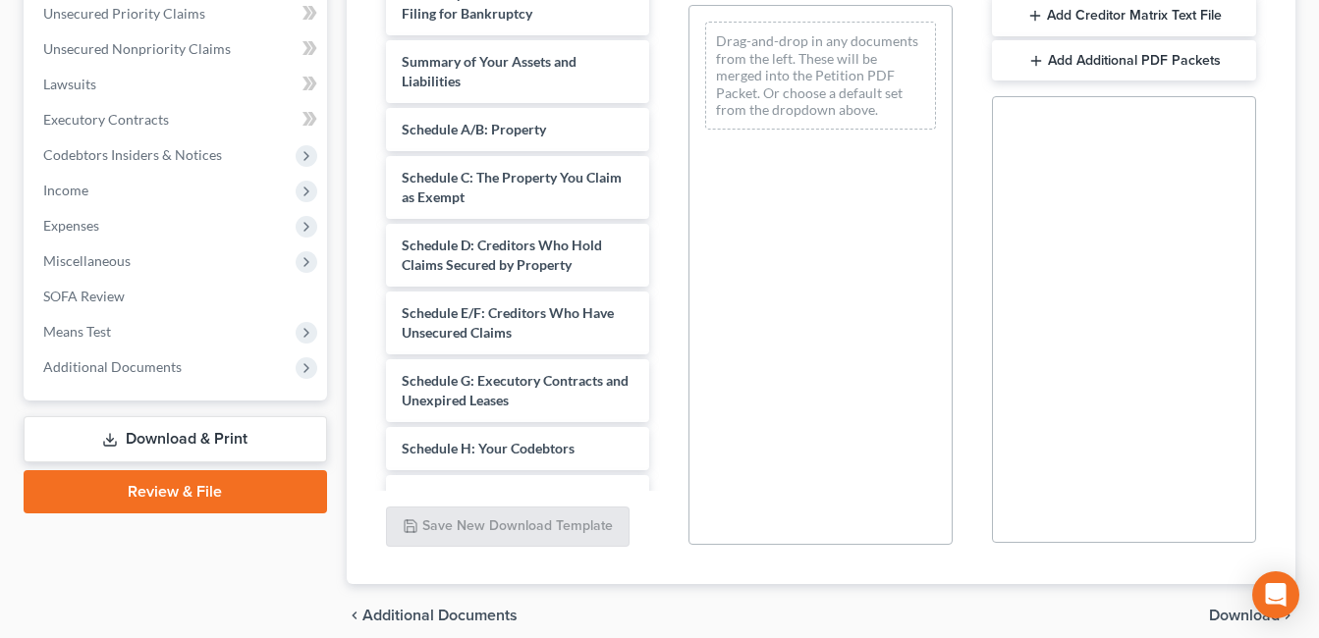
scroll to position [1473, 0]
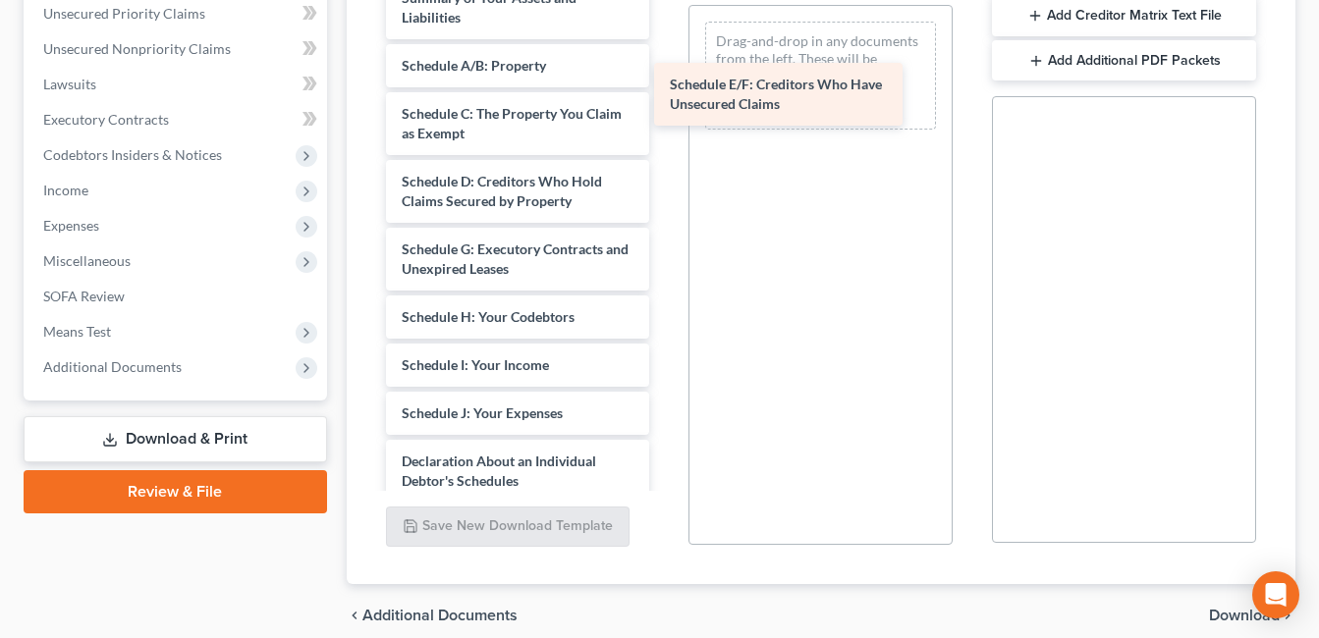
drag, startPoint x: 546, startPoint y: 255, endPoint x: 814, endPoint y: 90, distance: 314.9
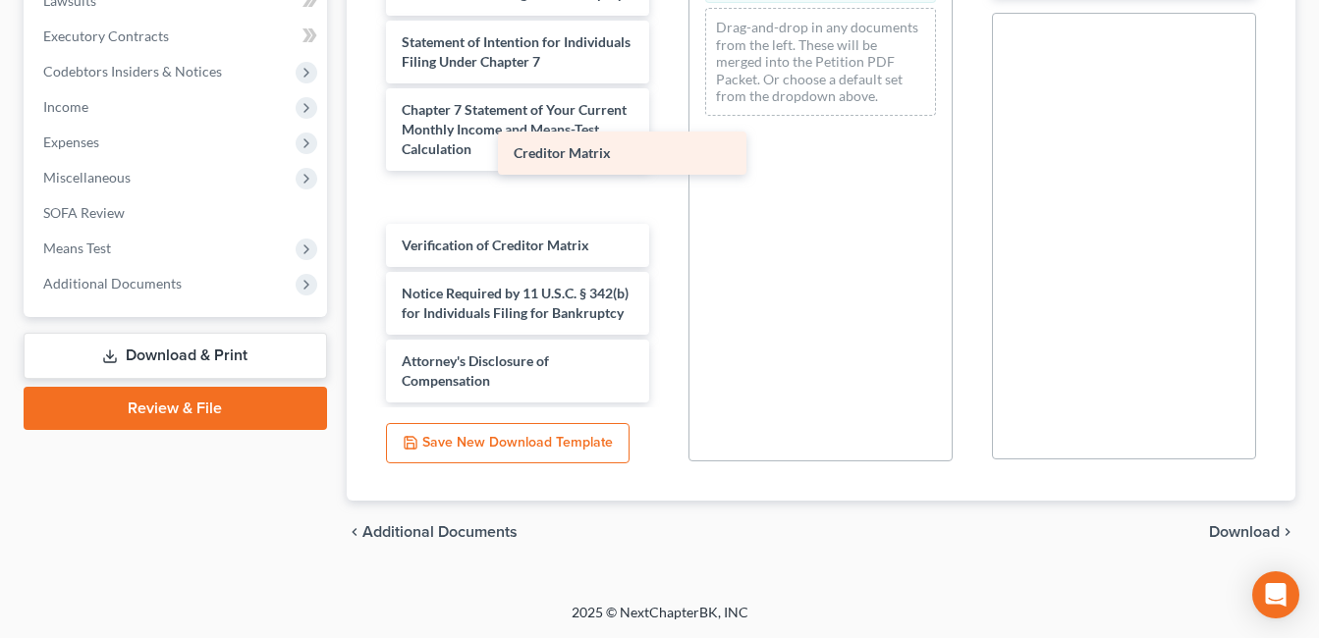
scroll to position [1936, 0]
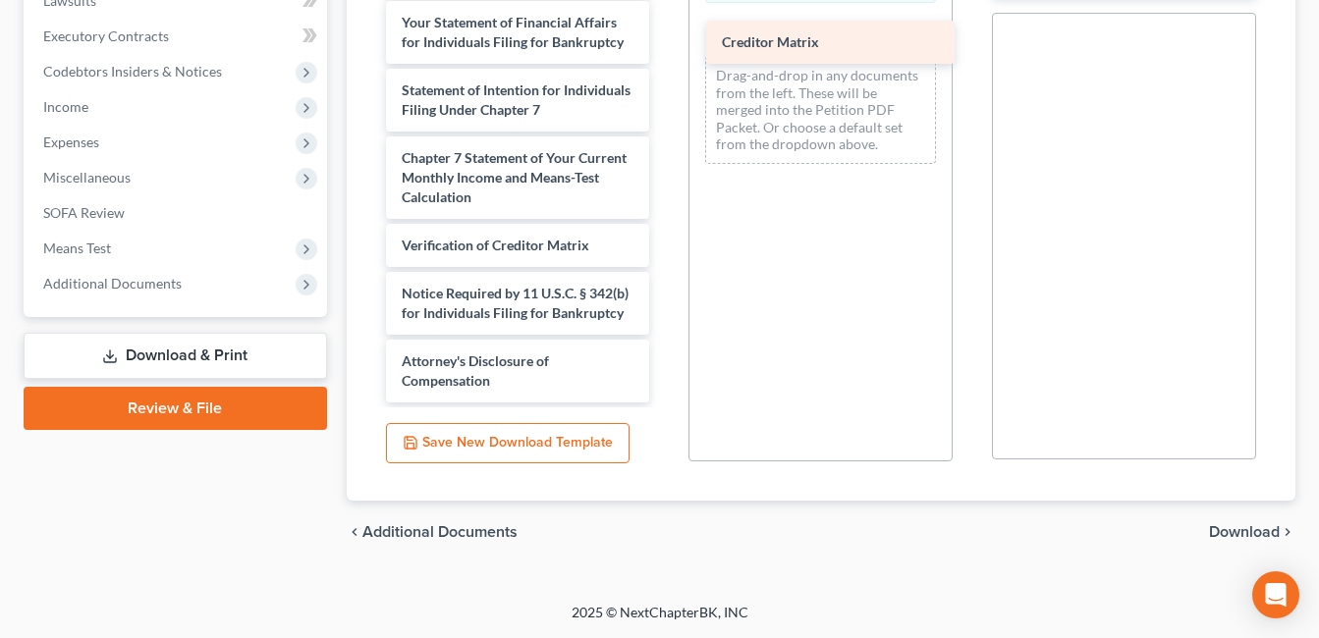
drag, startPoint x: 528, startPoint y: 206, endPoint x: 849, endPoint y: 51, distance: 355.9
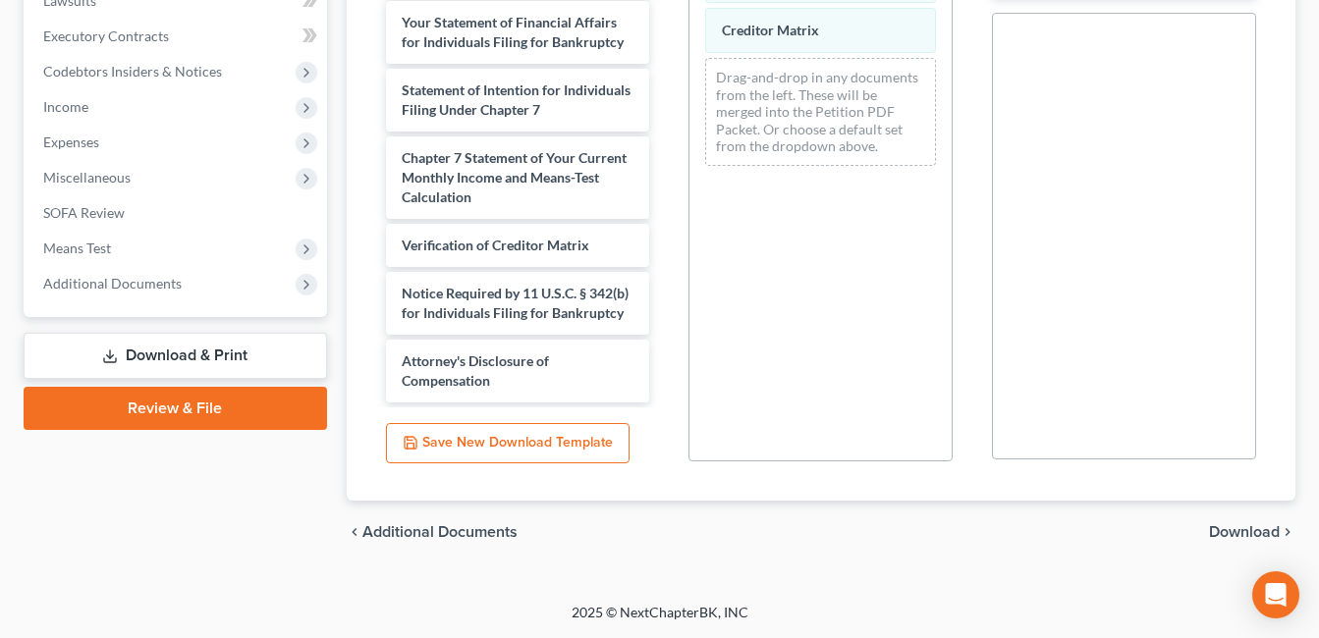
click at [1228, 529] on span "Download" at bounding box center [1244, 533] width 71 height 16
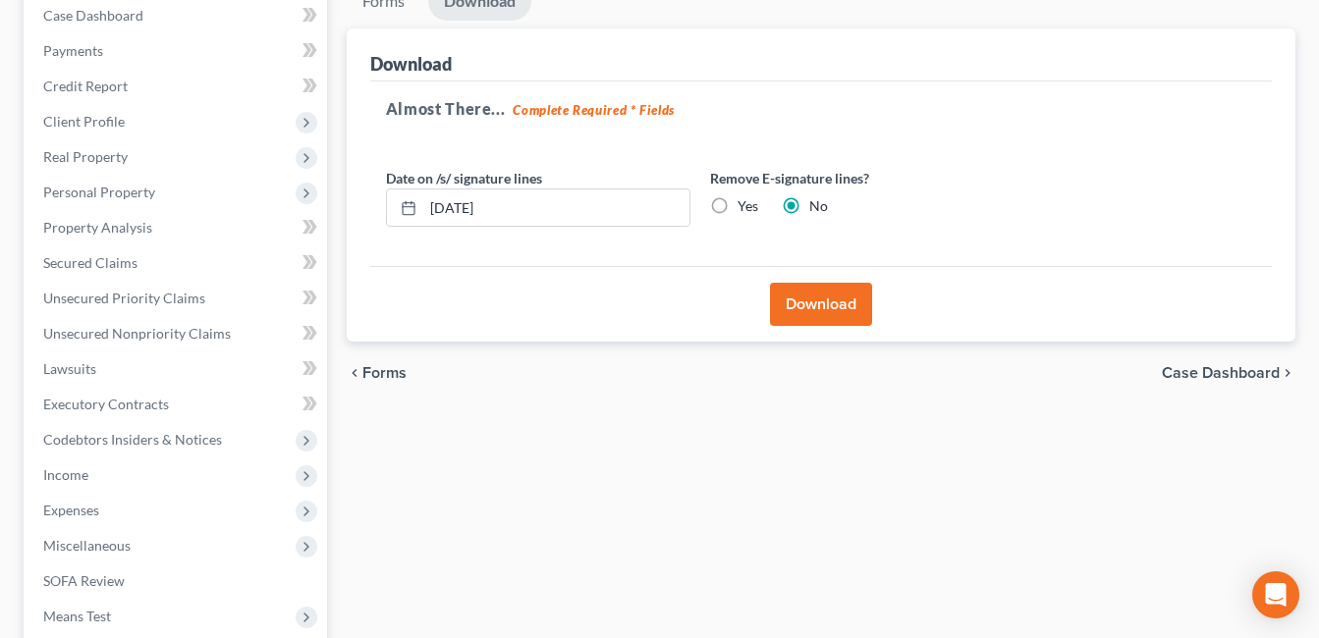
scroll to position [0, 0]
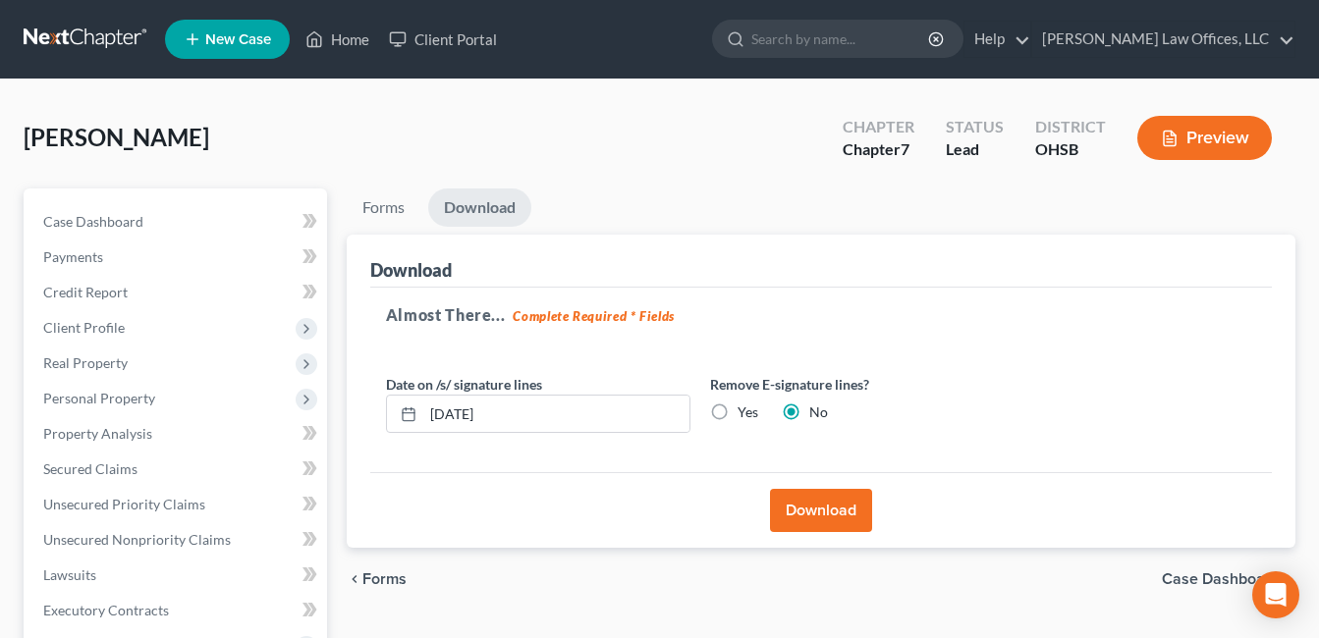
drag, startPoint x: 820, startPoint y: 510, endPoint x: 806, endPoint y: 496, distance: 19.4
click at [821, 510] on button "Download" at bounding box center [821, 510] width 102 height 43
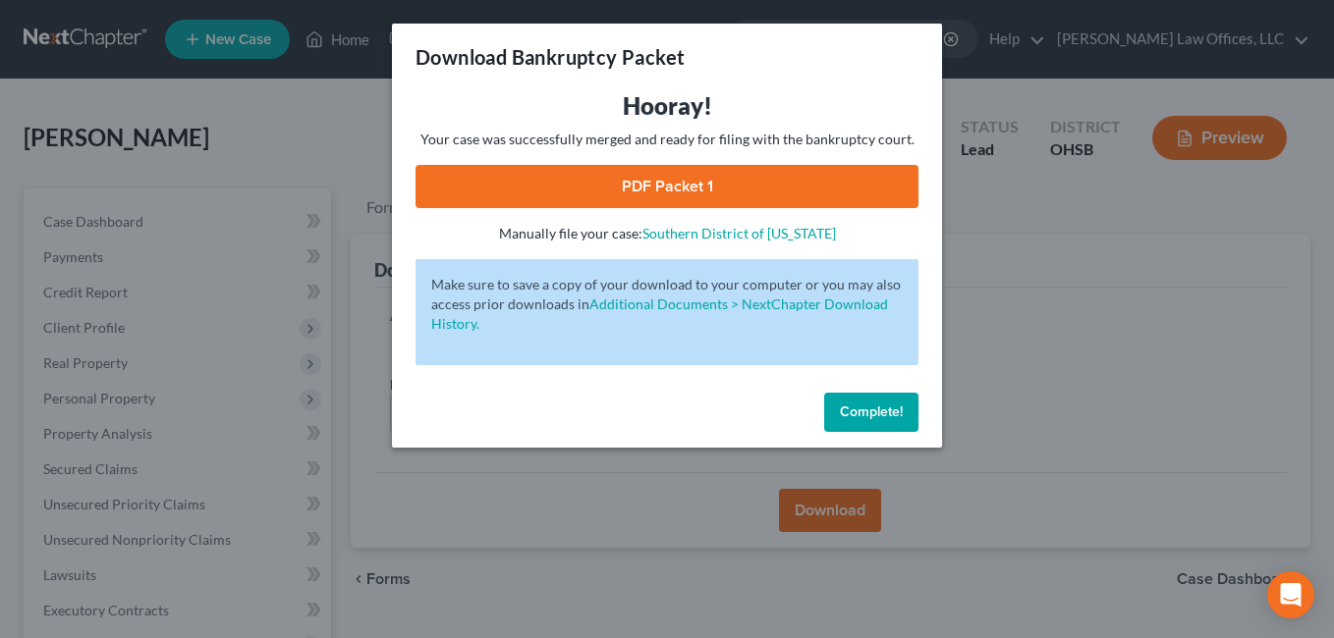
click at [631, 193] on link "PDF Packet 1" at bounding box center [667, 186] width 503 height 43
drag, startPoint x: 885, startPoint y: 410, endPoint x: 323, endPoint y: 471, distance: 565.2
click at [885, 410] on span "Complete!" at bounding box center [871, 412] width 63 height 17
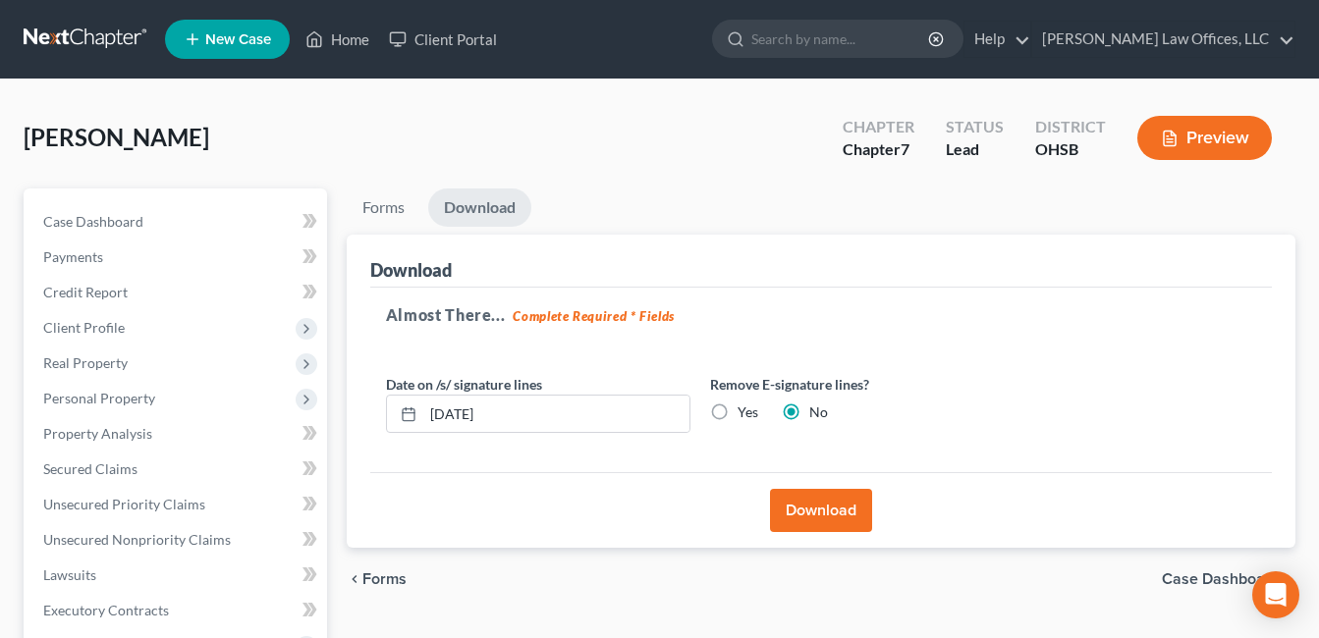
scroll to position [441, 0]
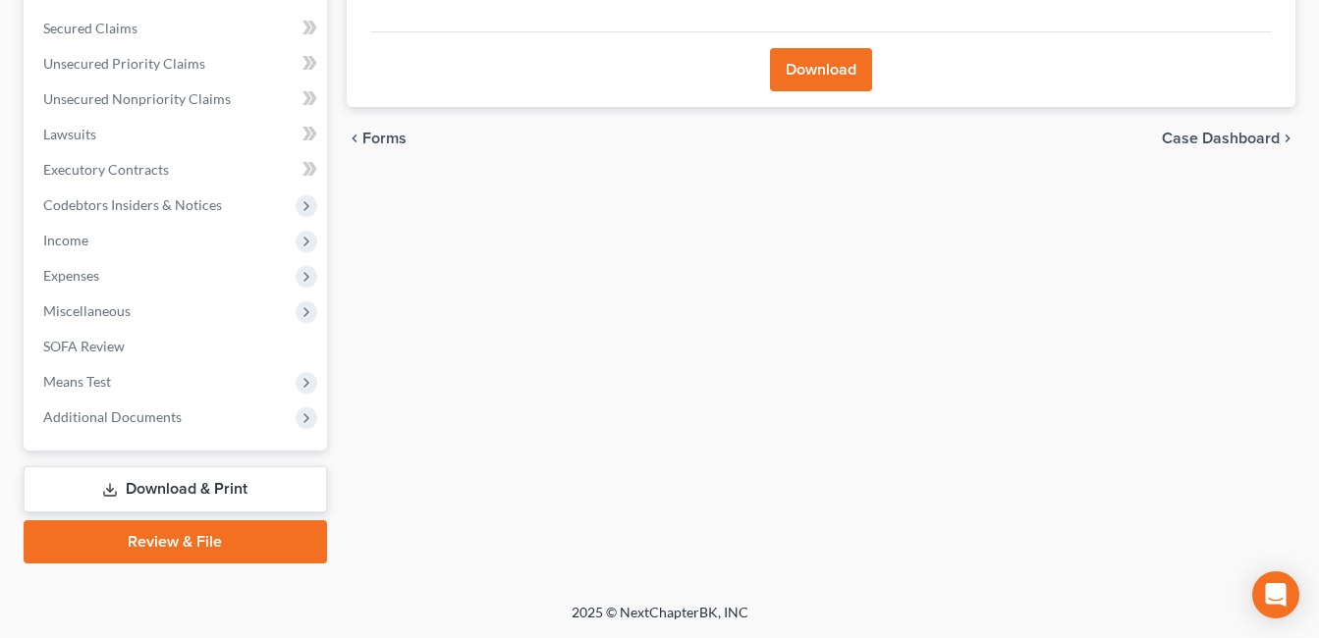
click at [174, 487] on link "Download & Print" at bounding box center [176, 490] width 304 height 46
click at [143, 384] on span "Means Test" at bounding box center [178, 381] width 300 height 35
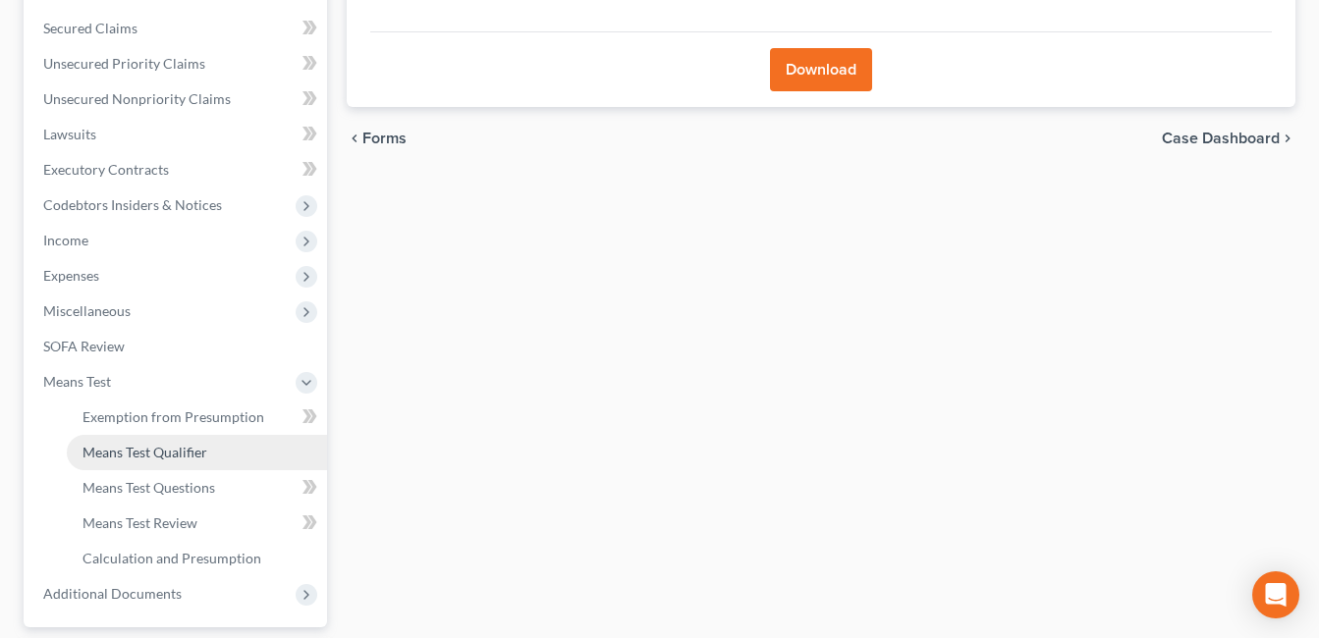
click at [150, 440] on link "Means Test Qualifier" at bounding box center [197, 452] width 260 height 35
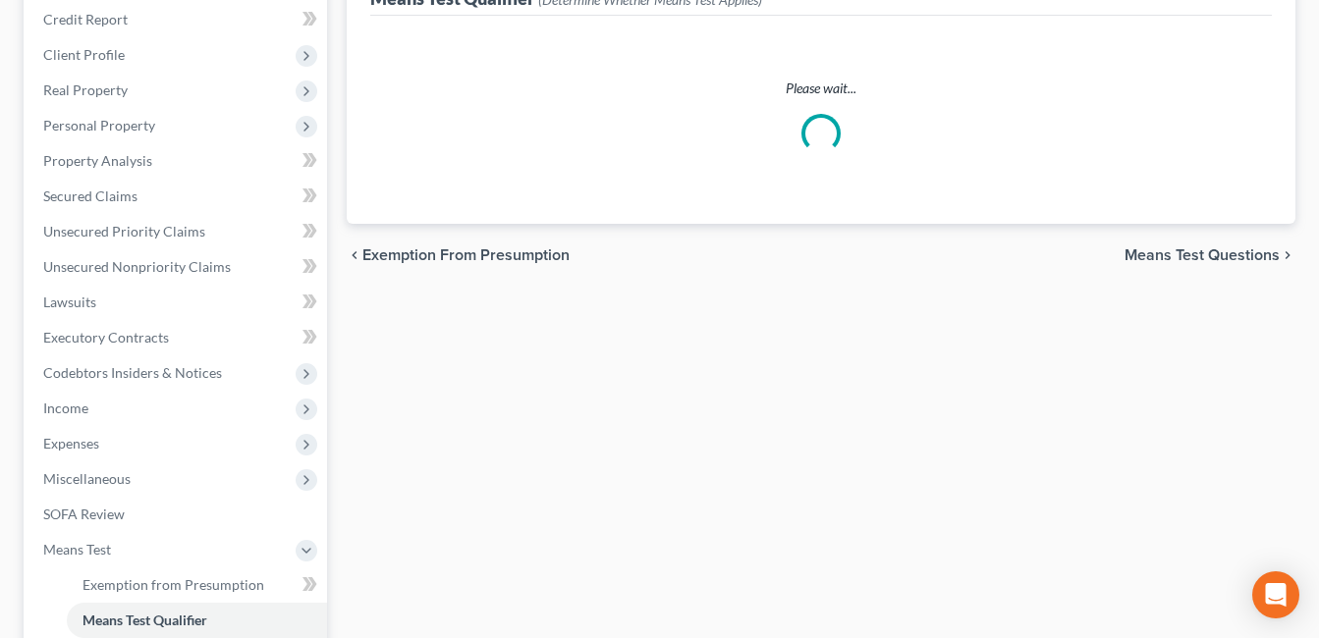
scroll to position [618, 0]
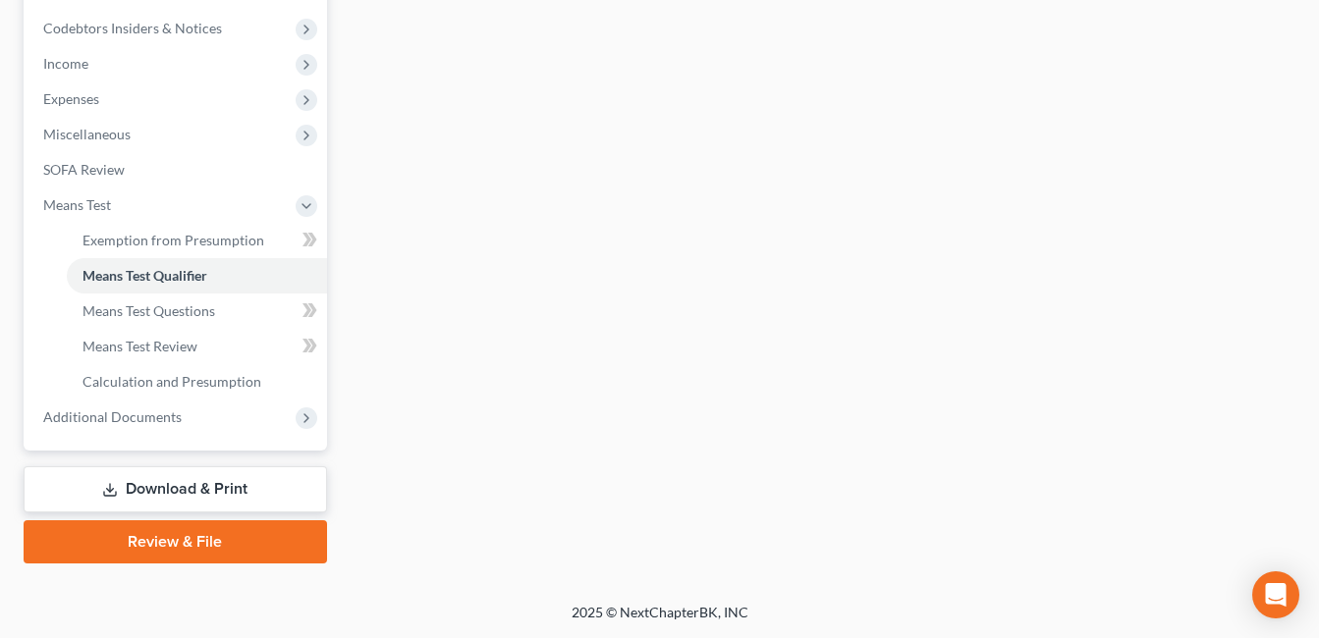
click at [175, 488] on link "Download & Print" at bounding box center [176, 490] width 304 height 46
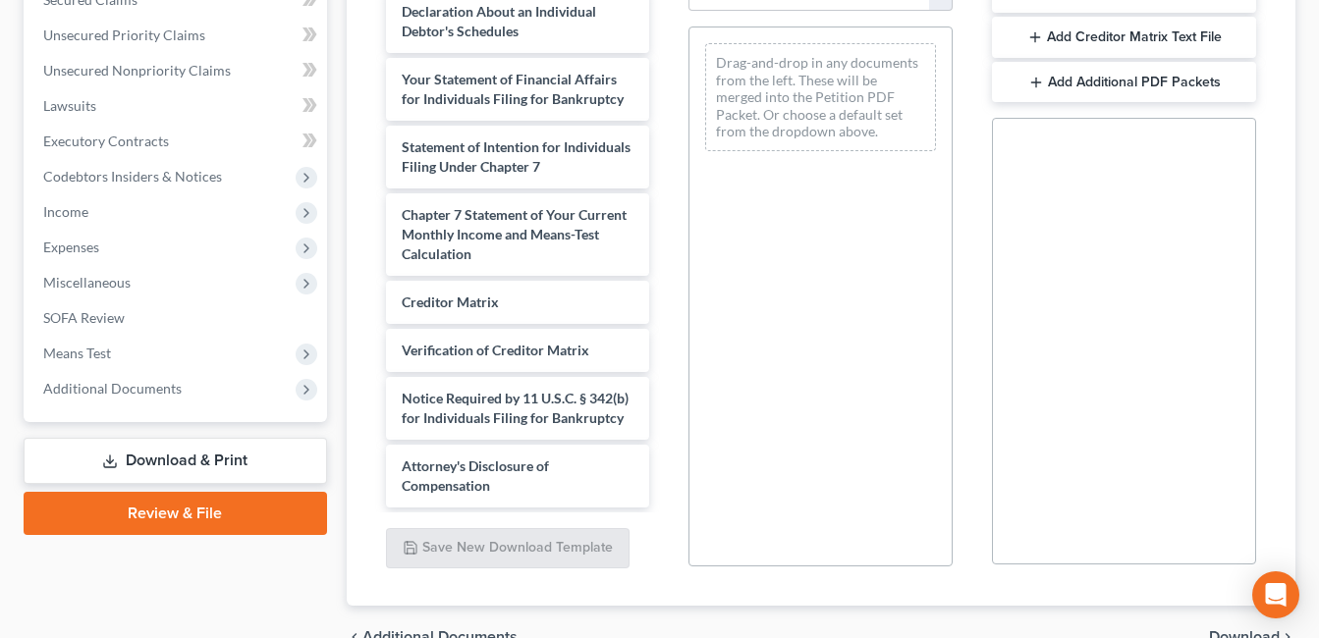
scroll to position [491, 0]
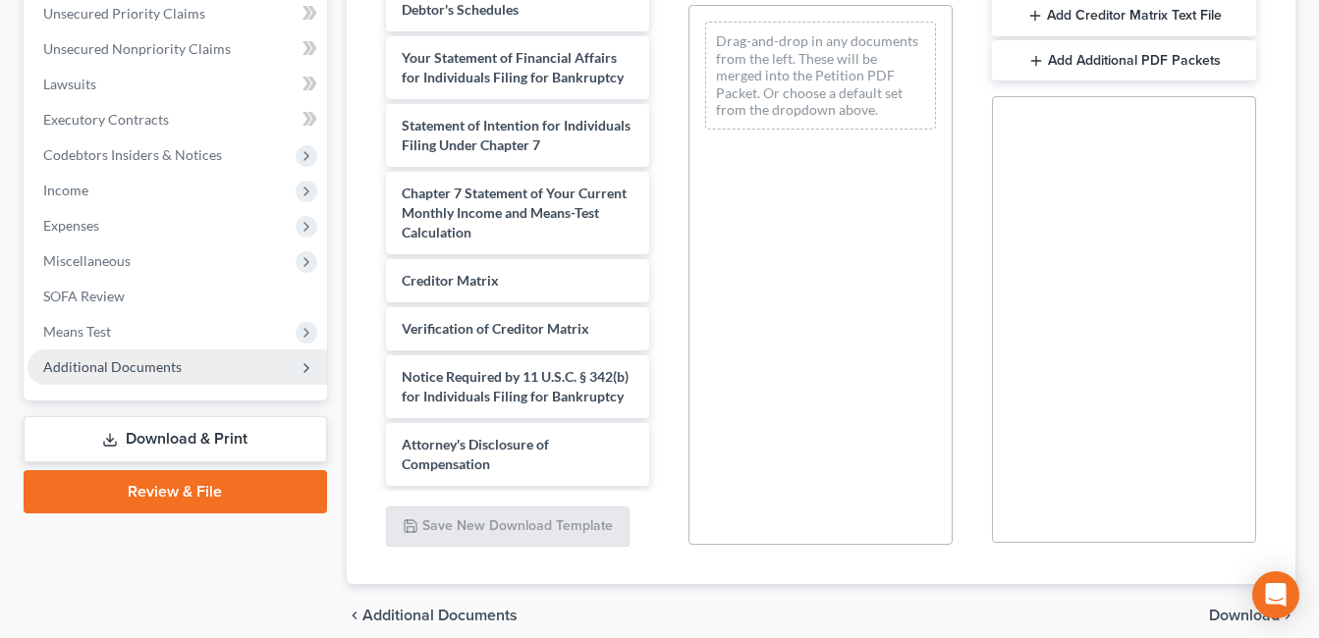
click at [190, 369] on span "Additional Documents" at bounding box center [178, 367] width 300 height 35
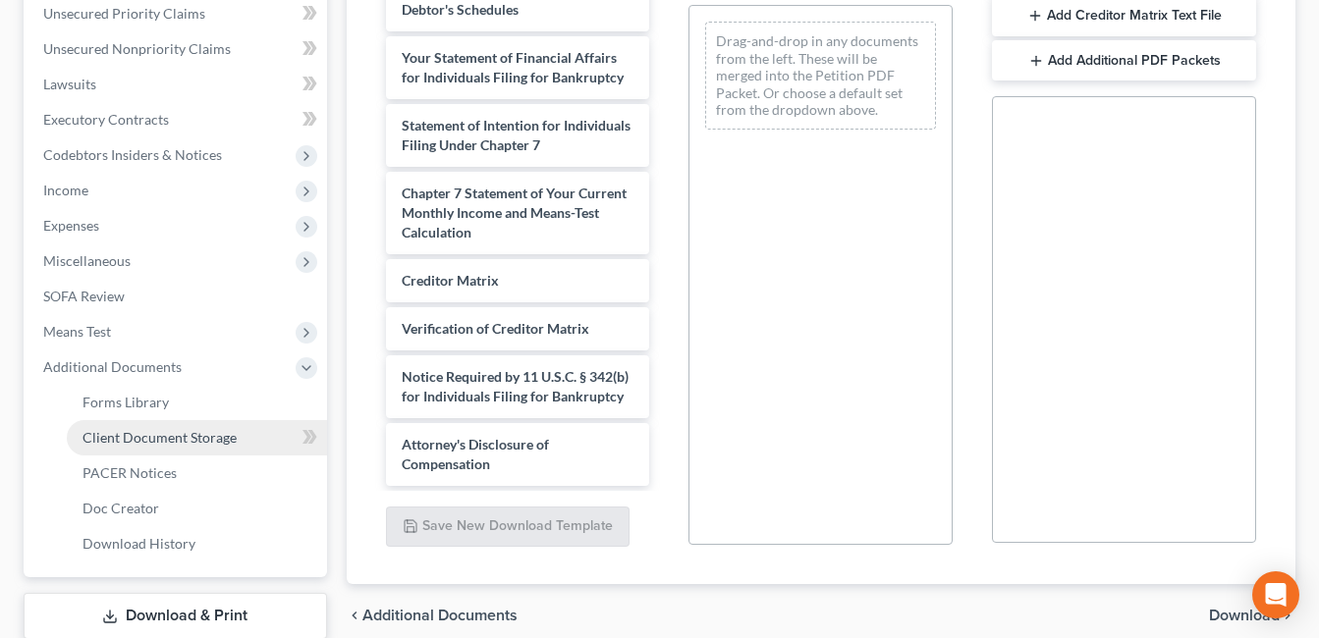
click at [193, 431] on span "Client Document Storage" at bounding box center [160, 437] width 154 height 17
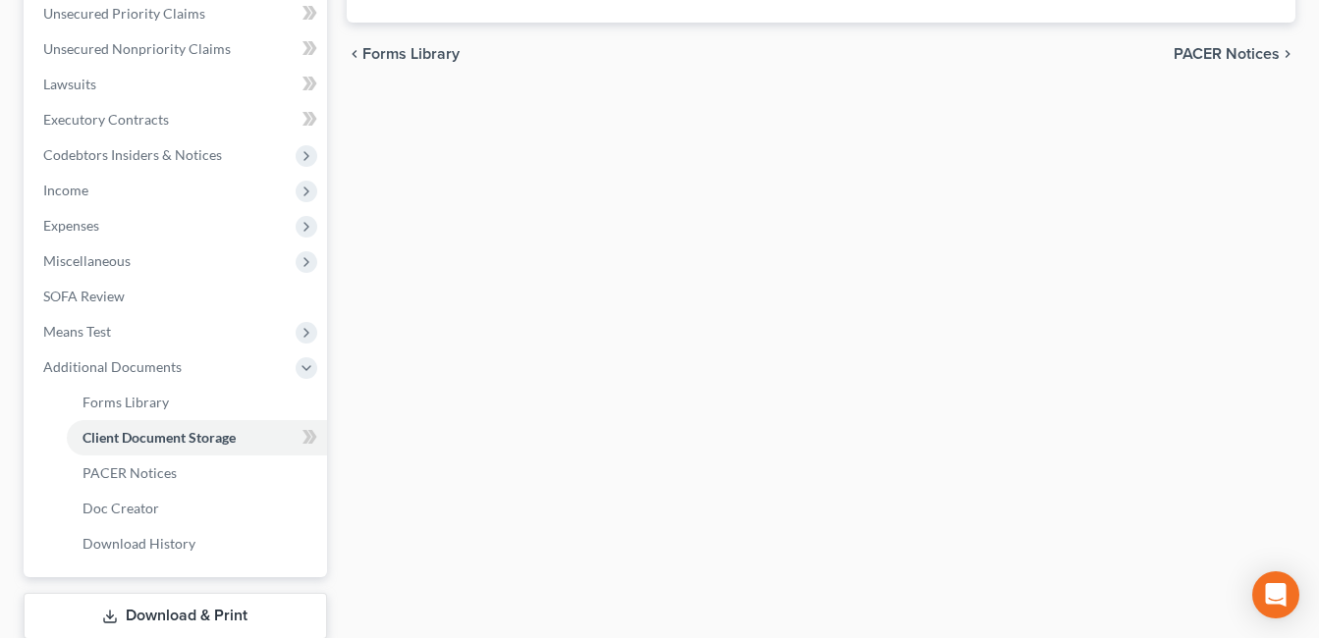
scroll to position [489, 0]
select select "7"
select select "52"
select select "37"
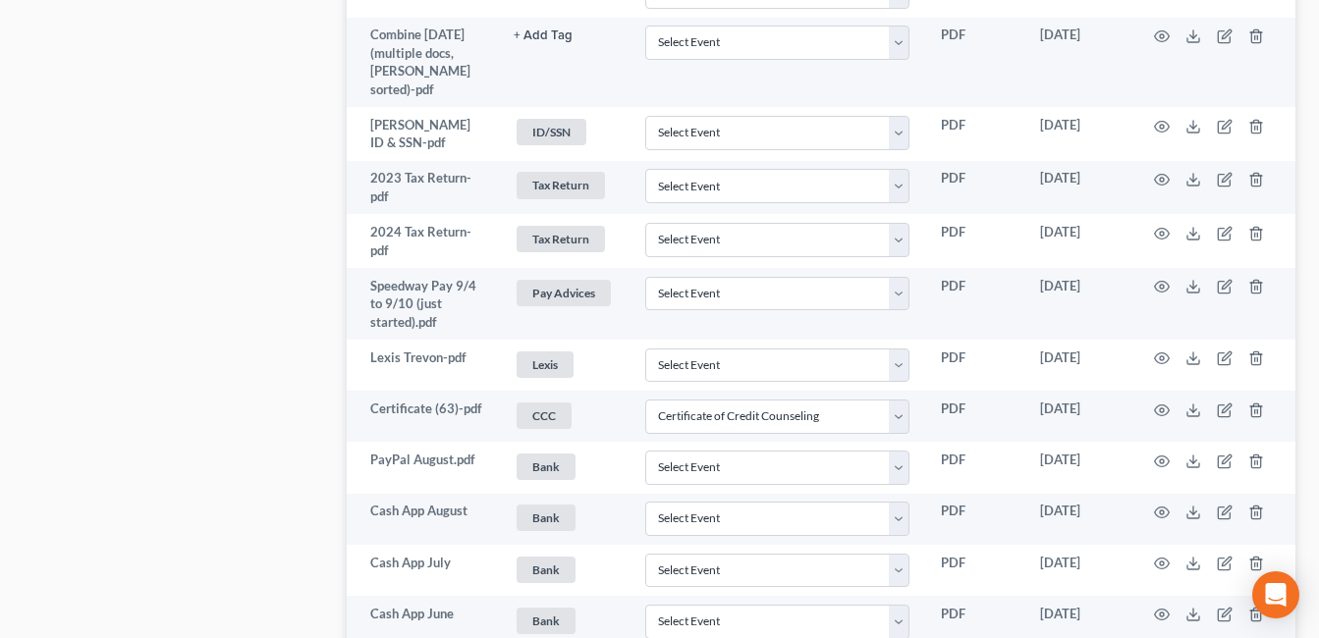
scroll to position [1616, 0]
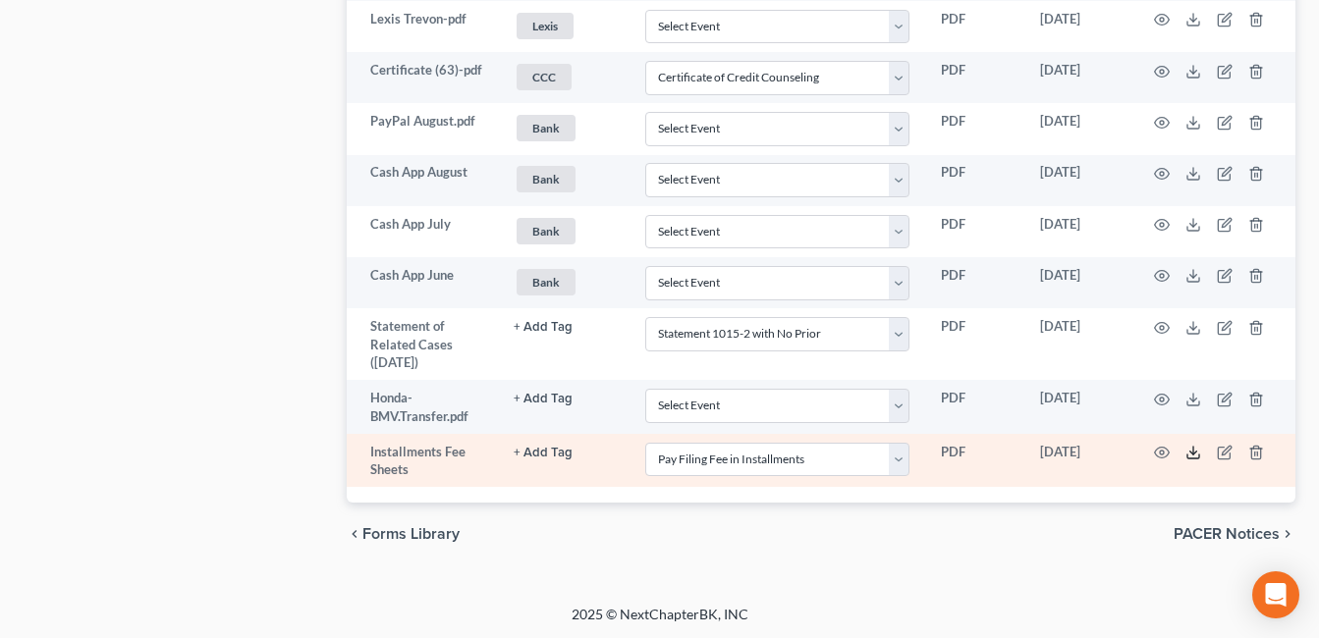
click at [1192, 453] on icon at bounding box center [1194, 453] width 16 height 16
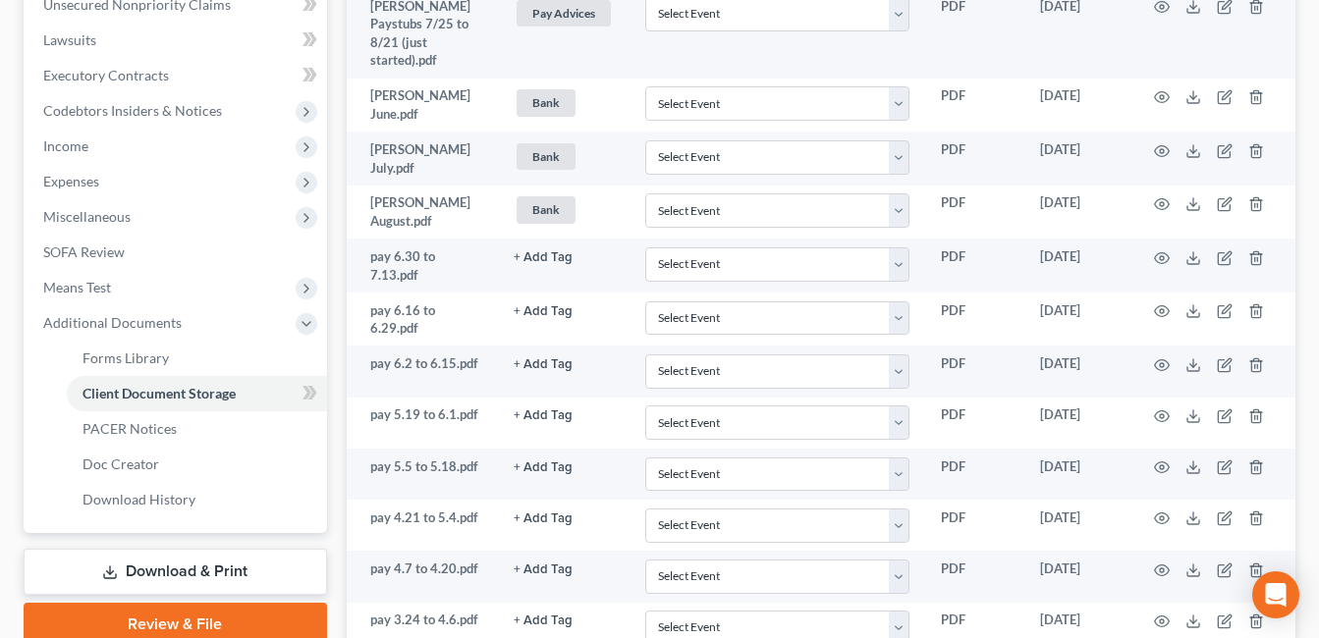
scroll to position [0, 0]
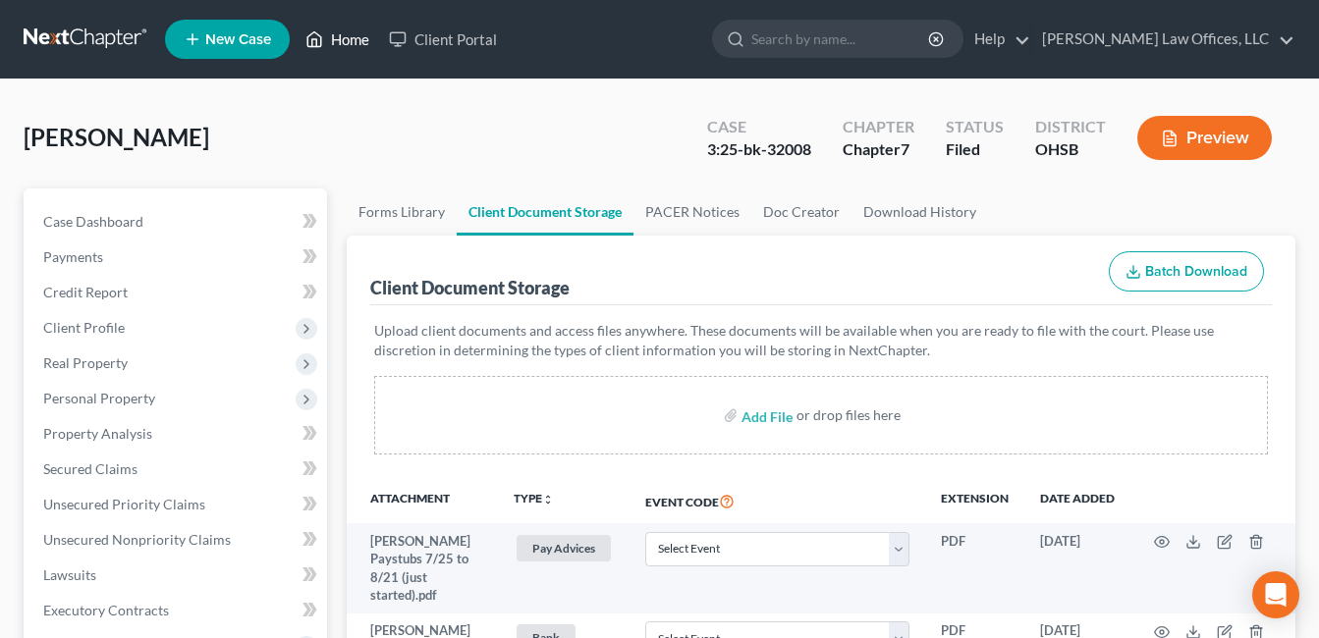
click at [348, 38] on link "Home" at bounding box center [337, 39] width 83 height 35
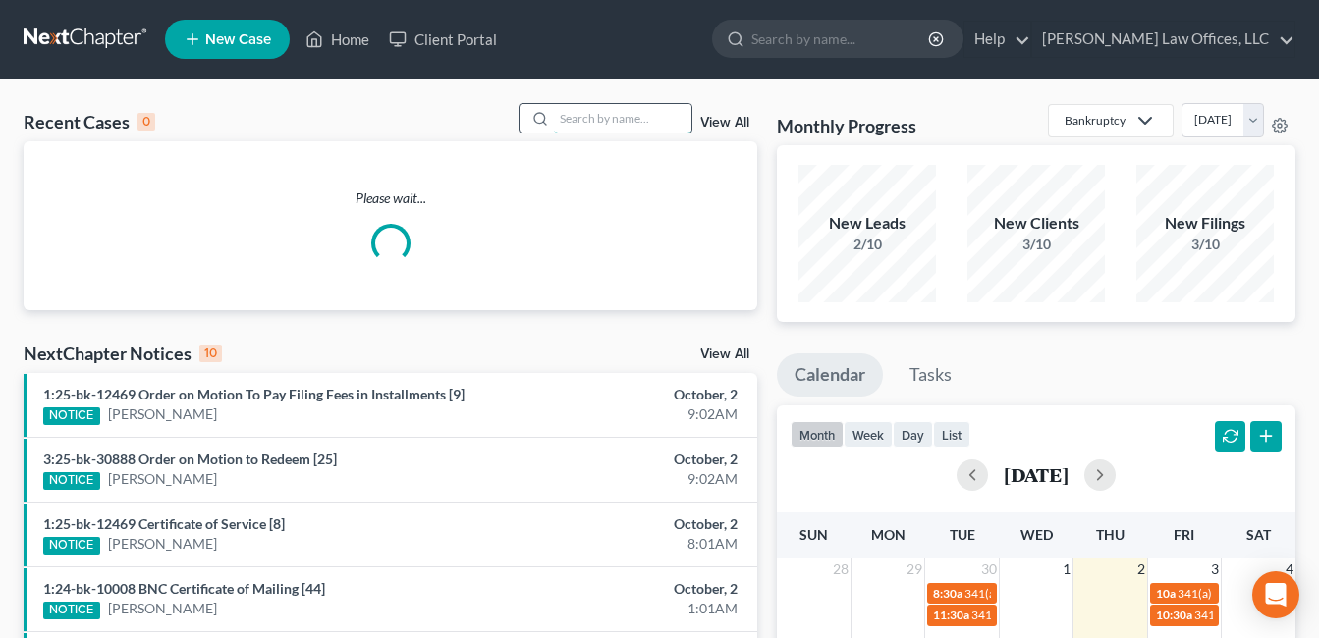
click at [611, 108] on input "search" at bounding box center [623, 118] width 138 height 28
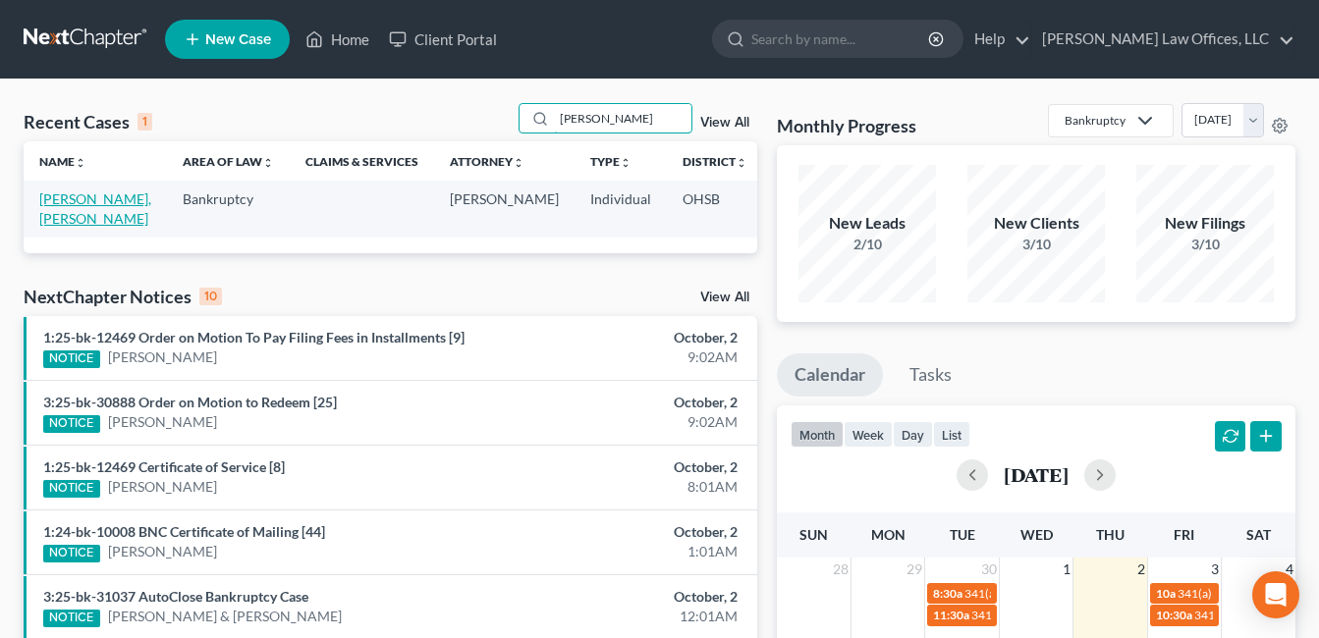
type input "[PERSON_NAME]"
click at [70, 217] on link "[PERSON_NAME], [PERSON_NAME]" at bounding box center [95, 209] width 112 height 36
select select "1"
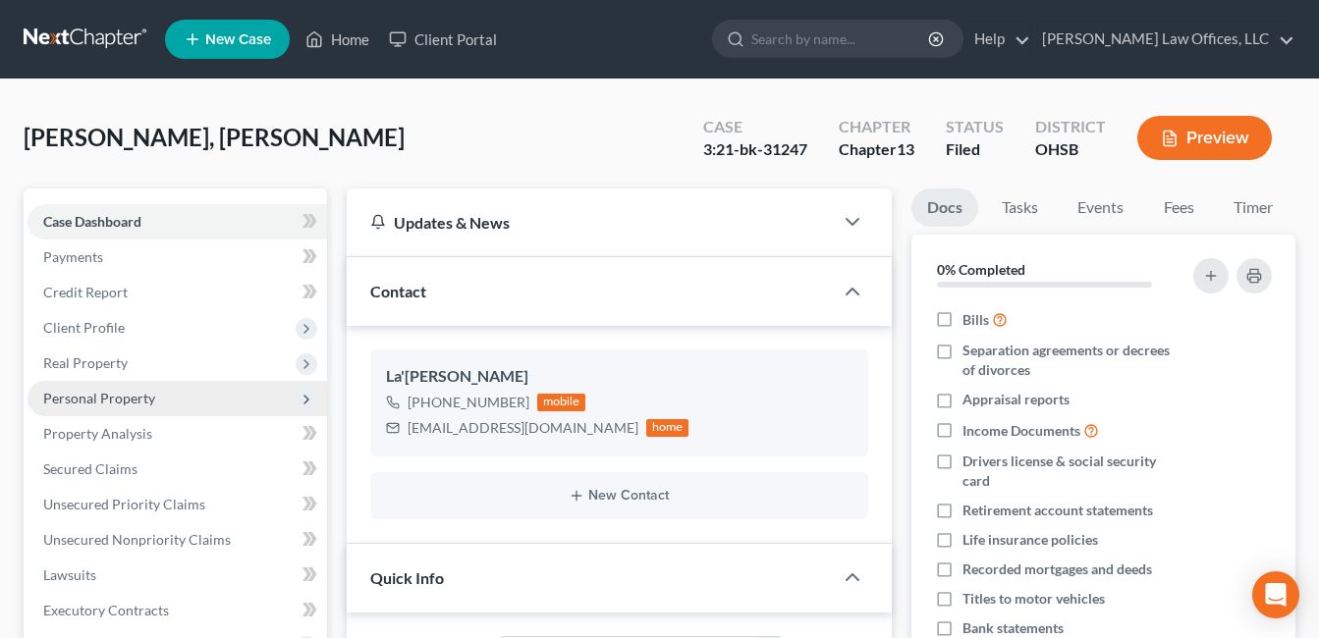
click at [107, 395] on span "Personal Property" at bounding box center [99, 398] width 112 height 17
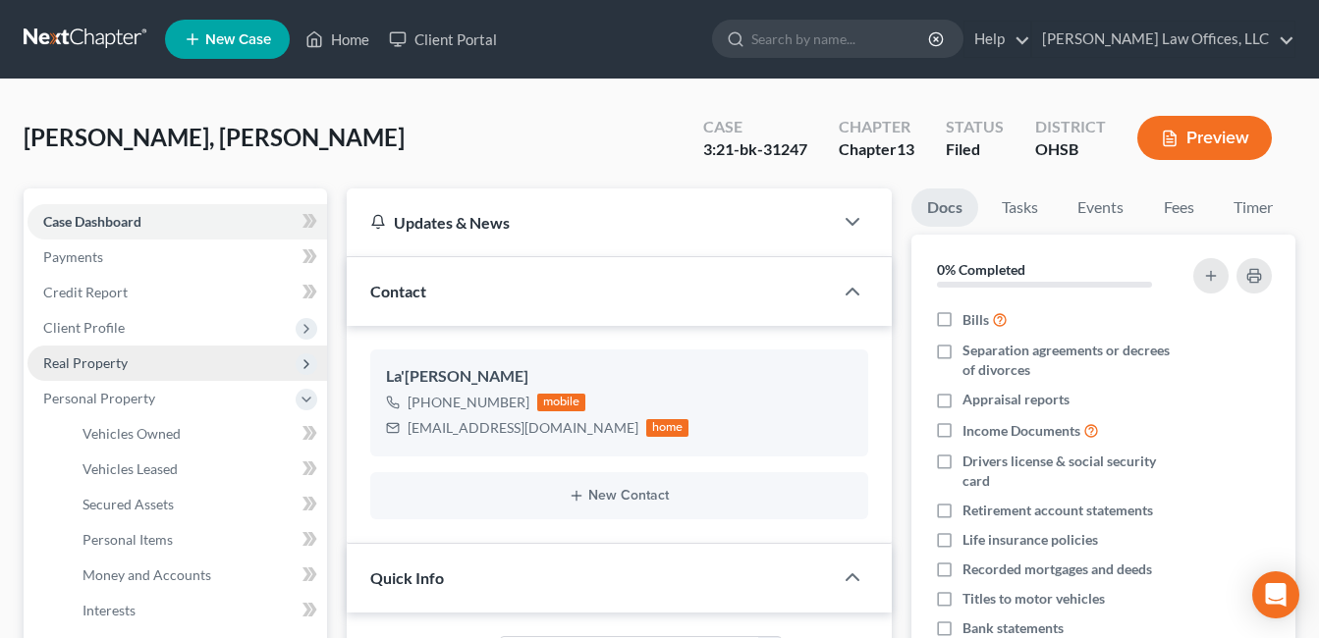
click at [108, 360] on span "Real Property" at bounding box center [85, 363] width 84 height 17
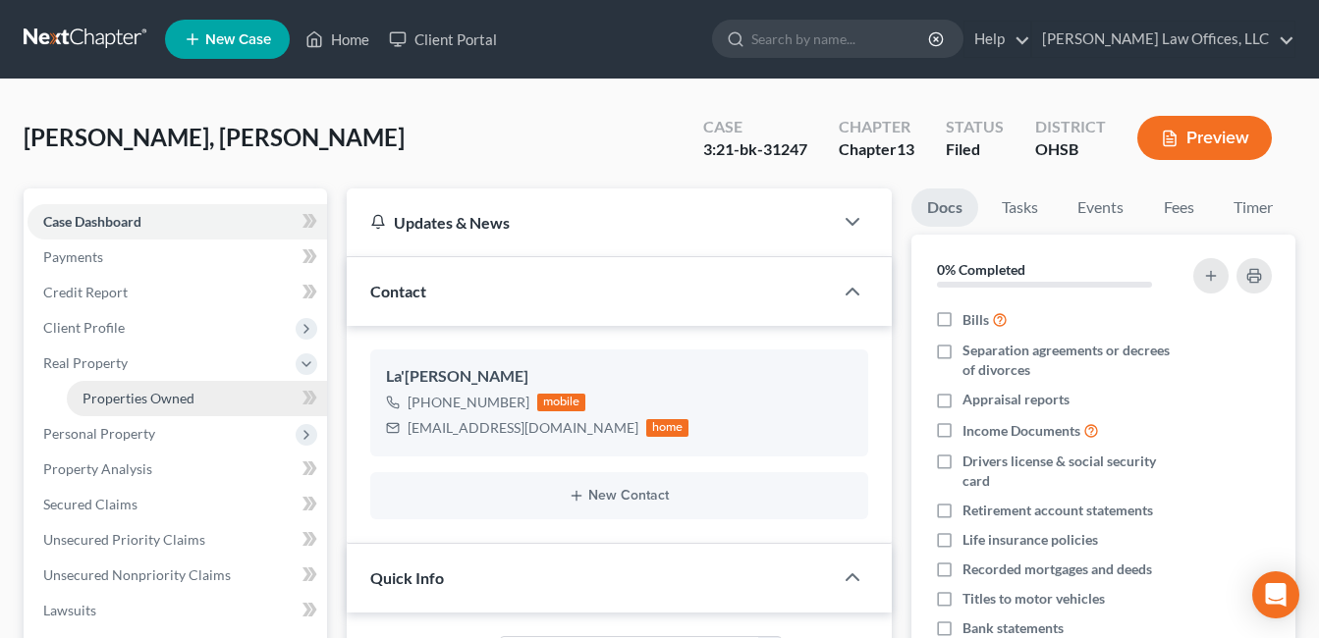
click at [131, 397] on span "Properties Owned" at bounding box center [139, 398] width 112 height 17
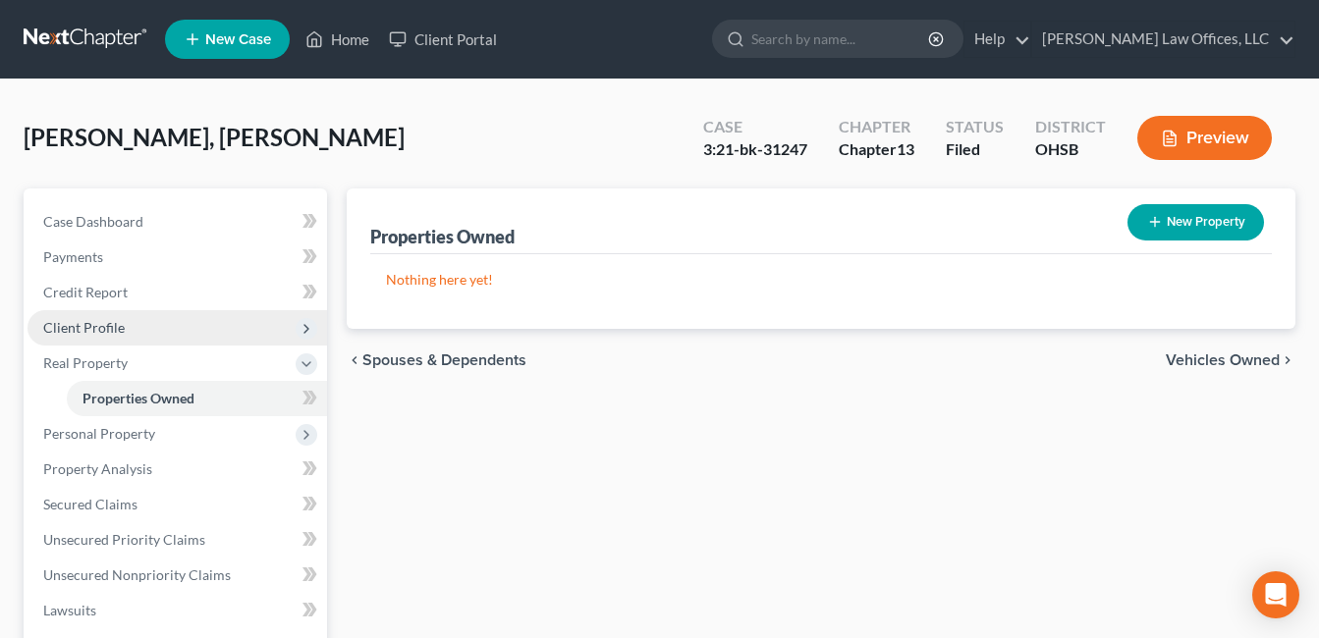
click at [127, 332] on span "Client Profile" at bounding box center [178, 327] width 300 height 35
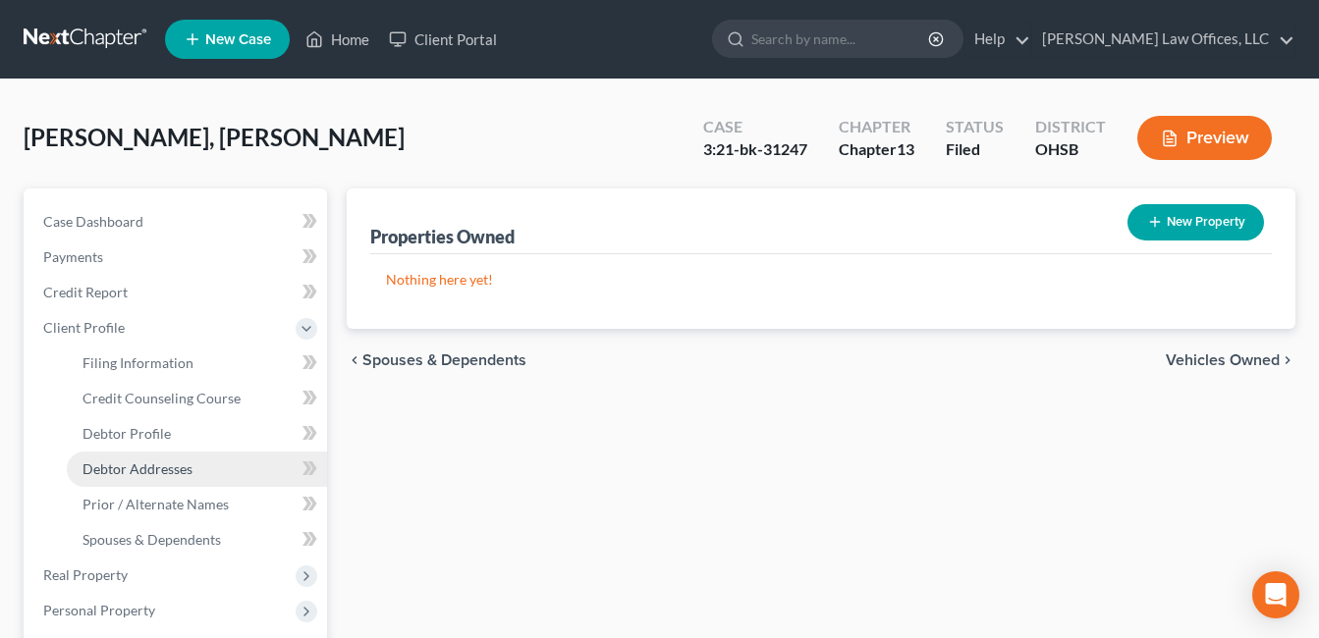
click at [144, 464] on span "Debtor Addresses" at bounding box center [138, 469] width 110 height 17
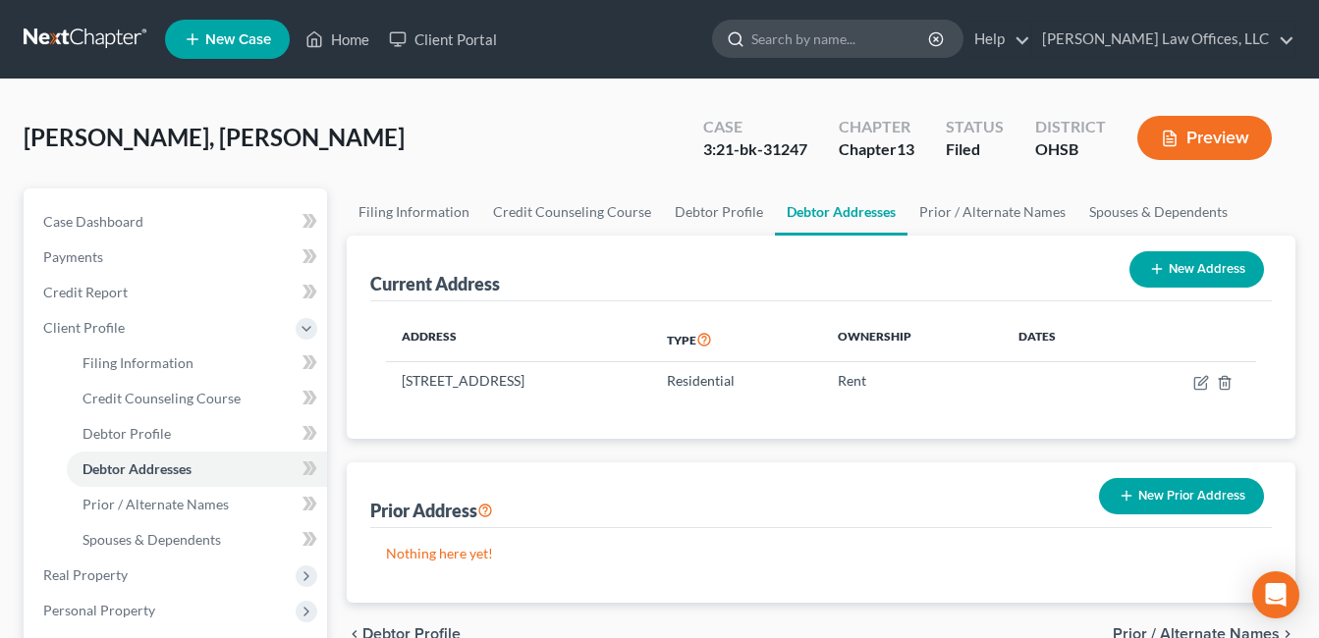
click at [858, 42] on input "search" at bounding box center [841, 39] width 180 height 36
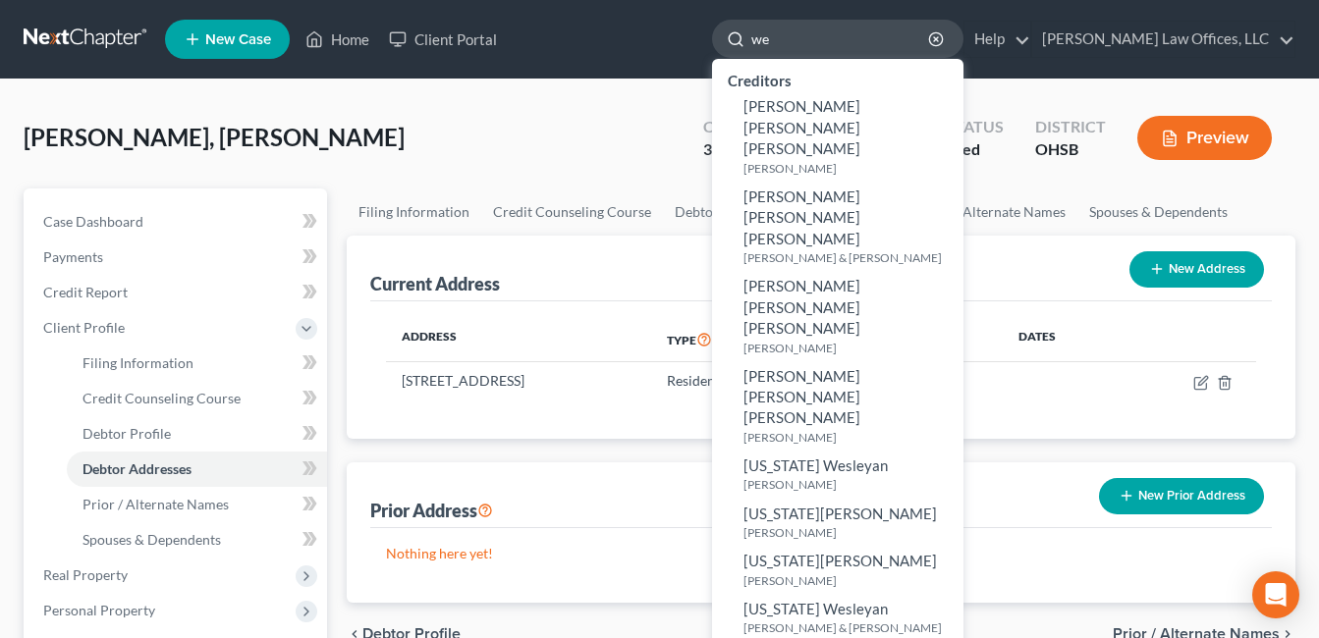
type input "w"
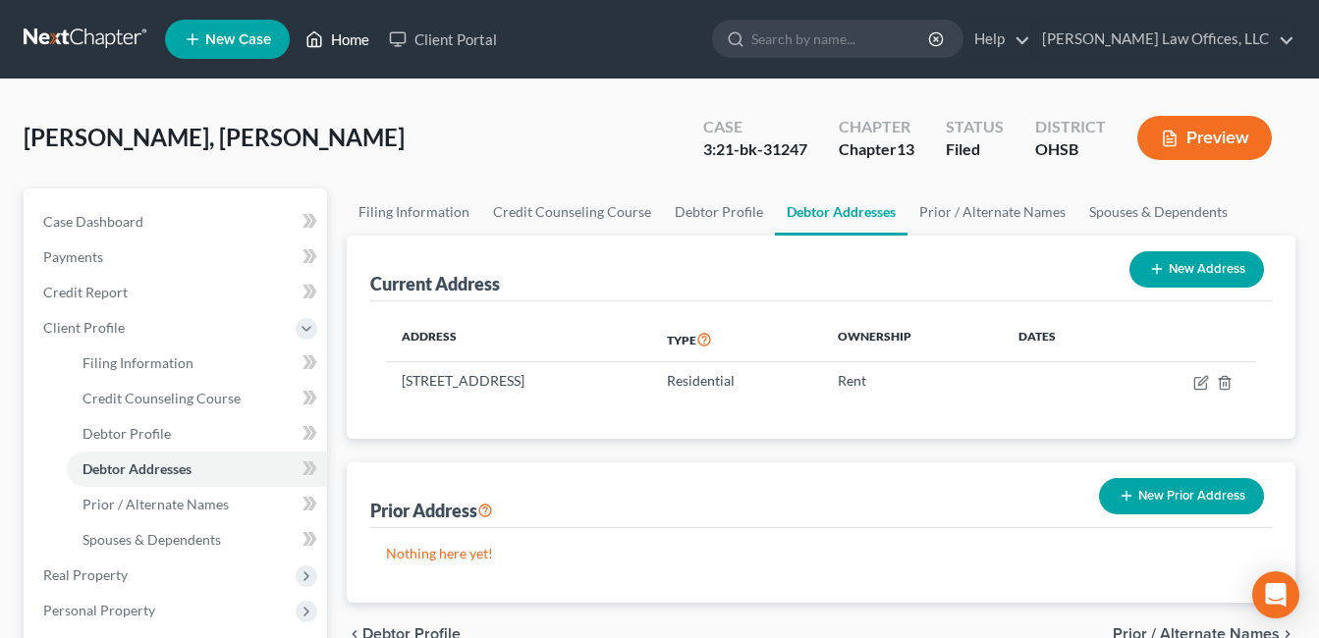
click at [339, 38] on link "Home" at bounding box center [337, 39] width 83 height 35
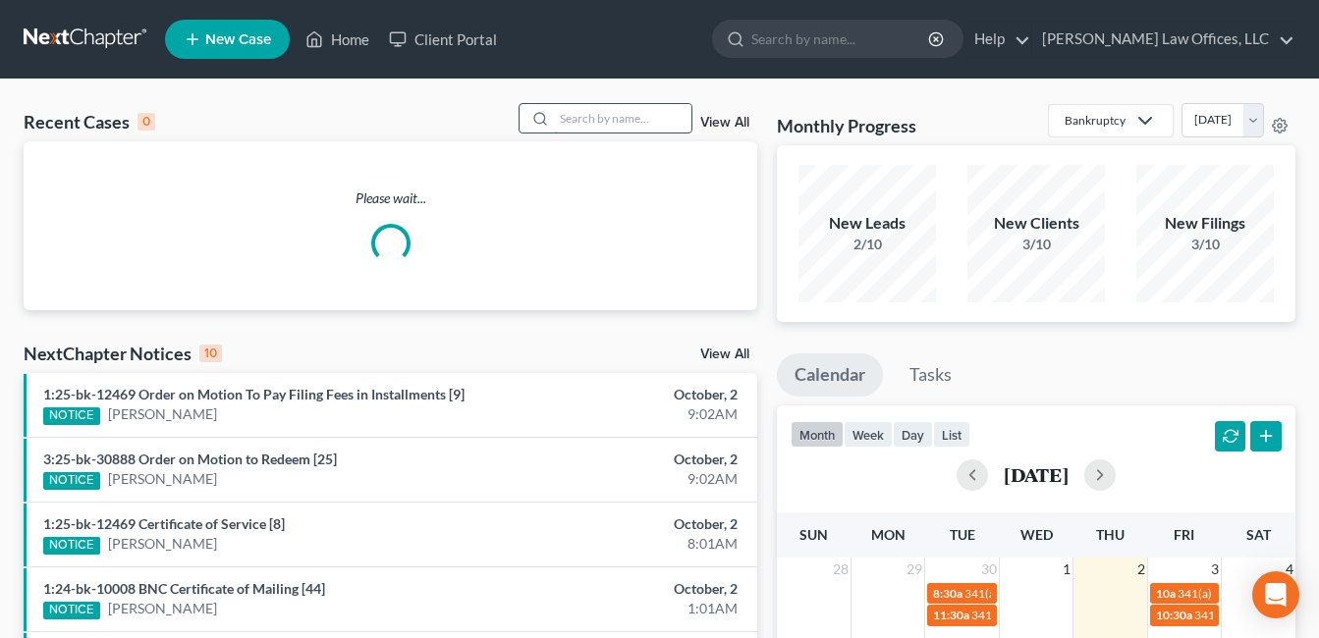
click at [592, 126] on input "search" at bounding box center [623, 118] width 138 height 28
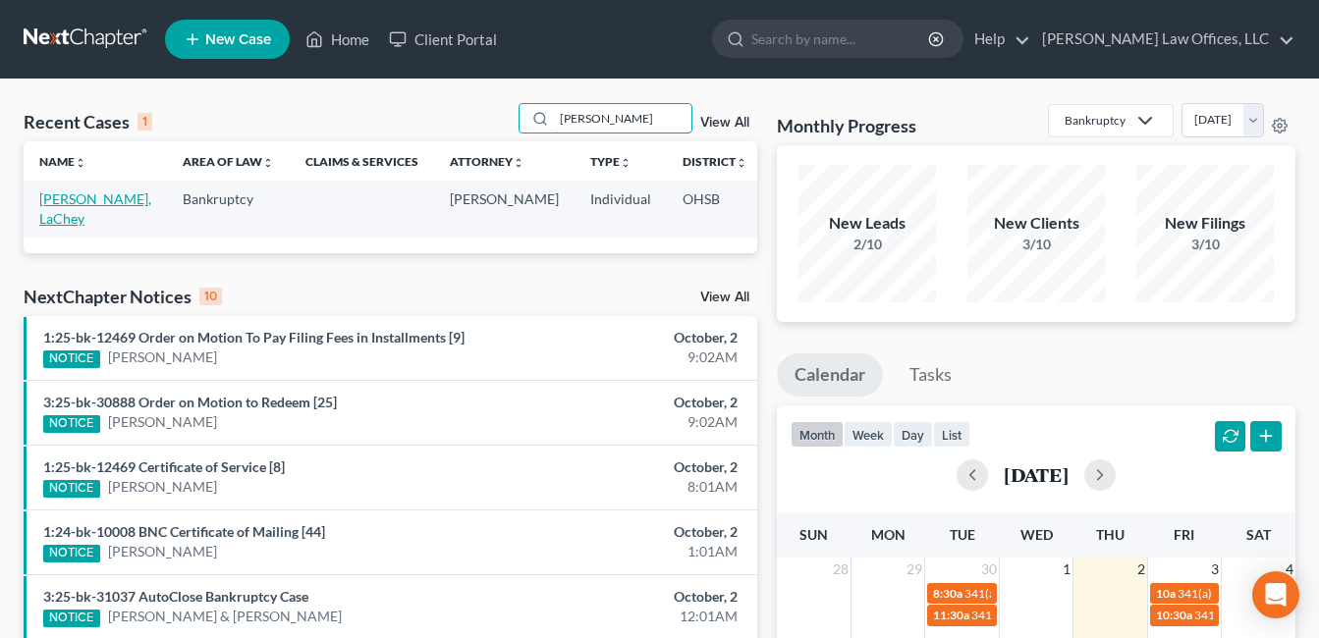
type input "[PERSON_NAME]"
click at [73, 197] on link "[PERSON_NAME], LaChey" at bounding box center [95, 209] width 112 height 36
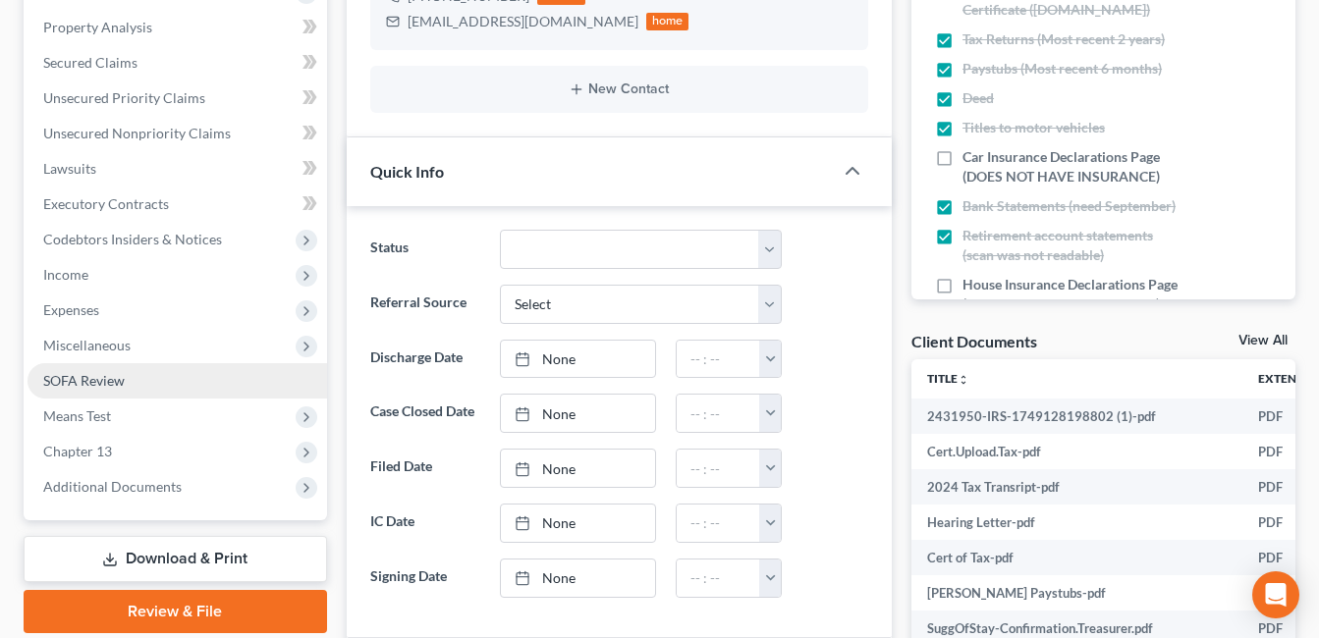
scroll to position [491, 0]
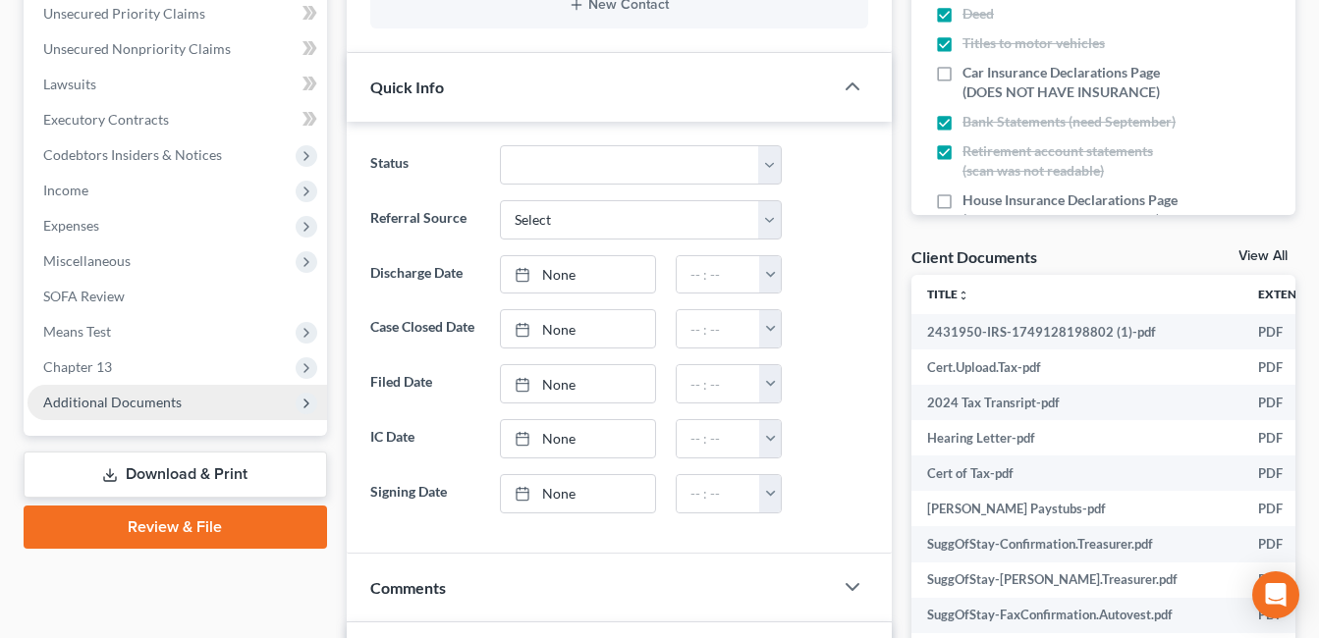
click at [130, 409] on span "Additional Documents" at bounding box center [112, 402] width 139 height 17
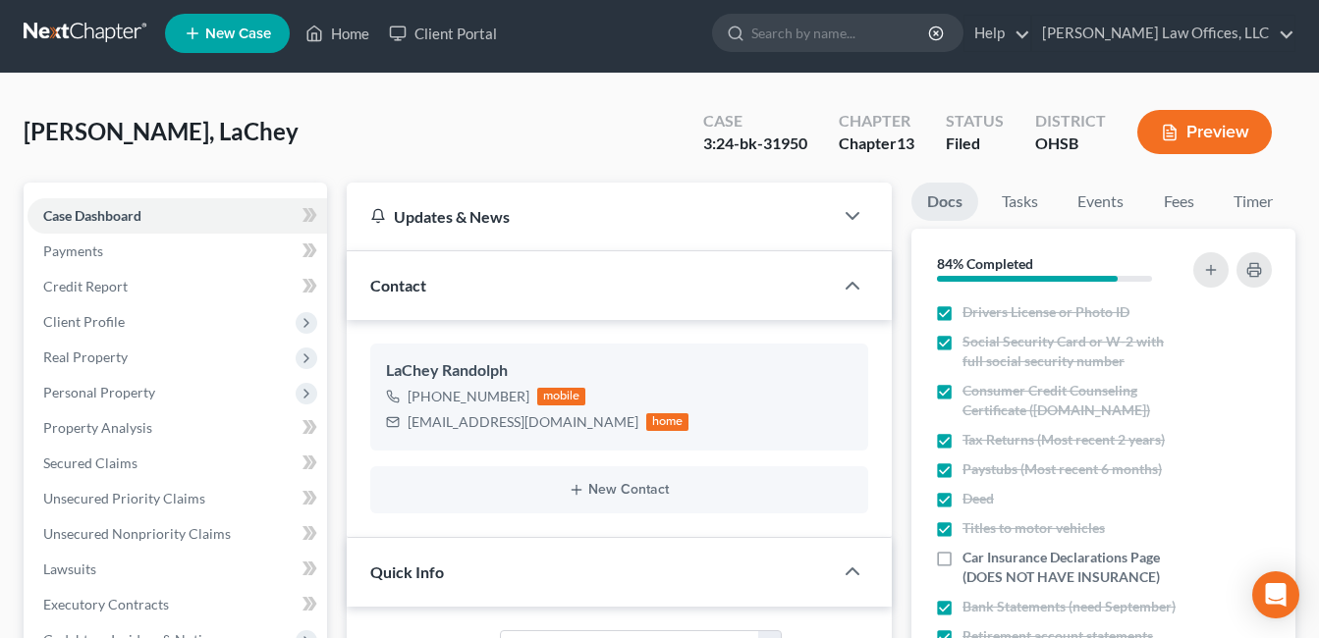
scroll to position [0, 0]
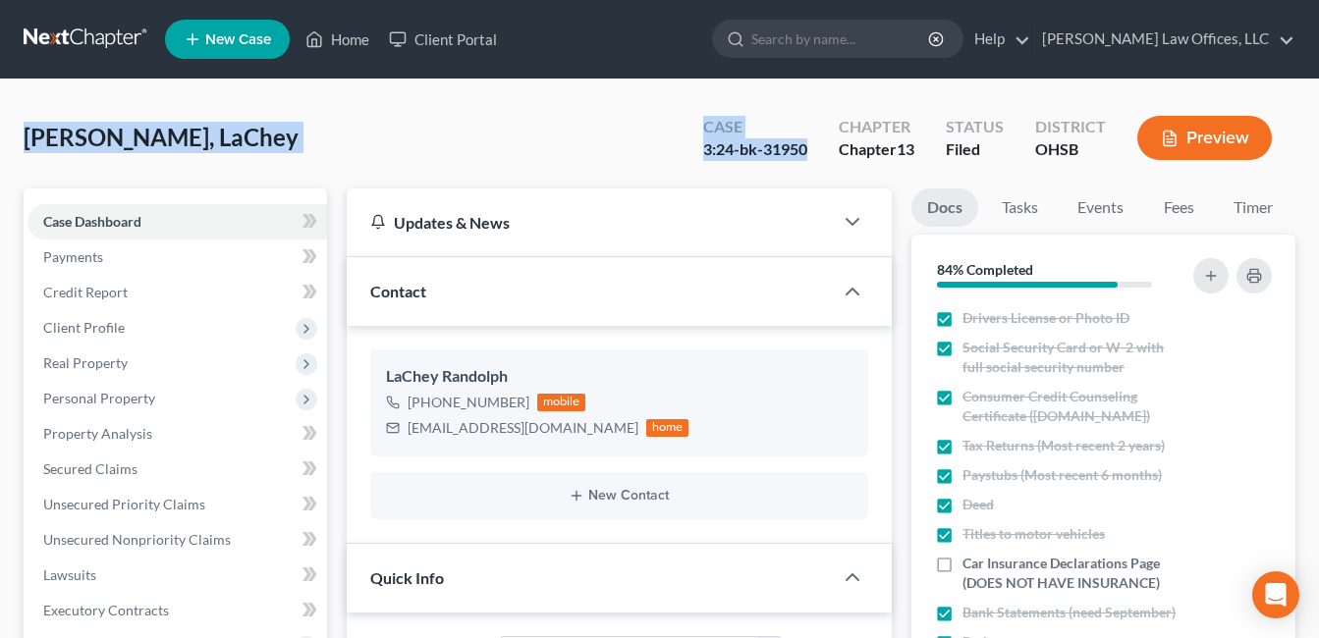
drag, startPoint x: 813, startPoint y: 150, endPoint x: 71, endPoint y: 134, distance: 742.8
copy div "[PERSON_NAME], LaChey Upgraded Case 3:24-bk-31950"
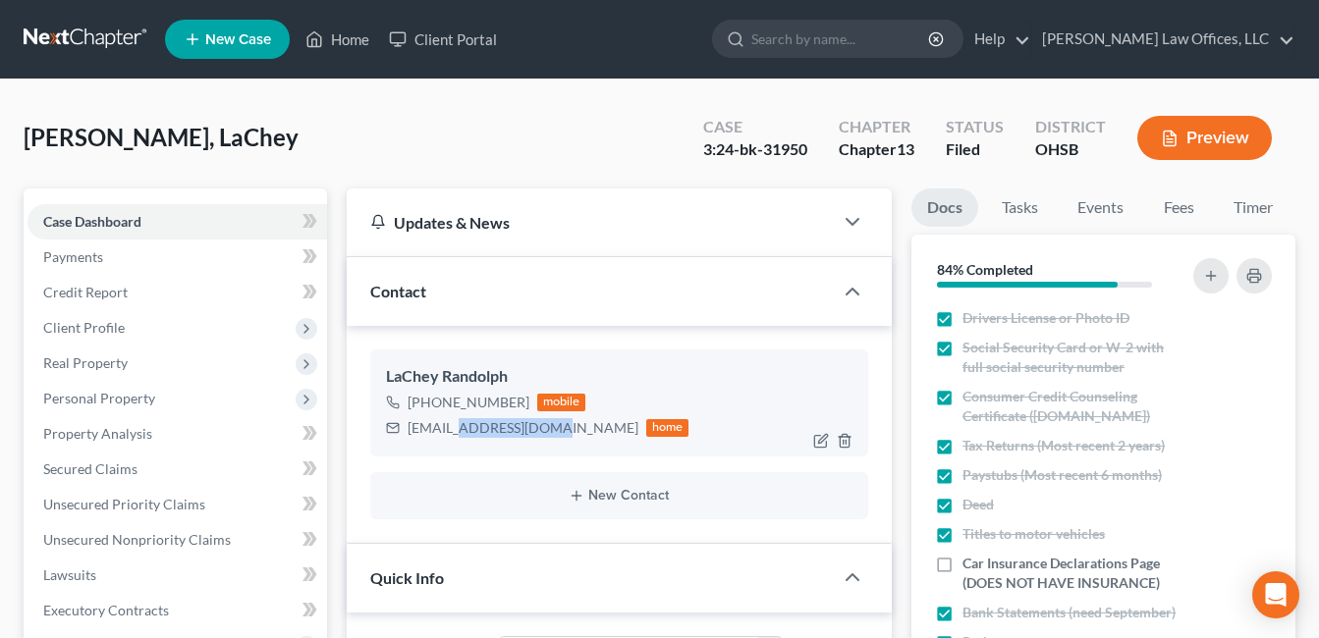
drag, startPoint x: 548, startPoint y: 428, endPoint x: 454, endPoint y: 428, distance: 94.3
click at [454, 428] on div "[EMAIL_ADDRESS][DOMAIN_NAME]" at bounding box center [523, 428] width 231 height 20
drag, startPoint x: 355, startPoint y: 119, endPoint x: 344, endPoint y: 40, distance: 79.3
click at [355, 120] on div "[GEOGRAPHIC_DATA], LaChey Upgraded Case 3:24-bk-31950 Chapter Chapter 13 Status…" at bounding box center [660, 145] width 1272 height 85
click at [344, 40] on link "Home" at bounding box center [337, 39] width 83 height 35
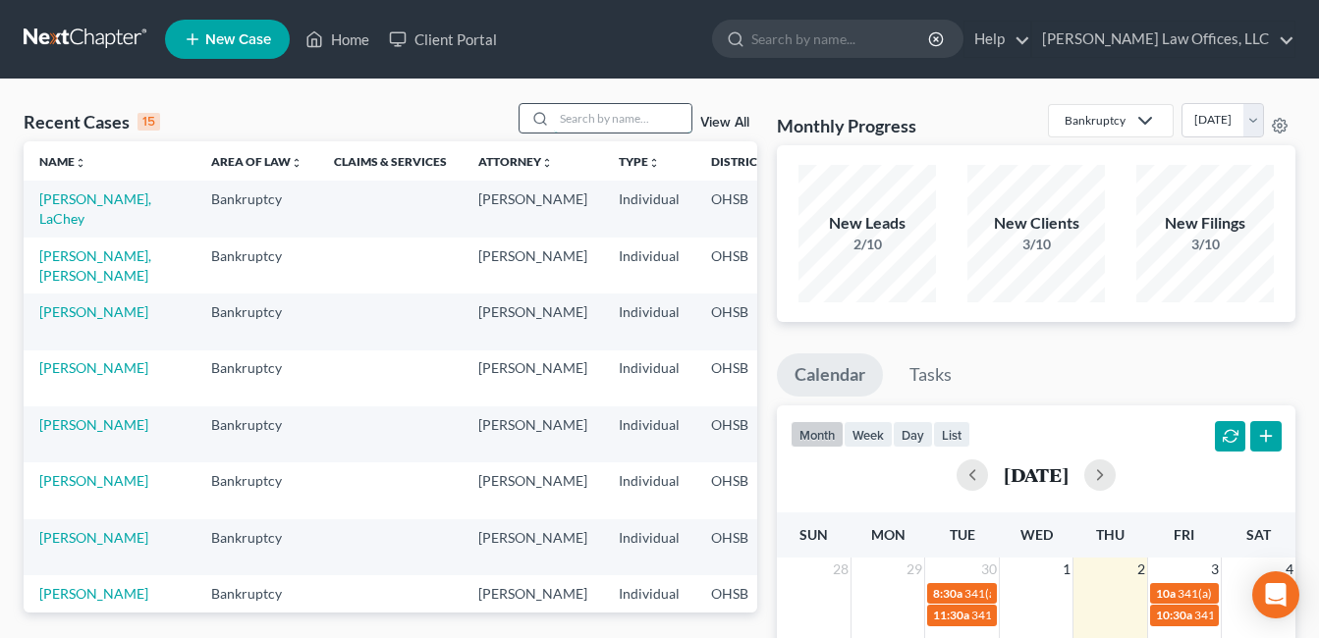
click at [567, 119] on input "search" at bounding box center [623, 118] width 138 height 28
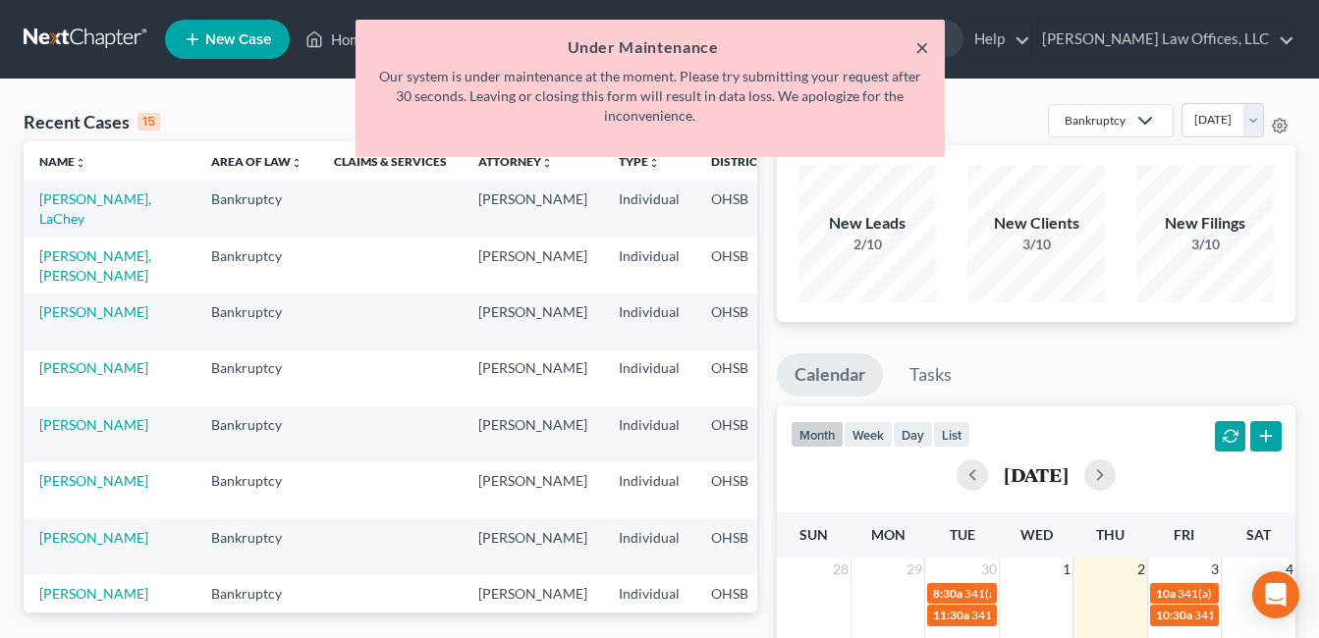
type input "longm"
click at [925, 44] on button "×" at bounding box center [922, 47] width 14 height 24
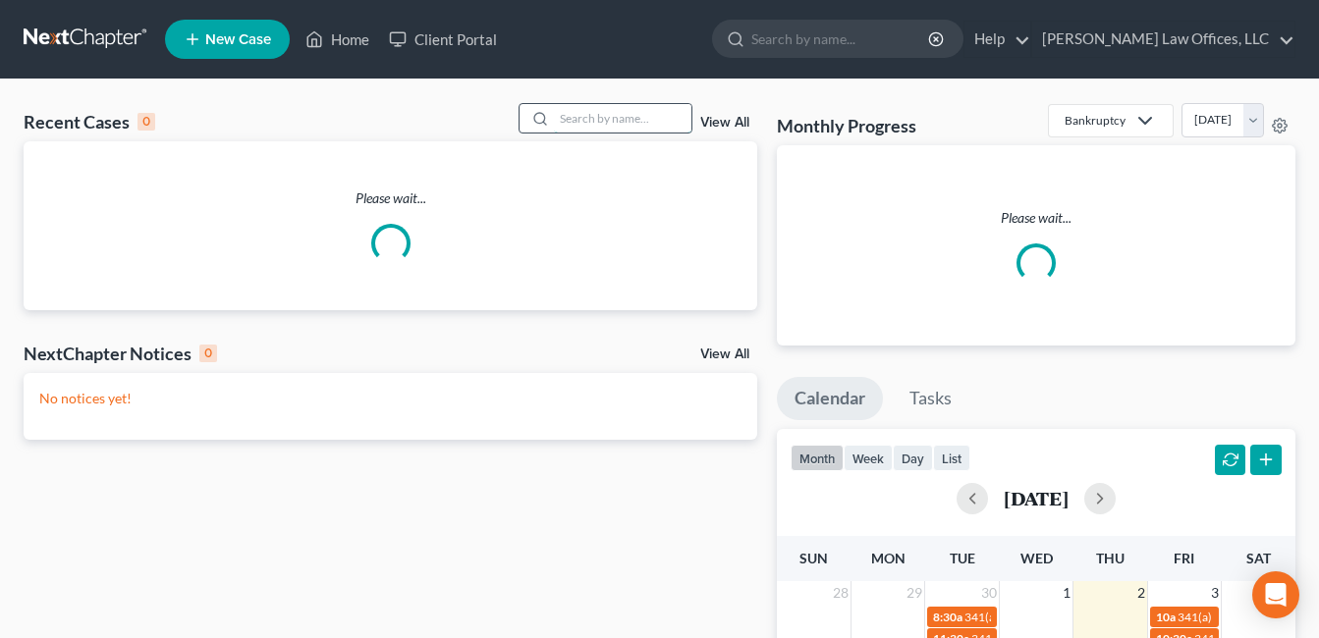
click at [602, 120] on input "search" at bounding box center [623, 118] width 138 height 28
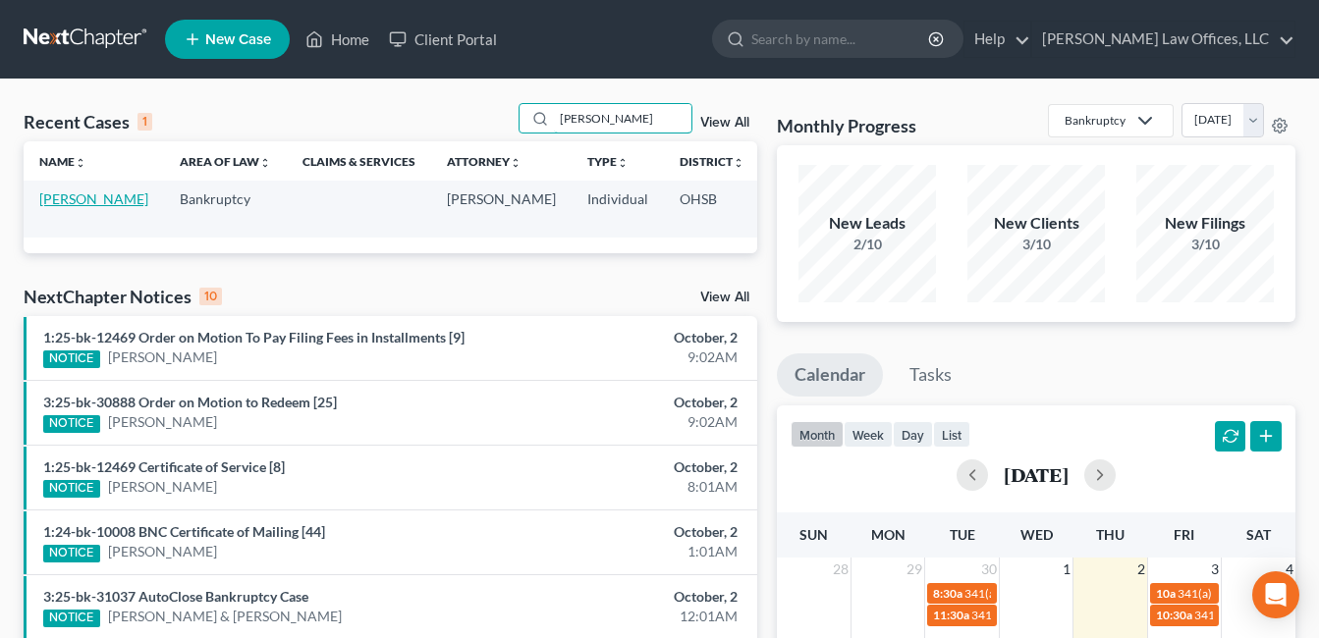
type input "longmire"
click at [79, 195] on link "[PERSON_NAME]" at bounding box center [93, 199] width 109 height 17
select select "4"
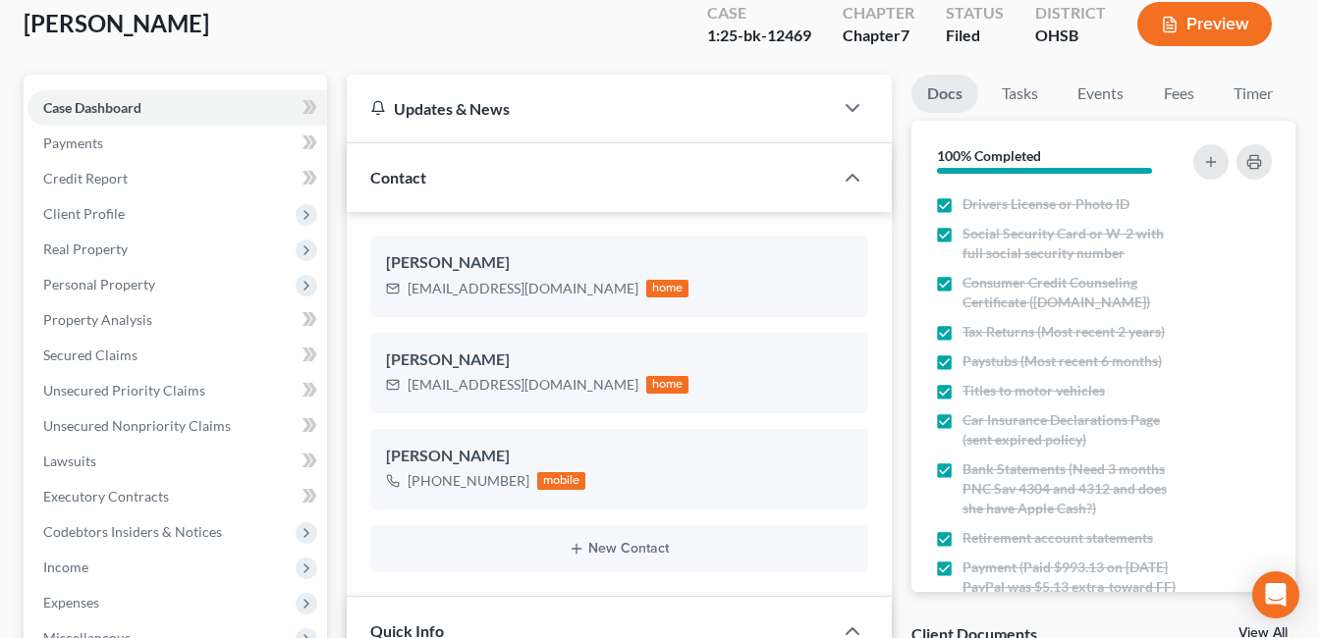
scroll to position [393, 0]
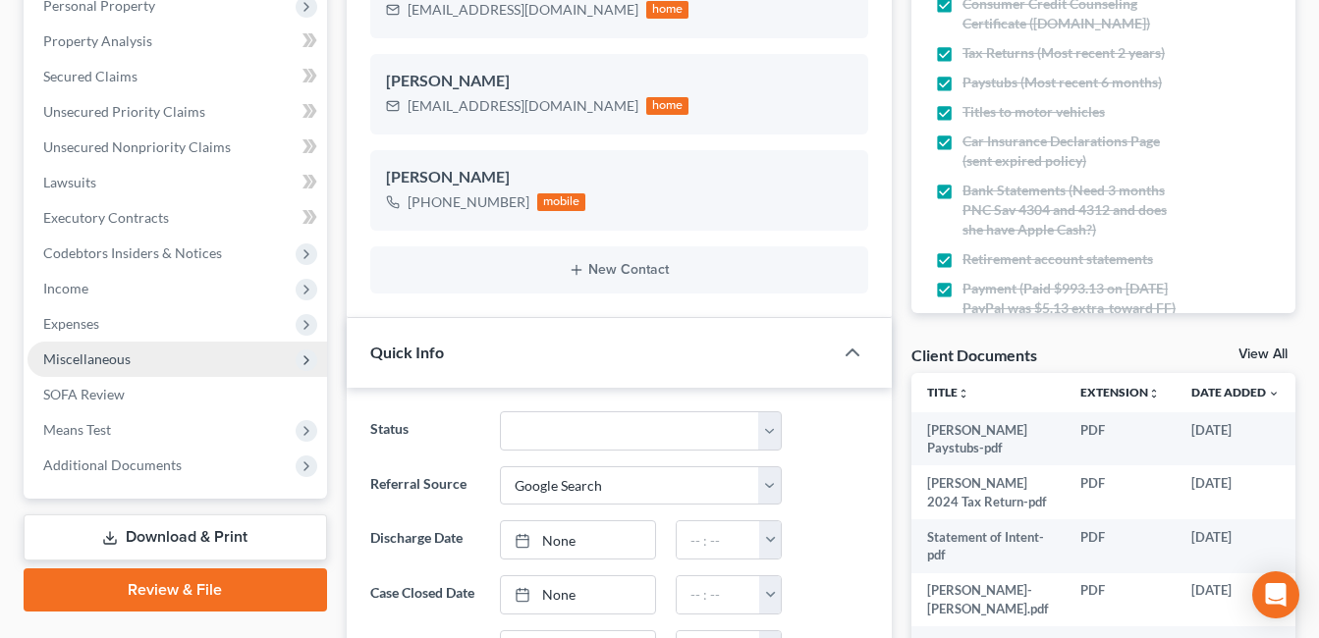
click at [98, 352] on span "Miscellaneous" at bounding box center [86, 359] width 87 height 17
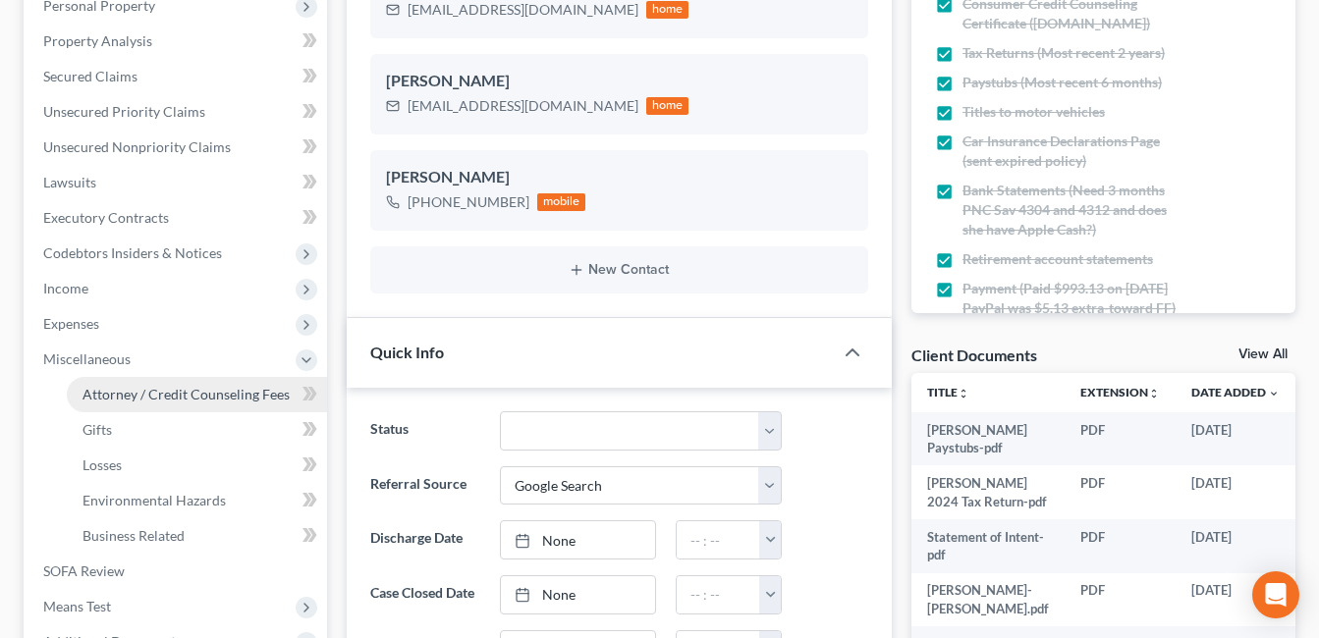
click at [160, 393] on span "Attorney / Credit Counseling Fees" at bounding box center [186, 394] width 207 height 17
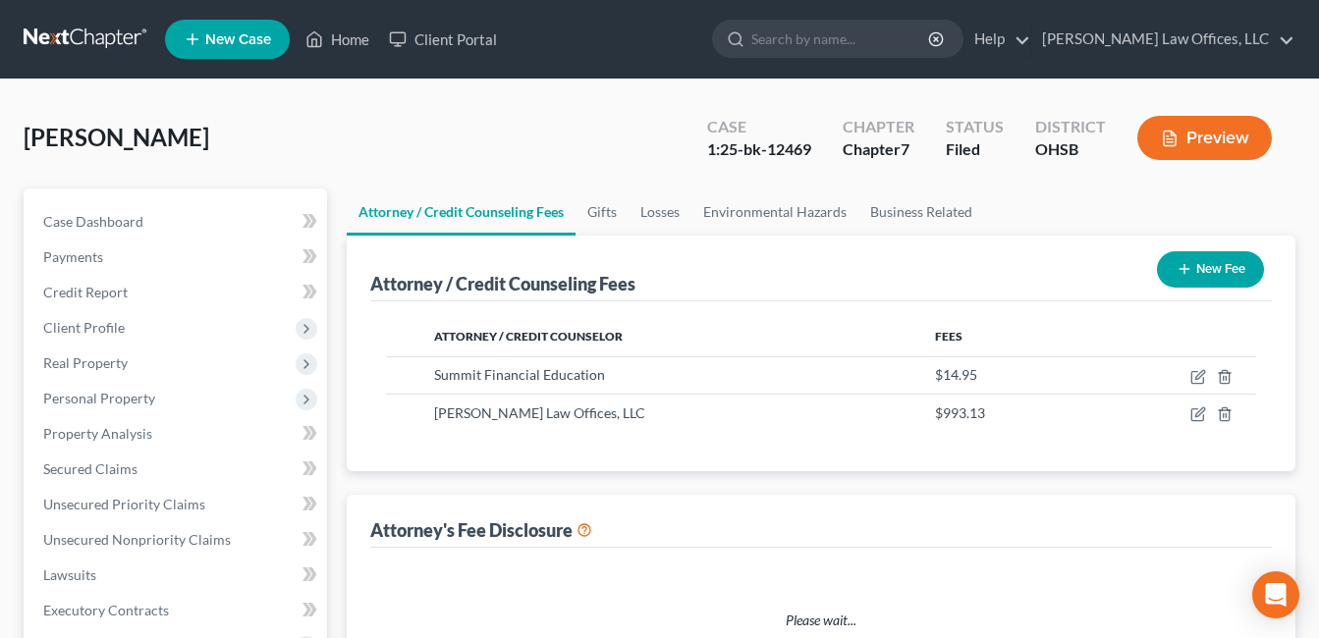
select select "1"
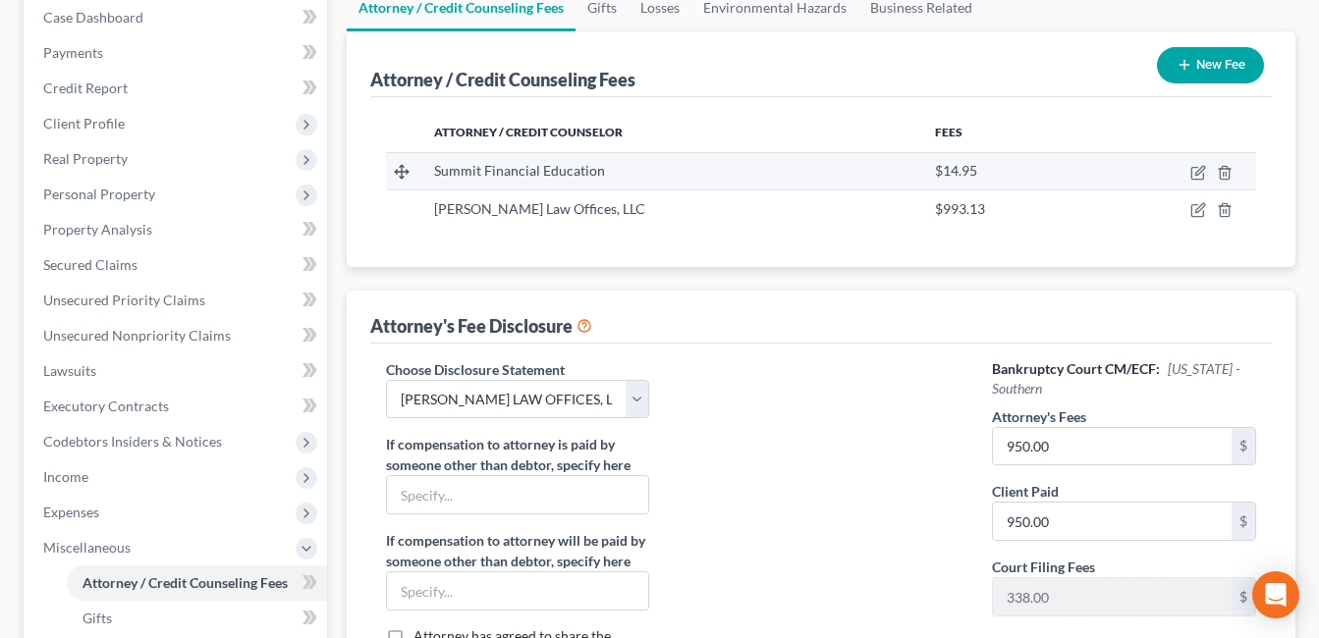
scroll to position [196, 0]
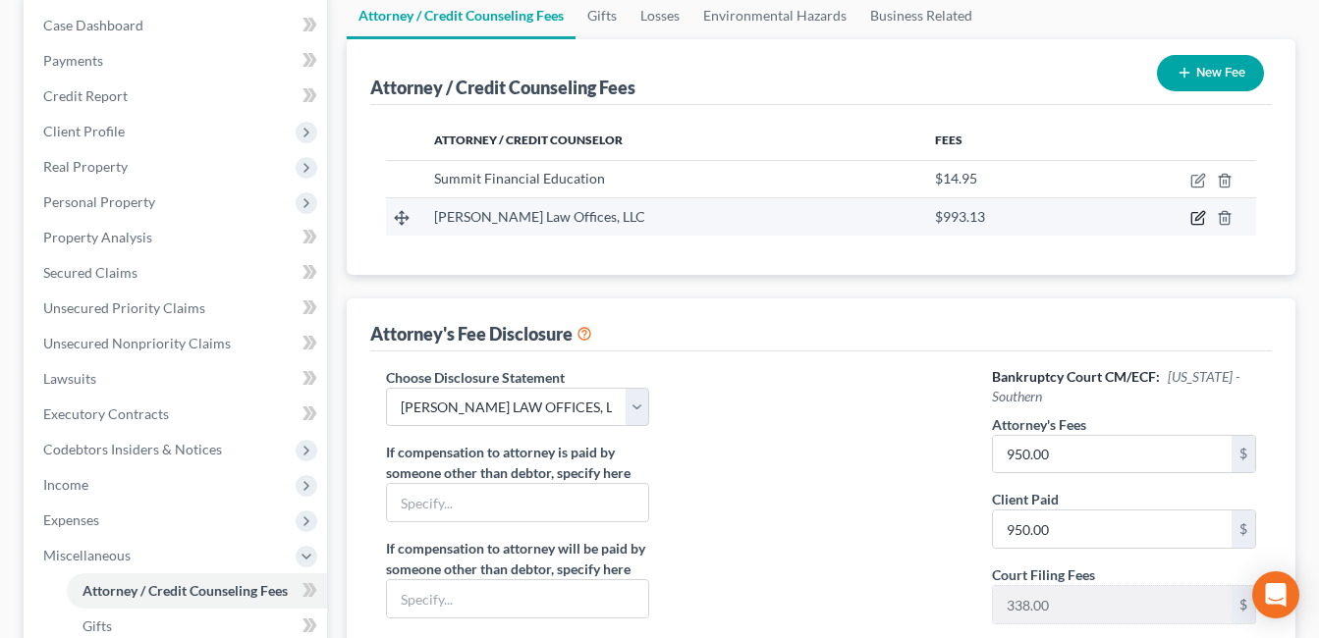
click at [1194, 217] on icon "button" at bounding box center [1199, 218] width 16 height 16
select select "36"
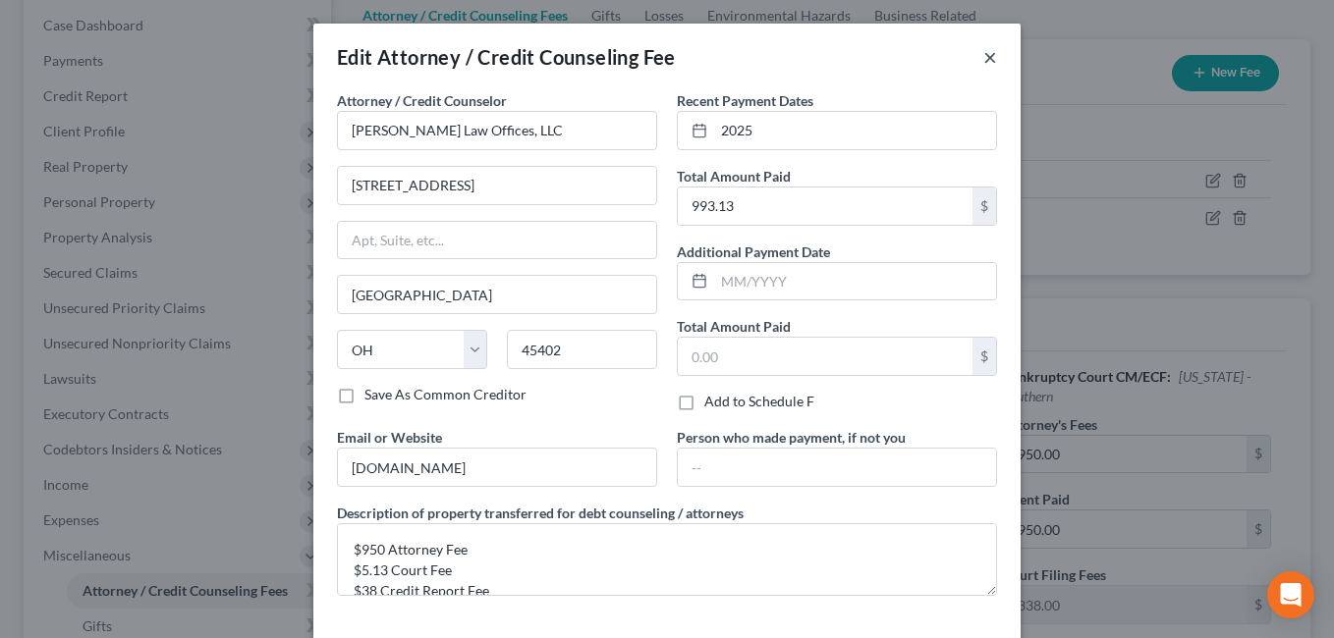
click at [984, 56] on button "×" at bounding box center [990, 57] width 14 height 24
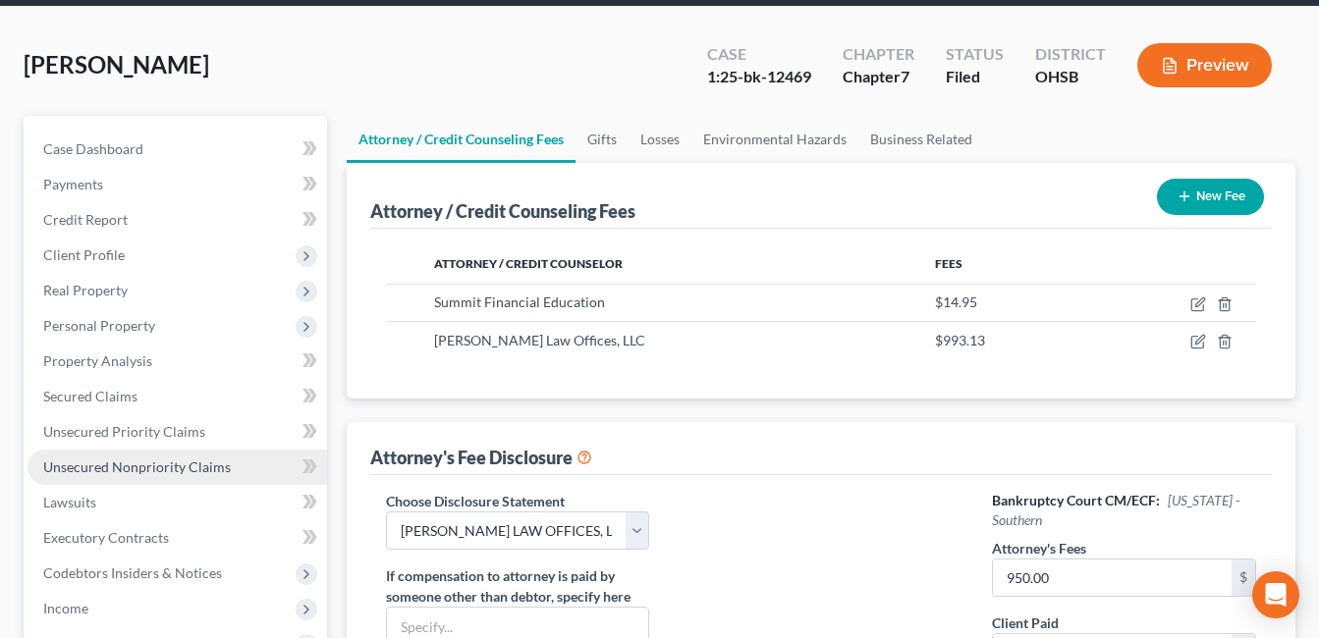
scroll to position [0, 0]
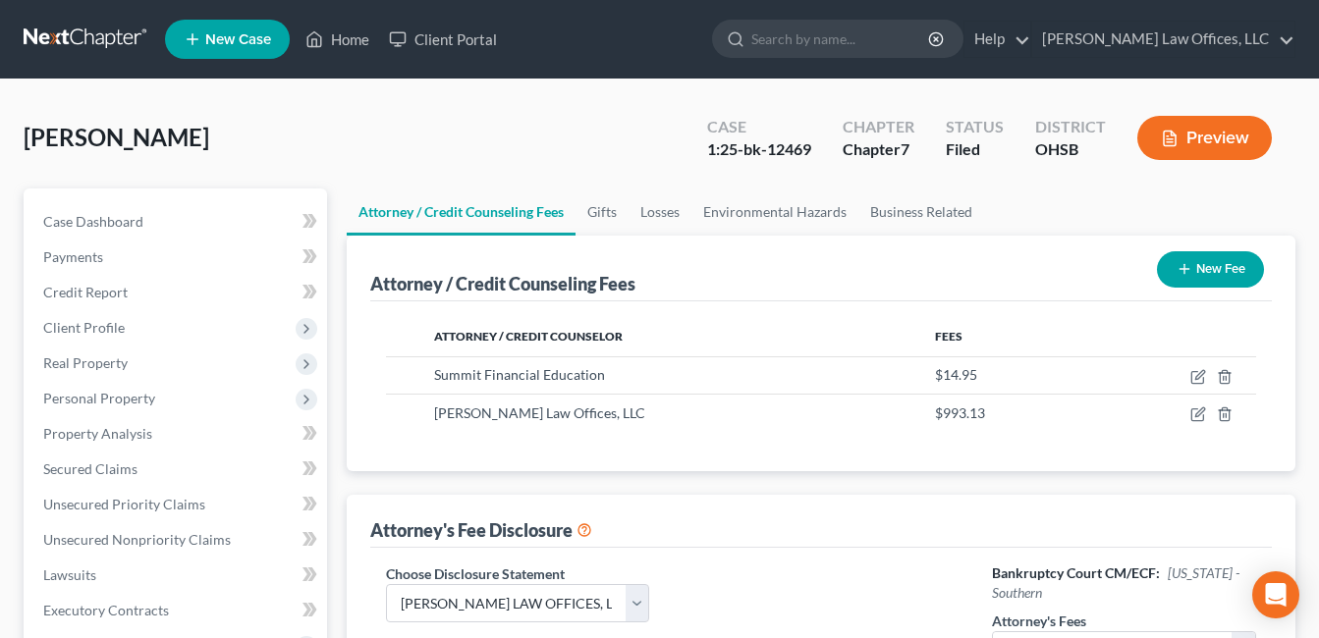
click at [295, 101] on div "Longmire, Ariana Upgraded Case 1:25-bk-12469 Chapter Chapter 7 Status Filed Dis…" at bounding box center [659, 650] width 1319 height 1141
click at [348, 31] on link "Home" at bounding box center [337, 39] width 83 height 35
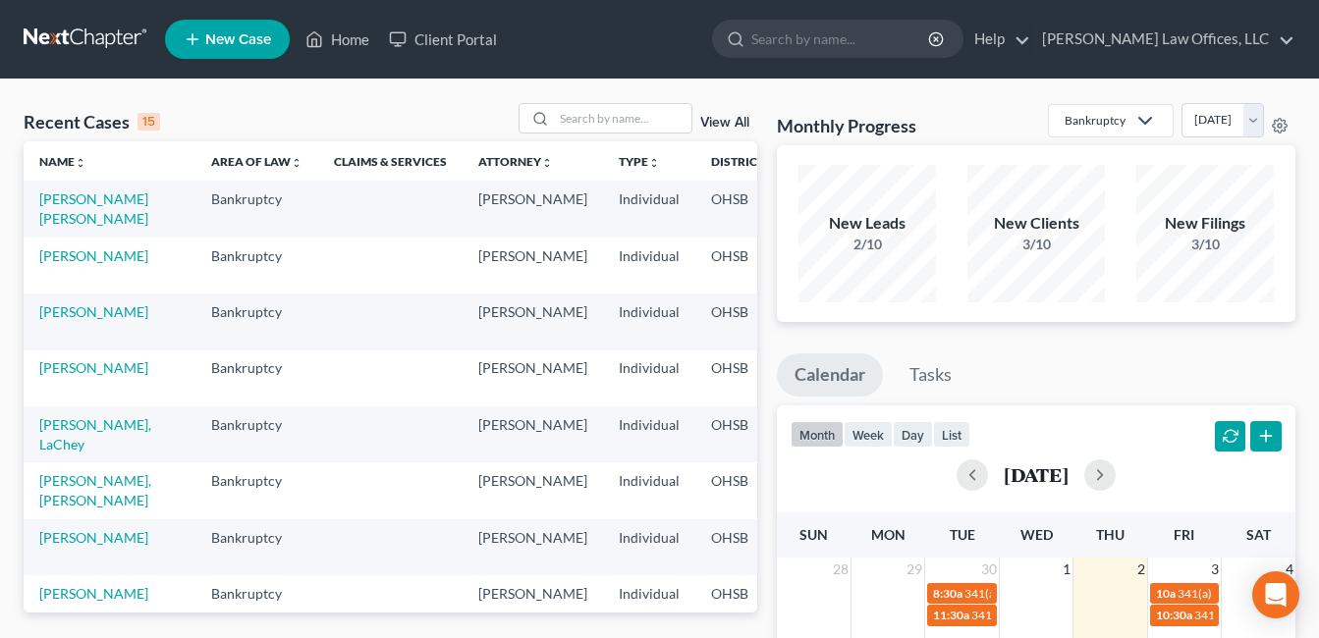
click at [707, 119] on link "View All" at bounding box center [724, 123] width 49 height 14
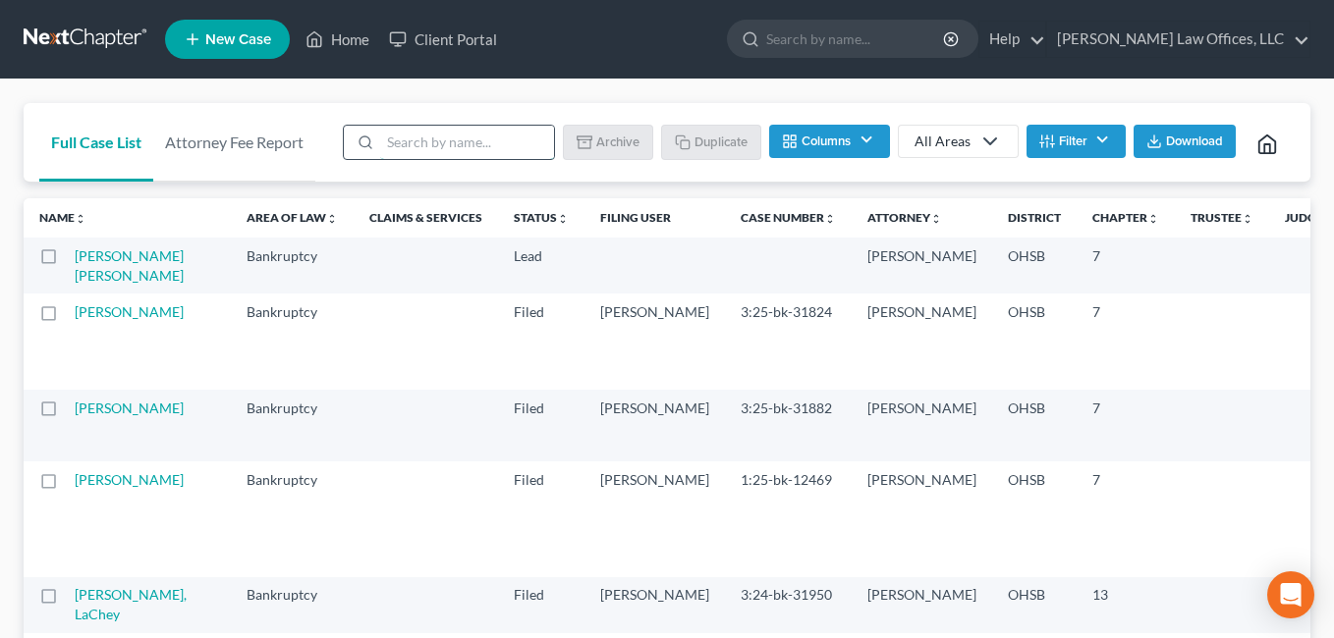
click at [454, 140] on input "search" at bounding box center [467, 142] width 174 height 33
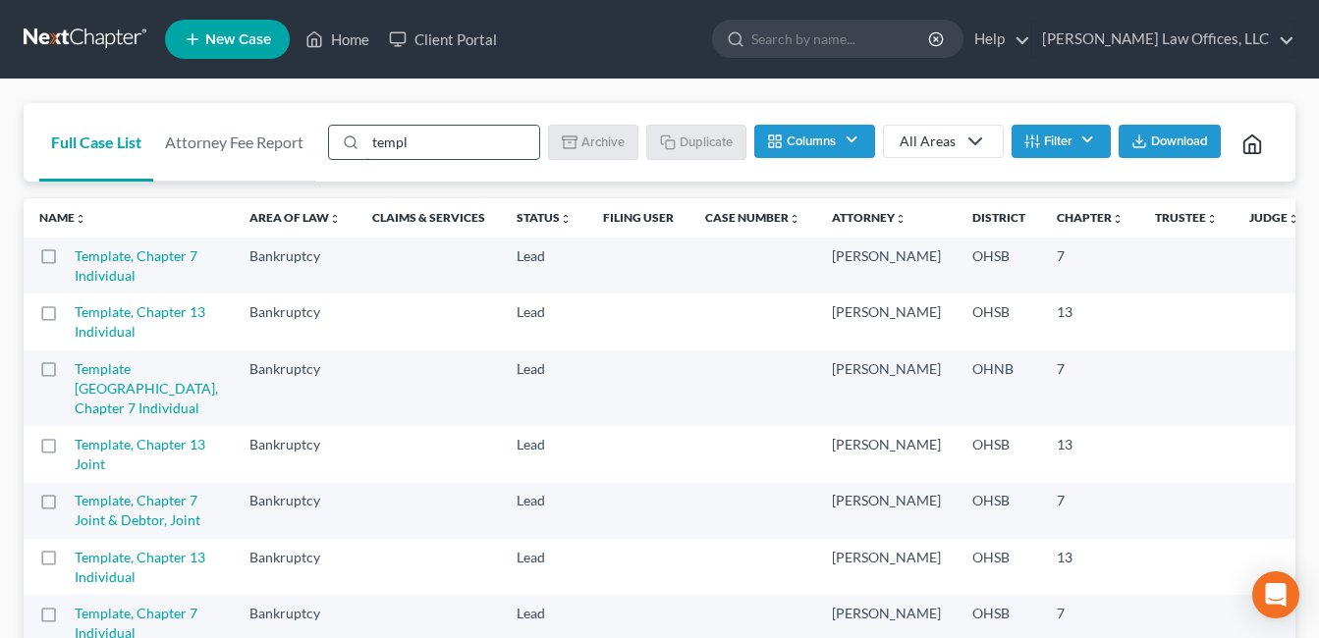
type input "template"
click at [67, 317] on label at bounding box center [67, 317] width 0 height 0
click at [75, 315] on input "checkbox" at bounding box center [81, 309] width 13 height 13
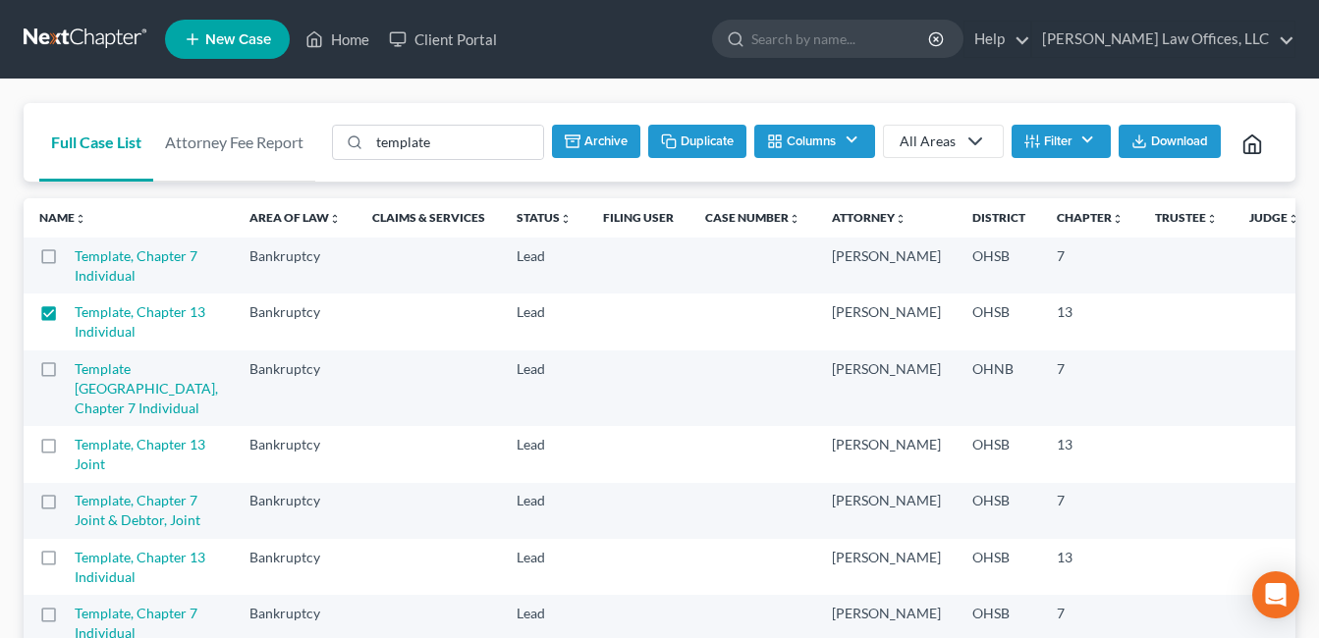
click at [711, 139] on button "Duplicate" at bounding box center [697, 141] width 98 height 33
checkbox input "false"
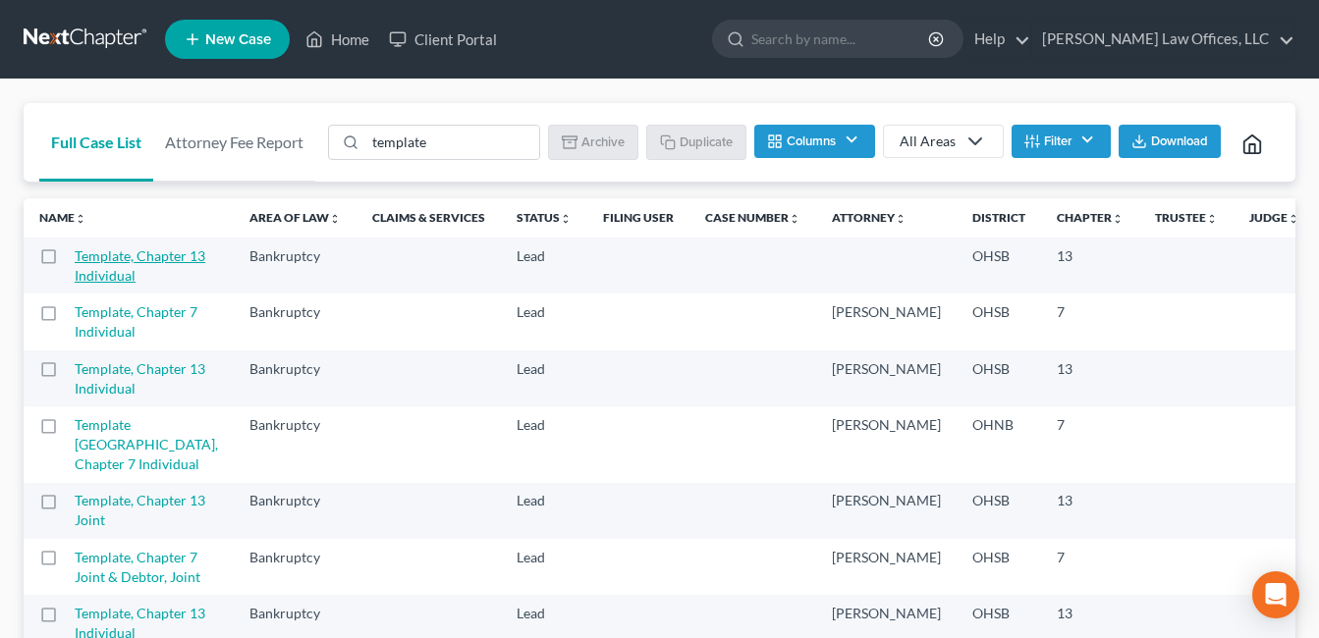
click at [98, 284] on link "Template, Chapter 13 Individual" at bounding box center [140, 266] width 131 height 36
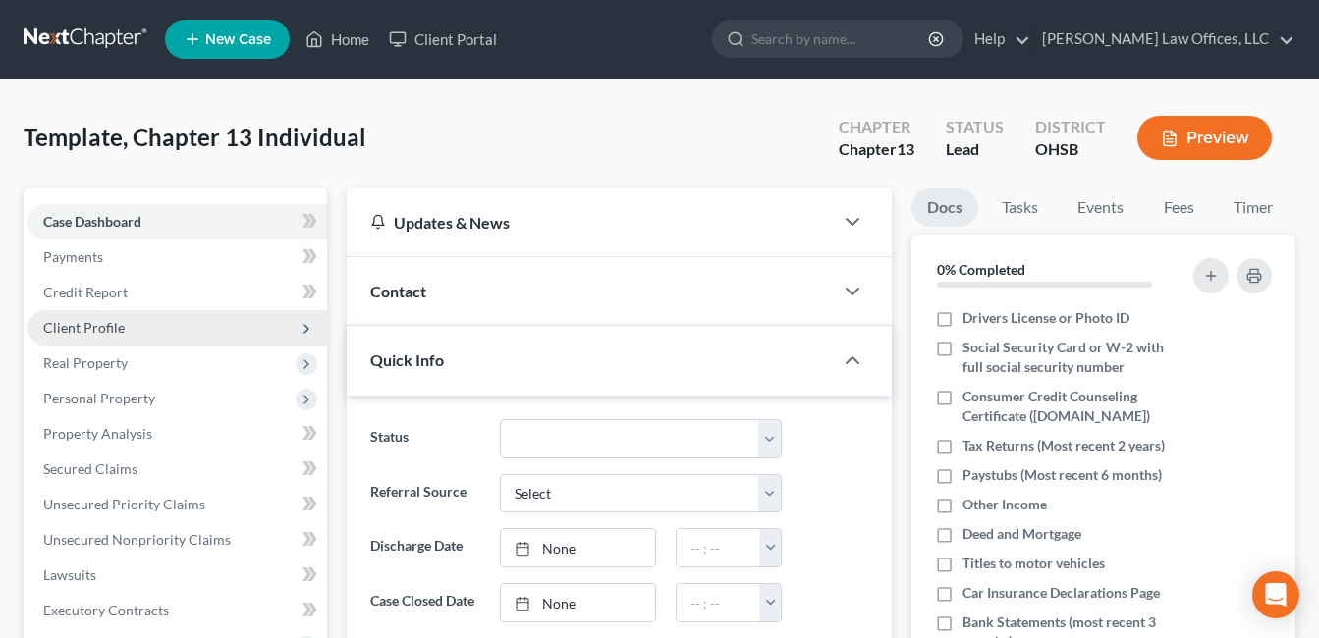
click at [90, 325] on span "Client Profile" at bounding box center [84, 327] width 82 height 17
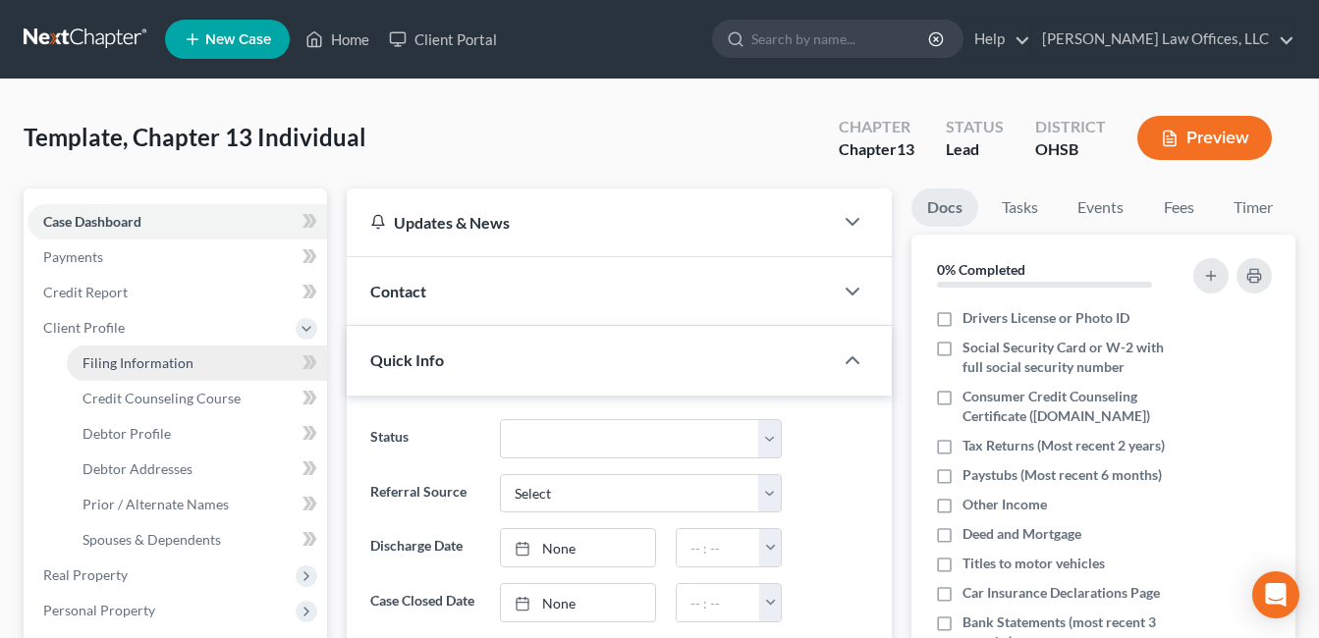
click at [198, 358] on link "Filing Information" at bounding box center [197, 363] width 260 height 35
select select "1"
select select "0"
select select "3"
select select "62"
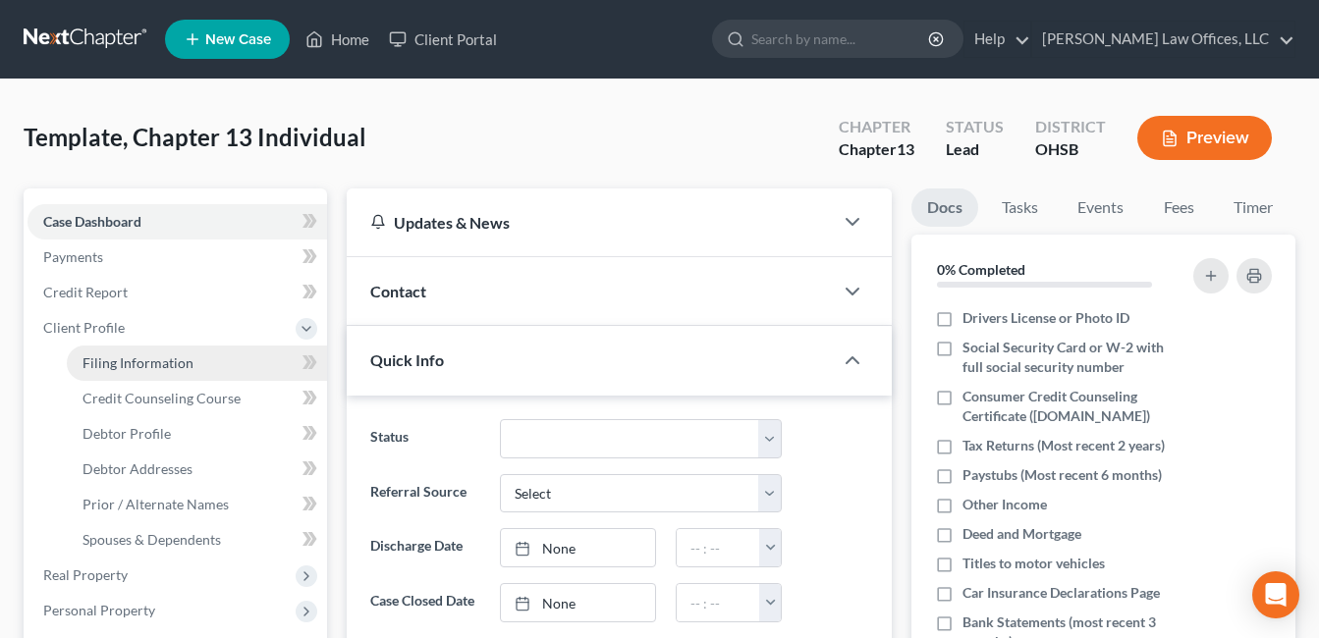
select select "0"
select select "36"
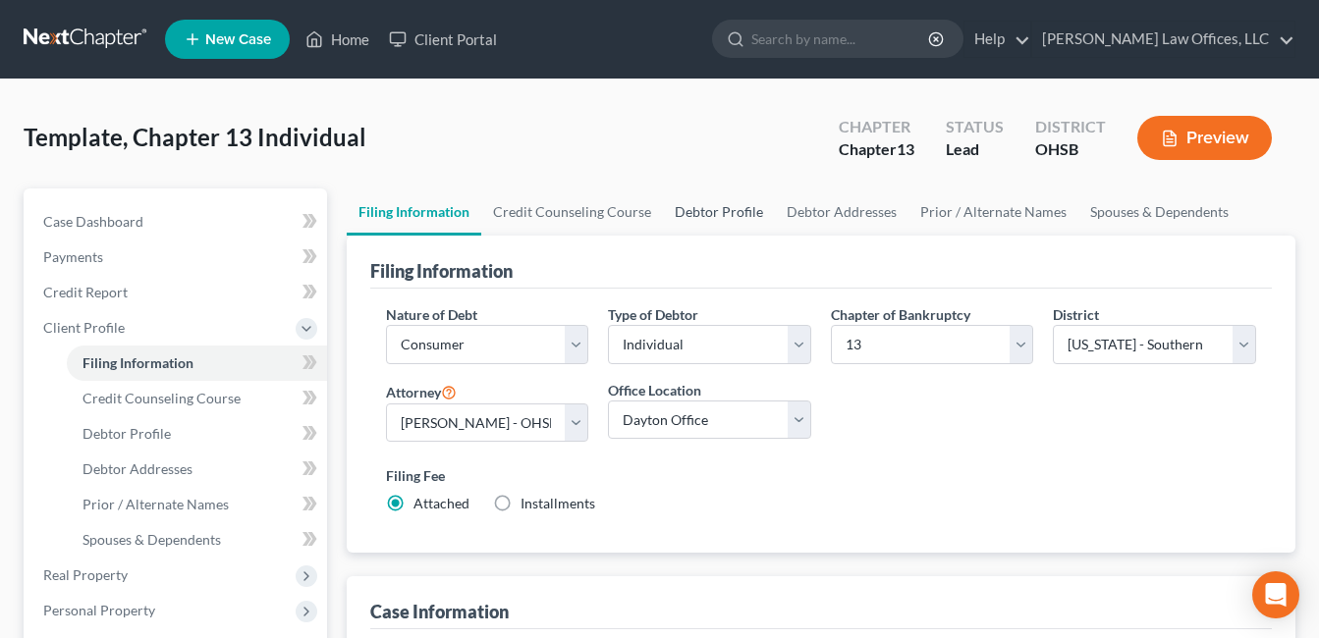
click at [717, 215] on link "Debtor Profile" at bounding box center [719, 212] width 112 height 47
select select "0"
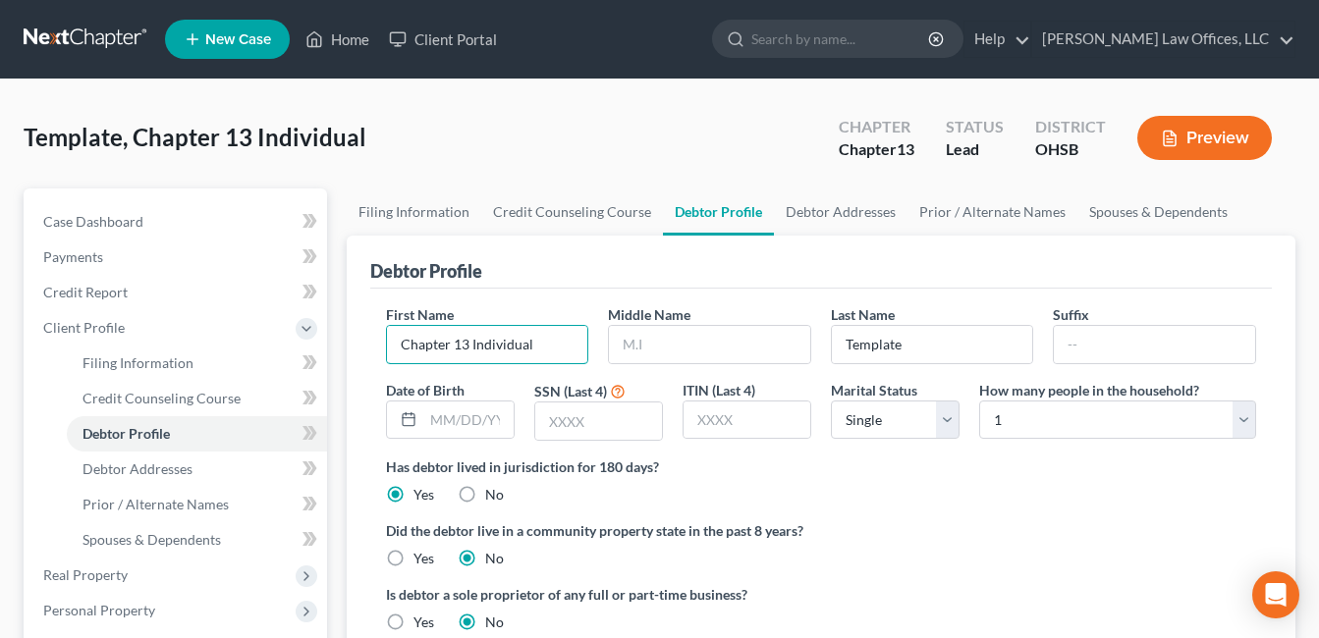
drag, startPoint x: 556, startPoint y: 345, endPoint x: 315, endPoint y: 376, distance: 242.7
type input "Ryan"
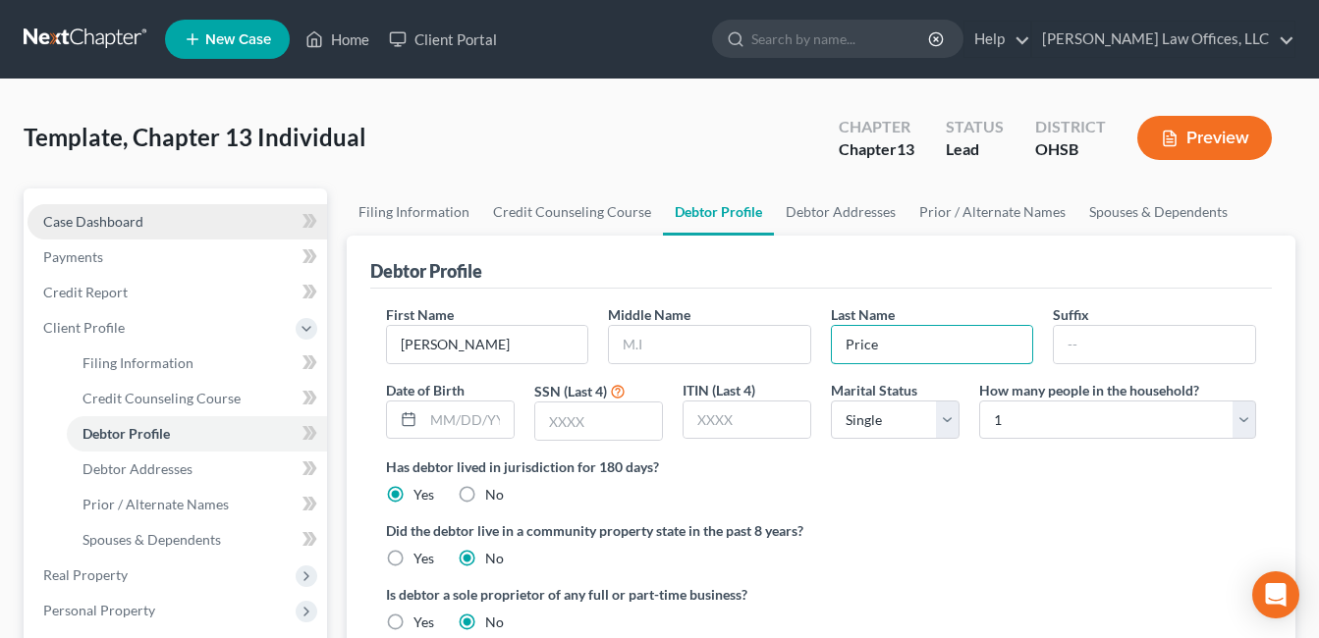
type input "Price"
click at [80, 221] on span "Case Dashboard" at bounding box center [93, 221] width 100 height 17
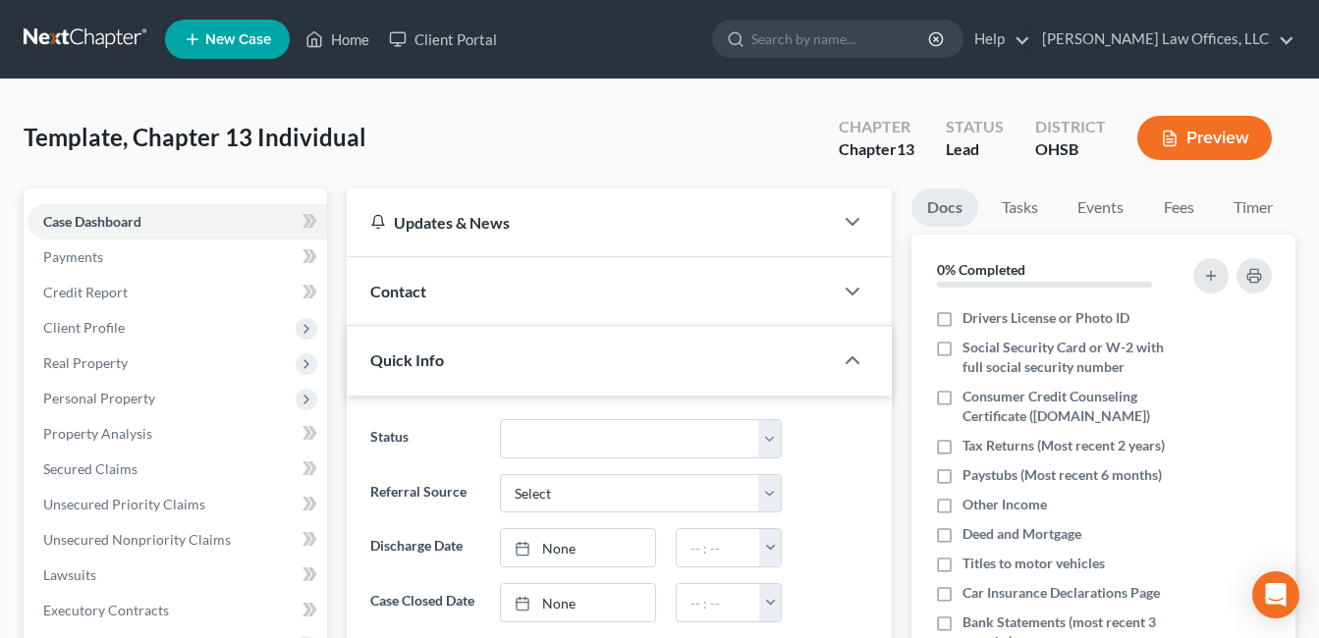
click at [498, 297] on div "Contact" at bounding box center [590, 291] width 486 height 68
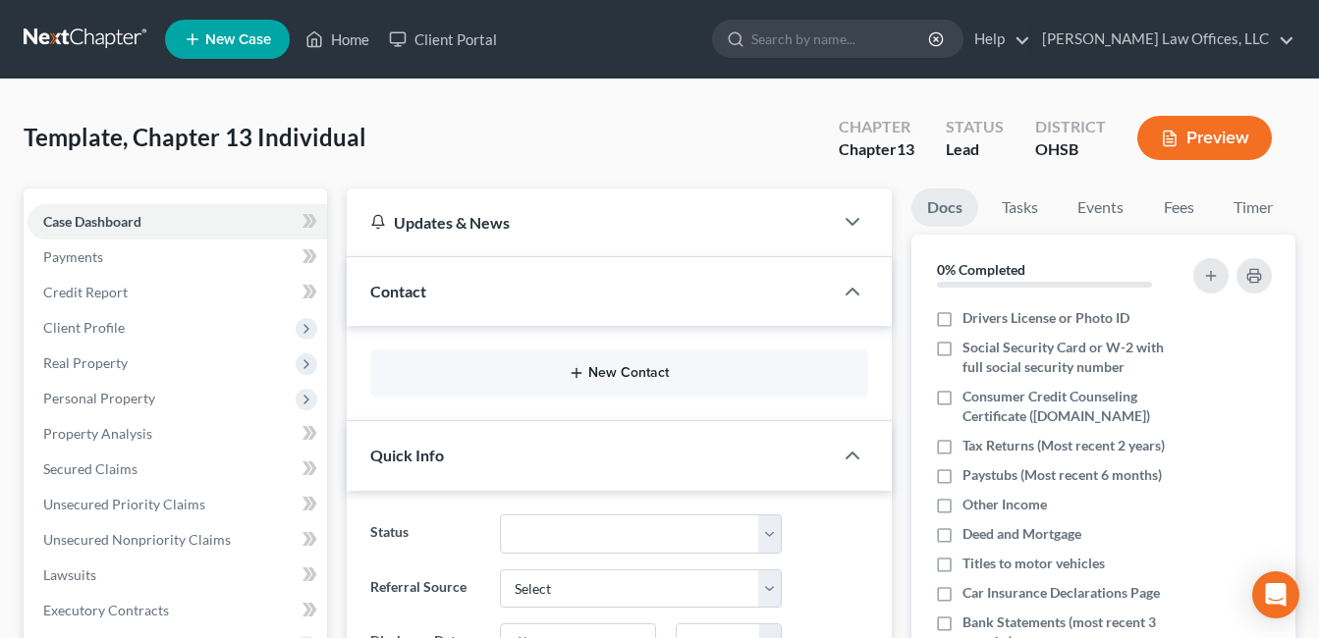
click at [536, 380] on button "New Contact" at bounding box center [619, 373] width 467 height 16
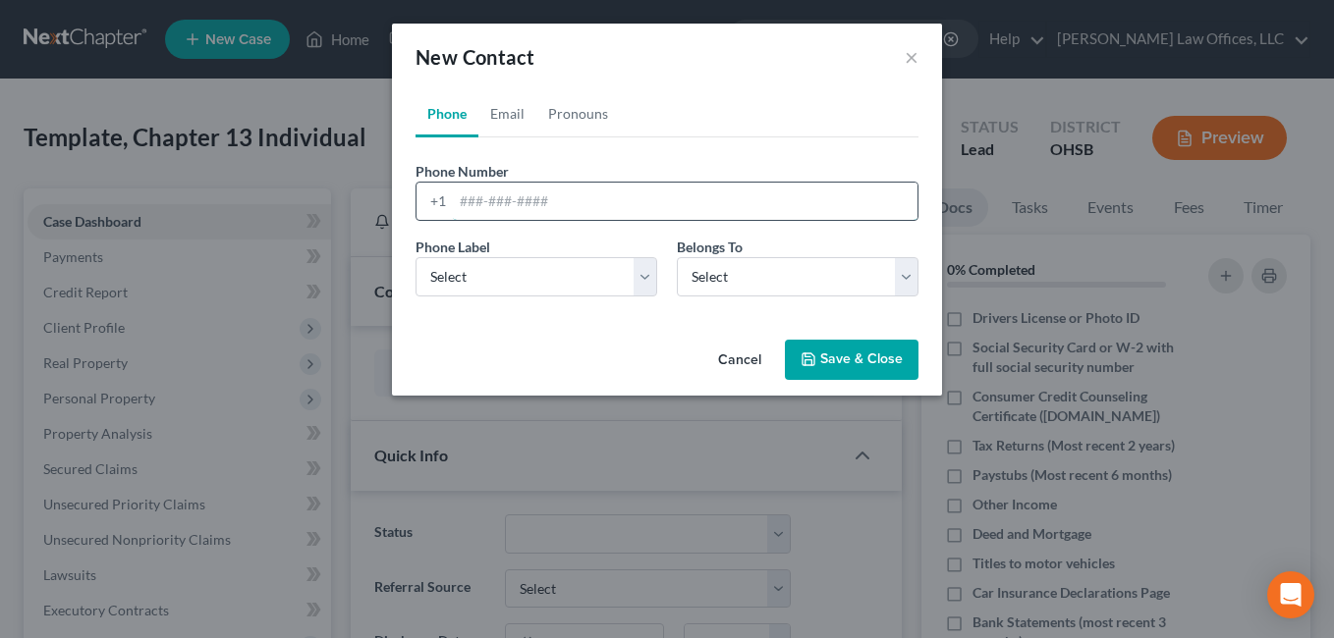
click at [499, 198] on input "tel" at bounding box center [685, 201] width 465 height 37
type input "7408217943"
click at [645, 279] on select "Select Mobile Home Work Other" at bounding box center [537, 276] width 242 height 39
select select "1"
click at [416, 257] on select "Select Mobile Home Work Other" at bounding box center [537, 276] width 242 height 39
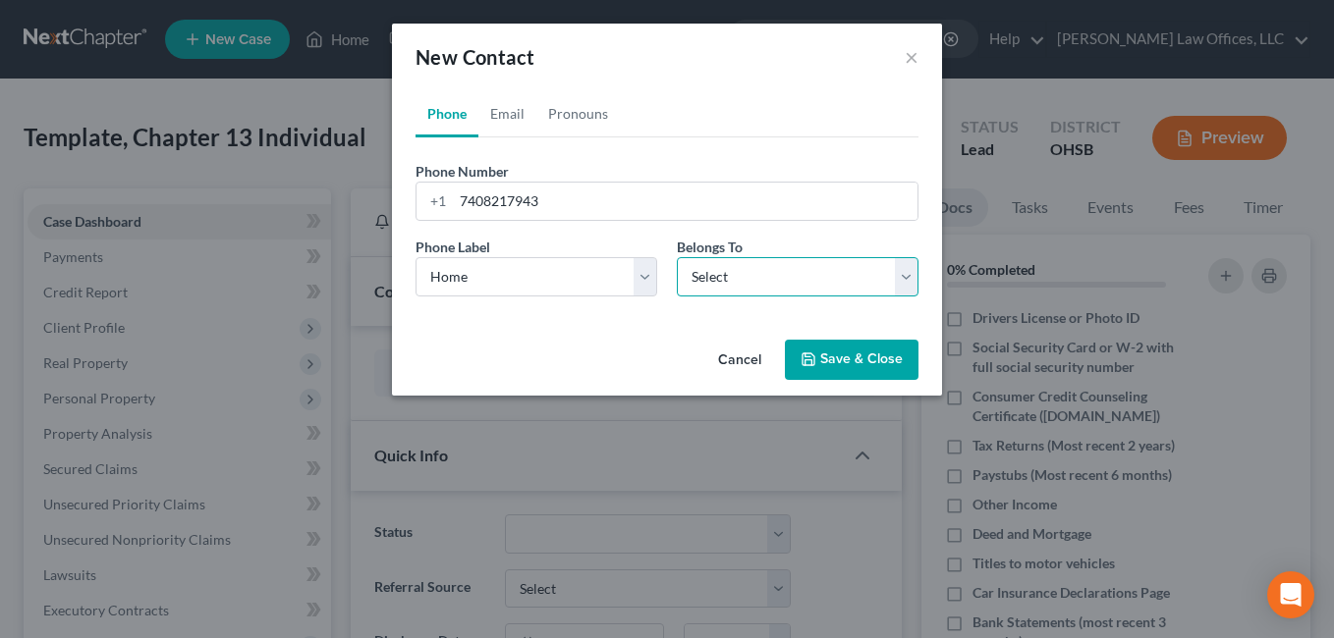
click at [912, 277] on select "Select Client Other" at bounding box center [798, 276] width 242 height 39
select select "0"
click at [677, 257] on select "Select Client Other" at bounding box center [798, 276] width 242 height 39
select select "0"
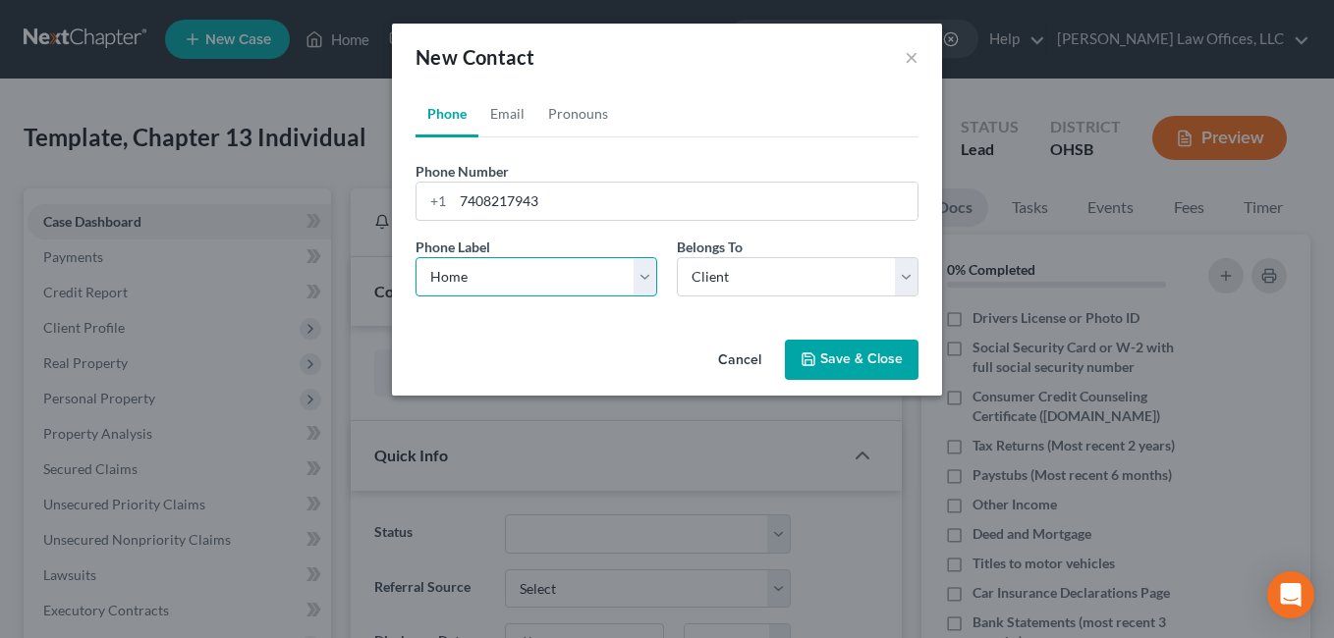
drag, startPoint x: 651, startPoint y: 275, endPoint x: 640, endPoint y: 281, distance: 12.3
click at [651, 275] on select "Select Mobile Home Work Other" at bounding box center [537, 276] width 242 height 39
select select "0"
click at [416, 257] on select "Select Mobile Home Work Other" at bounding box center [537, 276] width 242 height 39
click at [494, 114] on link "Email" at bounding box center [507, 113] width 58 height 47
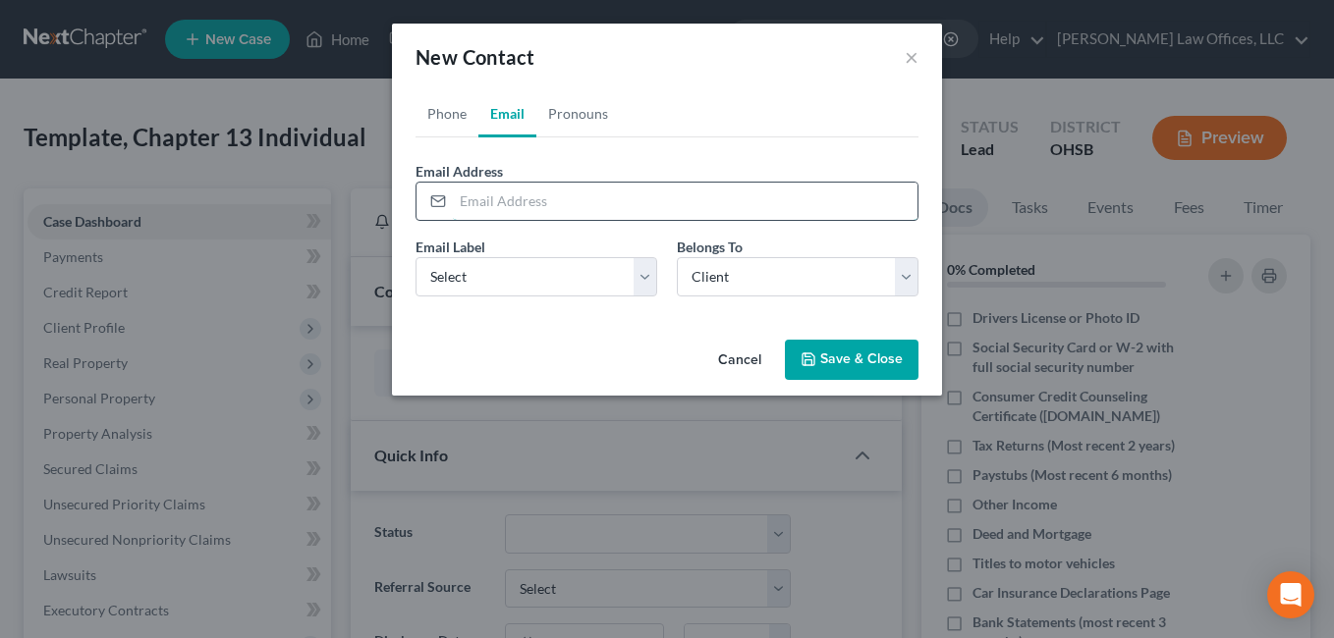
click at [545, 200] on input "email" at bounding box center [685, 201] width 465 height 37
drag, startPoint x: 622, startPoint y: 210, endPoint x: 456, endPoint y: 207, distance: 166.0
click at [456, 207] on input "pricer281@gmail.com" at bounding box center [685, 201] width 465 height 37
type input "pricer281@gmail.com"
click at [650, 277] on select "Select Home Work Other" at bounding box center [537, 276] width 242 height 39
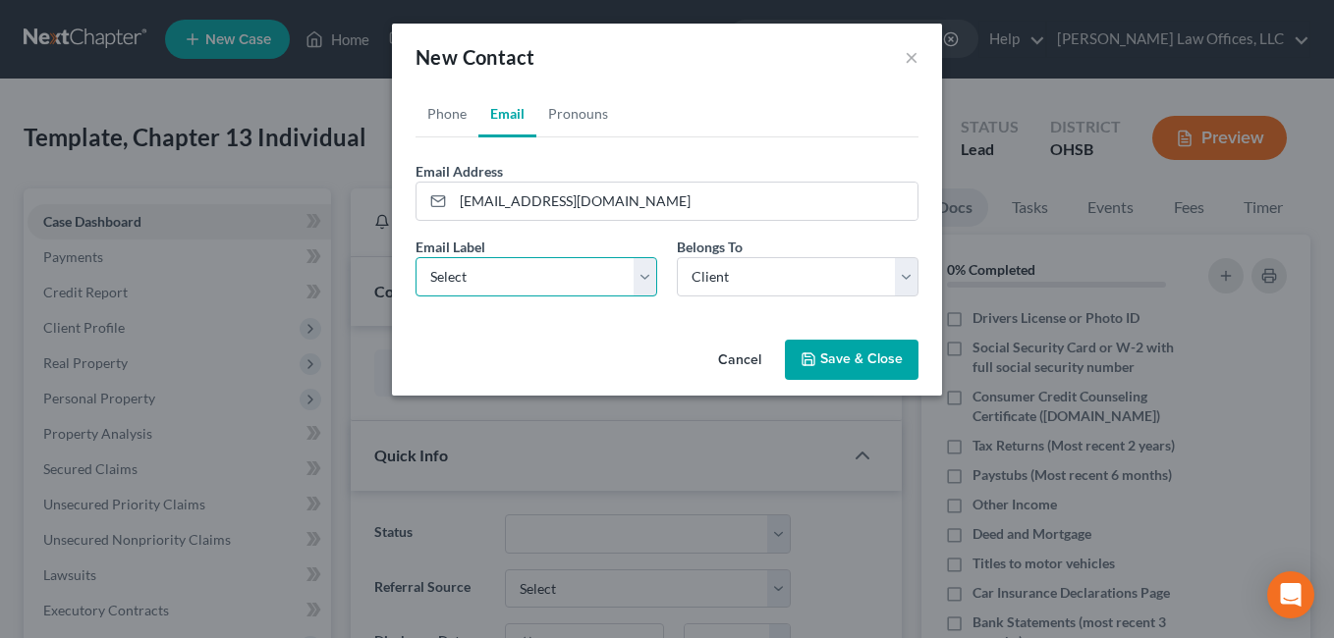
select select "0"
click at [416, 257] on select "Select Home Work Other" at bounding box center [537, 276] width 242 height 39
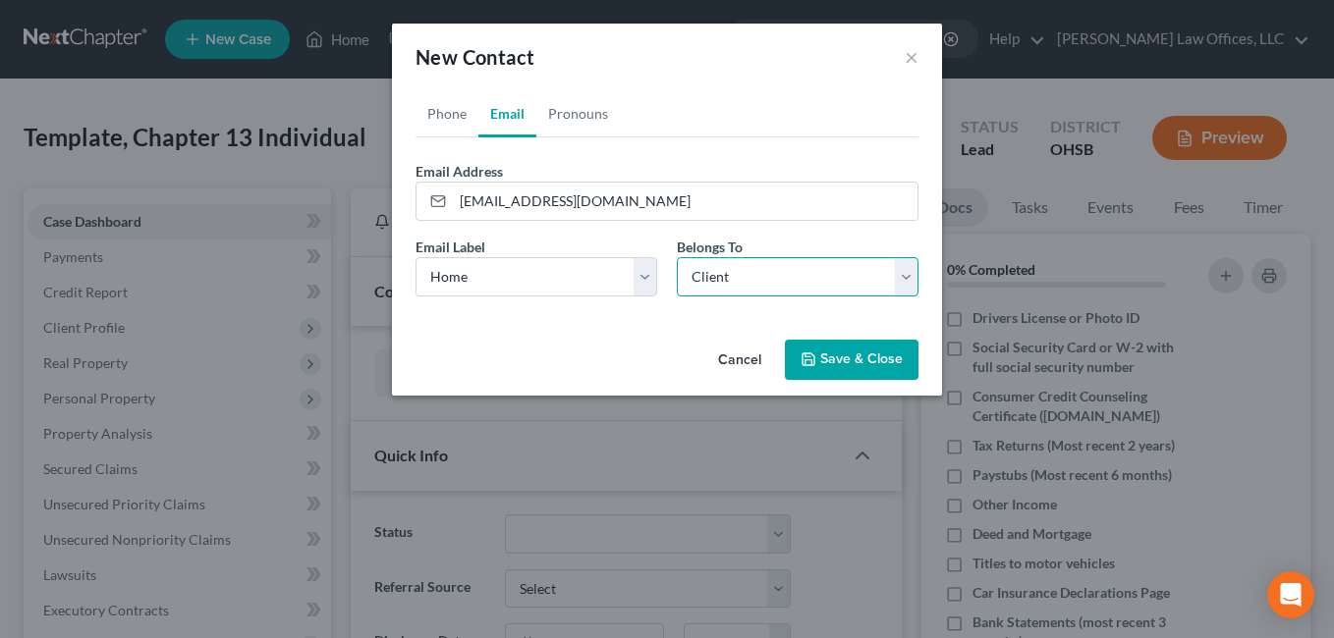
click at [911, 277] on select "Select Client Other" at bounding box center [798, 276] width 242 height 39
click at [677, 257] on select "Select Client Other" at bounding box center [798, 276] width 242 height 39
click at [871, 355] on button "Save & Close" at bounding box center [852, 360] width 134 height 41
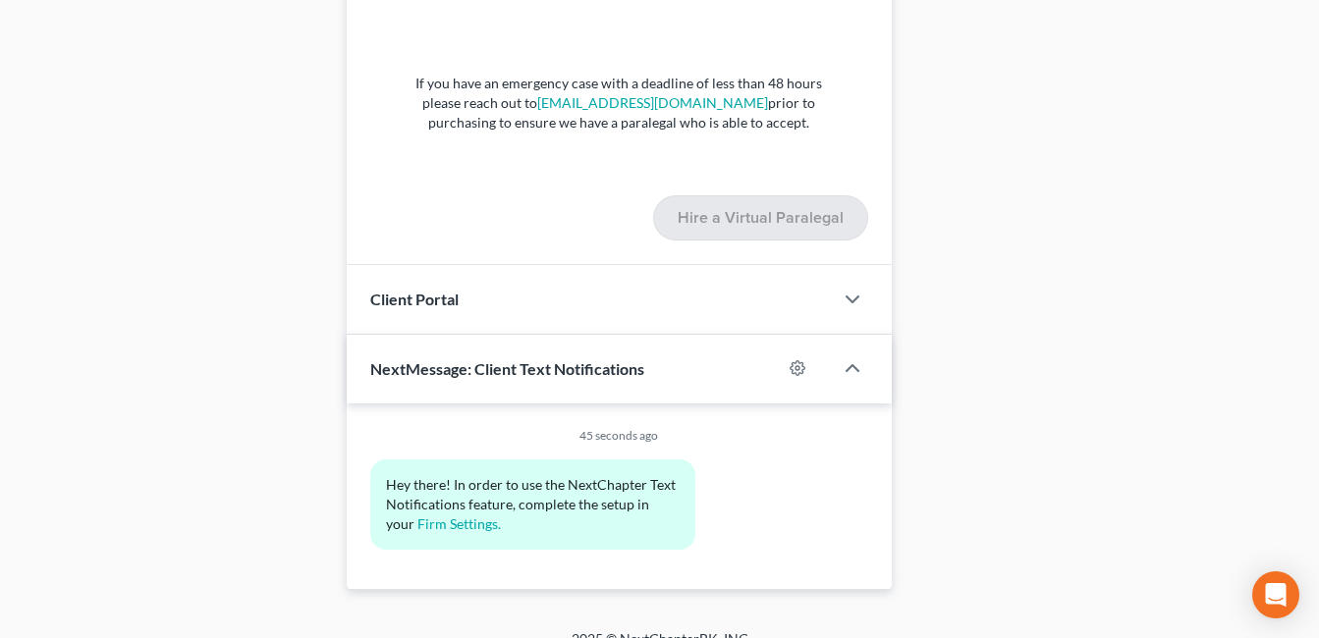
scroll to position [1862, 0]
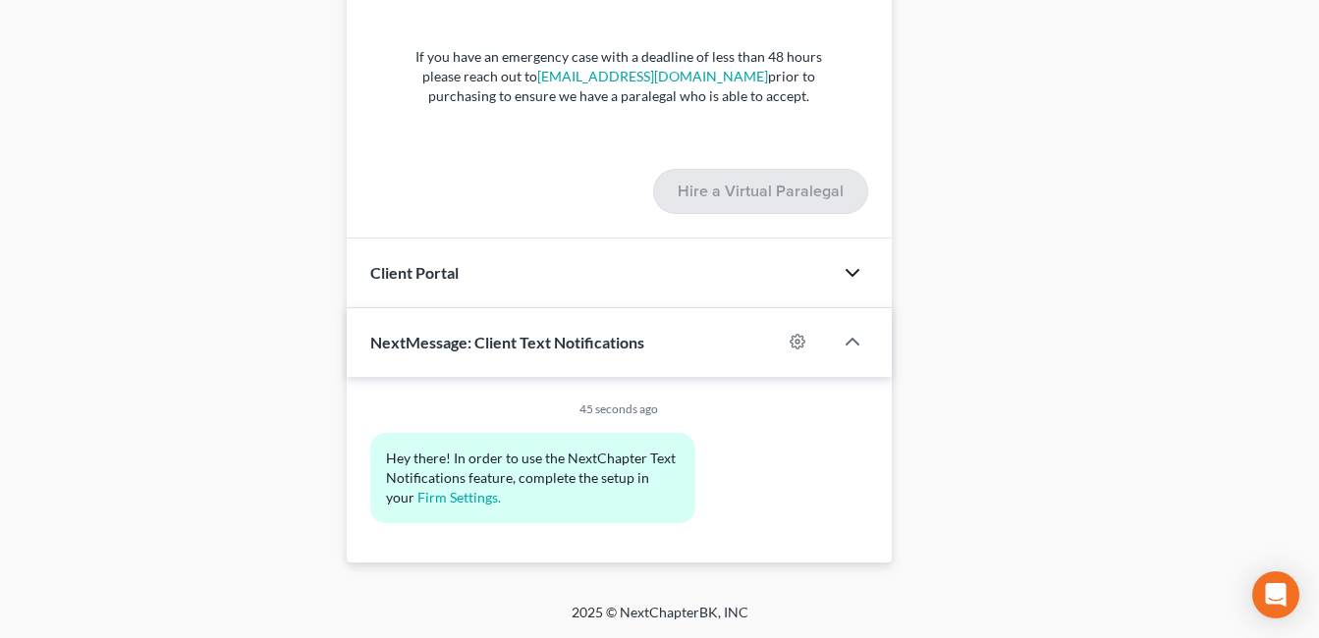
click at [852, 275] on polyline "button" at bounding box center [853, 273] width 12 height 6
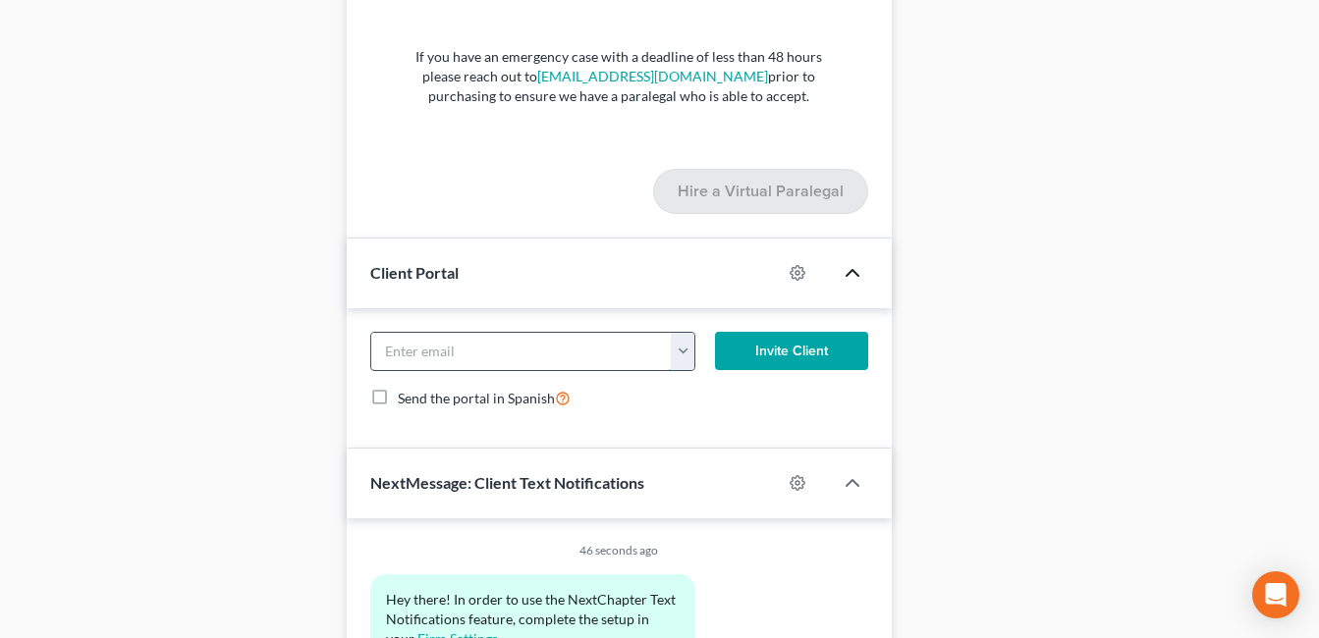
paste input "pricer281@gmail.com"
type input "pricer281@gmail.com"
click at [765, 335] on button "Invite Client" at bounding box center [791, 351] width 153 height 39
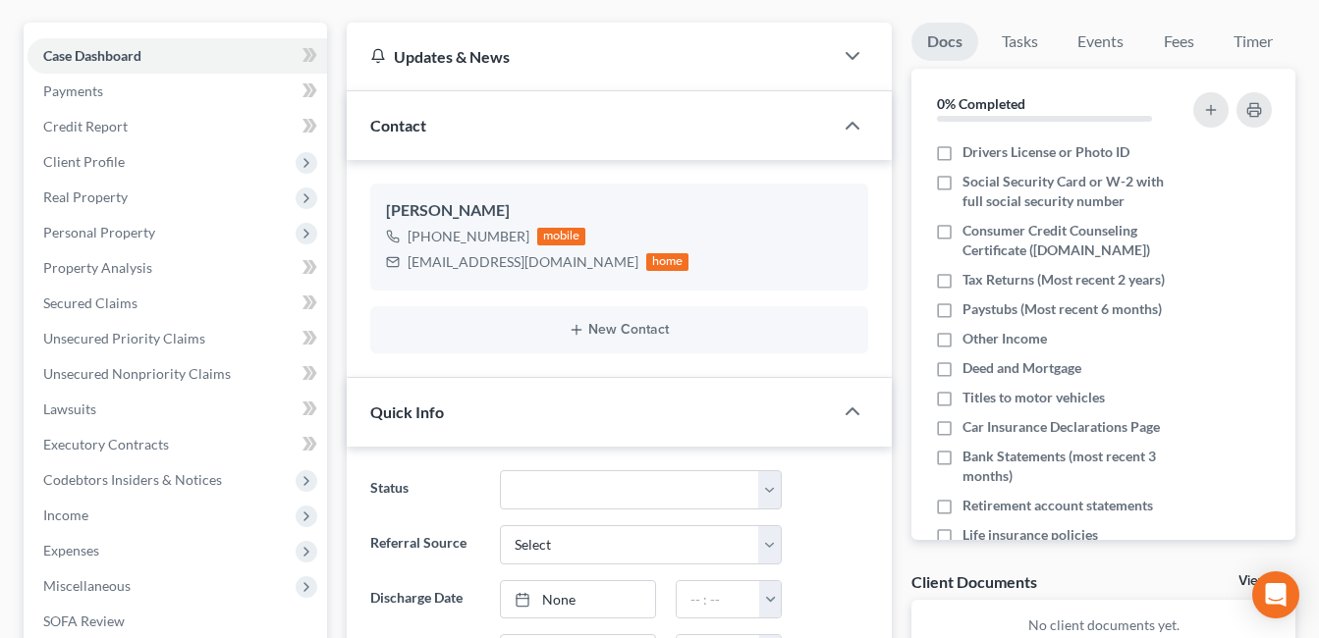
scroll to position [0, 0]
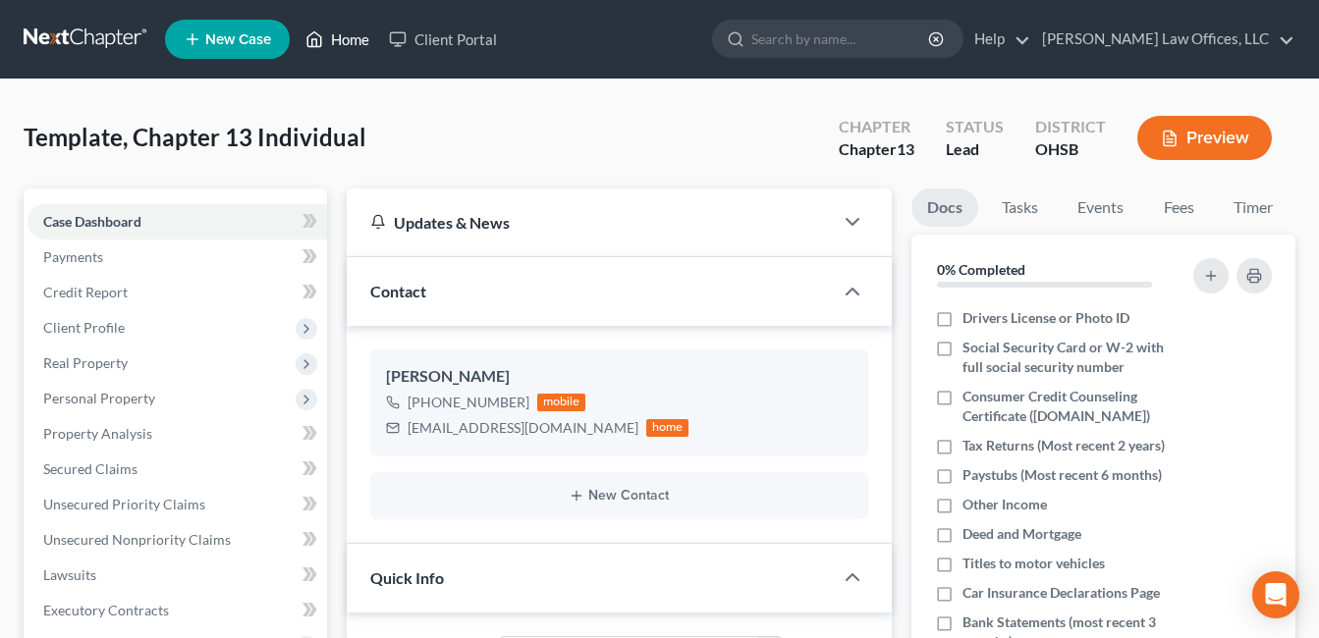
click at [349, 30] on link "Home" at bounding box center [337, 39] width 83 height 35
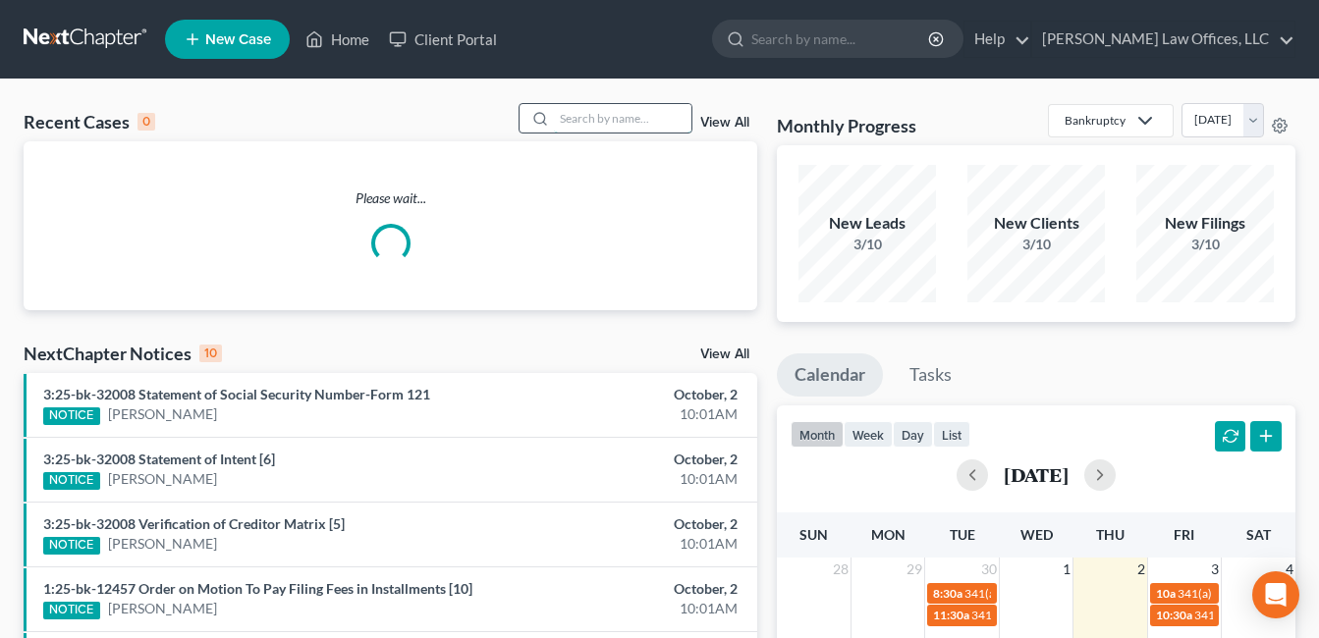
click at [640, 124] on input "search" at bounding box center [623, 118] width 138 height 28
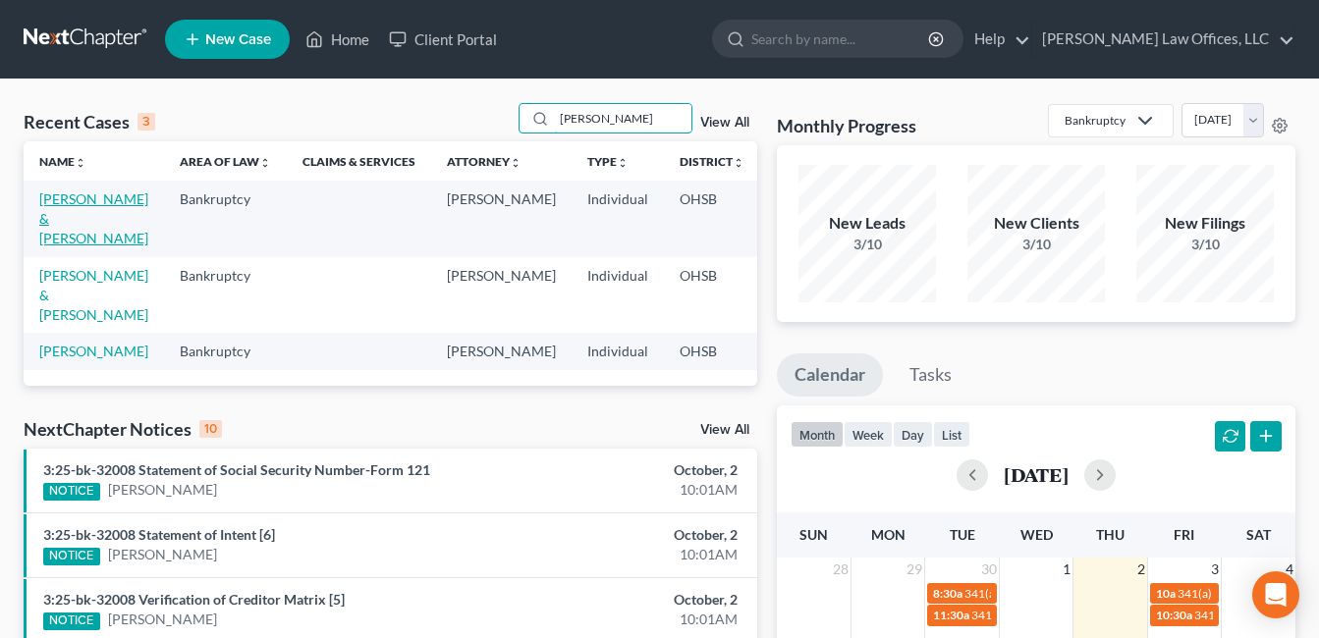
type input "lewis"
click at [60, 235] on link "Lewis, Jay & Alexzandria" at bounding box center [93, 219] width 109 height 56
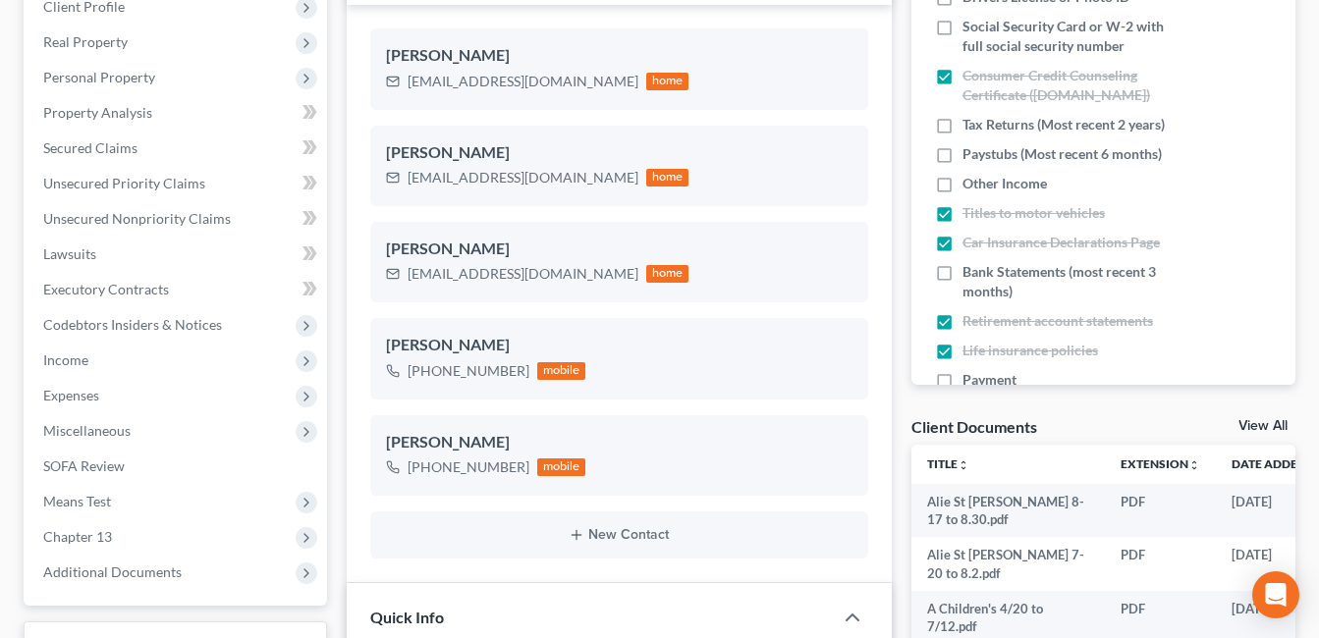
scroll to position [688, 0]
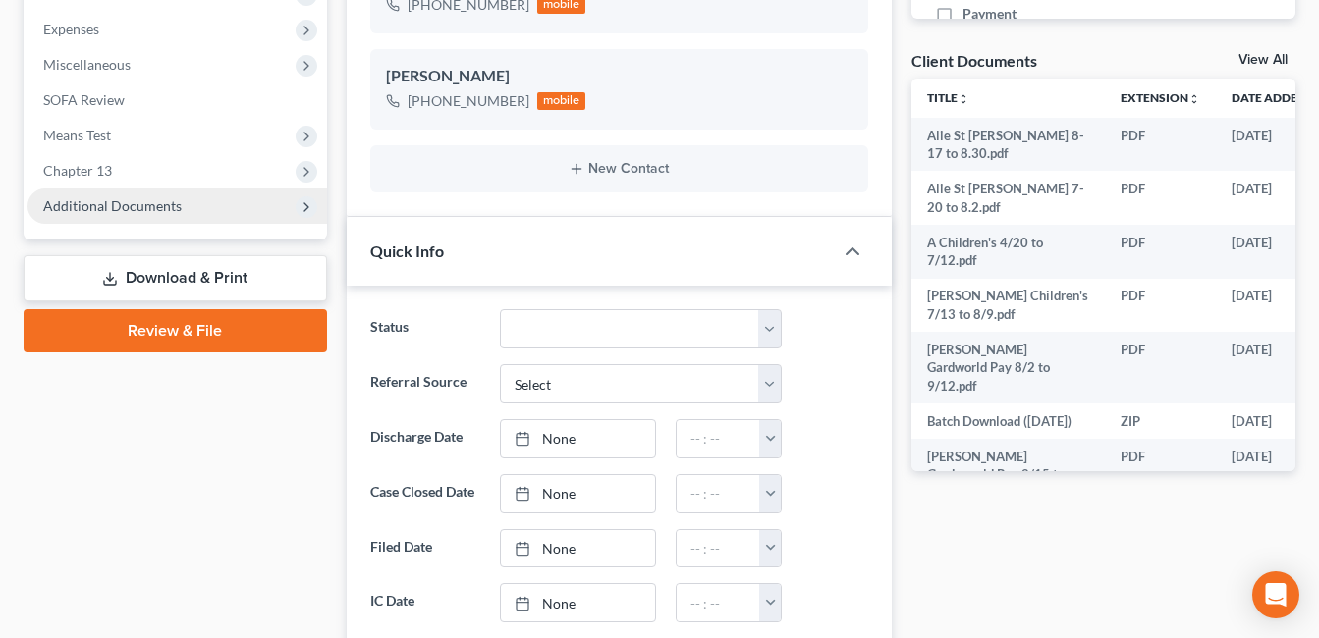
click at [152, 206] on span "Additional Documents" at bounding box center [112, 205] width 139 height 17
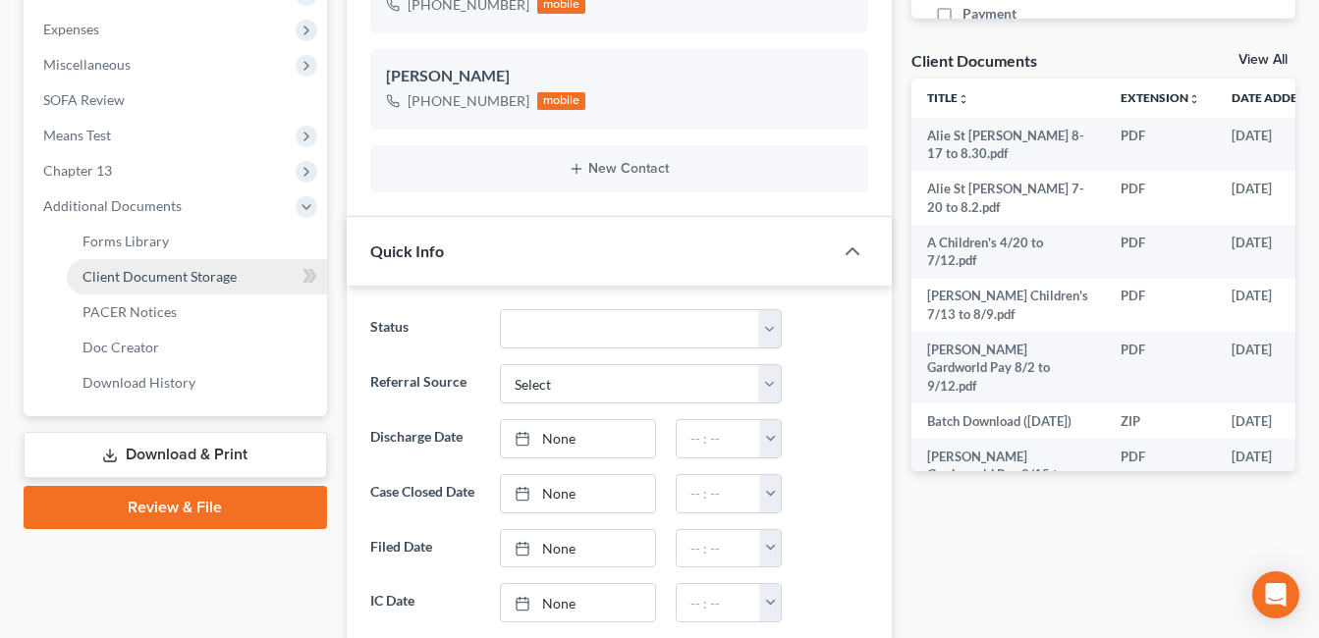
click at [183, 276] on span "Client Document Storage" at bounding box center [160, 276] width 154 height 17
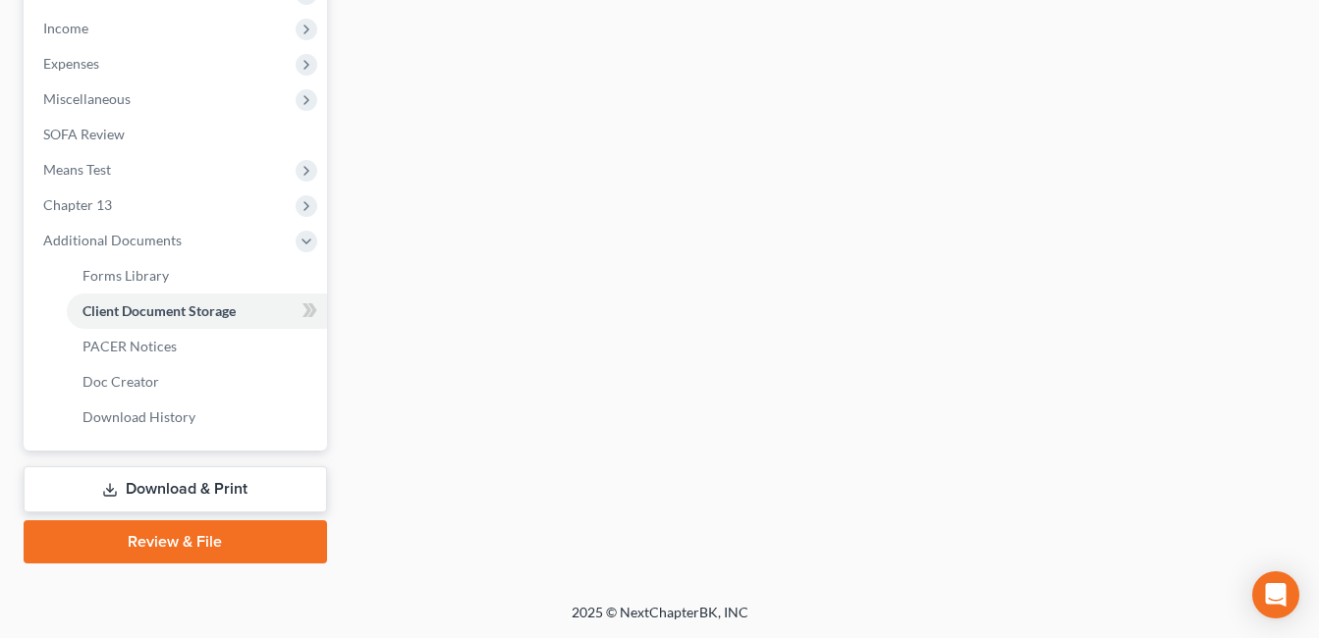
scroll to position [581, 0]
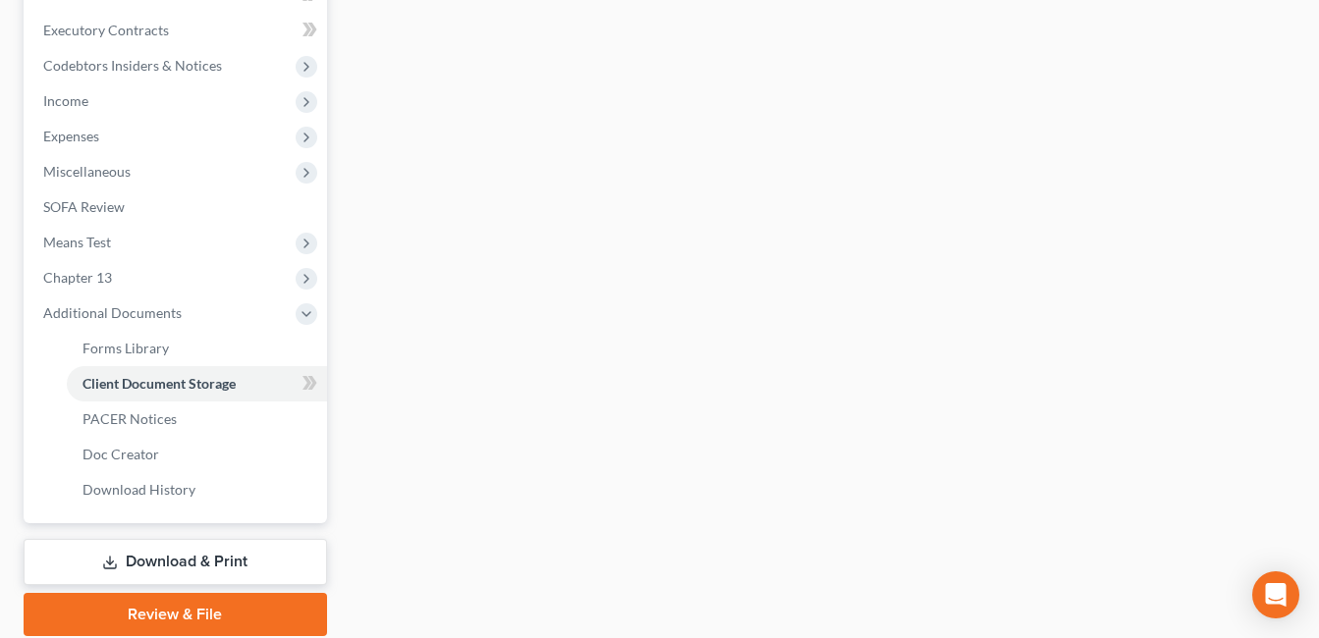
select select "7"
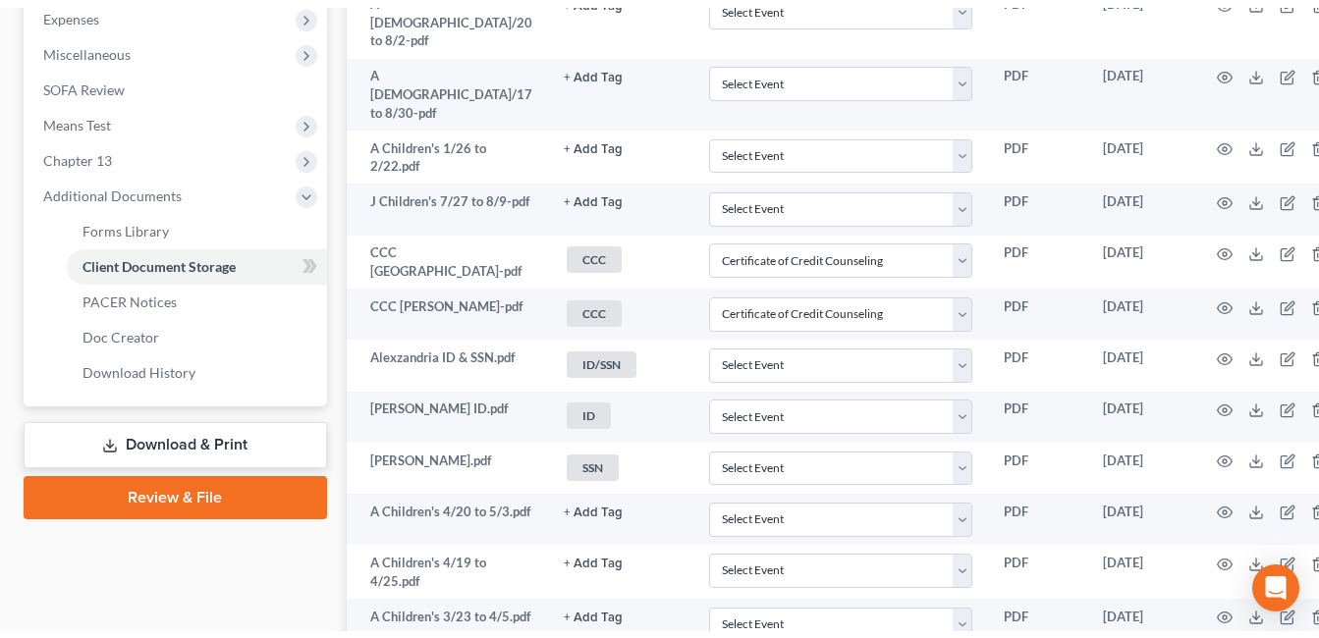
scroll to position [0, 0]
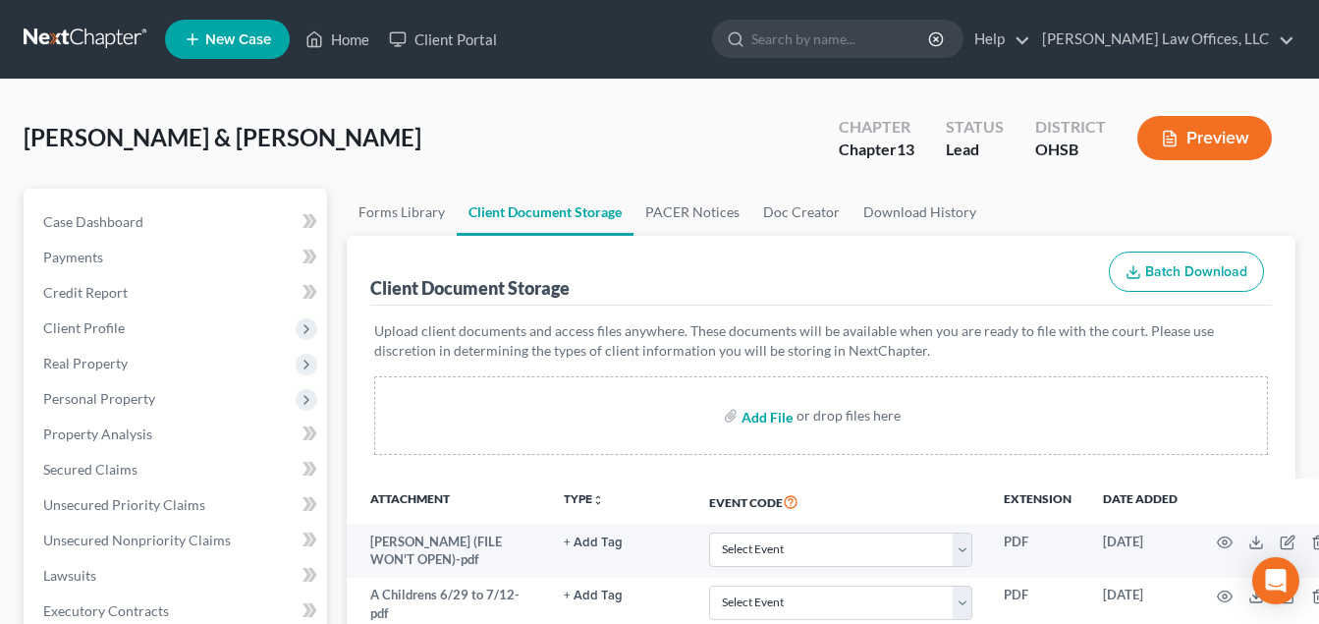
click at [767, 418] on input "file" at bounding box center [765, 415] width 47 height 35
type input "C:\fakepath\Payslip_to_Print_-_Report_Design_10_02_2025.pdf"
select select "7"
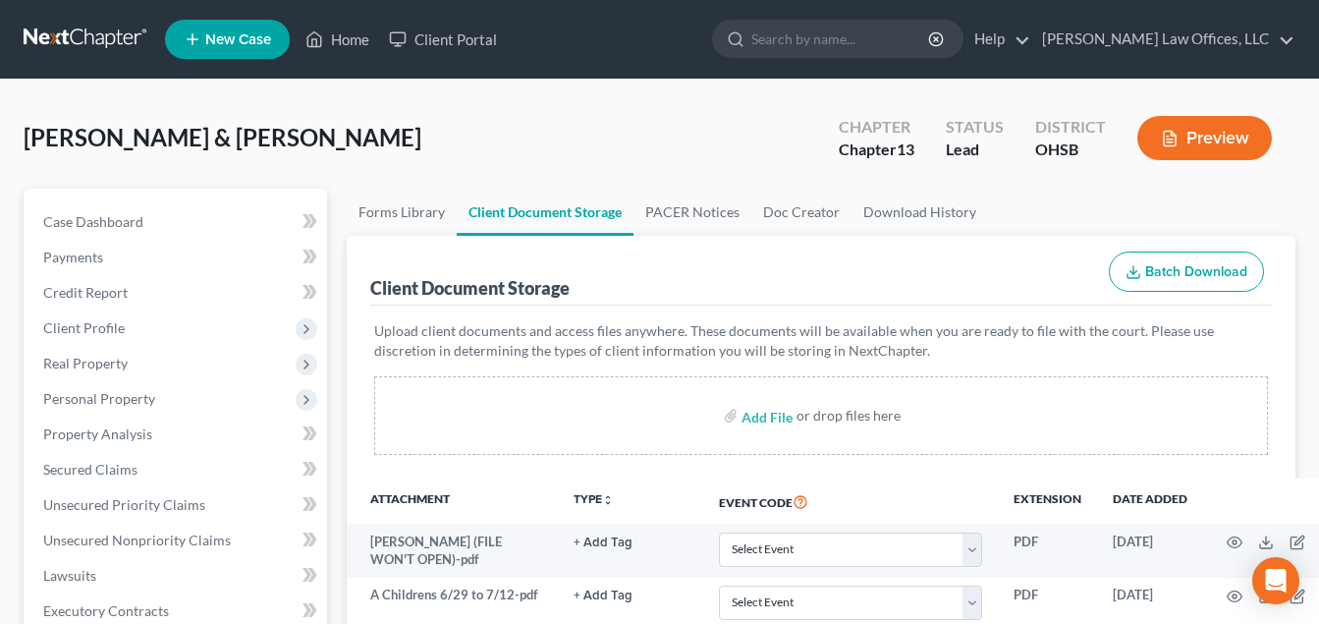
click at [358, 107] on div "Lewis, Jay & Alexzandria Upgraded Chapter Chapter 13 Status Lead District OHSB …" at bounding box center [660, 145] width 1272 height 85
click at [360, 41] on link "Home" at bounding box center [337, 39] width 83 height 35
